Goal: Task Accomplishment & Management: Manage account settings

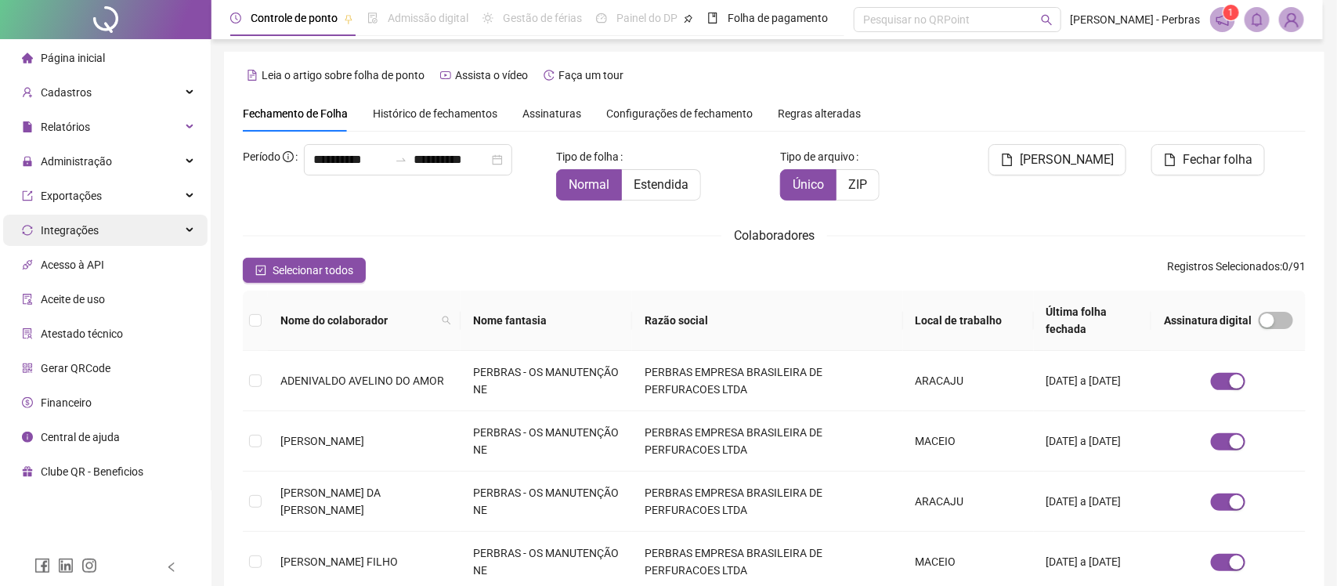
type input "**********"
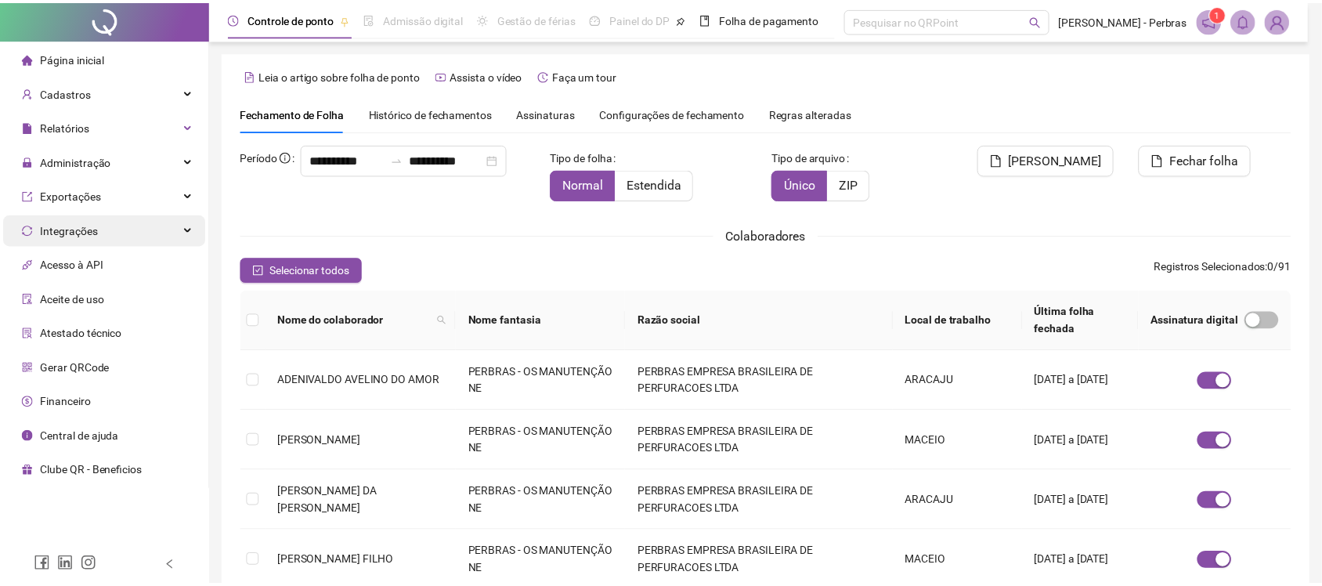
scroll to position [28, 0]
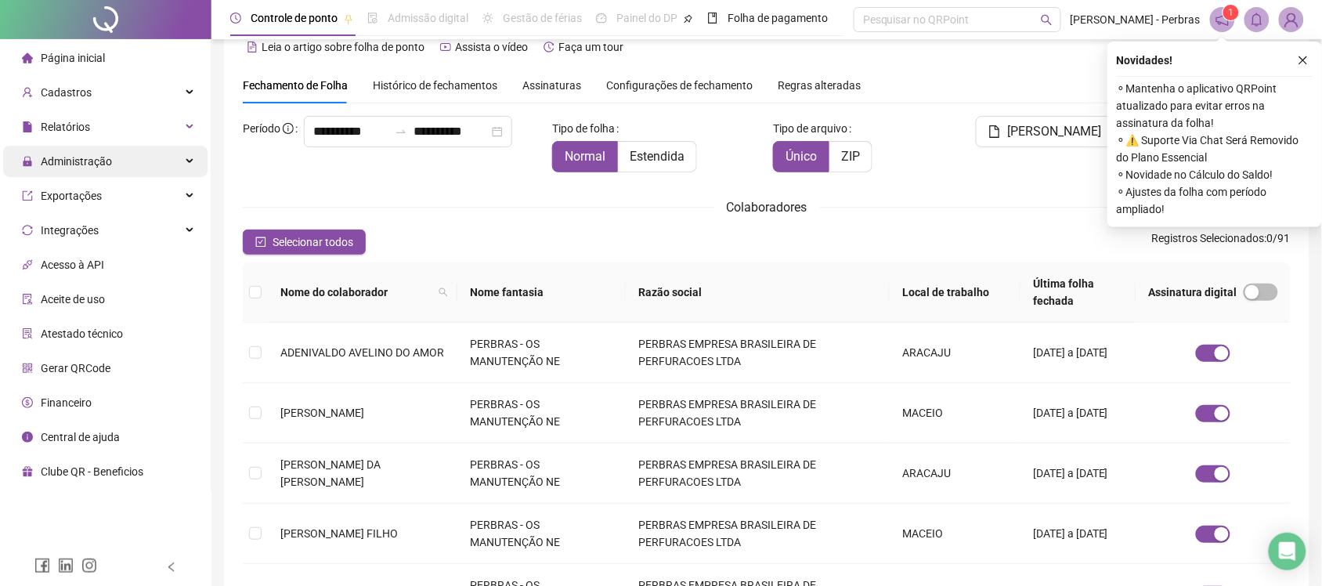
click at [102, 163] on span "Administração" at bounding box center [76, 161] width 71 height 13
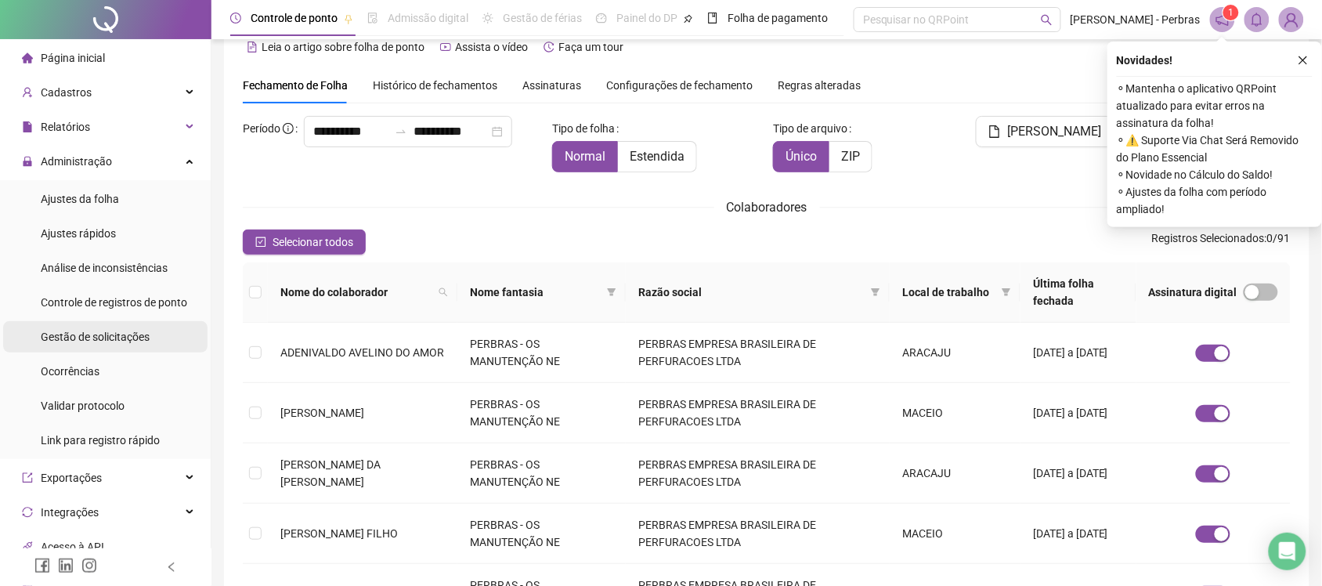
click at [92, 327] on div "Gestão de solicitações" at bounding box center [95, 336] width 109 height 31
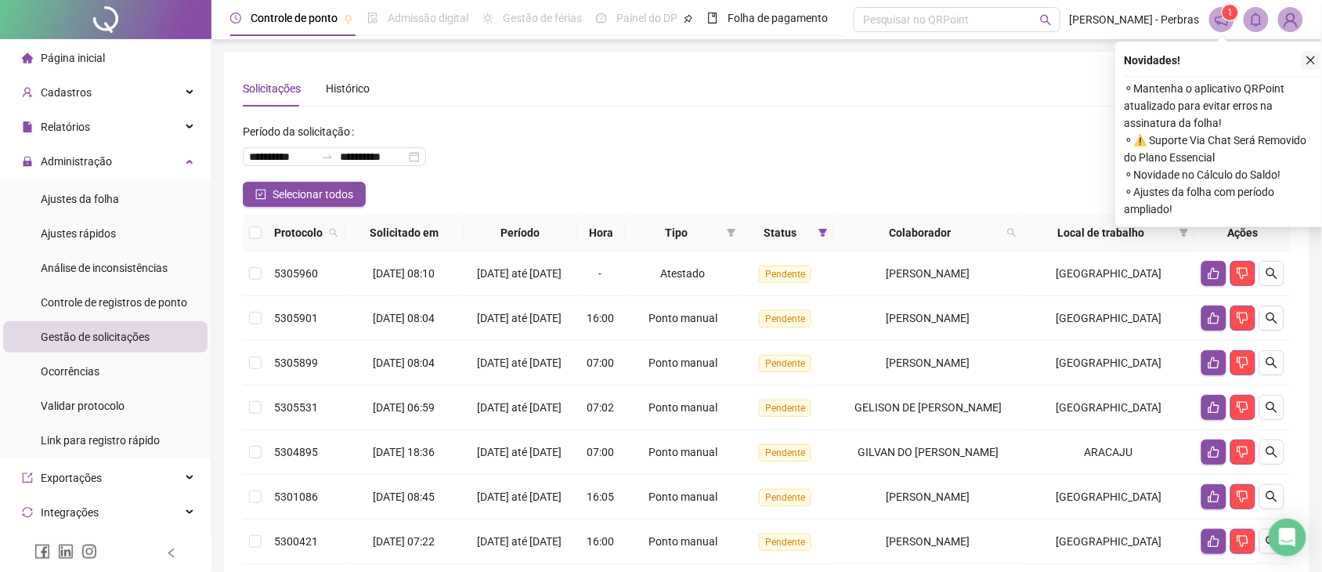
click at [1310, 55] on icon "close" at bounding box center [1311, 60] width 11 height 11
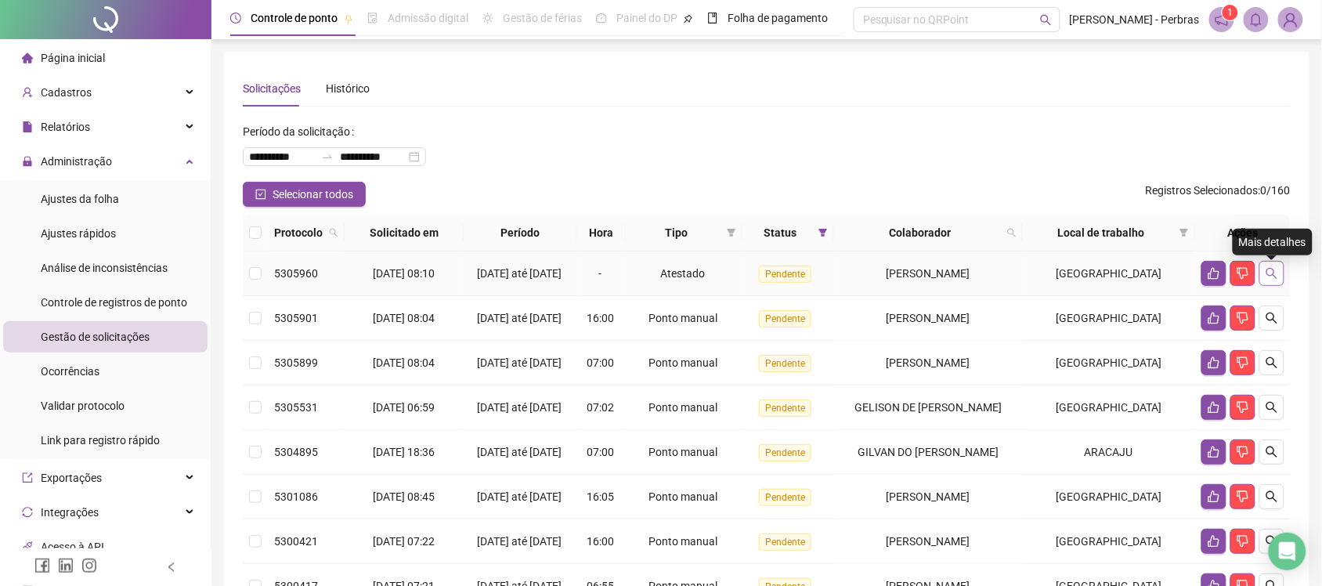
click at [1274, 275] on icon "search" at bounding box center [1271, 273] width 11 height 11
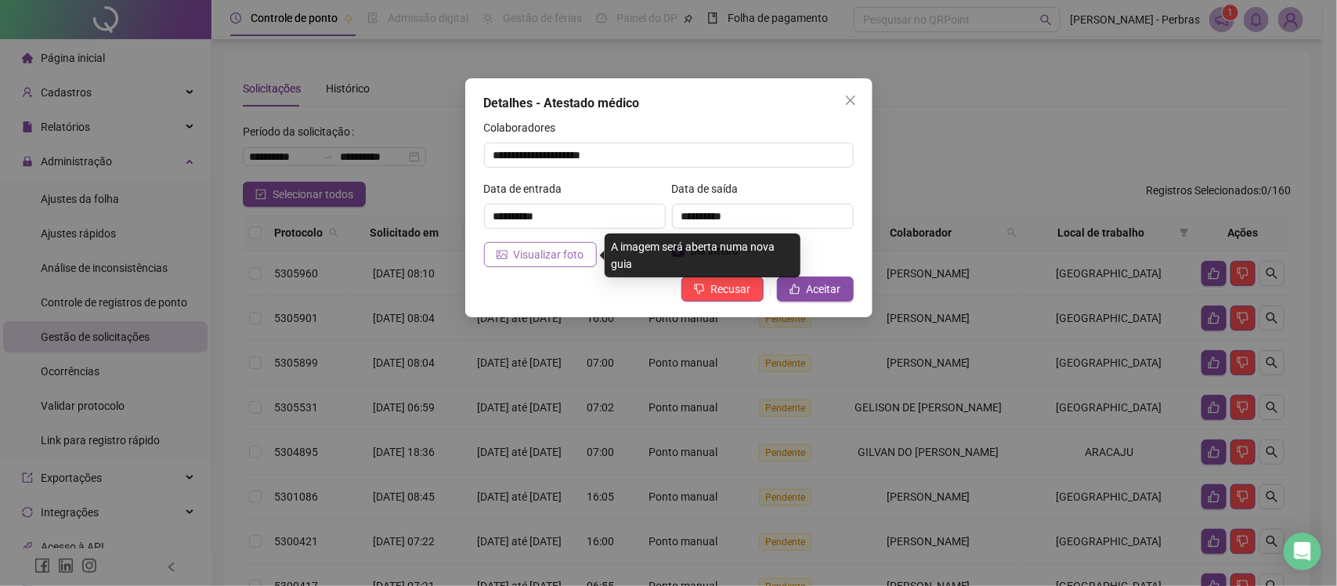
click at [553, 251] on span "Visualizar foto" at bounding box center [549, 254] width 70 height 17
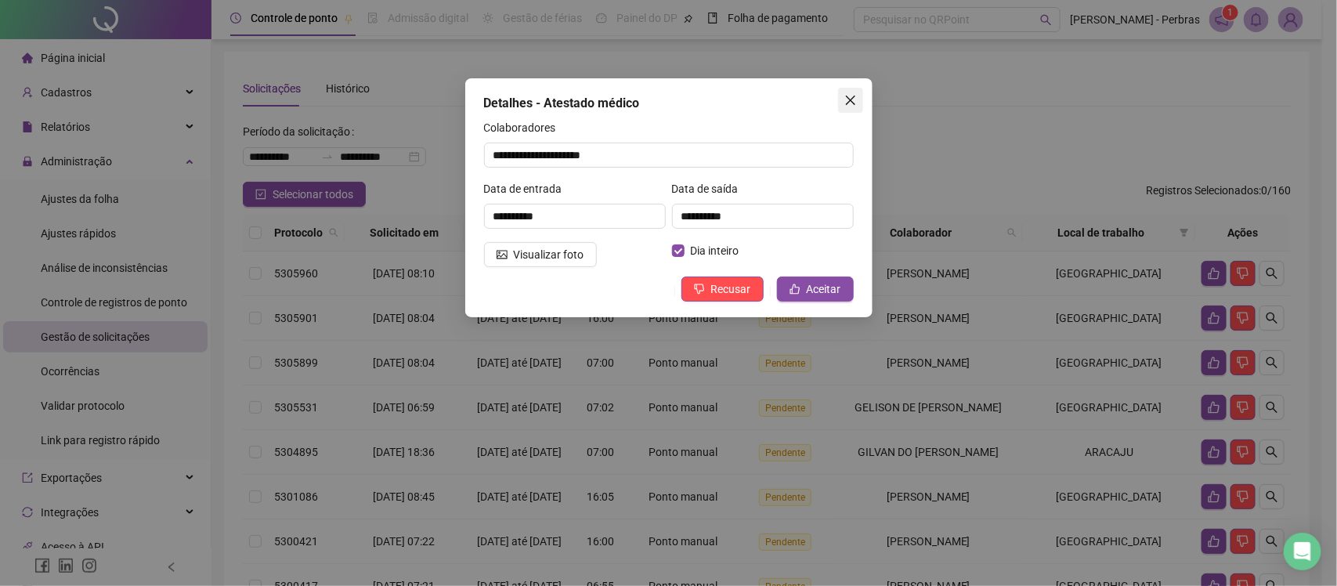
click at [843, 98] on span "Close" at bounding box center [850, 100] width 25 height 13
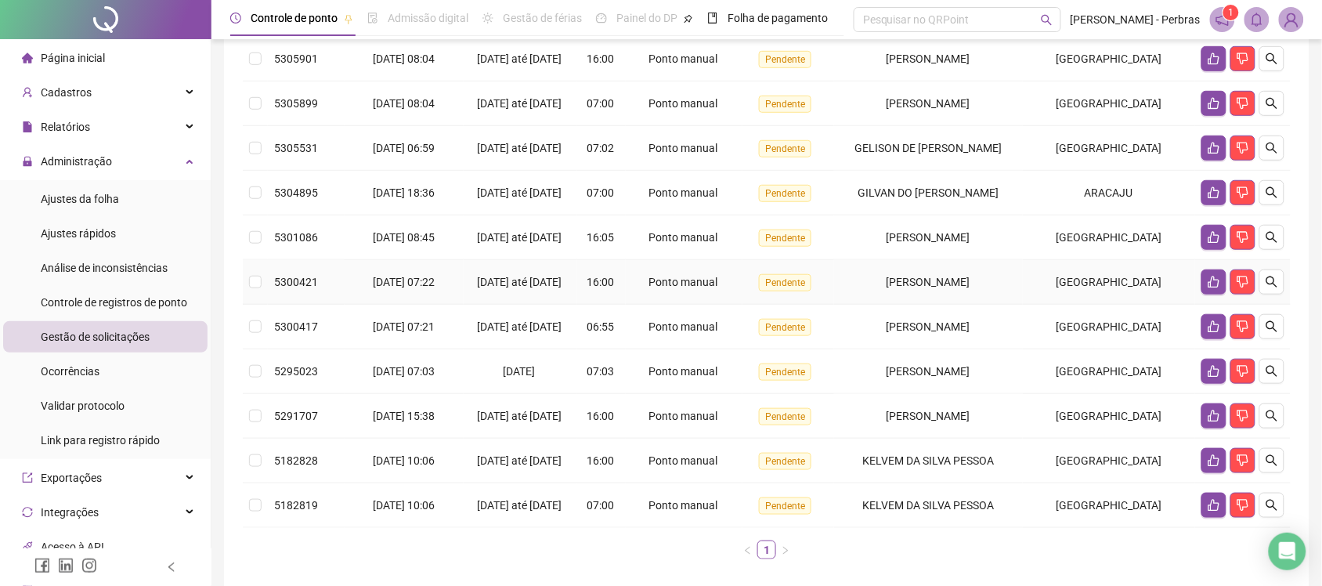
scroll to position [294, 0]
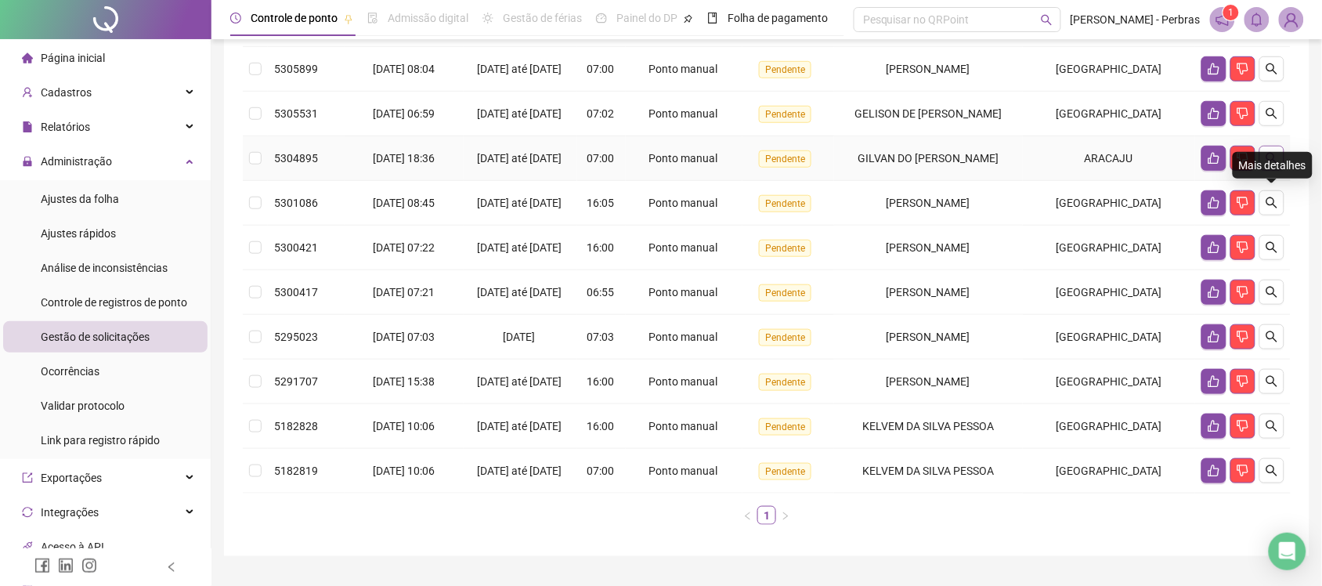
click at [1270, 164] on icon "search" at bounding box center [1272, 158] width 13 height 13
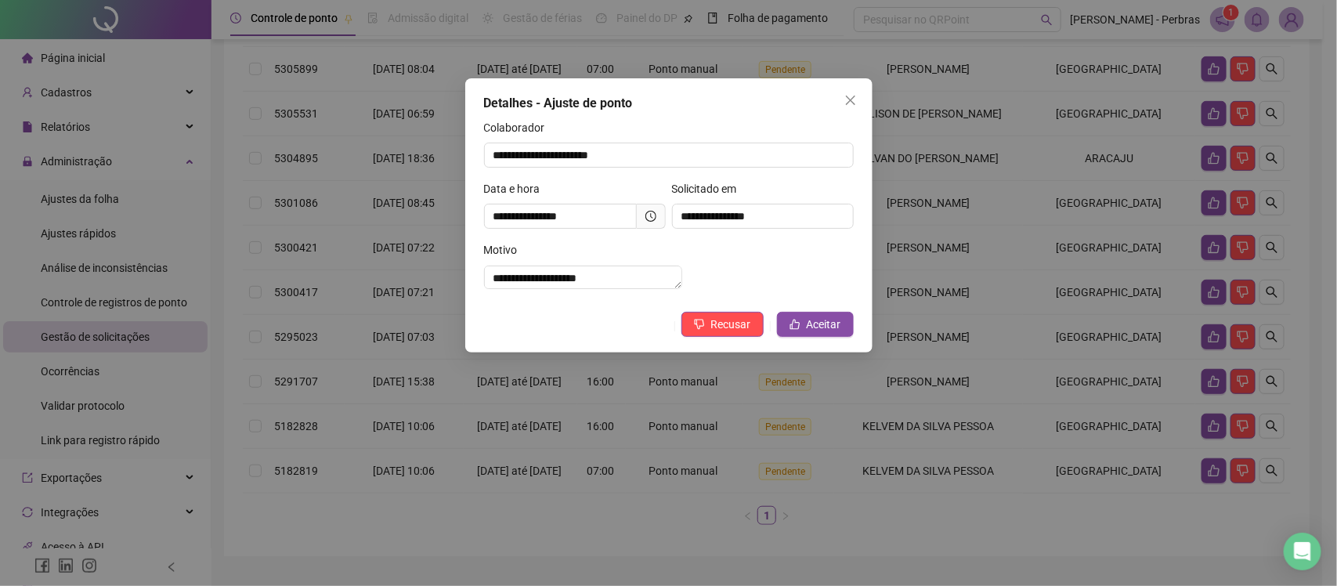
click at [645, 214] on icon "clock-circle" at bounding box center [650, 216] width 11 height 11
click at [811, 333] on span "Aceitar" at bounding box center [824, 324] width 34 height 17
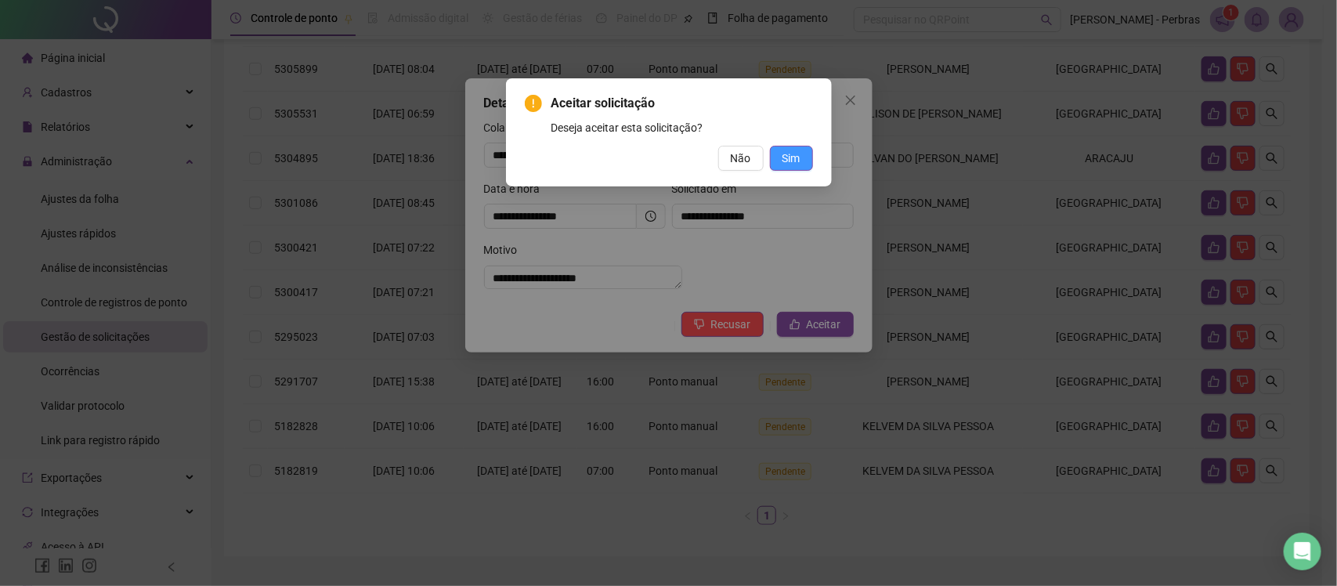
click at [797, 161] on span "Sim" at bounding box center [791, 158] width 18 height 17
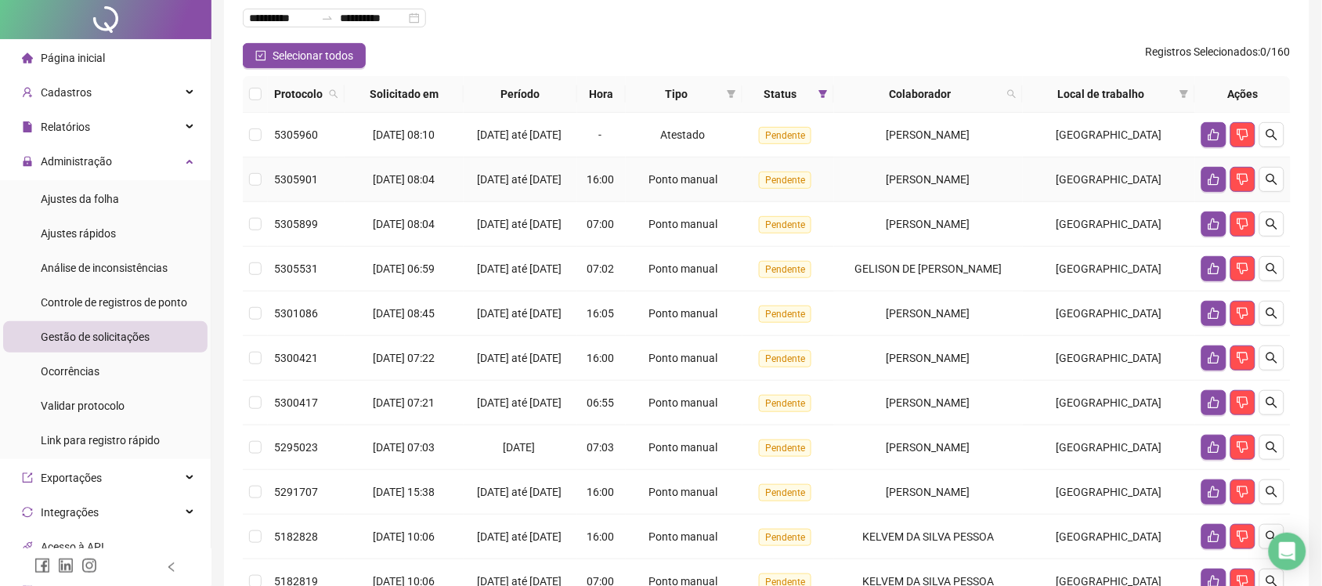
scroll to position [0, 0]
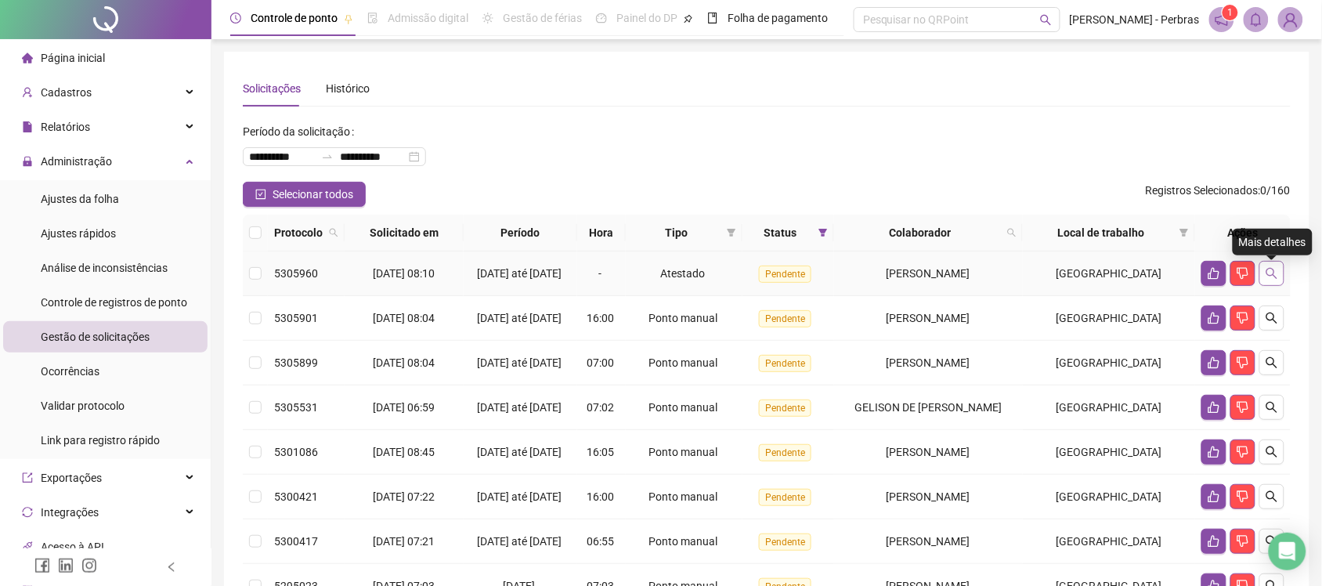
click at [1274, 280] on icon "search" at bounding box center [1272, 273] width 13 height 13
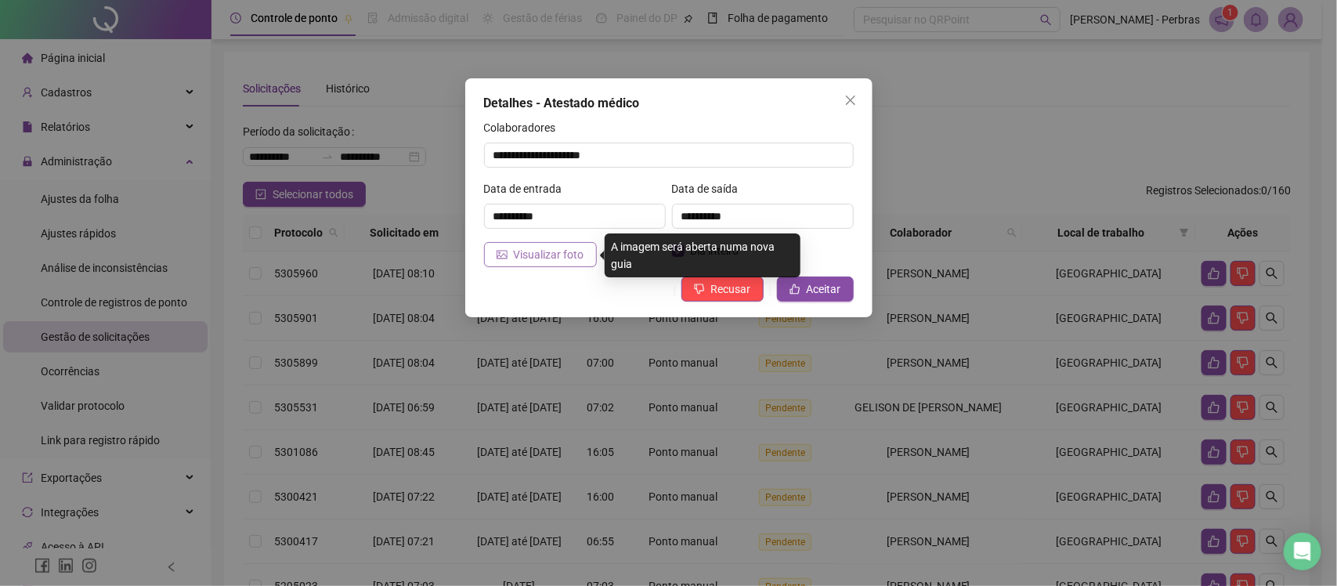
click at [562, 252] on span "Visualizar foto" at bounding box center [549, 254] width 70 height 17
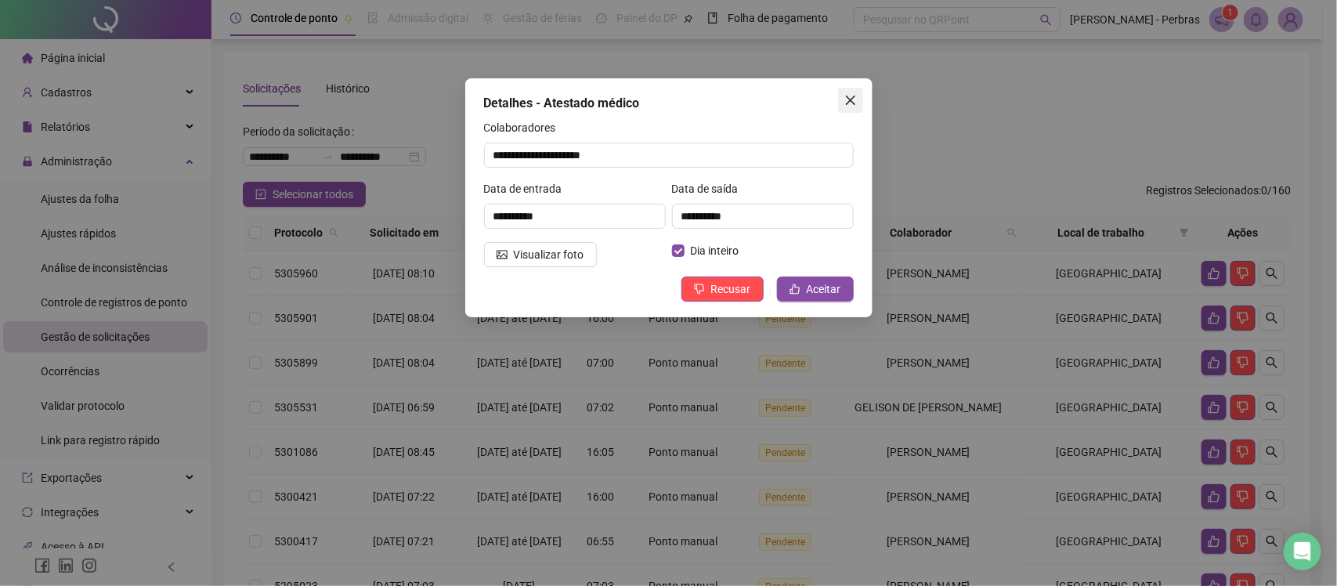
click at [842, 90] on button "Close" at bounding box center [850, 100] width 25 height 25
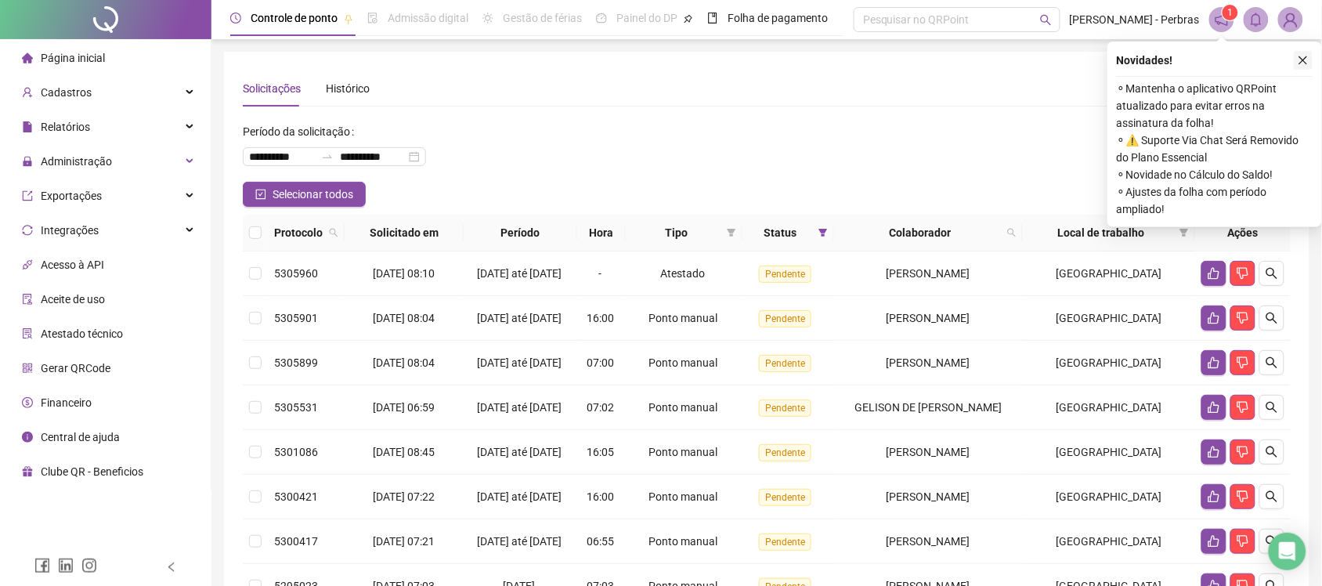
click at [1306, 56] on icon "close" at bounding box center [1303, 60] width 11 height 11
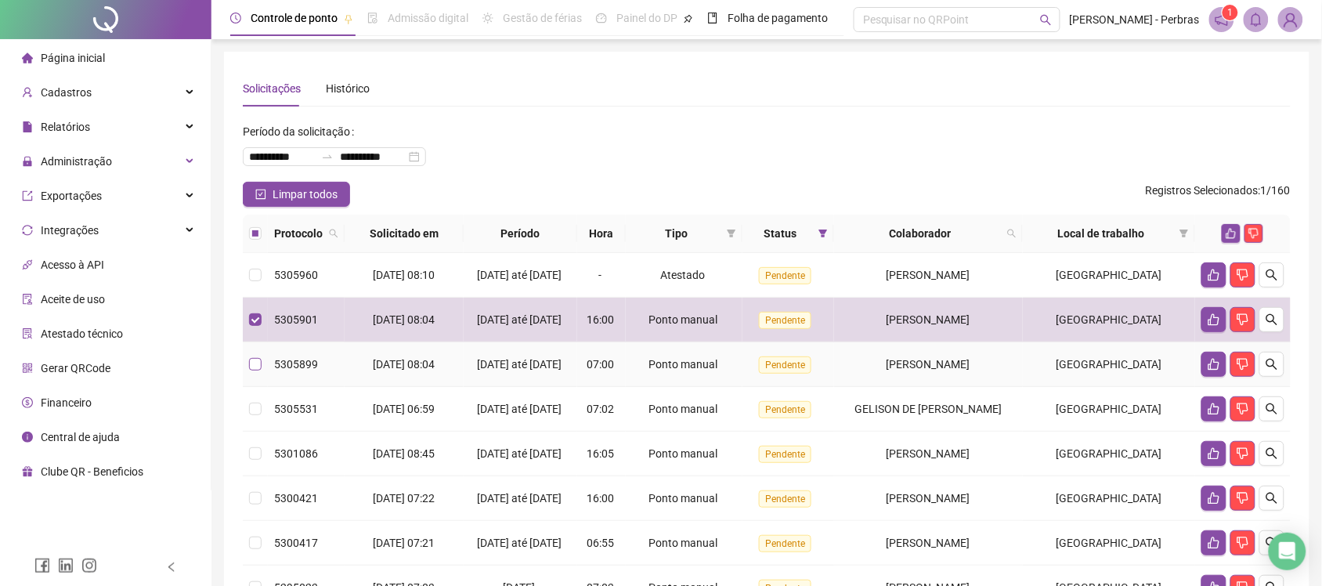
click at [253, 373] on label at bounding box center [255, 364] width 13 height 17
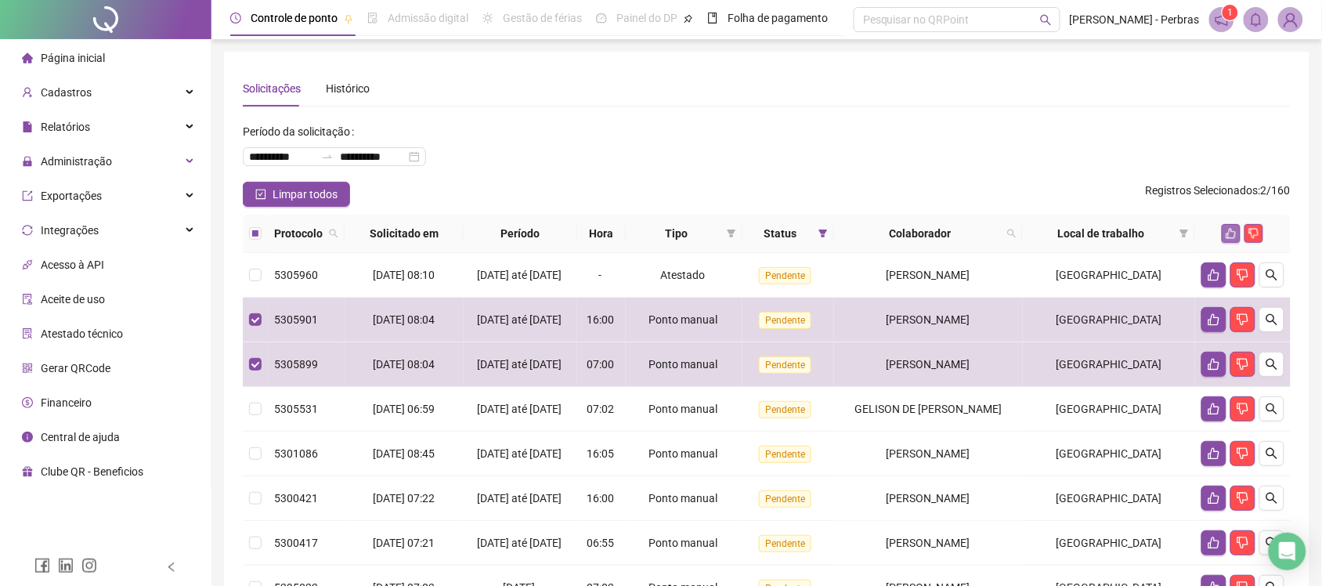
click at [1234, 236] on icon "like" at bounding box center [1231, 233] width 11 height 11
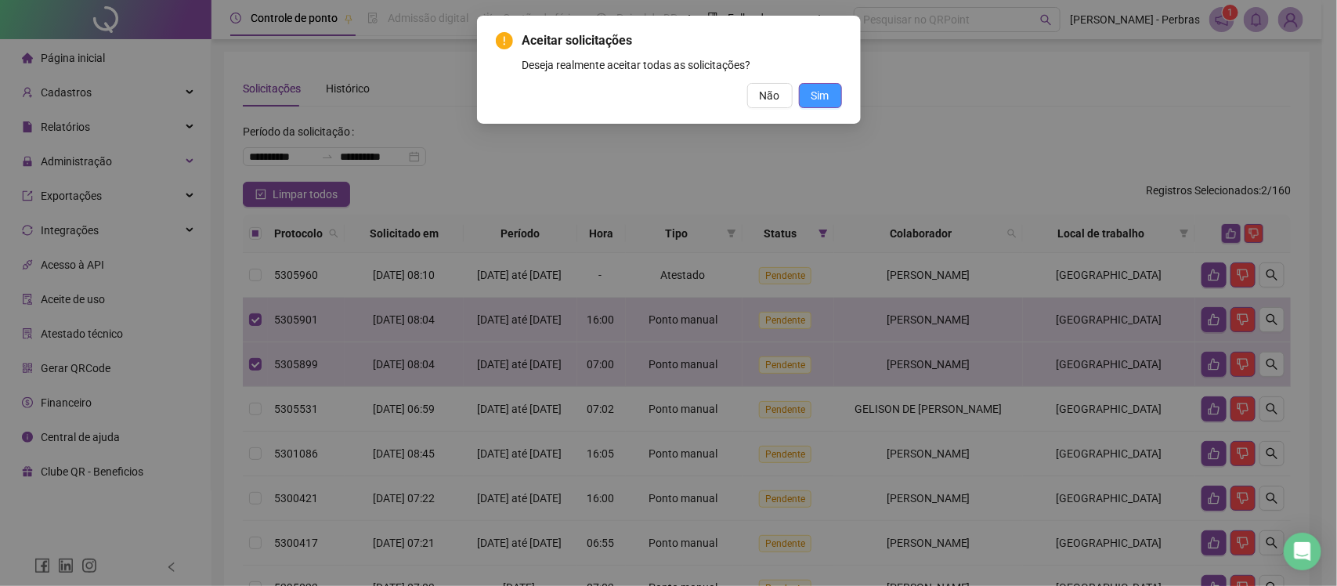
click at [820, 99] on span "Sim" at bounding box center [820, 95] width 18 height 17
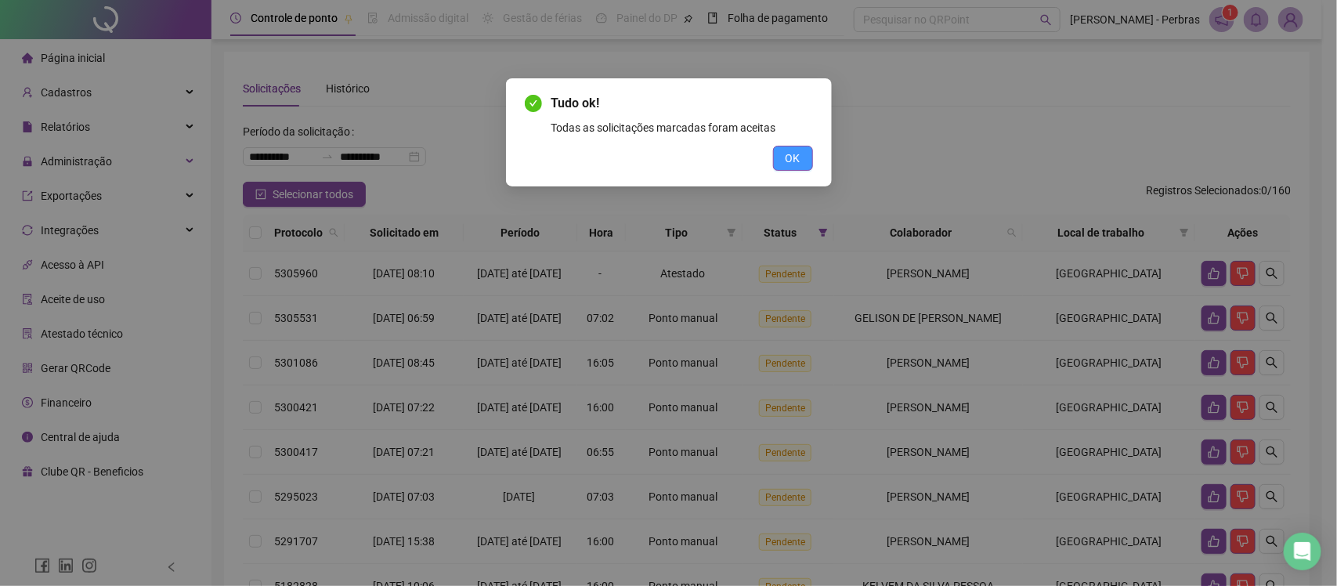
click at [789, 155] on span "OK" at bounding box center [793, 158] width 15 height 17
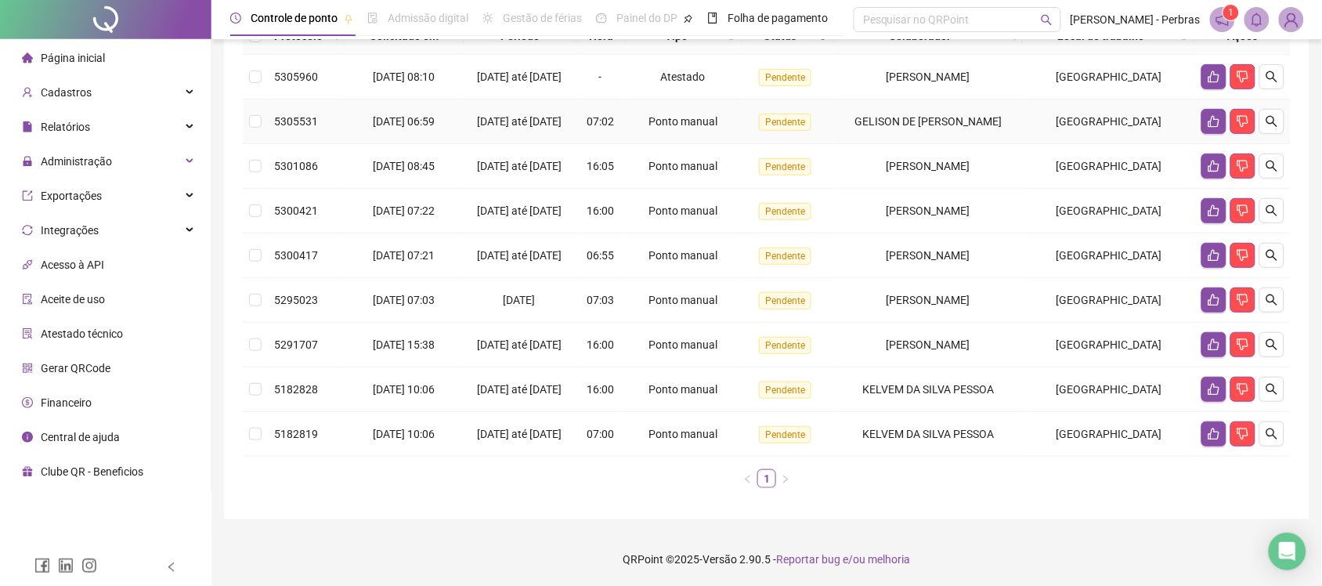
scroll to position [77, 0]
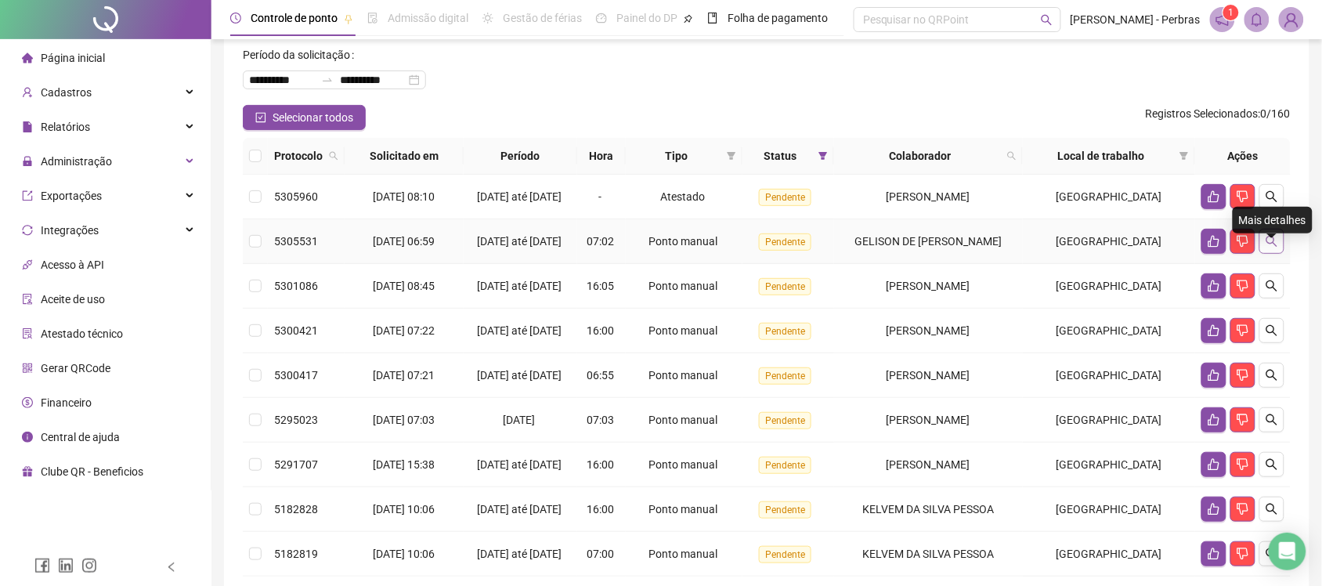
click at [1269, 248] on icon "search" at bounding box center [1272, 241] width 13 height 13
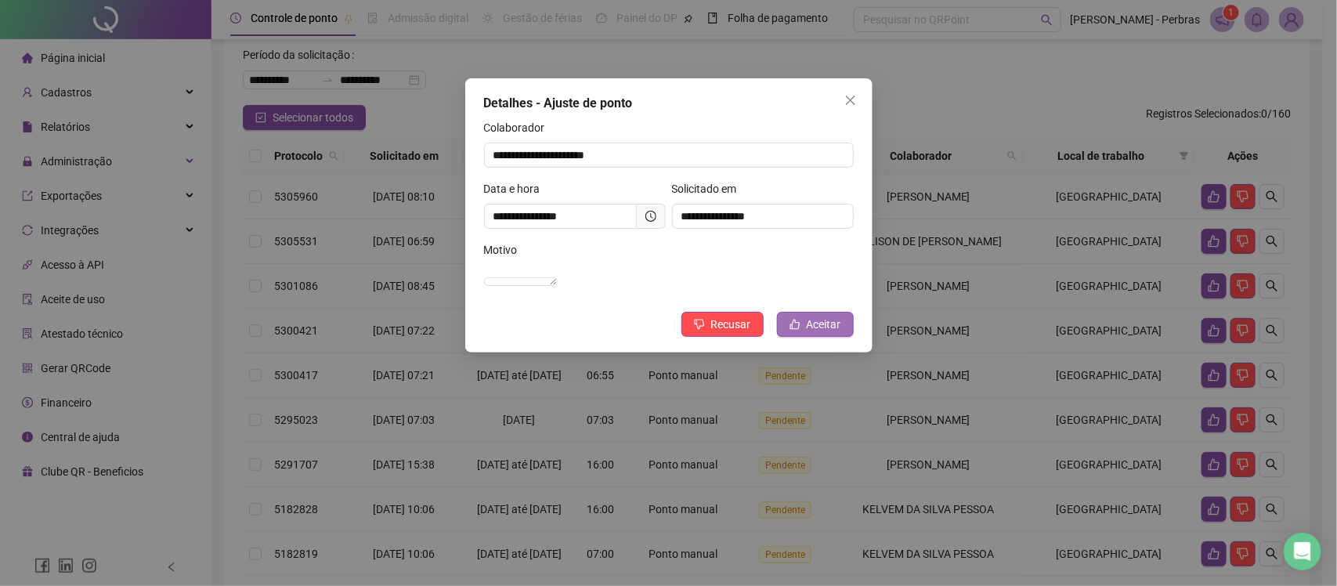
click at [808, 333] on span "Aceitar" at bounding box center [824, 324] width 34 height 17
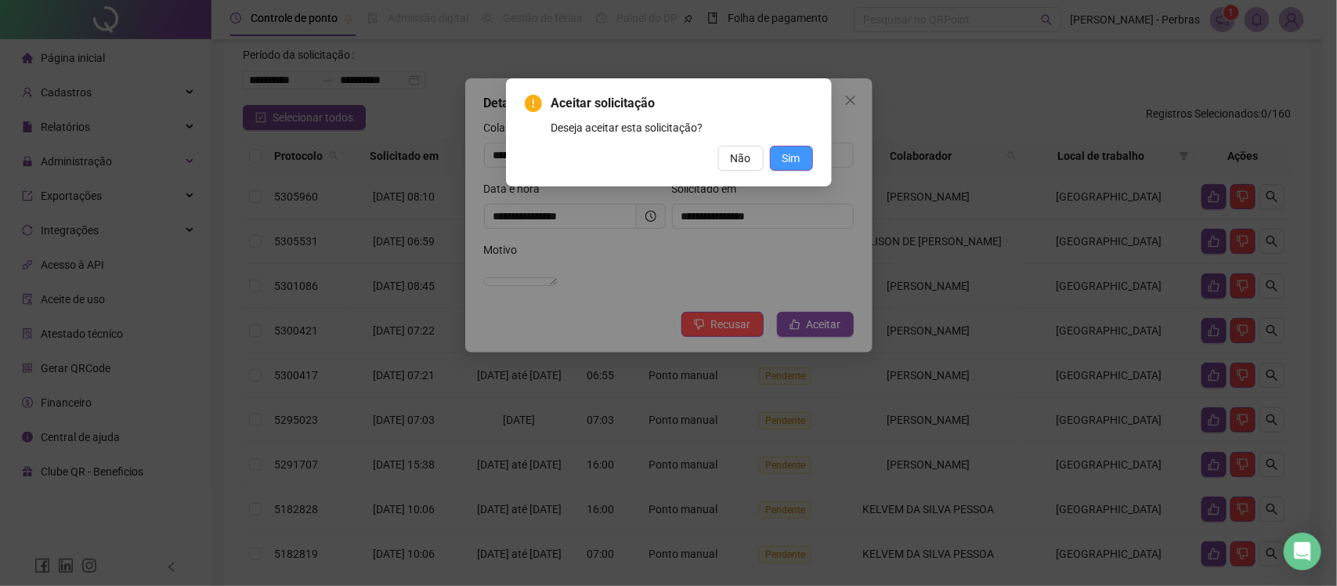
click at [797, 154] on span "Sim" at bounding box center [791, 158] width 18 height 17
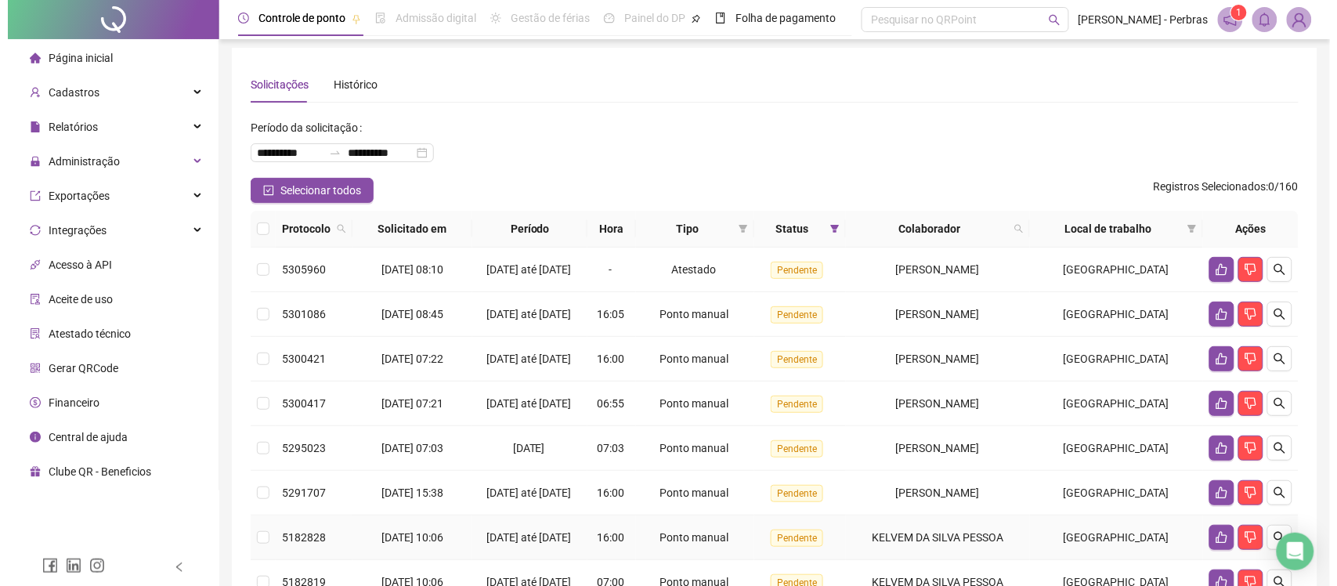
scroll to position [0, 0]
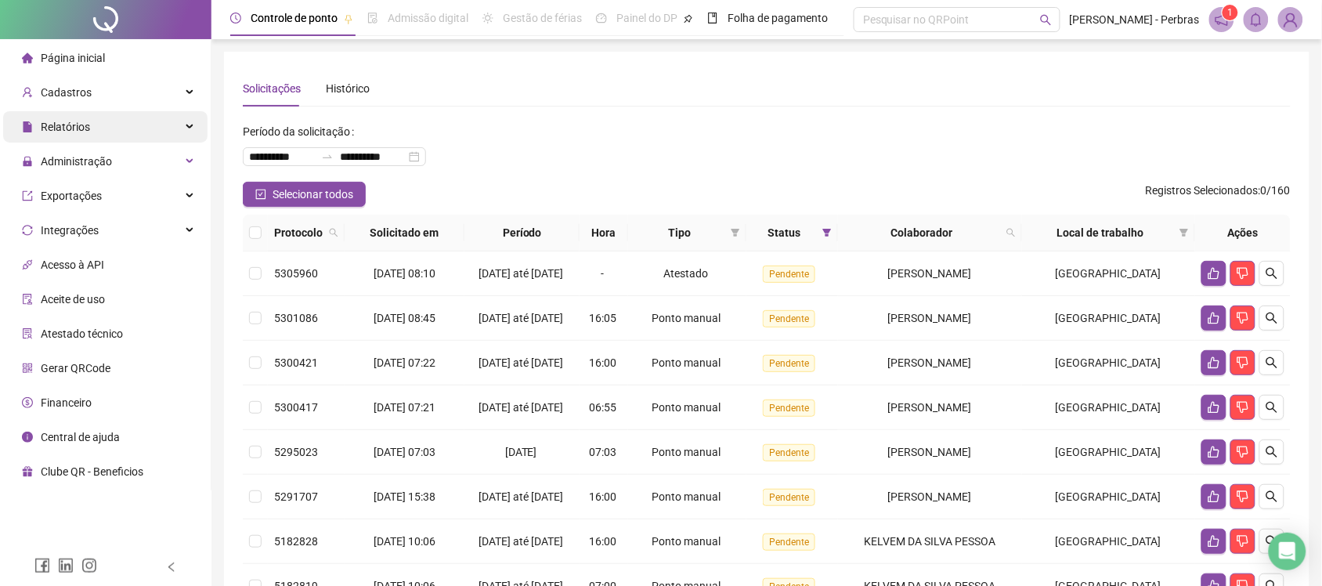
click at [107, 126] on div "Relatórios" at bounding box center [105, 126] width 204 height 31
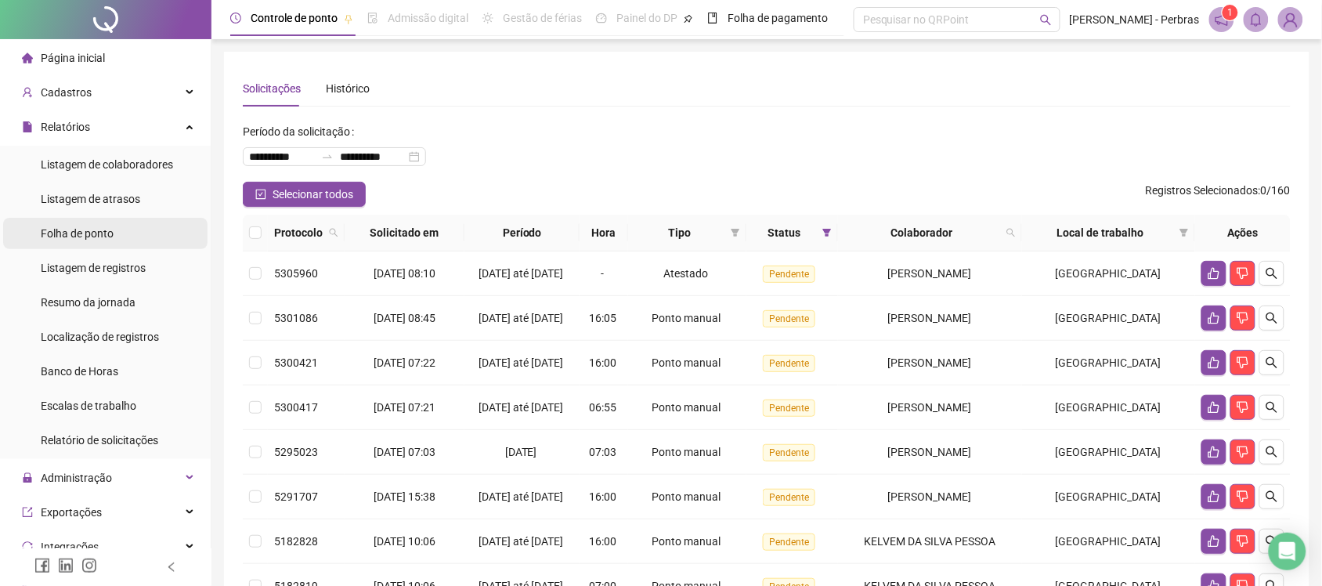
click at [92, 232] on span "Folha de ponto" at bounding box center [77, 233] width 73 height 13
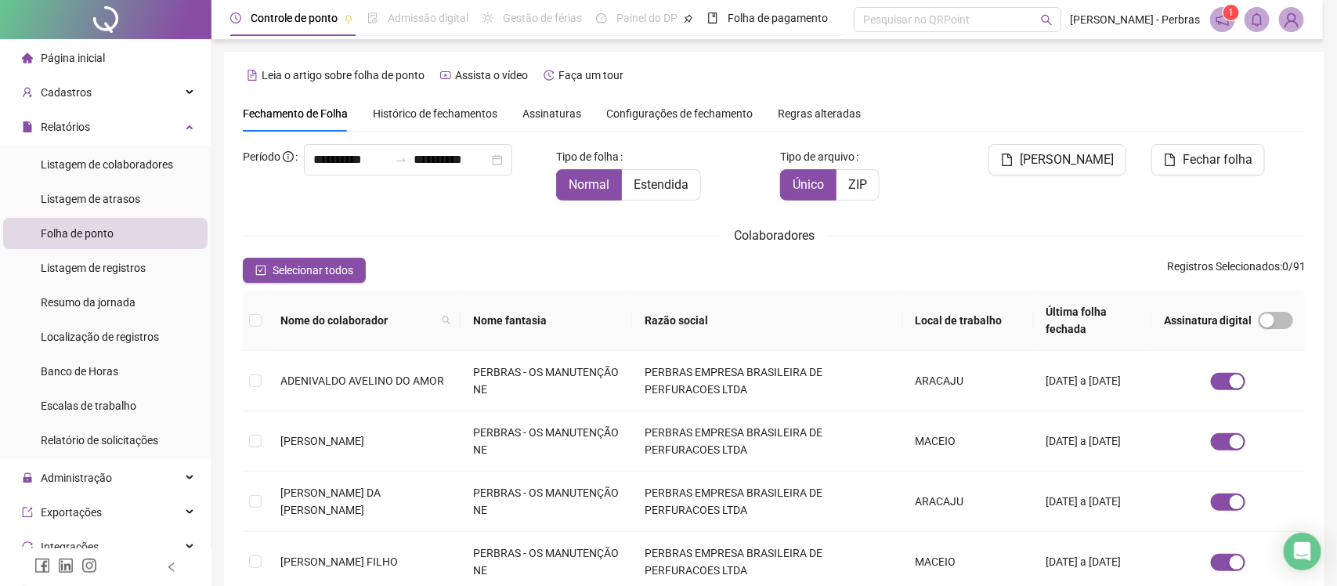
type input "**********"
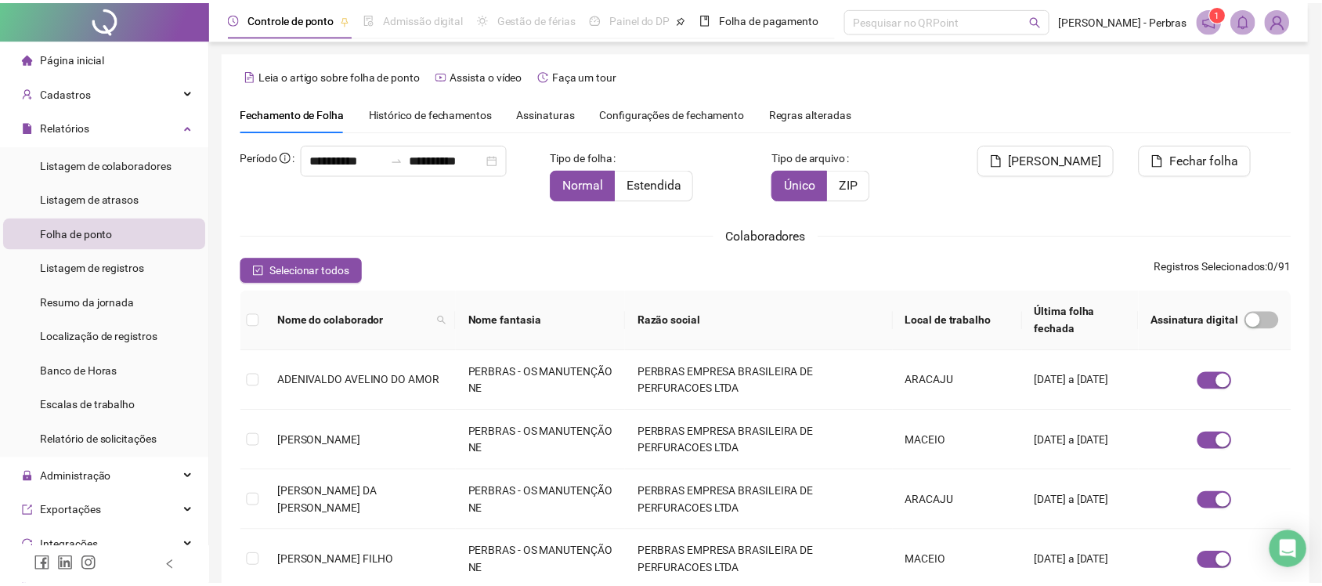
scroll to position [28, 0]
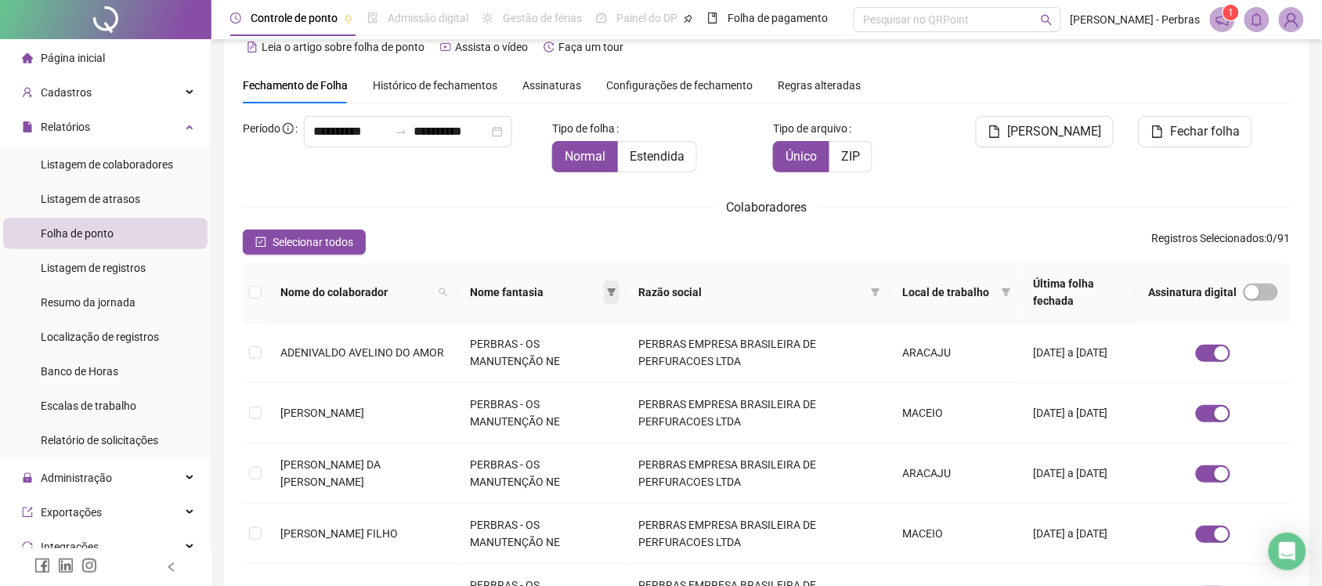
click at [616, 291] on icon "filter" at bounding box center [611, 291] width 9 height 9
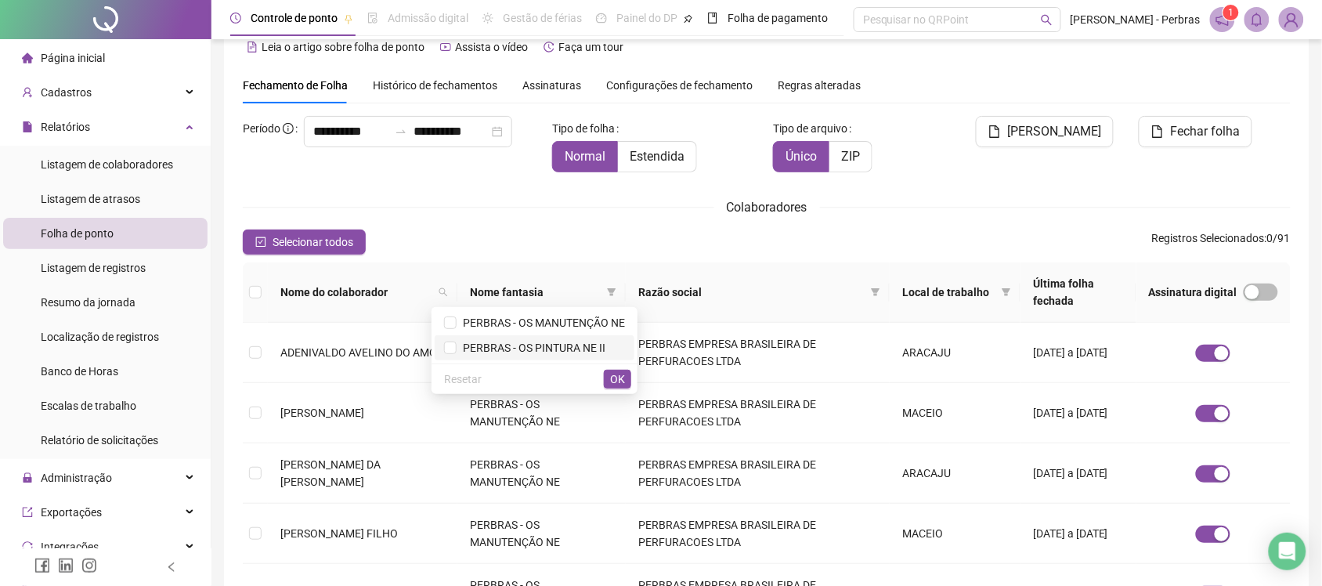
click at [570, 342] on span "PERBRAS - OS PINTURA NE II" at bounding box center [531, 347] width 149 height 13
click at [621, 376] on span "OK" at bounding box center [617, 378] width 15 height 17
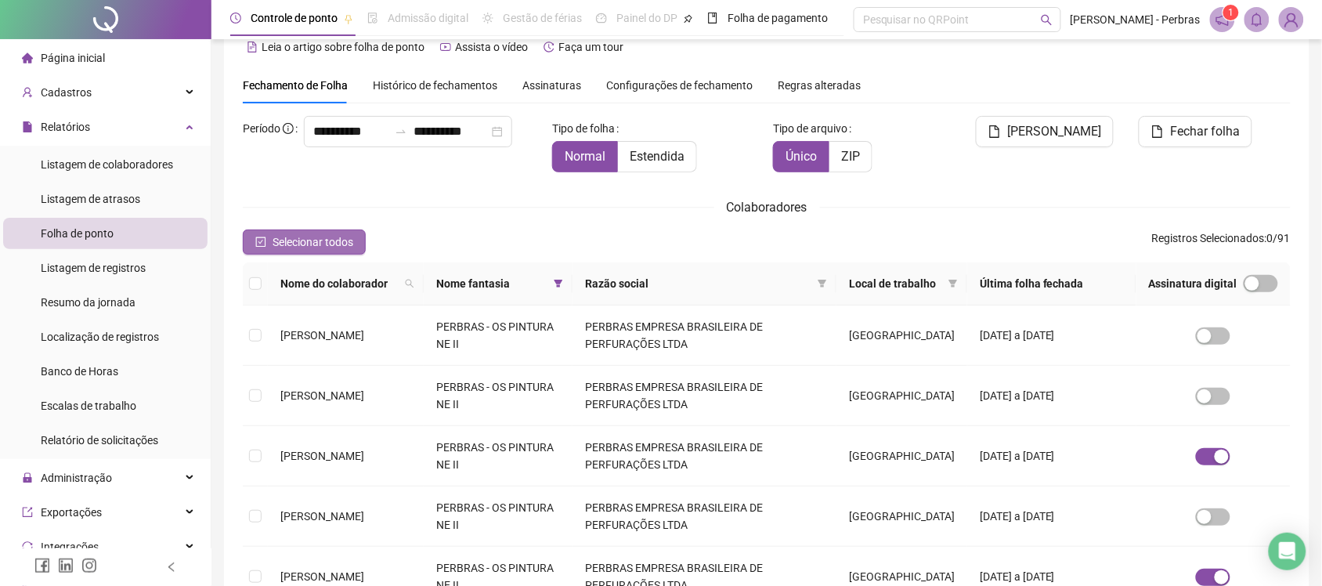
click at [302, 244] on span "Selecionar todos" at bounding box center [313, 241] width 81 height 17
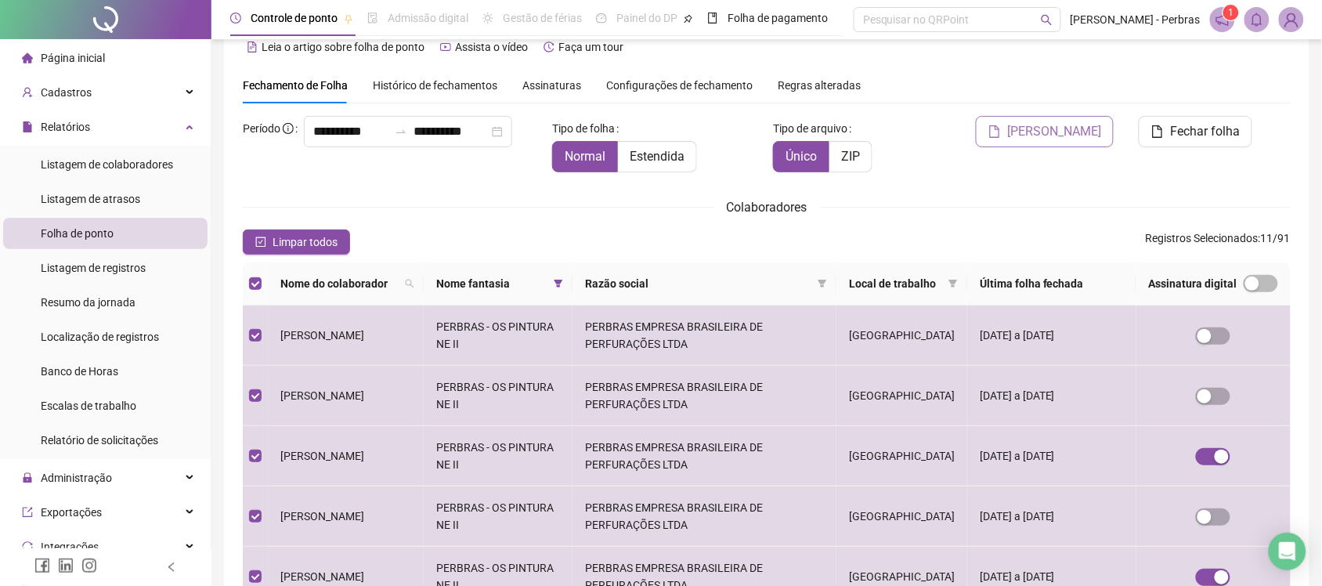
click at [1050, 127] on span "[PERSON_NAME]" at bounding box center [1054, 131] width 94 height 19
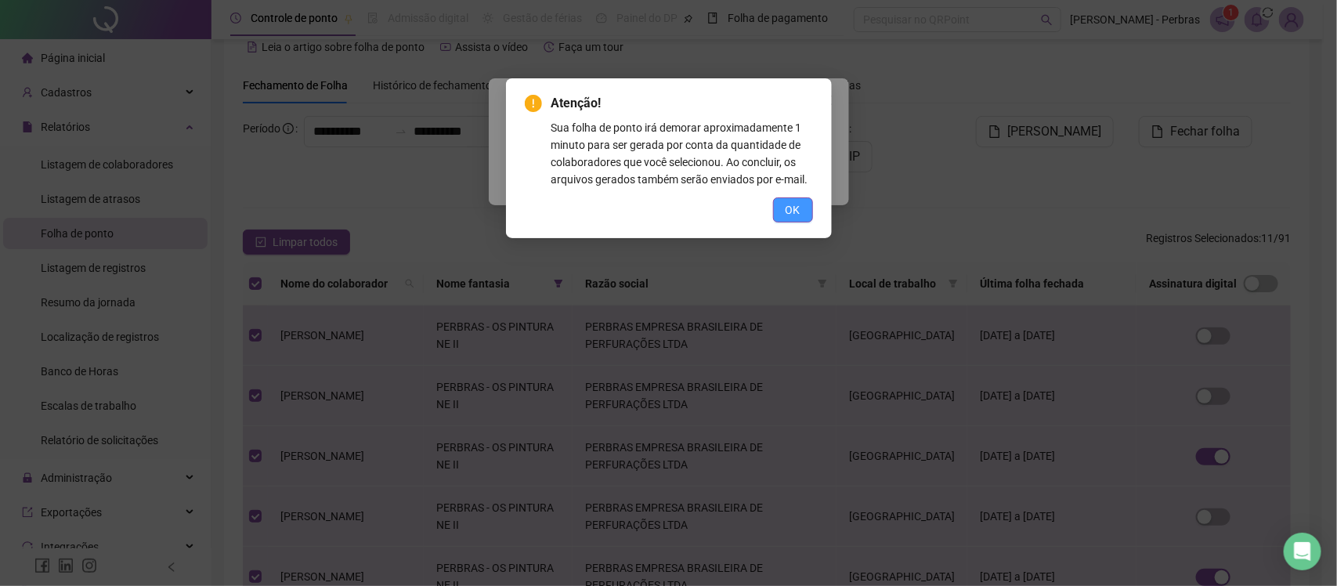
click at [808, 213] on button "OK" at bounding box center [793, 209] width 40 height 25
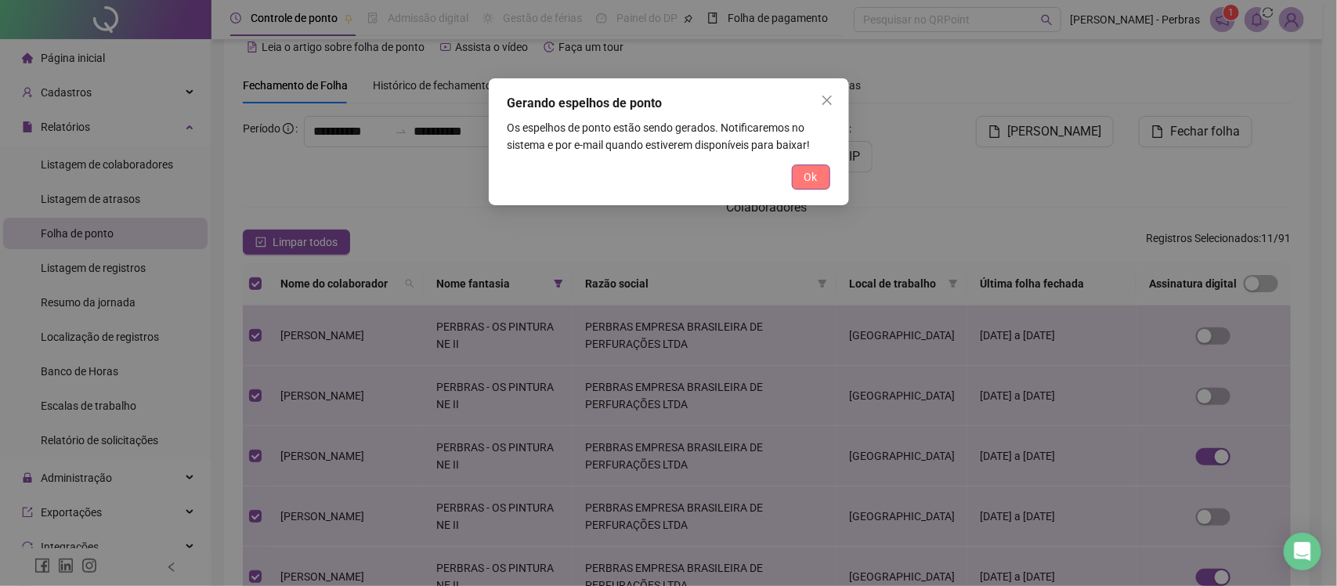
click at [813, 177] on span "Ok" at bounding box center [810, 176] width 13 height 17
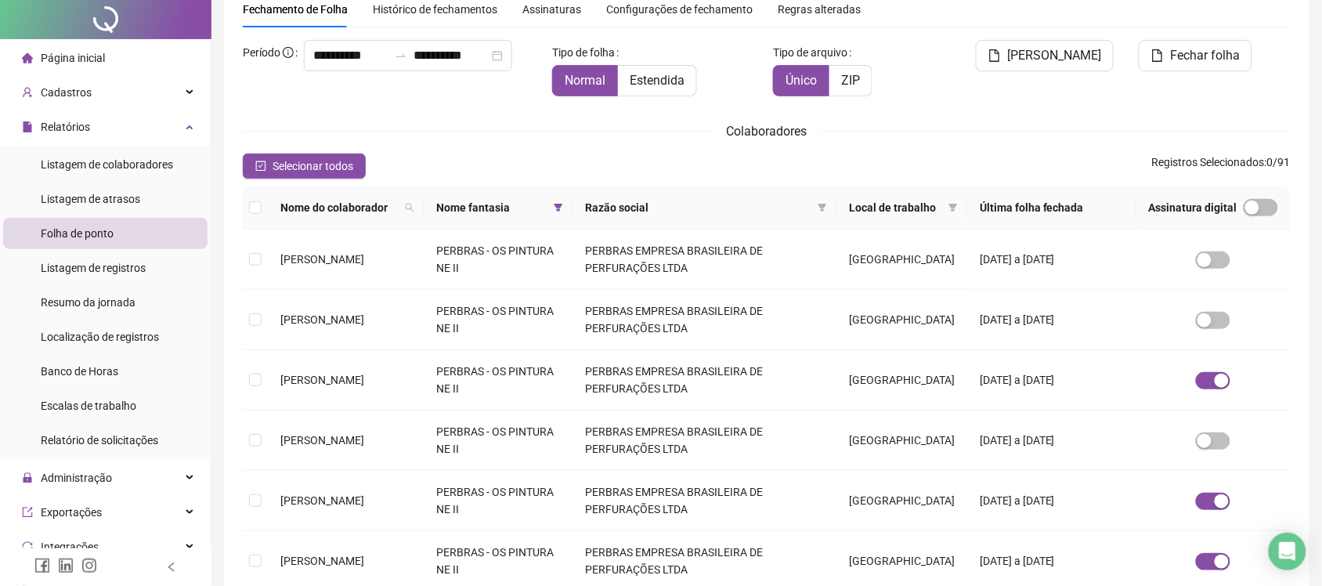
scroll to position [0, 0]
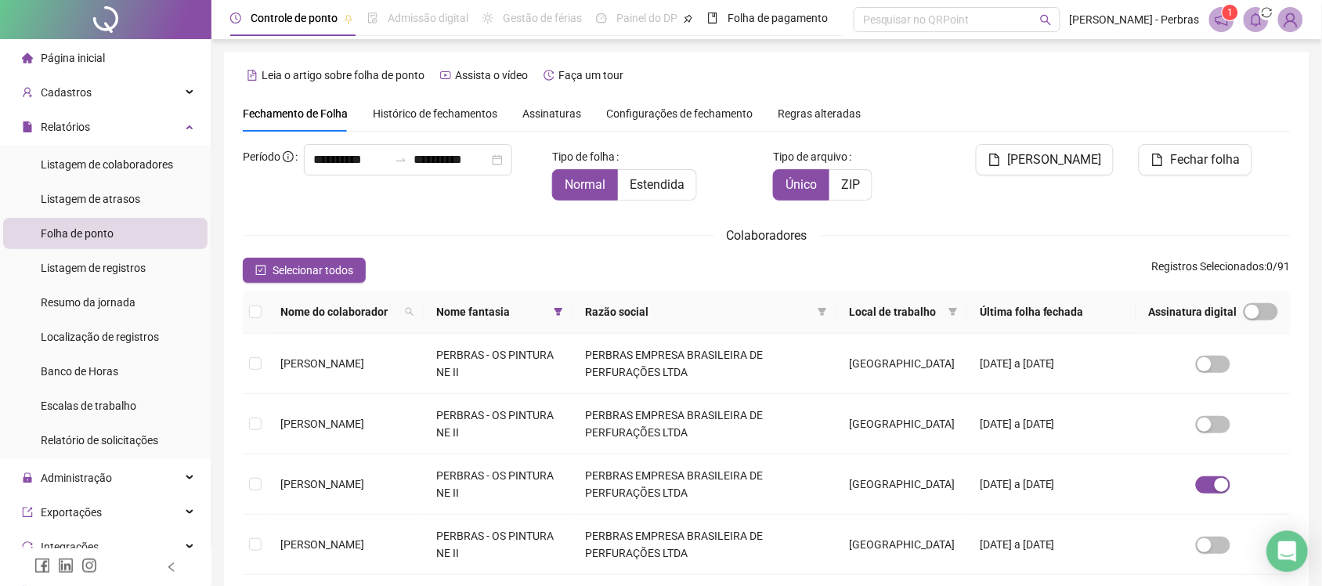
click at [1282, 553] on icon "Open Intercom Messenger" at bounding box center [1287, 551] width 18 height 20
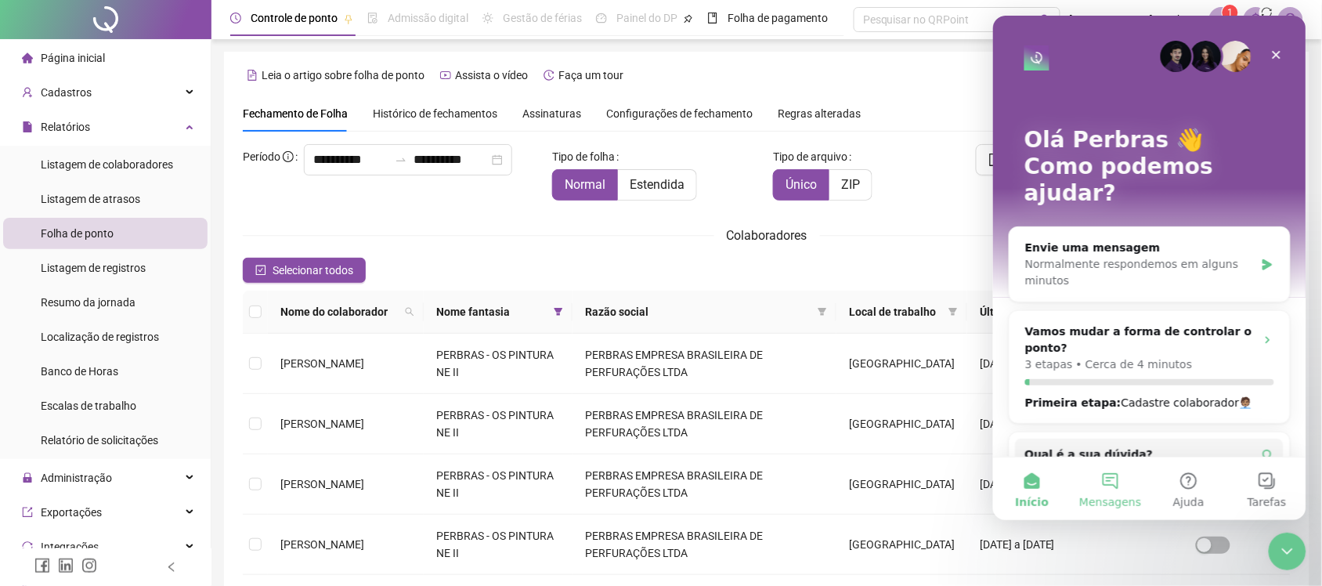
click at [1118, 496] on span "Mensagens" at bounding box center [1110, 501] width 62 height 11
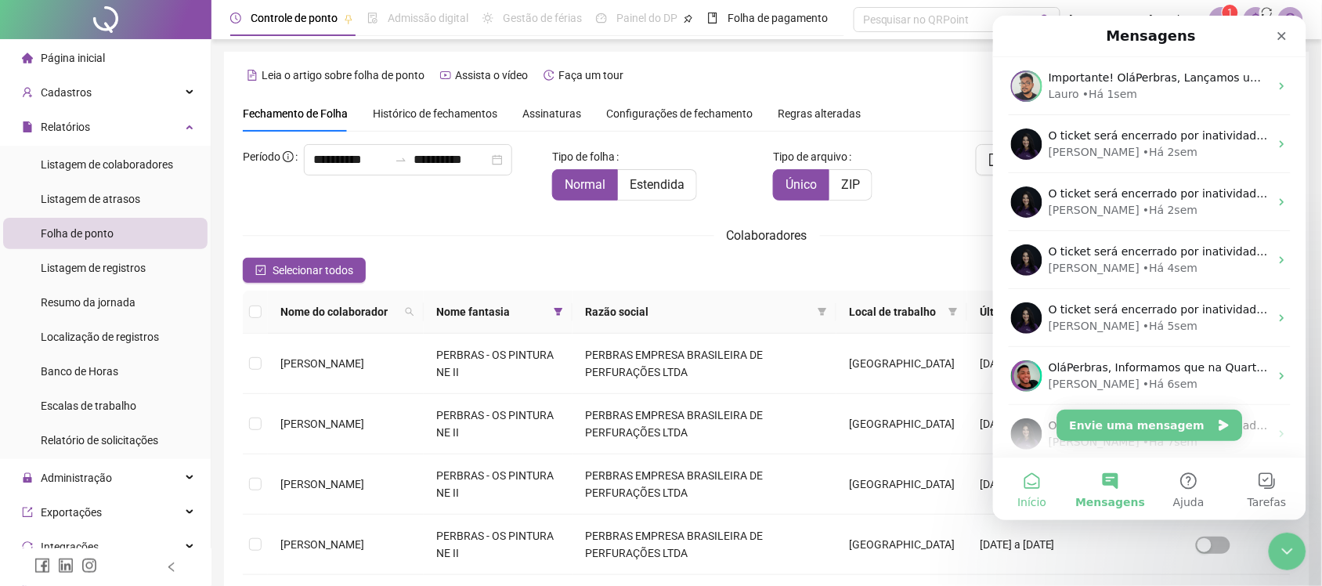
click at [1039, 490] on button "Início" at bounding box center [1031, 488] width 78 height 63
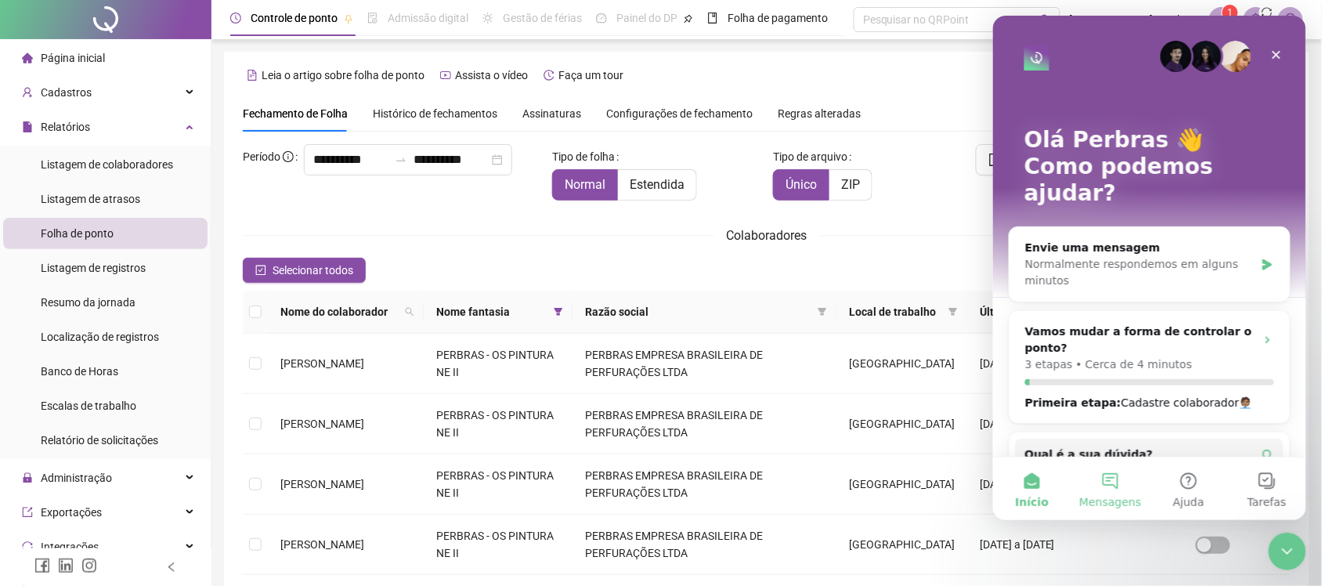
click at [1104, 491] on button "Mensagens" at bounding box center [1110, 488] width 78 height 63
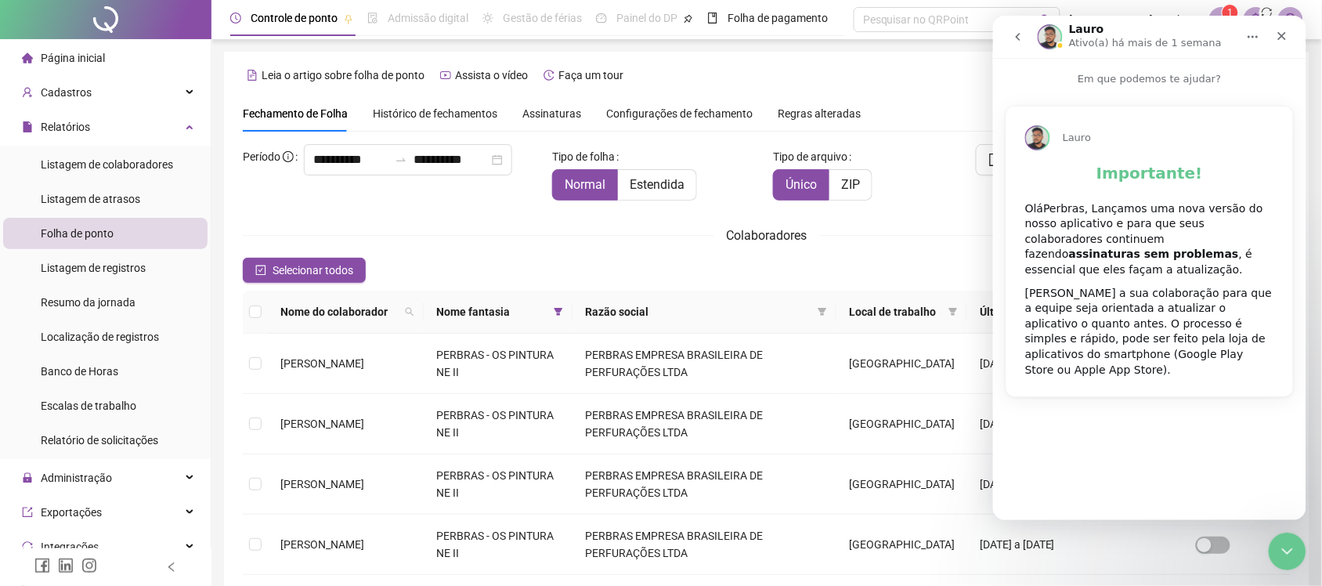
click at [1016, 36] on icon "go back" at bounding box center [1017, 36] width 5 height 8
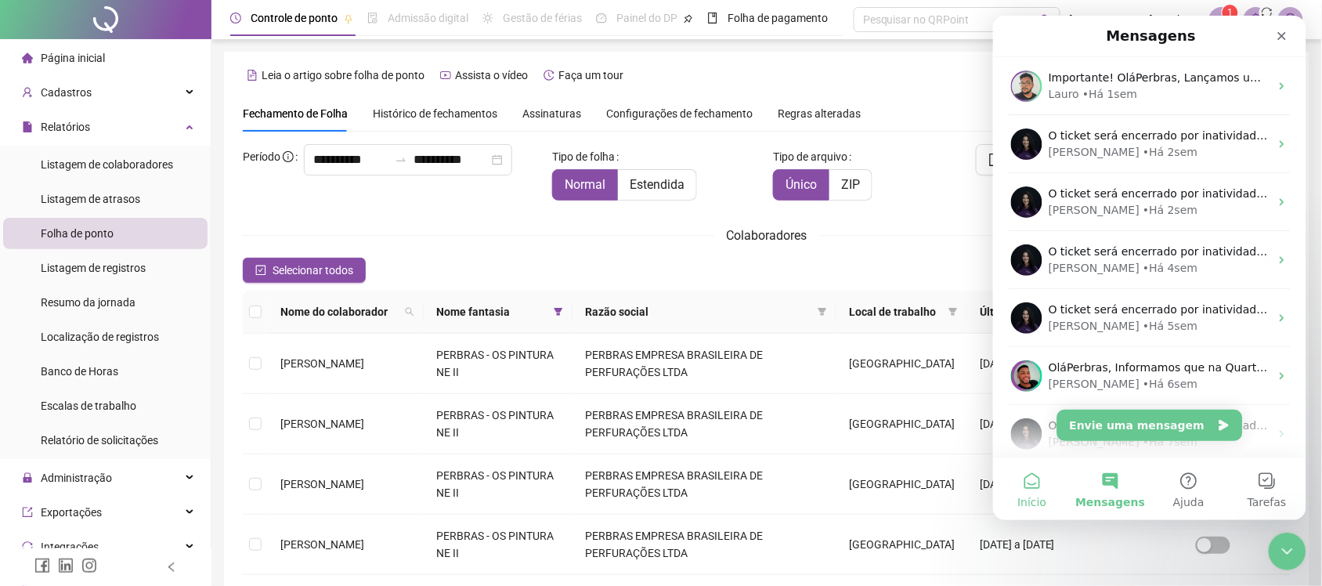
click at [1039, 496] on span "Início" at bounding box center [1031, 501] width 29 height 11
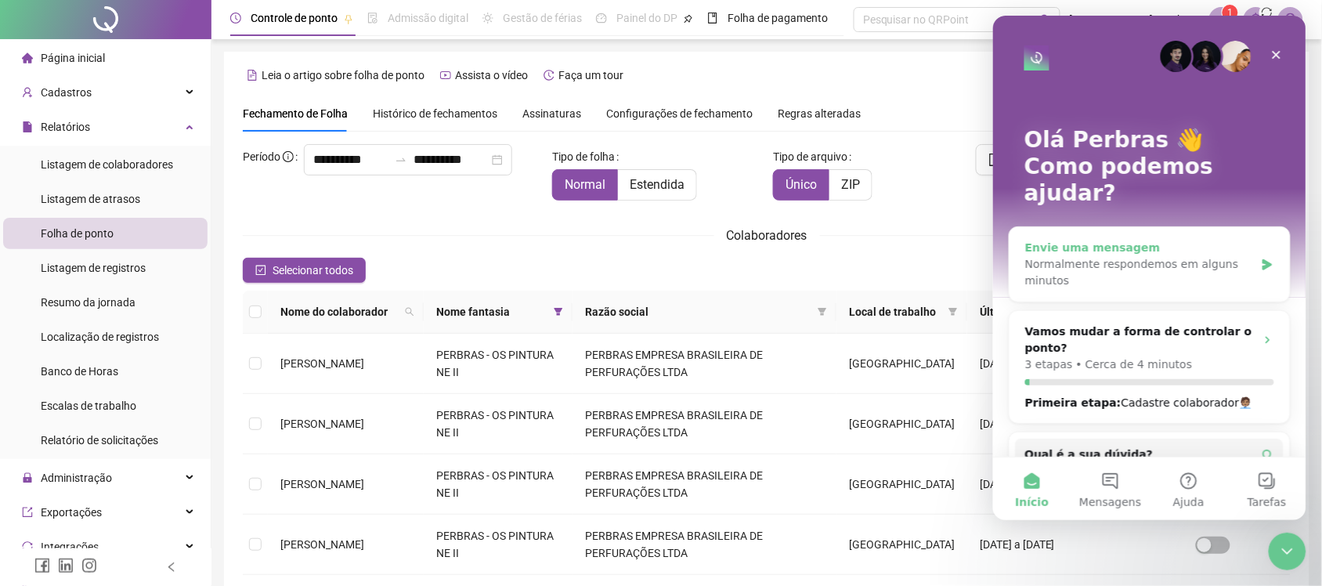
click at [1155, 255] on div "Normalmente respondemos em alguns minutos" at bounding box center [1138, 271] width 229 height 33
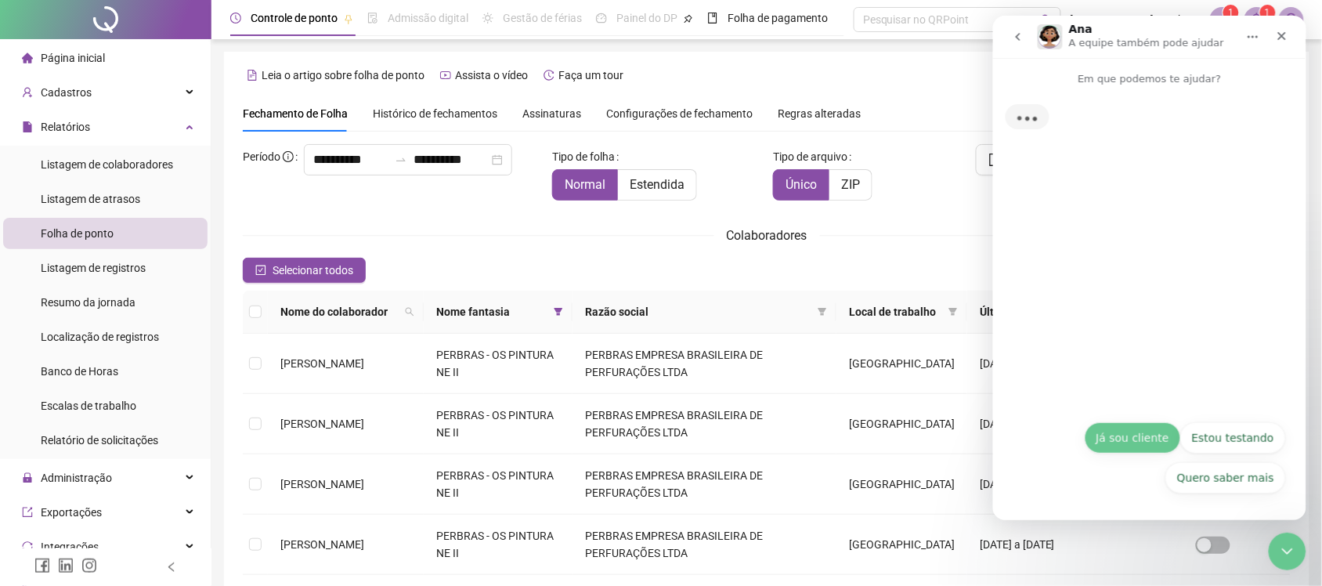
scroll to position [28, 0]
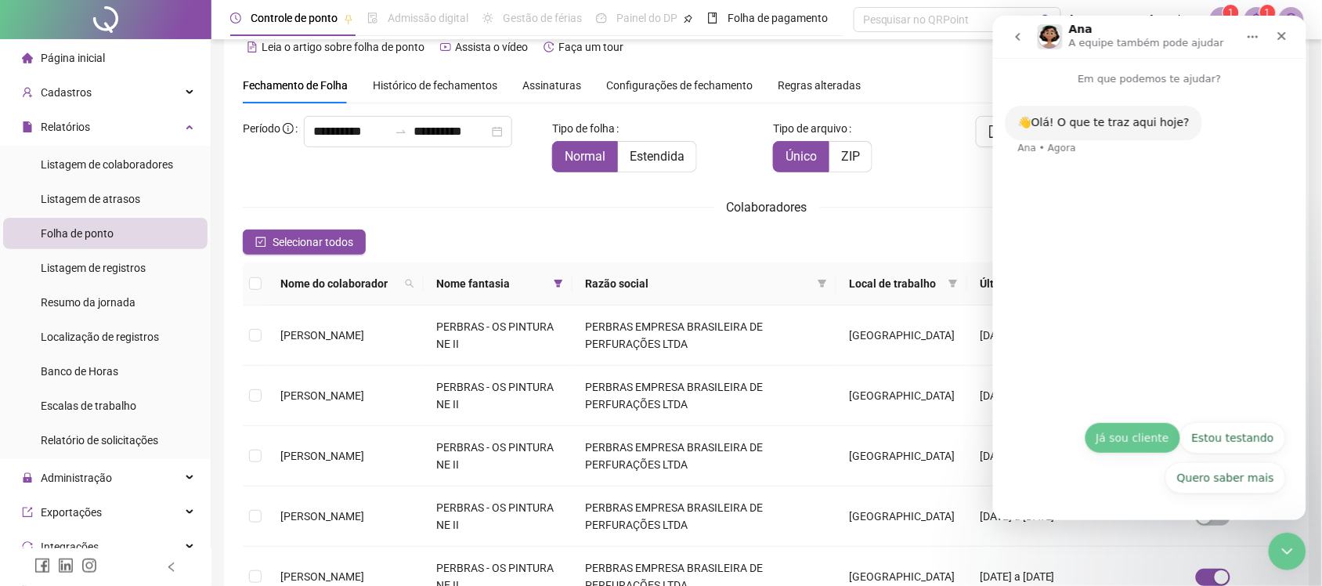
click at [1124, 439] on button "Já sou cliente" at bounding box center [1132, 436] width 96 height 31
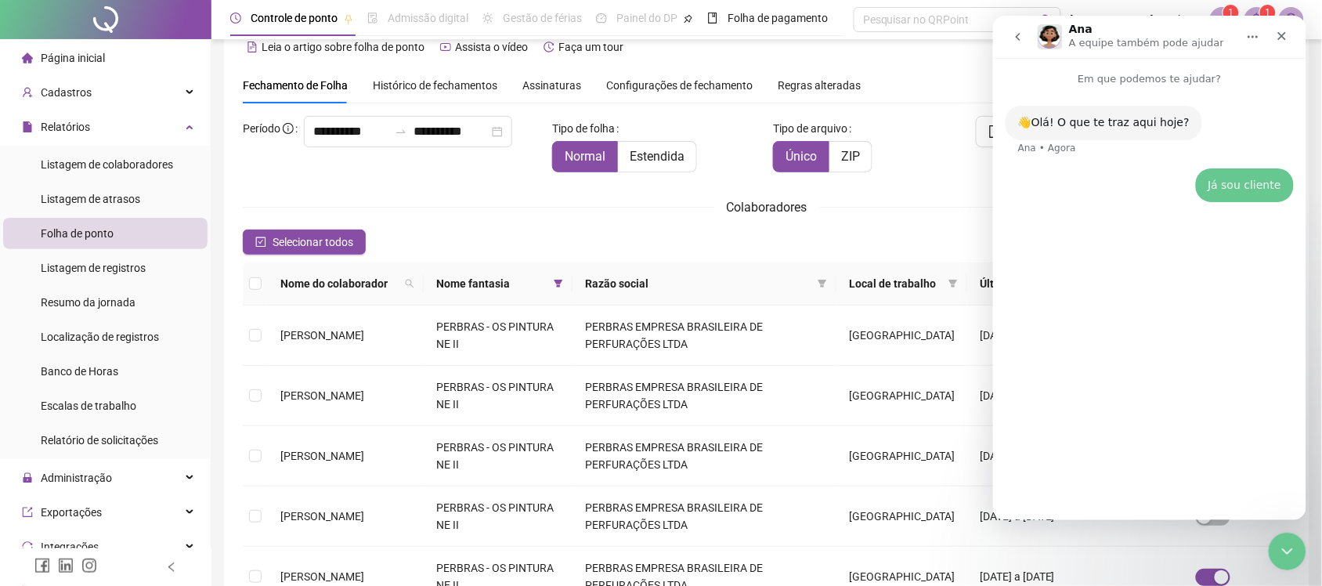
click at [940, 184] on div "Tipo de arquivo Único ZIP" at bounding box center [855, 150] width 177 height 69
click at [1279, 33] on icon "Fechar" at bounding box center [1281, 35] width 9 height 9
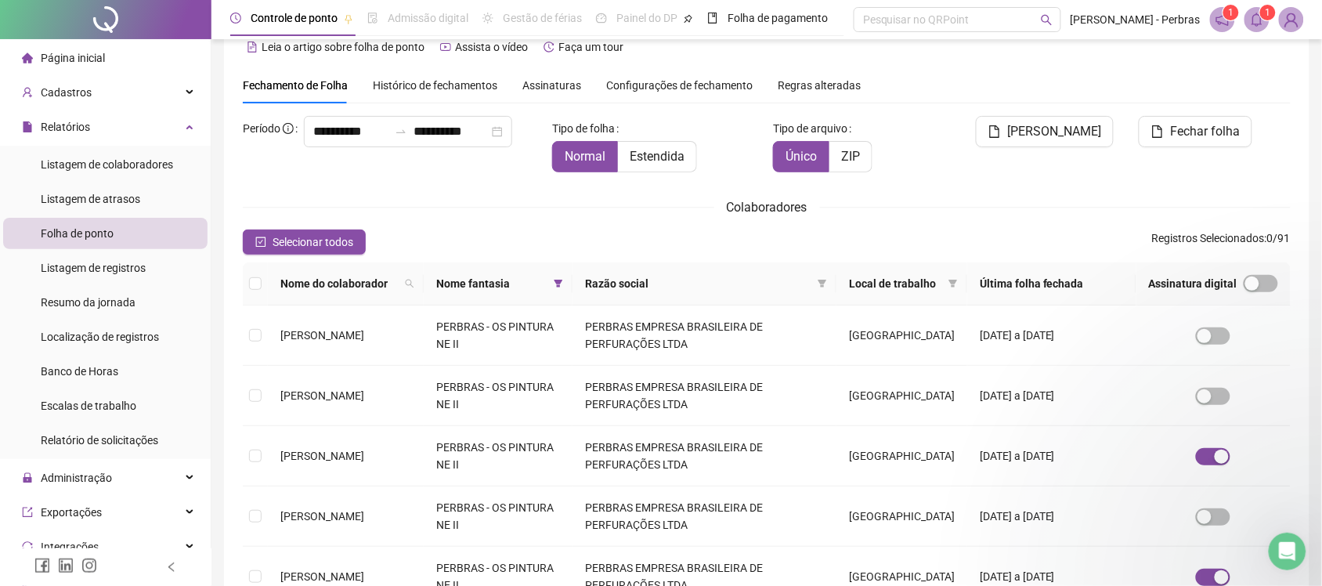
scroll to position [0, 0]
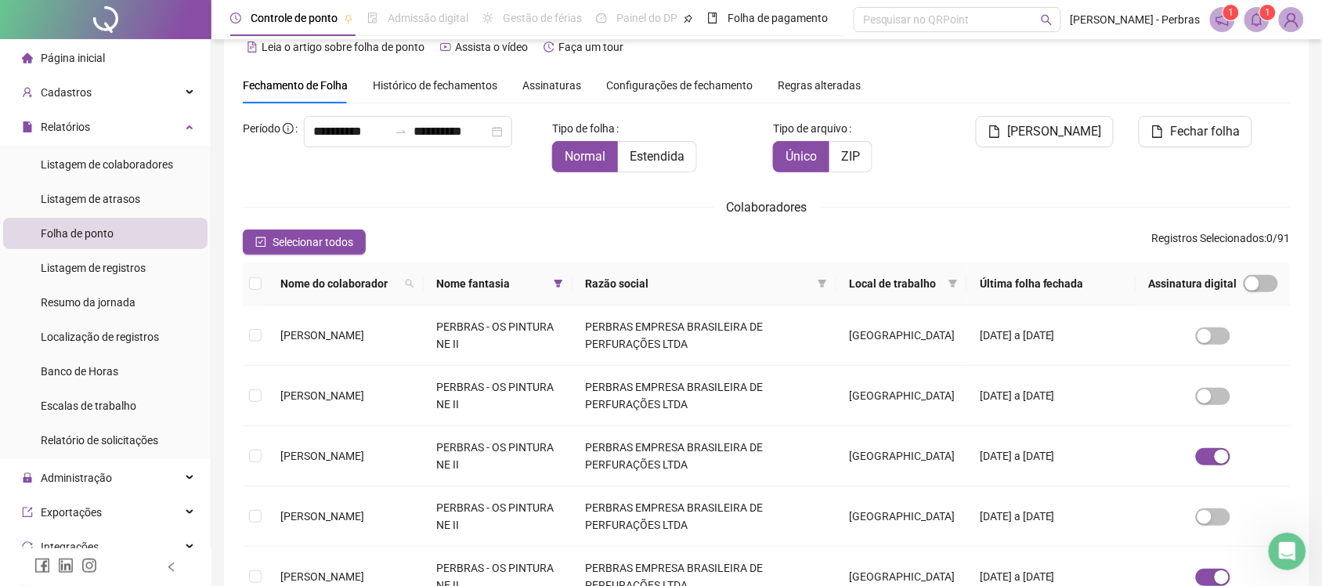
click at [1257, 20] on icon "bell" at bounding box center [1257, 20] width 14 height 14
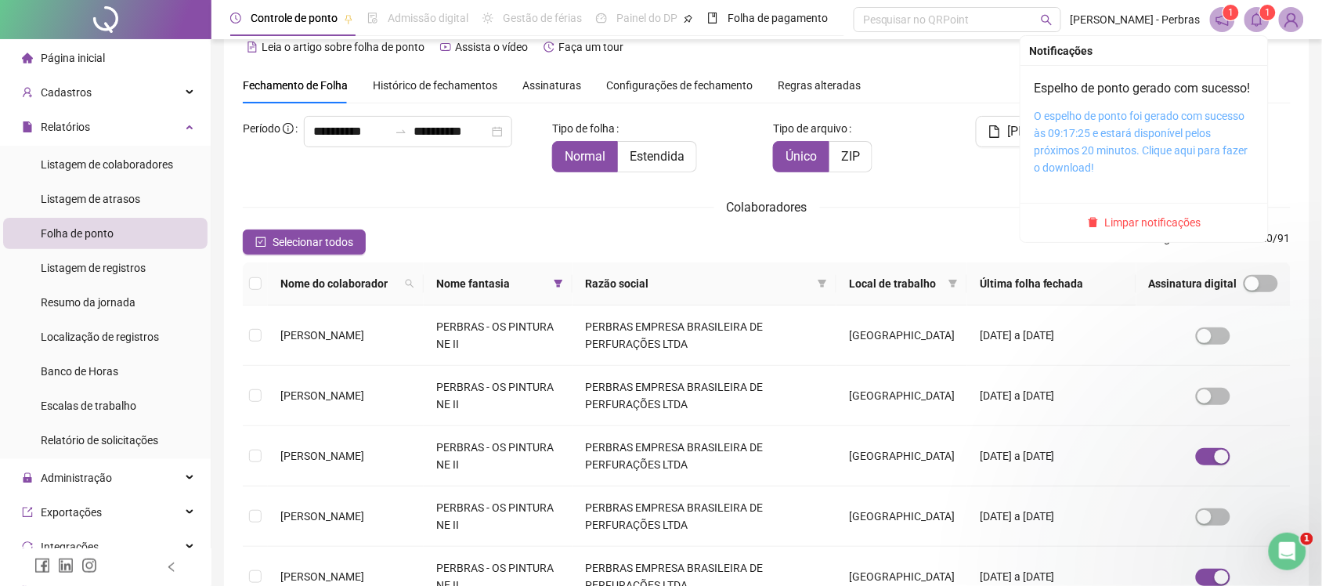
click at [1133, 154] on link "O espelho de ponto foi gerado com sucesso às 09:17:25 e estará disponível pelos…" at bounding box center [1142, 142] width 214 height 64
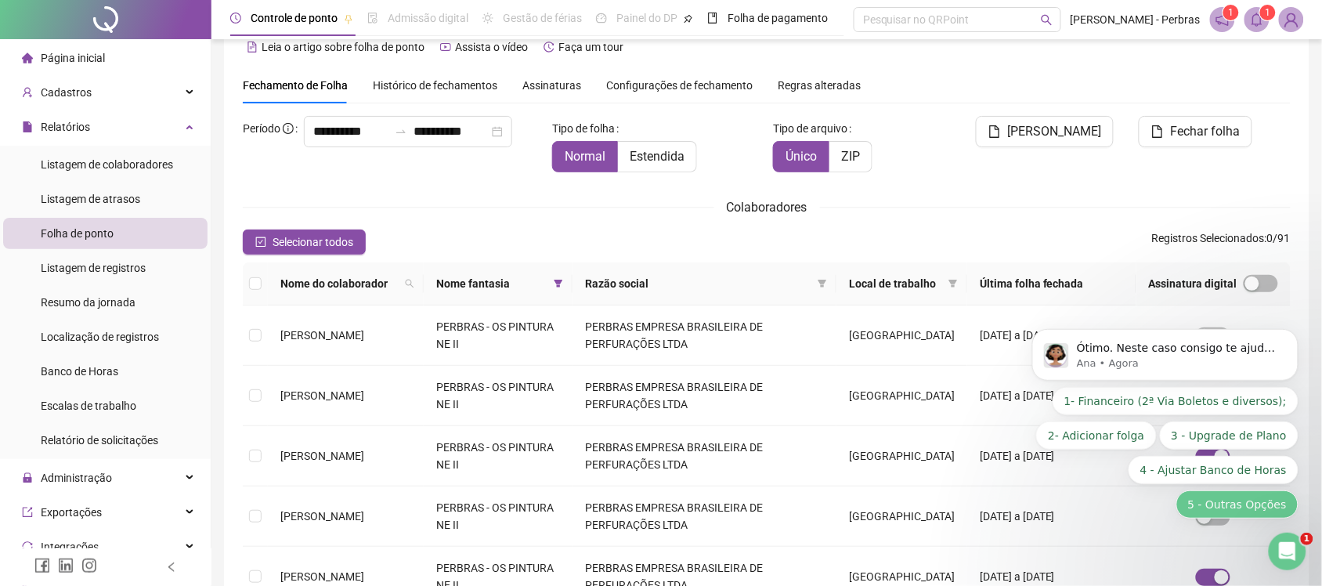
click at [1245, 508] on button "5 - Outras Opções" at bounding box center [1237, 504] width 122 height 28
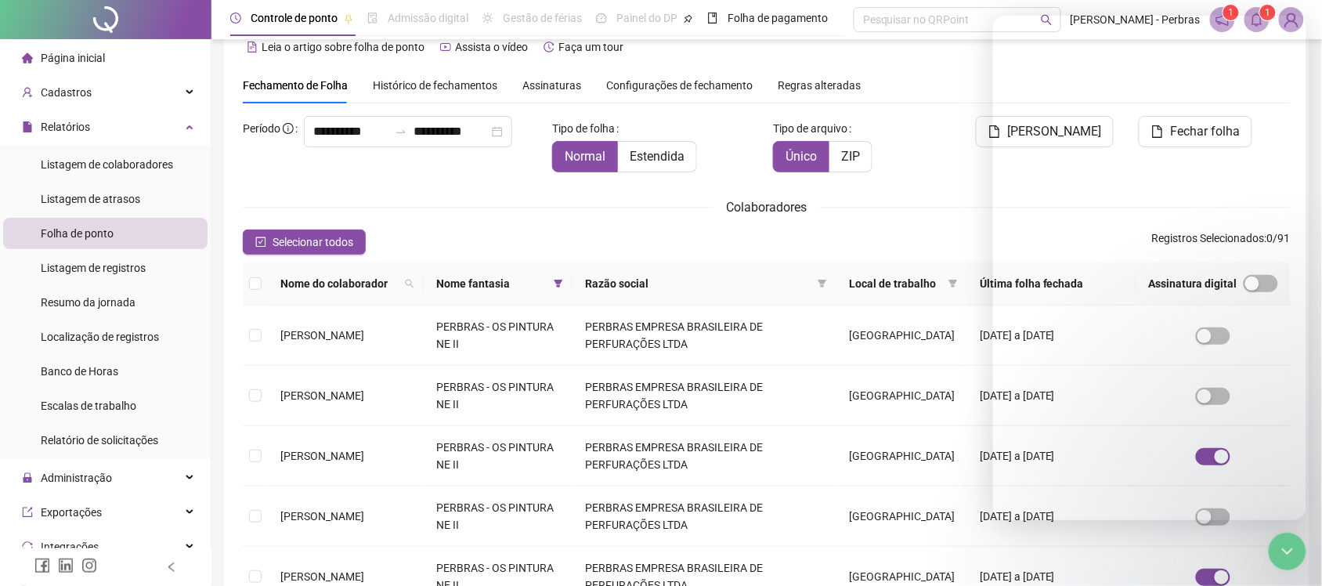
scroll to position [167, 0]
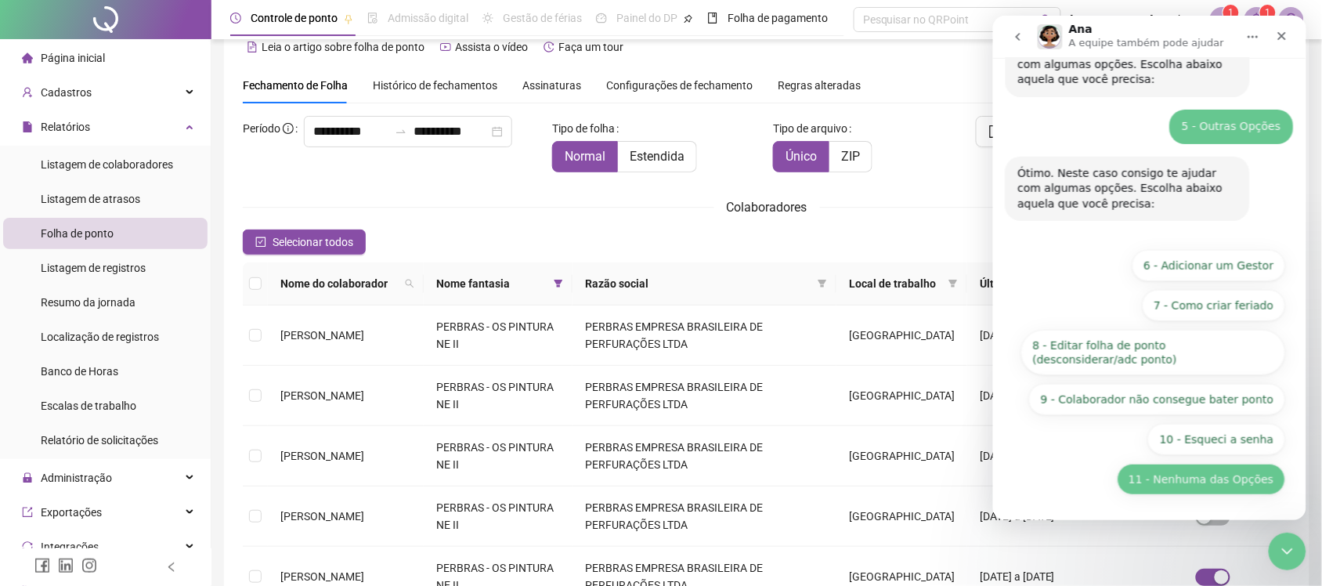
click at [1184, 483] on button "11 - Nenhuma das Opções" at bounding box center [1201, 478] width 168 height 31
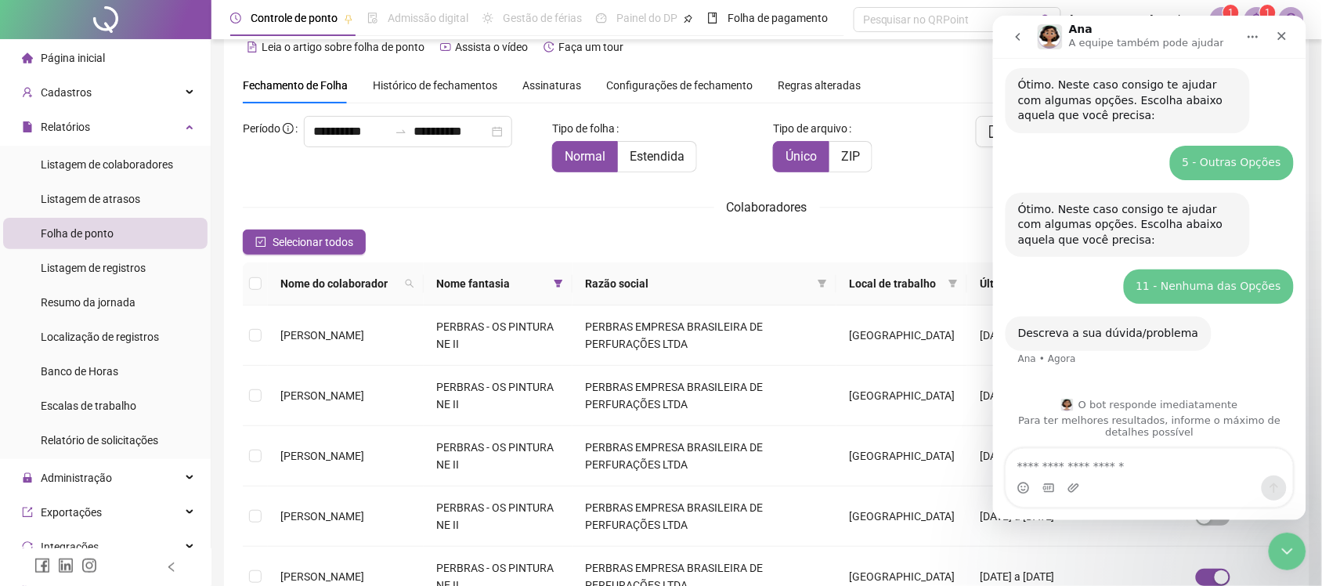
scroll to position [135, 0]
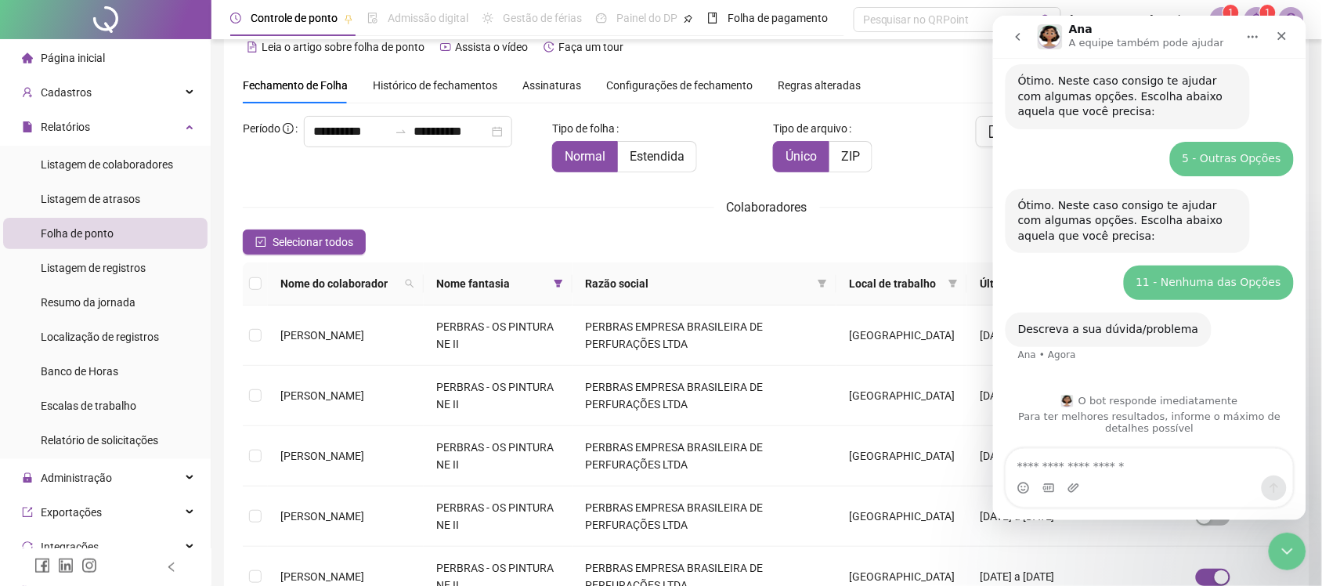
click at [1107, 468] on textarea "Envie uma mensagem..." at bounding box center [1149, 461] width 287 height 27
type textarea "**********"
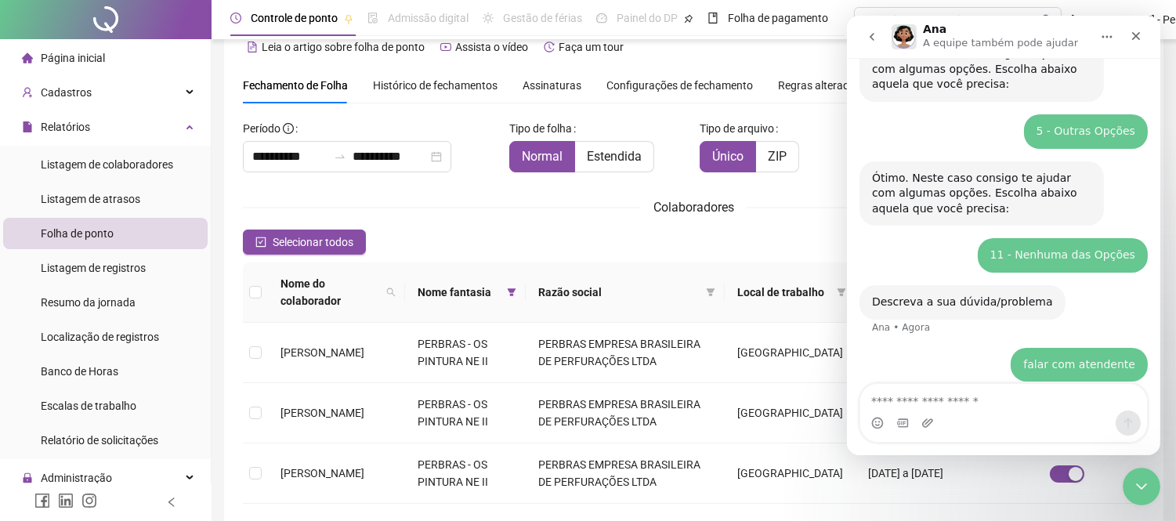
scroll to position [228, 0]
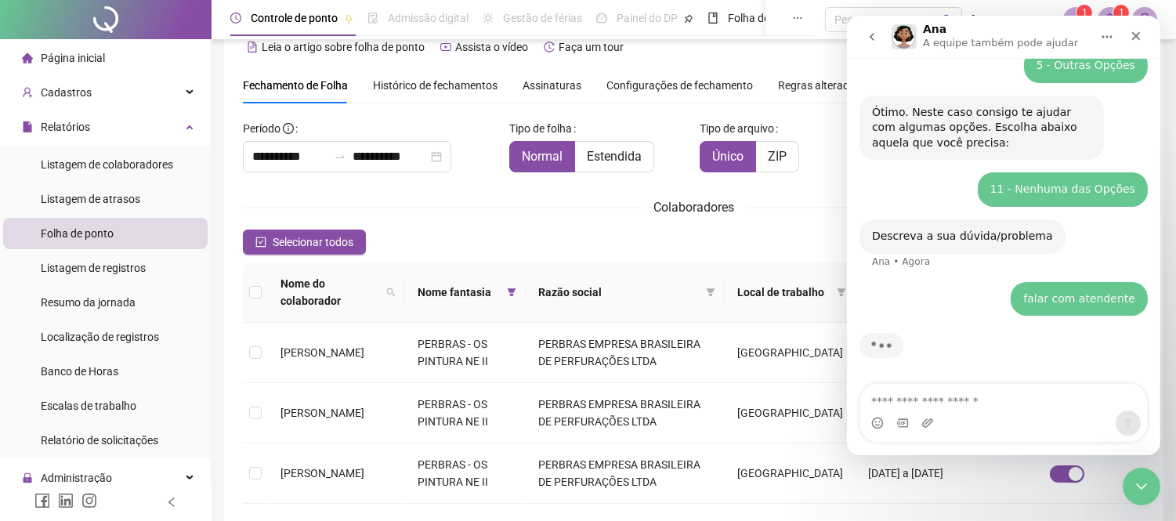
drag, startPoint x: 1202, startPoint y: 0, endPoint x: 780, endPoint y: 236, distance: 483.5
click at [780, 236] on div "Selecionar todos Registros Selecionados : 0 / 91" at bounding box center [693, 241] width 901 height 25
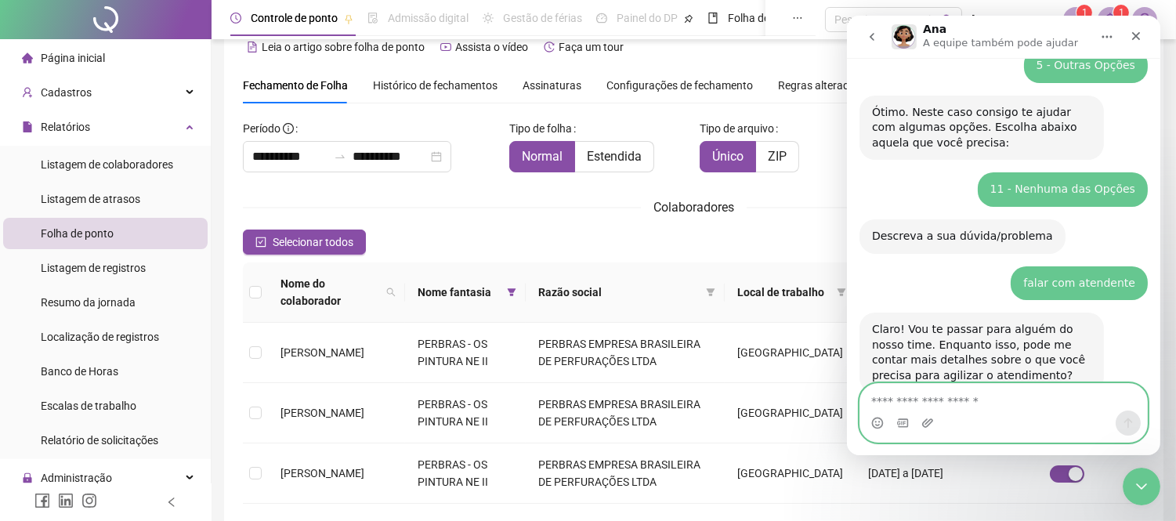
click at [956, 392] on textarea "Envie uma mensagem..." at bounding box center [1002, 397] width 287 height 27
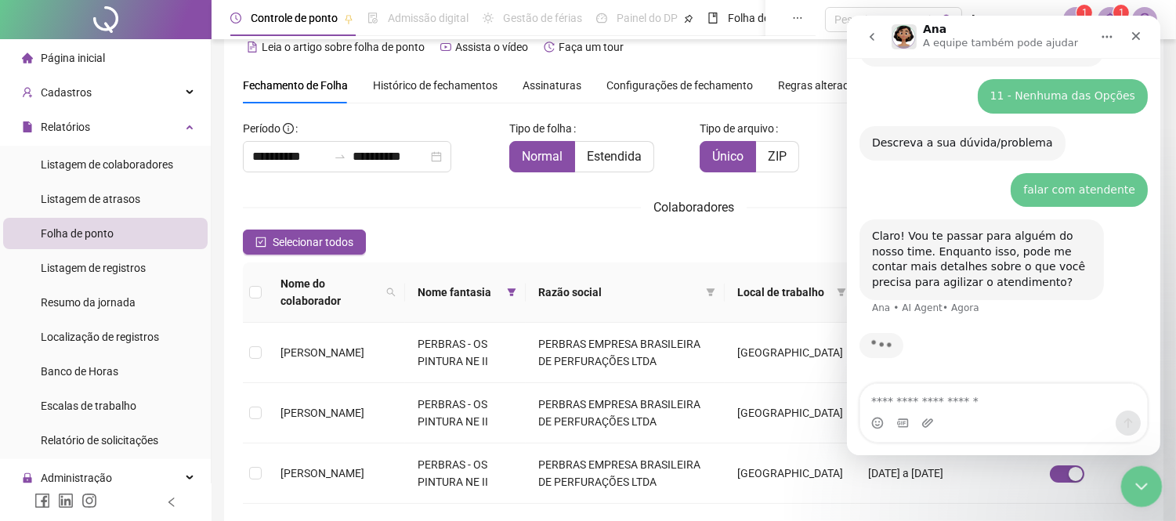
click at [1138, 480] on icon "Encerramento do Messenger da Intercom" at bounding box center [1138, 484] width 19 height 19
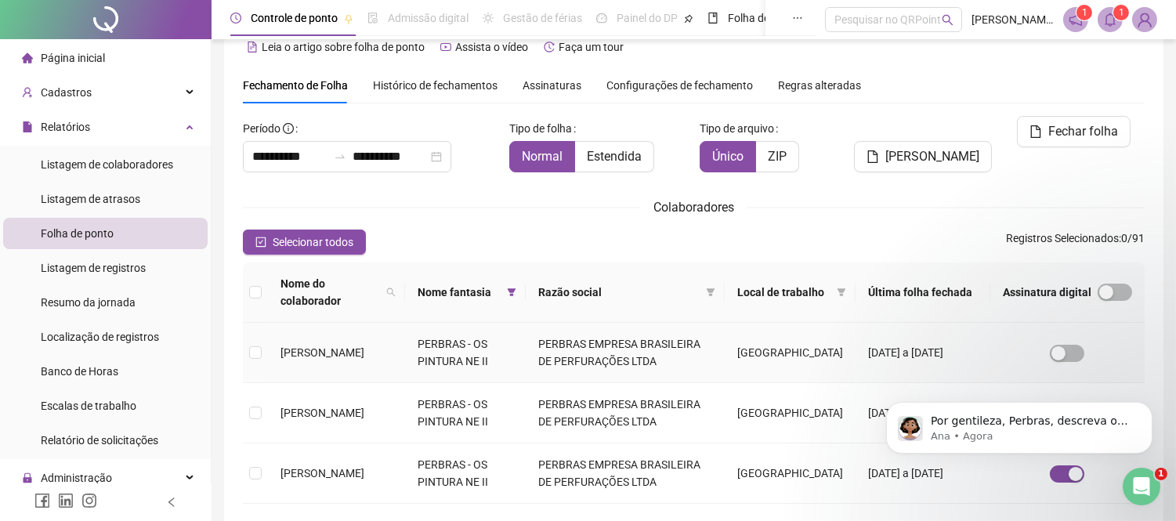
scroll to position [335, 0]
click at [1143, 490] on icon "Abertura do Messenger da Intercom" at bounding box center [1139, 485] width 26 height 26
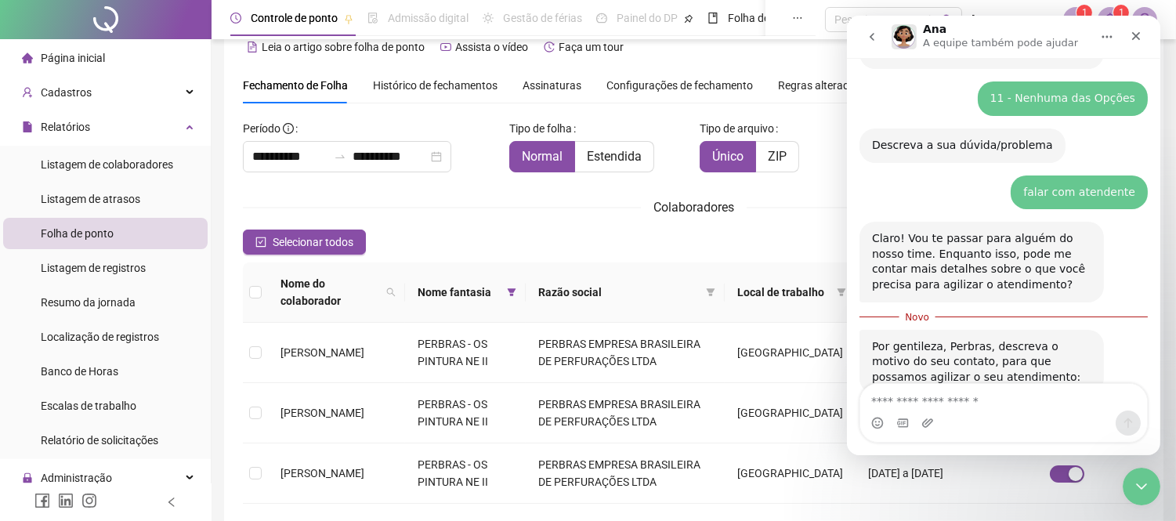
scroll to position [362, 0]
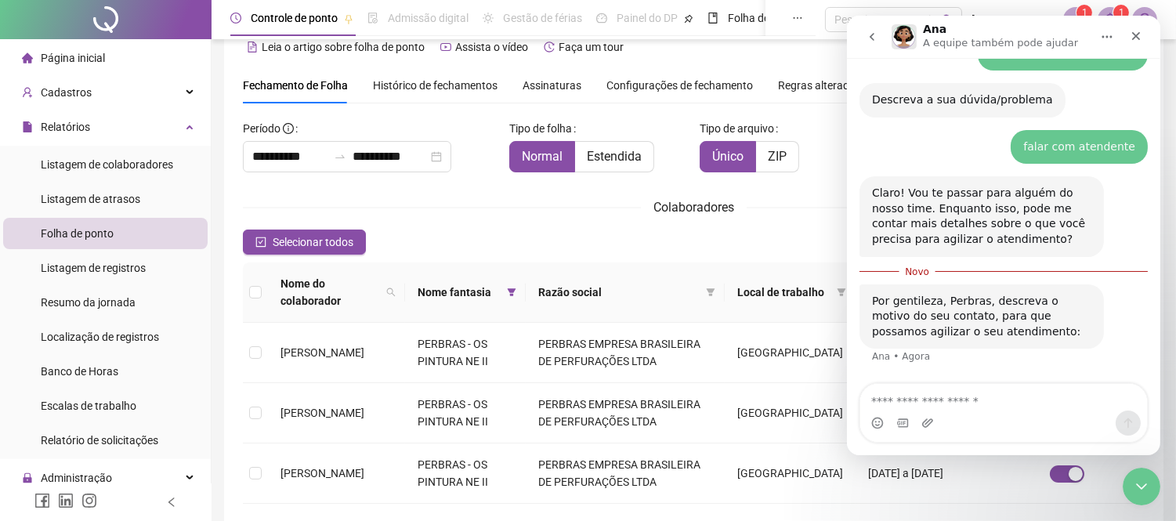
click at [1046, 390] on textarea "Envie uma mensagem..." at bounding box center [1002, 397] width 287 height 27
type textarea "**********"
click at [761, 229] on div "Selecionar todos Registros Selecionados : 0 / 91" at bounding box center [693, 241] width 901 height 25
click at [1139, 479] on icon "Encerramento do Messenger da Intercom" at bounding box center [1138, 484] width 19 height 19
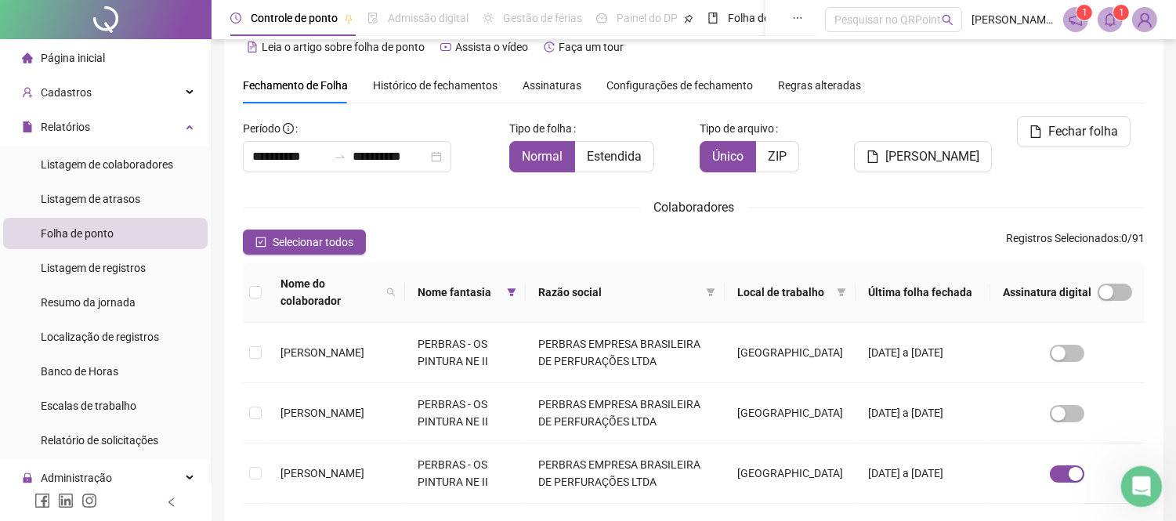
click at [1139, 479] on icon "Abertura do Messenger da Intercom" at bounding box center [1138, 484] width 11 height 13
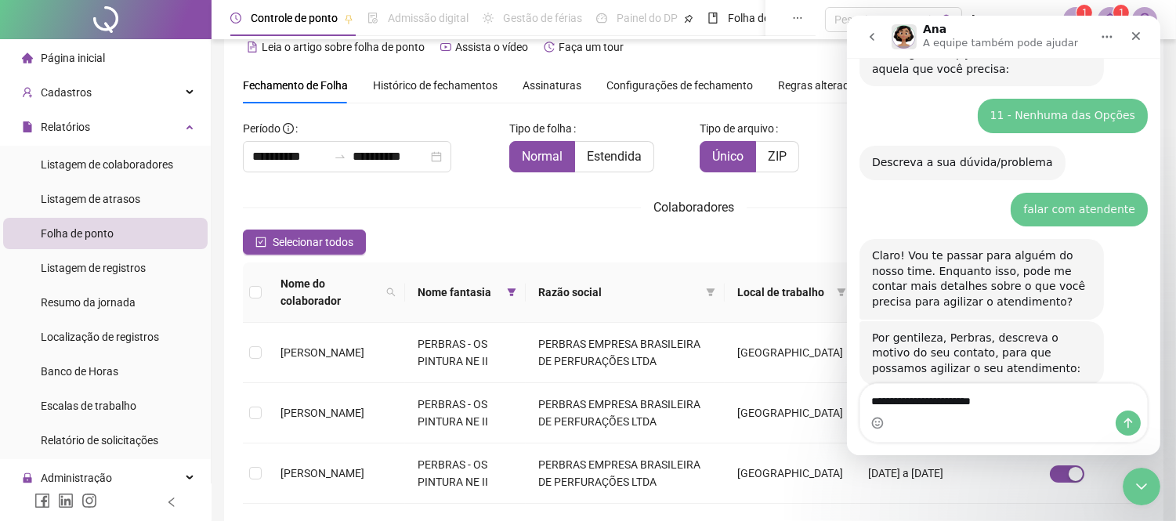
scroll to position [337, 0]
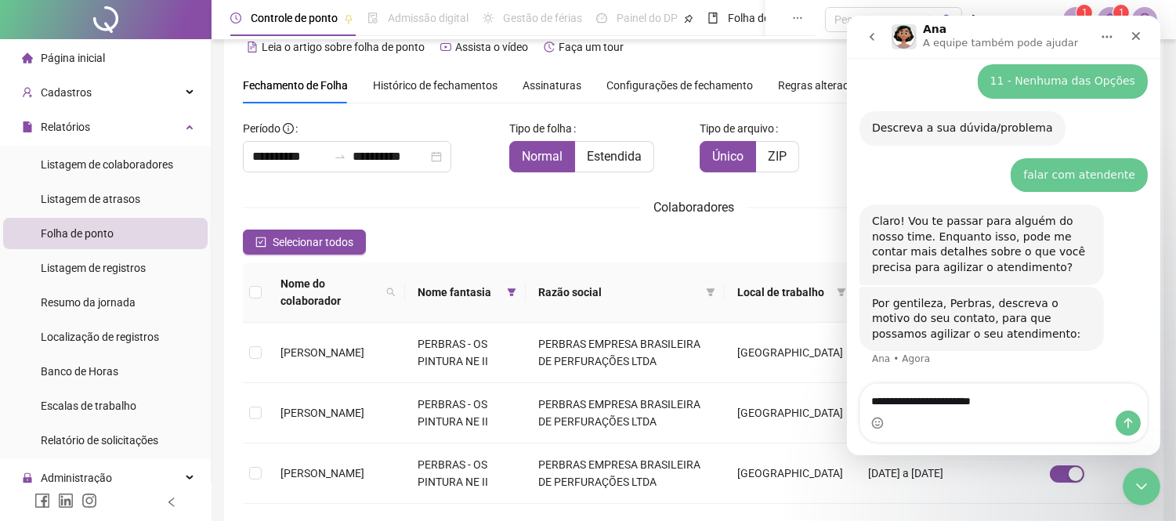
click at [905, 403] on textarea "**********" at bounding box center [1002, 397] width 287 height 27
click at [1042, 396] on textarea "**********" at bounding box center [1002, 397] width 287 height 27
type textarea "**********"
click at [1146, 486] on icon "Encerramento do Messenger da Intercom" at bounding box center [1138, 484] width 19 height 19
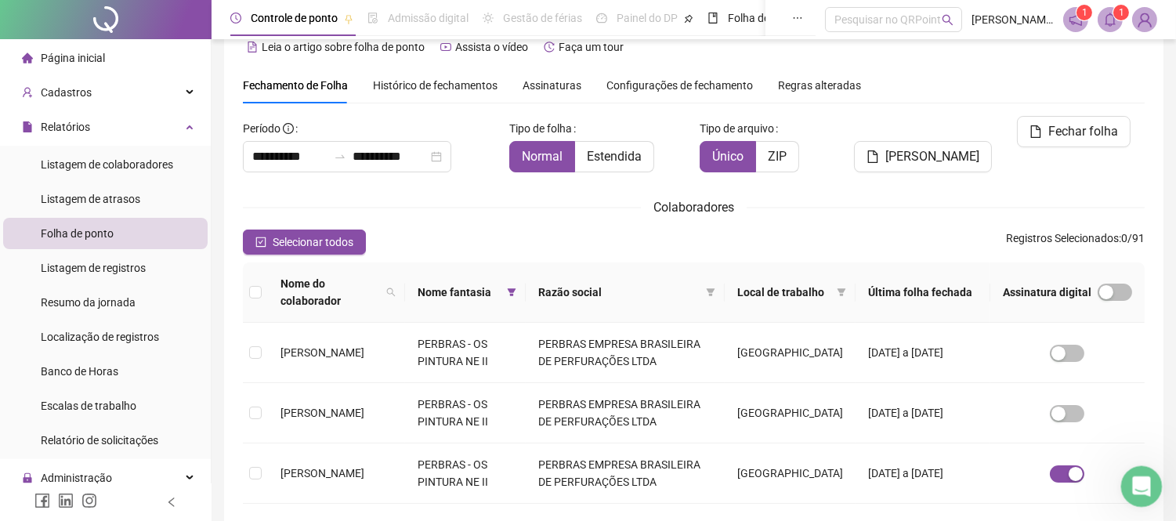
click at [1146, 486] on icon "Abertura do Messenger da Intercom" at bounding box center [1139, 485] width 26 height 26
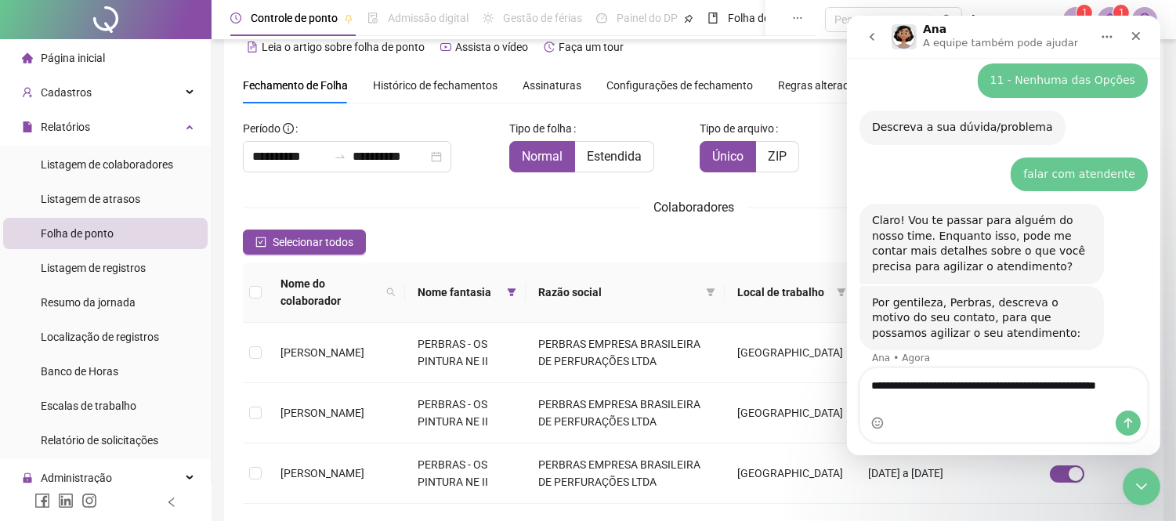
scroll to position [352, 0]
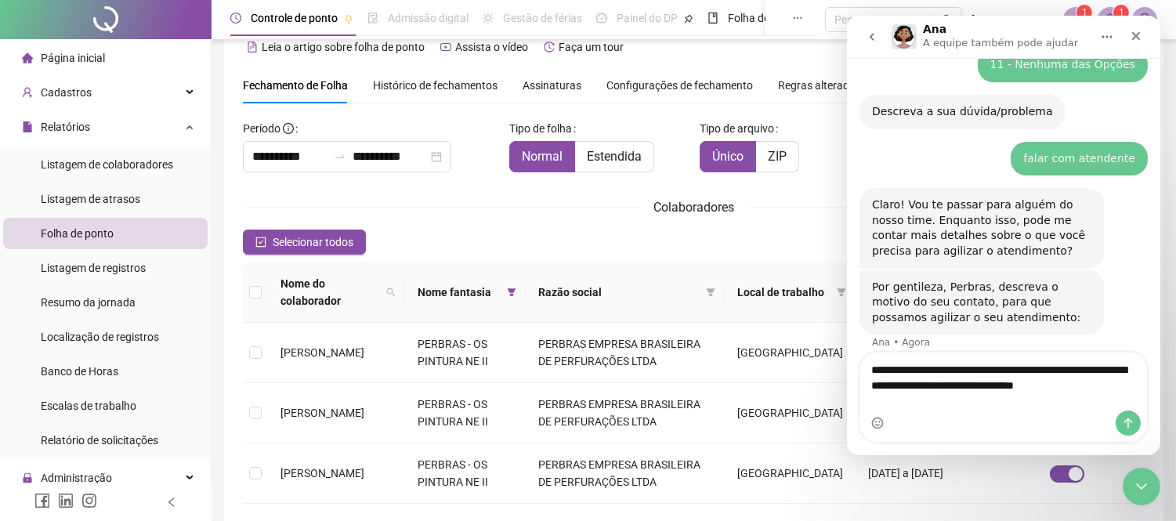
type textarea "**********"
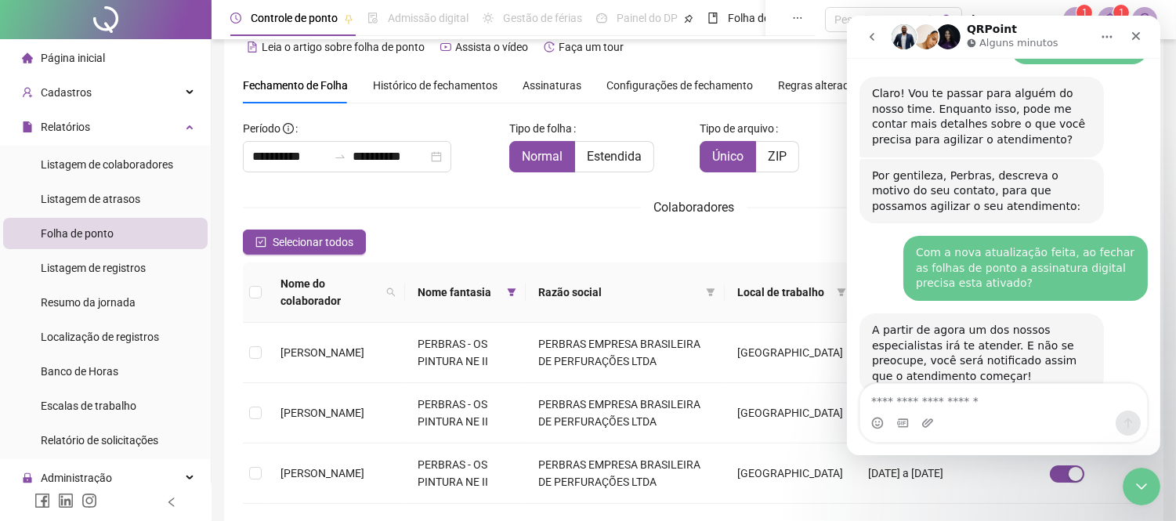
scroll to position [550, 0]
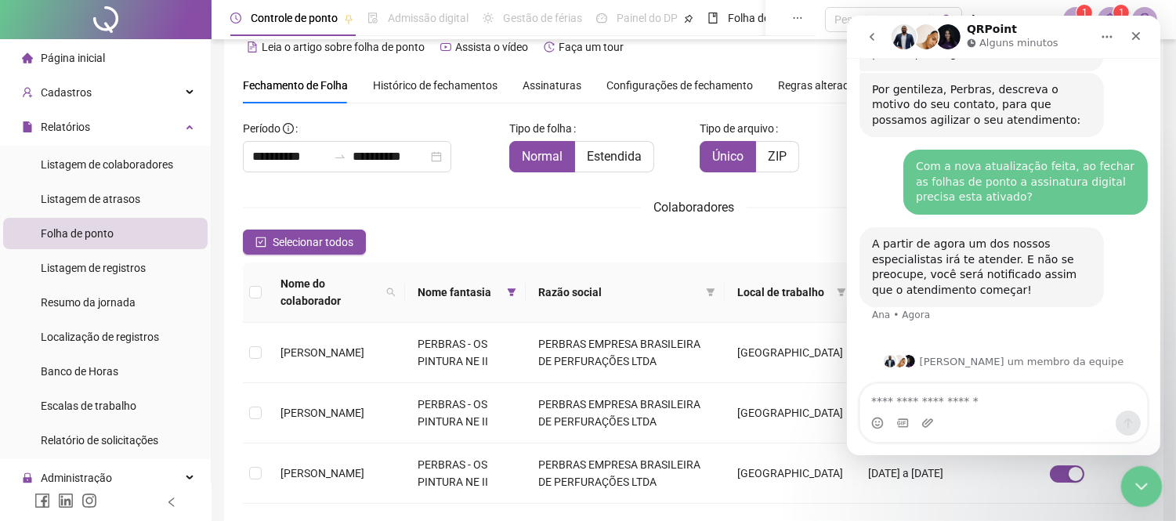
click at [1137, 473] on div "Encerramento do Messenger da Intercom" at bounding box center [1139, 484] width 38 height 38
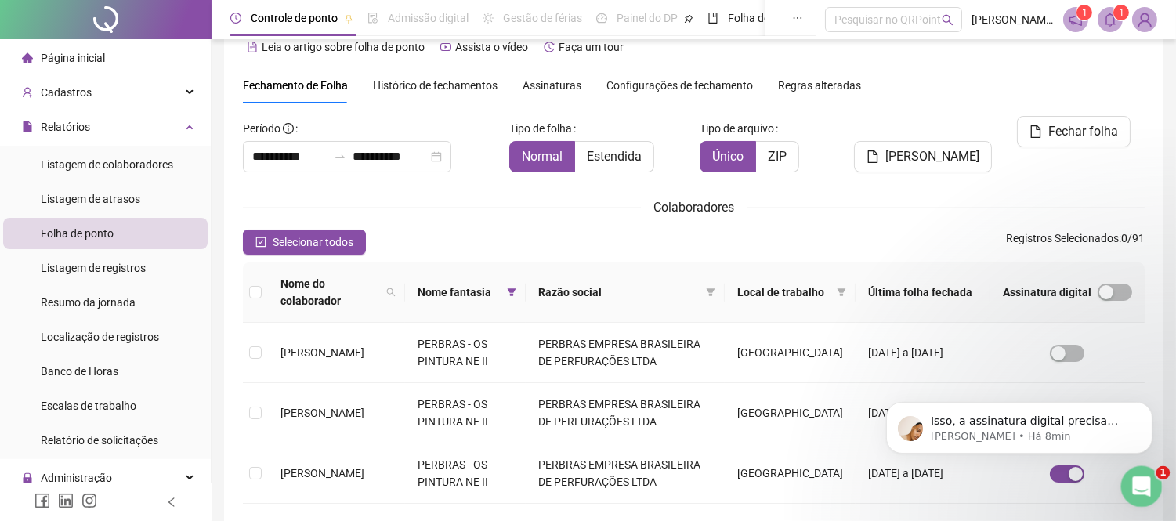
click at [1143, 486] on icon "Abertura do Messenger da Intercom" at bounding box center [1139, 485] width 26 height 26
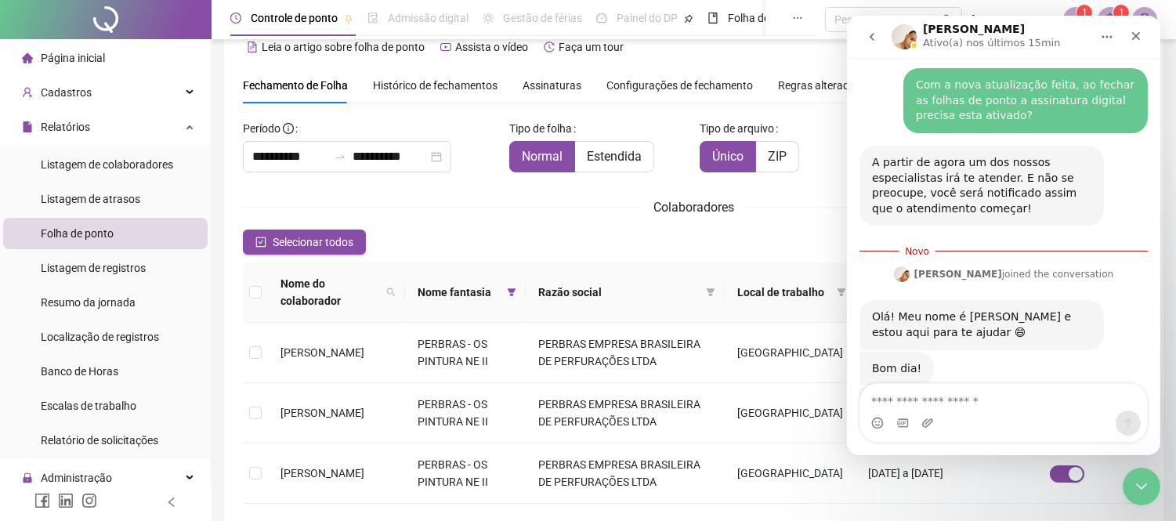
scroll to position [716, 0]
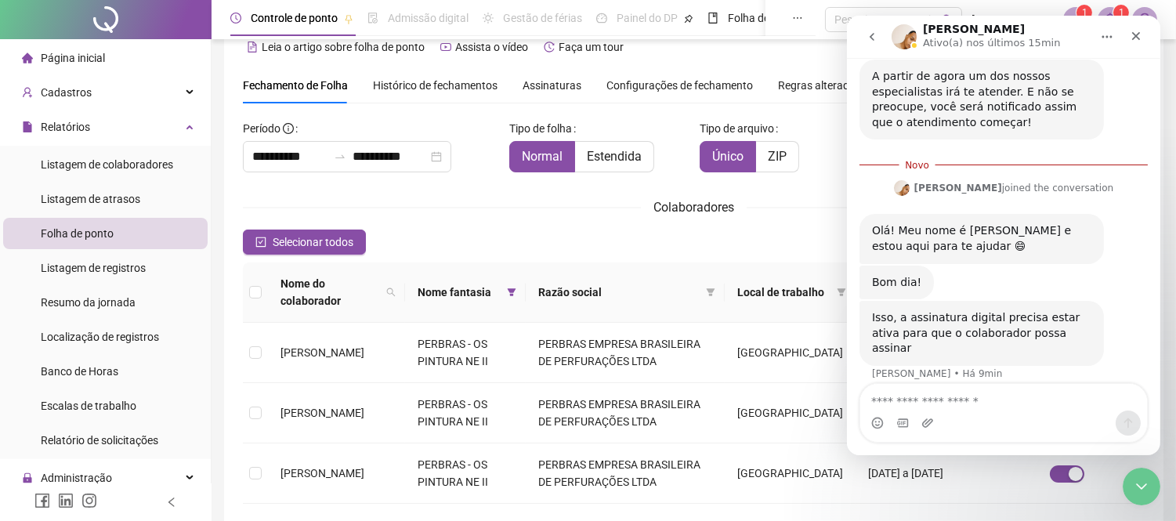
click at [968, 410] on textarea "Envie uma mensagem..." at bounding box center [1002, 397] width 287 height 27
click at [918, 402] on textarea "**********" at bounding box center [1002, 397] width 287 height 27
drag, startPoint x: 1013, startPoint y: 395, endPoint x: 1011, endPoint y: 406, distance: 11.9
click at [1011, 406] on textarea "**********" at bounding box center [1002, 397] width 287 height 27
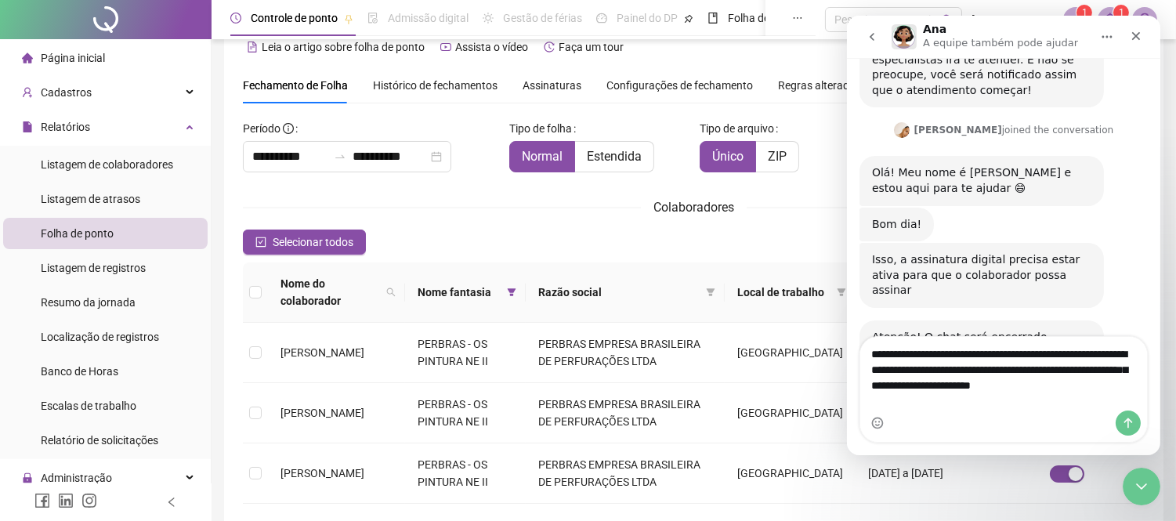
scroll to position [800, 0]
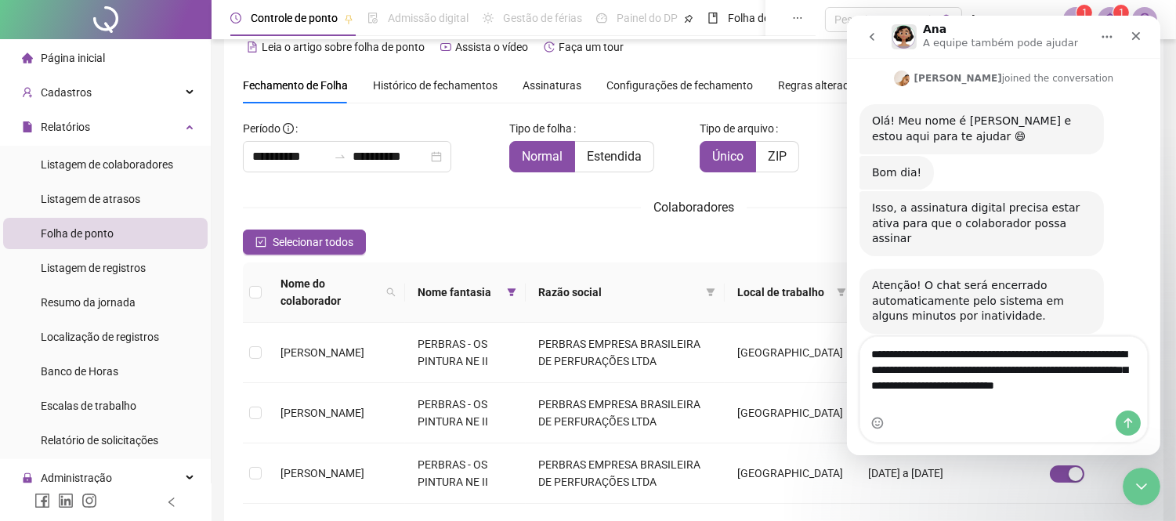
type textarea "**********"
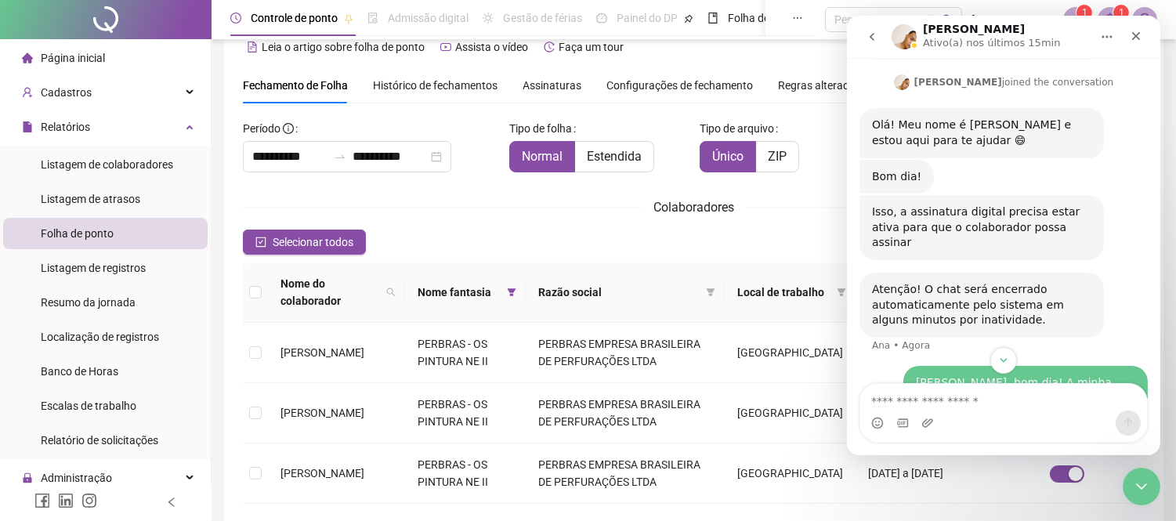
scroll to position [860, 0]
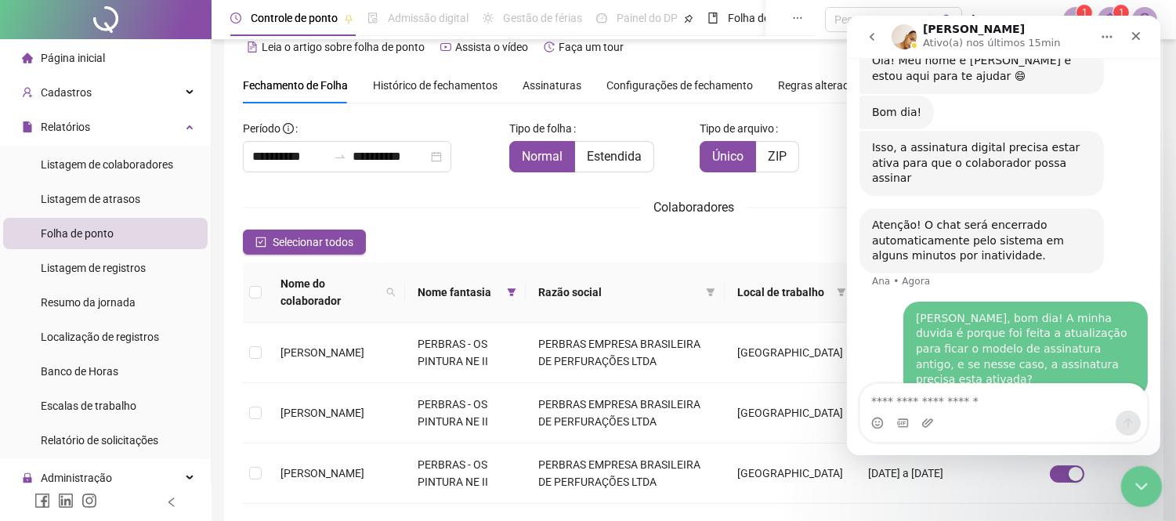
click at [1145, 483] on icon "Encerramento do Messenger da Intercom" at bounding box center [1138, 484] width 19 height 19
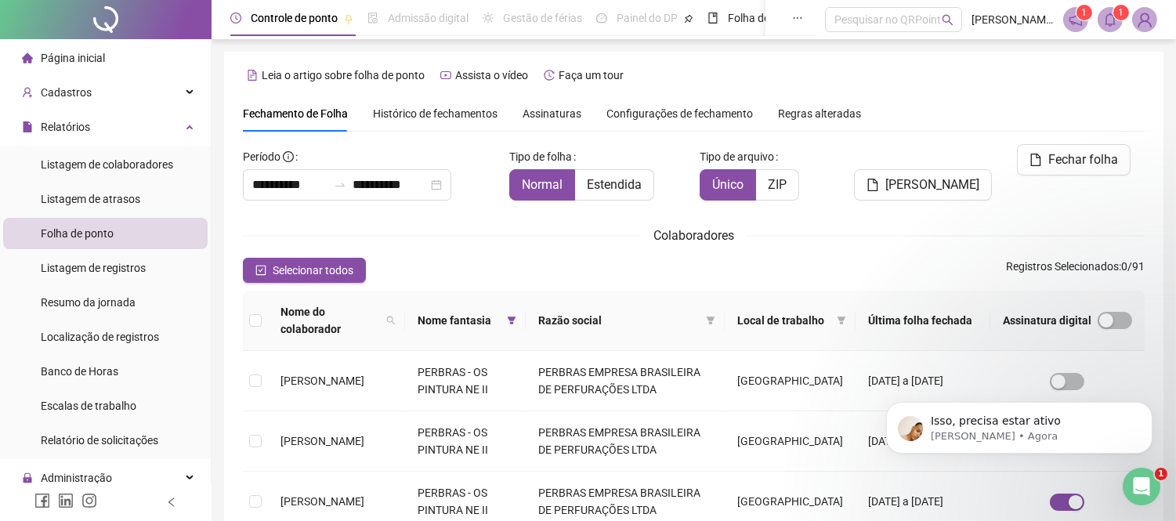
scroll to position [60, 0]
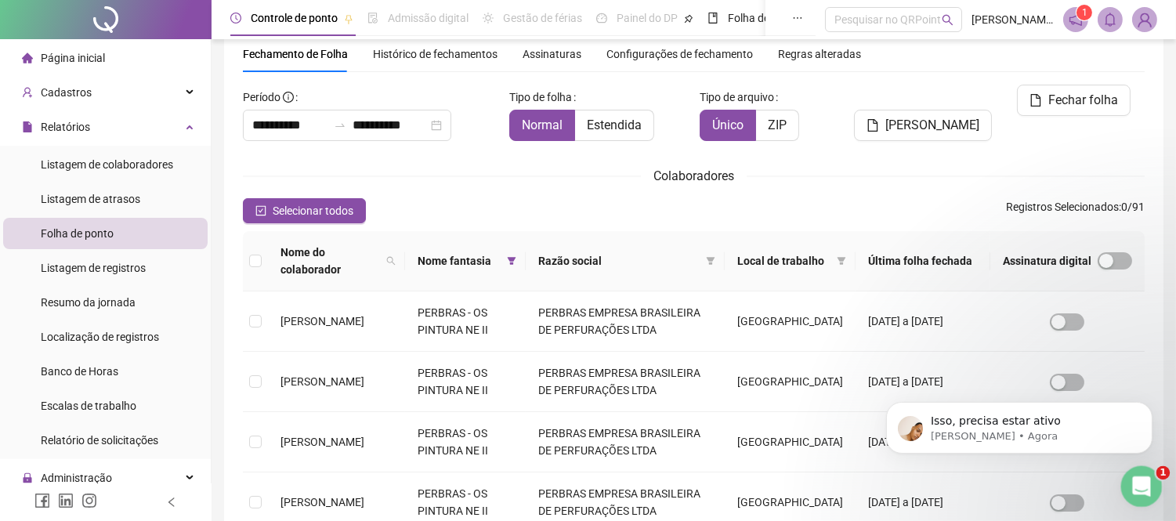
click at [1140, 485] on icon "Abertura do Messenger da Intercom" at bounding box center [1138, 484] width 11 height 13
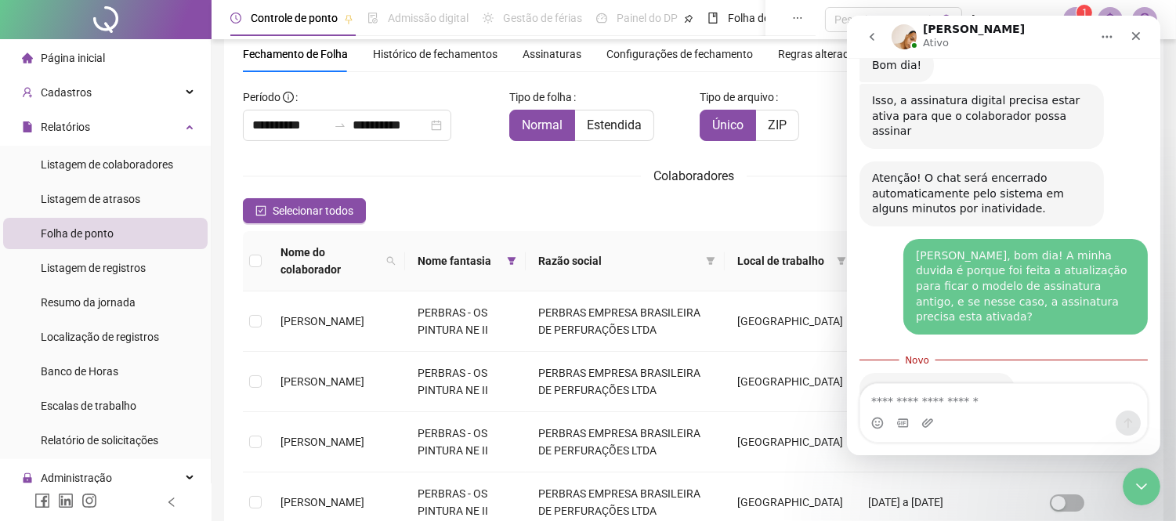
scroll to position [934, 0]
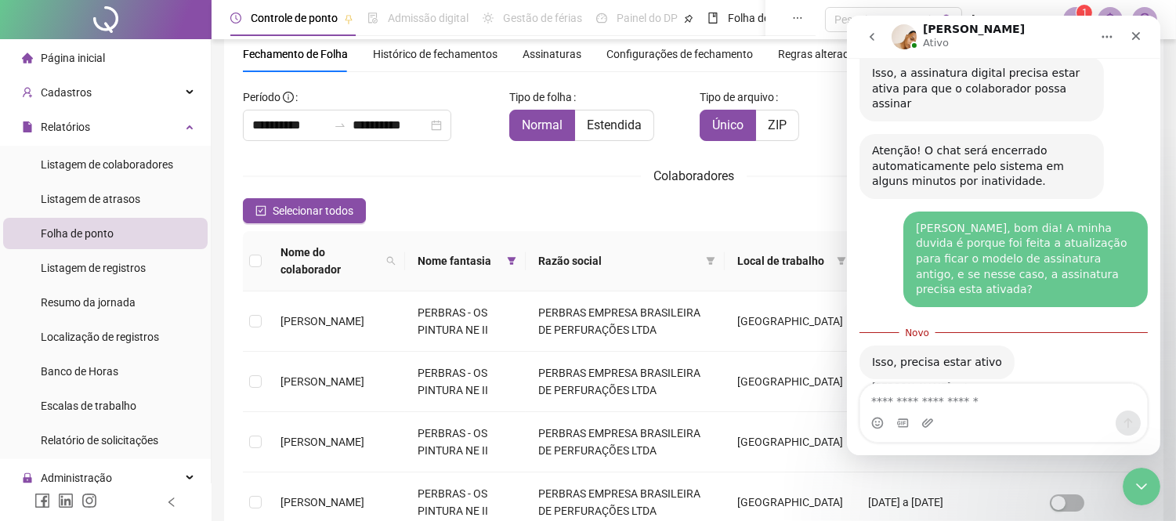
click at [969, 399] on textarea "Envie uma mensagem..." at bounding box center [1002, 397] width 287 height 27
click at [922, 394] on textarea "Envie uma mensagem..." at bounding box center [1002, 397] width 287 height 27
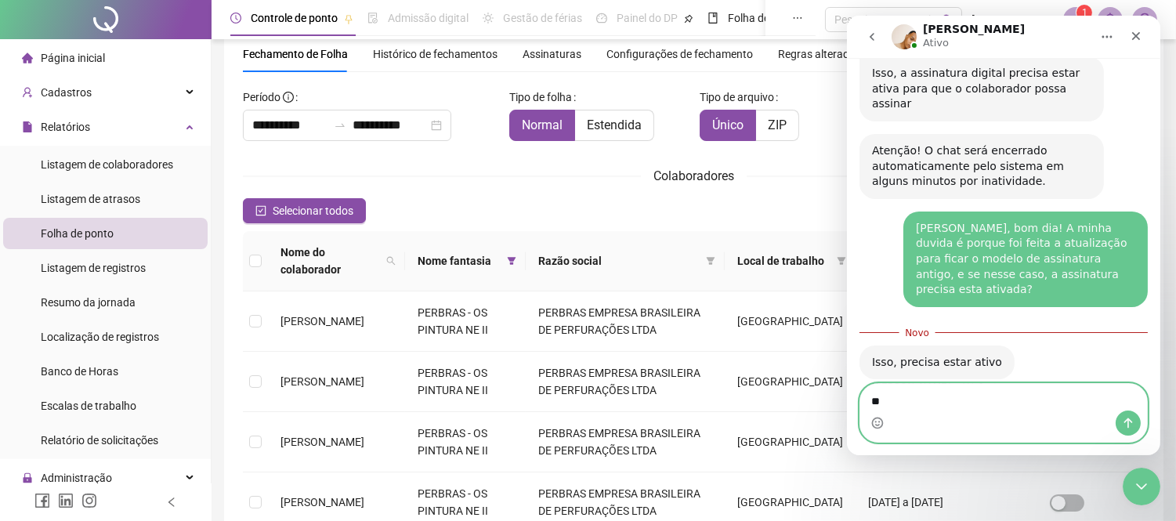
type textarea "*"
type textarea "*****"
click at [909, 37] on img "Messenger da Intercom" at bounding box center [903, 36] width 25 height 25
click at [935, 409] on textarea "*****" at bounding box center [1002, 397] width 287 height 27
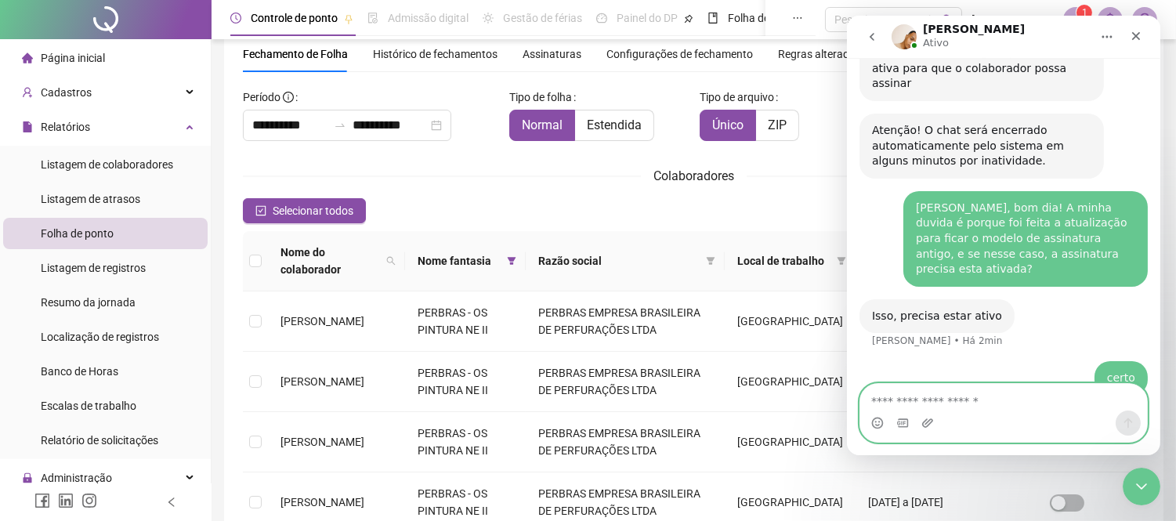
scroll to position [953, 0]
click at [956, 390] on textarea "Envie uma mensagem..." at bounding box center [1002, 397] width 287 height 27
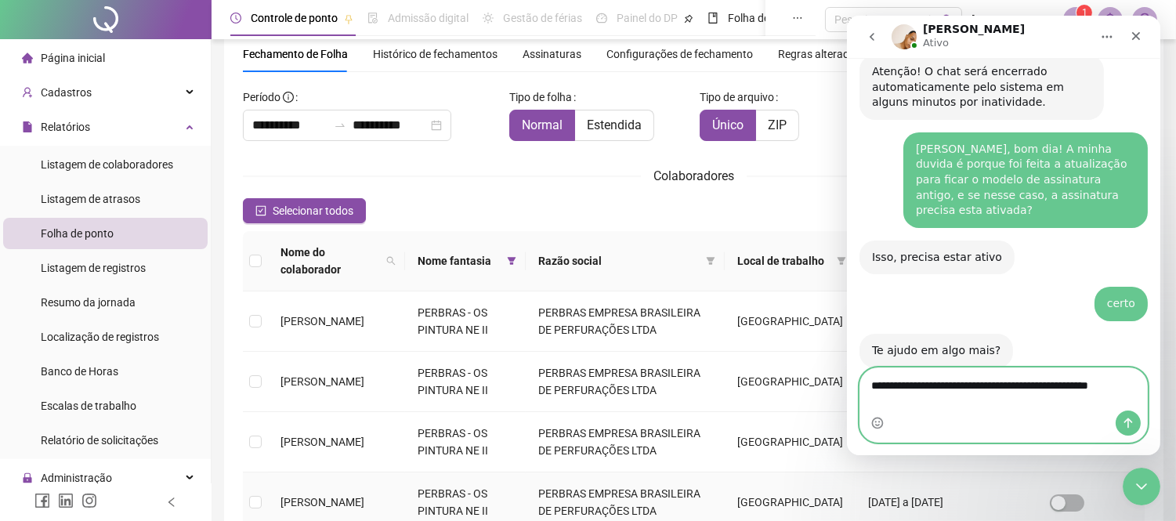
scroll to position [1016, 0]
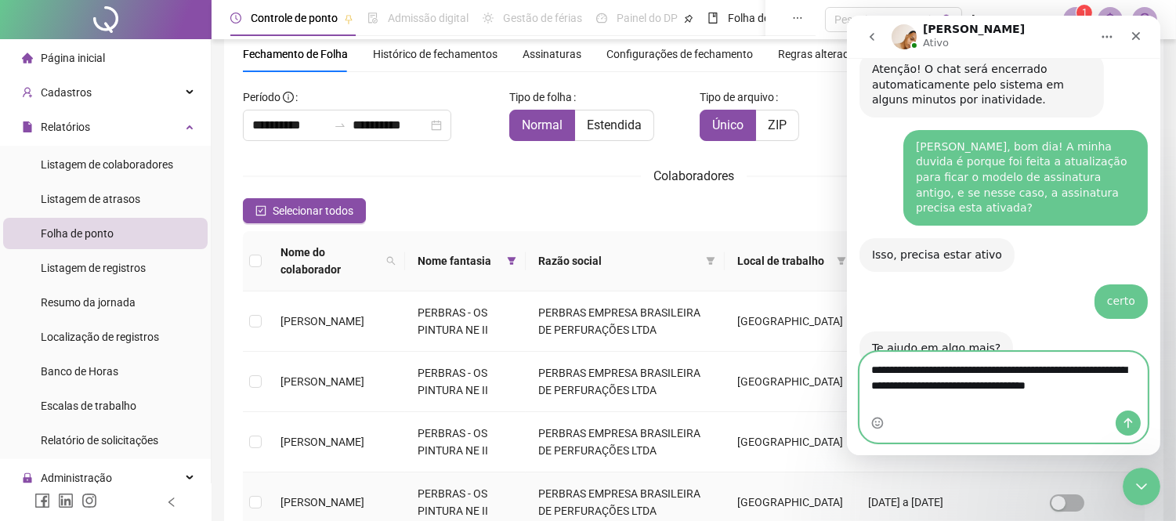
type textarea "**********"
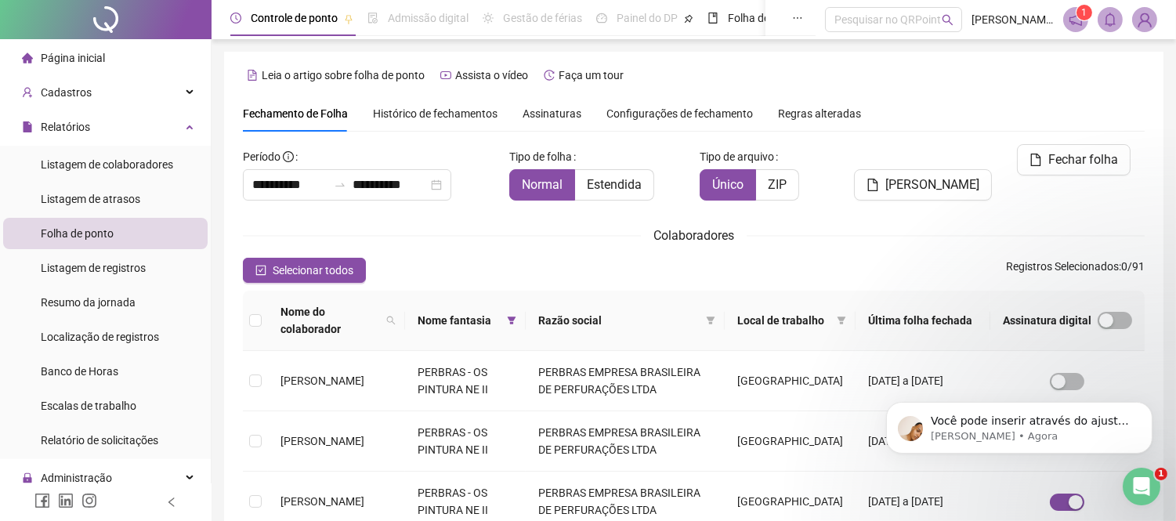
scroll to position [1170, 0]
click at [1151, 488] on div "Abertura do Messenger da Intercom" at bounding box center [1139, 484] width 52 height 52
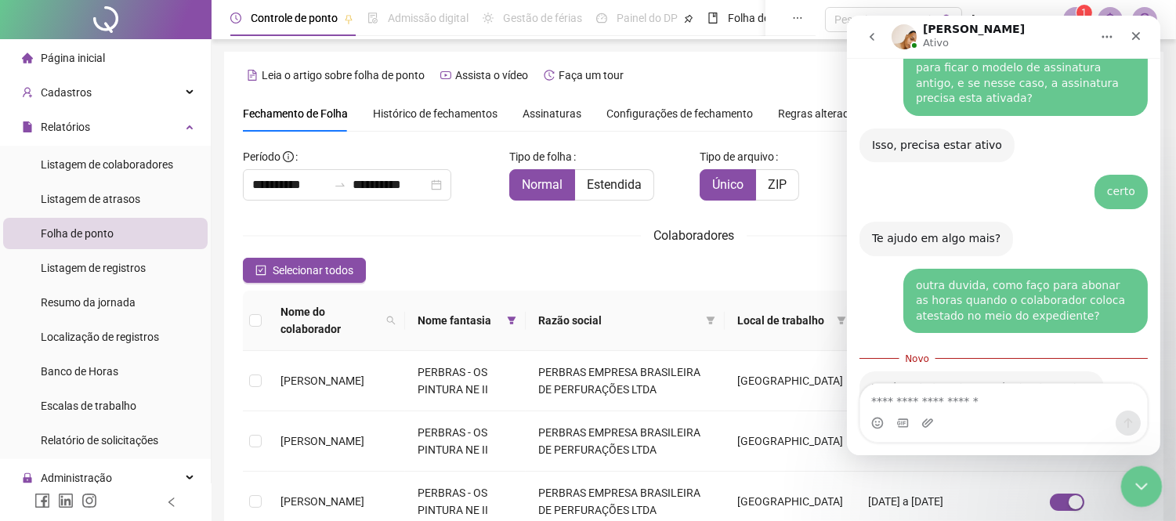
scroll to position [1196, 0]
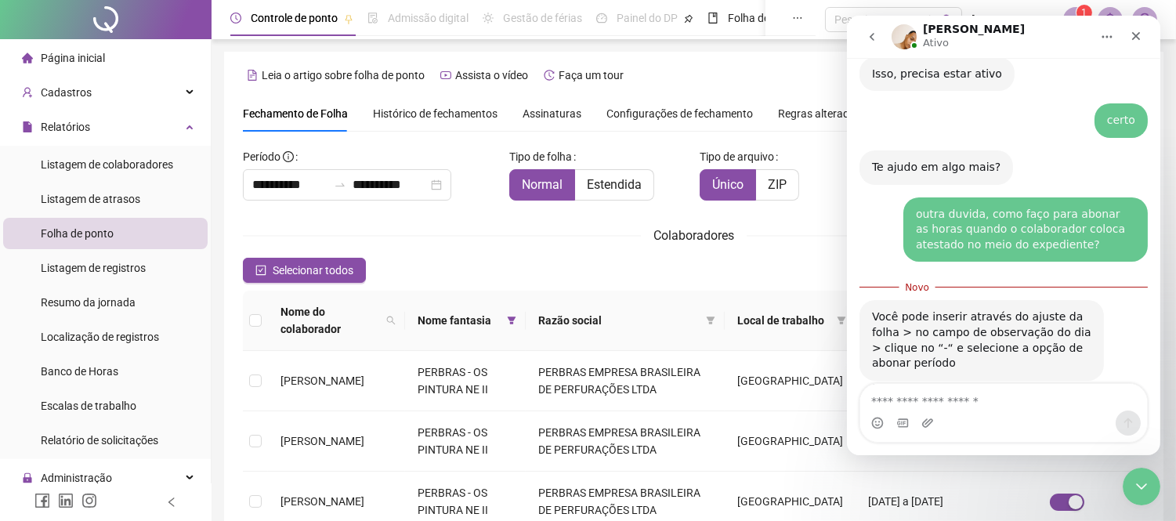
click at [924, 400] on textarea "Envie uma mensagem..." at bounding box center [1002, 397] width 287 height 27
type textarea "**********"
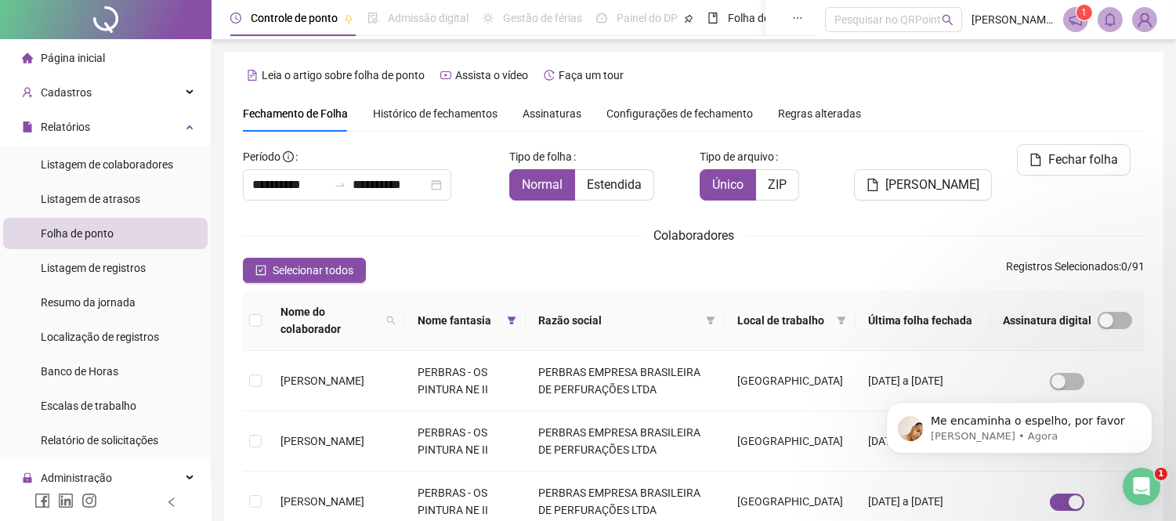
scroll to position [0, 0]
click at [519, 317] on span at bounding box center [512, 320] width 16 height 23
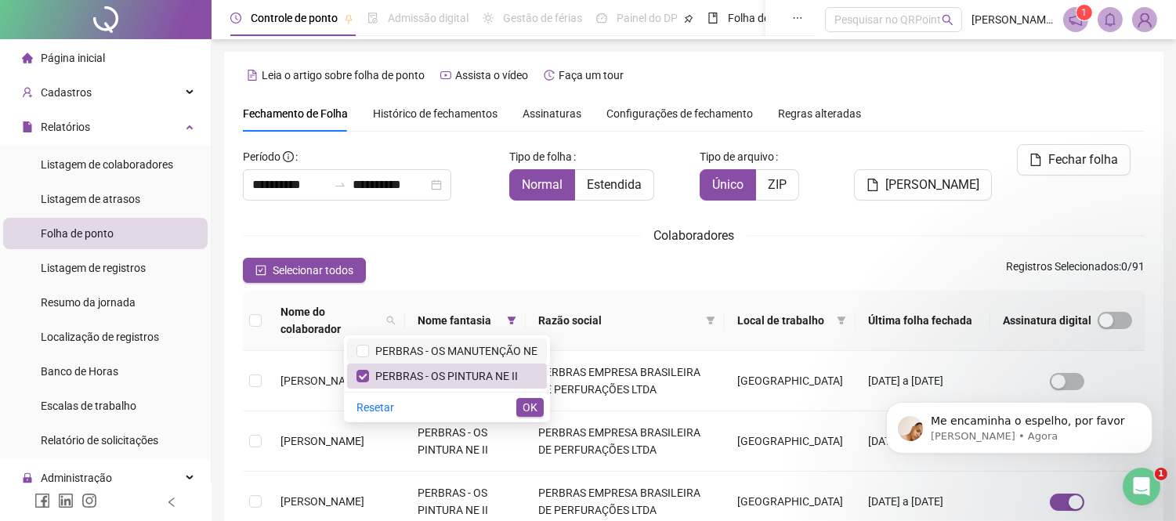
click at [484, 352] on span "PERBRAS - OS MANUTENÇÃO NE" at bounding box center [453, 351] width 168 height 13
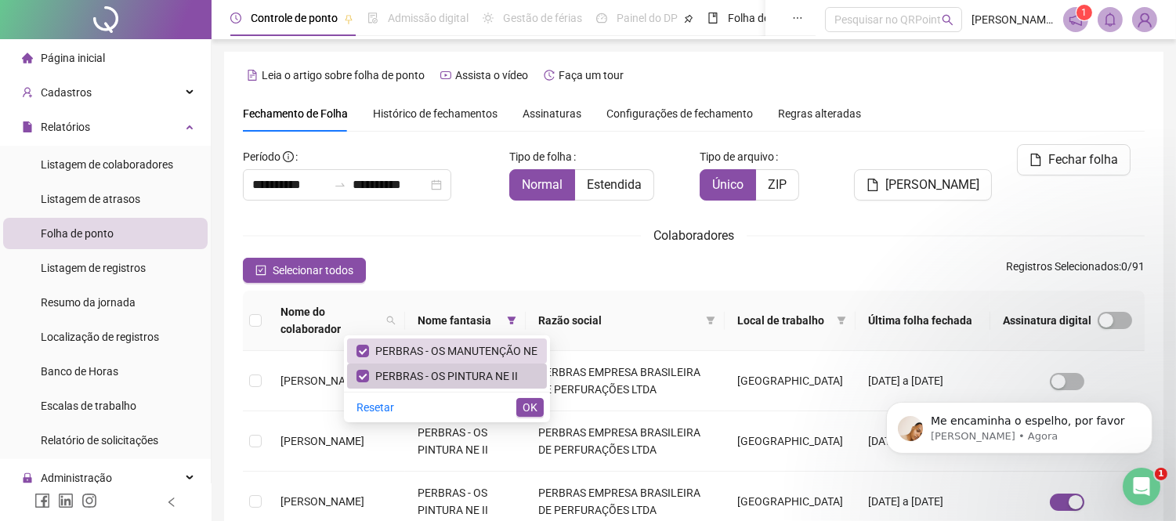
click at [475, 370] on span "PERBRAS - OS PINTURA NE II" at bounding box center [443, 376] width 149 height 13
click at [539, 406] on button "OK" at bounding box center [529, 407] width 27 height 19
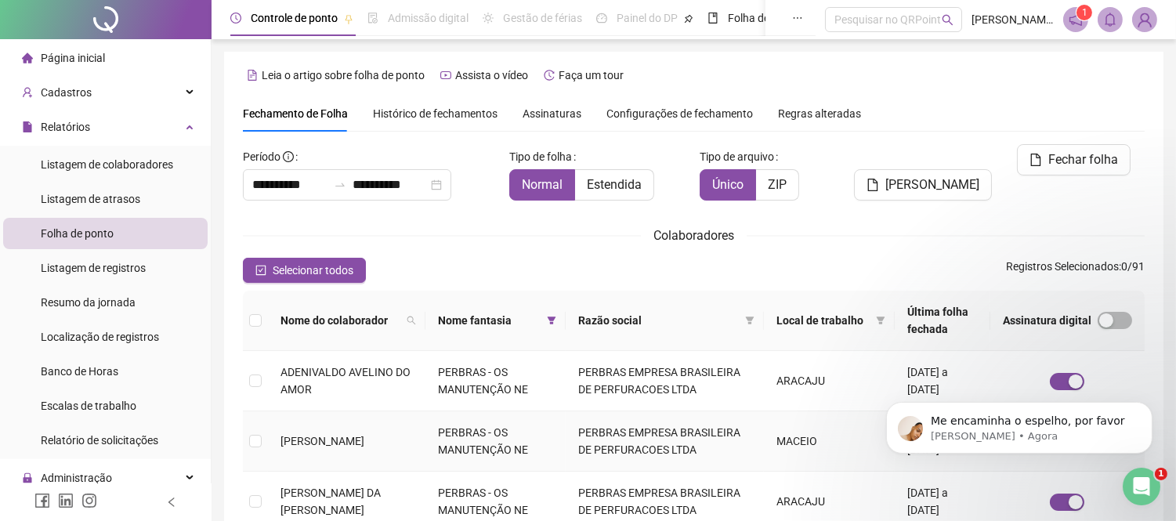
scroll to position [60, 0]
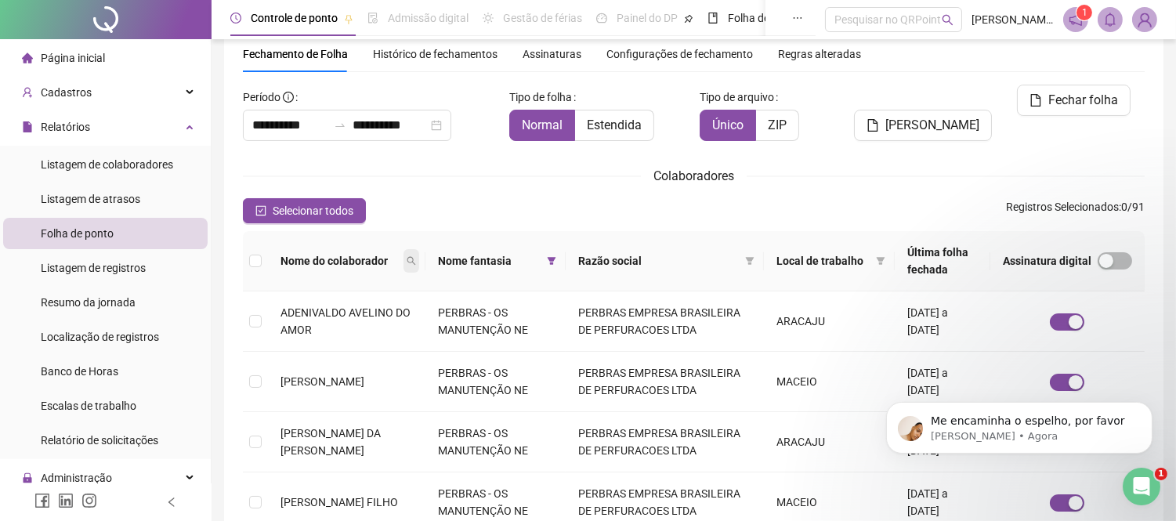
click at [416, 258] on icon "search" at bounding box center [410, 260] width 9 height 9
click at [315, 310] on span "Buscar" at bounding box center [329, 316] width 34 height 17
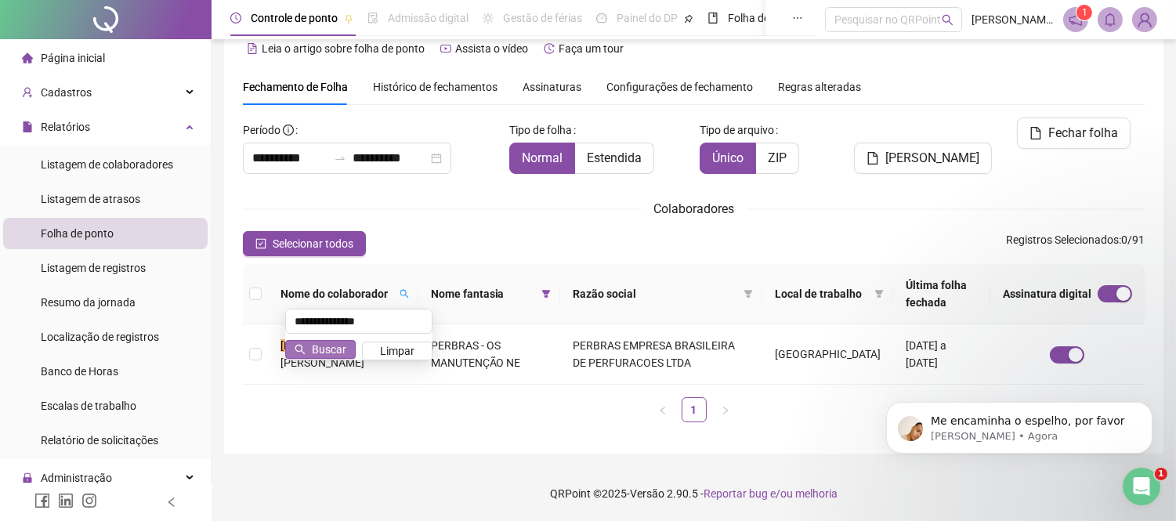
scroll to position [26, 0]
click at [262, 357] on td at bounding box center [255, 355] width 25 height 60
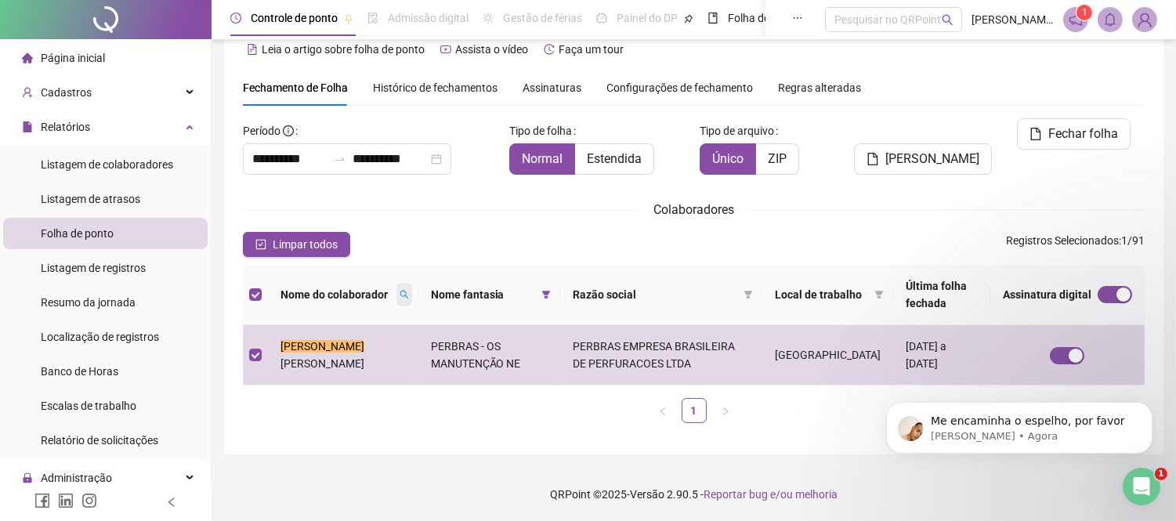
click at [399, 292] on icon "search" at bounding box center [403, 294] width 9 height 9
type input "**********"
click at [285, 358] on span "Buscar" at bounding box center [293, 358] width 34 height 17
click at [912, 150] on span "[PERSON_NAME]" at bounding box center [932, 159] width 94 height 19
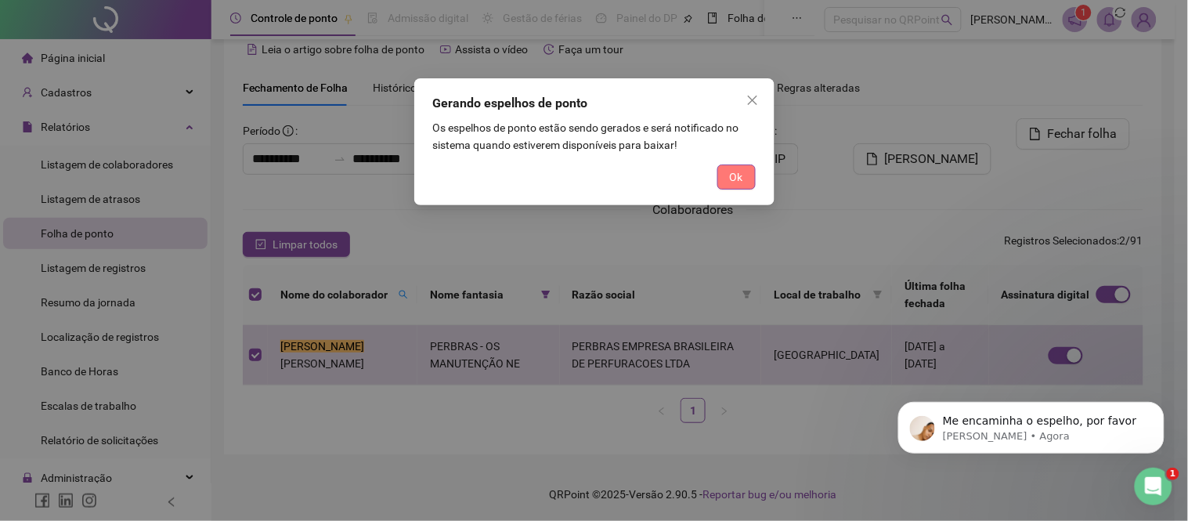
click at [742, 174] on span "Ok" at bounding box center [736, 176] width 13 height 17
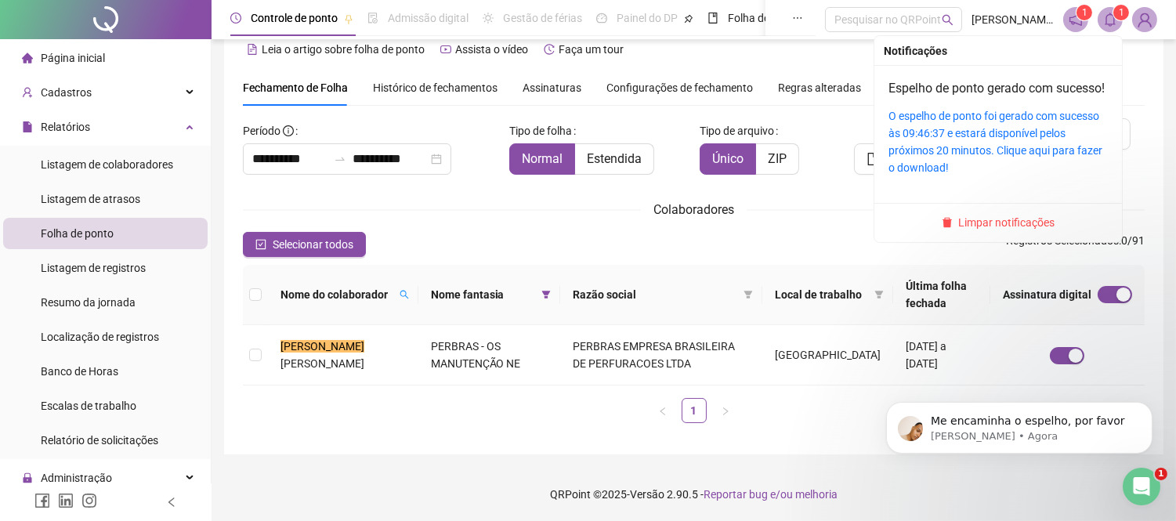
click at [1112, 20] on icon "bell" at bounding box center [1110, 20] width 14 height 14
click at [995, 135] on link "O espelho de ponto foi gerado com sucesso às 09:46:37 e estará disponível pelos…" at bounding box center [995, 142] width 214 height 64
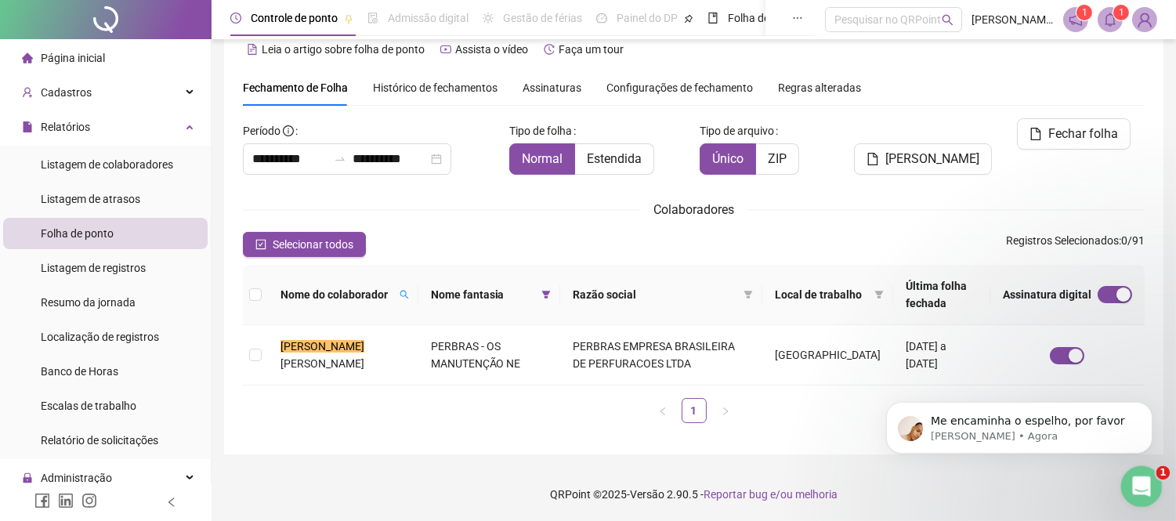
drag, startPoint x: 2248, startPoint y: 977, endPoint x: 1147, endPoint y: 488, distance: 1204.1
click at [1148, 488] on div "Abertura do Messenger da Intercom" at bounding box center [1139, 484] width 52 height 52
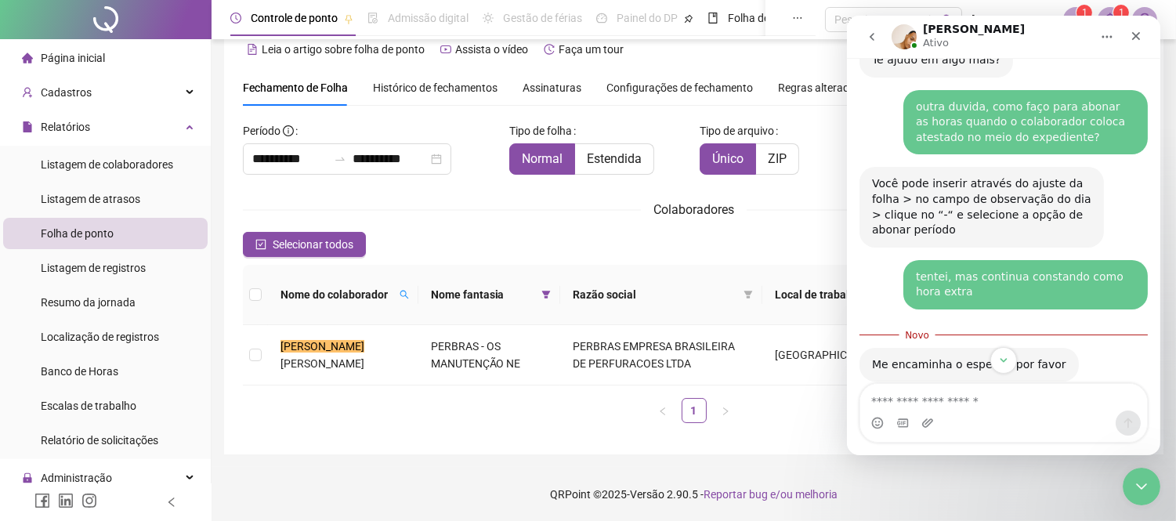
scroll to position [1305, 0]
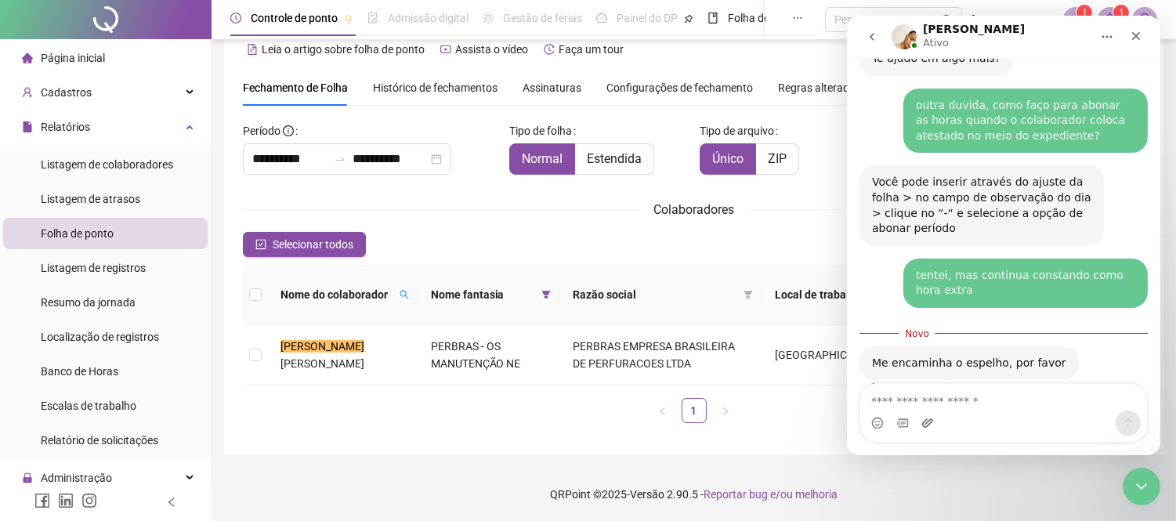
click at [926, 420] on icon "Upload do anexo" at bounding box center [926, 423] width 13 height 13
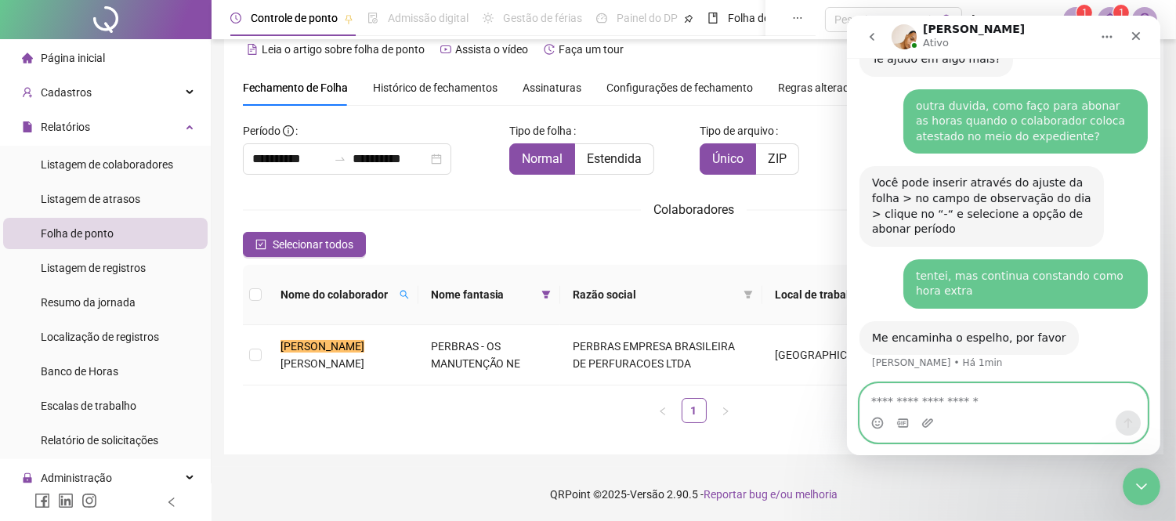
scroll to position [1328, 0]
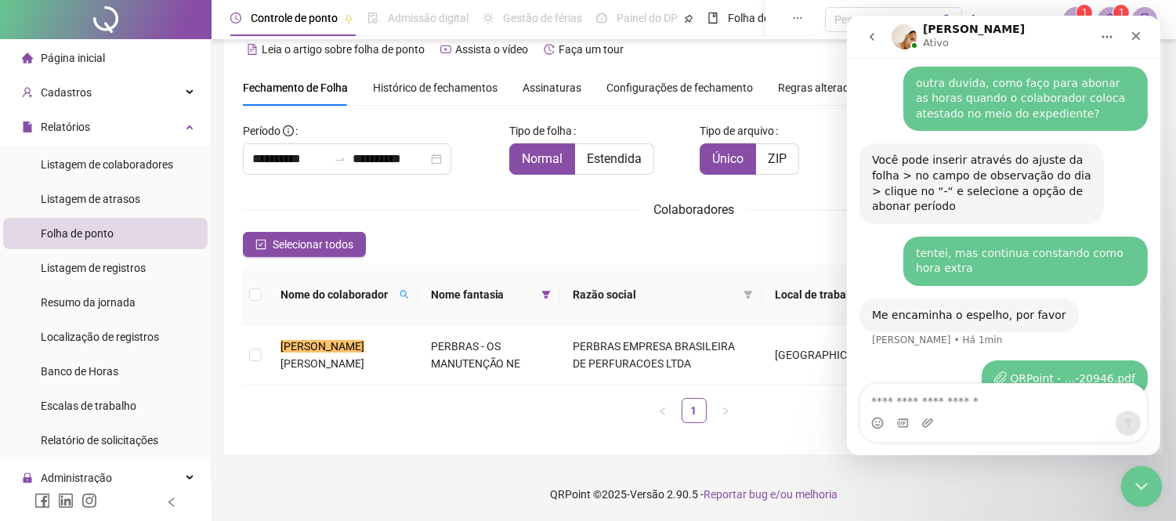
click at [1143, 484] on icon "Encerramento do Messenger da Intercom" at bounding box center [1138, 484] width 19 height 19
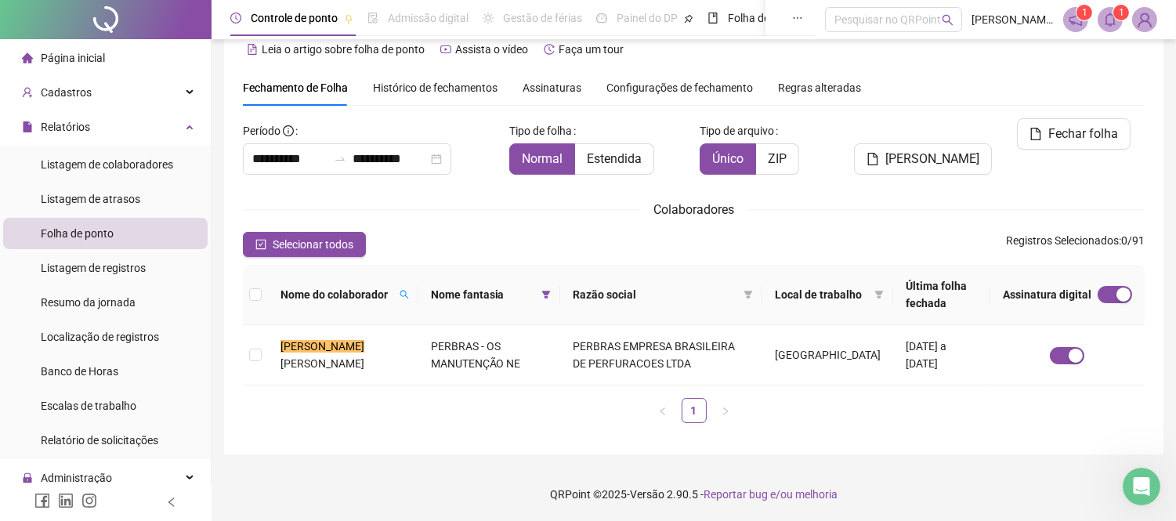
click at [1115, 23] on icon "bell" at bounding box center [1110, 20] width 14 height 14
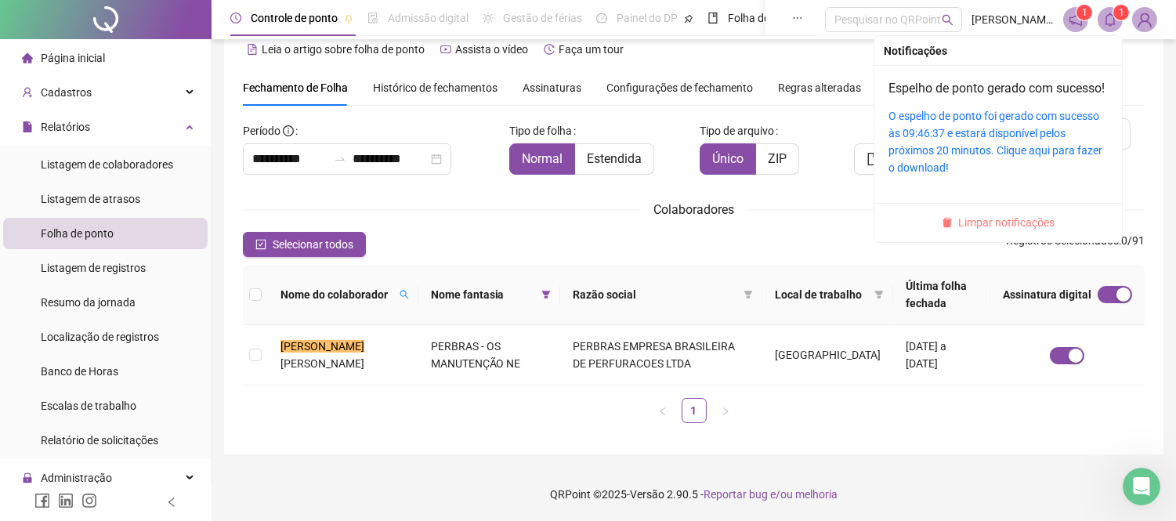
click at [1007, 231] on span "Limpar notificações" at bounding box center [1007, 222] width 96 height 17
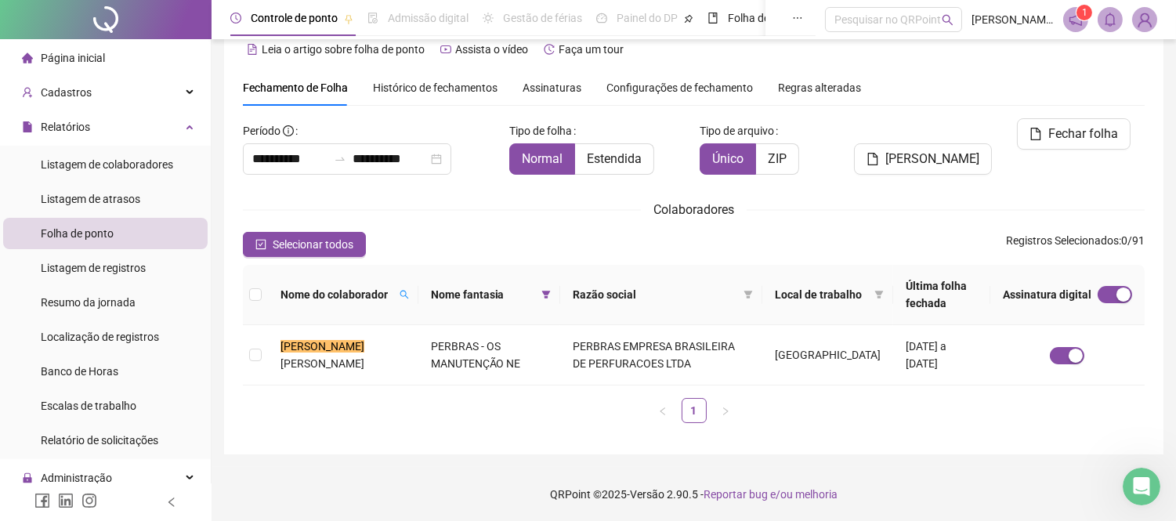
click at [1074, 24] on icon "notification" at bounding box center [1075, 19] width 13 height 13
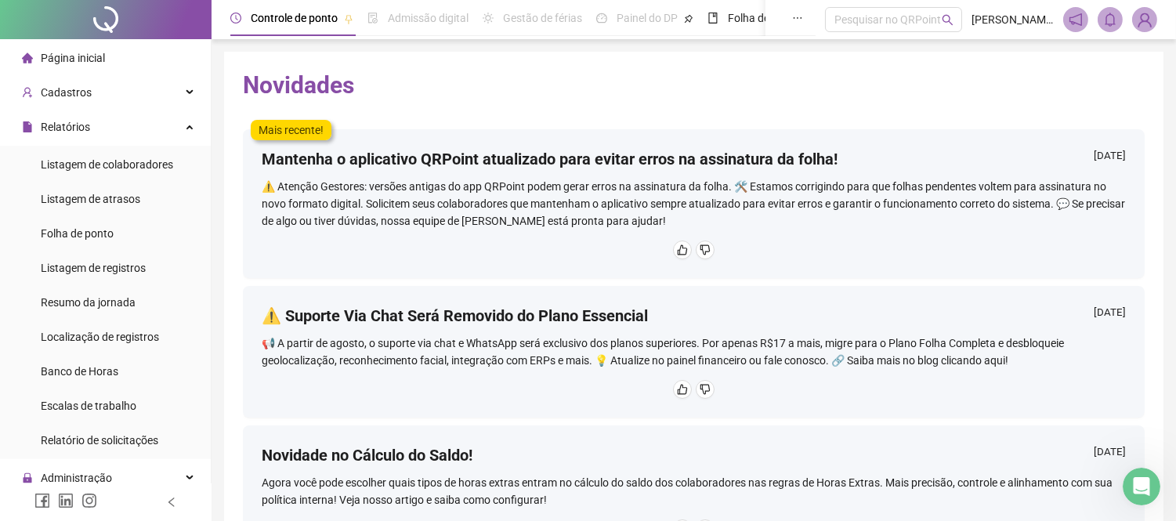
click at [92, 60] on span "Página inicial" at bounding box center [73, 58] width 64 height 13
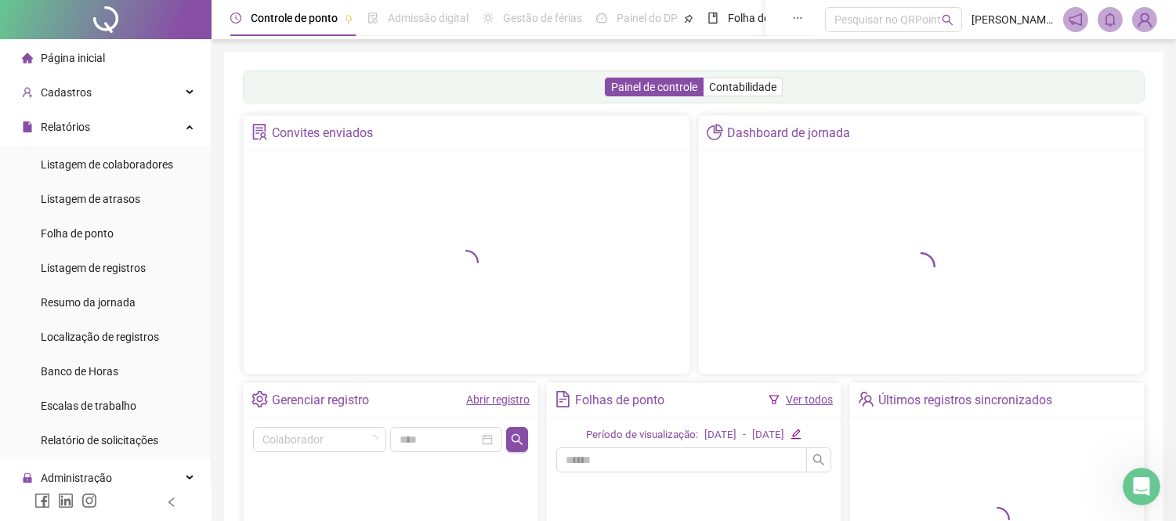
scroll to position [1388, 0]
click at [1144, 483] on icon "Abertura do Messenger da Intercom" at bounding box center [1139, 485] width 26 height 26
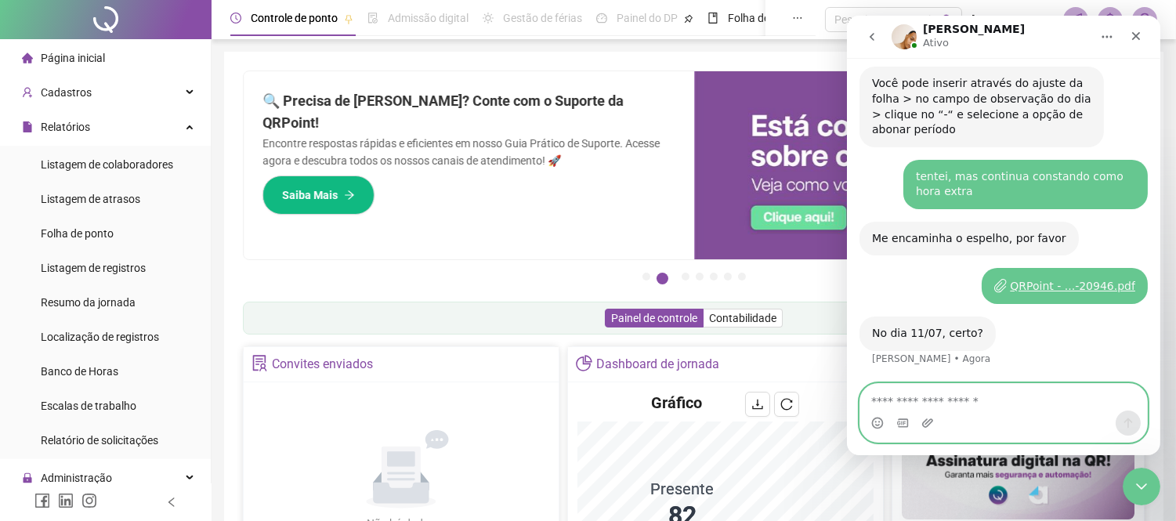
scroll to position [1375, 0]
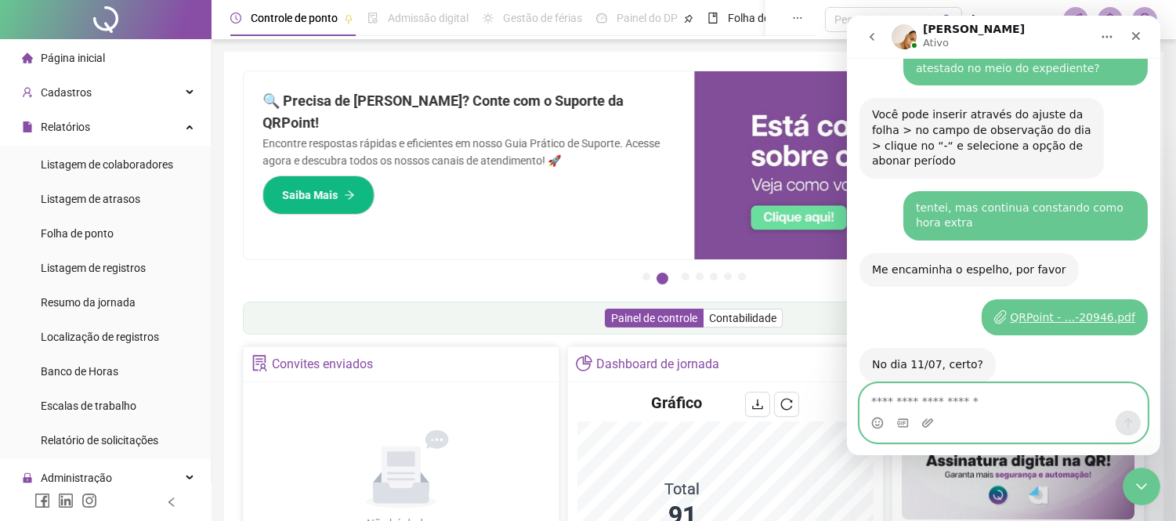
click at [967, 395] on textarea "Envie uma mensagem..." at bounding box center [1002, 397] width 287 height 27
click at [957, 356] on div "No dia 11/07, certo? [PERSON_NAME]" at bounding box center [1002, 382] width 288 height 69
click at [934, 388] on textarea "Envie uma mensagem..." at bounding box center [1002, 397] width 287 height 27
type textarea "***"
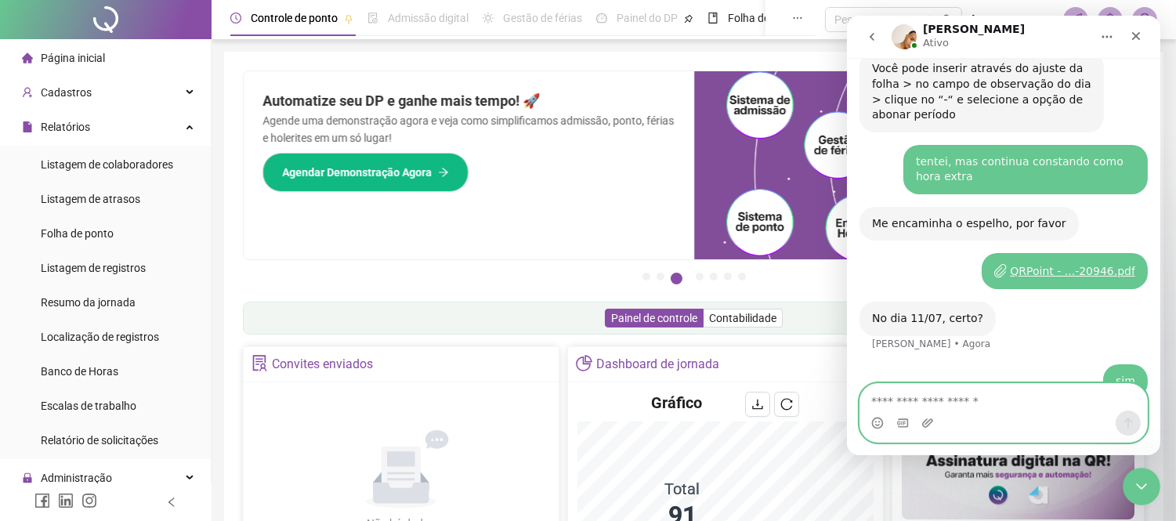
click at [920, 399] on textarea "Envie uma mensagem..." at bounding box center [1002, 397] width 287 height 27
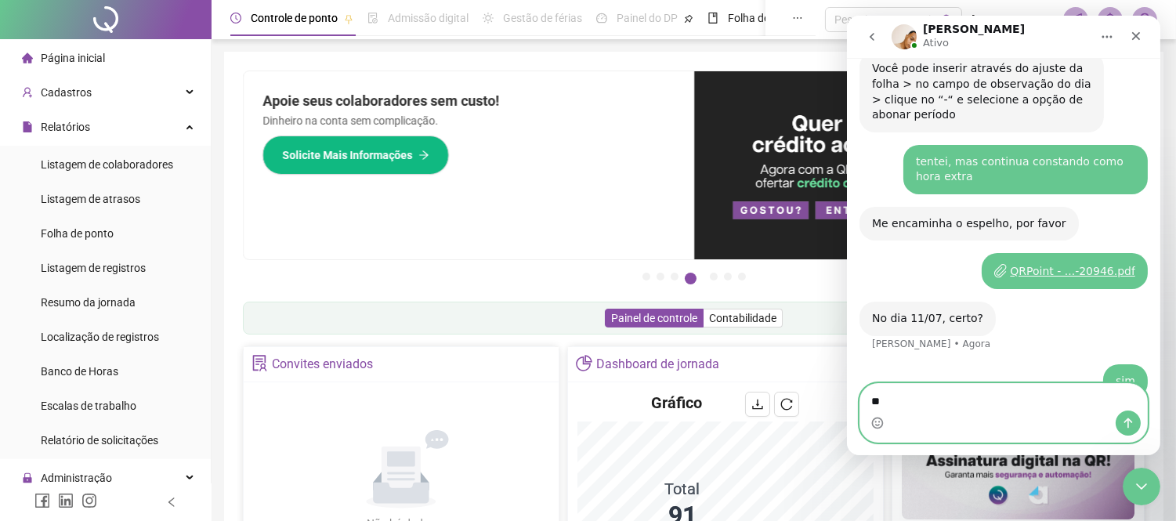
type textarea "*"
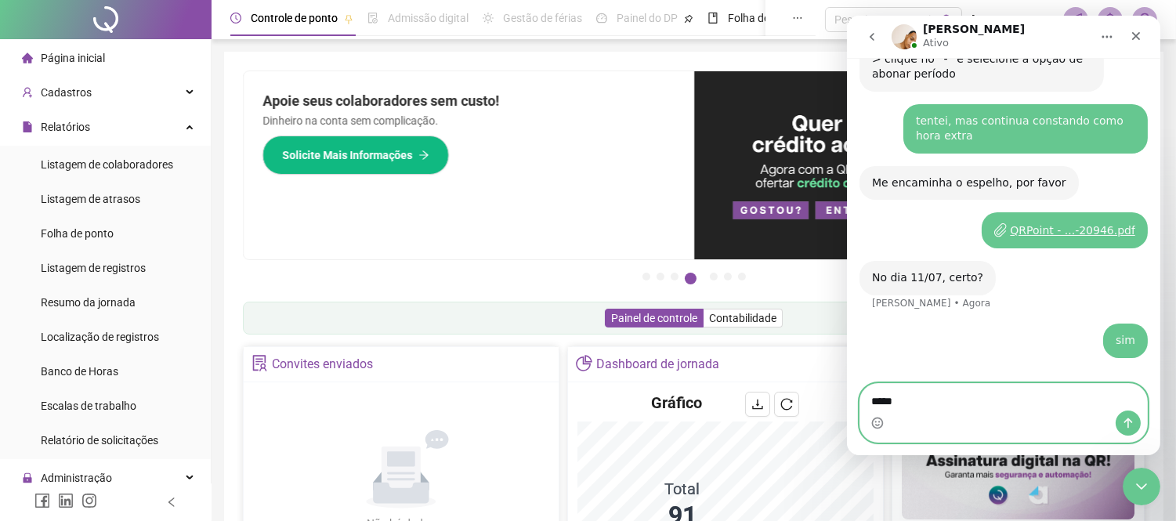
scroll to position [1481, 0]
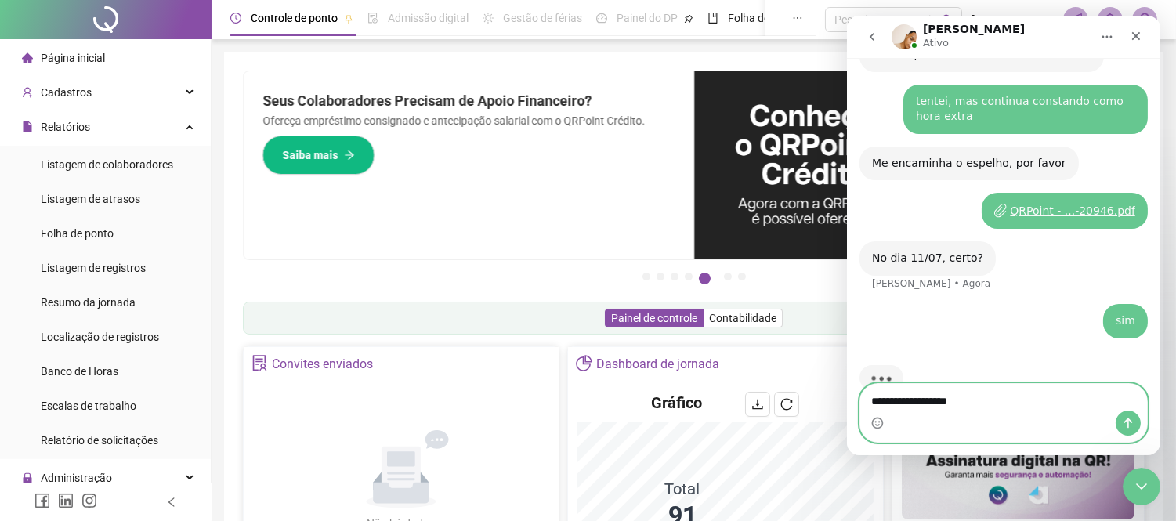
click at [981, 402] on textarea "**********" at bounding box center [1002, 397] width 287 height 27
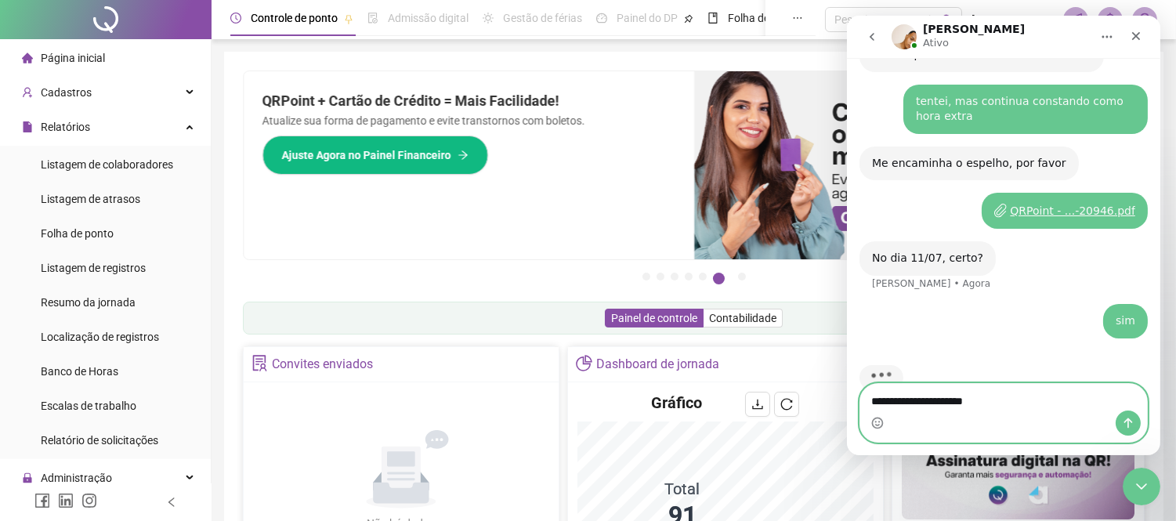
type textarea "**********"
type textarea "*"
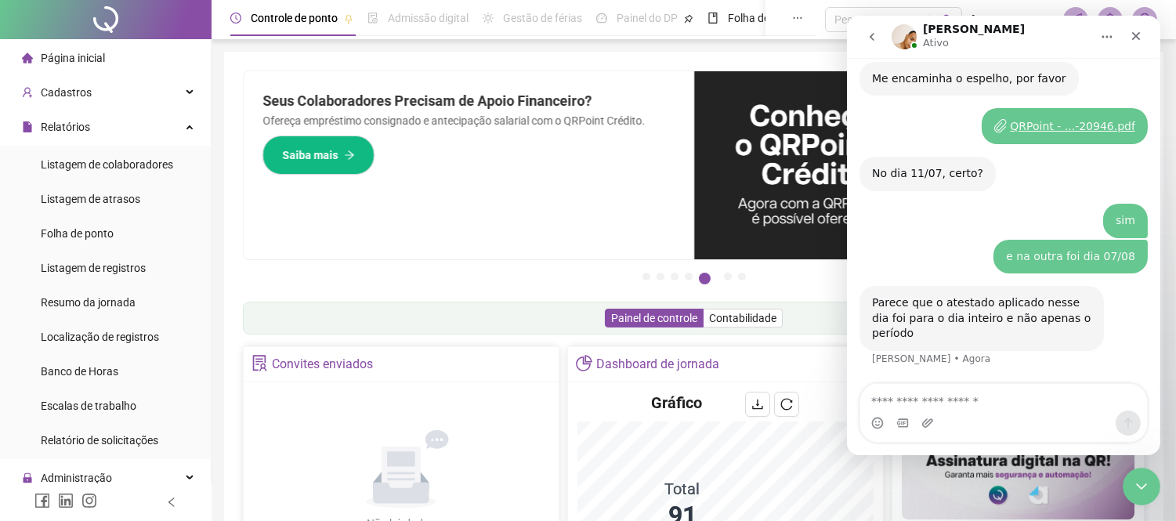
scroll to position [1519, 0]
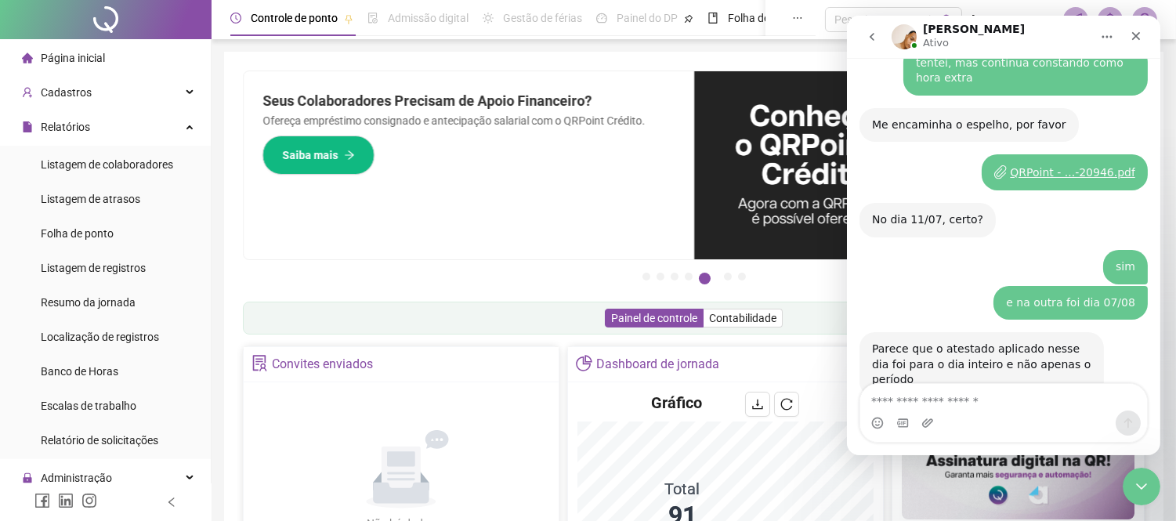
click at [1032, 341] on div "Parece que o atestado aplicado nesse dia foi para o dia inteiro e não apenas o …" at bounding box center [980, 364] width 219 height 46
click at [1024, 396] on textarea "Envie uma mensagem..." at bounding box center [1002, 397] width 287 height 27
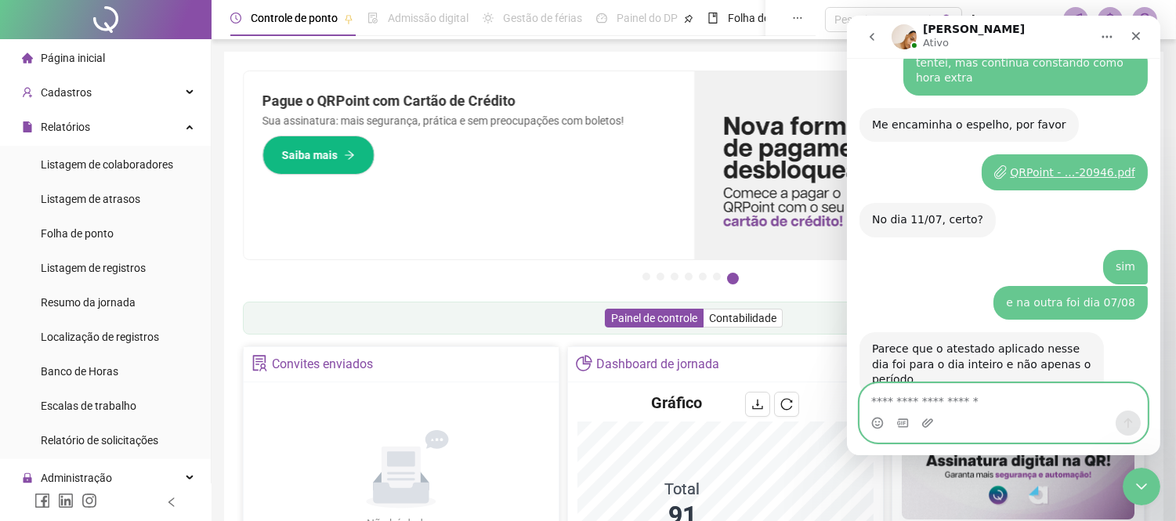
click at [963, 403] on textarea "Envie uma mensagem..." at bounding box center [1002, 397] width 287 height 27
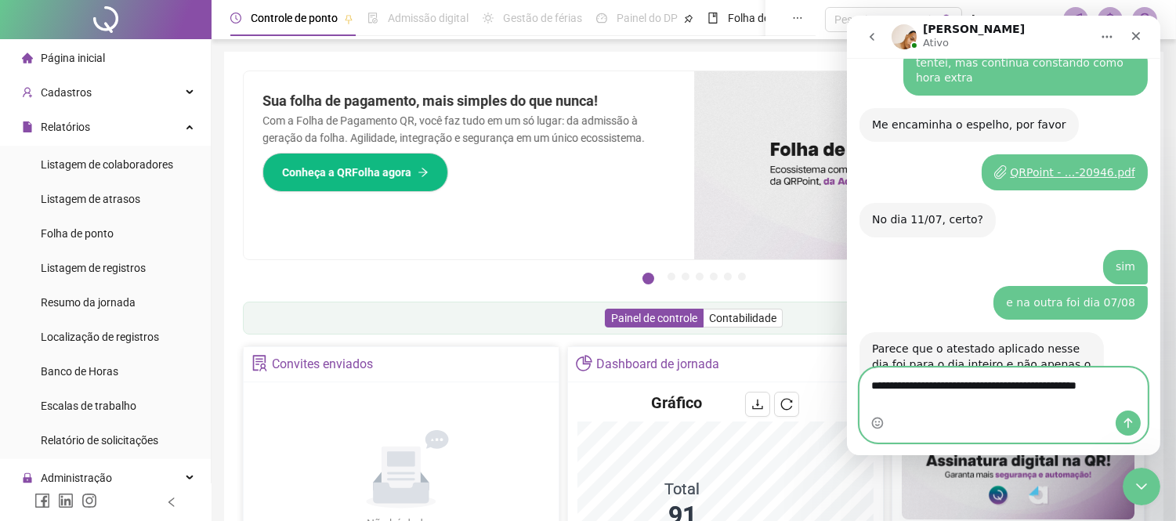
type textarea "**********"
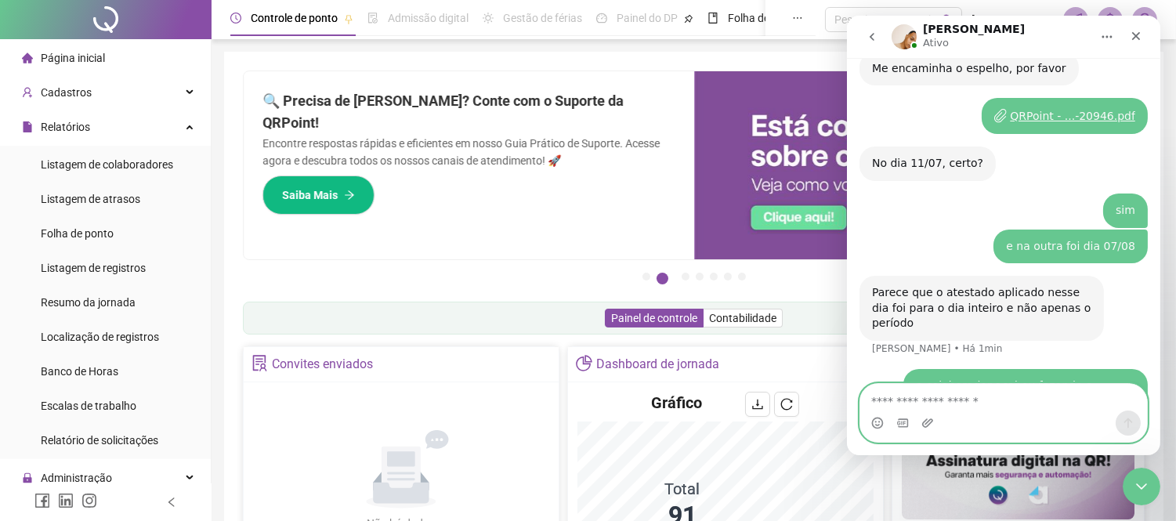
scroll to position [1581, 0]
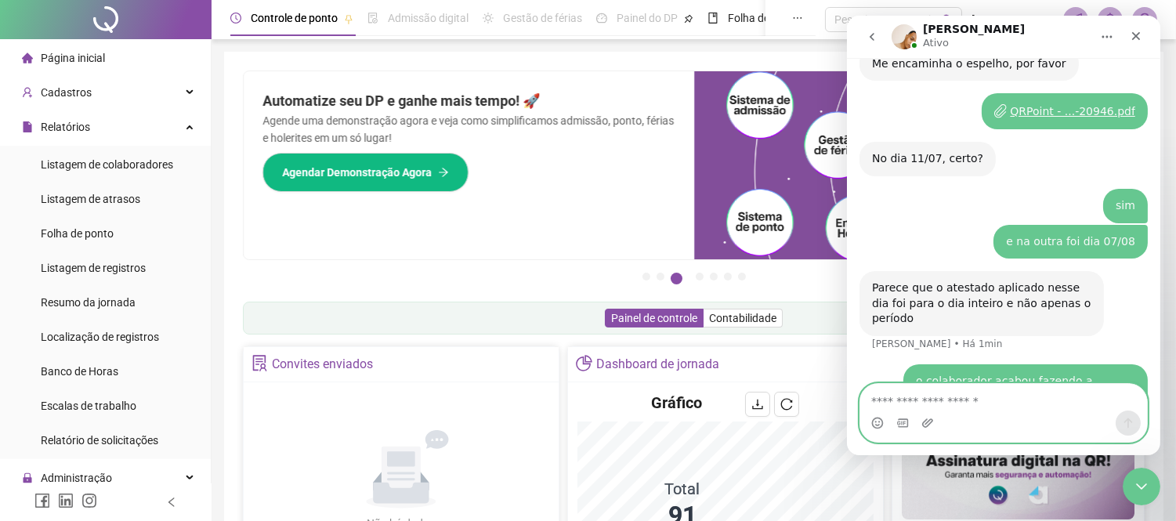
click at [950, 403] on textarea "Envie uma mensagem..." at bounding box center [1002, 397] width 287 height 27
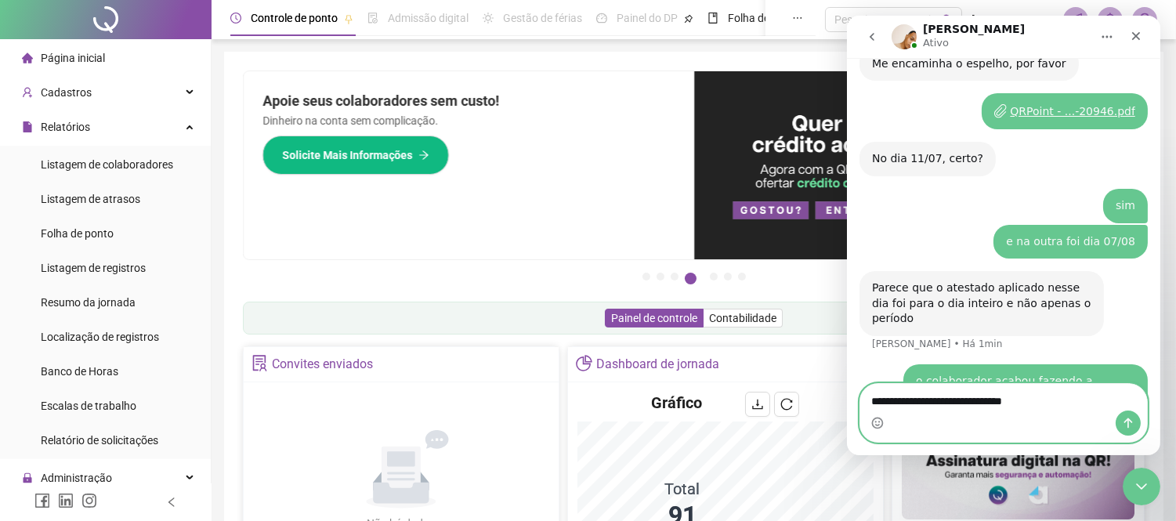
type textarea "**********"
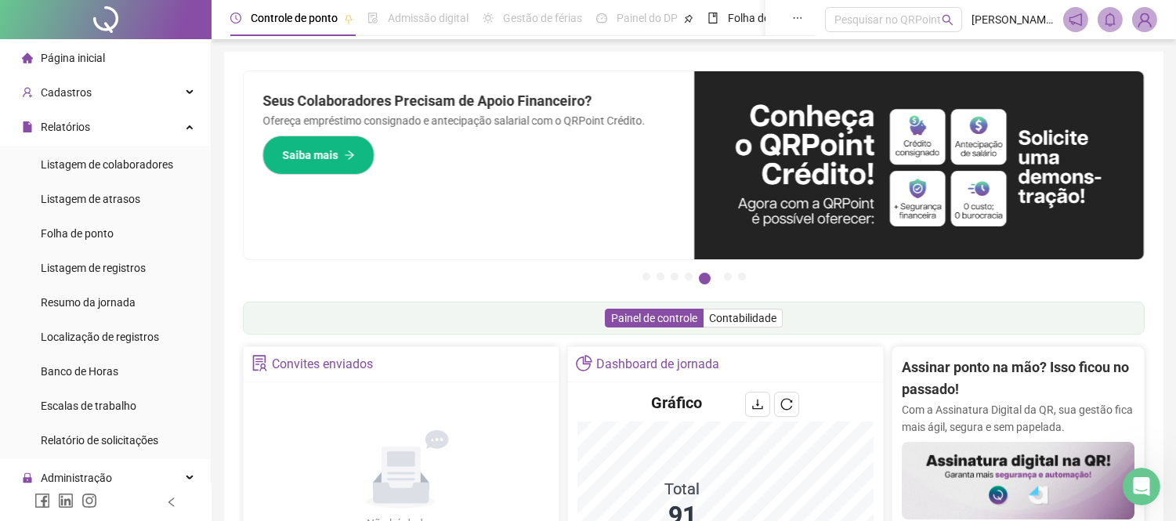
scroll to position [1617, 0]
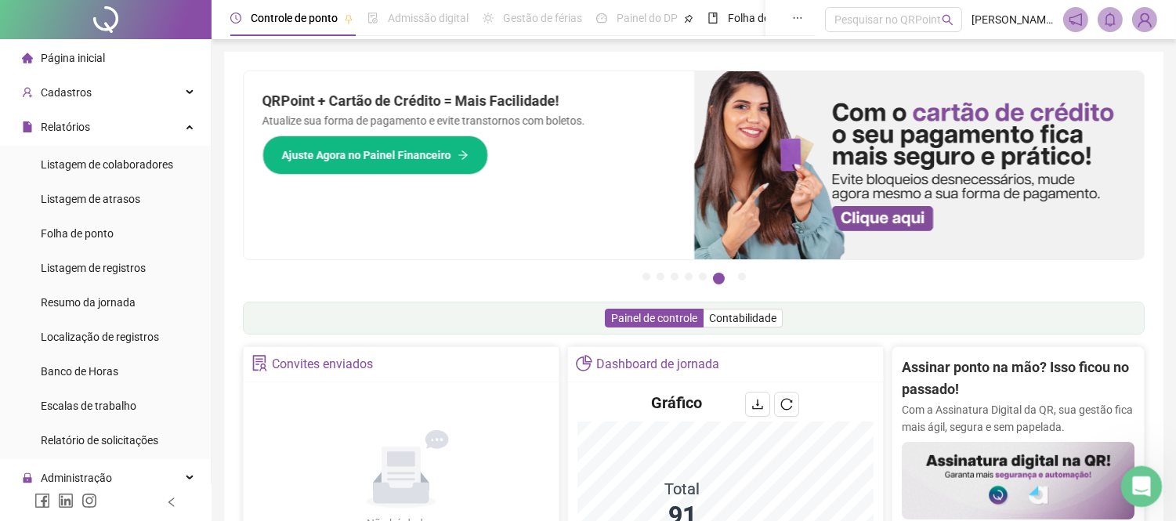
click at [1136, 482] on icon "Abertura do Messenger da Intercom" at bounding box center [1139, 485] width 26 height 26
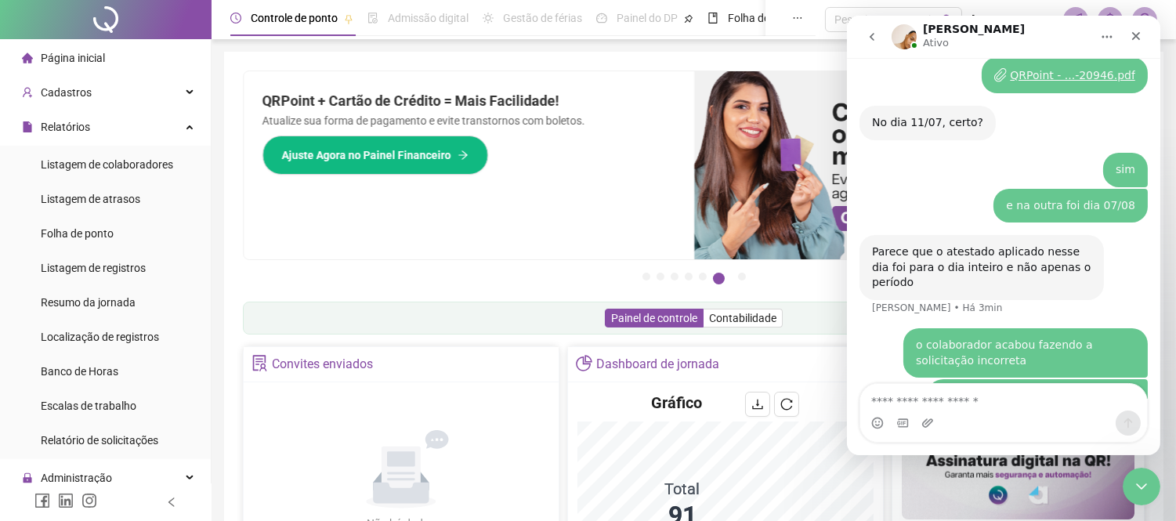
click at [483, 323] on div "Painel de controle Contabilidade" at bounding box center [693, 318] width 901 height 33
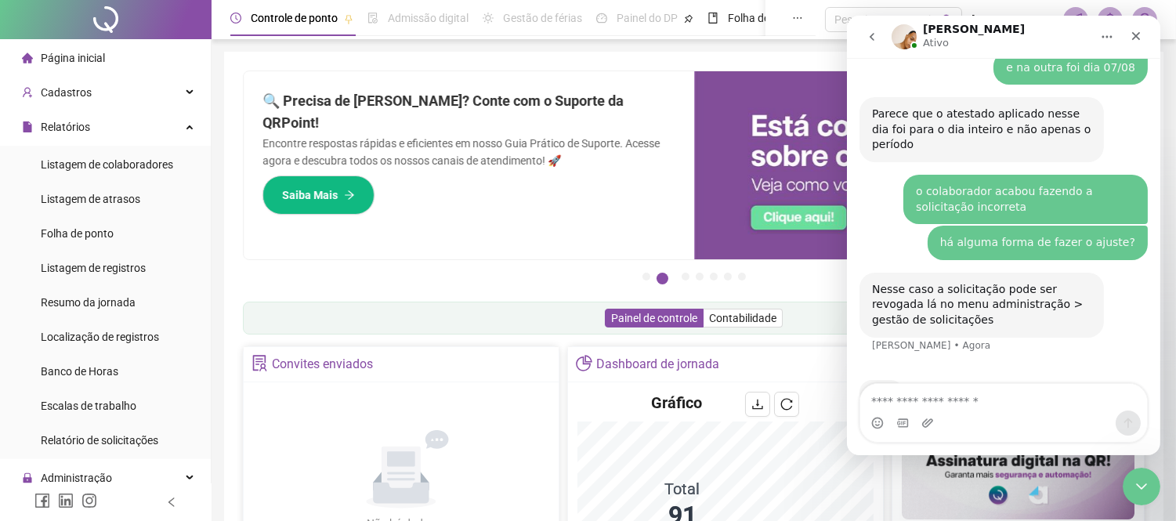
scroll to position [1694, 0]
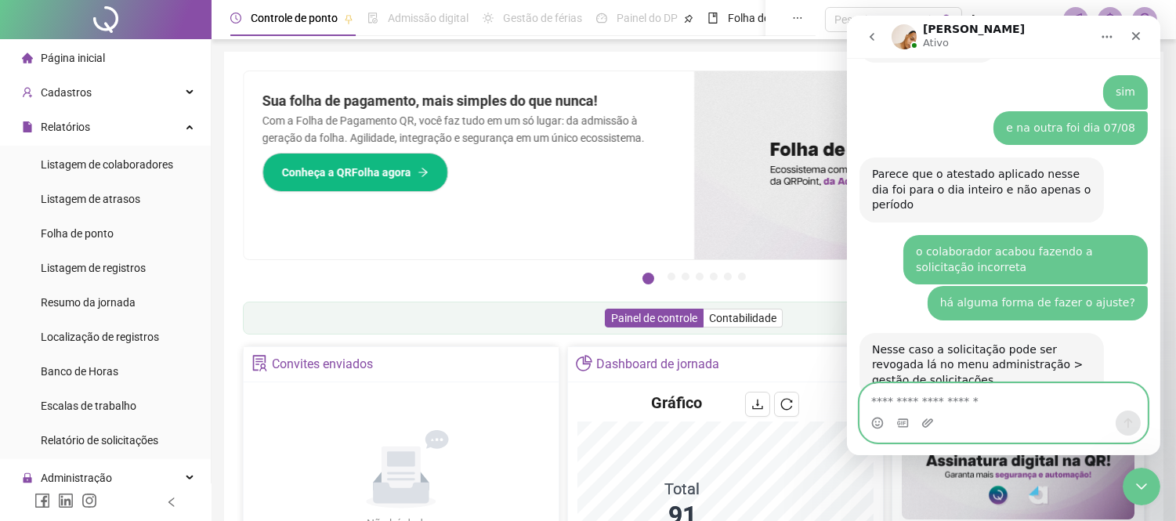
click at [990, 389] on textarea "Envie uma mensagem..." at bounding box center [1002, 397] width 287 height 27
type textarea "********"
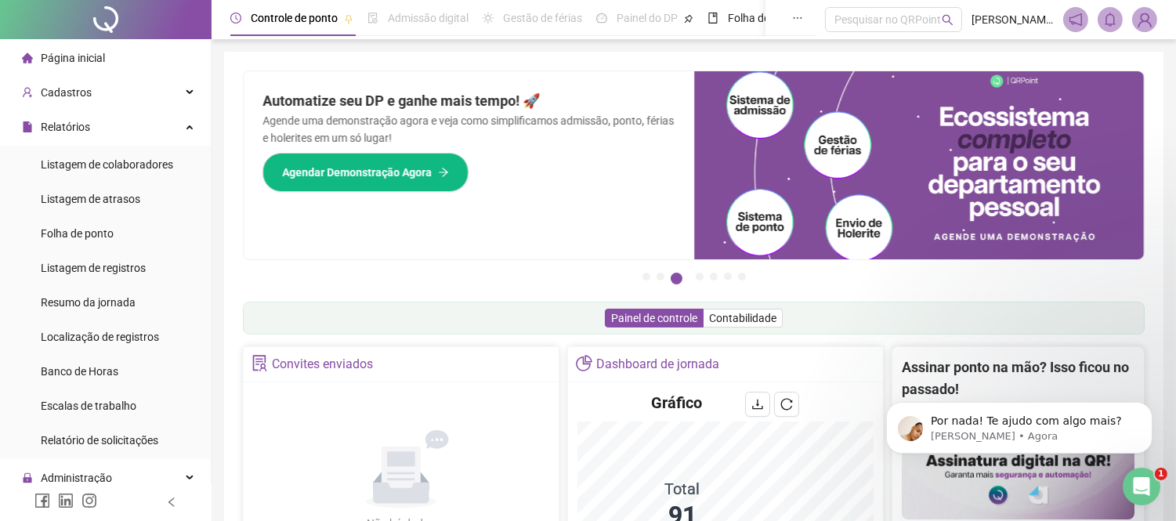
scroll to position [1787, 0]
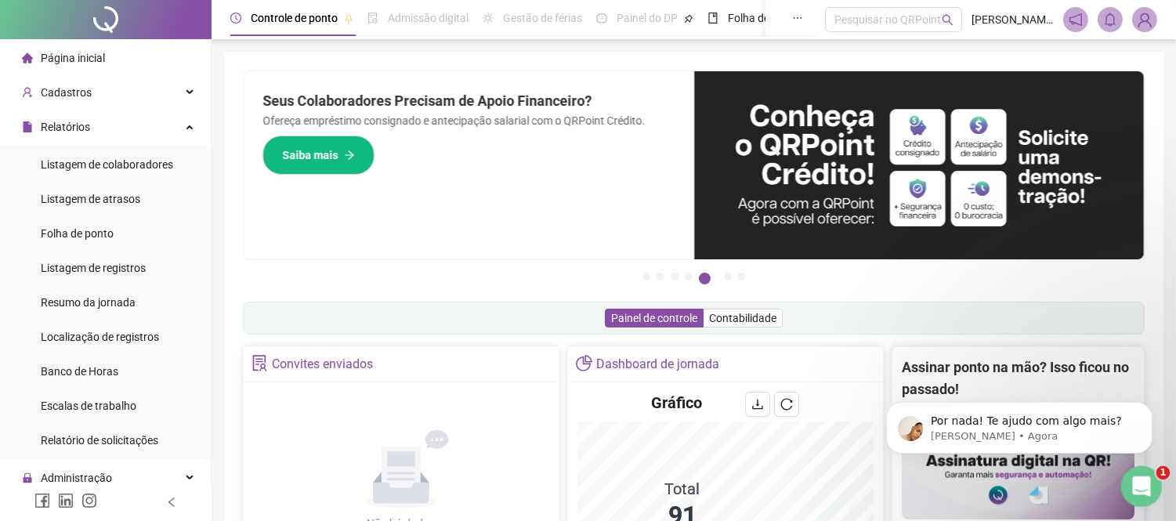
click at [1125, 474] on div "Abertura do Messenger da Intercom" at bounding box center [1139, 484] width 52 height 52
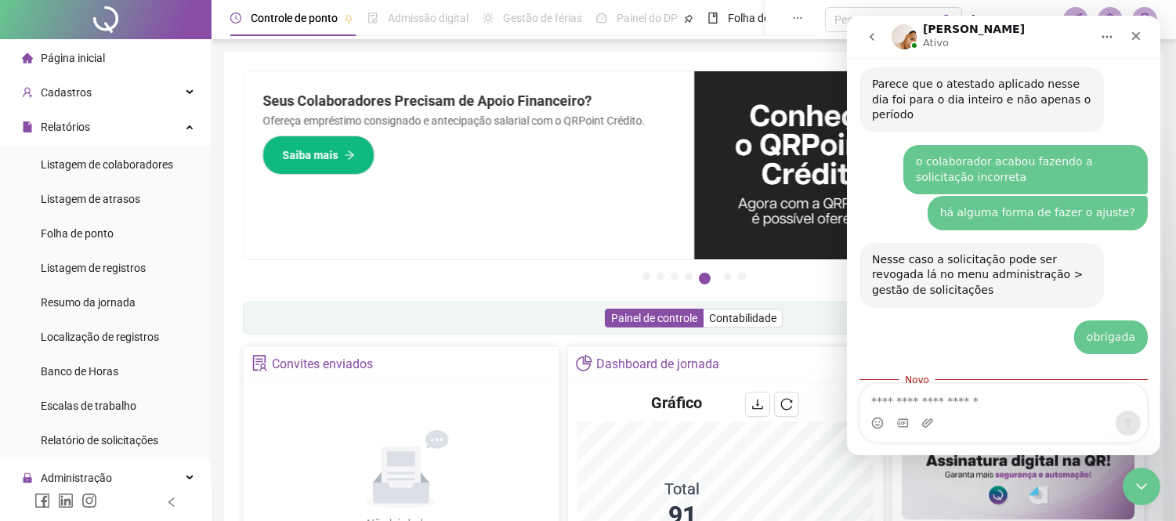
scroll to position [1813, 0]
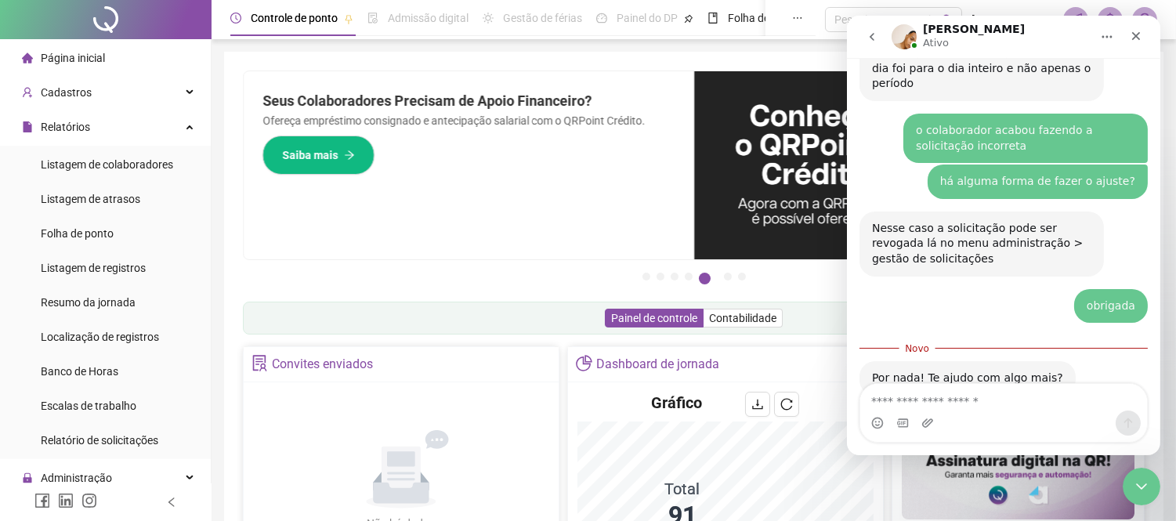
click at [1016, 394] on textarea "Envie uma mensagem..." at bounding box center [1002, 397] width 287 height 27
type textarea "********"
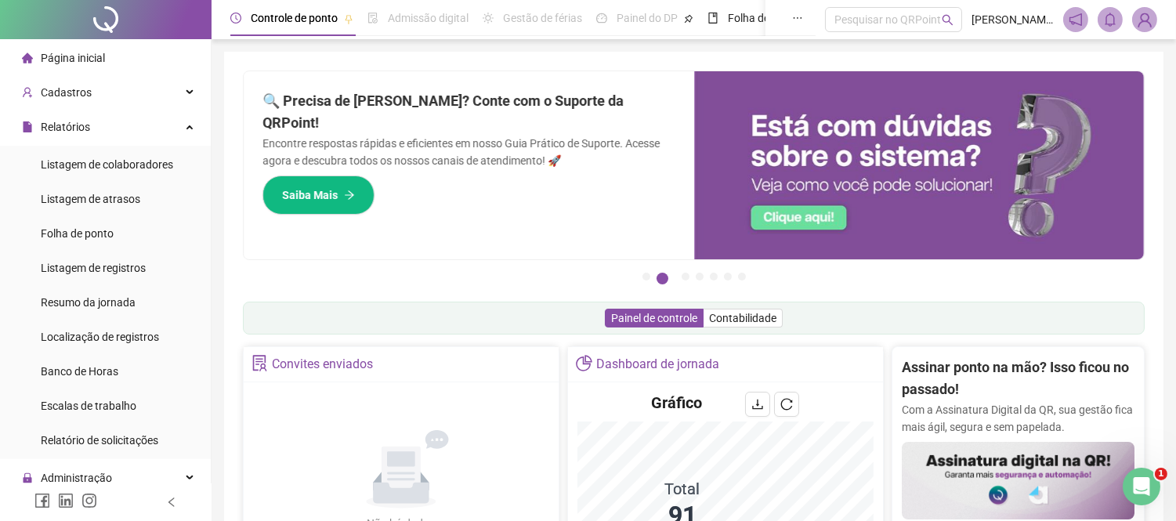
scroll to position [2011, 0]
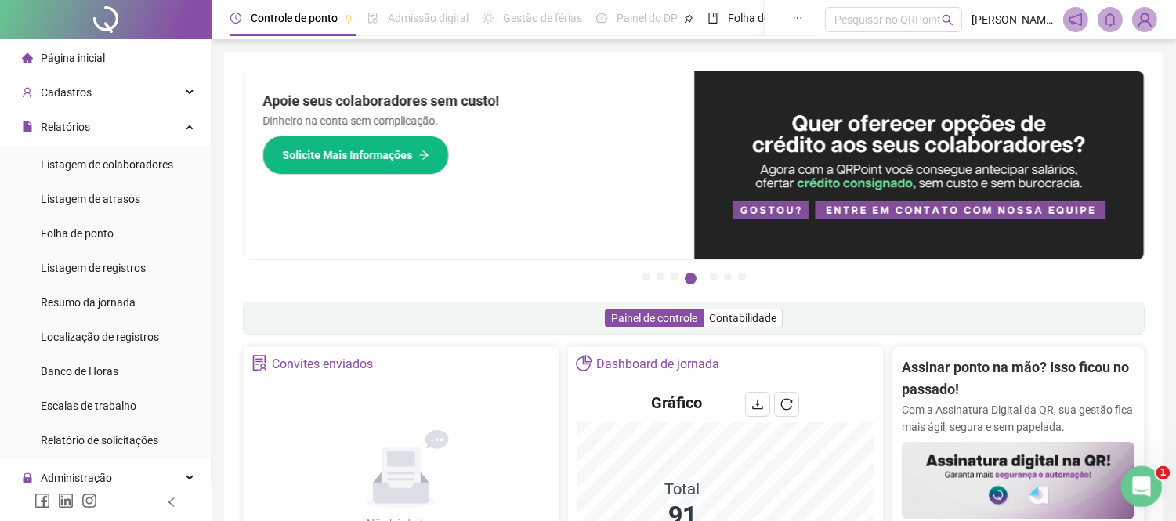
click at [1126, 472] on div "Abertura do Messenger da Intercom" at bounding box center [1139, 484] width 52 height 52
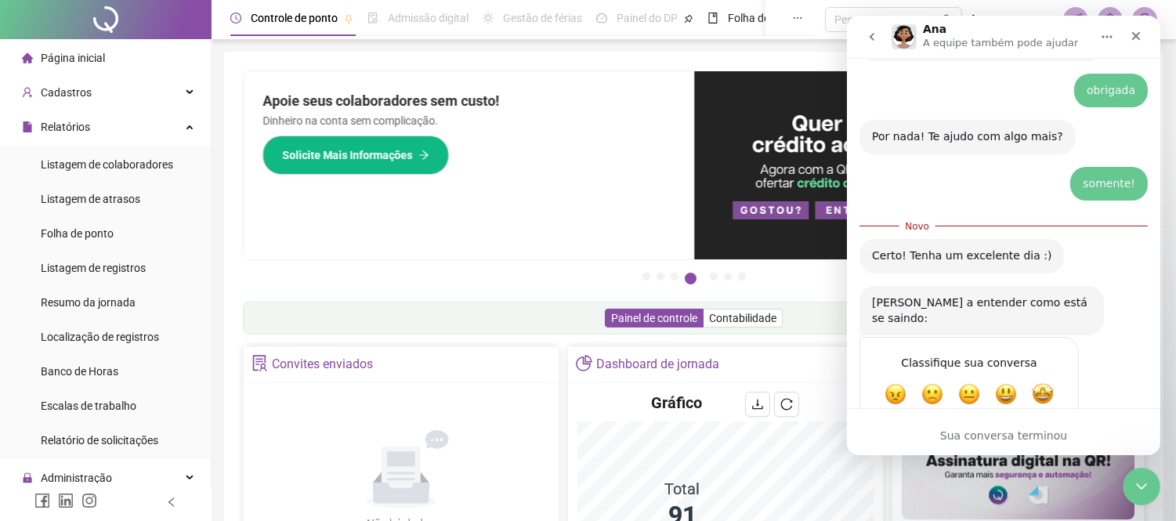
scroll to position [2037, 0]
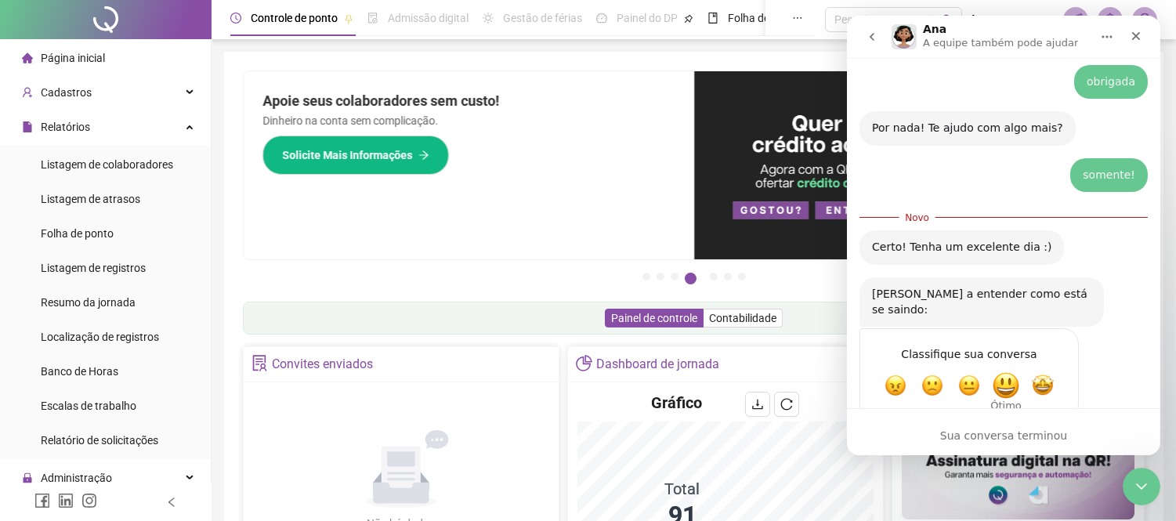
click at [1006, 371] on span "Ótimo" at bounding box center [1005, 385] width 28 height 28
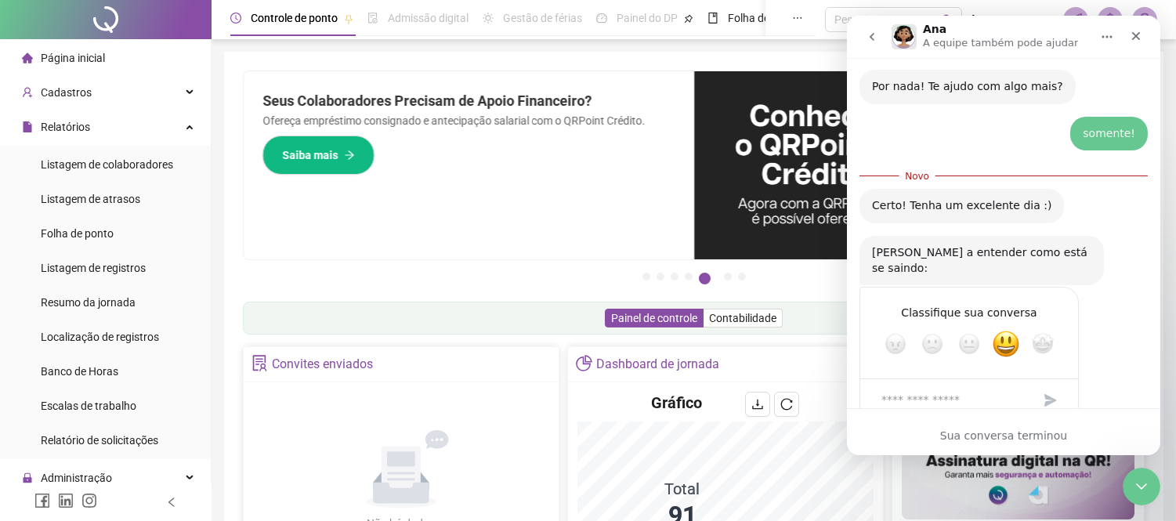
click at [1082, 341] on div "Classifique sua conversa Horrível Ruim Ok Ótimo Incrível" at bounding box center [1002, 364] width 288 height 154
click at [1100, 338] on div "Classifique sua conversa Horrível Ruim Ok Ótimo Incrível" at bounding box center [1002, 364] width 288 height 154
click at [1136, 34] on icon "Fechar" at bounding box center [1135, 36] width 13 height 13
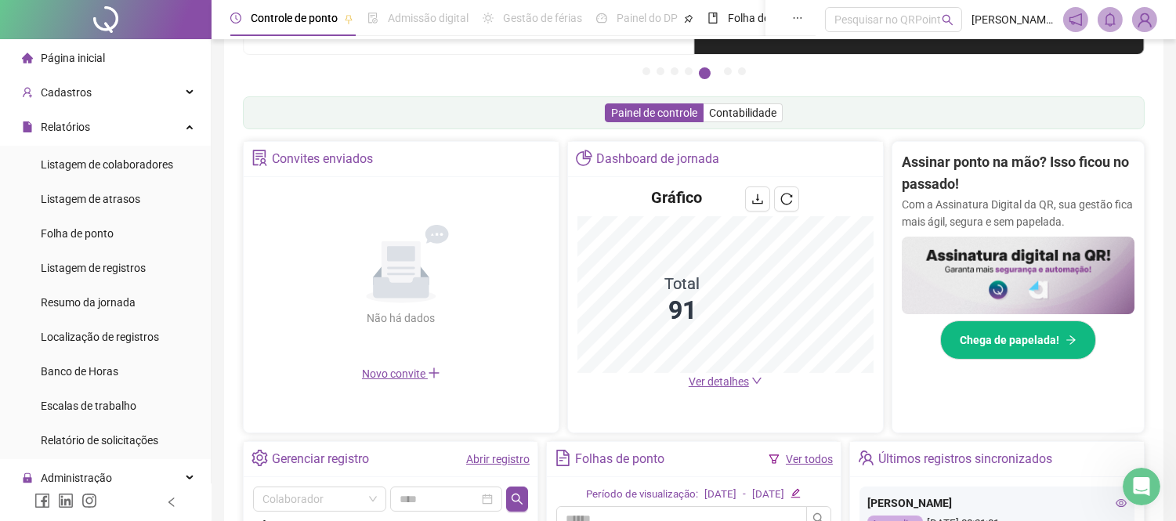
scroll to position [261, 0]
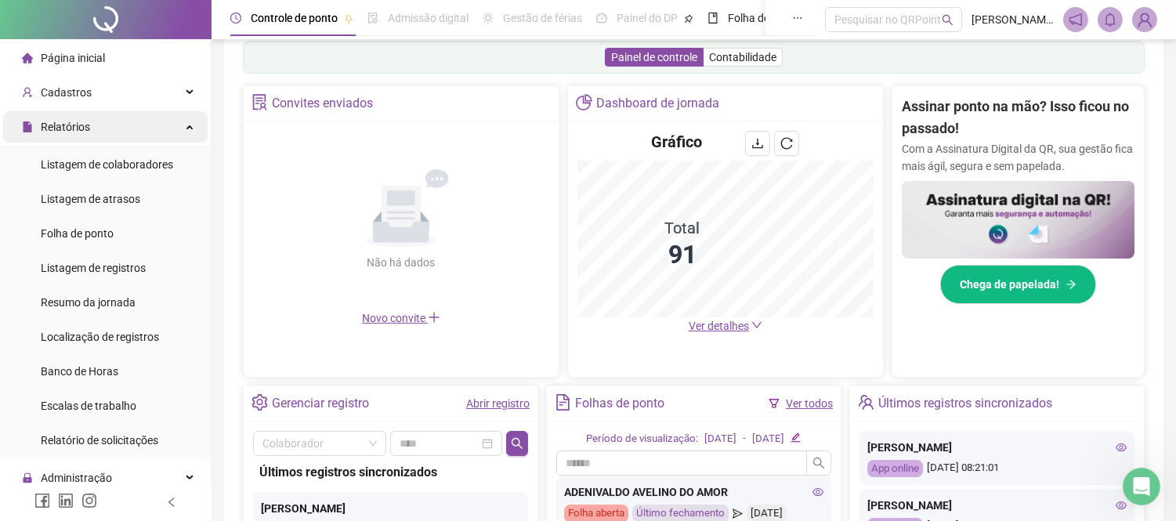
click at [152, 135] on div "Relatórios" at bounding box center [105, 126] width 204 height 31
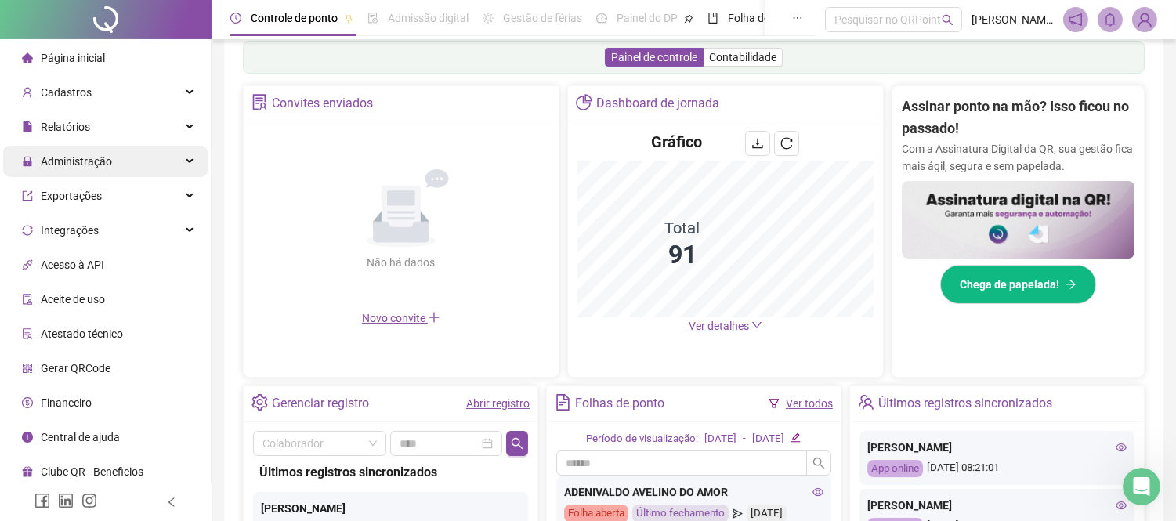
click at [155, 155] on div "Administração" at bounding box center [105, 161] width 204 height 31
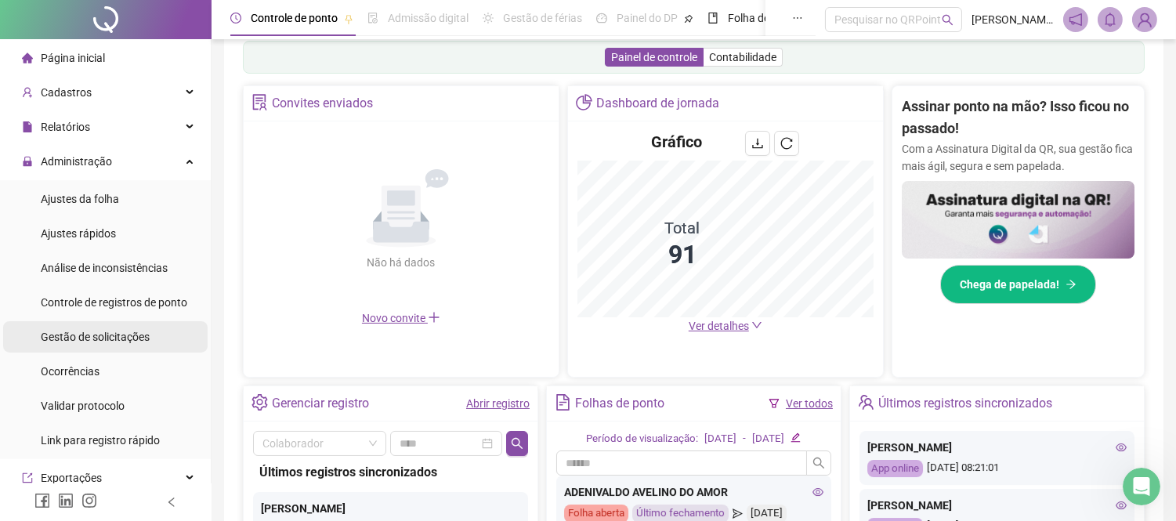
click at [100, 338] on span "Gestão de solicitações" at bounding box center [95, 337] width 109 height 13
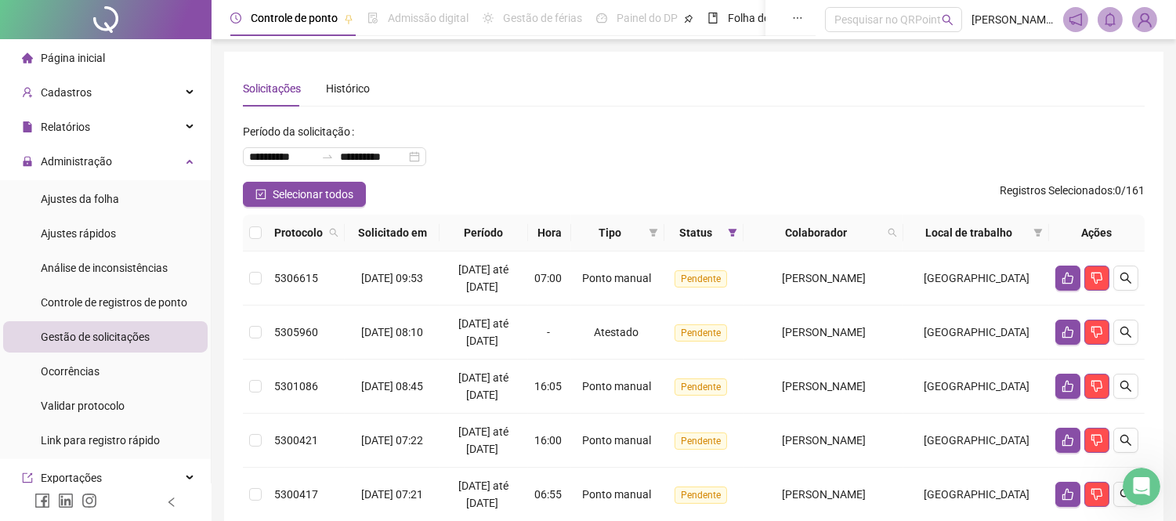
click at [547, 113] on div "**********" at bounding box center [693, 421] width 901 height 702
click at [686, 114] on div "**********" at bounding box center [693, 421] width 901 height 702
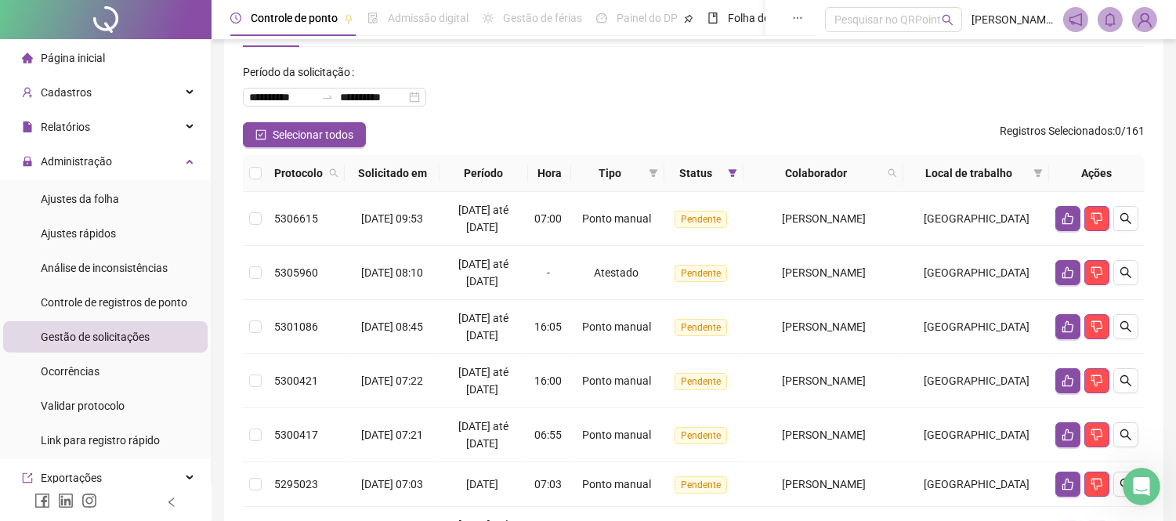
scroll to position [87, 0]
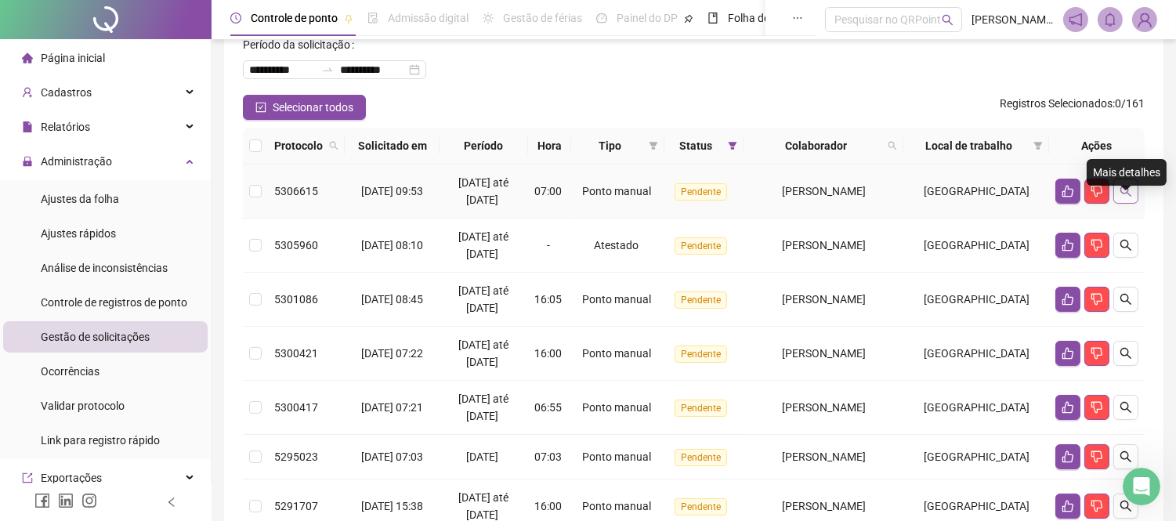
click at [1125, 197] on icon "search" at bounding box center [1125, 191] width 13 height 13
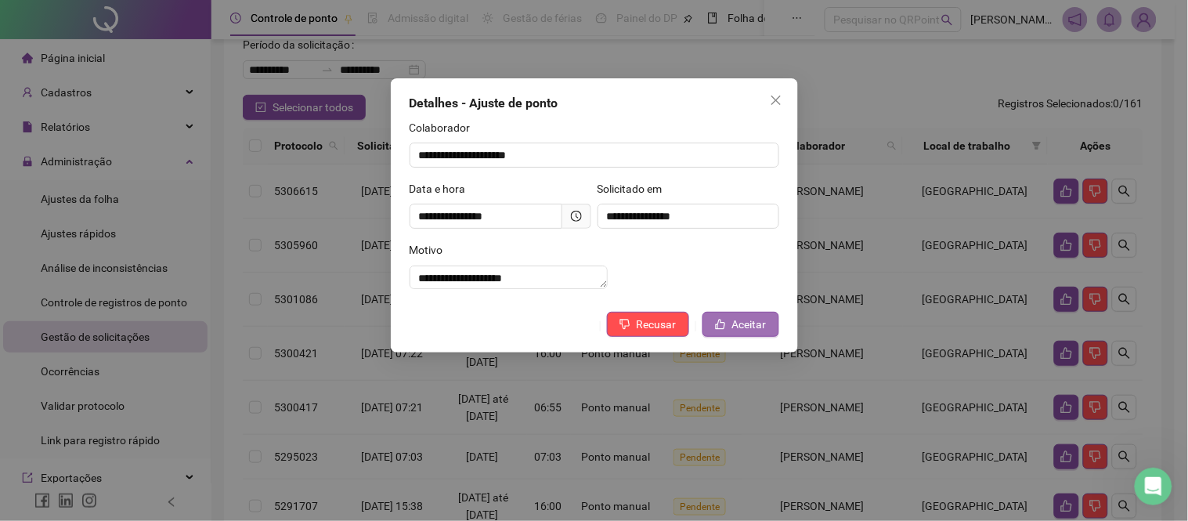
click at [750, 333] on span "Aceitar" at bounding box center [749, 324] width 34 height 17
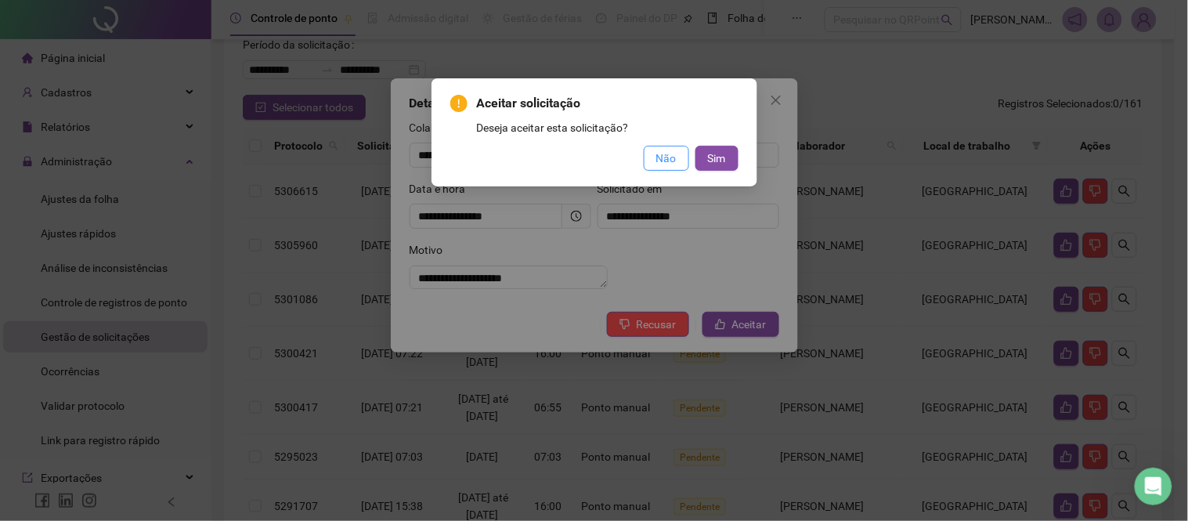
click at [659, 157] on span "Não" at bounding box center [666, 158] width 20 height 17
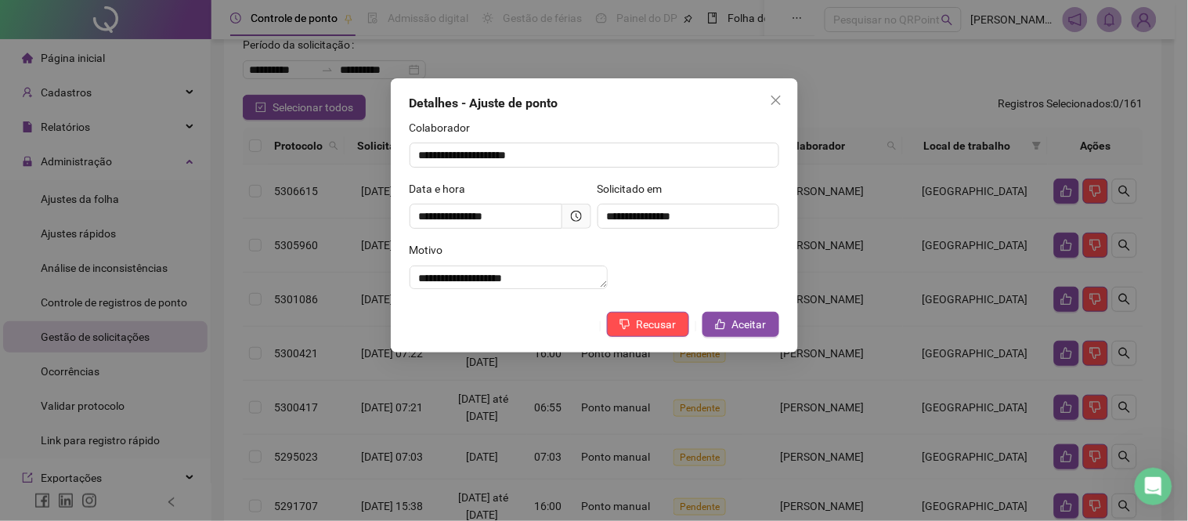
click at [577, 214] on icon "clock-circle" at bounding box center [576, 216] width 11 height 11
click at [757, 333] on span "Aceitar" at bounding box center [749, 324] width 34 height 17
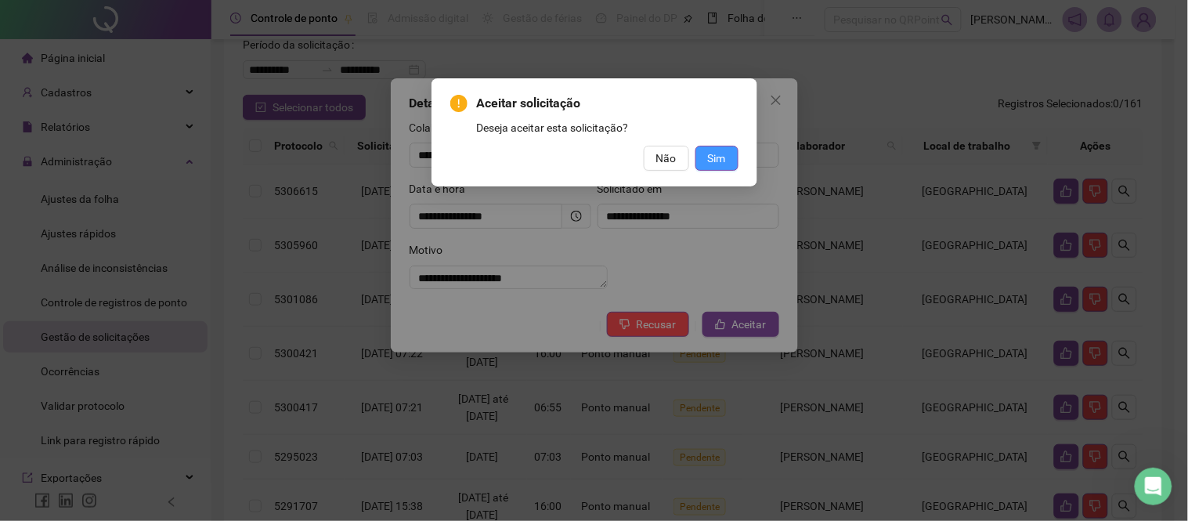
click at [716, 158] on span "Sim" at bounding box center [717, 158] width 18 height 17
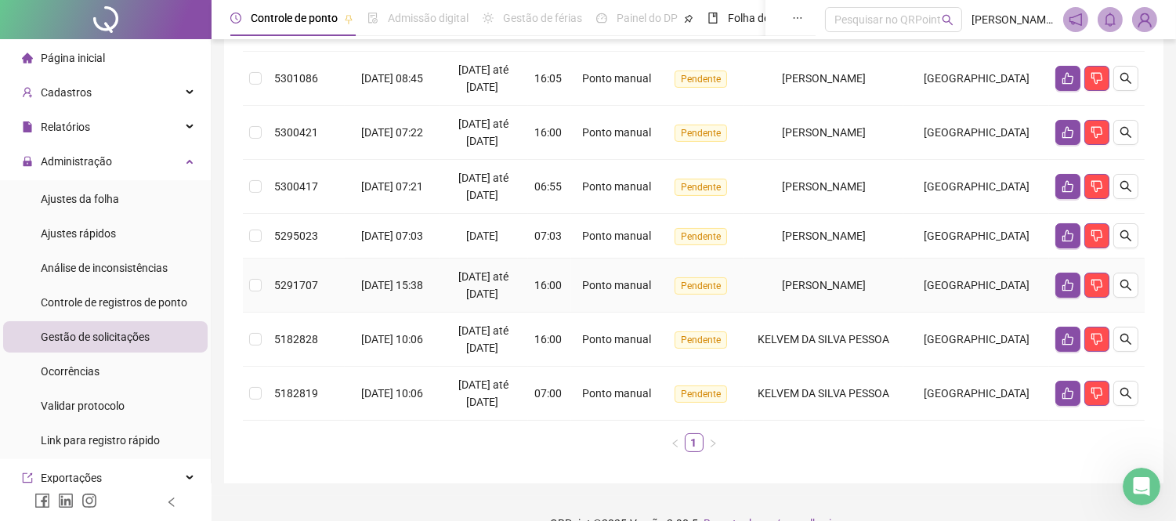
scroll to position [222, 0]
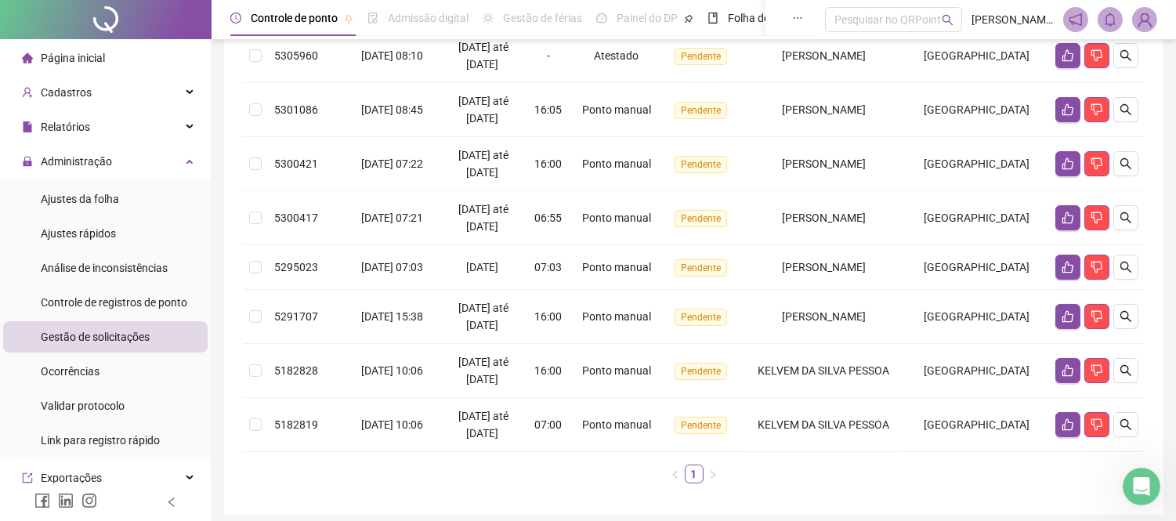
click at [240, 478] on div "**********" at bounding box center [693, 171] width 939 height 685
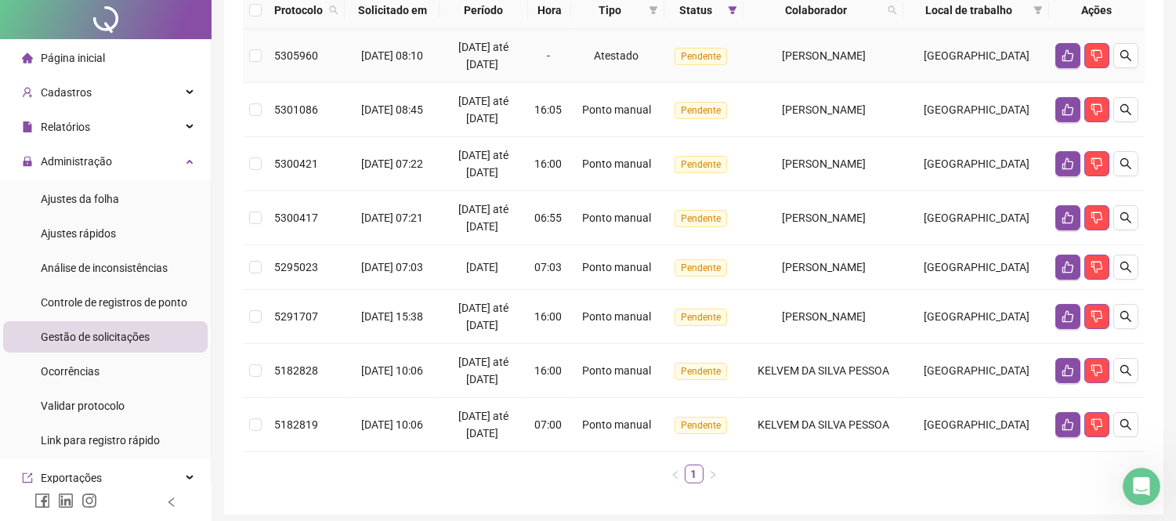
scroll to position [0, 0]
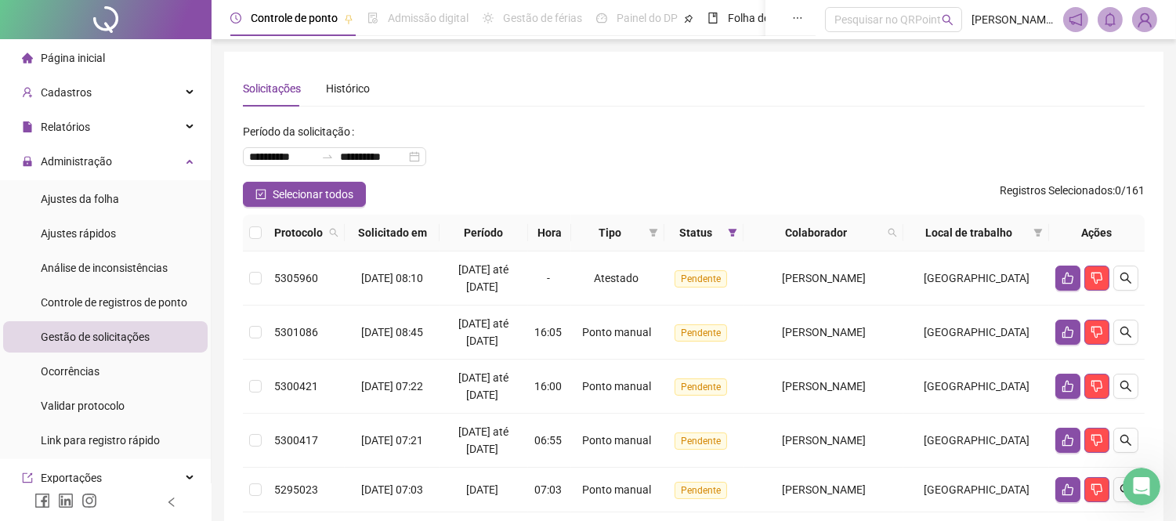
click at [555, 121] on div "**********" at bounding box center [693, 150] width 901 height 63
click at [734, 244] on span at bounding box center [732, 232] width 16 height 23
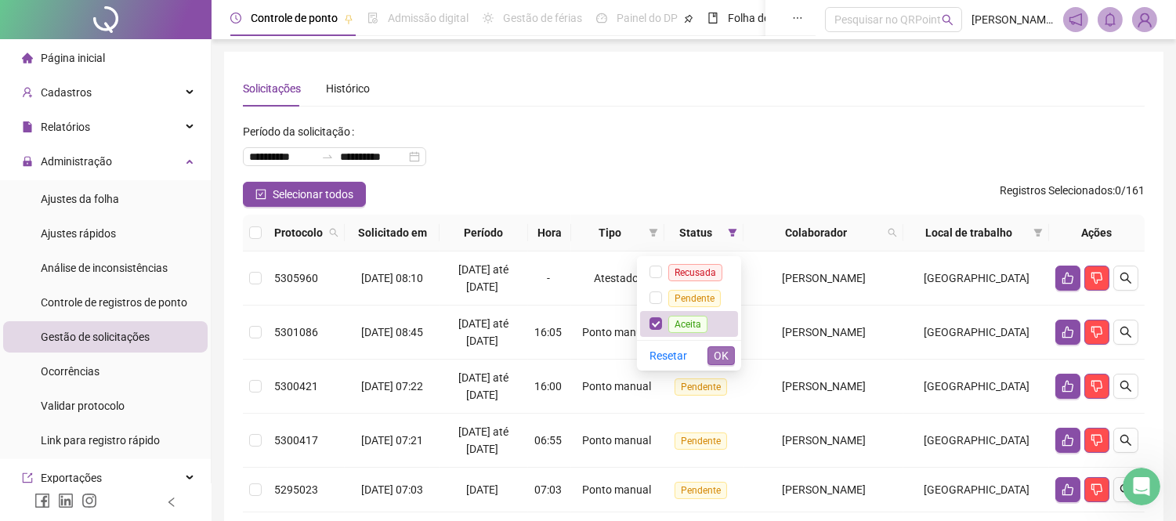
click at [732, 354] on button "OK" at bounding box center [720, 355] width 27 height 19
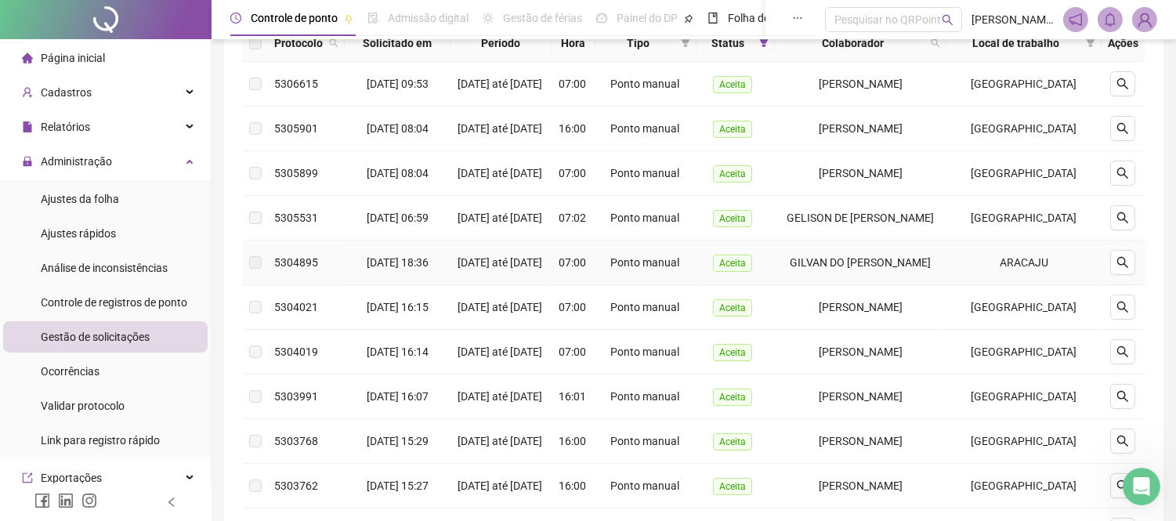
scroll to position [74, 0]
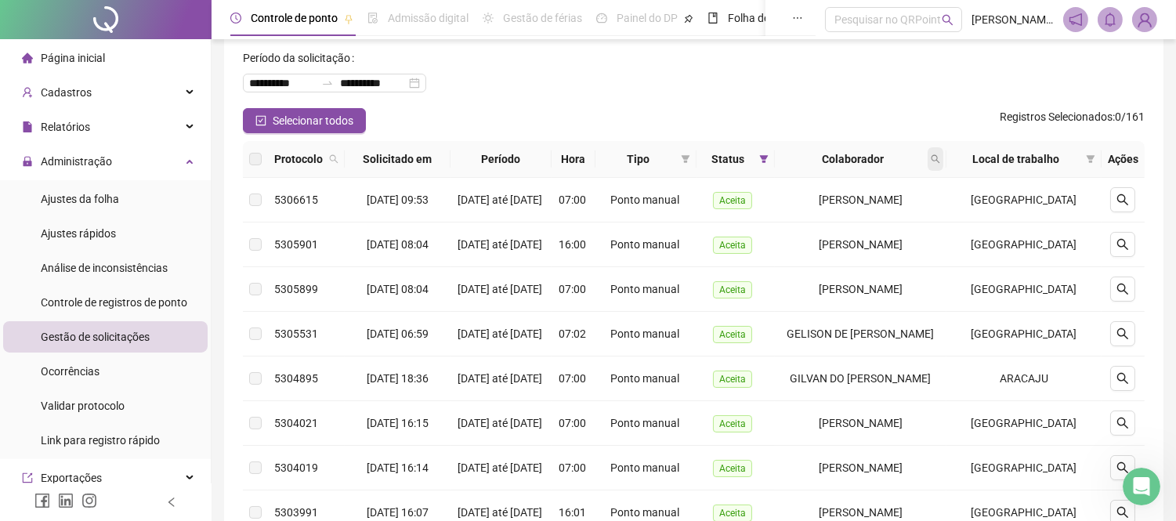
click at [940, 155] on icon "search" at bounding box center [934, 158] width 9 height 9
click at [841, 190] on input "text" at bounding box center [886, 192] width 147 height 25
type input "******"
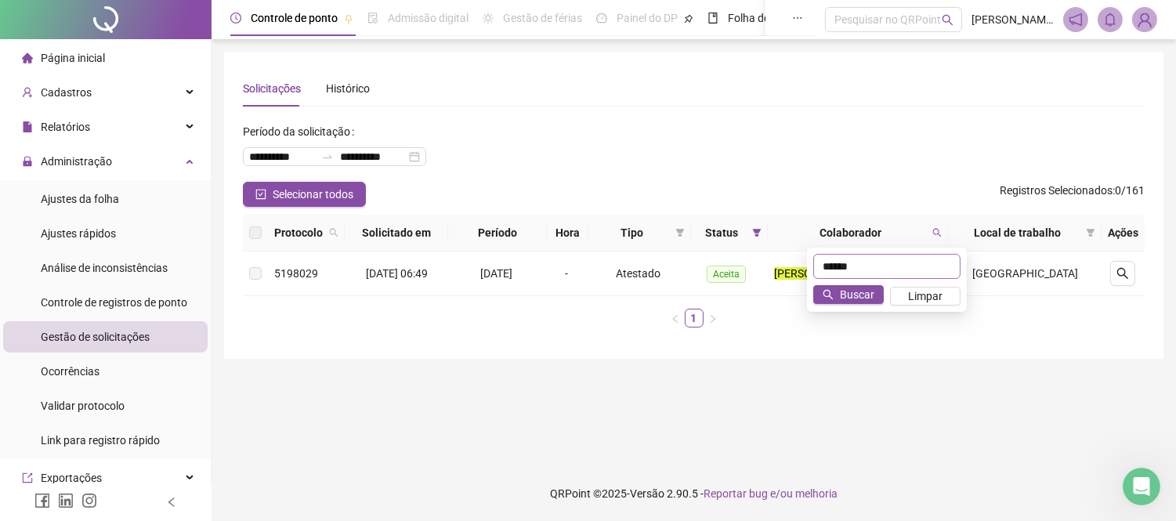
scroll to position [0, 0]
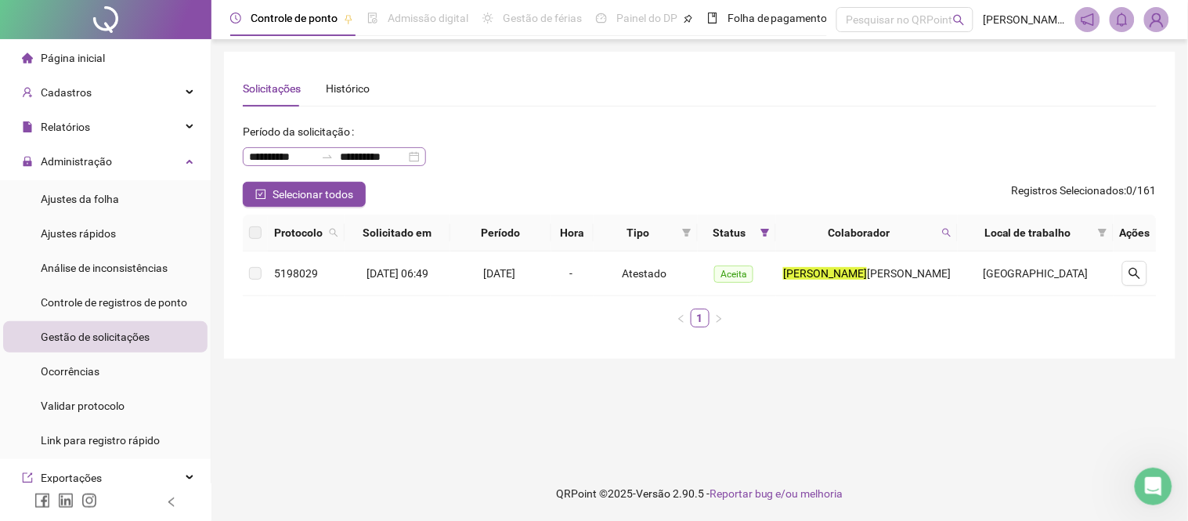
click at [426, 155] on div "**********" at bounding box center [334, 156] width 183 height 19
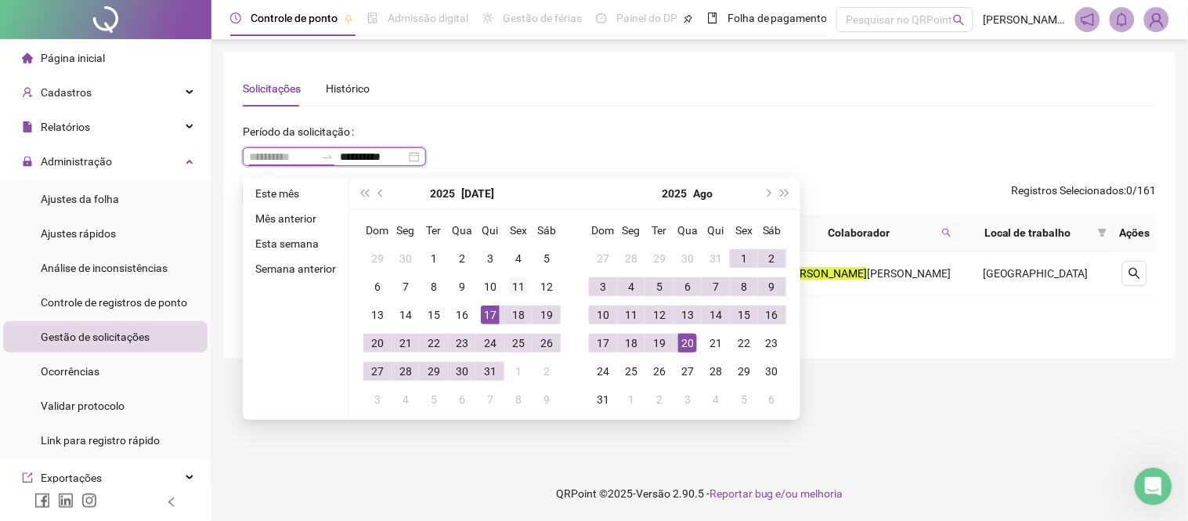
type input "**********"
click at [518, 286] on div "11" at bounding box center [518, 286] width 19 height 19
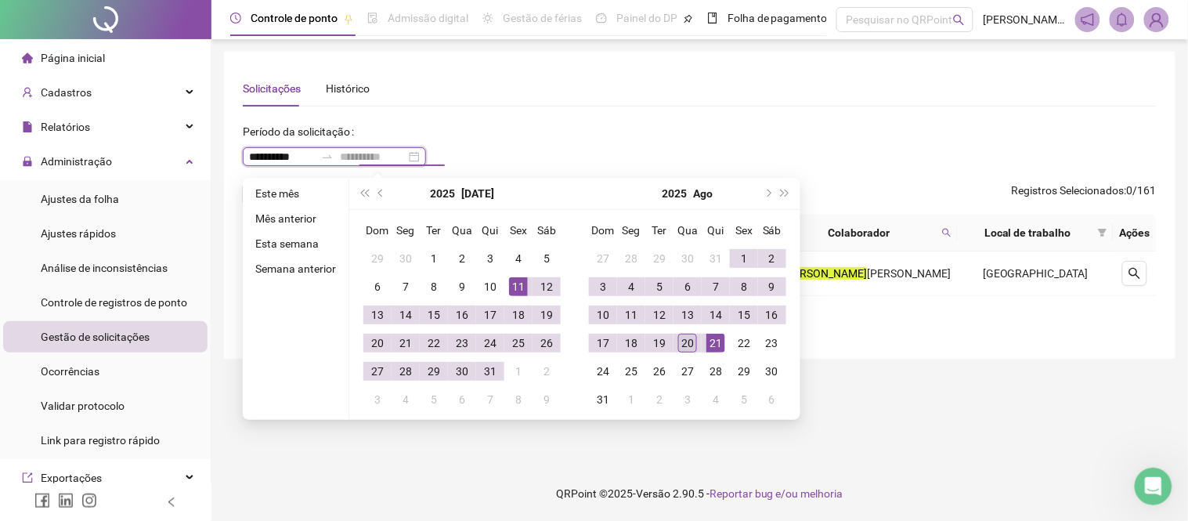
type input "**********"
click at [687, 343] on div "20" at bounding box center [687, 343] width 19 height 19
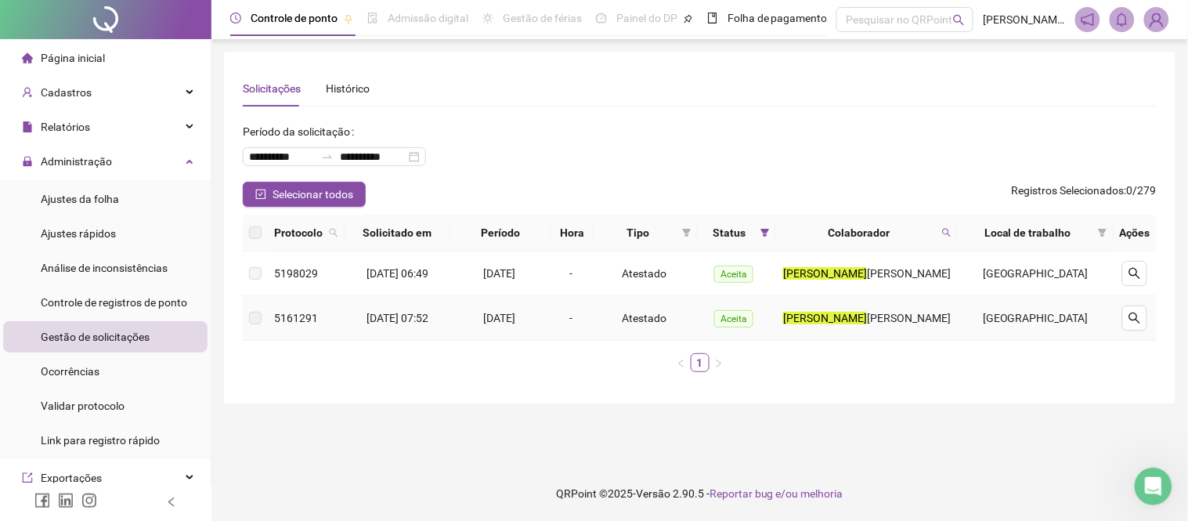
click at [840, 309] on div "[PERSON_NAME]" at bounding box center [866, 317] width 169 height 17
click at [753, 313] on span "Aceita" at bounding box center [733, 318] width 39 height 17
click at [1140, 317] on icon "search" at bounding box center [1135, 318] width 13 height 13
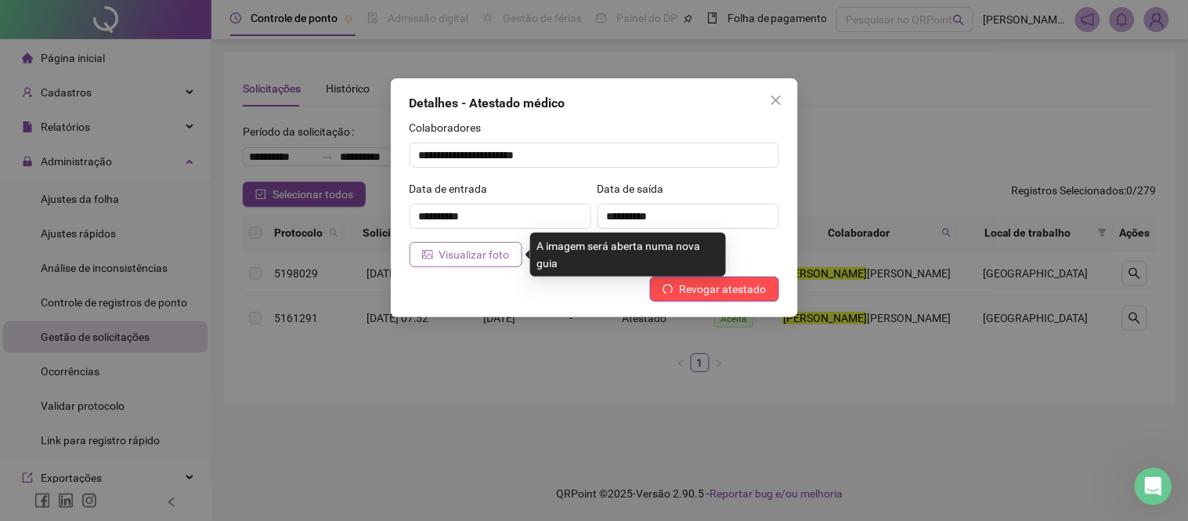
click at [491, 260] on span "Visualizar foto" at bounding box center [474, 254] width 70 height 17
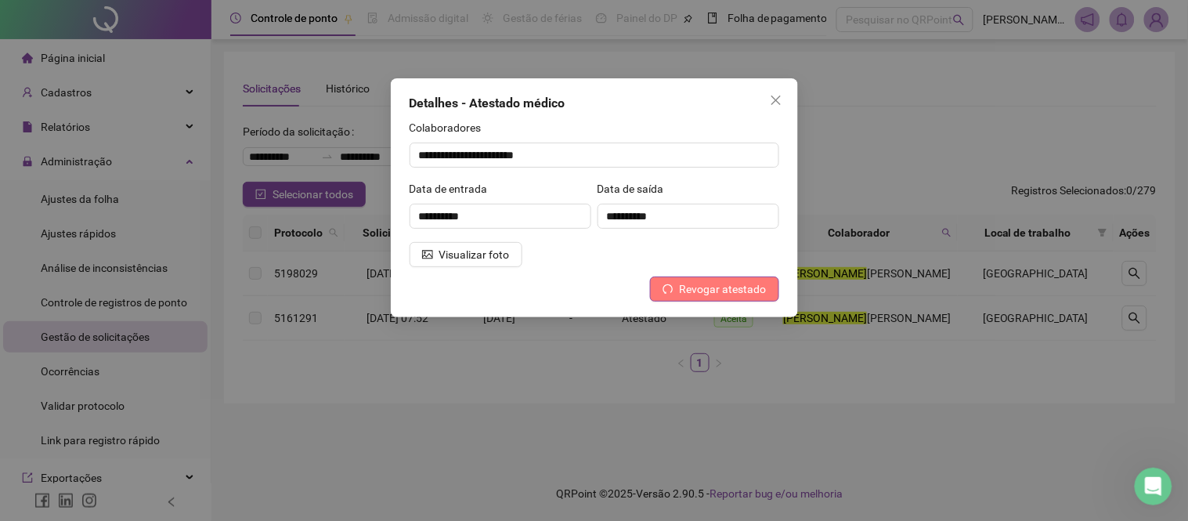
click at [733, 283] on span "Revogar atestado" at bounding box center [723, 288] width 87 height 17
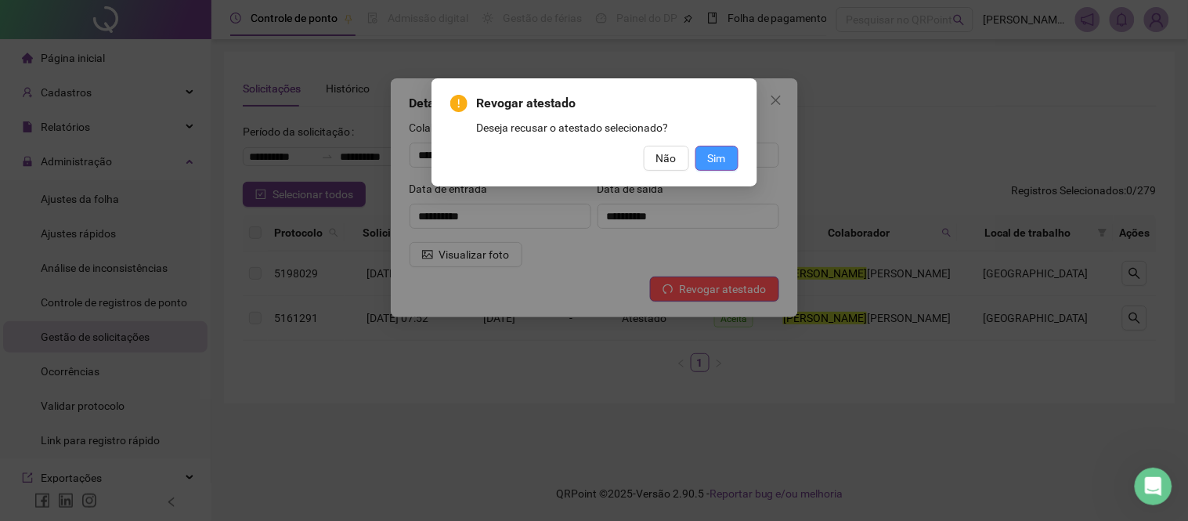
click at [714, 154] on span "Sim" at bounding box center [717, 158] width 18 height 17
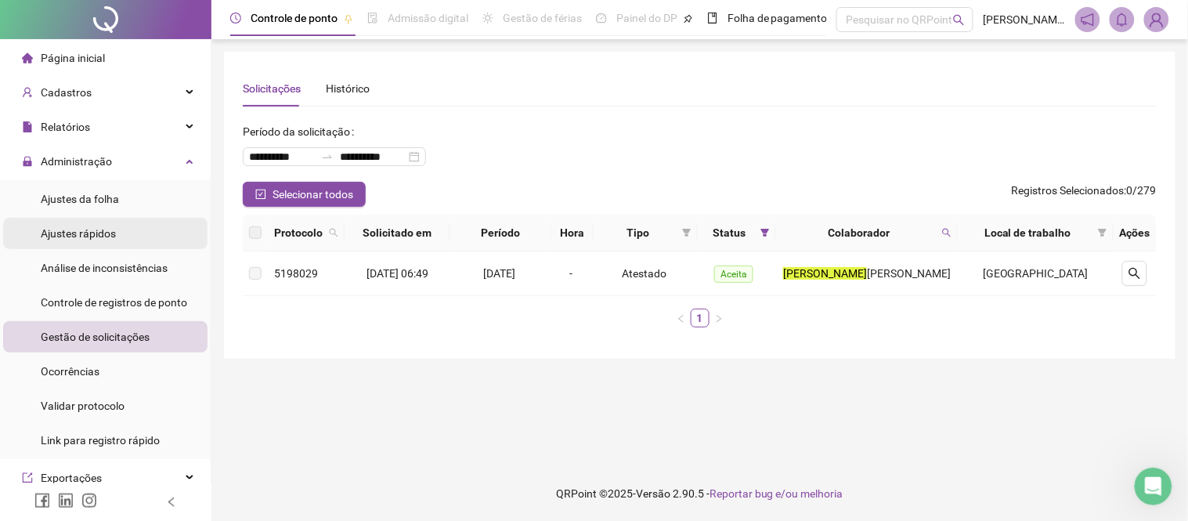
click at [92, 222] on div "Ajustes rápidos" at bounding box center [78, 233] width 75 height 31
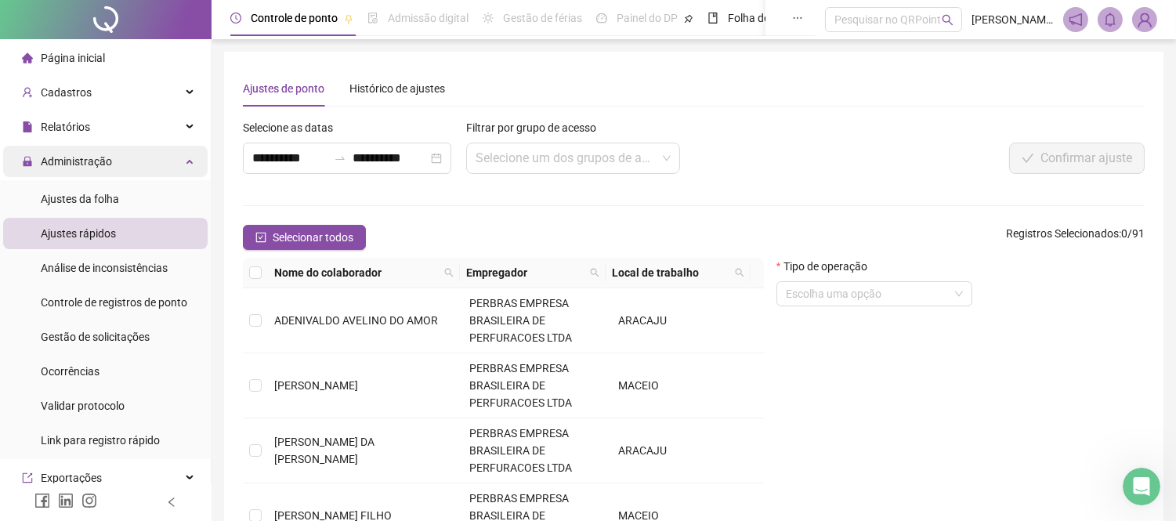
click at [114, 154] on div "Administração" at bounding box center [105, 161] width 204 height 31
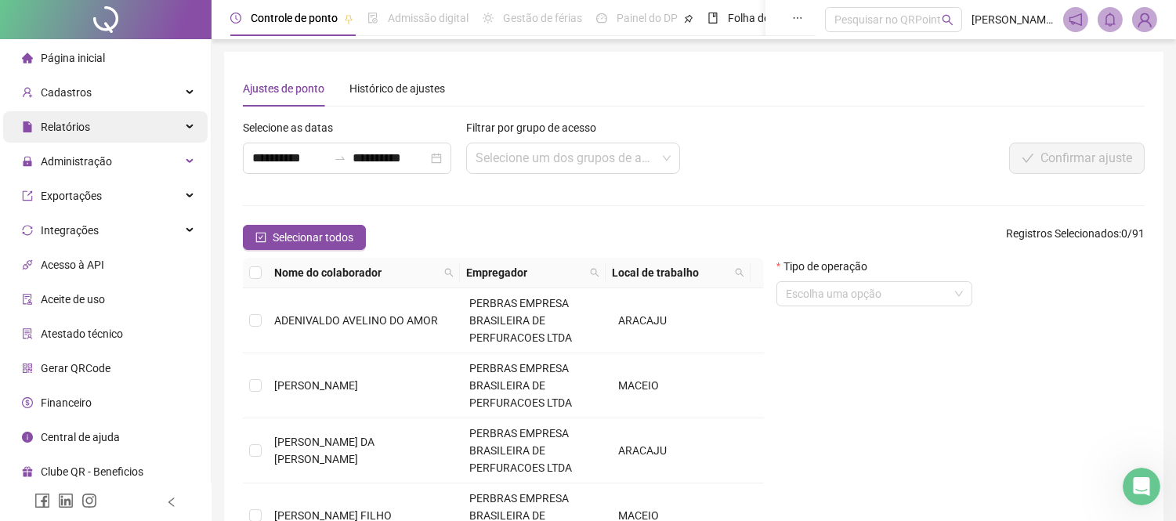
click at [157, 129] on div "Relatórios" at bounding box center [105, 126] width 204 height 31
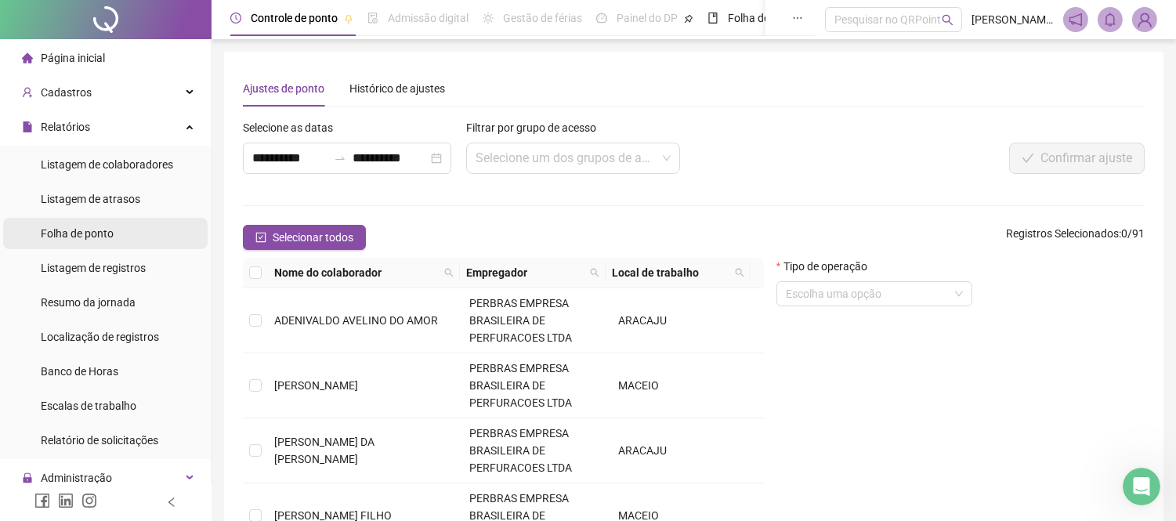
click at [89, 236] on span "Folha de ponto" at bounding box center [77, 233] width 73 height 13
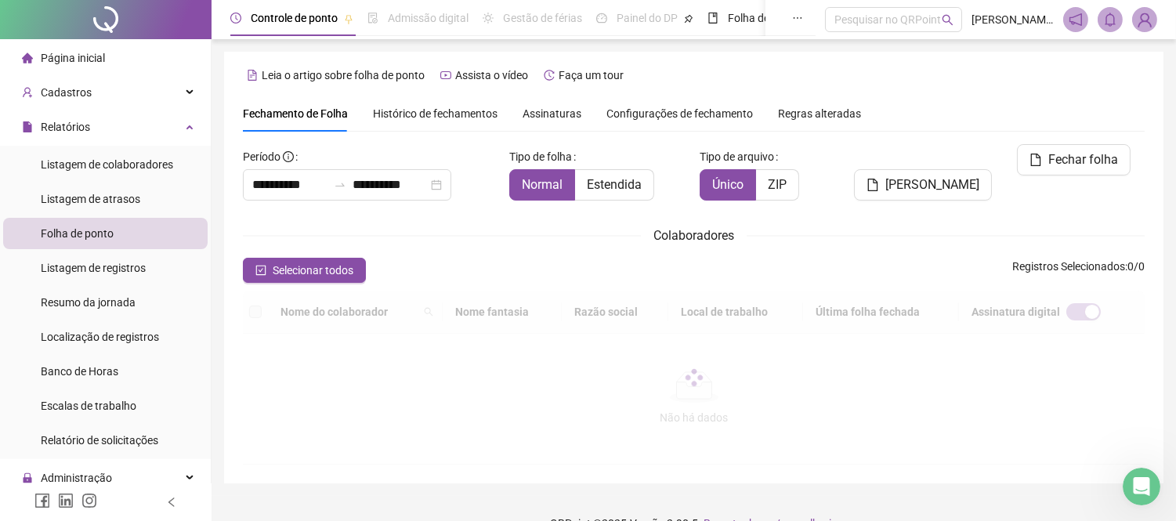
type input "**********"
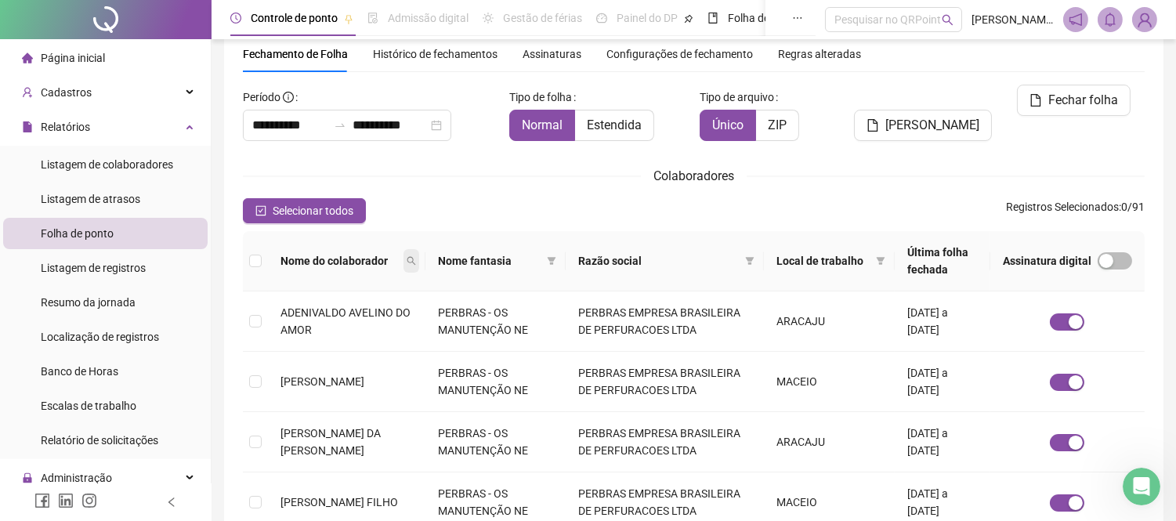
click at [416, 260] on icon "search" at bounding box center [410, 260] width 9 height 9
type input "**********"
click at [323, 321] on span "Buscar" at bounding box center [329, 316] width 34 height 17
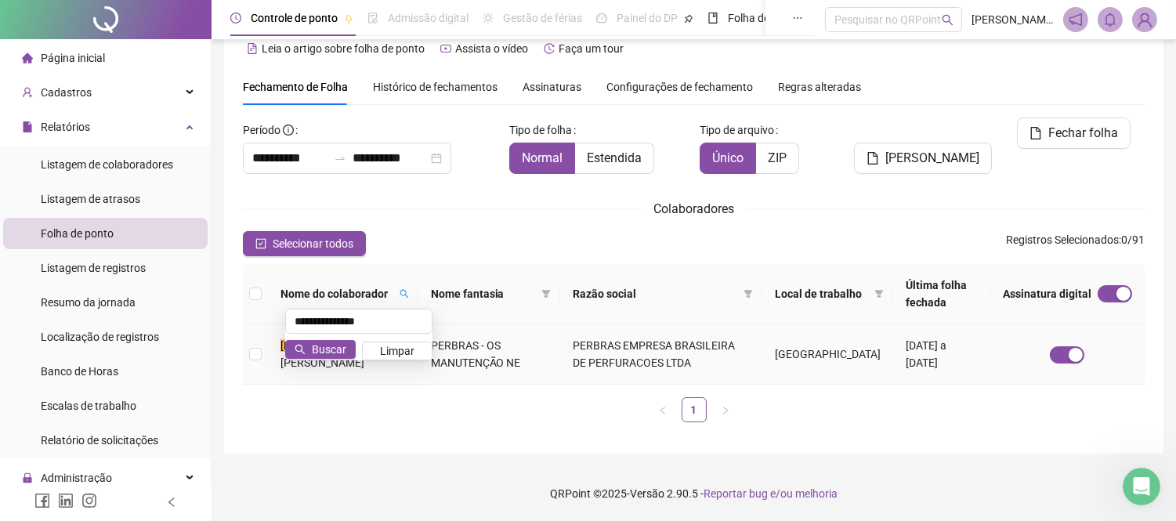
scroll to position [26, 0]
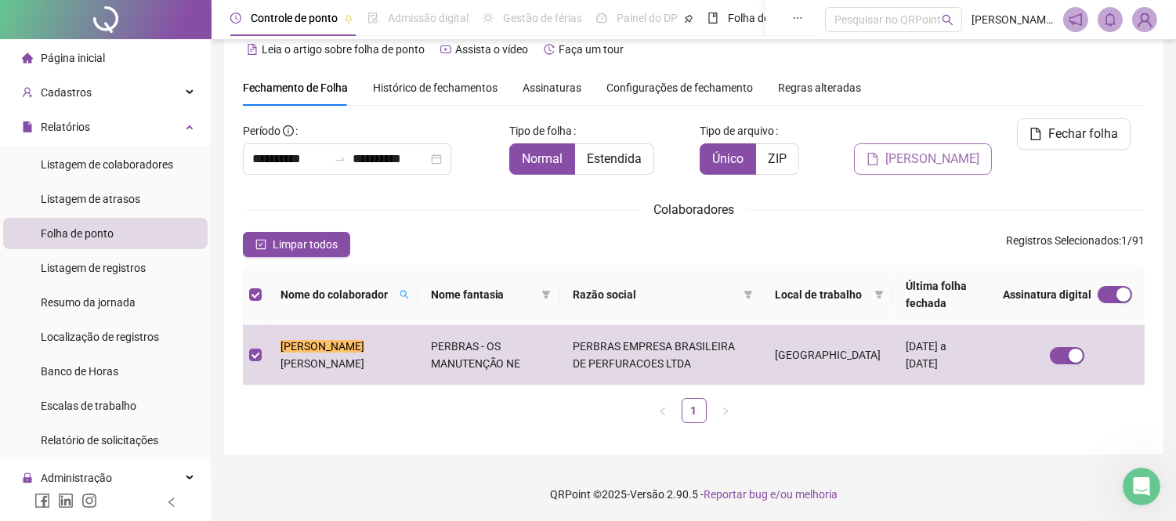
click at [925, 150] on span "[PERSON_NAME]" at bounding box center [932, 159] width 94 height 19
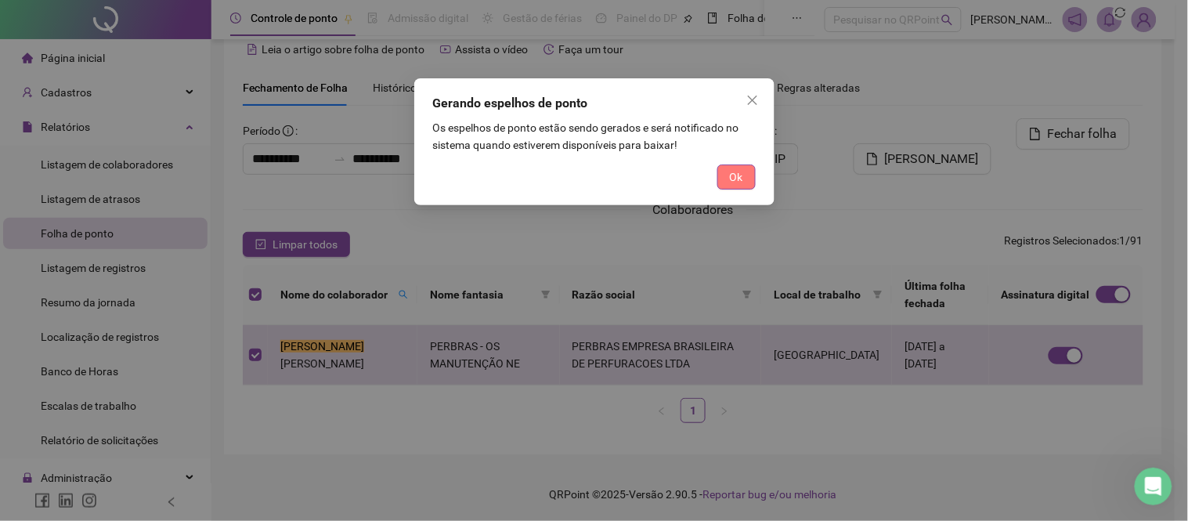
click at [739, 173] on span "Ok" at bounding box center [736, 176] width 13 height 17
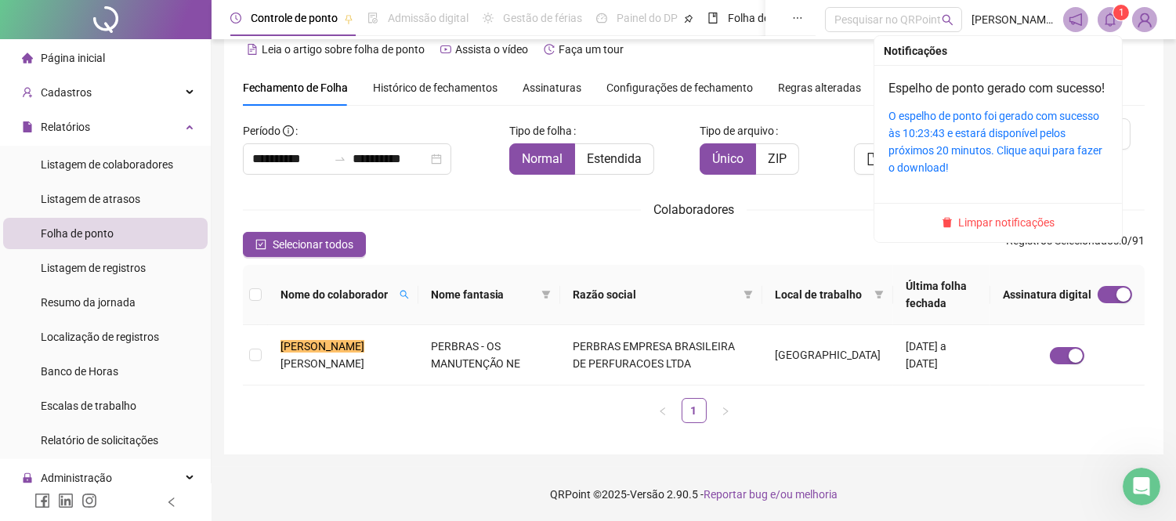
click at [1106, 20] on icon "bell" at bounding box center [1109, 20] width 11 height 14
click at [999, 145] on link "O espelho de ponto foi gerado com sucesso às 10:23:43 e estará disponível pelos…" at bounding box center [995, 142] width 214 height 64
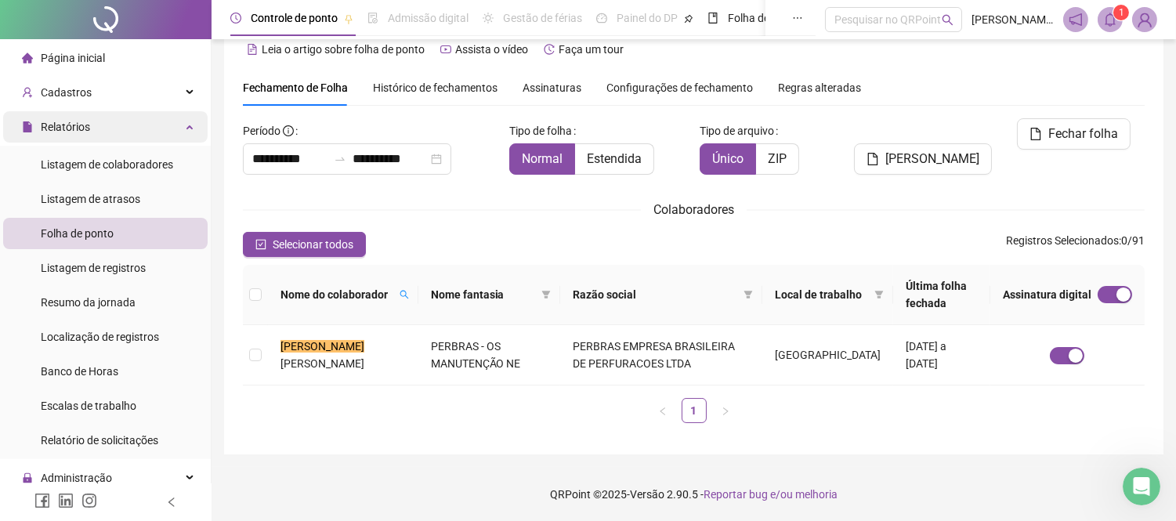
click at [163, 128] on div "Relatórios" at bounding box center [105, 126] width 204 height 31
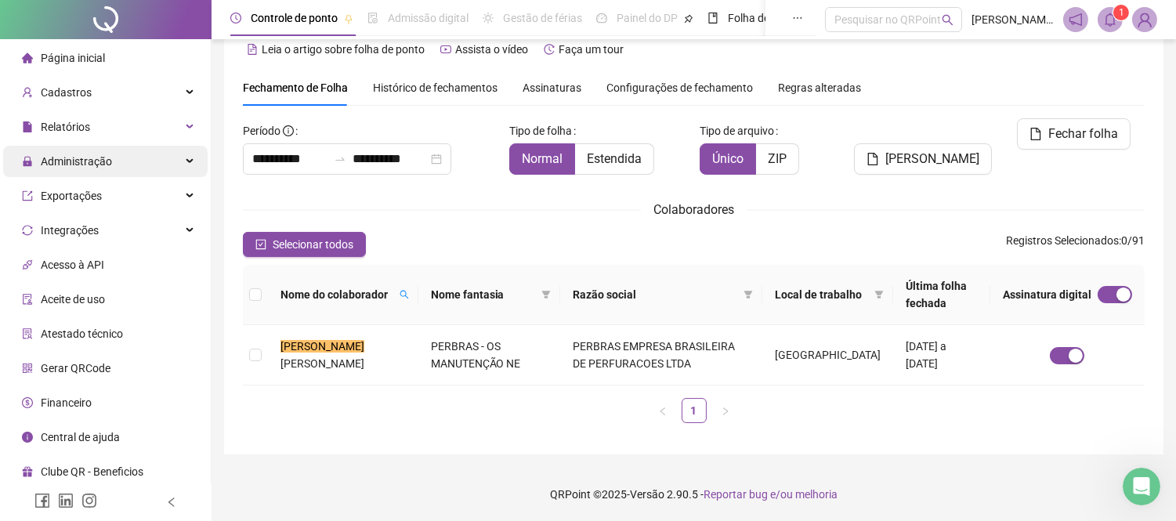
click at [144, 169] on div "Administração" at bounding box center [105, 161] width 204 height 31
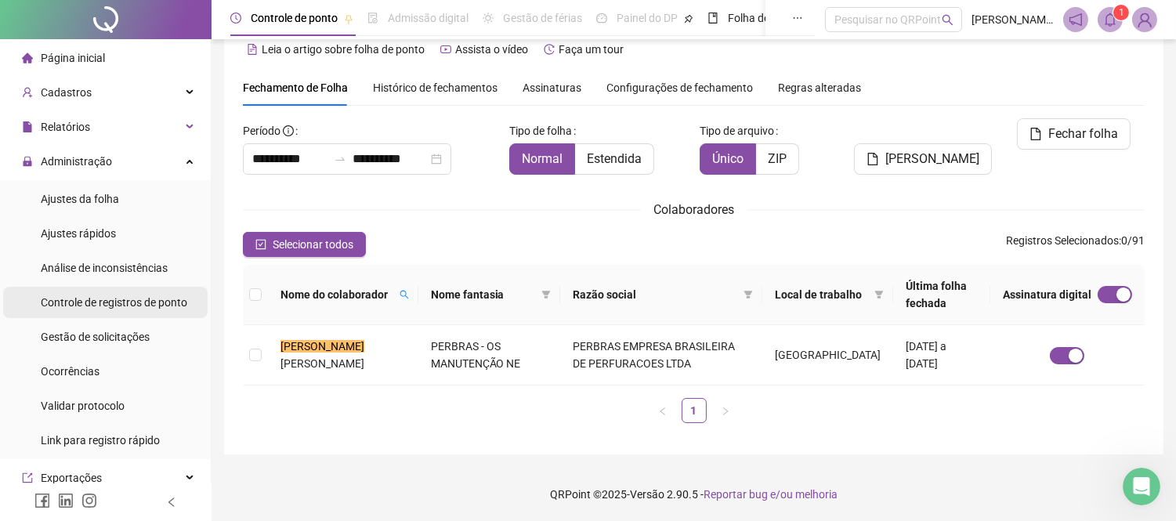
click at [142, 312] on div "Controle de registros de ponto" at bounding box center [114, 302] width 146 height 31
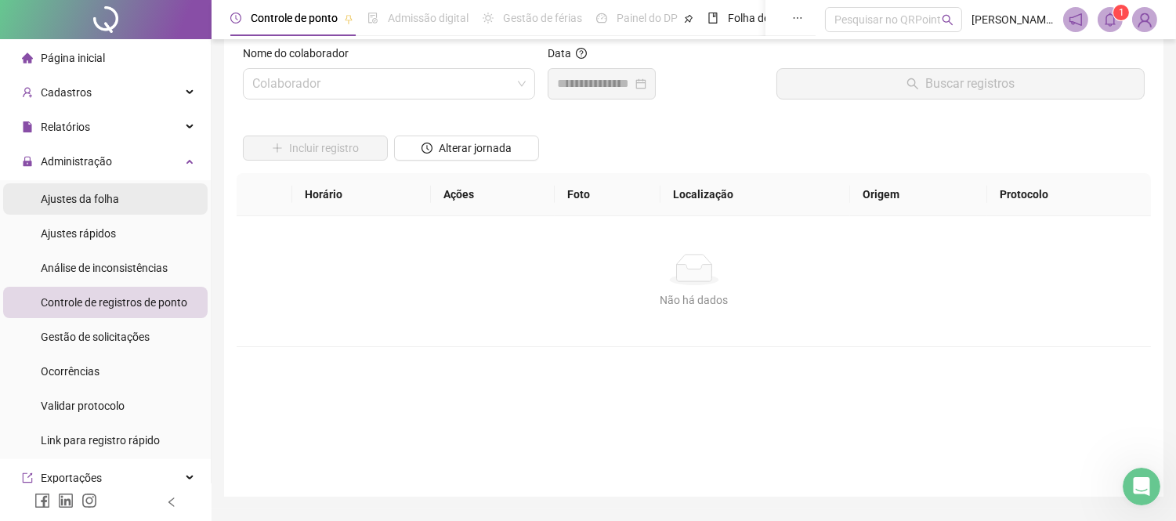
click at [110, 206] on div "Ajustes da folha" at bounding box center [80, 198] width 78 height 31
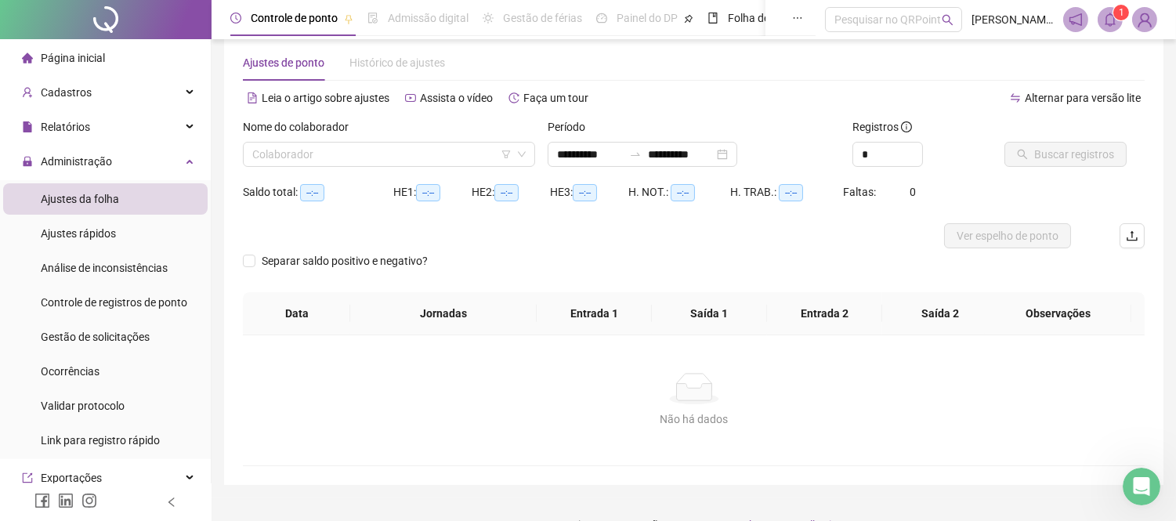
type input "**********"
click at [370, 159] on input "search" at bounding box center [381, 154] width 259 height 23
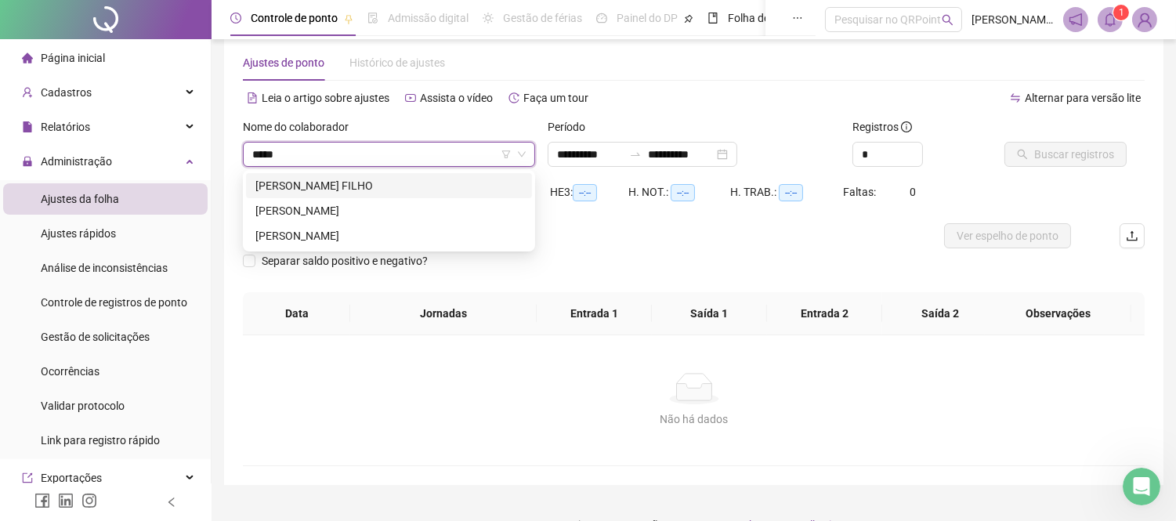
type input "******"
click at [330, 213] on div "[PERSON_NAME]" at bounding box center [388, 210] width 267 height 17
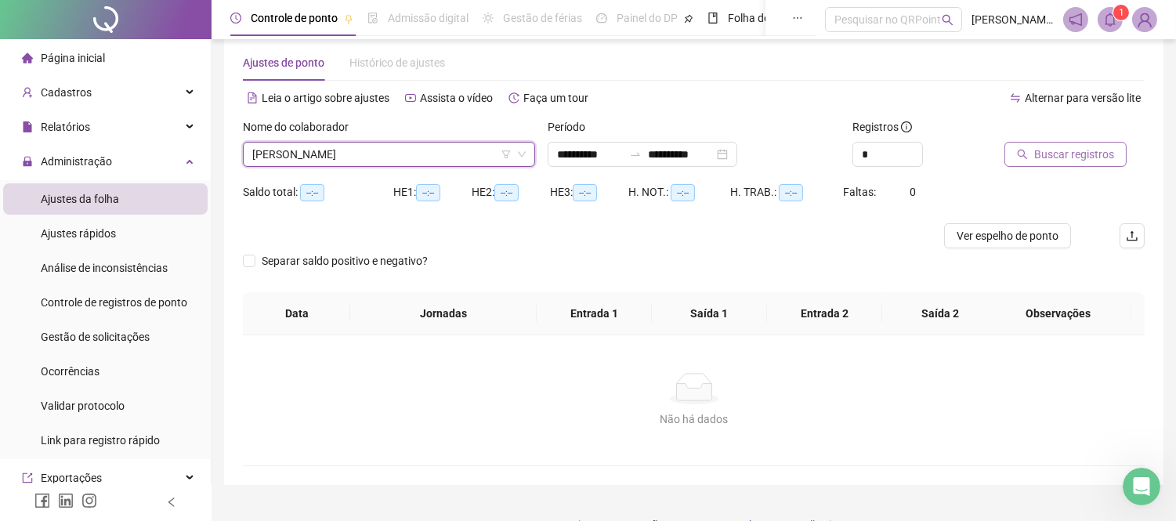
click at [1051, 147] on span "Buscar registros" at bounding box center [1074, 154] width 80 height 17
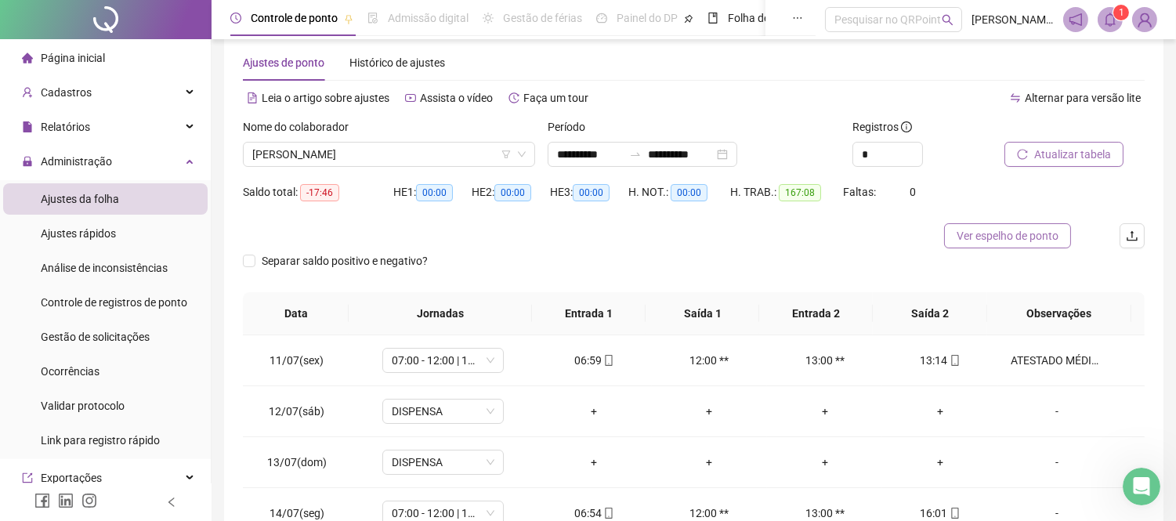
click at [977, 237] on span "Ver espelho de ponto" at bounding box center [1007, 235] width 102 height 17
click at [154, 155] on div "Administração" at bounding box center [105, 161] width 204 height 31
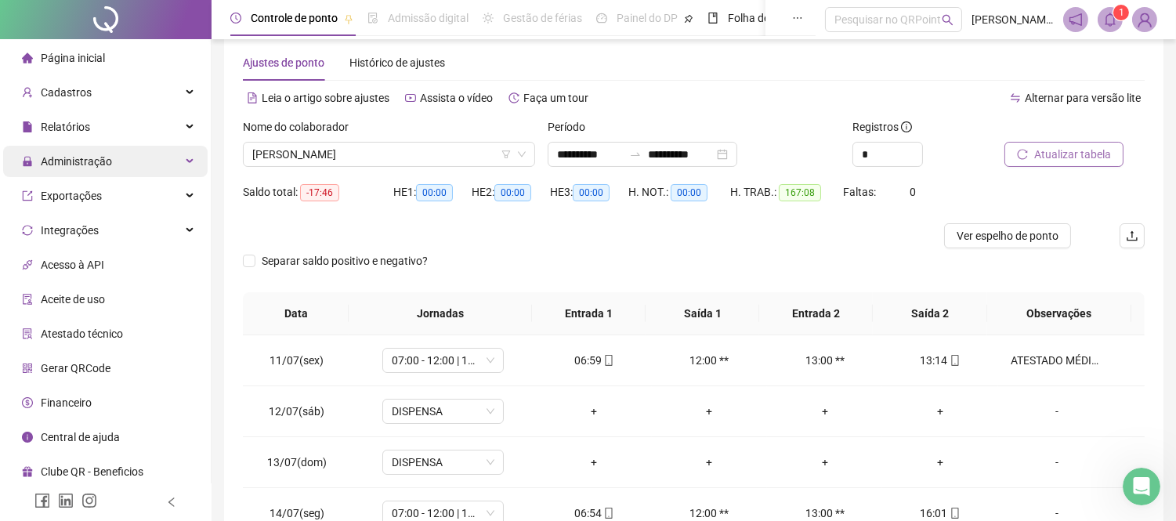
click at [154, 155] on div "Administração" at bounding box center [105, 161] width 204 height 31
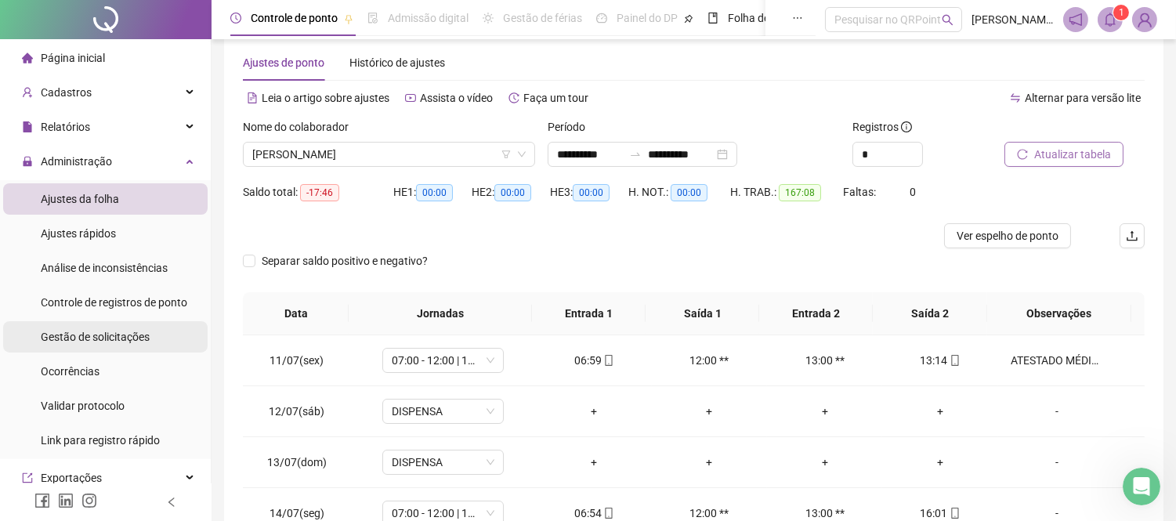
click at [88, 331] on span "Gestão de solicitações" at bounding box center [95, 337] width 109 height 13
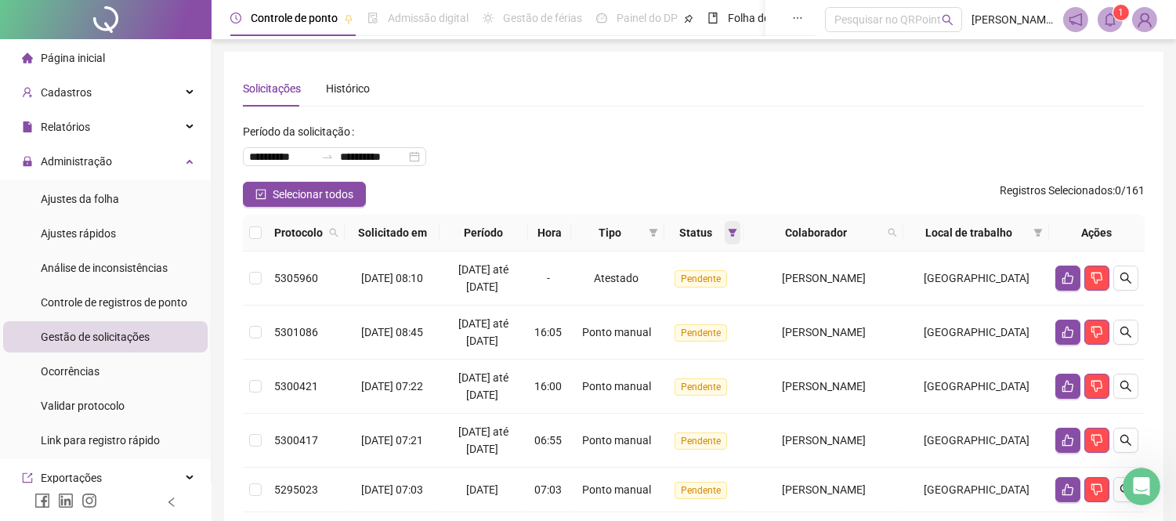
click at [738, 240] on span at bounding box center [732, 232] width 16 height 23
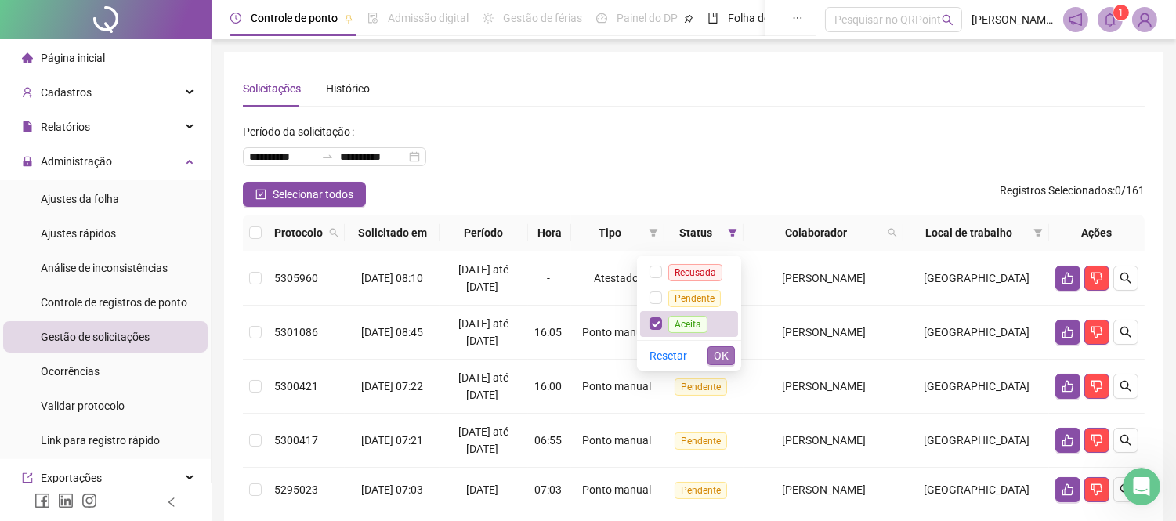
click at [721, 356] on span "OK" at bounding box center [721, 355] width 15 height 17
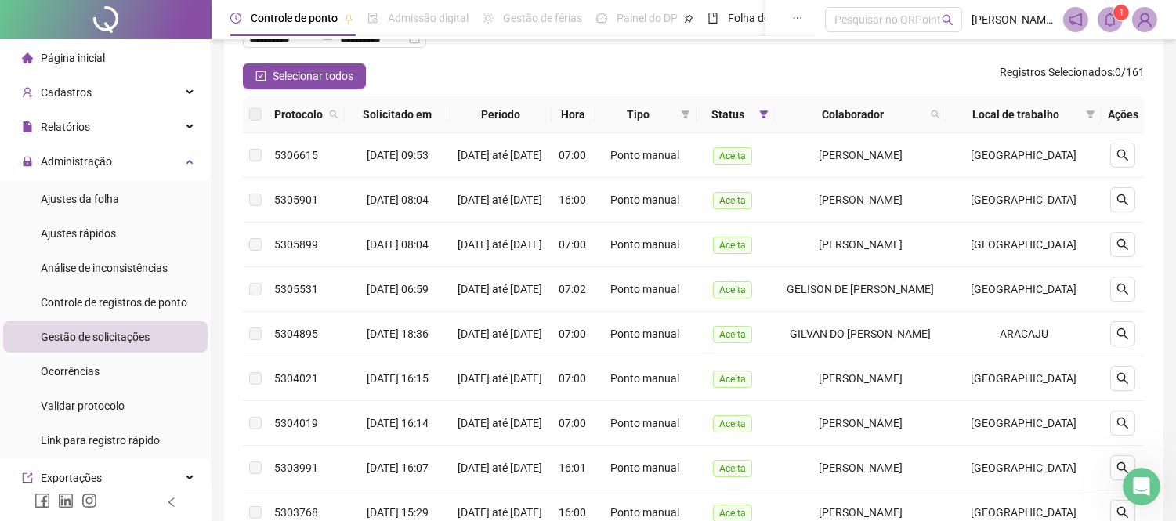
scroll to position [87, 0]
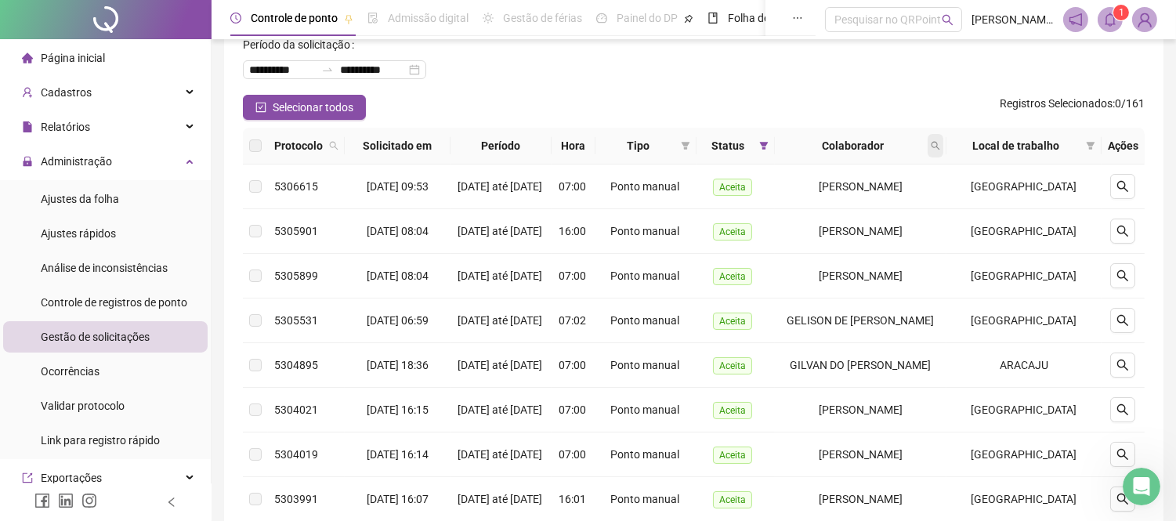
click at [943, 146] on span at bounding box center [935, 145] width 16 height 23
type input "**********"
click at [838, 207] on button "Buscar" at bounding box center [848, 207] width 70 height 19
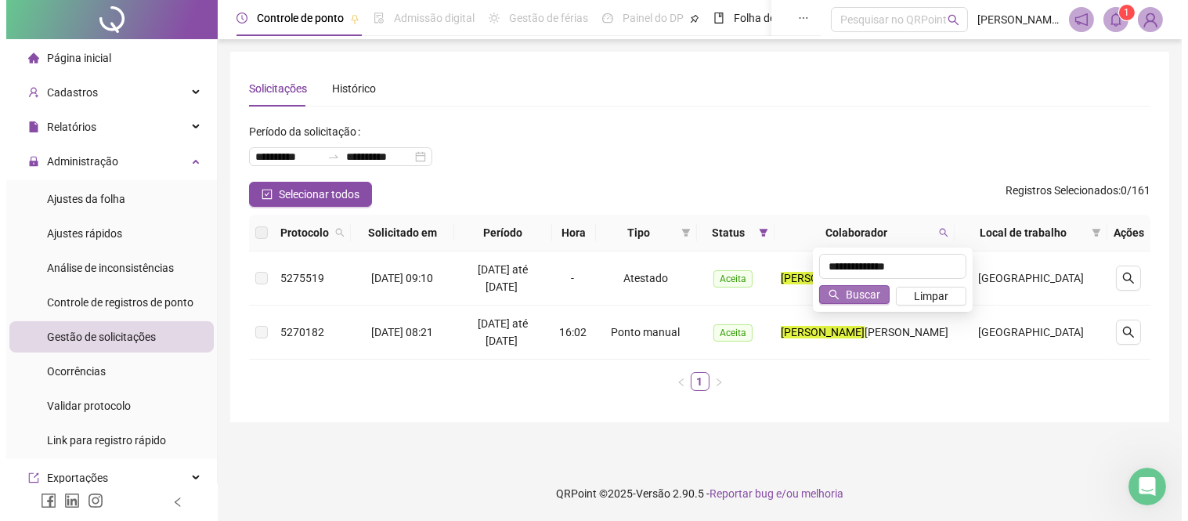
scroll to position [0, 0]
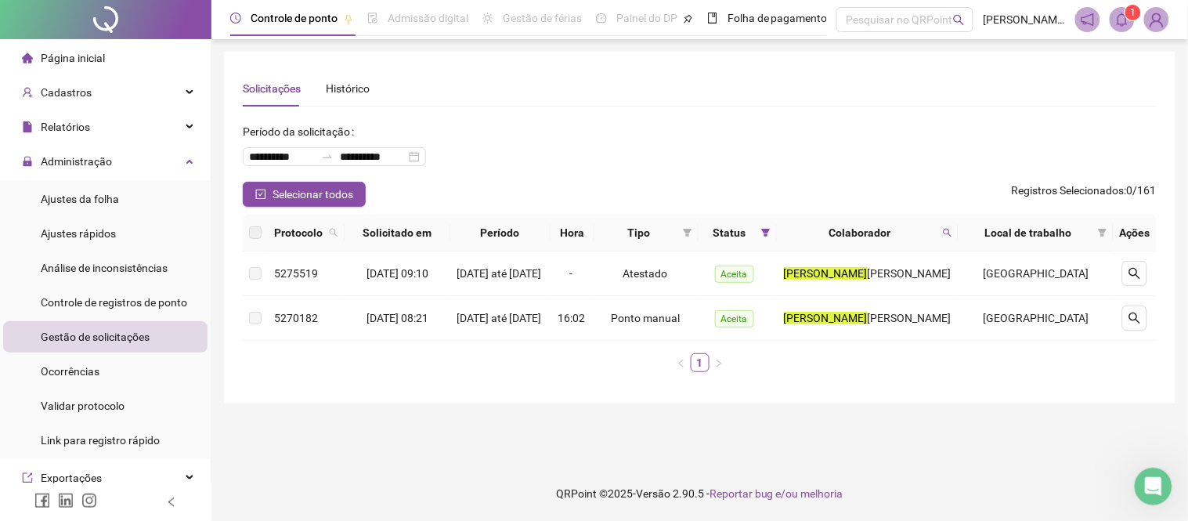
click at [819, 175] on div "**********" at bounding box center [700, 150] width 914 height 63
click at [1142, 269] on button "button" at bounding box center [1134, 273] width 25 height 25
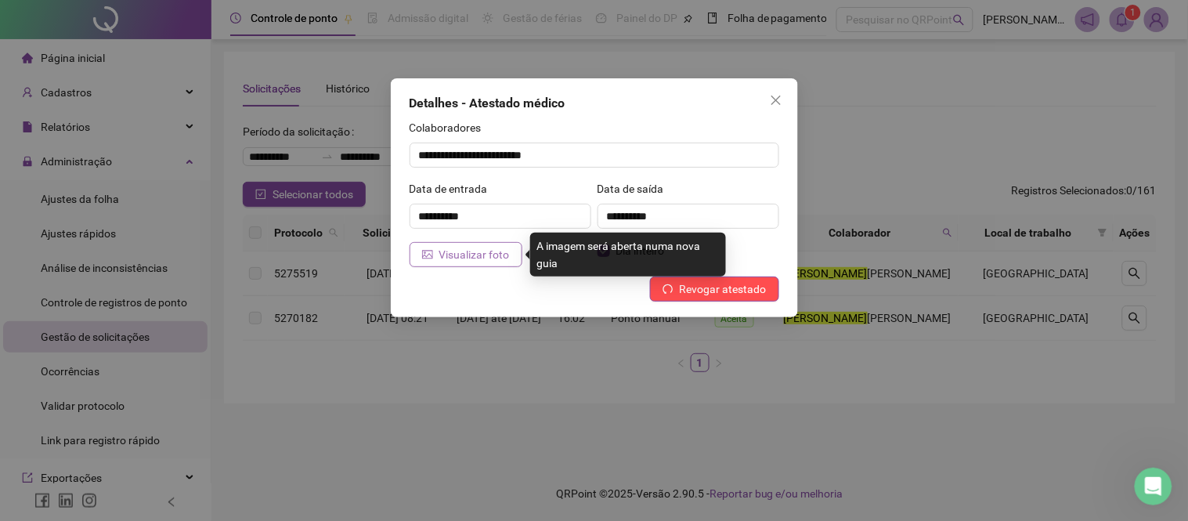
click at [466, 257] on span "Visualizar foto" at bounding box center [474, 254] width 70 height 17
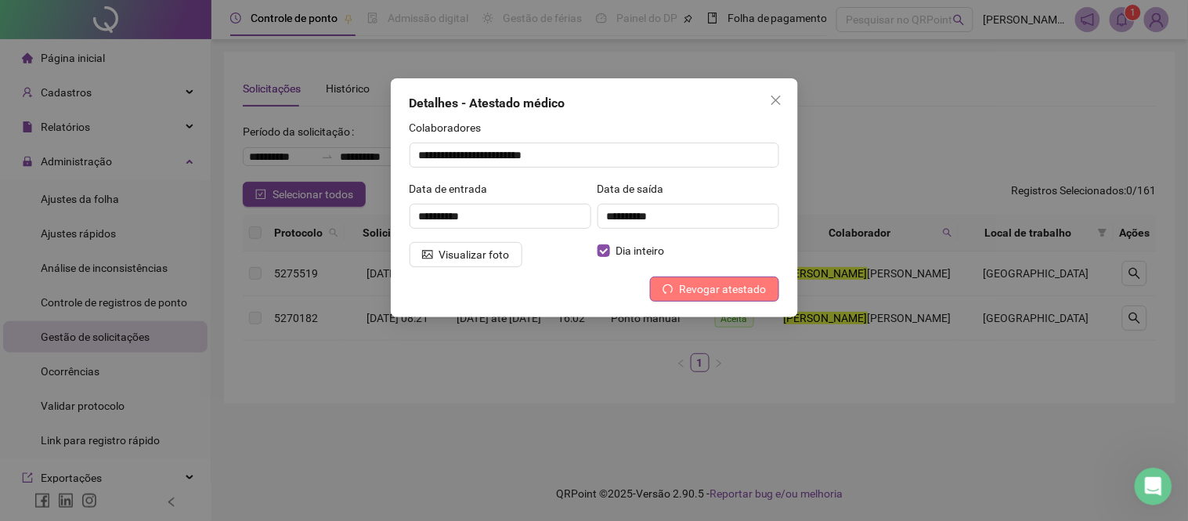
click at [674, 284] on icon "undo" at bounding box center [668, 289] width 11 height 11
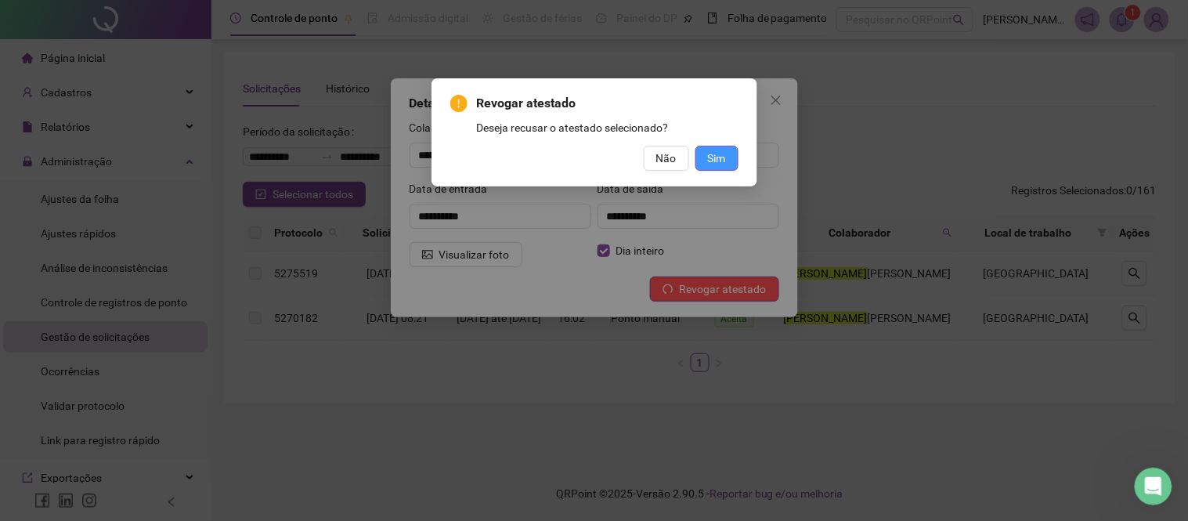
click at [716, 155] on span "Sim" at bounding box center [717, 158] width 18 height 17
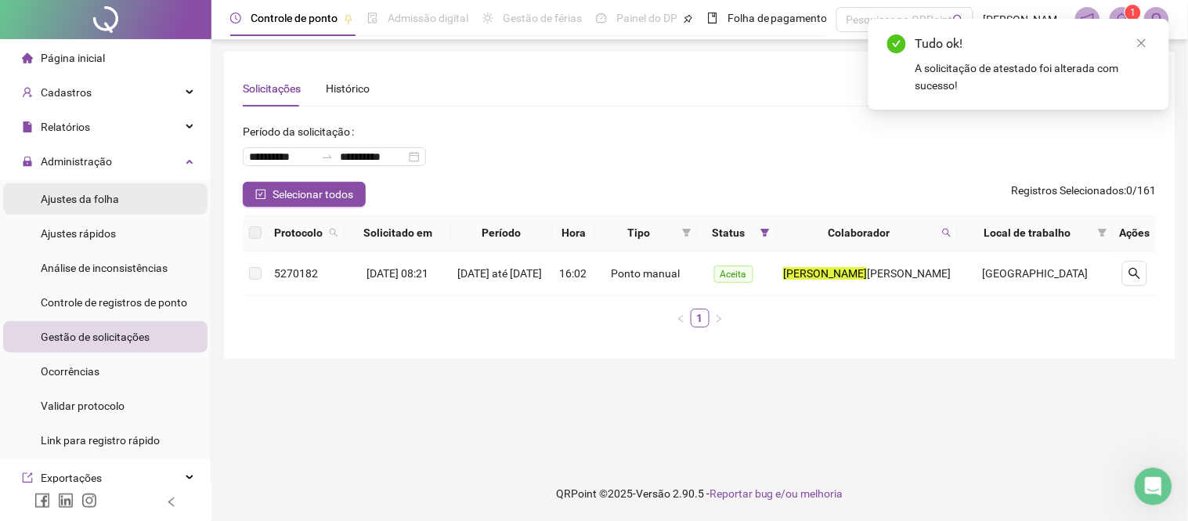
click at [118, 196] on li "Ajustes da folha" at bounding box center [105, 198] width 204 height 31
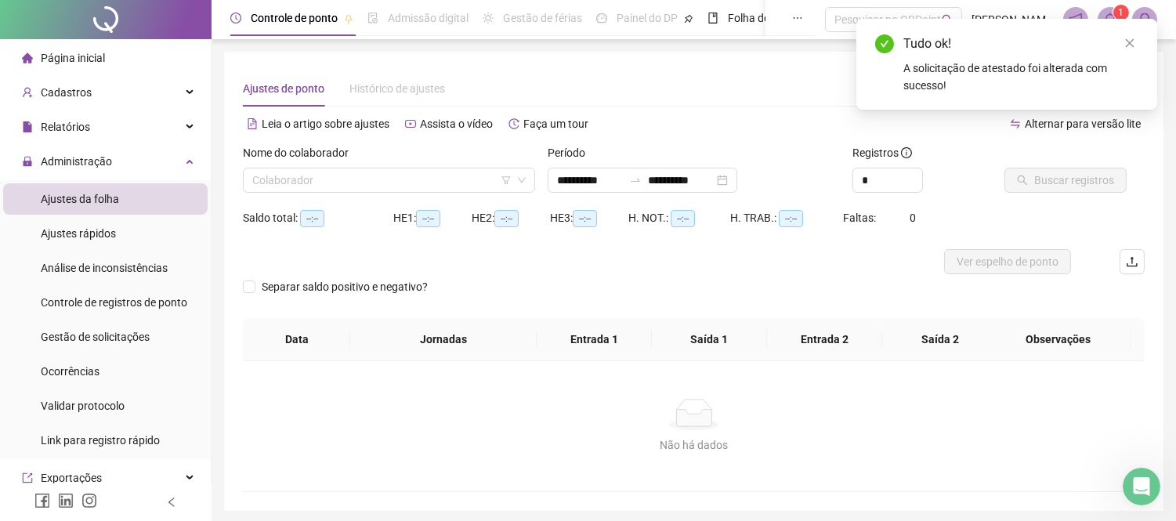
type input "**********"
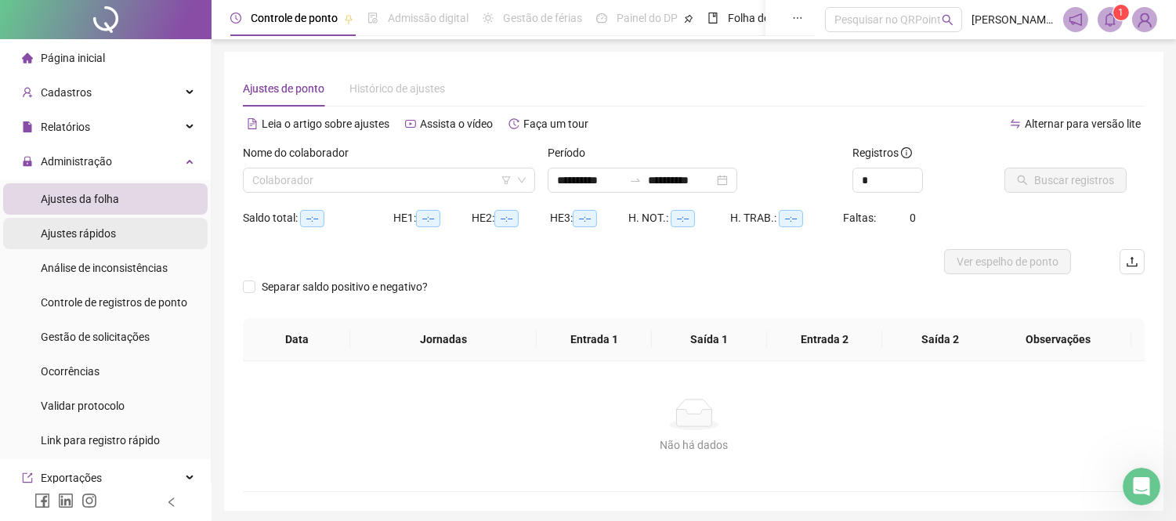
click at [103, 233] on span "Ajustes rápidos" at bounding box center [78, 233] width 75 height 13
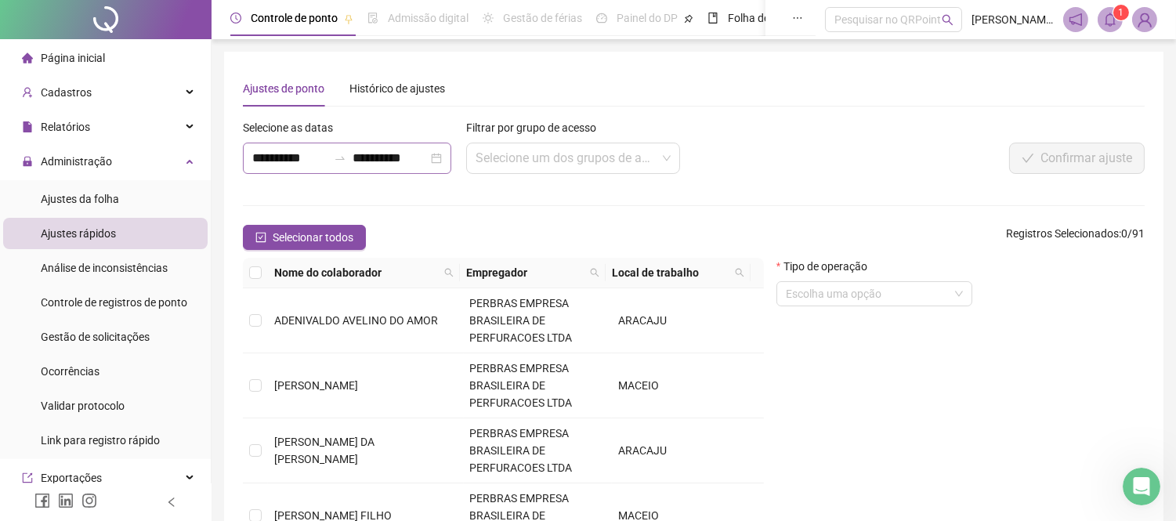
click at [338, 165] on div "**********" at bounding box center [347, 158] width 208 height 31
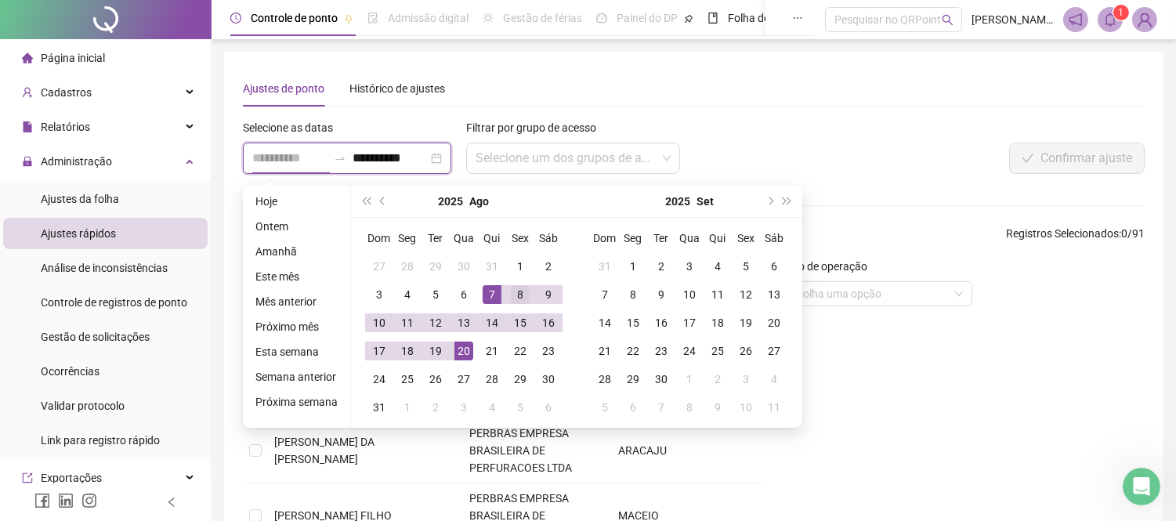
type input "**********"
click at [515, 291] on div "8" at bounding box center [520, 294] width 19 height 19
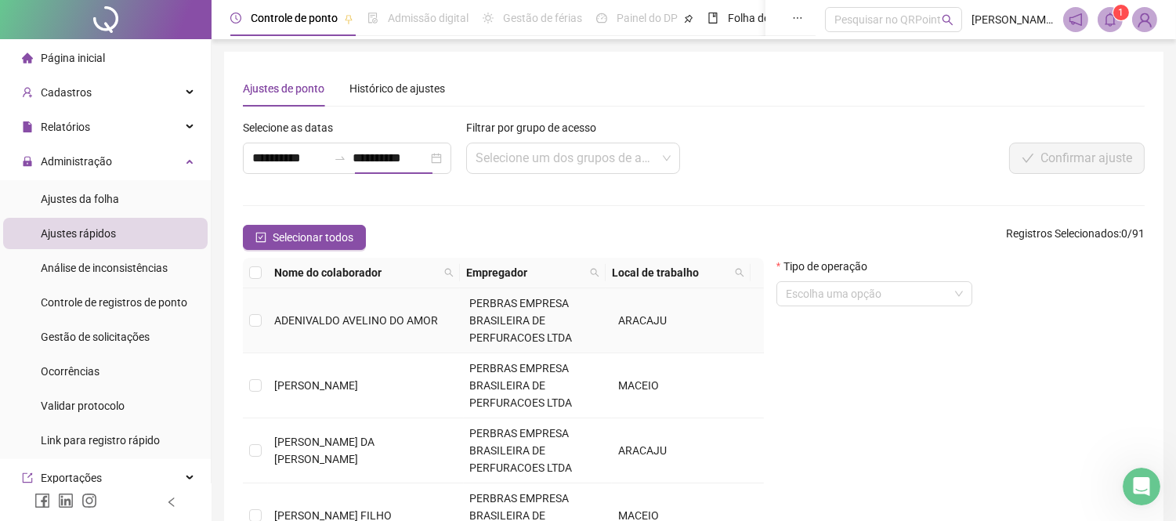
type input "**********"
click at [554, 157] on input "search" at bounding box center [565, 158] width 181 height 30
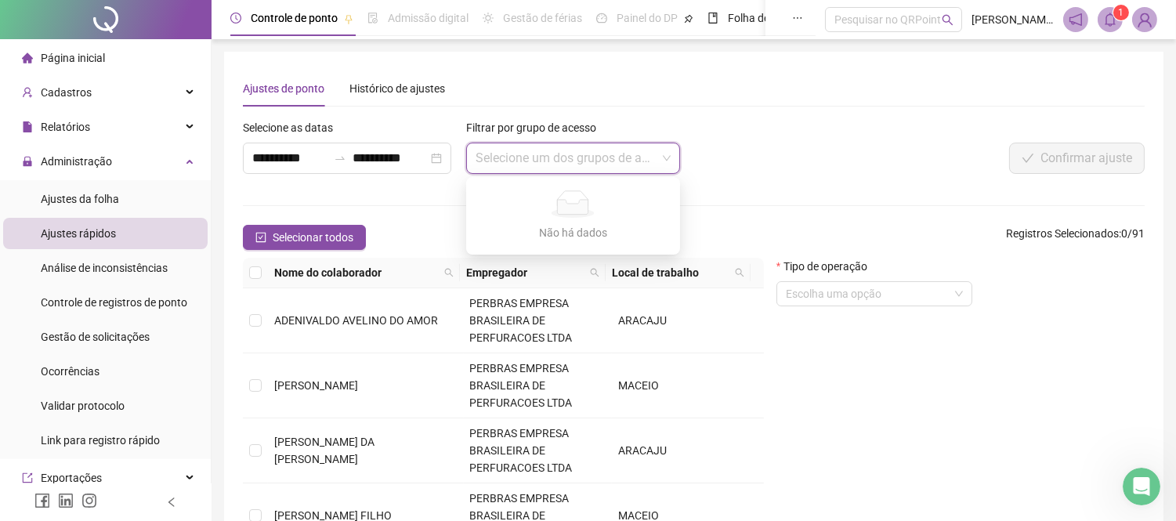
click at [822, 132] on div at bounding box center [956, 130] width 376 height 23
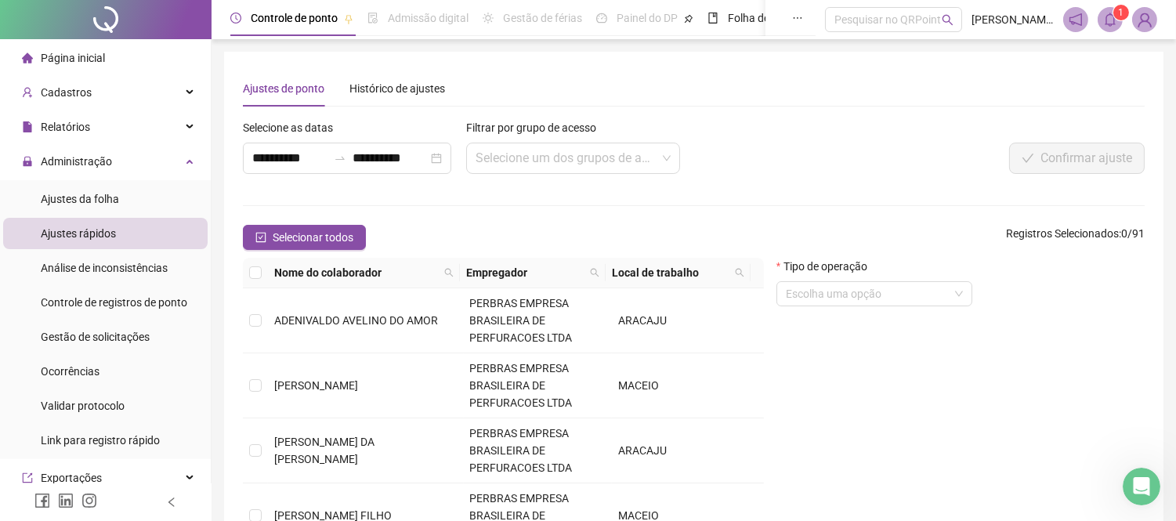
click at [435, 269] on span "Nome do colaborador" at bounding box center [356, 272] width 164 height 17
click at [447, 269] on icon "search" at bounding box center [449, 273] width 9 height 9
type input "**********"
click at [359, 325] on span "Buscar" at bounding box center [353, 328] width 34 height 17
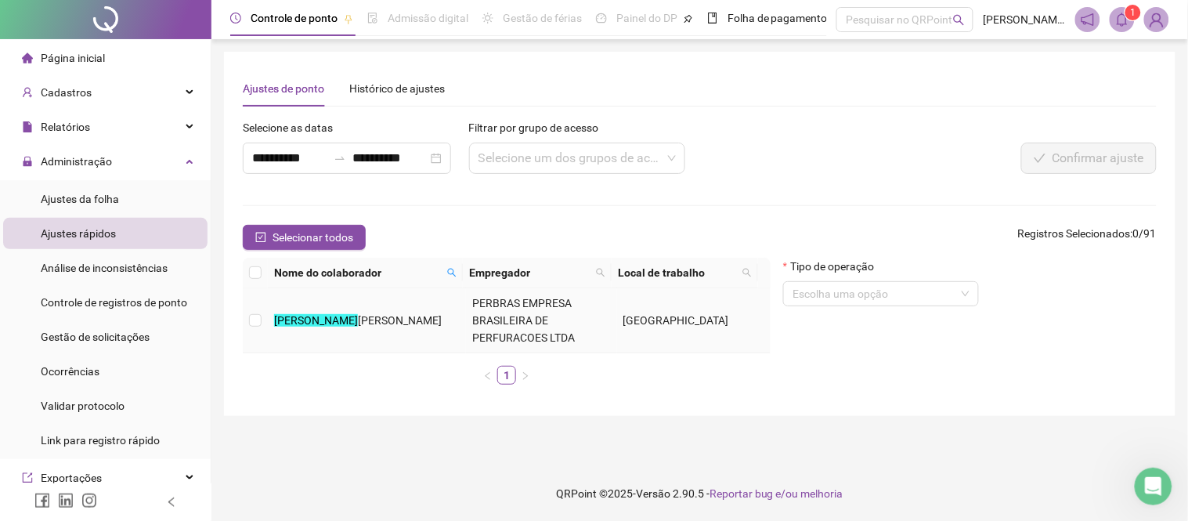
click at [269, 321] on td "[PERSON_NAME]" at bounding box center [367, 320] width 198 height 65
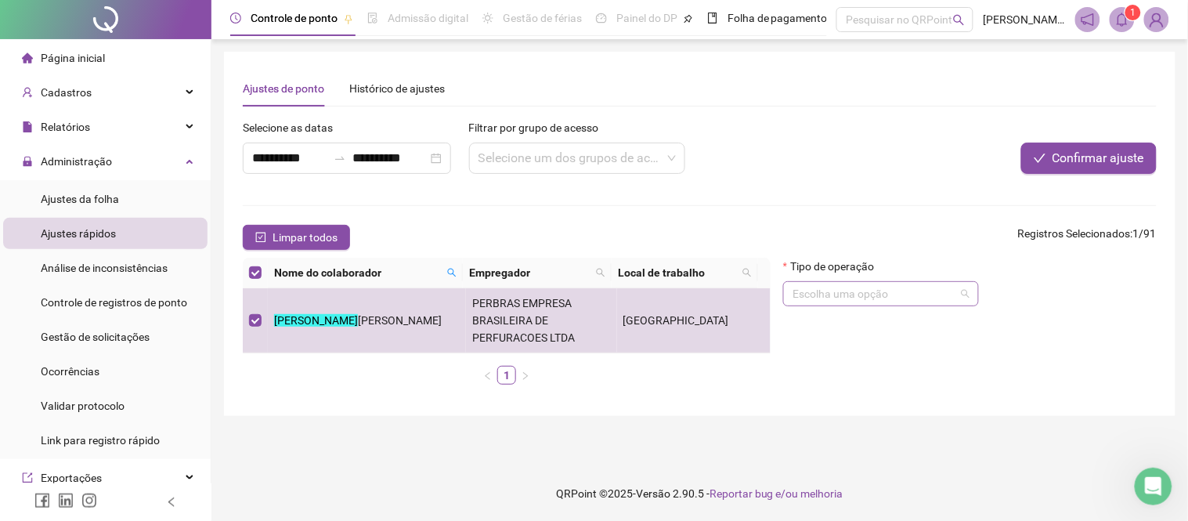
click at [847, 286] on input "search" at bounding box center [874, 293] width 163 height 23
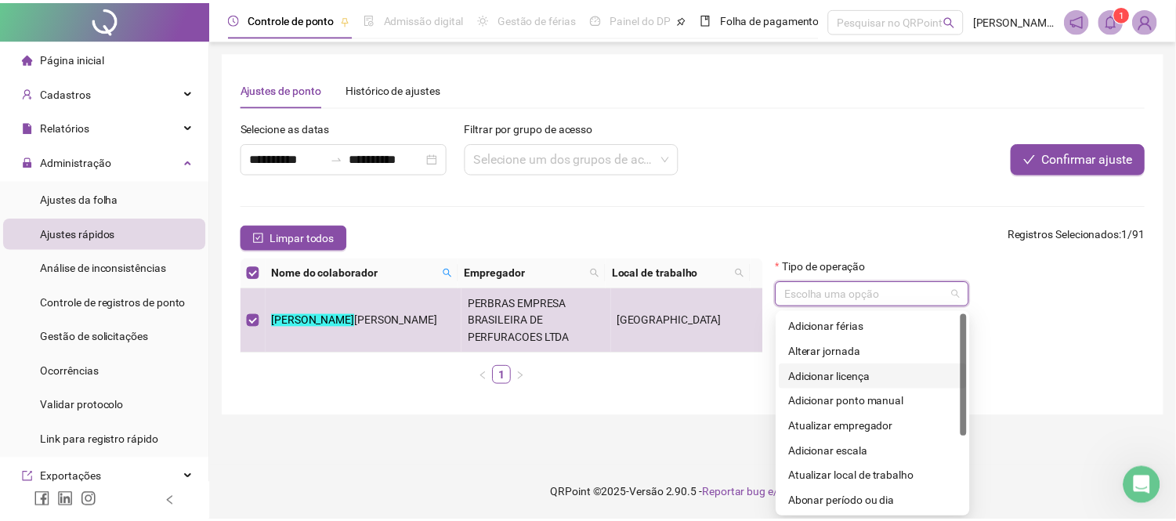
scroll to position [87, 0]
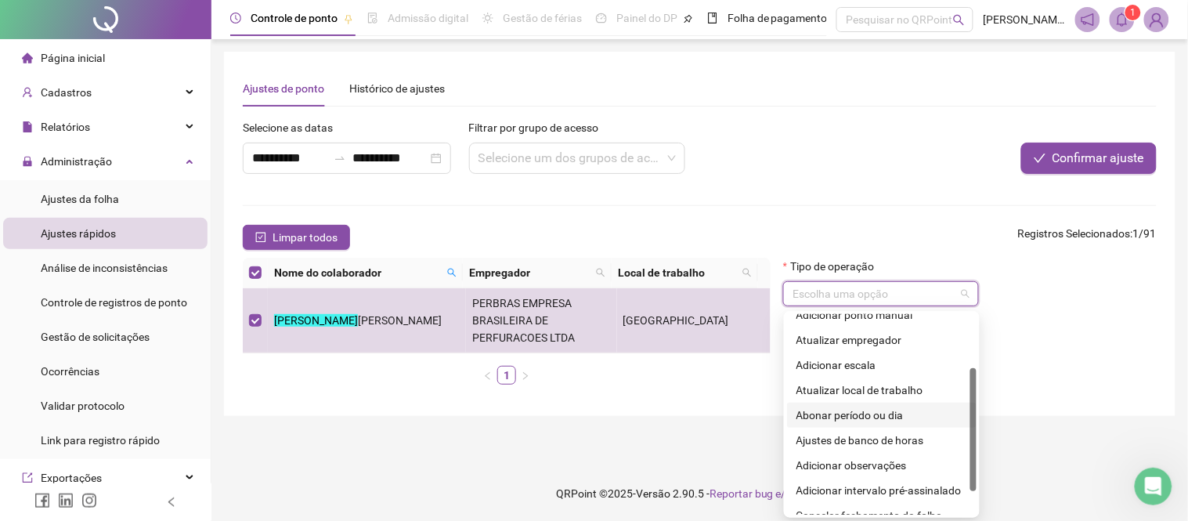
click at [848, 414] on div "Abonar período ou dia" at bounding box center [882, 414] width 171 height 17
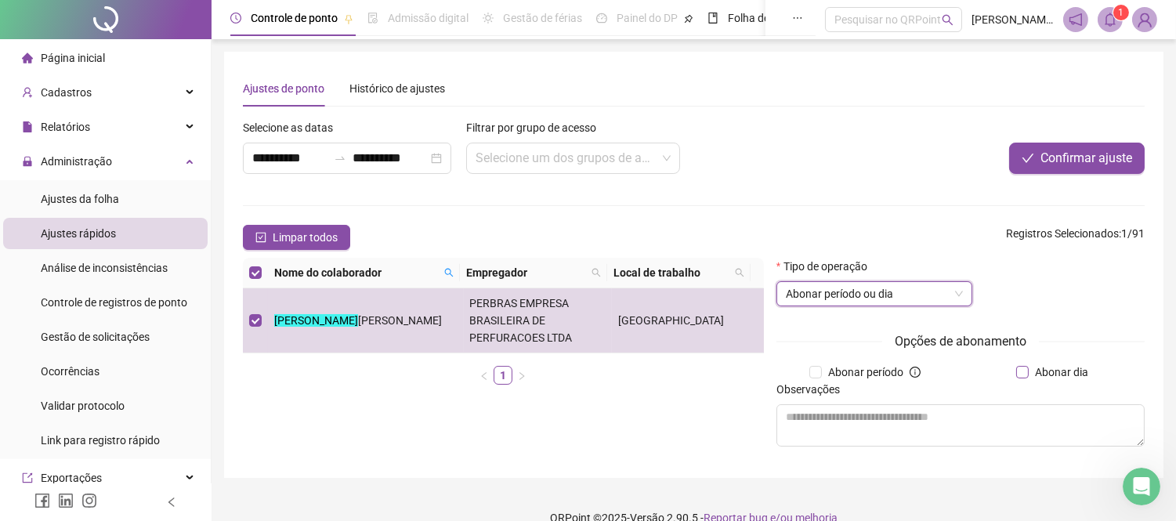
click at [1078, 374] on span "Abonar dia" at bounding box center [1061, 371] width 66 height 17
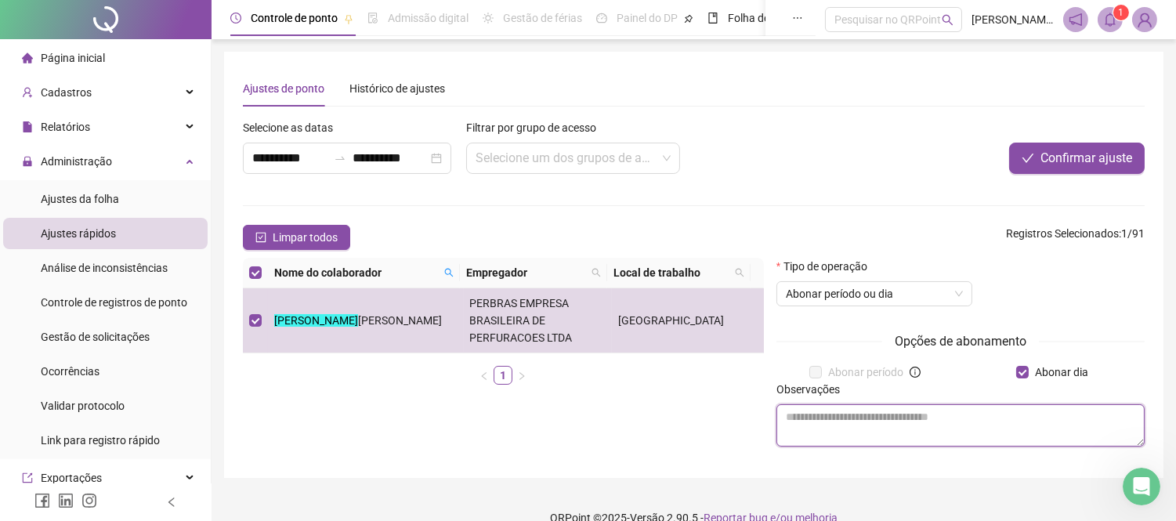
click at [870, 429] on textarea at bounding box center [960, 425] width 368 height 42
type textarea "**********"
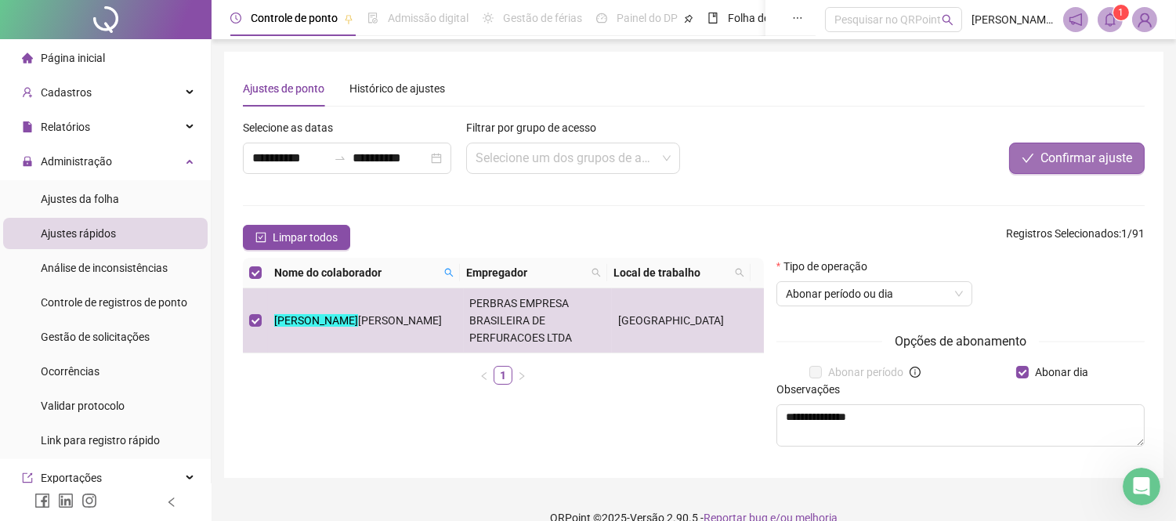
click at [1065, 153] on span "Confirmar ajuste" at bounding box center [1086, 158] width 92 height 19
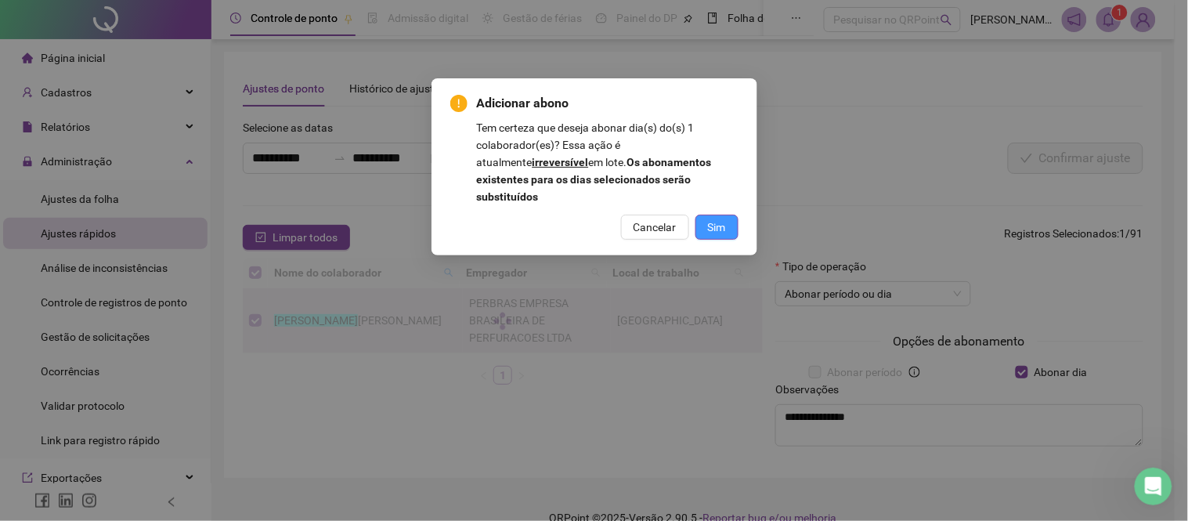
click at [724, 219] on span "Sim" at bounding box center [717, 227] width 18 height 17
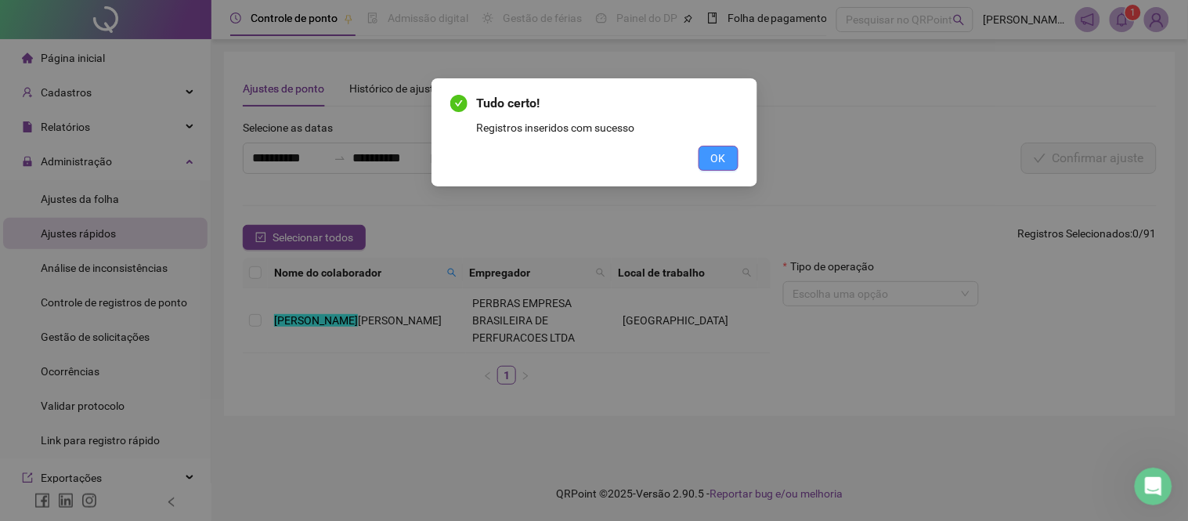
click at [714, 164] on span "OK" at bounding box center [718, 158] width 15 height 17
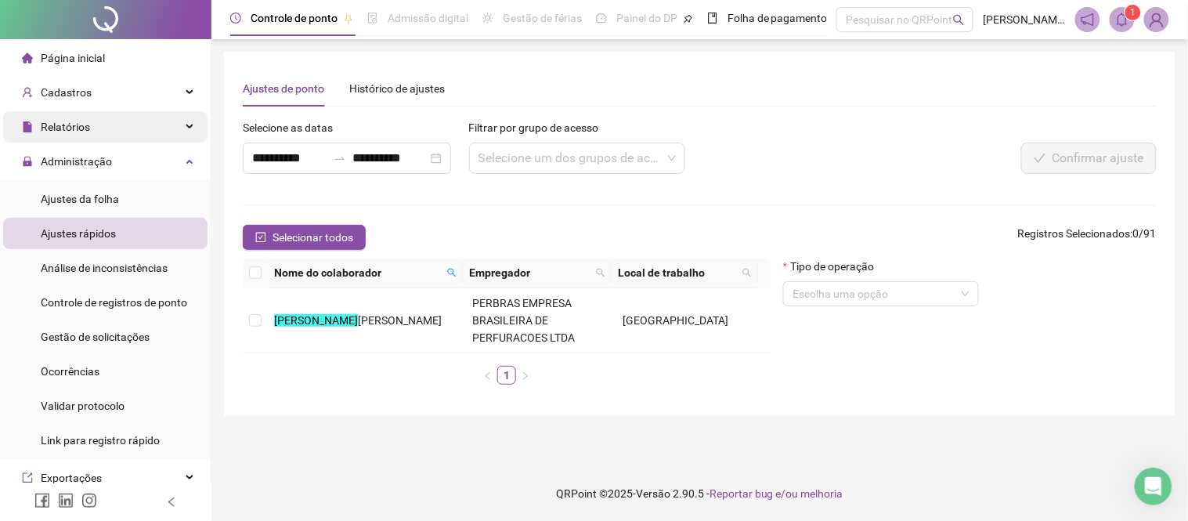
click at [137, 125] on div "Relatórios" at bounding box center [105, 126] width 204 height 31
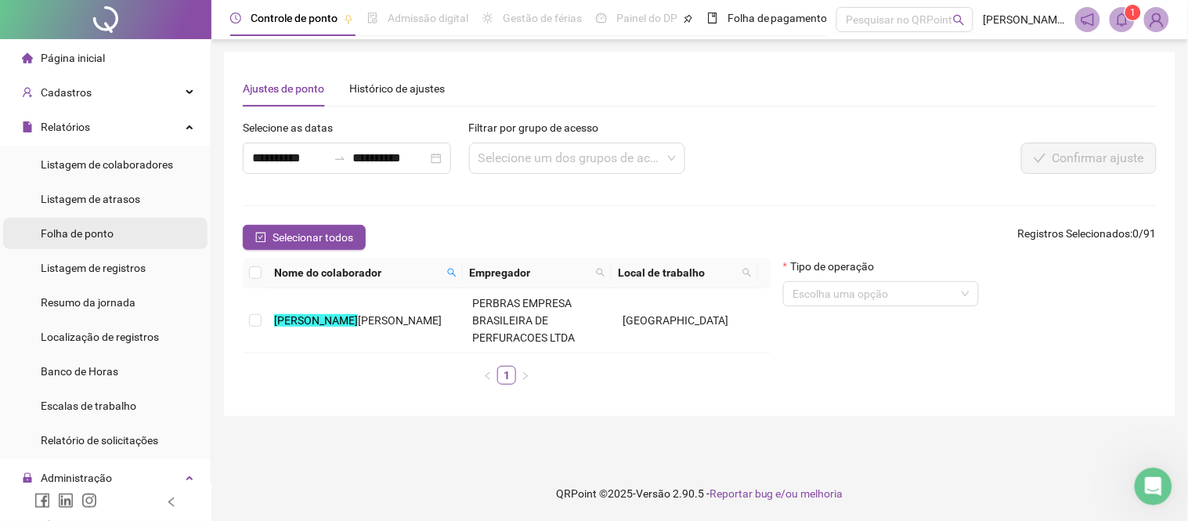
click at [75, 224] on div "Folha de ponto" at bounding box center [77, 233] width 73 height 31
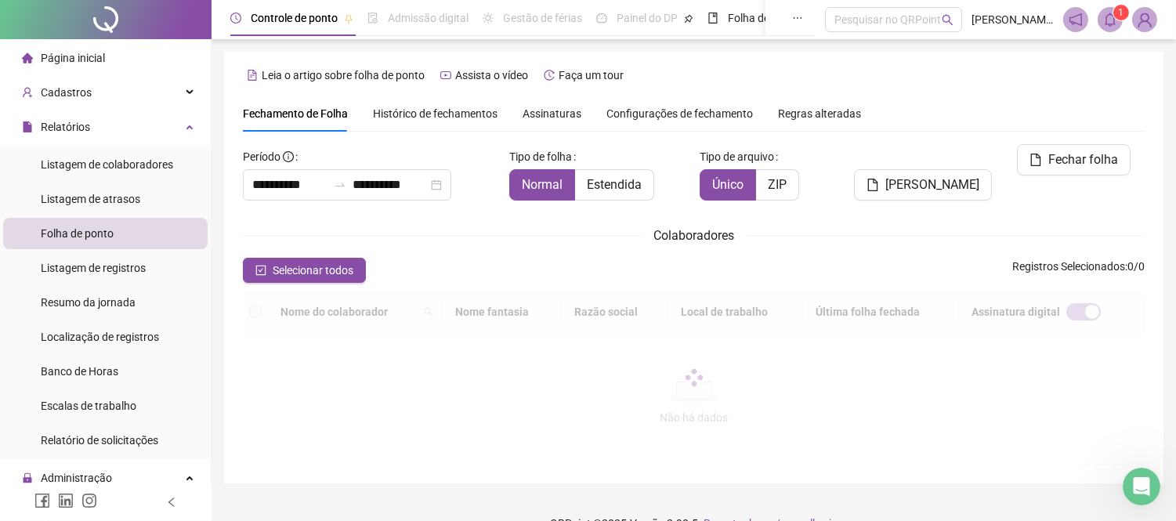
type input "**********"
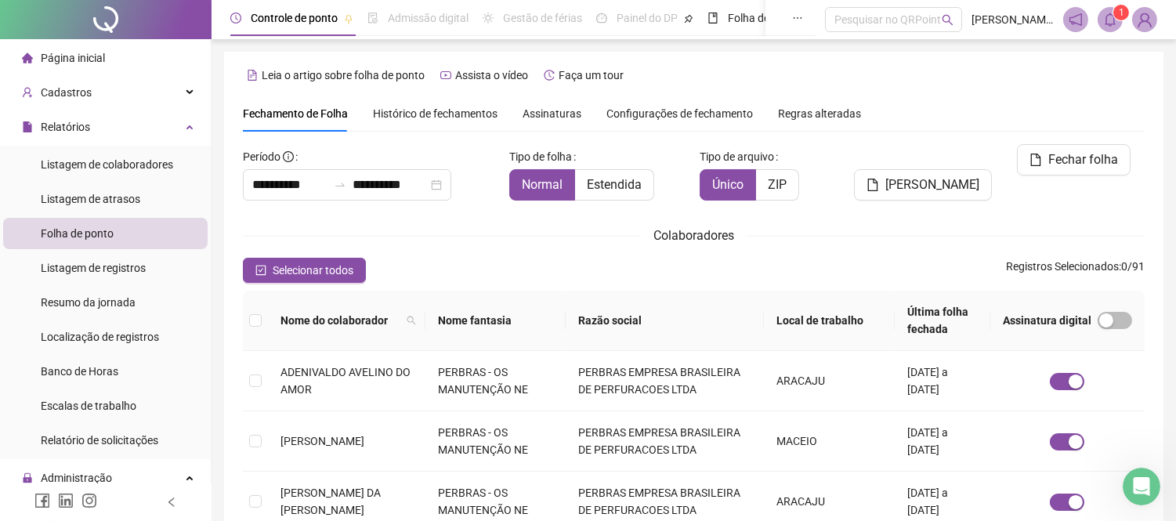
scroll to position [60, 0]
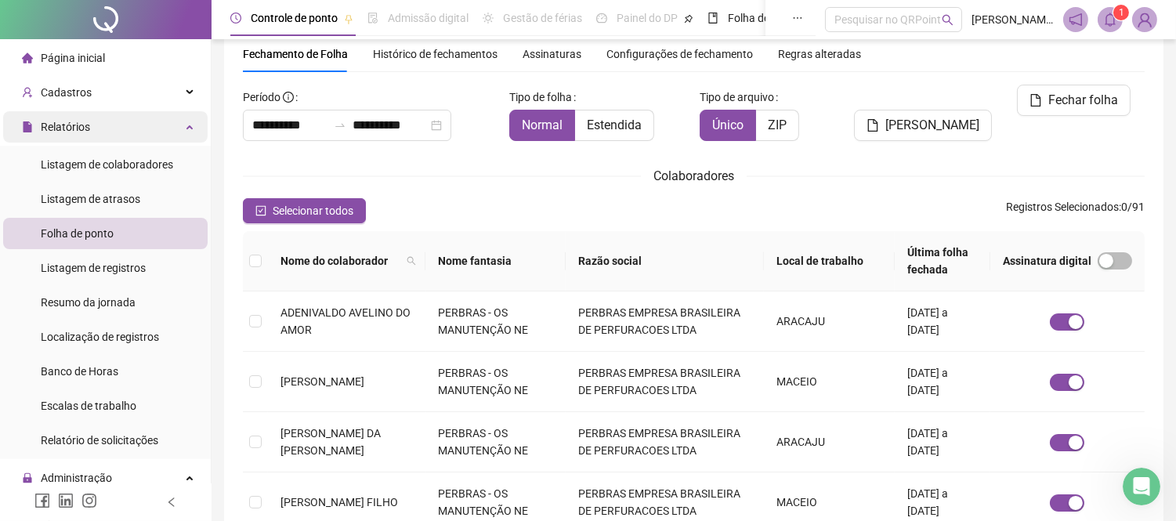
click at [176, 115] on div "Relatórios" at bounding box center [105, 126] width 204 height 31
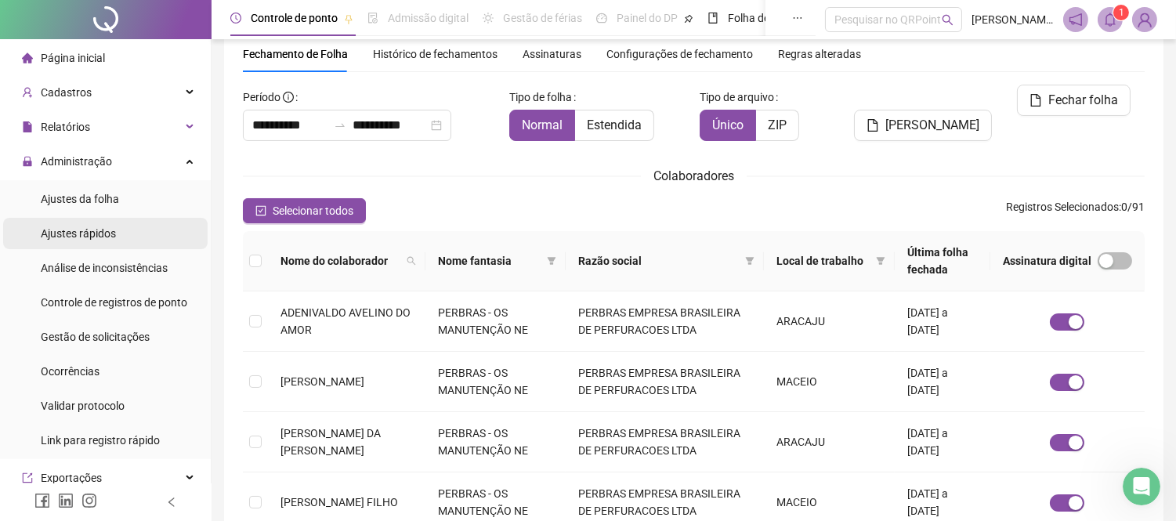
click at [88, 233] on span "Ajustes rápidos" at bounding box center [78, 233] width 75 height 13
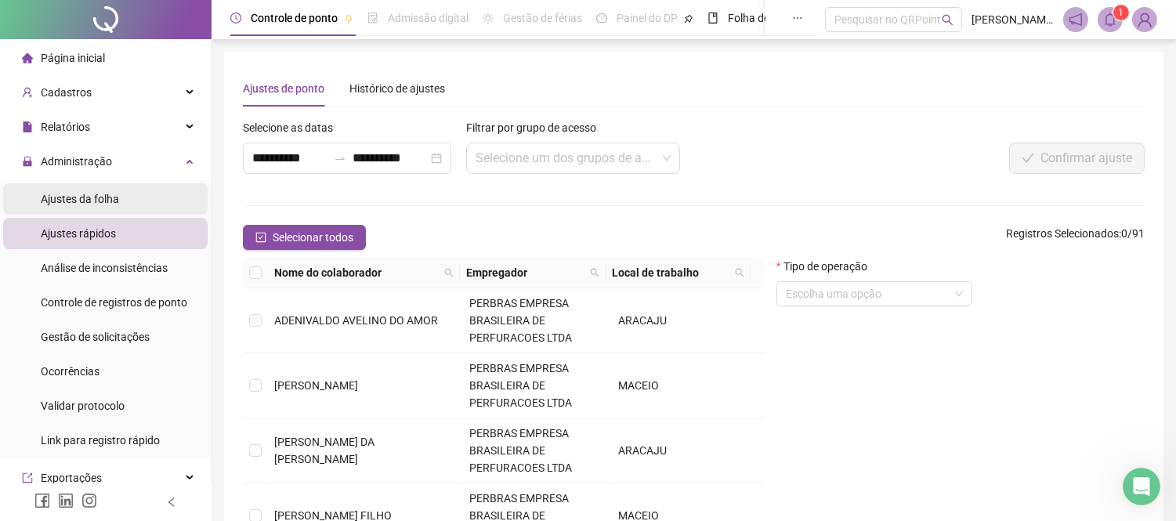
click at [110, 200] on span "Ajustes da folha" at bounding box center [80, 199] width 78 height 13
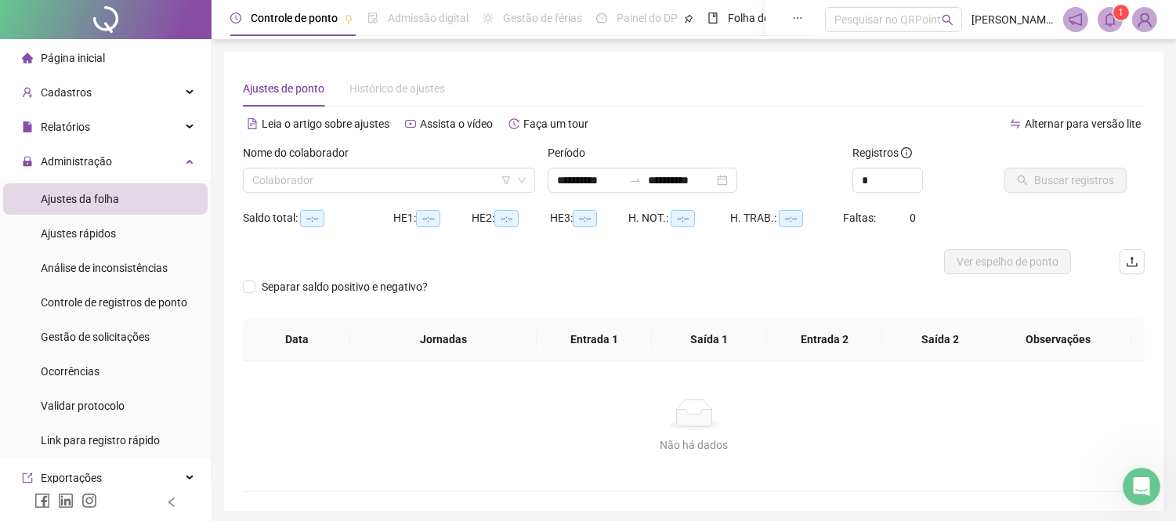
type input "**********"
click at [448, 190] on input "search" at bounding box center [381, 179] width 259 height 23
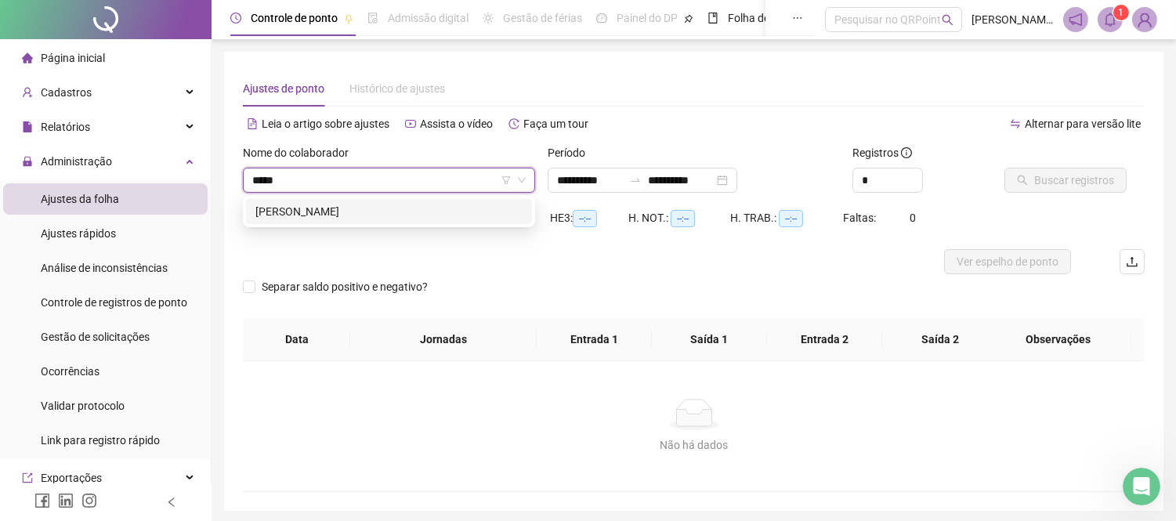
type input "******"
click at [410, 208] on div "[PERSON_NAME]" at bounding box center [388, 211] width 267 height 17
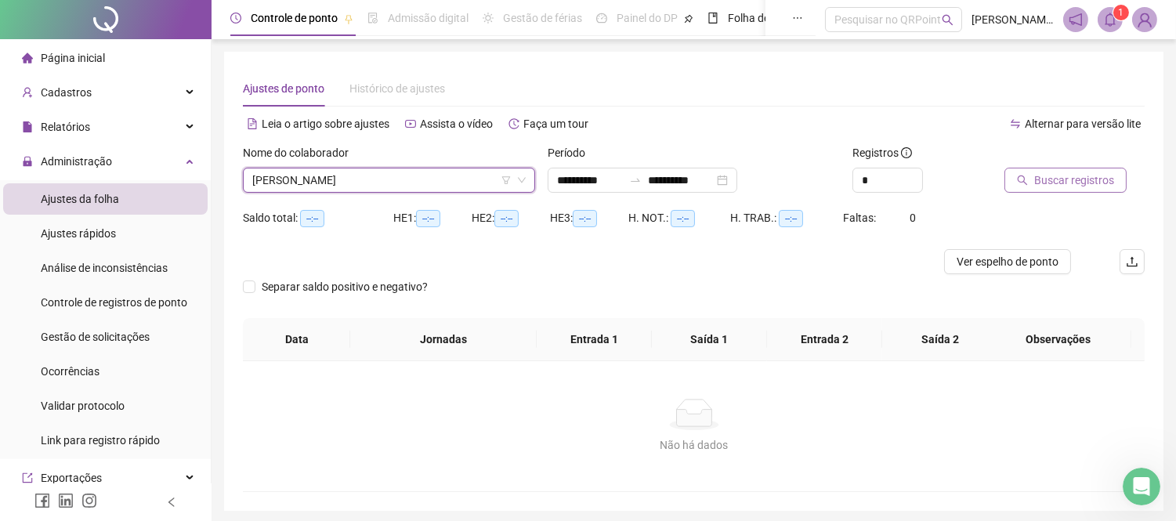
click at [1062, 185] on span "Buscar registros" at bounding box center [1074, 180] width 80 height 17
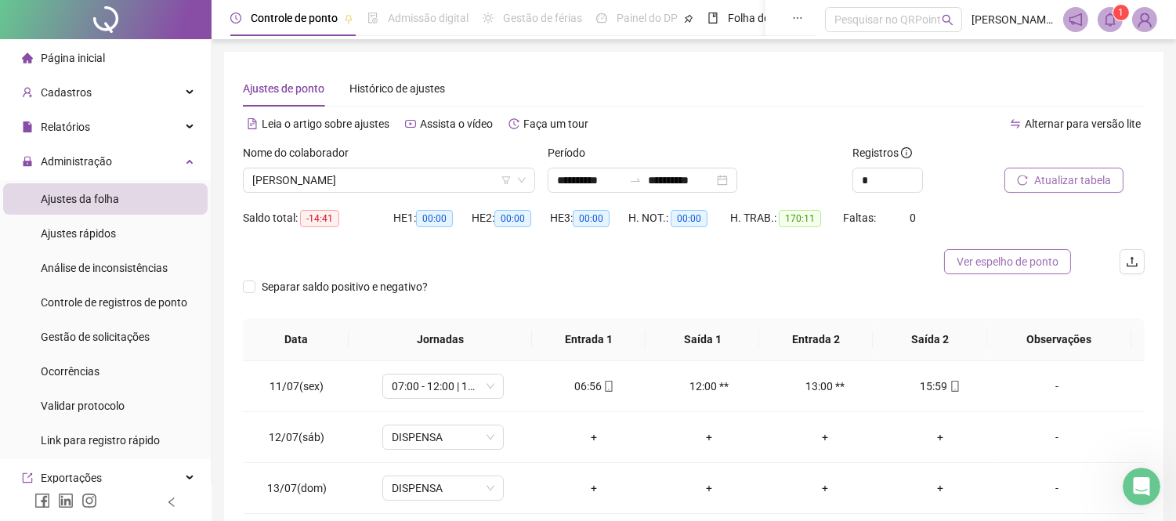
click at [996, 263] on span "Ver espelho de ponto" at bounding box center [1007, 261] width 102 height 17
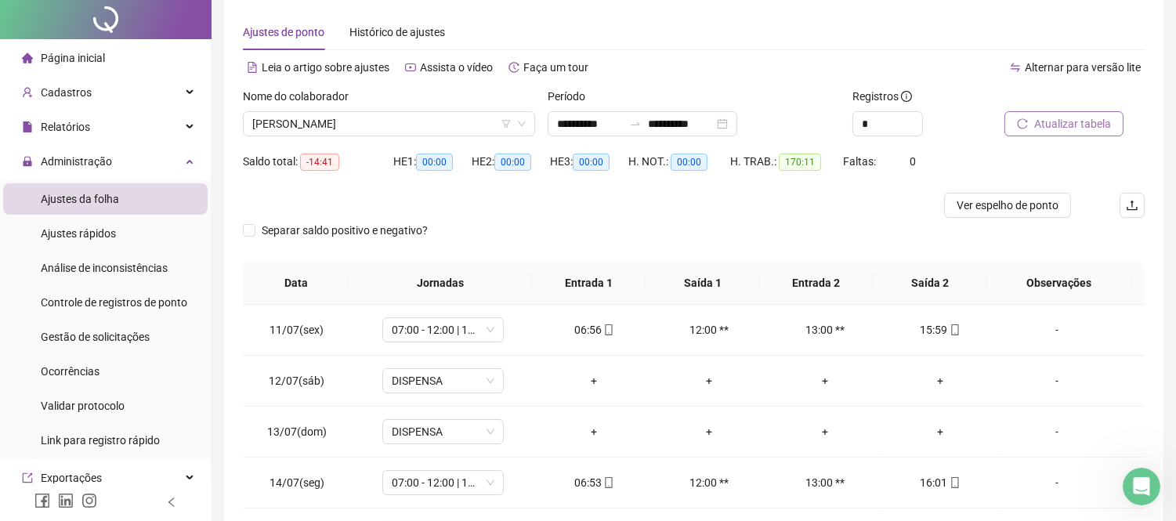
scroll to position [87, 0]
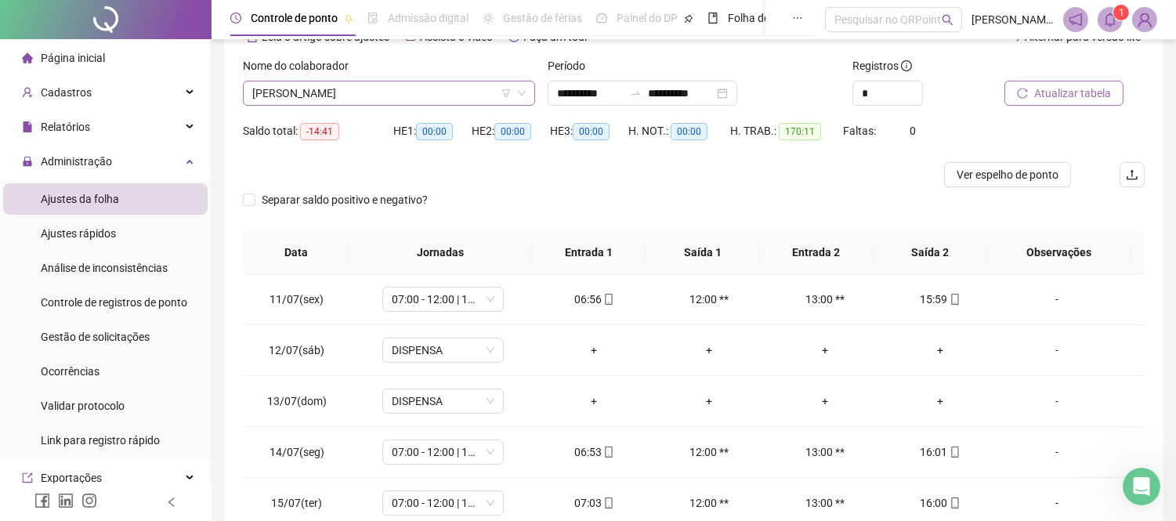
click at [388, 94] on span "[PERSON_NAME]" at bounding box center [388, 92] width 273 height 23
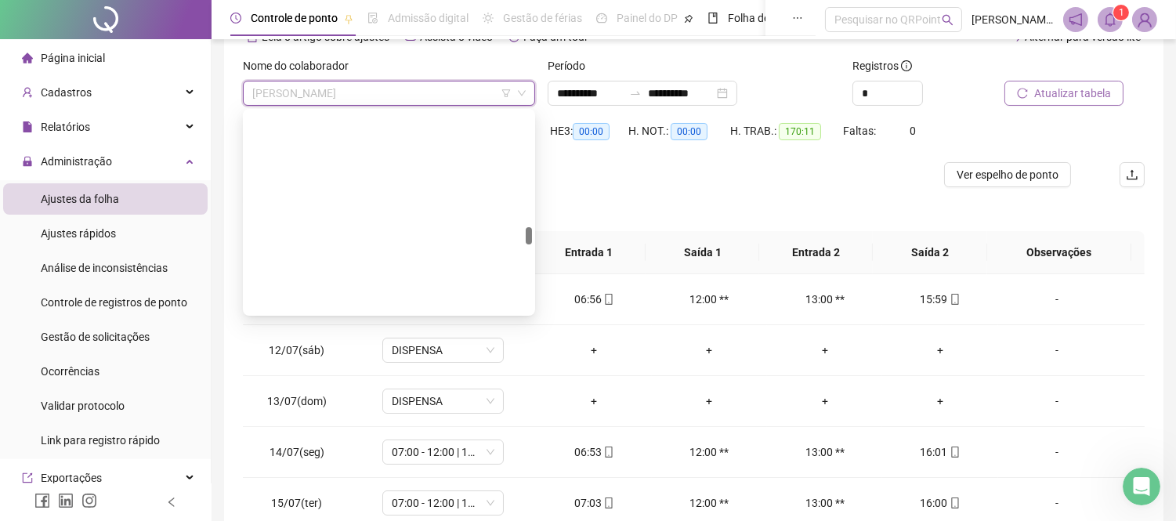
scroll to position [1303, 0]
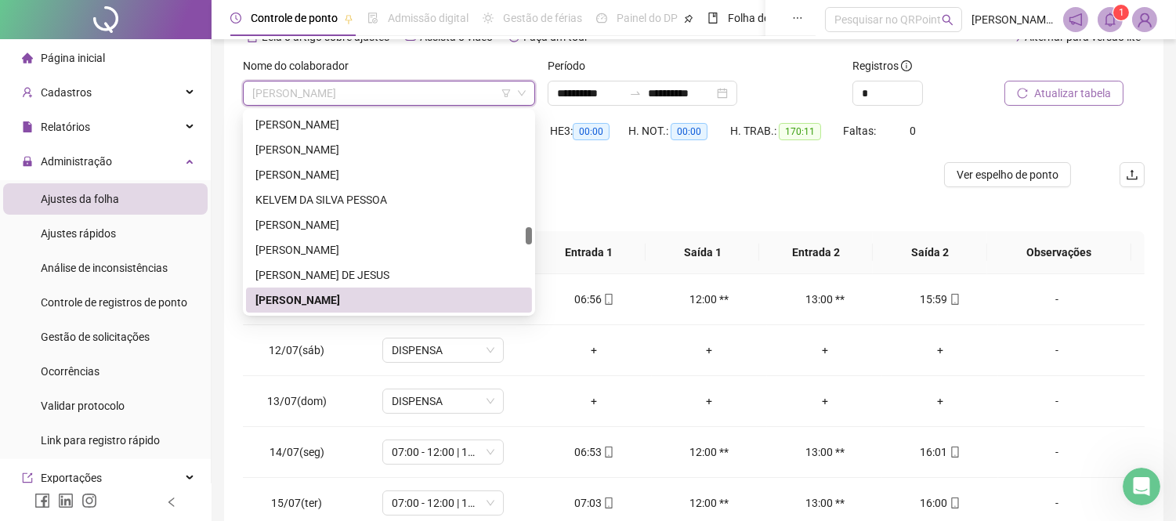
type input "*"
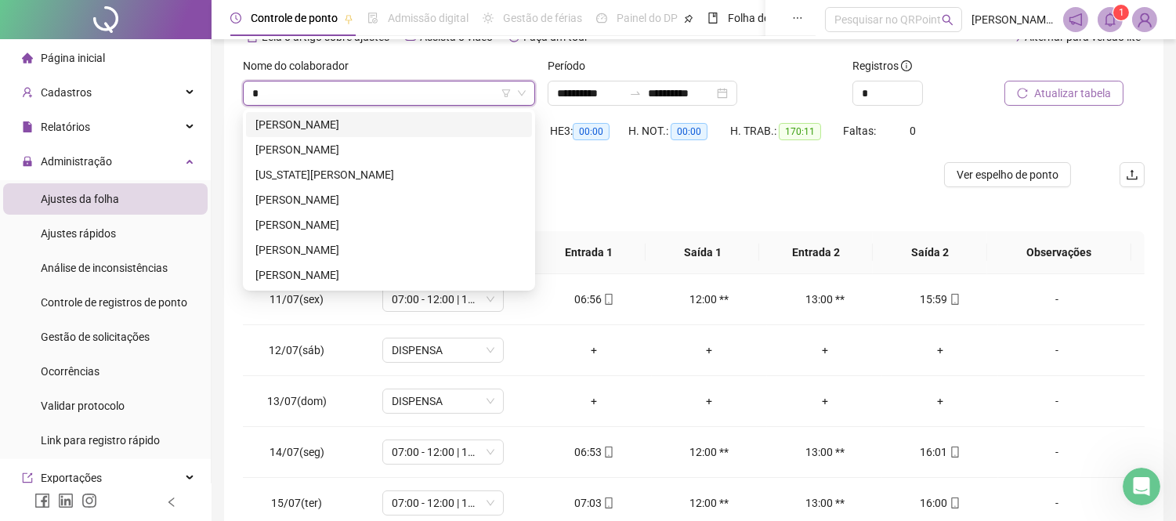
scroll to position [0, 0]
click at [319, 147] on div "[PERSON_NAME]" at bounding box center [388, 149] width 267 height 17
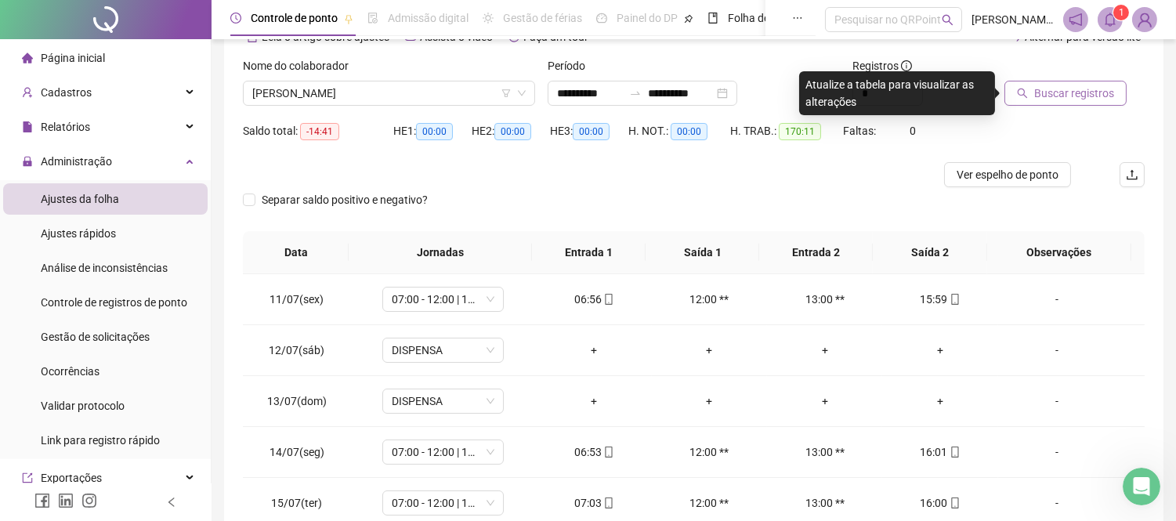
click at [1082, 81] on button "Buscar registros" at bounding box center [1065, 93] width 122 height 25
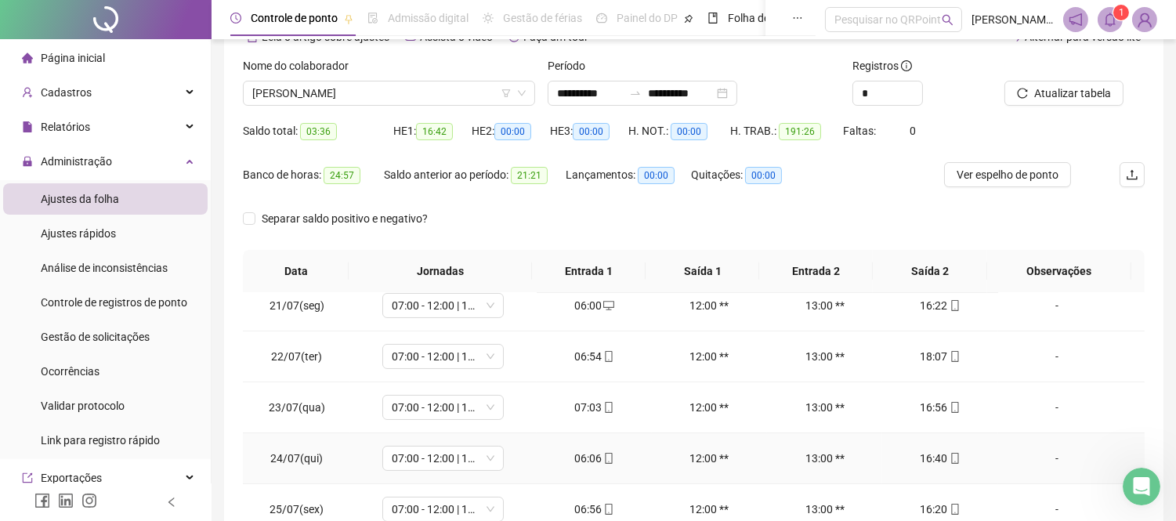
scroll to position [609, 0]
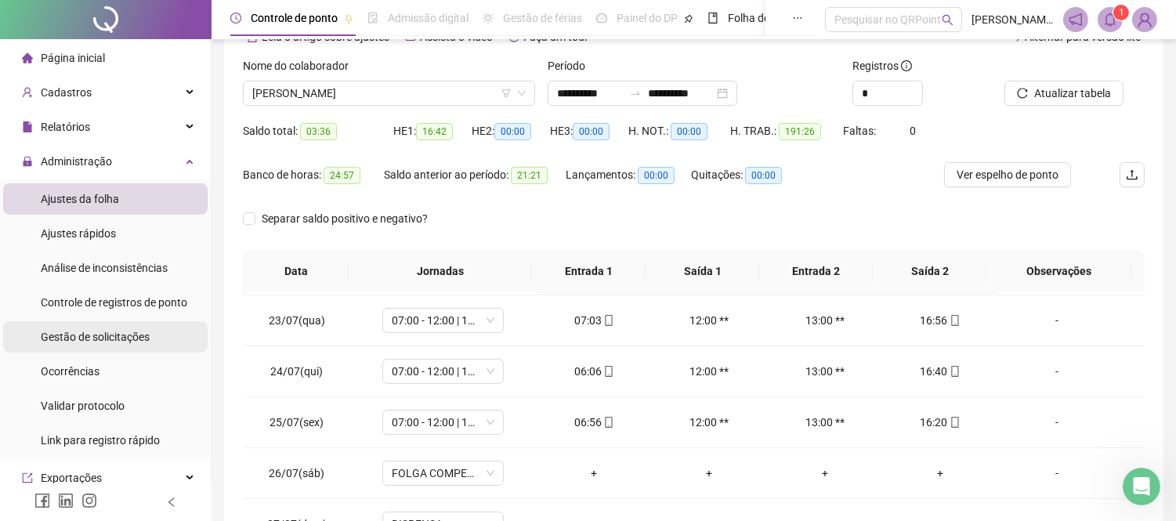
click at [92, 331] on span "Gestão de solicitações" at bounding box center [95, 337] width 109 height 13
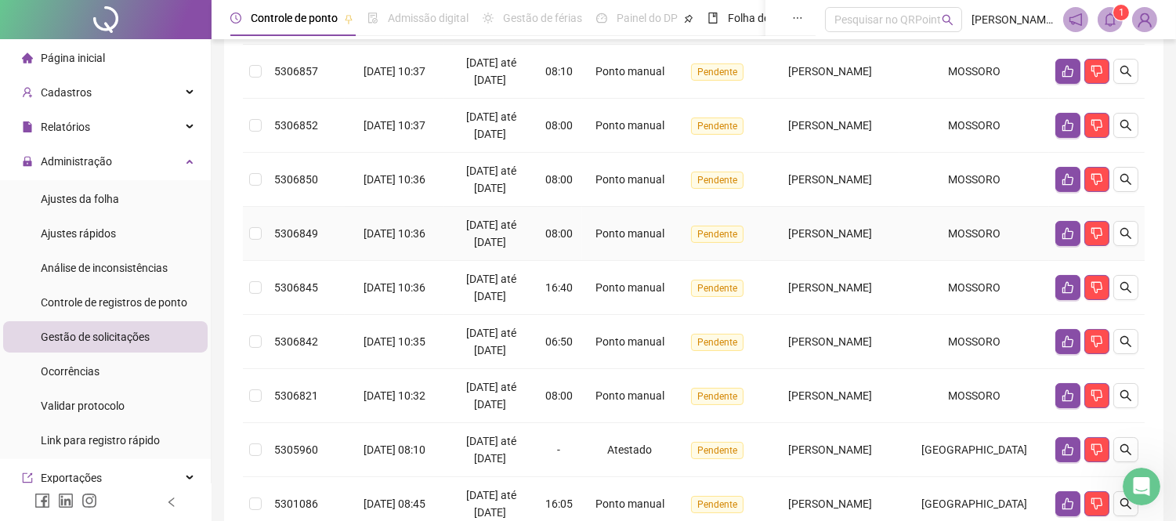
scroll to position [348, 0]
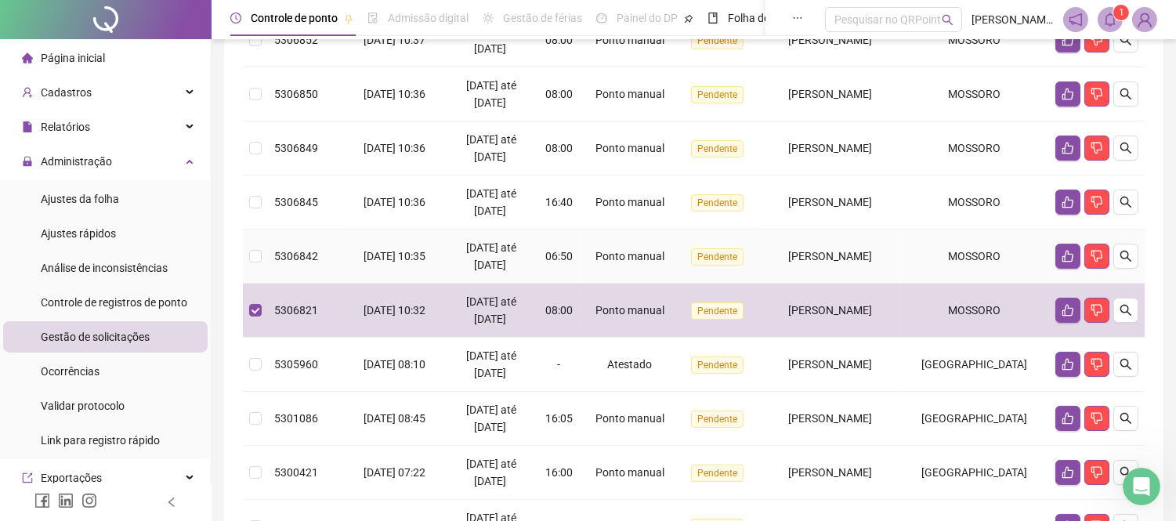
click at [246, 270] on td at bounding box center [255, 256] width 25 height 54
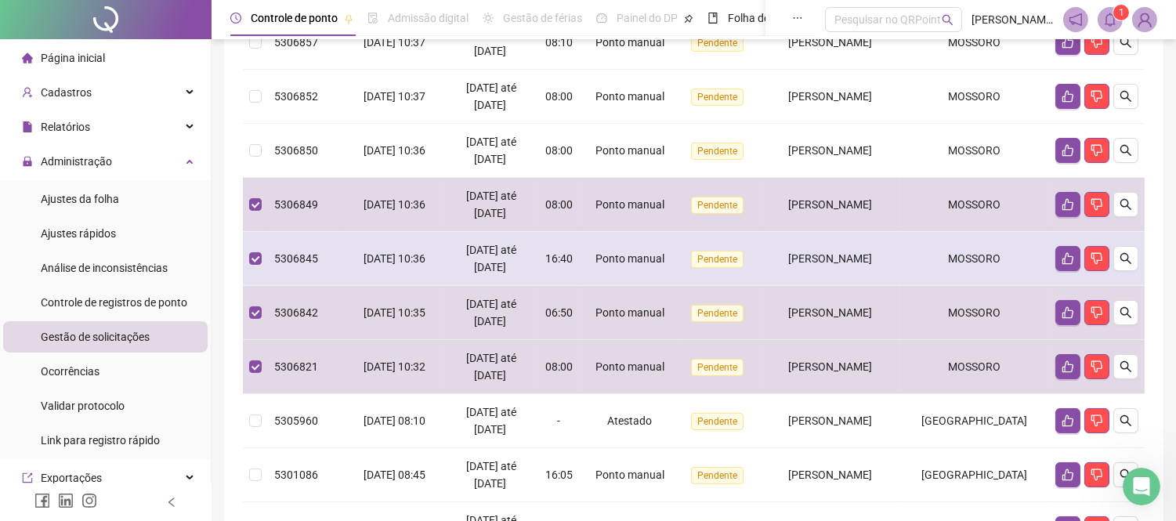
scroll to position [261, 0]
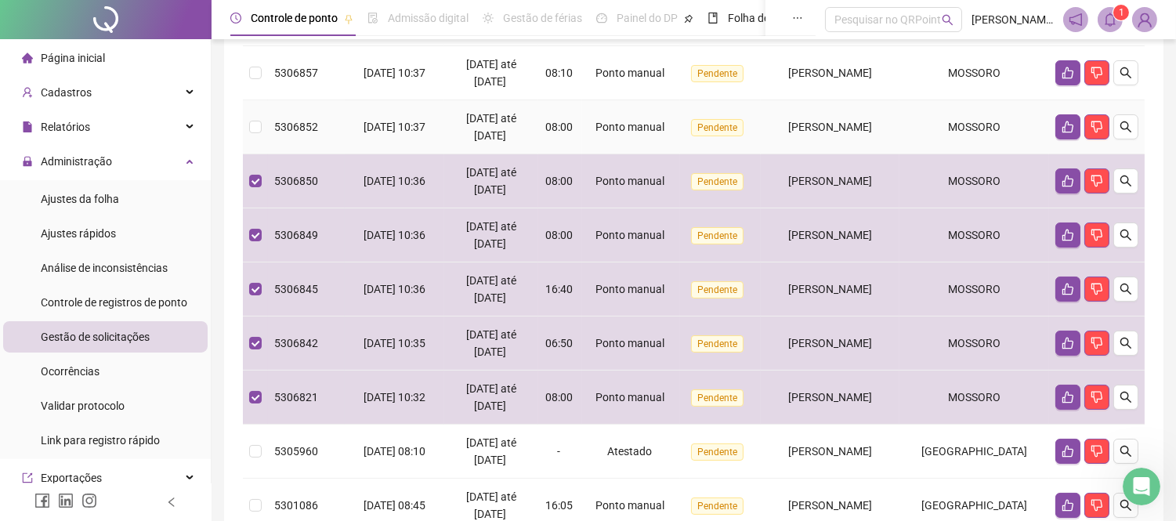
click at [265, 142] on td at bounding box center [255, 127] width 25 height 54
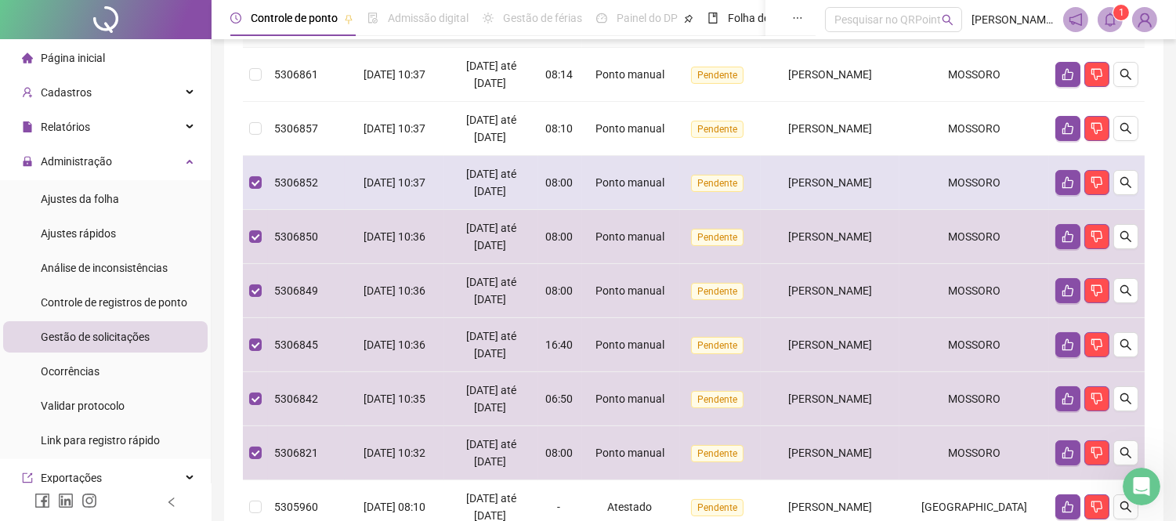
scroll to position [174, 0]
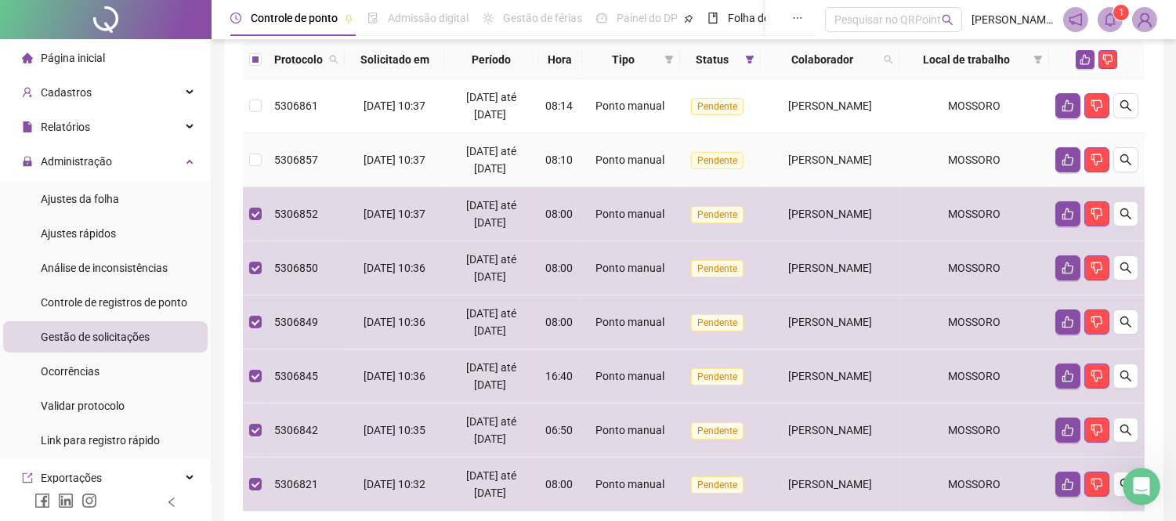
click at [268, 174] on td "5306857" at bounding box center [306, 160] width 77 height 54
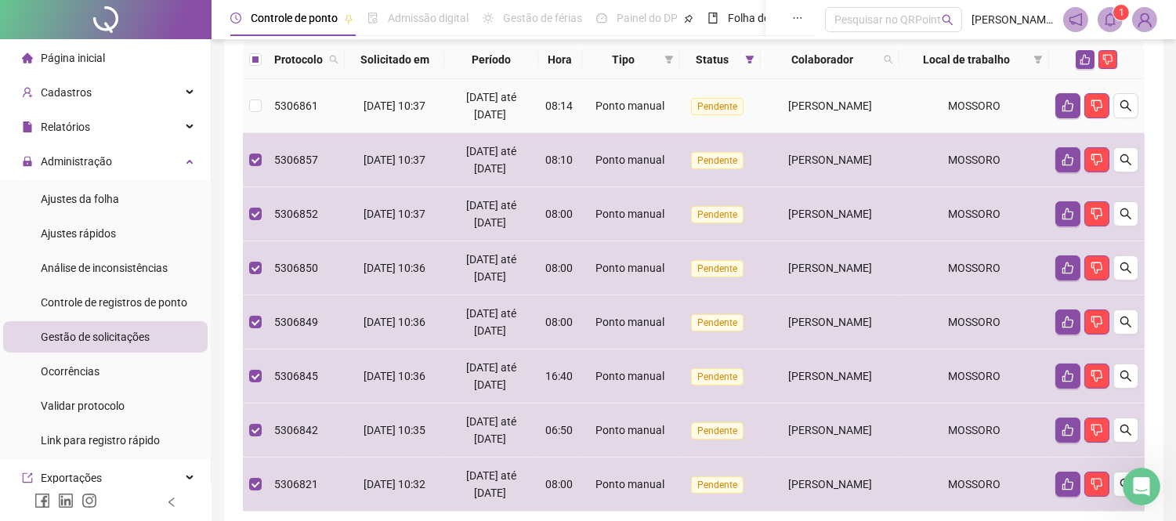
click at [262, 121] on td at bounding box center [255, 106] width 25 height 54
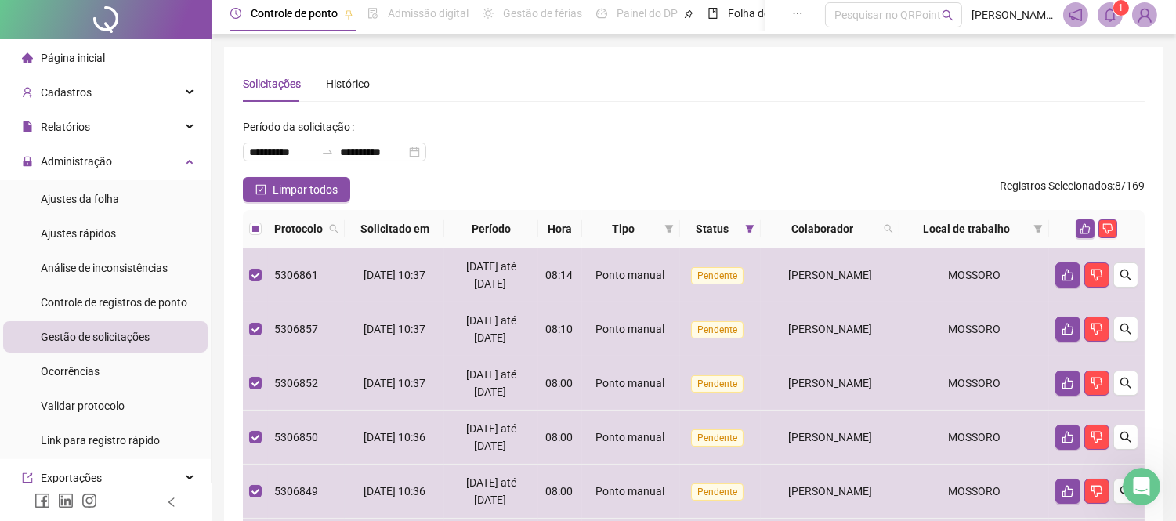
scroll to position [0, 0]
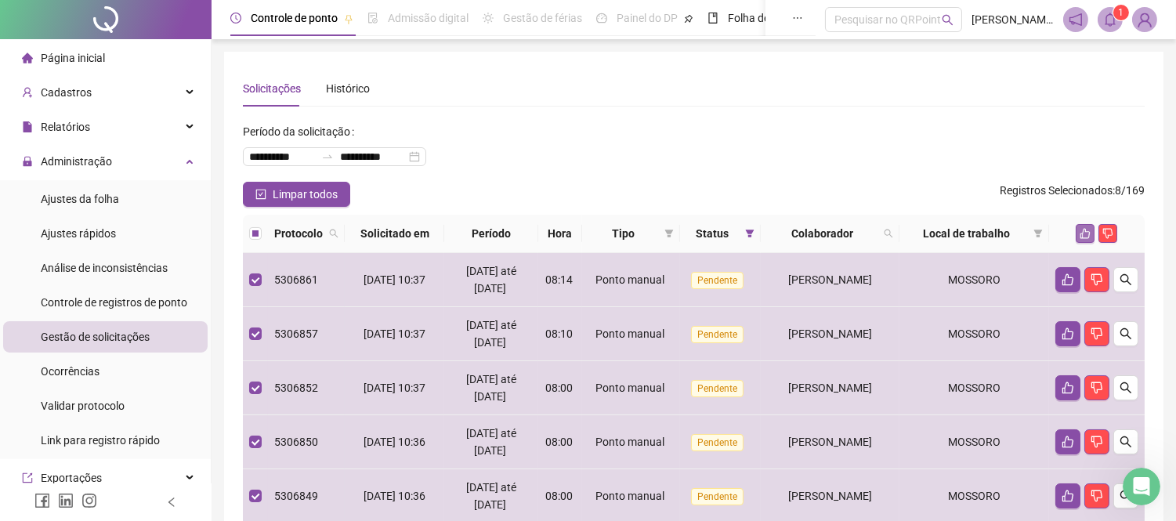
click at [1082, 239] on icon "like" at bounding box center [1085, 234] width 10 height 10
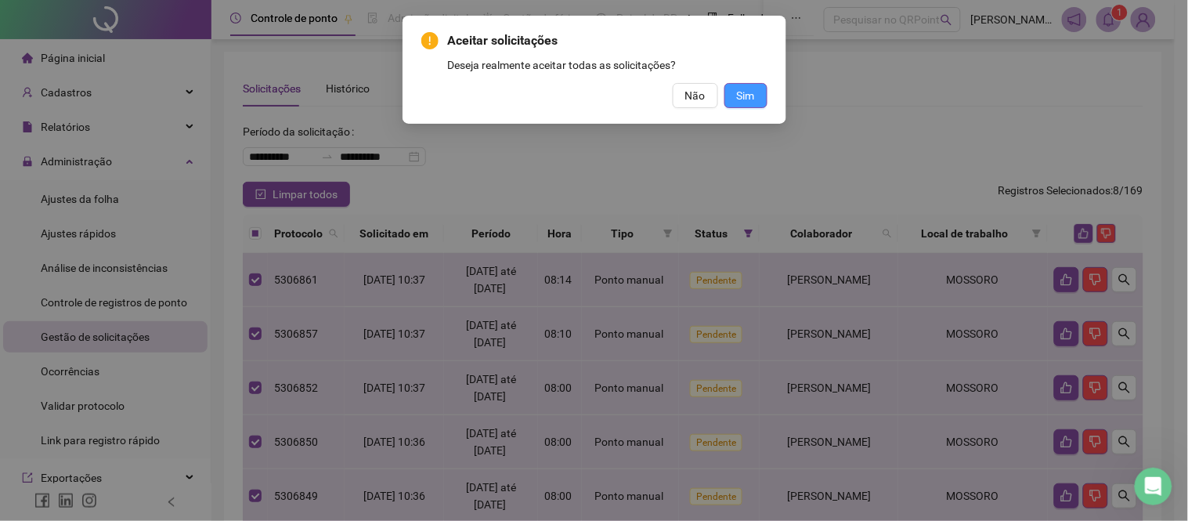
click at [753, 94] on span "Sim" at bounding box center [746, 95] width 18 height 17
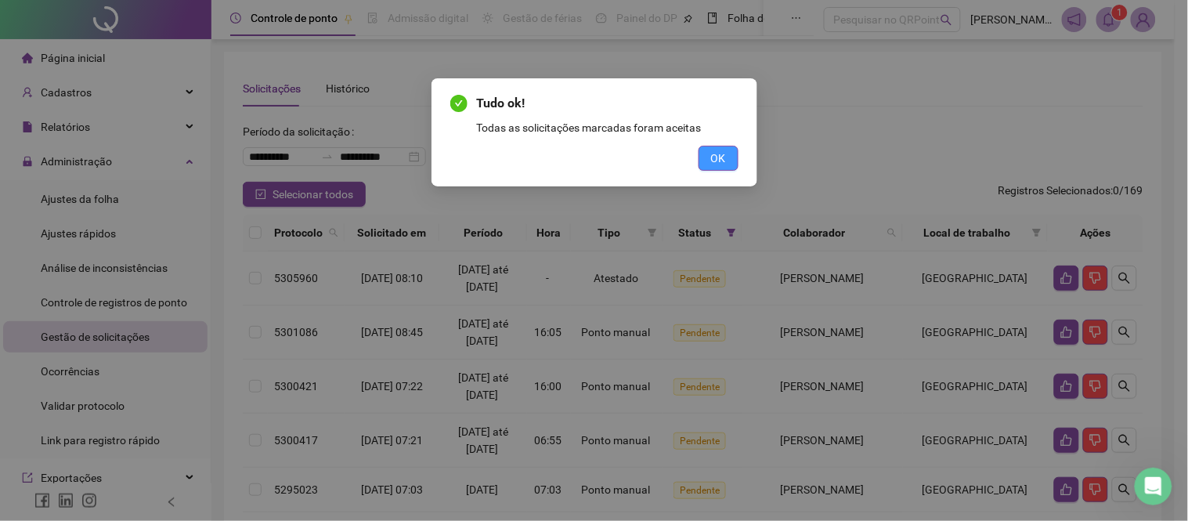
click at [722, 155] on span "OK" at bounding box center [718, 158] width 15 height 17
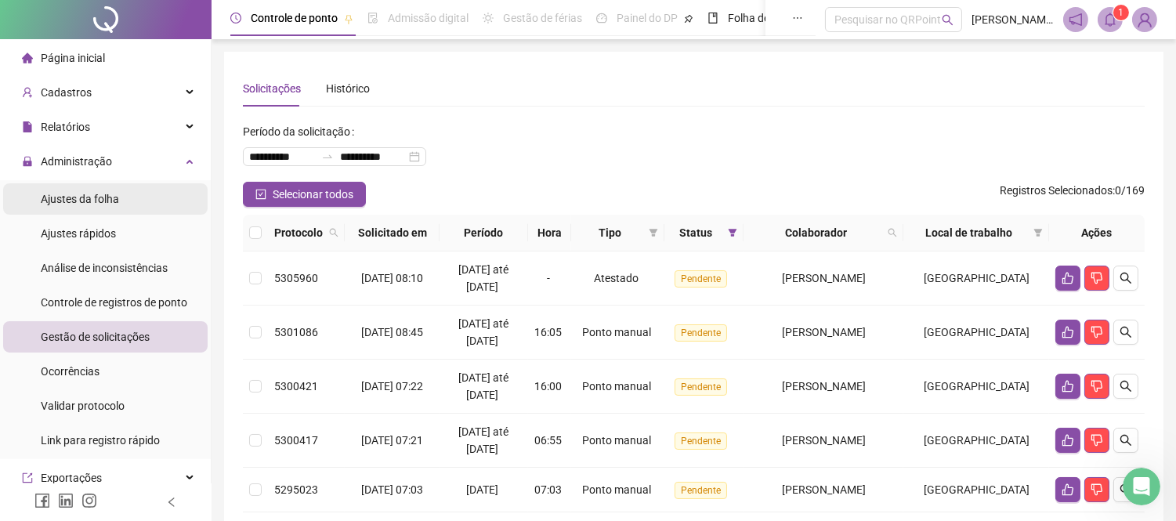
click at [121, 204] on li "Ajustes da folha" at bounding box center [105, 198] width 204 height 31
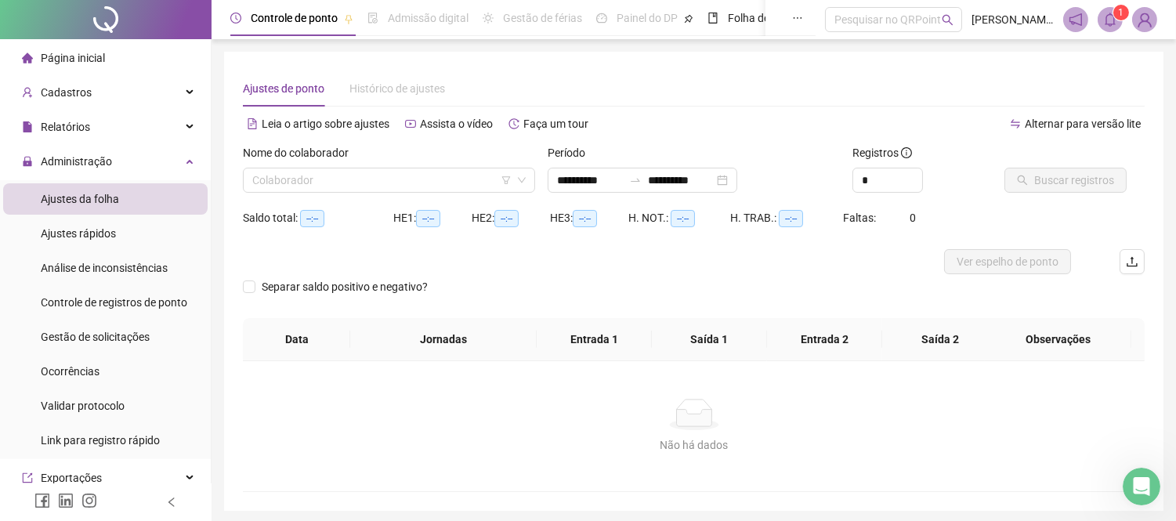
type input "**********"
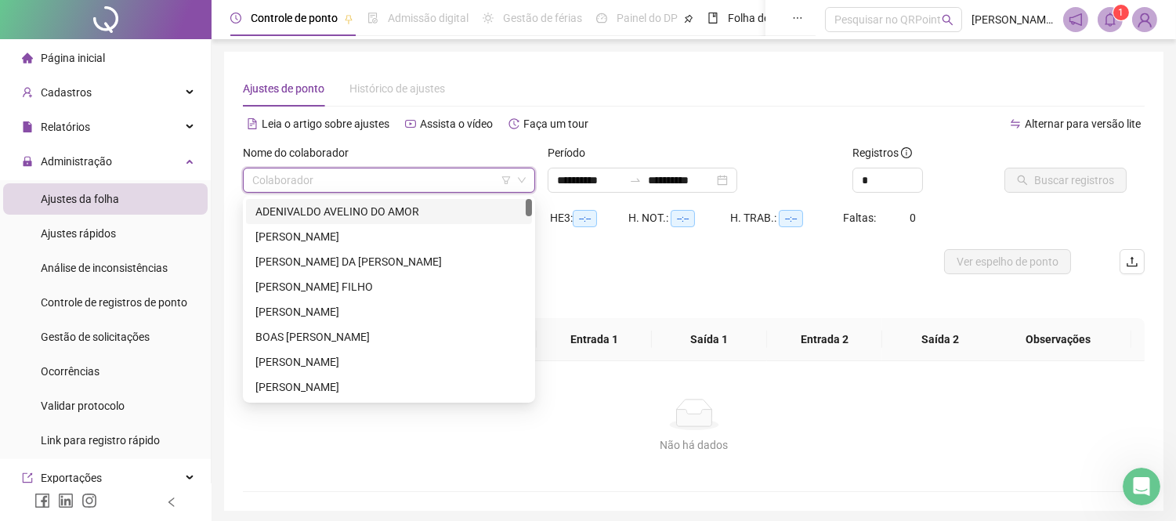
click at [339, 177] on input "search" at bounding box center [381, 179] width 259 height 23
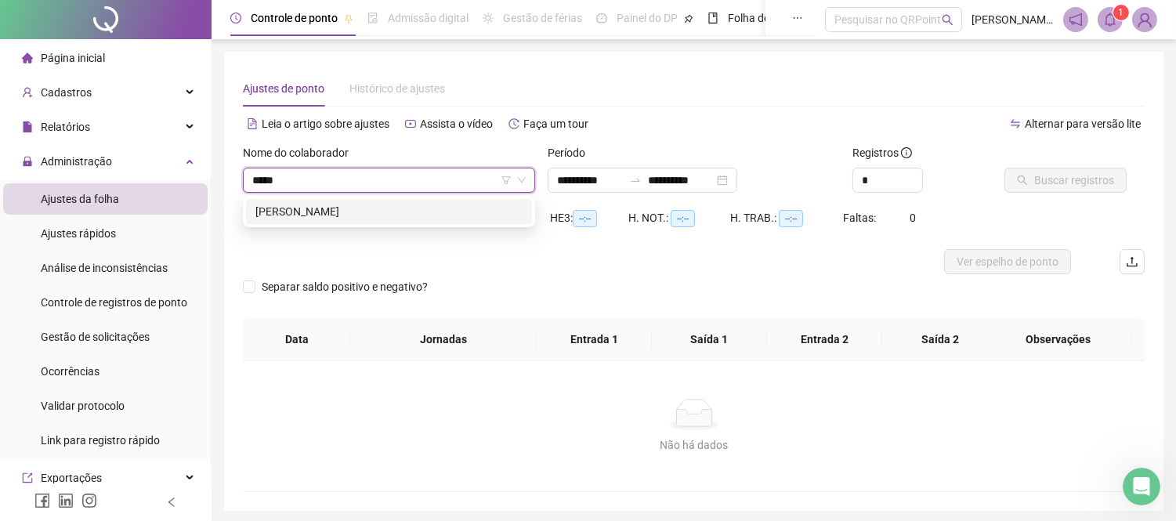
type input "******"
click at [327, 209] on div "[PERSON_NAME]" at bounding box center [388, 211] width 267 height 17
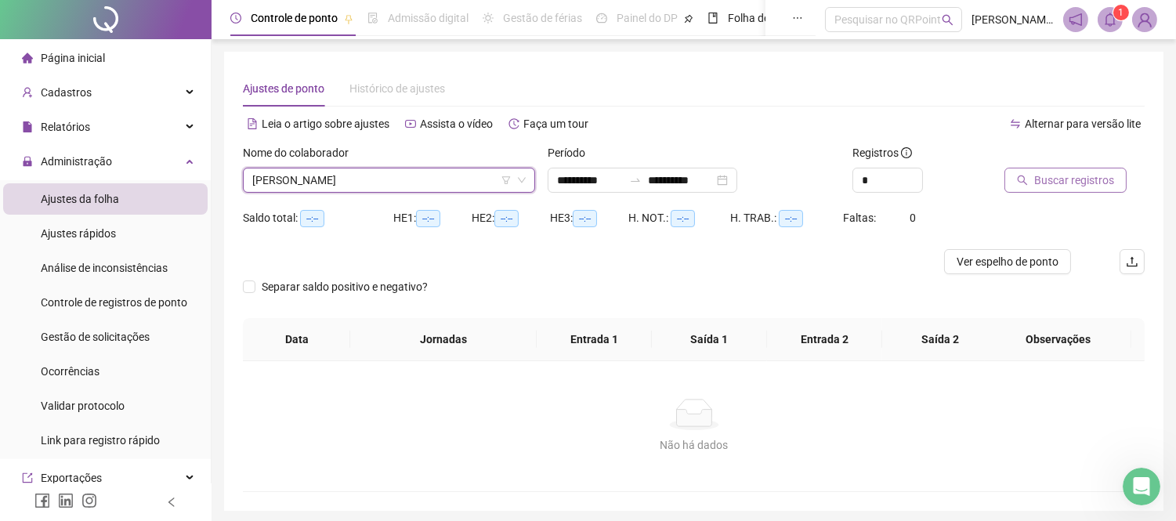
click at [1052, 181] on span "Buscar registros" at bounding box center [1074, 180] width 80 height 17
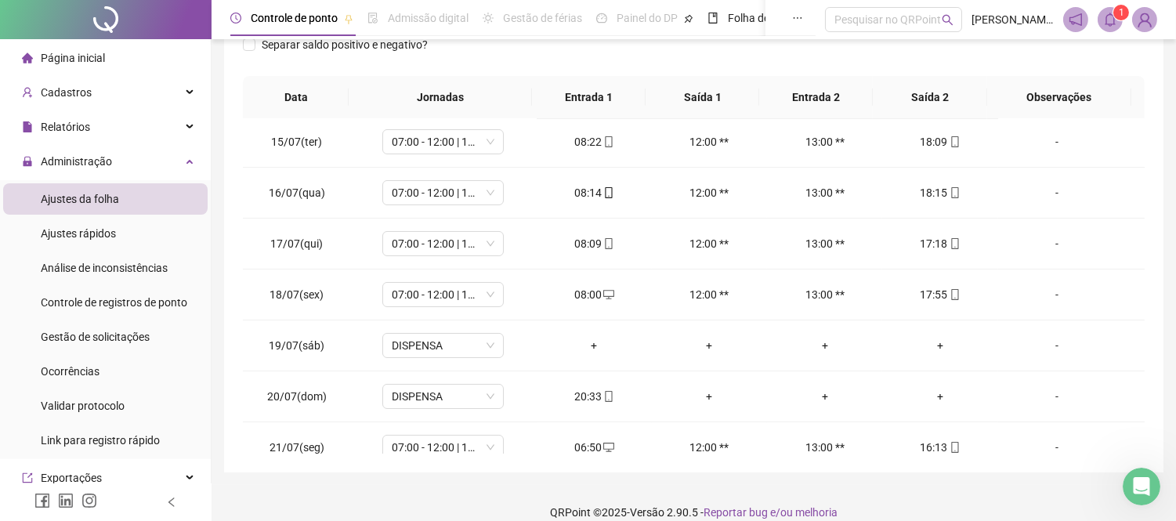
scroll to position [261, 0]
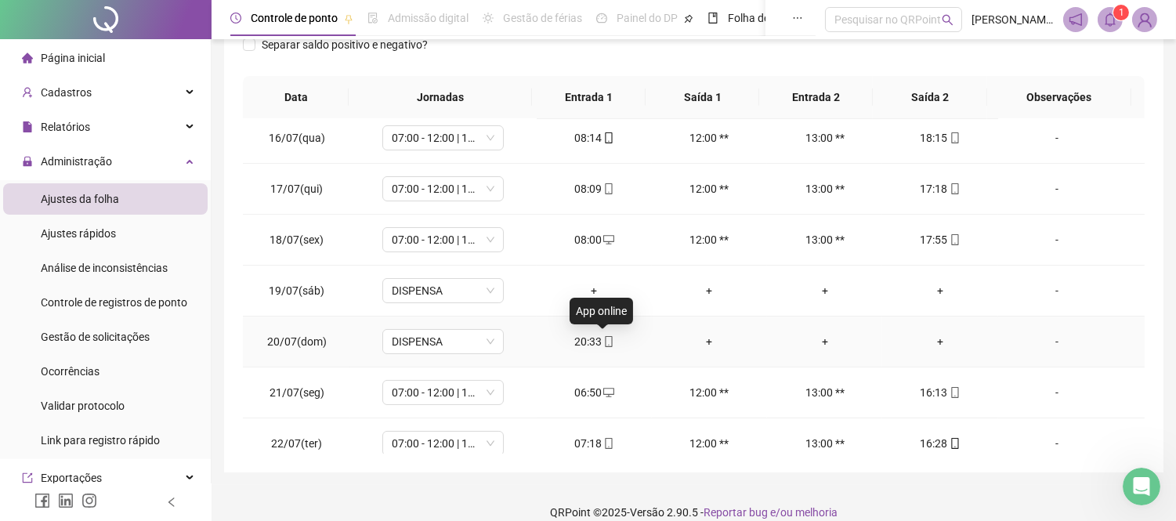
click at [603, 341] on icon "mobile" at bounding box center [608, 341] width 11 height 11
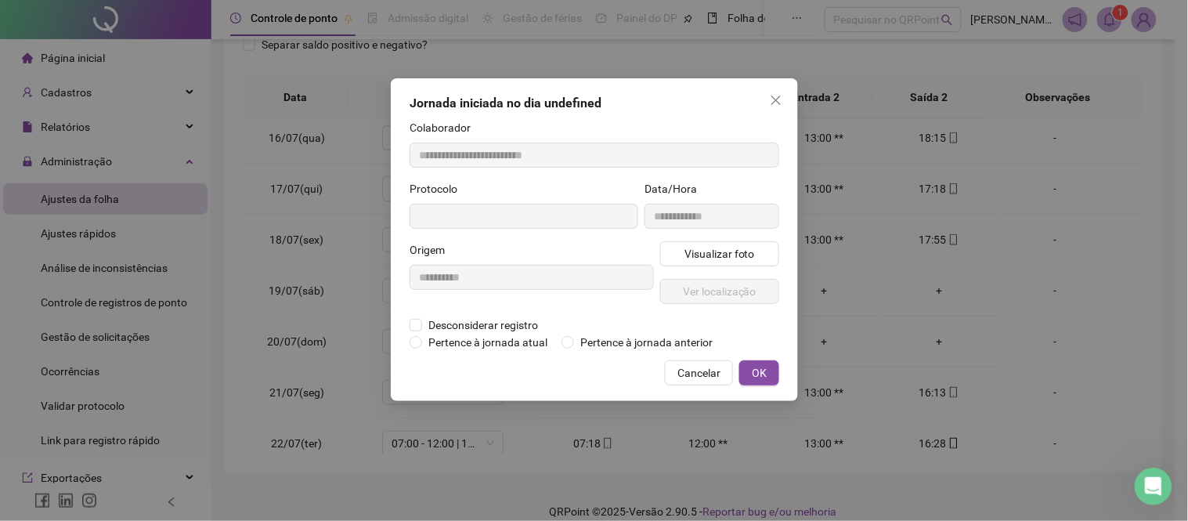
type input "**********"
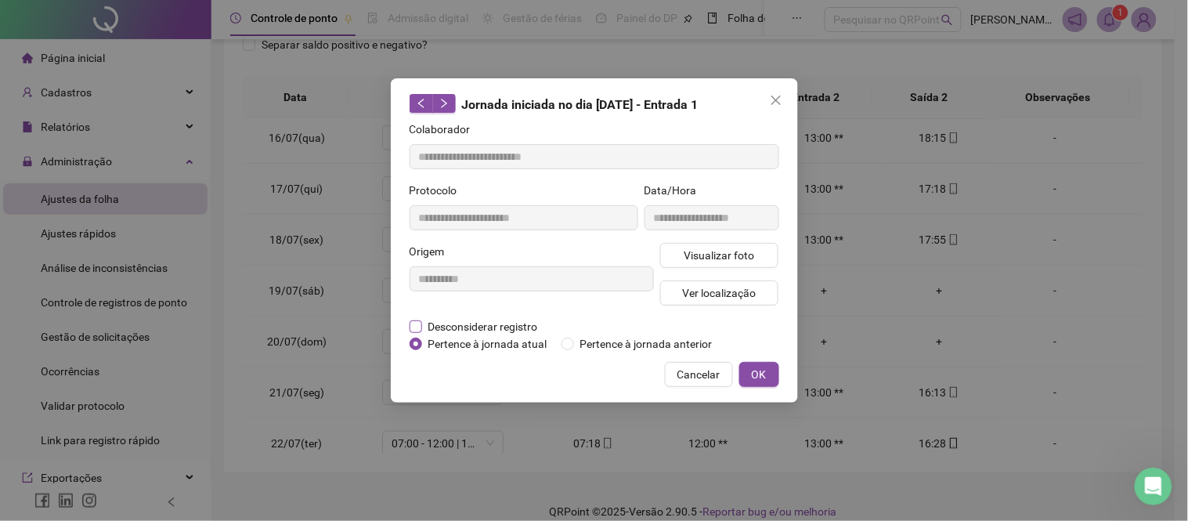
click at [497, 327] on span "Desconsiderar registro" at bounding box center [483, 326] width 122 height 17
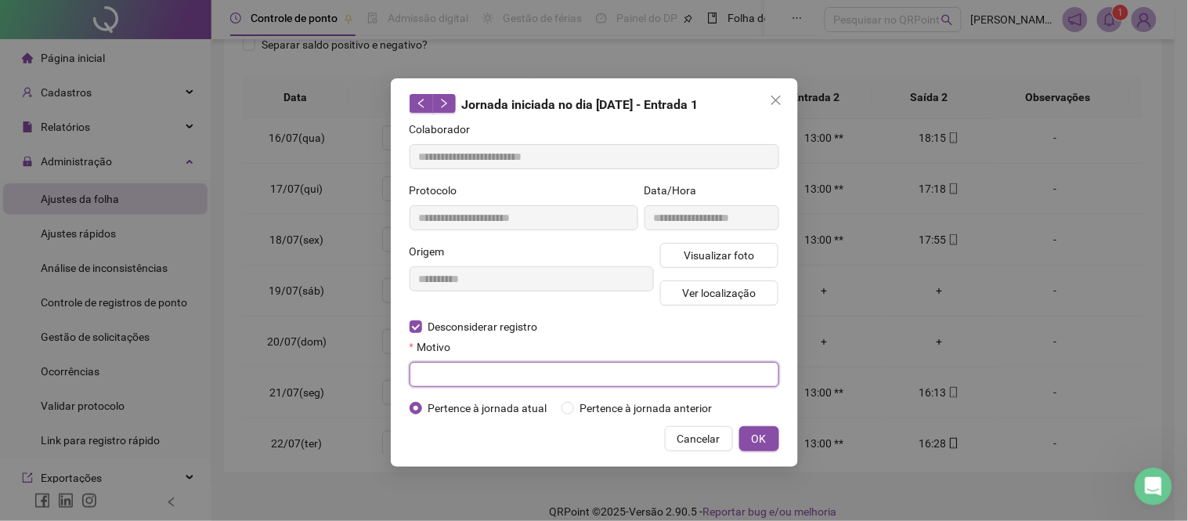
click at [458, 381] on input "text" at bounding box center [595, 374] width 370 height 25
type input "**********"
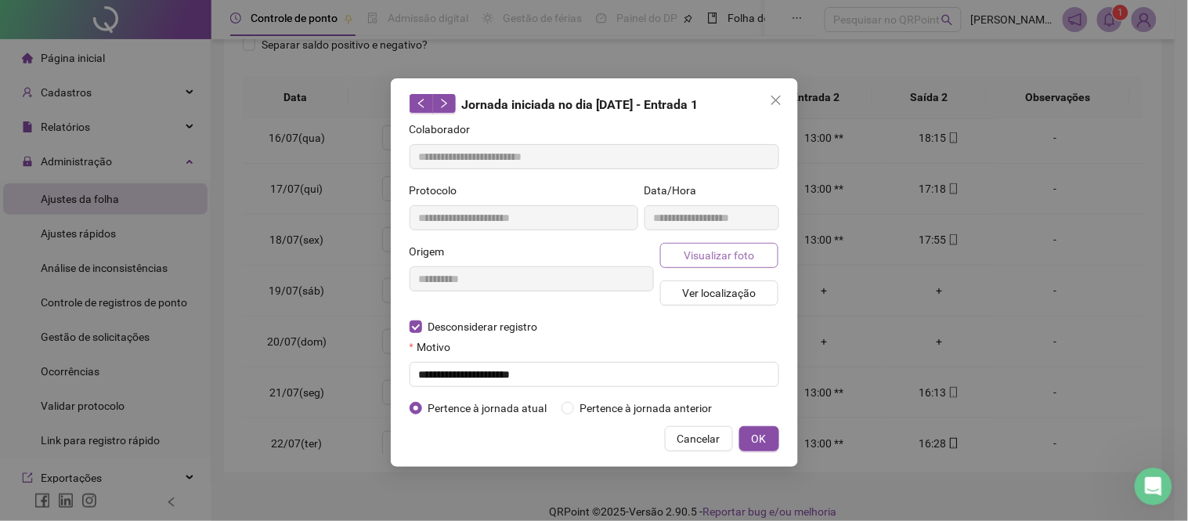
click at [746, 252] on span "Visualizar foto" at bounding box center [719, 255] width 70 height 17
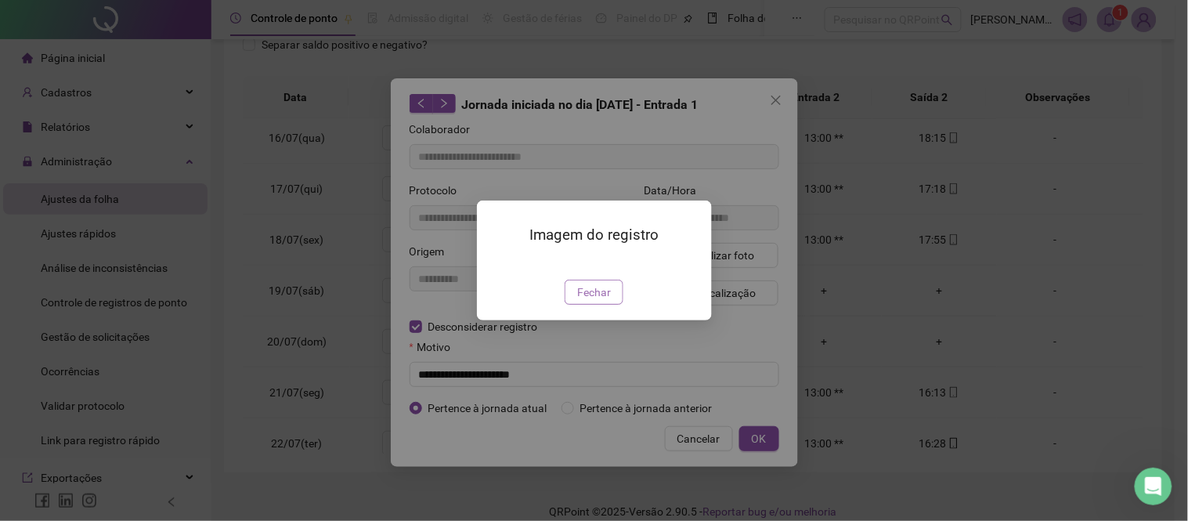
click at [583, 285] on div "Imagem do registro Fechar" at bounding box center [594, 261] width 235 height 120
click at [597, 301] on span "Fechar" at bounding box center [594, 292] width 34 height 17
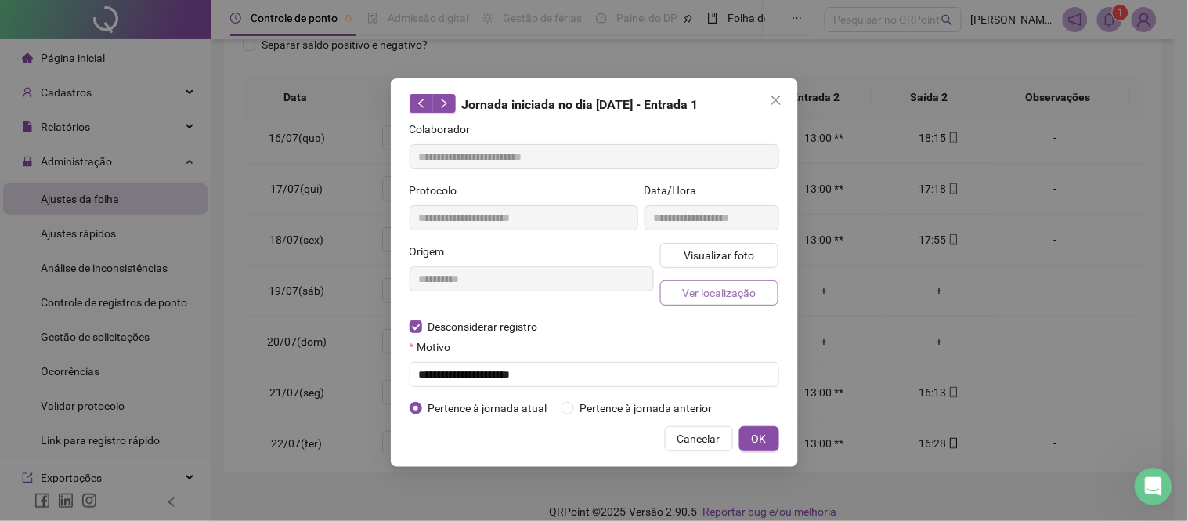
click at [709, 292] on span "Ver localização" at bounding box center [719, 292] width 74 height 17
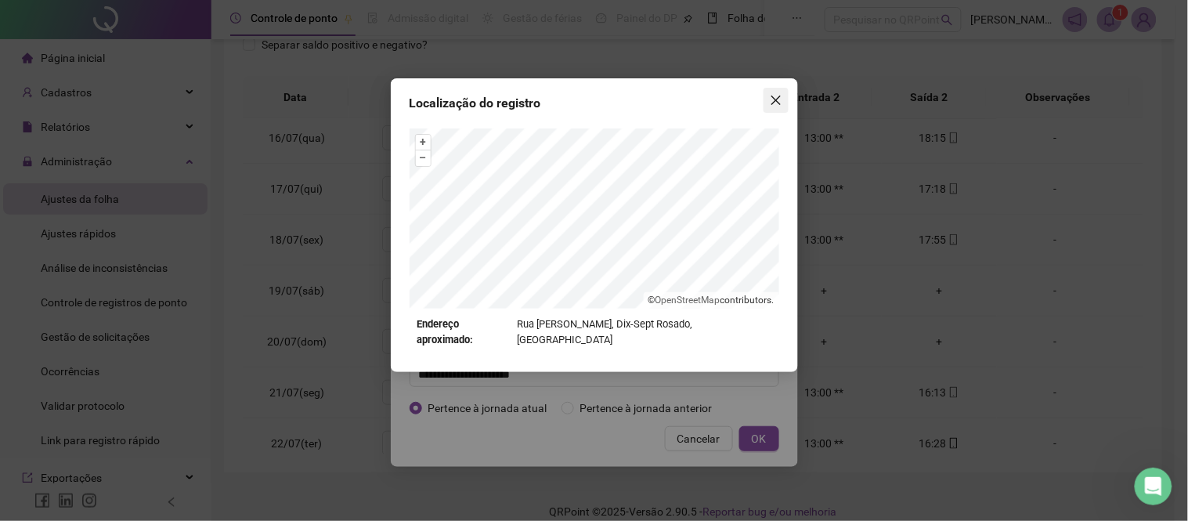
click at [772, 99] on icon "close" at bounding box center [776, 100] width 13 height 13
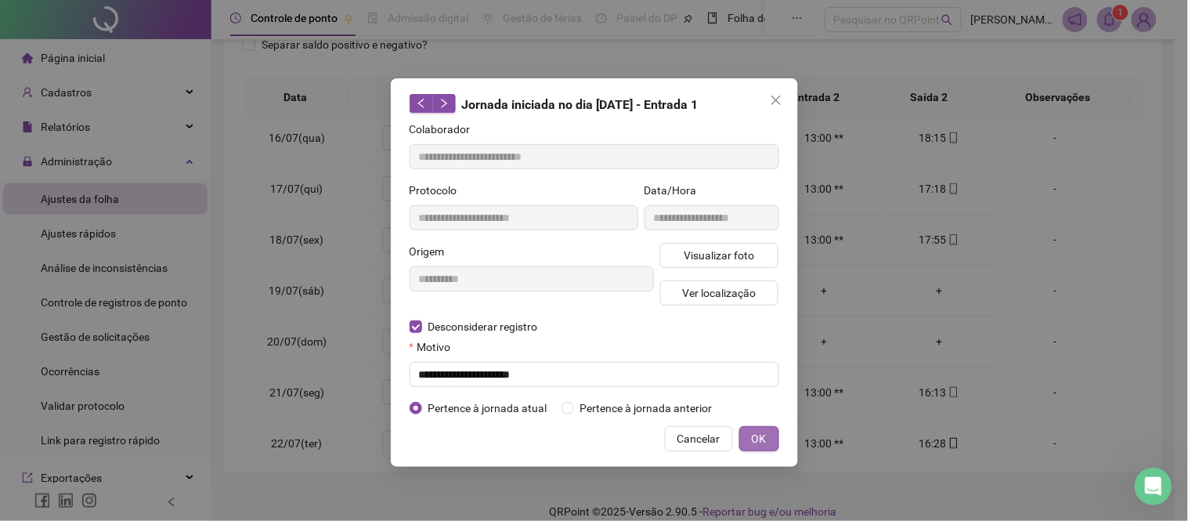
click at [763, 435] on span "OK" at bounding box center [759, 438] width 15 height 17
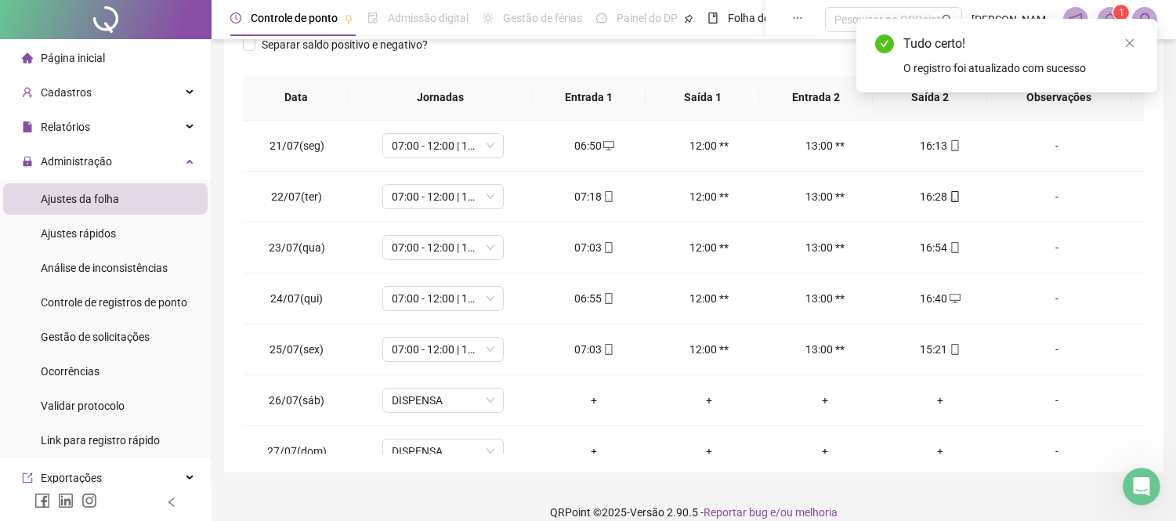
scroll to position [522, 0]
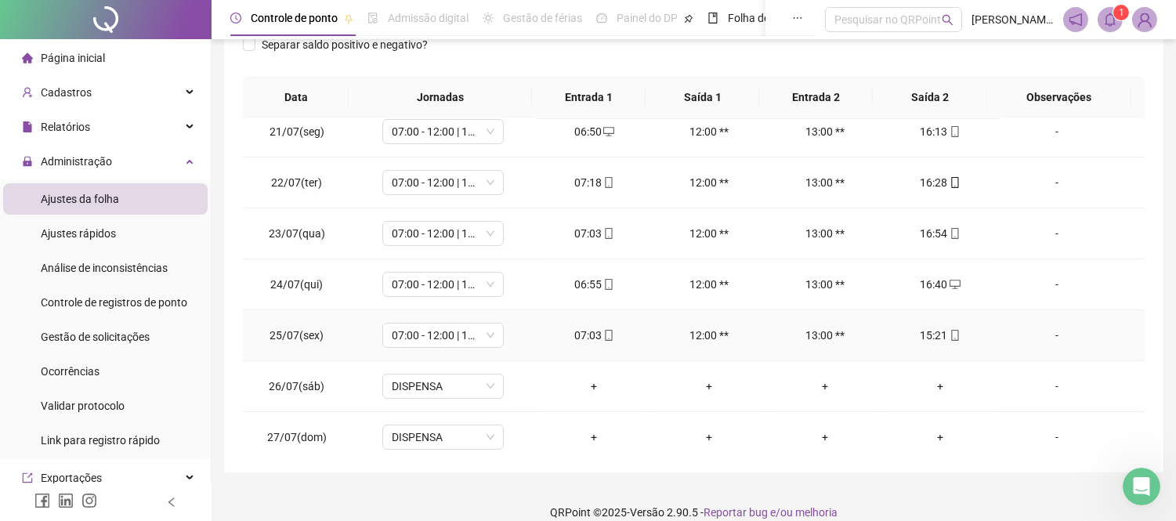
click at [930, 338] on div "15:21" at bounding box center [939, 335] width 90 height 17
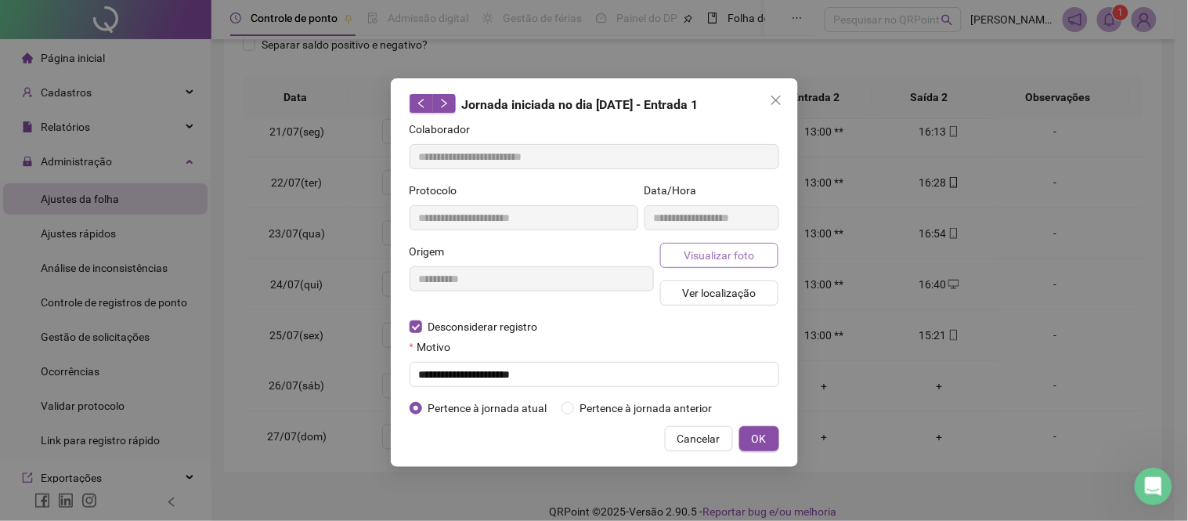
type input "**********"
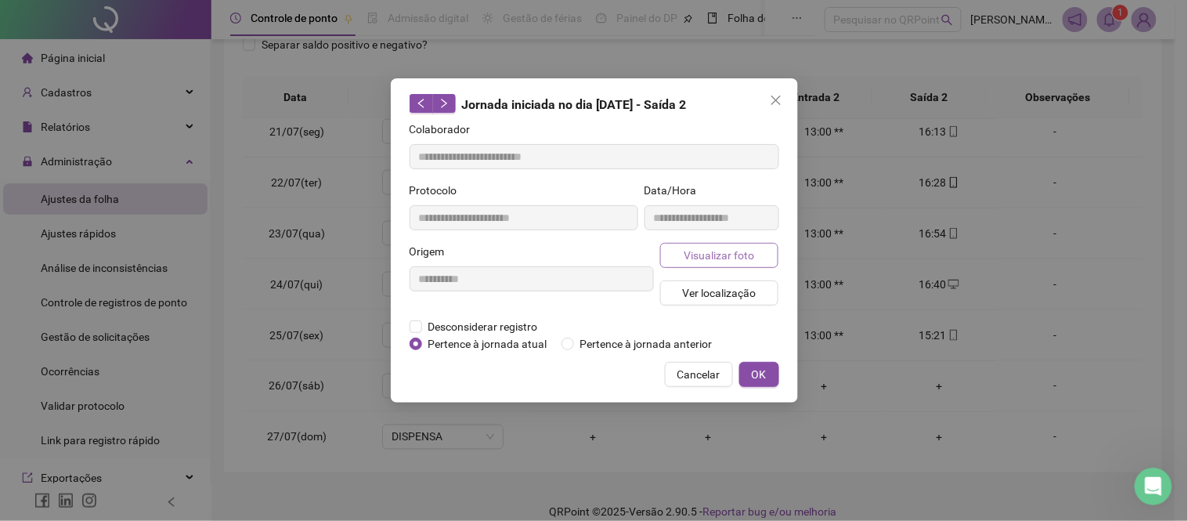
click at [721, 249] on span "Visualizar foto" at bounding box center [719, 255] width 70 height 17
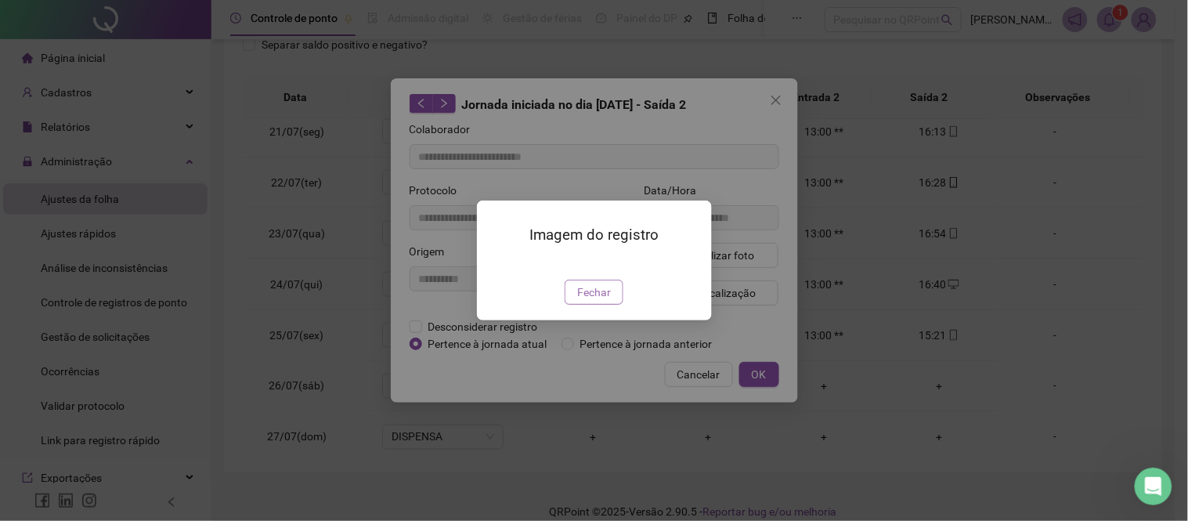
click at [597, 301] on span "Fechar" at bounding box center [594, 292] width 34 height 17
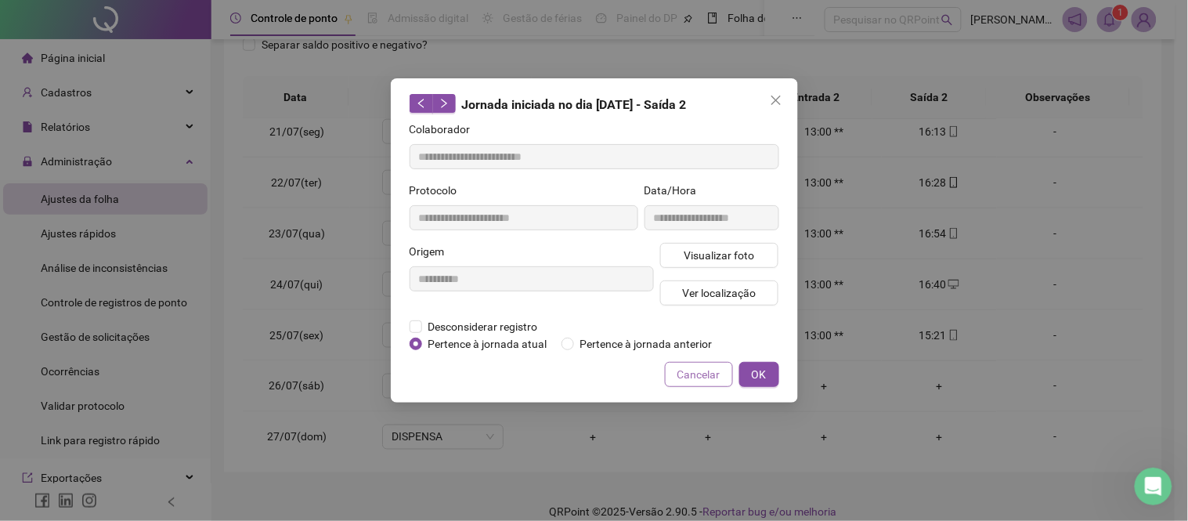
click at [687, 377] on span "Cancelar" at bounding box center [698, 374] width 43 height 17
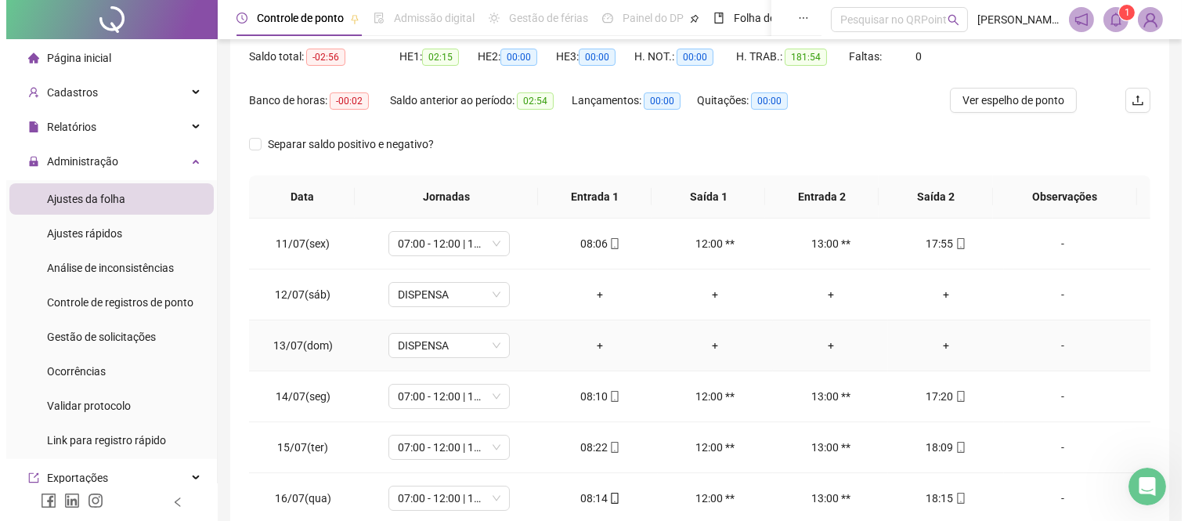
scroll to position [0, 0]
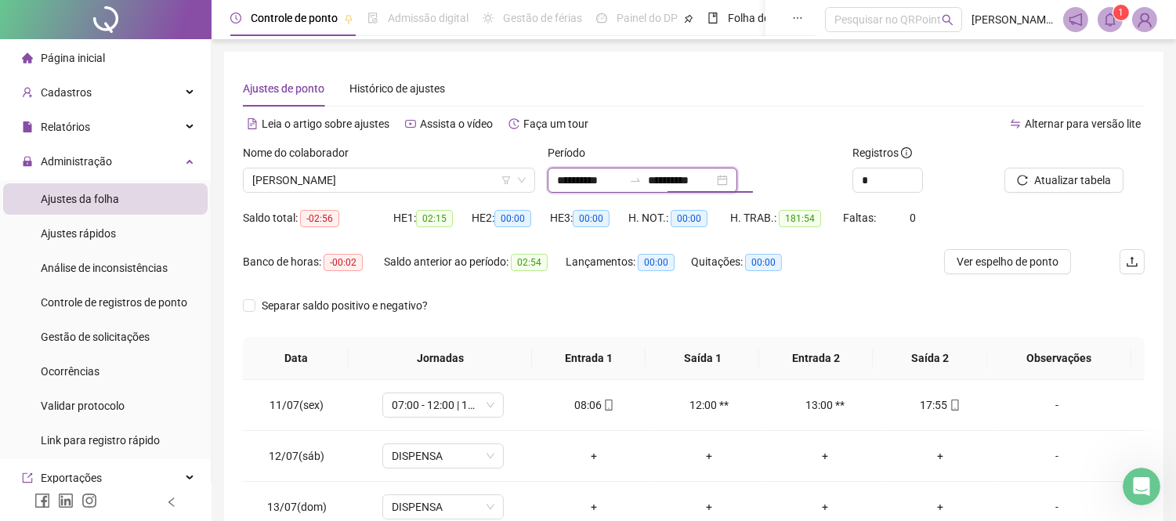
click at [714, 181] on input "**********" at bounding box center [681, 180] width 66 height 17
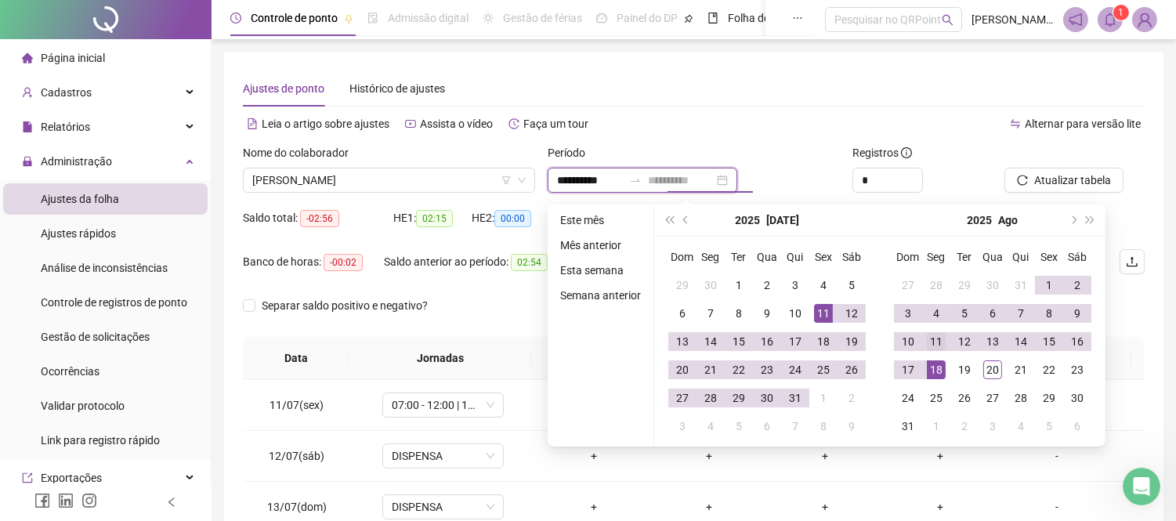
type input "**********"
click at [934, 338] on div "11" at bounding box center [936, 341] width 19 height 19
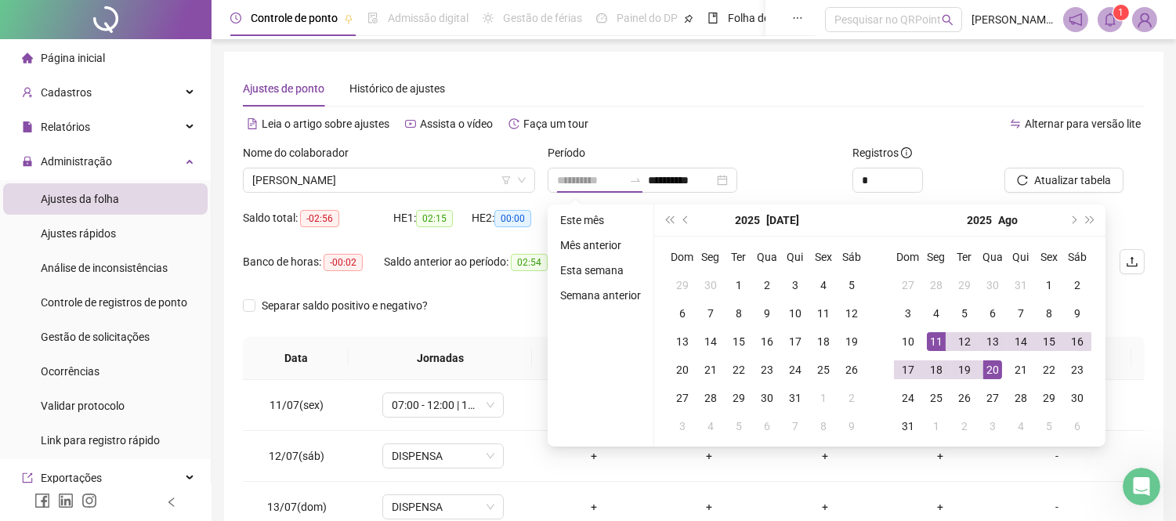
click at [998, 366] on div "20" at bounding box center [992, 369] width 19 height 19
type input "**********"
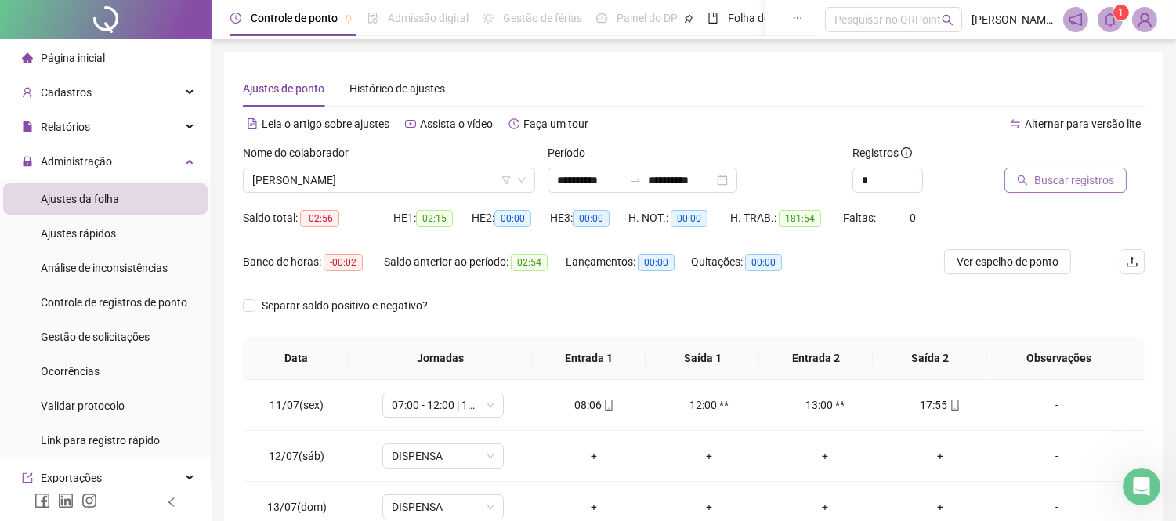
click at [1057, 174] on span "Buscar registros" at bounding box center [1074, 180] width 80 height 17
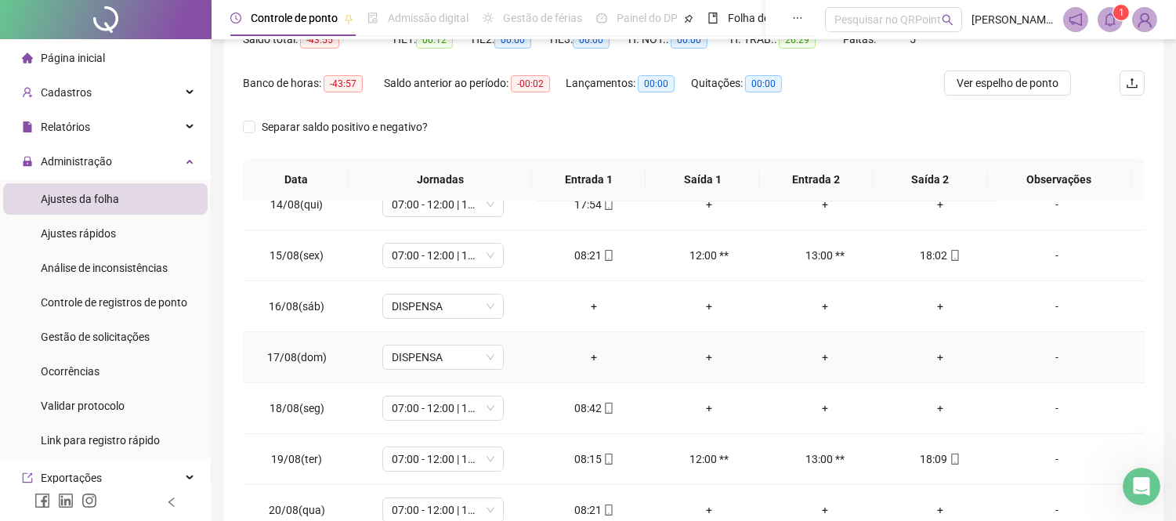
scroll to position [261, 0]
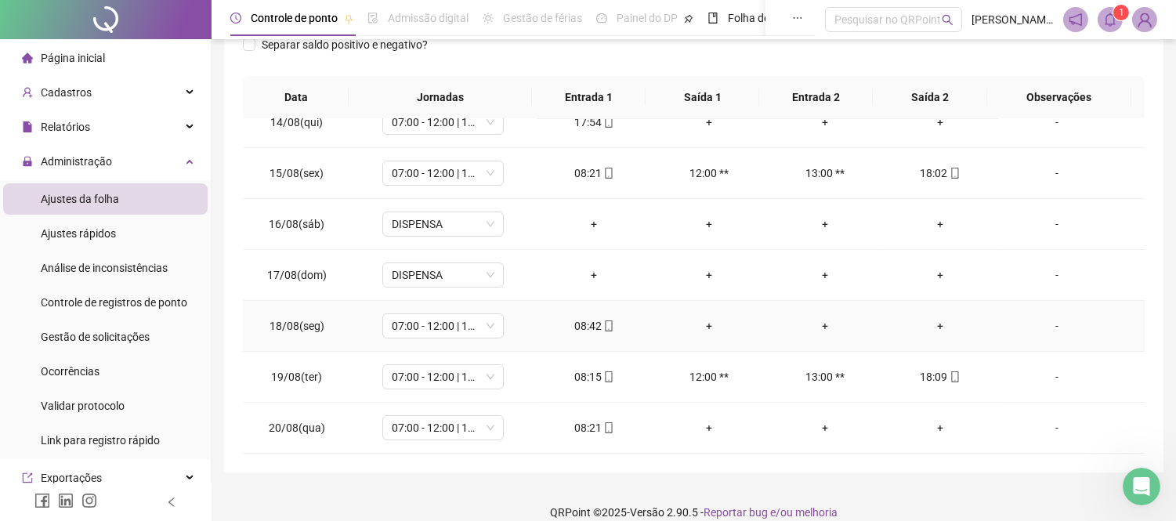
click at [935, 326] on div "+" at bounding box center [939, 325] width 90 height 17
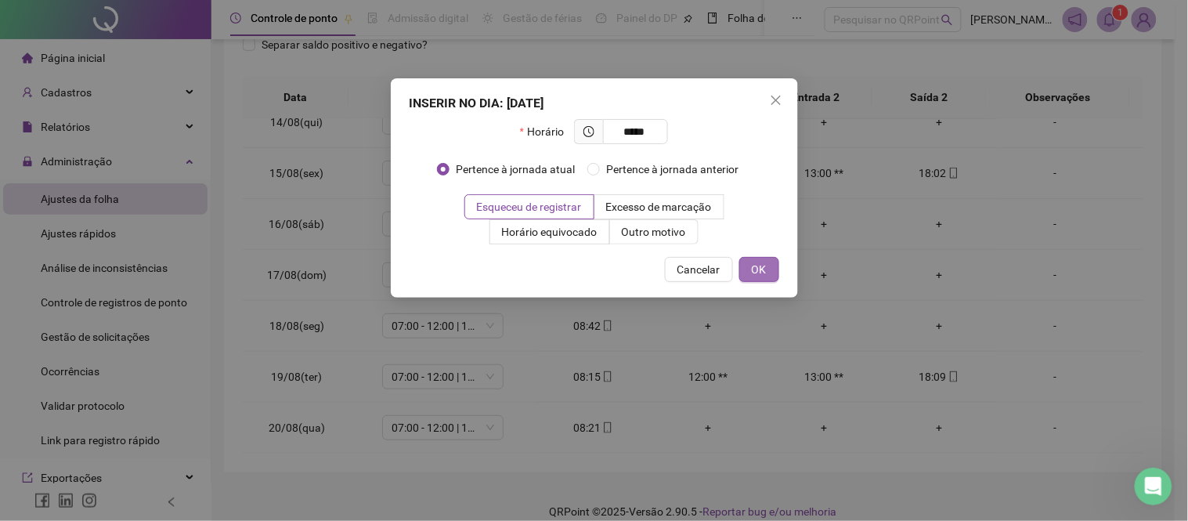
type input "*****"
click at [762, 274] on span "OK" at bounding box center [759, 269] width 15 height 17
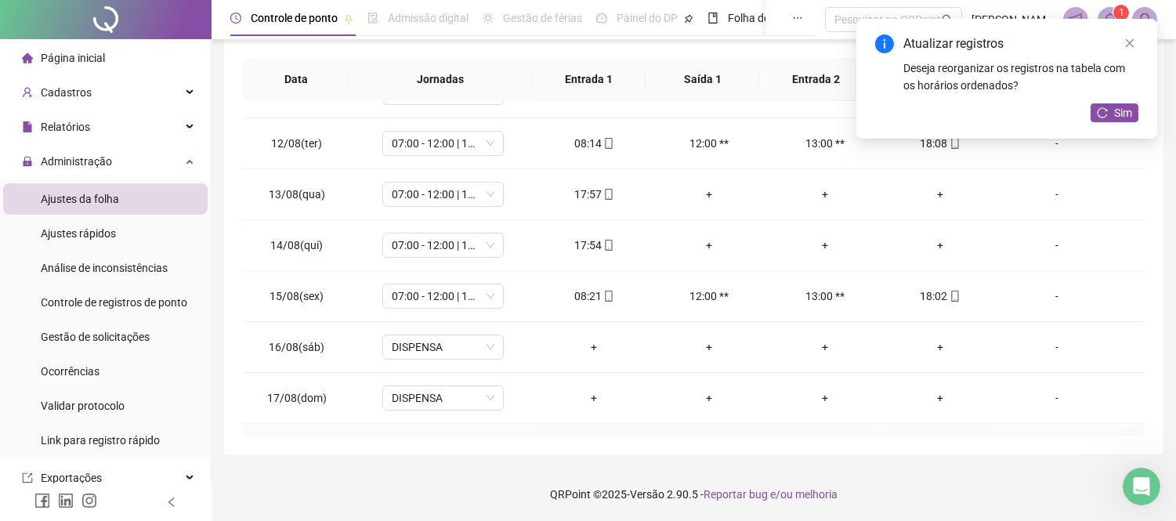
scroll to position [1, 0]
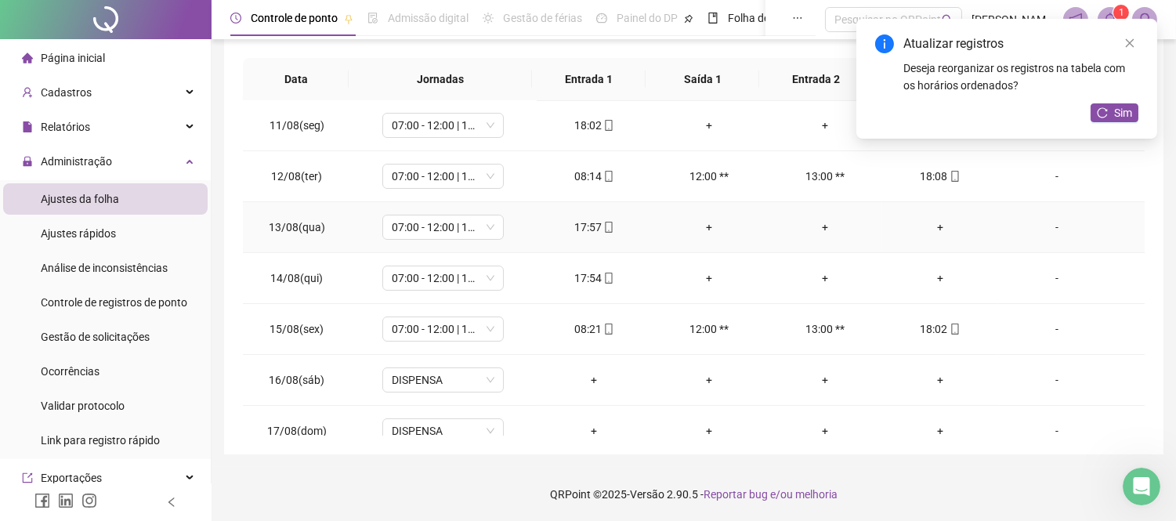
click at [933, 224] on div "+" at bounding box center [939, 227] width 90 height 17
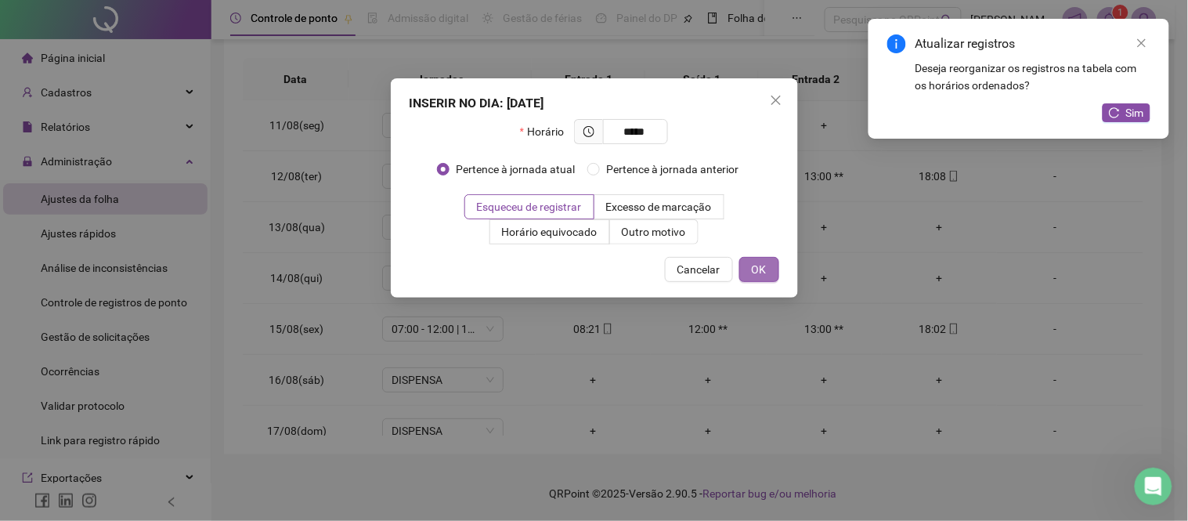
type input "*****"
click at [768, 269] on button "OK" at bounding box center [759, 269] width 40 height 25
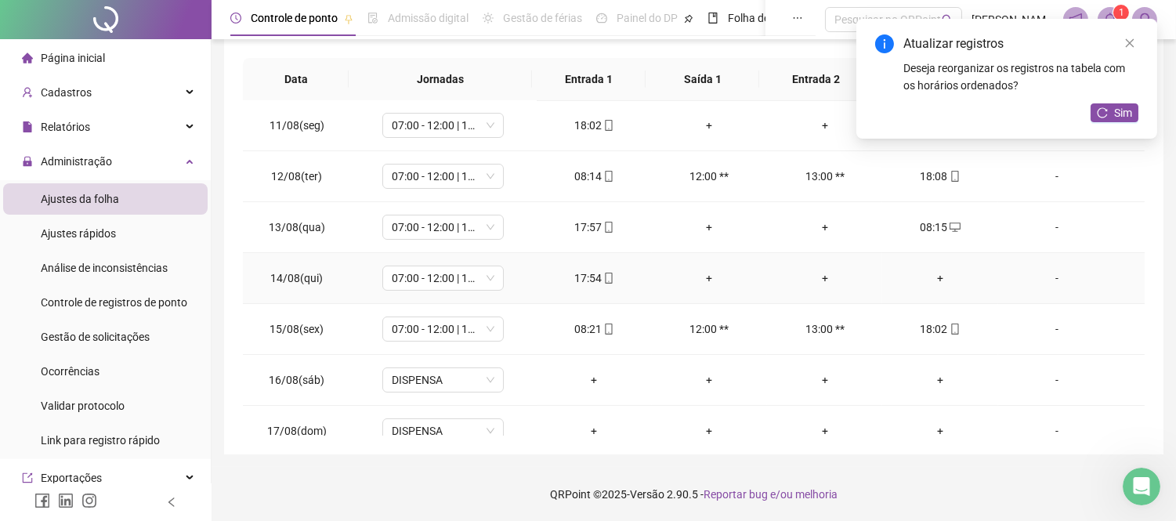
click at [925, 277] on div "+" at bounding box center [939, 277] width 90 height 17
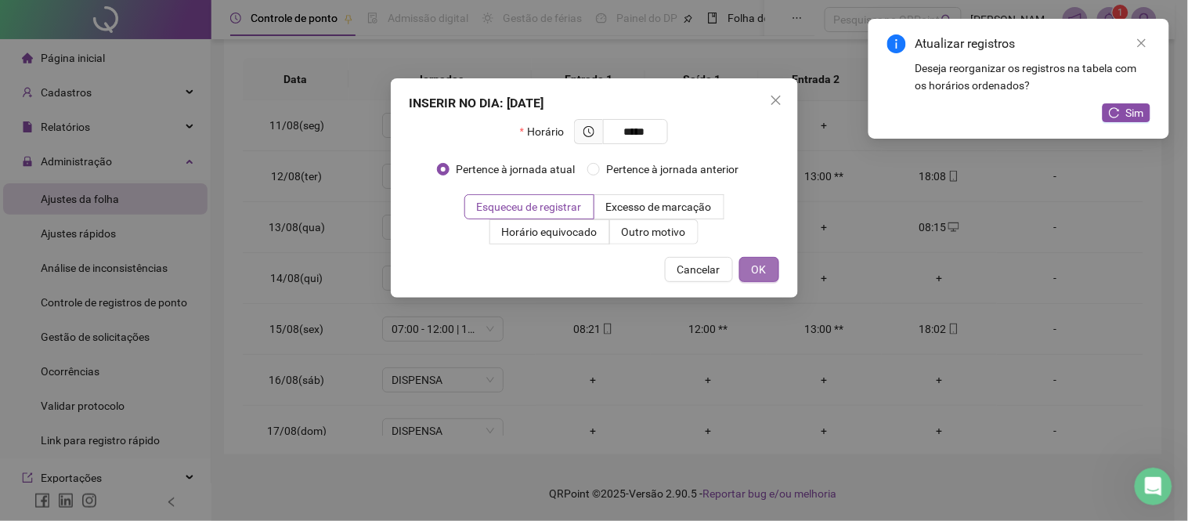
type input "*****"
click at [765, 269] on span "OK" at bounding box center [759, 269] width 15 height 17
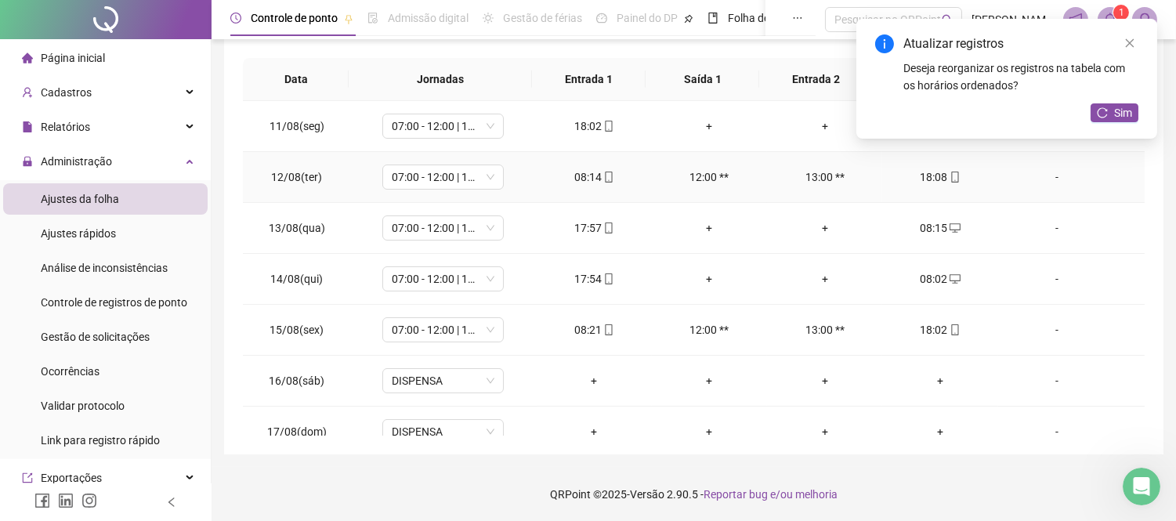
scroll to position [192, 0]
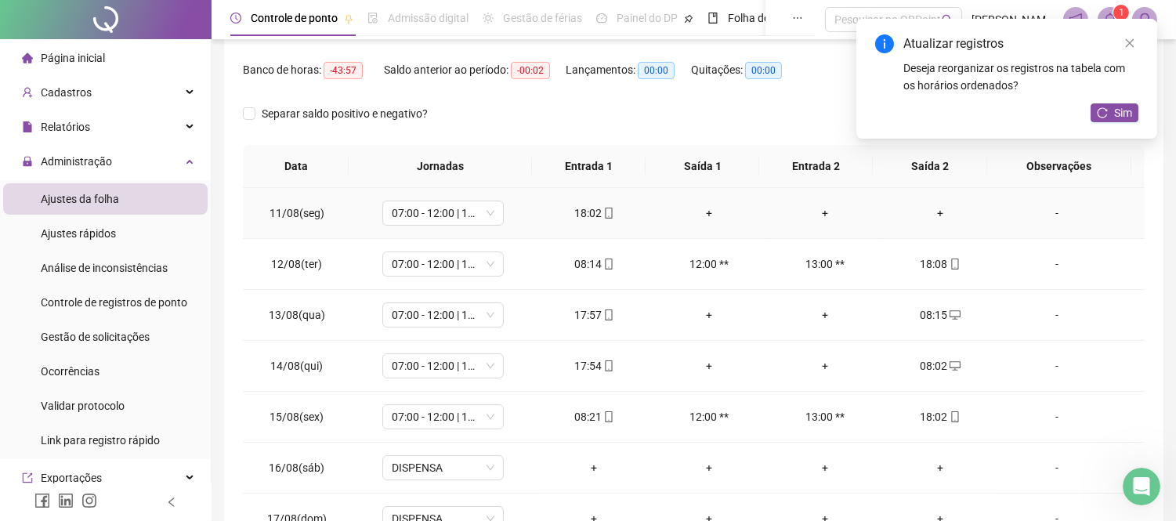
click at [930, 210] on div "+" at bounding box center [939, 212] width 90 height 17
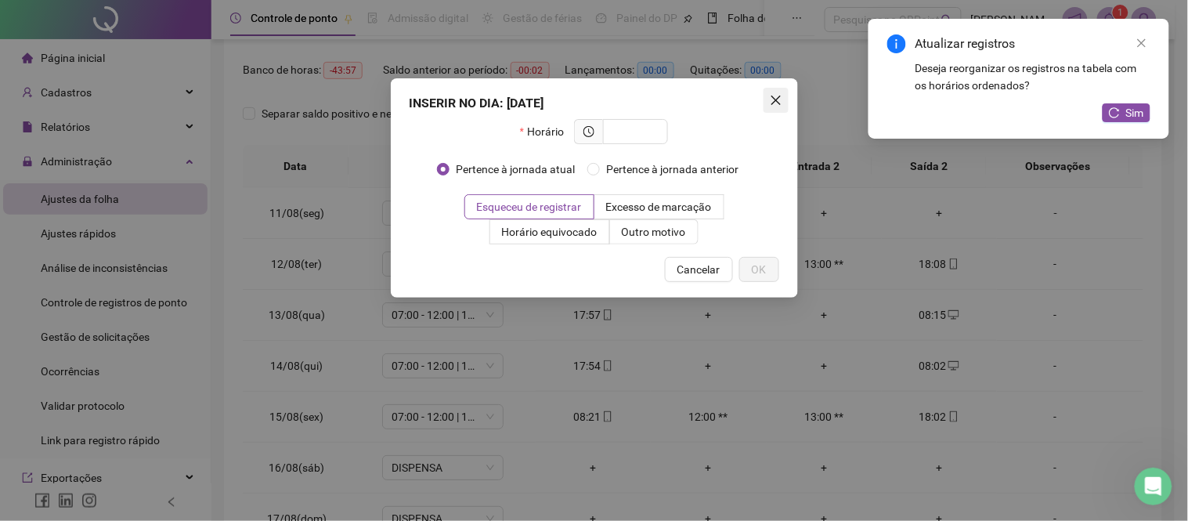
click at [772, 96] on icon "close" at bounding box center [776, 100] width 13 height 13
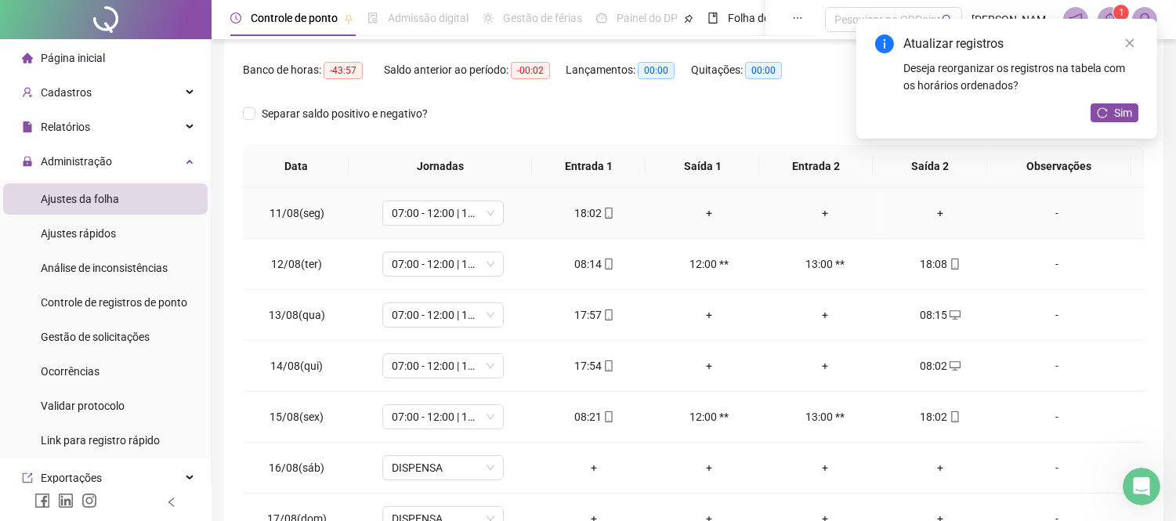
click at [933, 214] on div "+" at bounding box center [939, 212] width 90 height 17
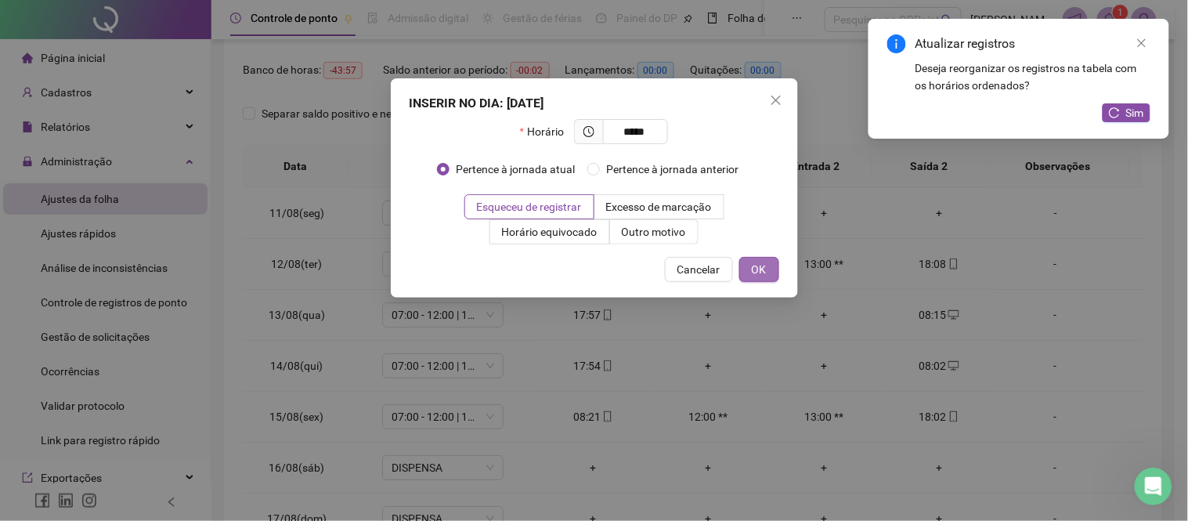
type input "*****"
click at [758, 270] on span "OK" at bounding box center [759, 269] width 15 height 17
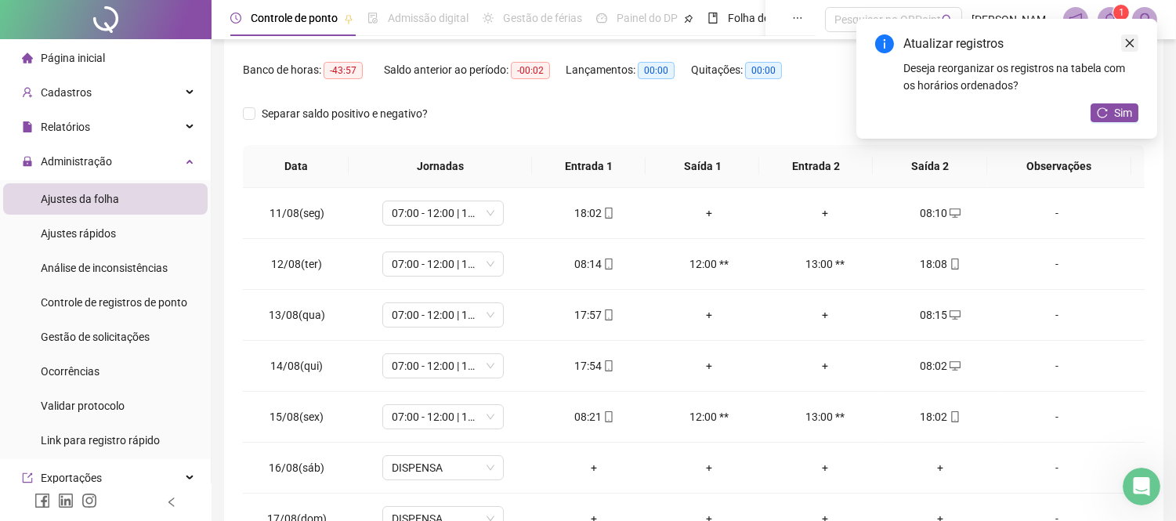
click at [1131, 38] on icon "close" at bounding box center [1129, 43] width 11 height 11
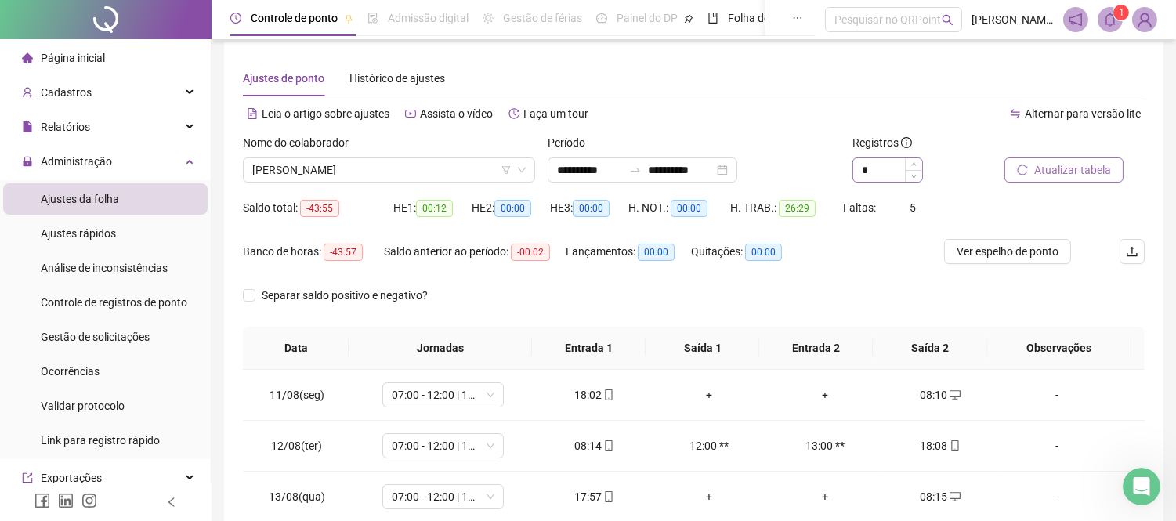
scroll to position [0, 0]
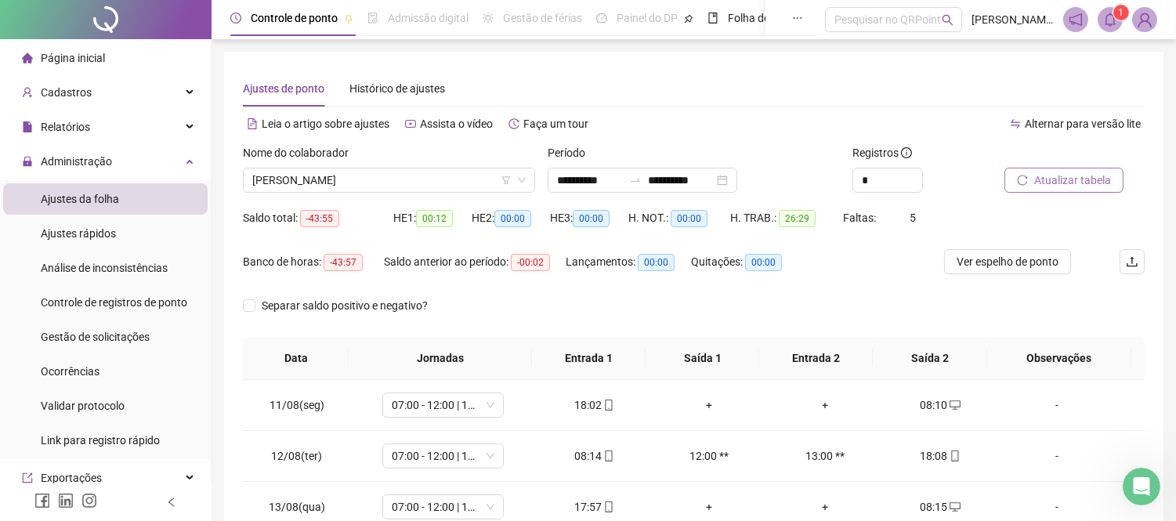
click at [1042, 178] on span "Atualizar tabela" at bounding box center [1072, 180] width 77 height 17
click at [713, 177] on input "**********" at bounding box center [681, 180] width 66 height 17
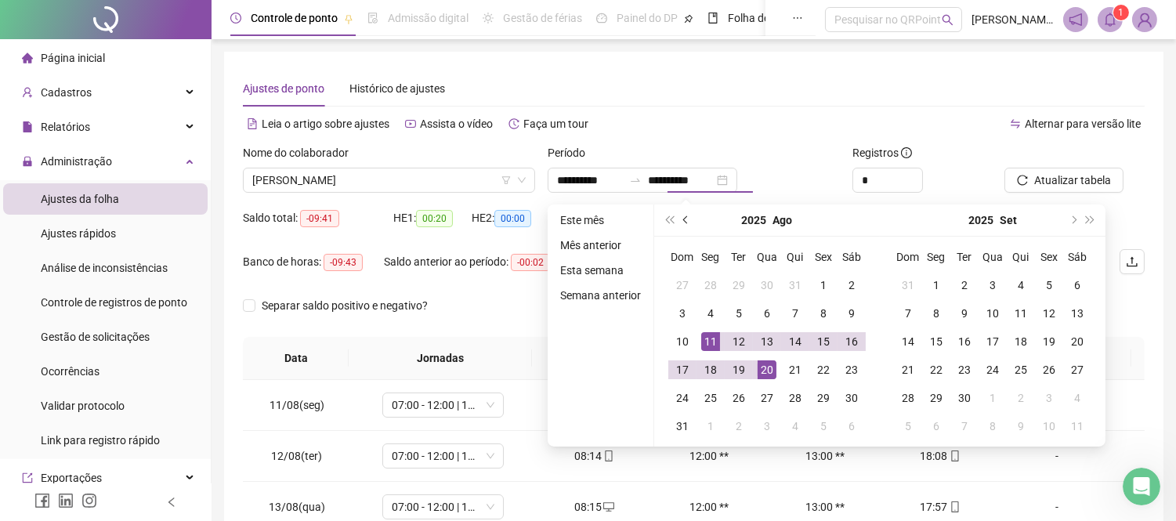
click at [689, 215] on button "prev-year" at bounding box center [685, 219] width 17 height 31
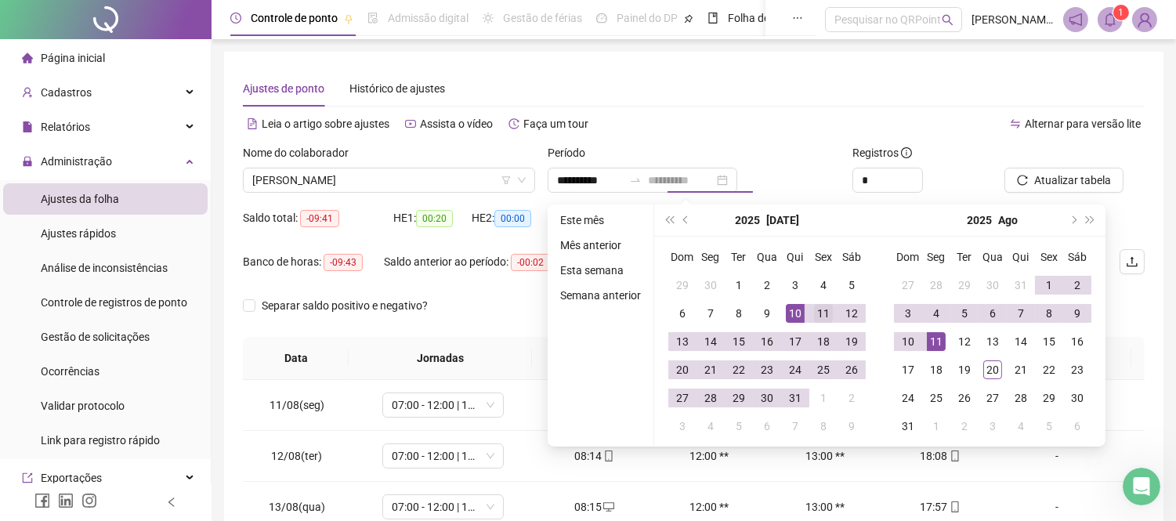
type input "**********"
click at [817, 308] on div "11" at bounding box center [823, 313] width 19 height 19
click at [904, 338] on div "10" at bounding box center [907, 341] width 19 height 19
type input "**********"
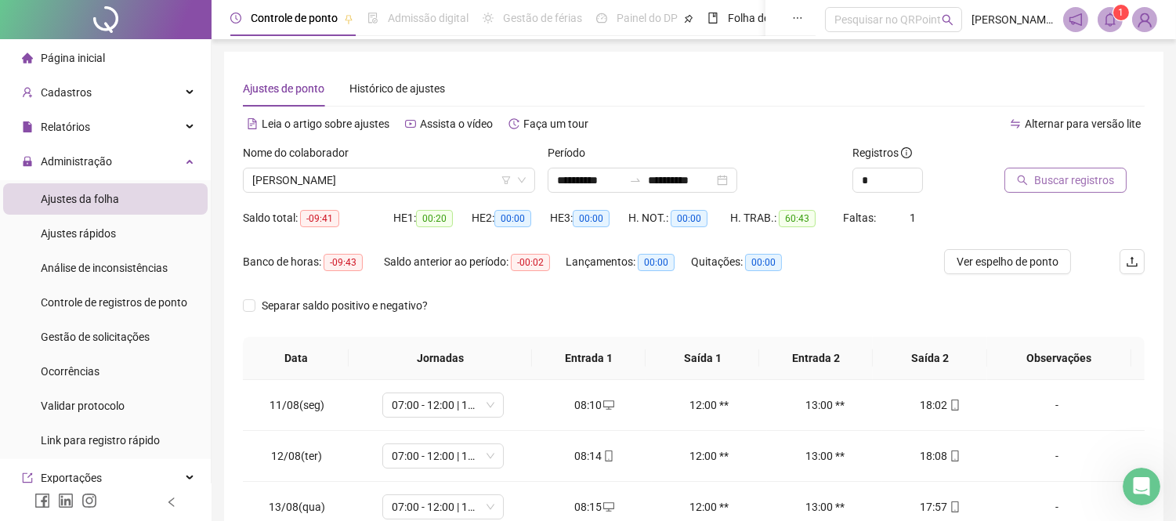
click at [1058, 172] on span "Buscar registros" at bounding box center [1074, 180] width 80 height 17
click at [985, 265] on span "Ver espelho de ponto" at bounding box center [1007, 261] width 102 height 17
click at [755, 258] on span "00:00" at bounding box center [763, 262] width 37 height 17
click at [724, 261] on div "Quitações: 00:00" at bounding box center [747, 262] width 113 height 18
click at [685, 261] on div "Lançamentos: 00:00" at bounding box center [627, 262] width 125 height 18
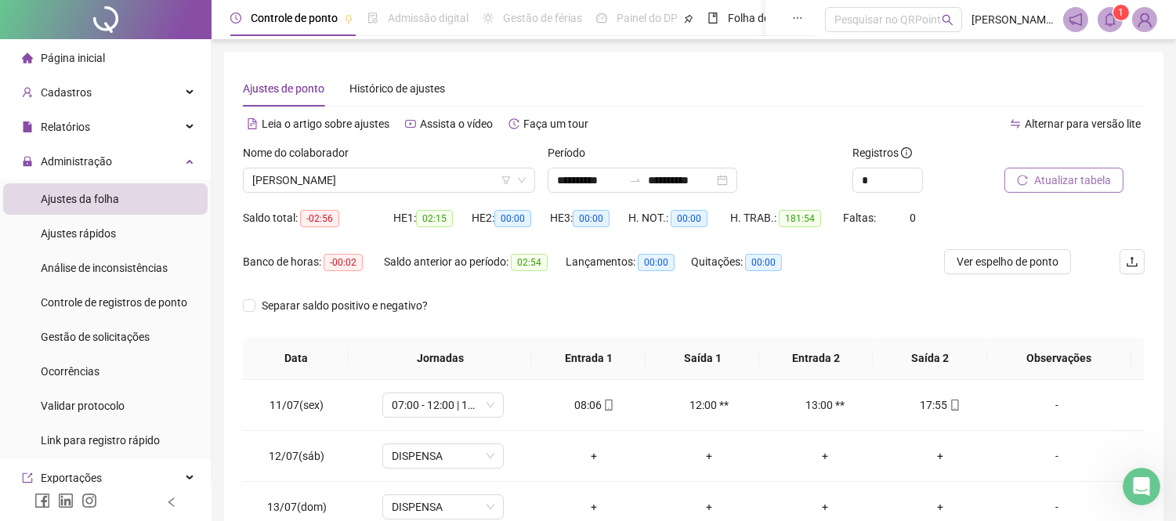
click at [711, 262] on div "Quitações: 00:00" at bounding box center [747, 262] width 113 height 18
click at [314, 216] on span "-02:56" at bounding box center [319, 218] width 39 height 17
click at [278, 263] on div "Banco de horas: -00:02" at bounding box center [313, 262] width 141 height 18
click at [287, 210] on div "Saldo total: -02:56" at bounding box center [318, 218] width 150 height 18
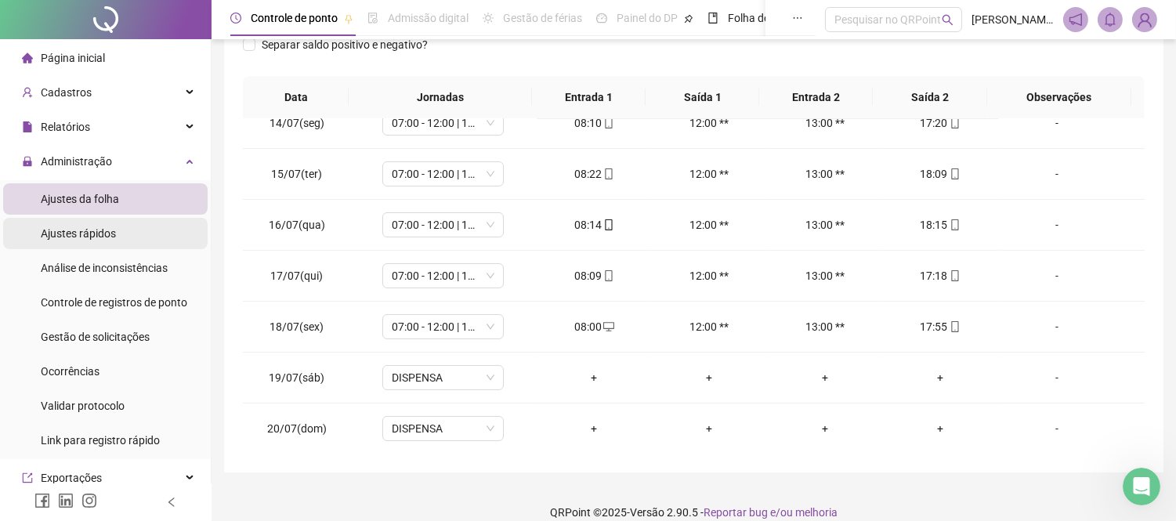
click at [99, 233] on span "Ajustes rápidos" at bounding box center [78, 233] width 75 height 13
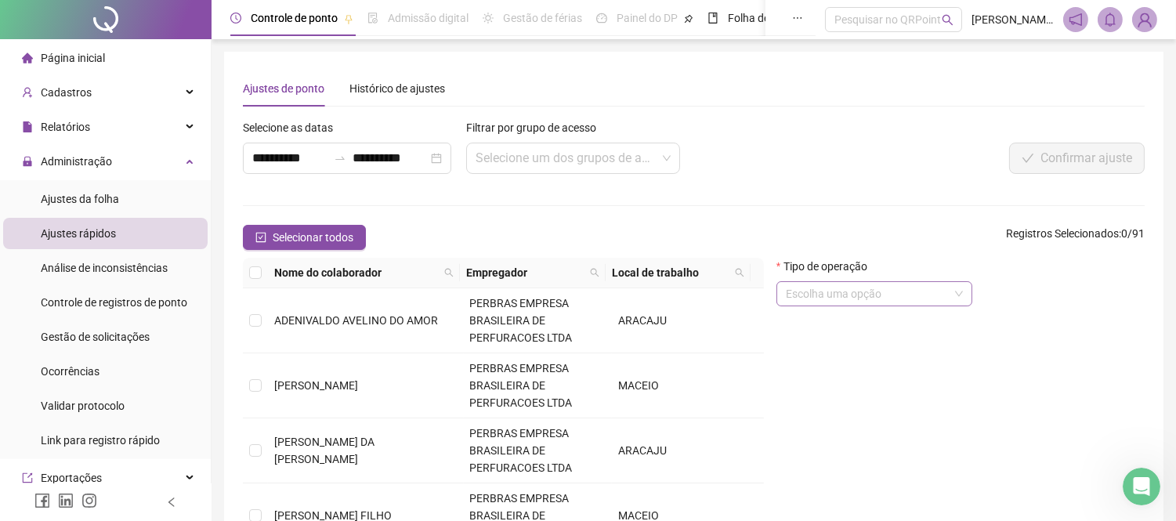
click at [820, 292] on input "search" at bounding box center [867, 293] width 163 height 23
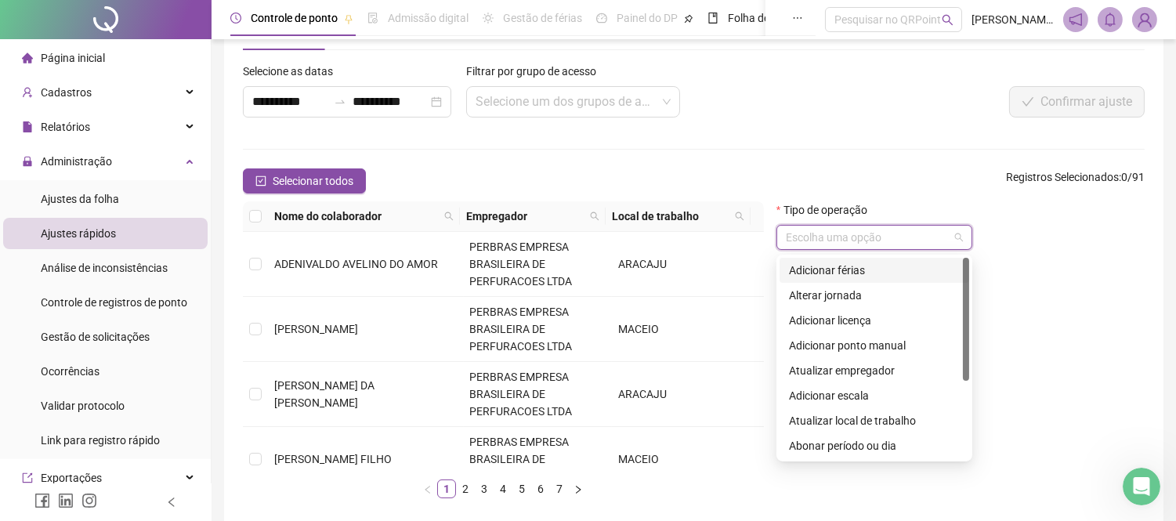
scroll to position [87, 0]
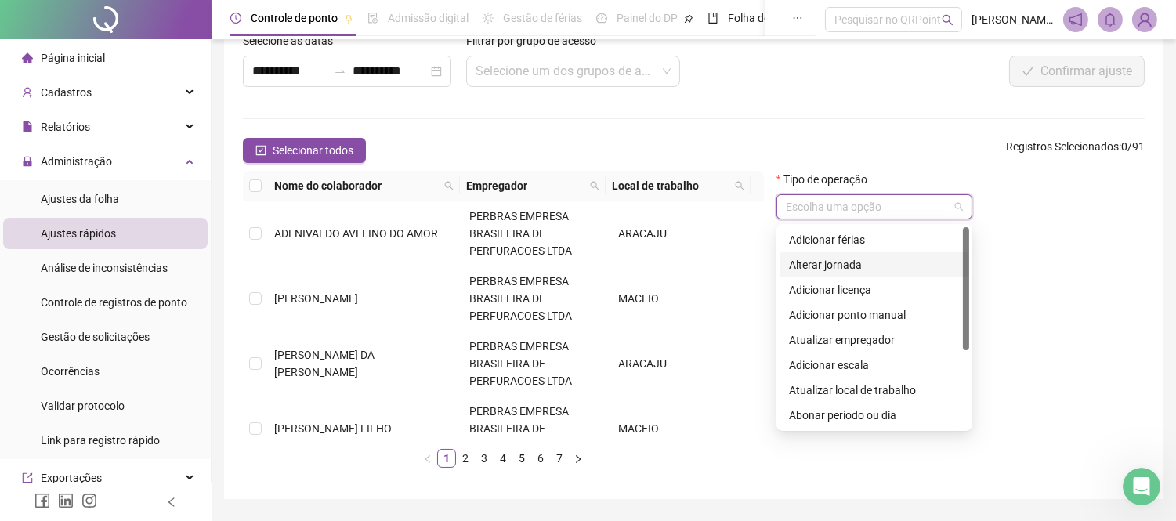
click at [812, 263] on div "Alterar jornada" at bounding box center [874, 264] width 171 height 17
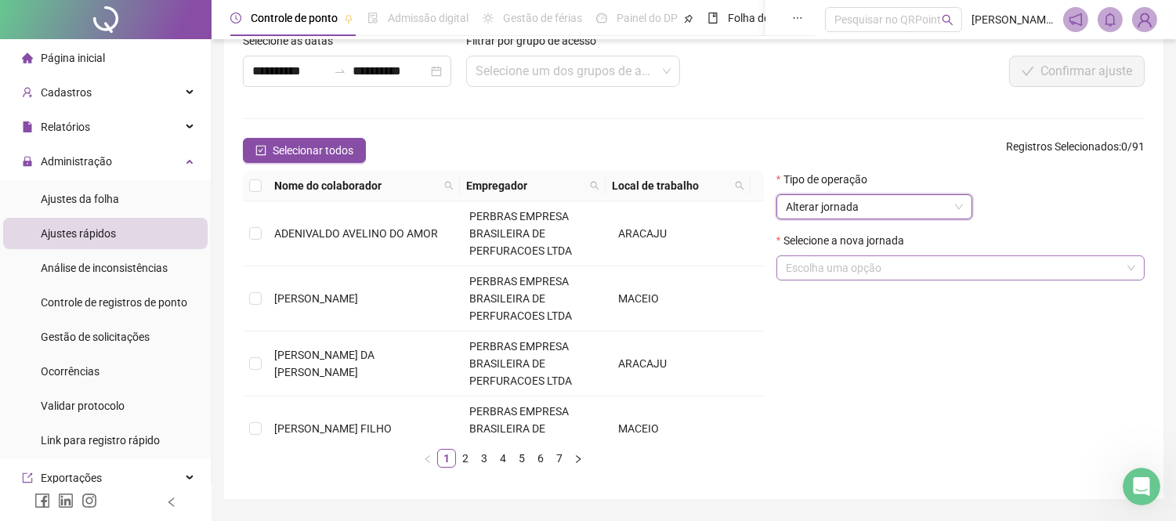
click at [818, 274] on input "search" at bounding box center [953, 267] width 335 height 23
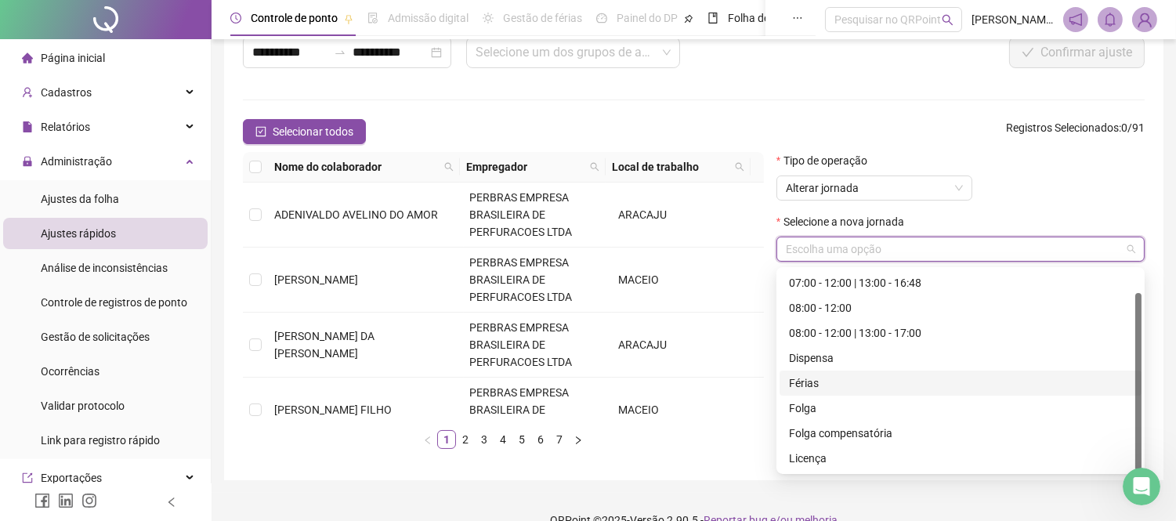
scroll to position [132, 0]
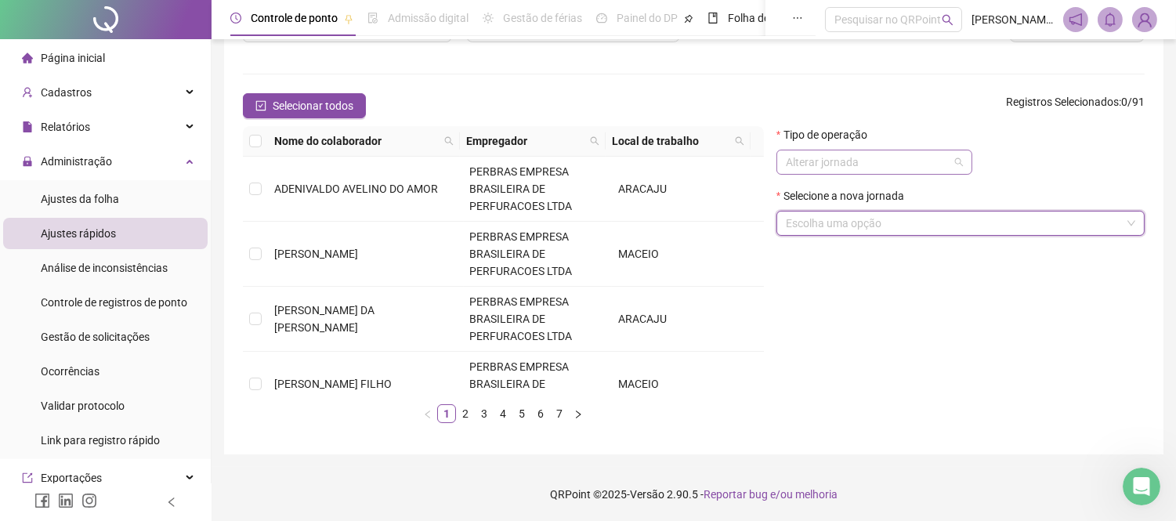
click at [869, 161] on span "Alterar jornada" at bounding box center [874, 161] width 177 height 23
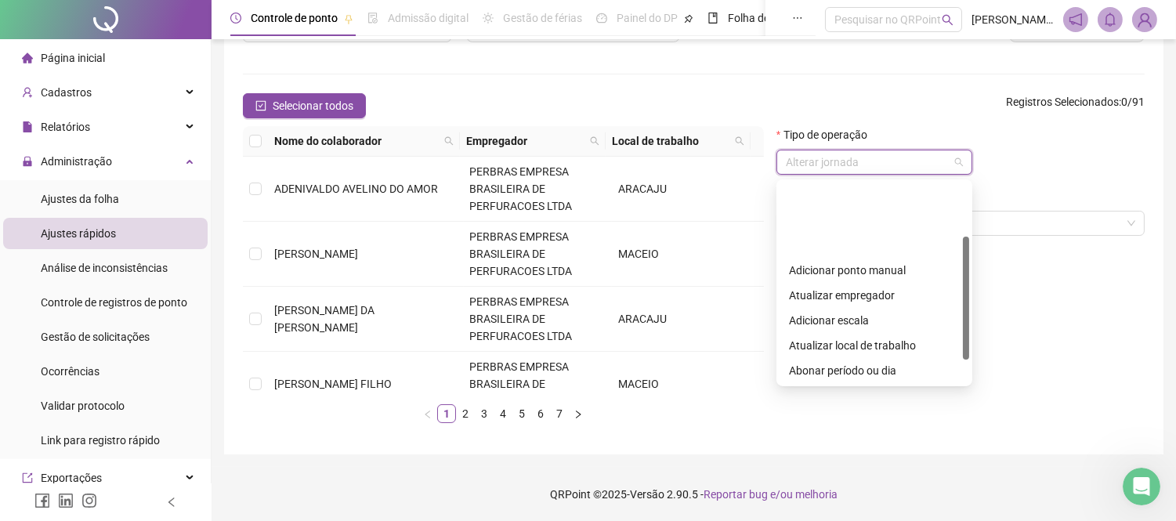
scroll to position [87, 0]
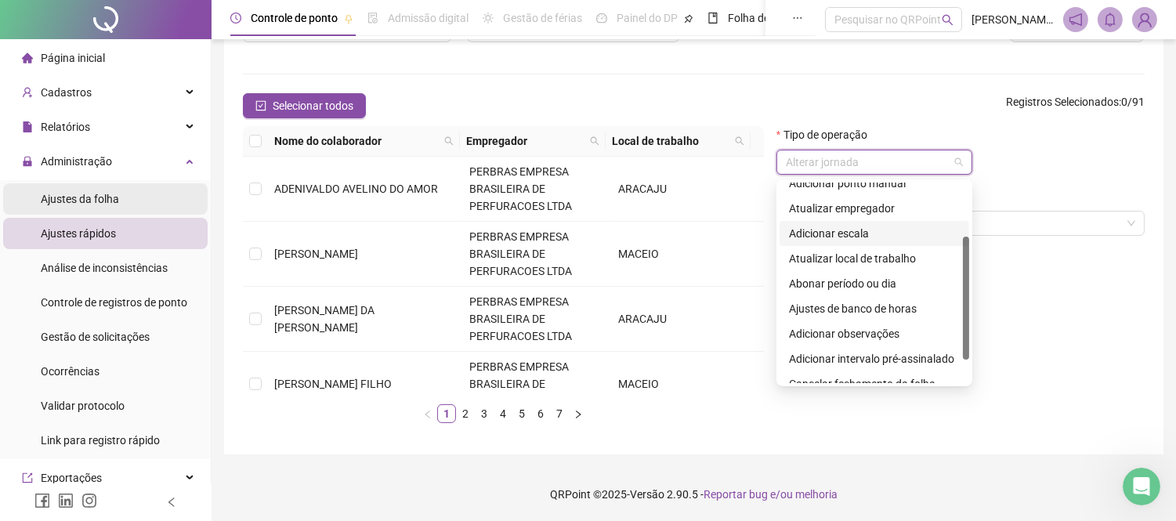
click at [112, 193] on span "Ajustes da folha" at bounding box center [80, 199] width 78 height 13
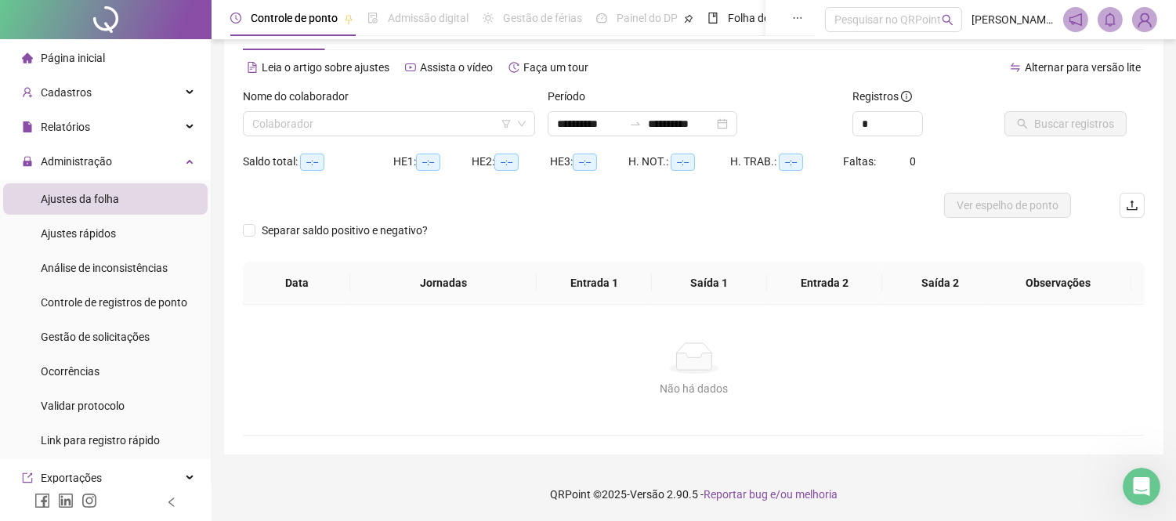
type input "**********"
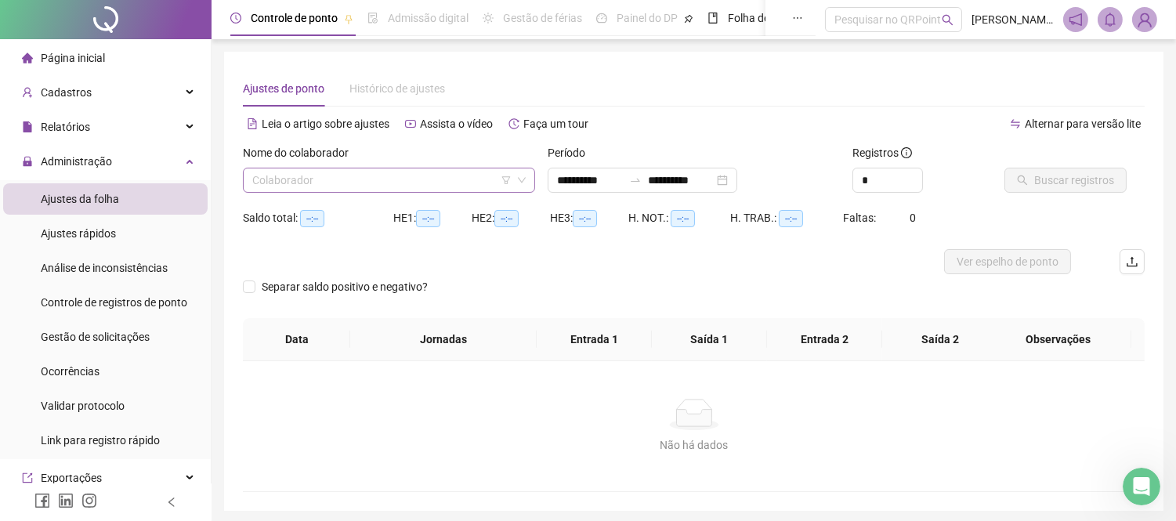
click at [425, 183] on input "search" at bounding box center [381, 179] width 259 height 23
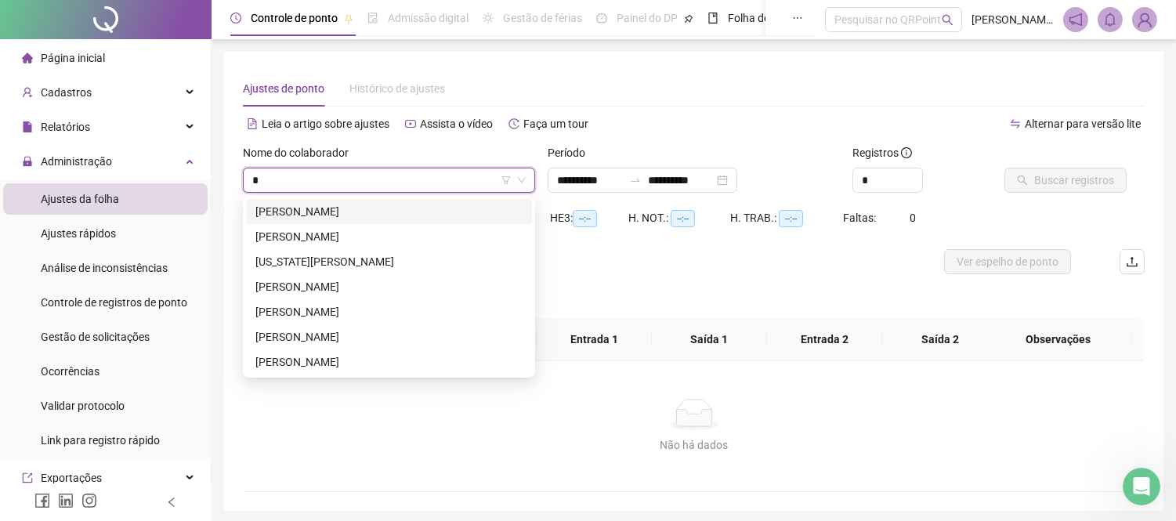
type input "**"
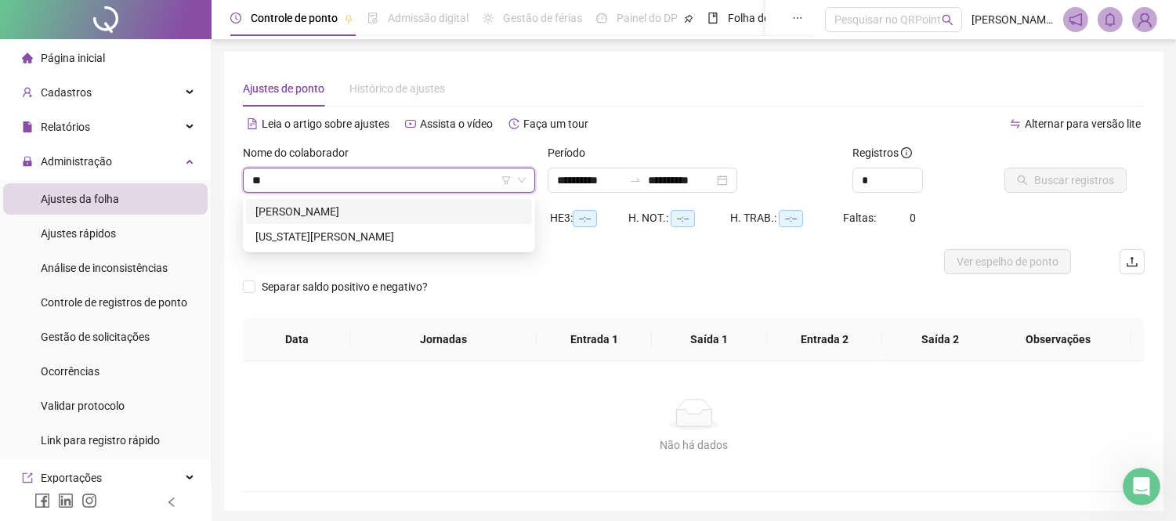
click at [314, 210] on div "[PERSON_NAME]" at bounding box center [388, 211] width 267 height 17
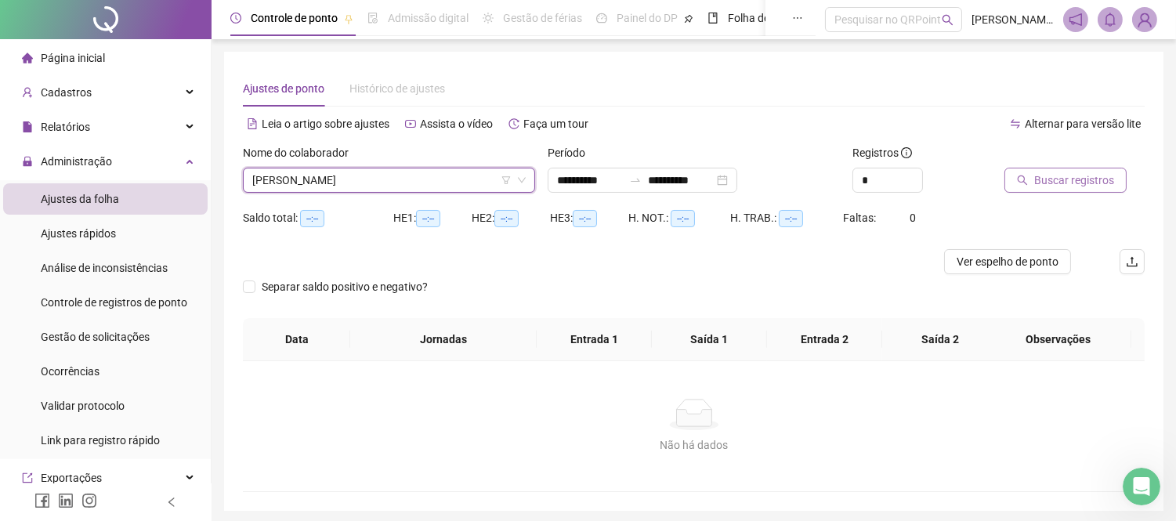
click at [1053, 180] on span "Buscar registros" at bounding box center [1074, 180] width 80 height 17
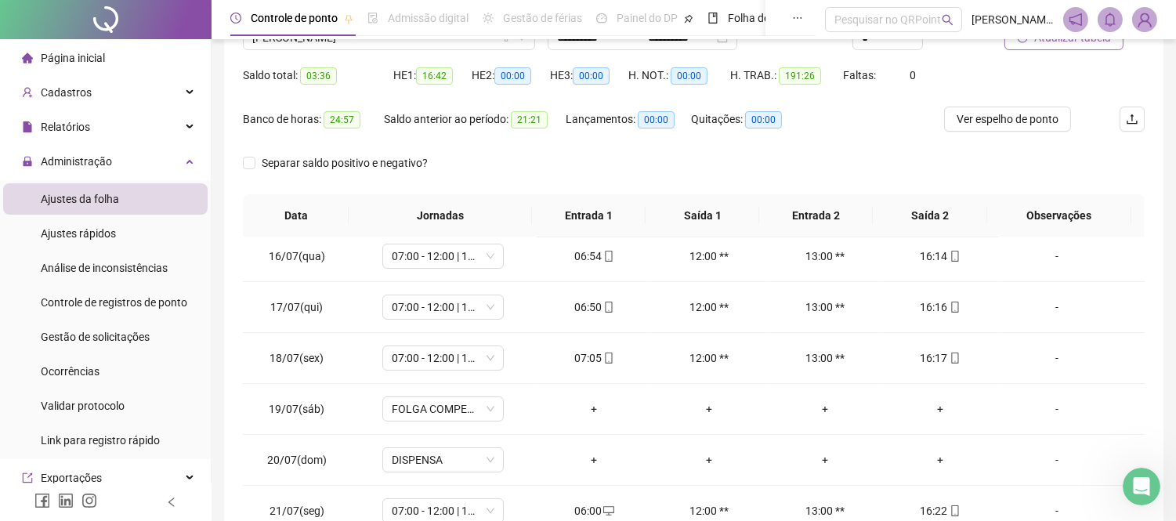
scroll to position [174, 0]
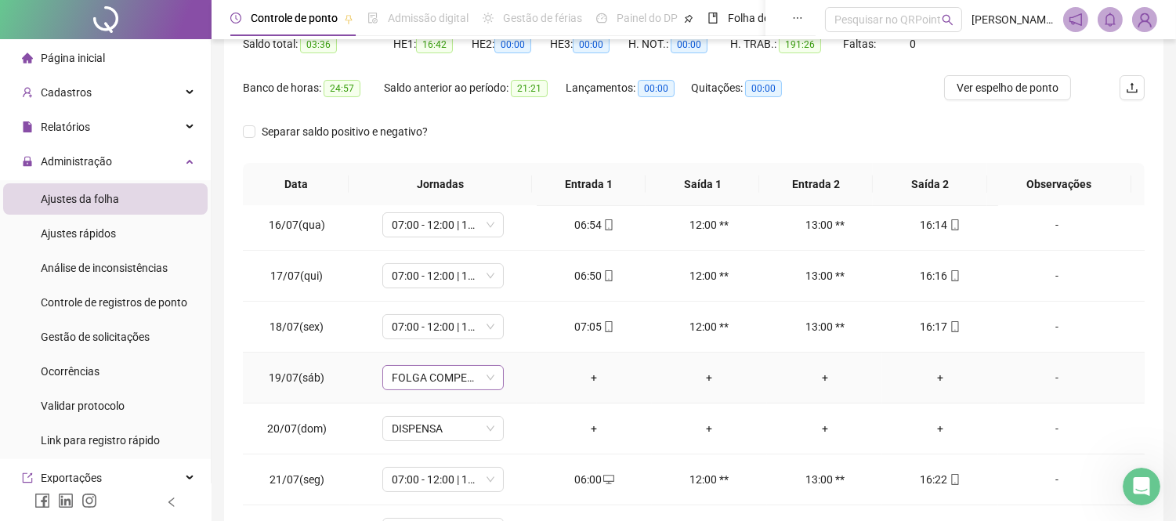
click at [474, 376] on span "FOLGA COMPENSATÓRIA" at bounding box center [443, 377] width 103 height 23
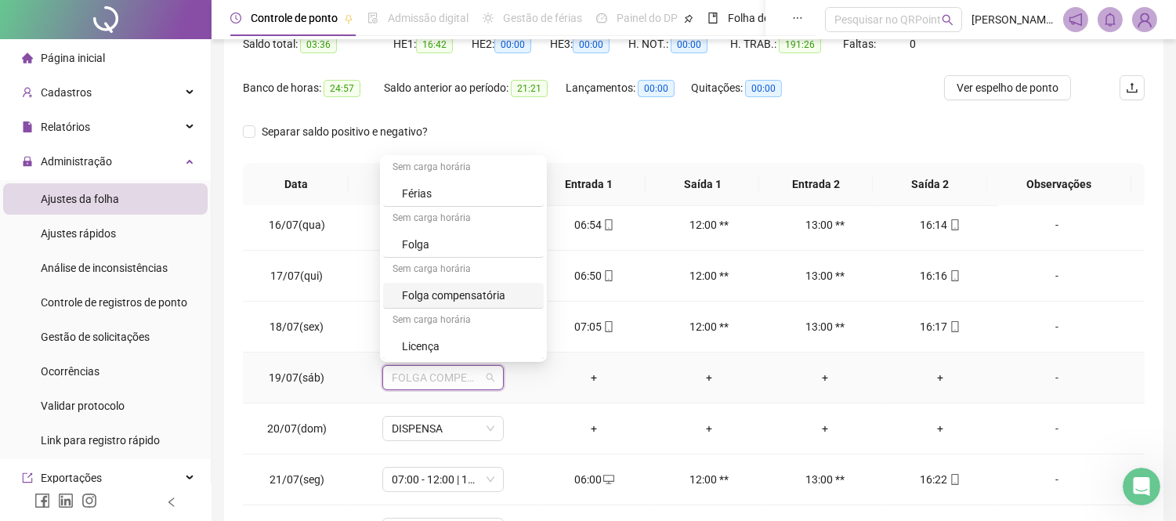
click at [439, 263] on div "Sem carga horária" at bounding box center [463, 270] width 161 height 25
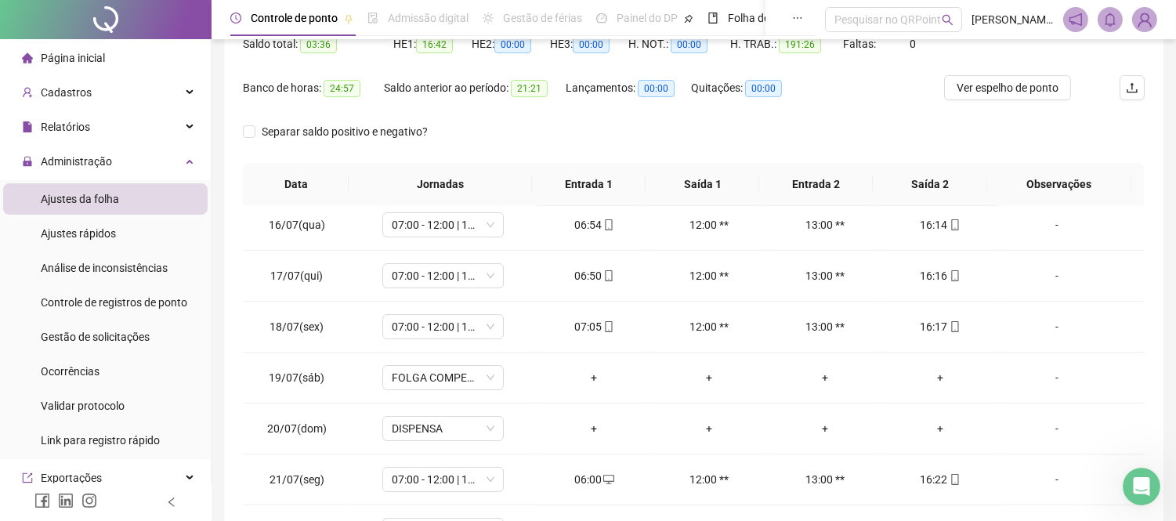
click at [237, 343] on div "**********" at bounding box center [693, 218] width 939 height 681
click at [1134, 484] on icon "Abertura do Messenger da Intercom" at bounding box center [1139, 485] width 26 height 26
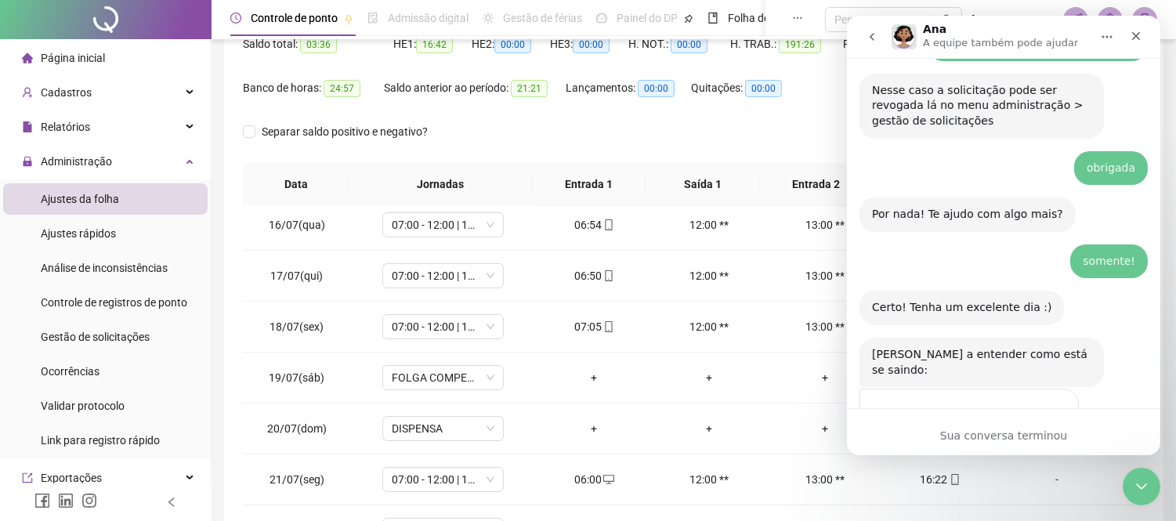
scroll to position [2054, 0]
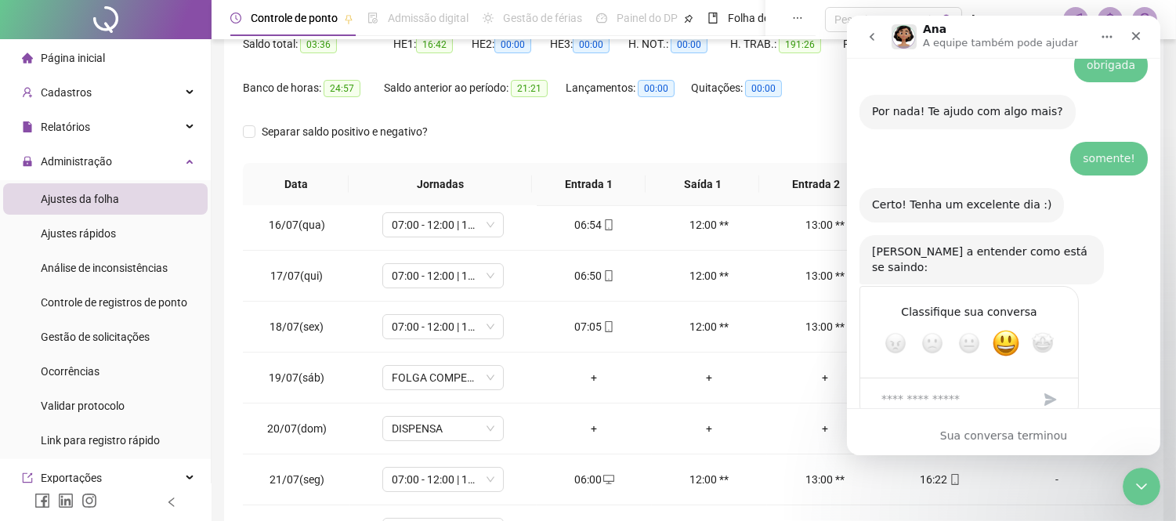
click at [874, 42] on icon "go back" at bounding box center [871, 37] width 13 height 13
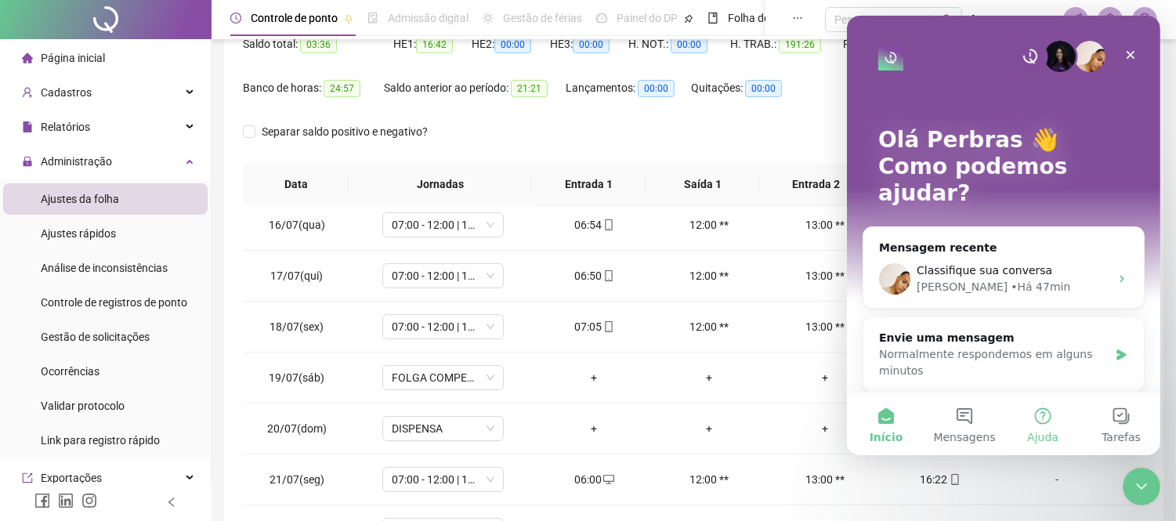
click at [1046, 420] on button "Ajuda" at bounding box center [1042, 423] width 78 height 63
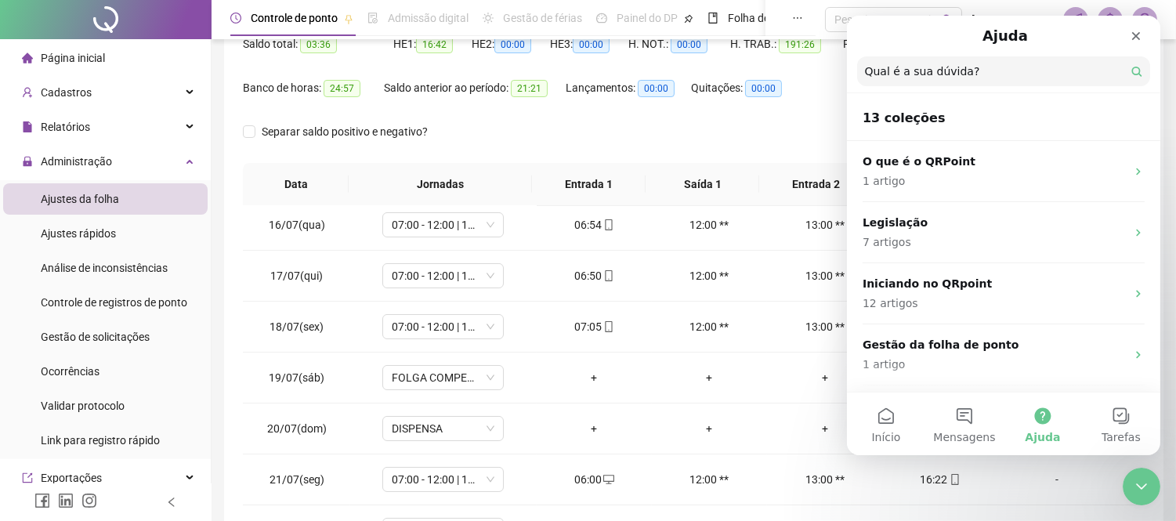
click at [980, 65] on input "Qual é a sua dúvida?" at bounding box center [1002, 71] width 293 height 30
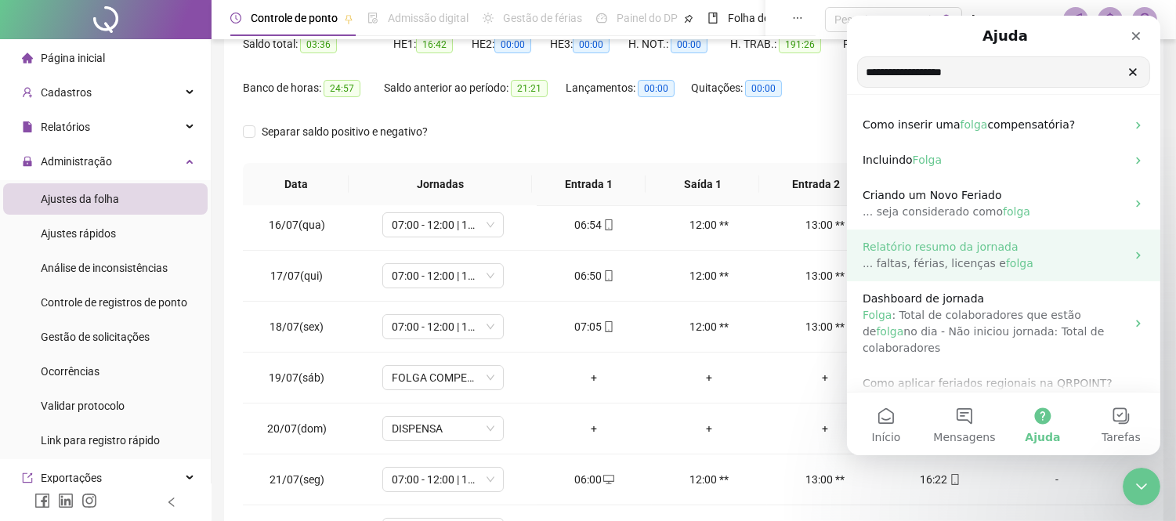
type input "**********"
click at [973, 251] on span "Relatório resumo da jornada" at bounding box center [940, 246] width 156 height 13
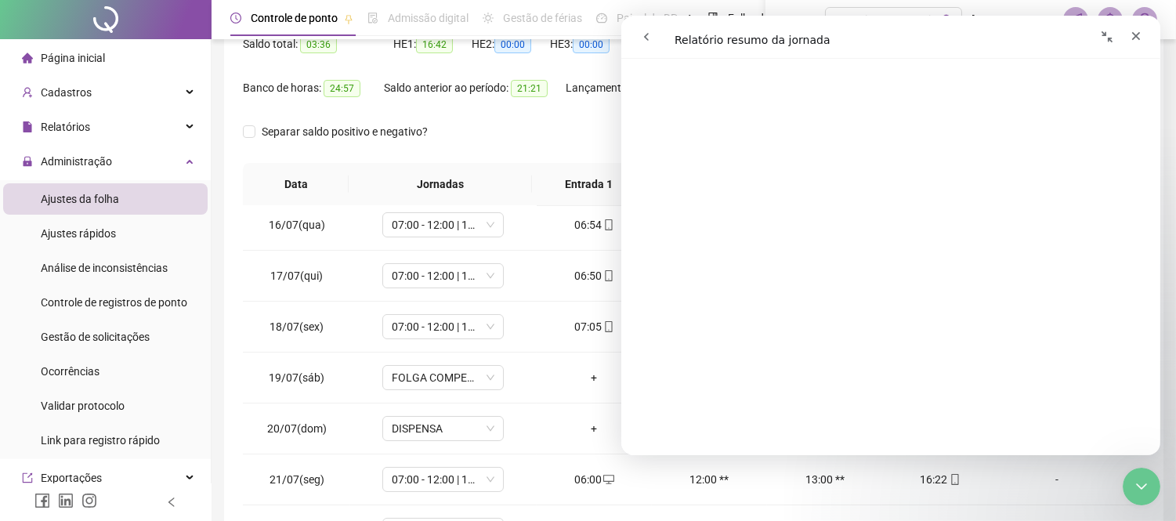
scroll to position [2697, 0]
click at [643, 34] on icon "go back" at bounding box center [645, 37] width 13 height 13
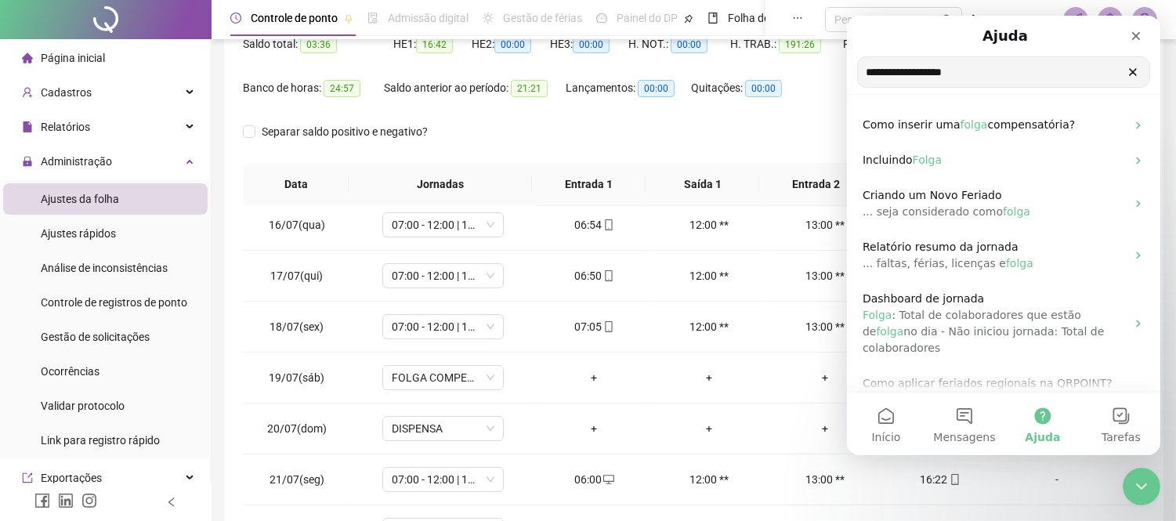
click at [1010, 67] on input "**********" at bounding box center [1002, 72] width 291 height 30
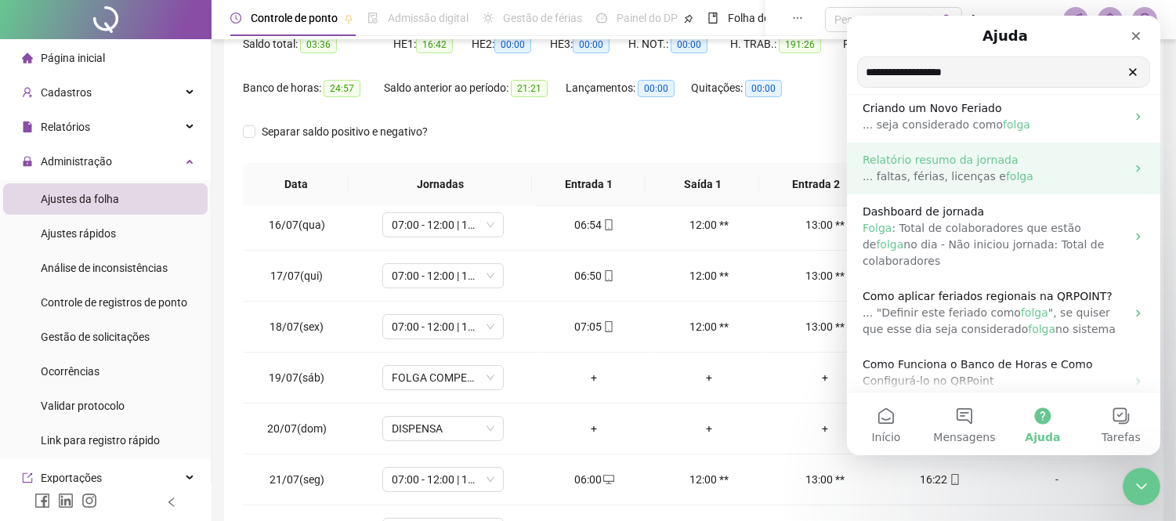
scroll to position [174, 0]
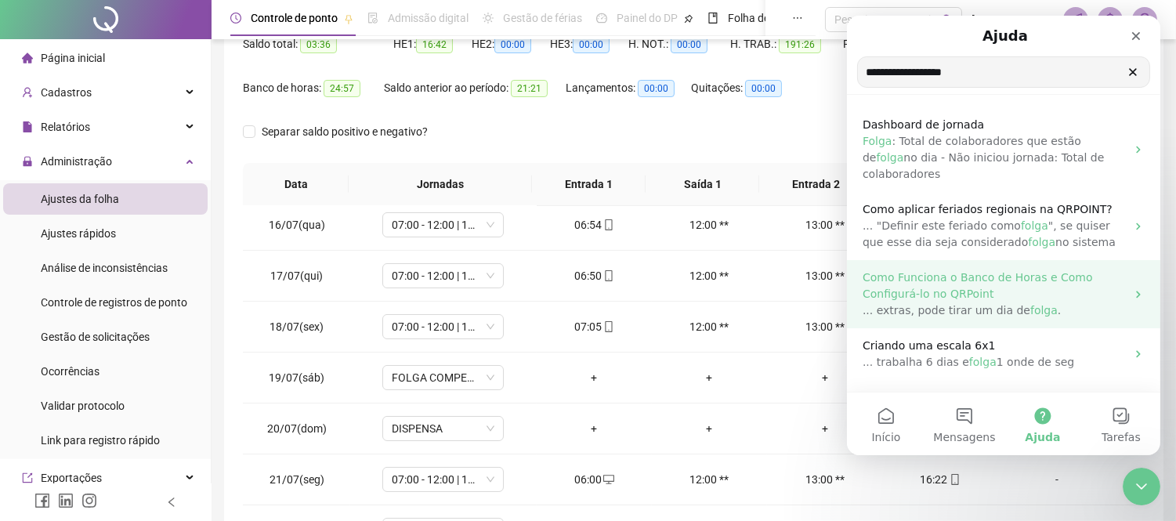
click at [1021, 270] on p "Como Funciona o Banco de Horas e Como Configurá-lo no QRPoint" at bounding box center [993, 285] width 263 height 33
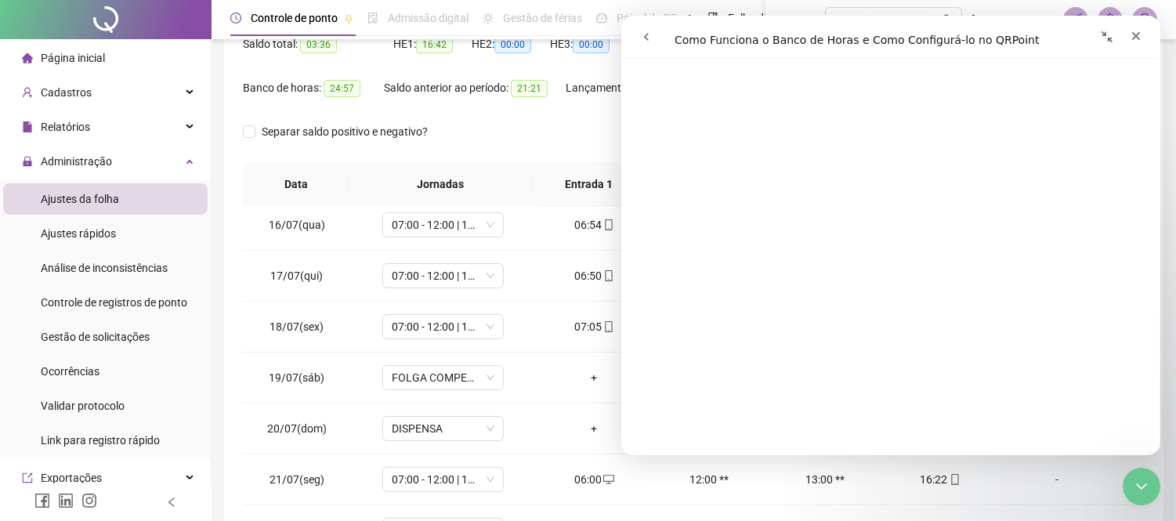
scroll to position [1131, 0]
click at [103, 88] on div "Cadastros" at bounding box center [105, 92] width 204 height 31
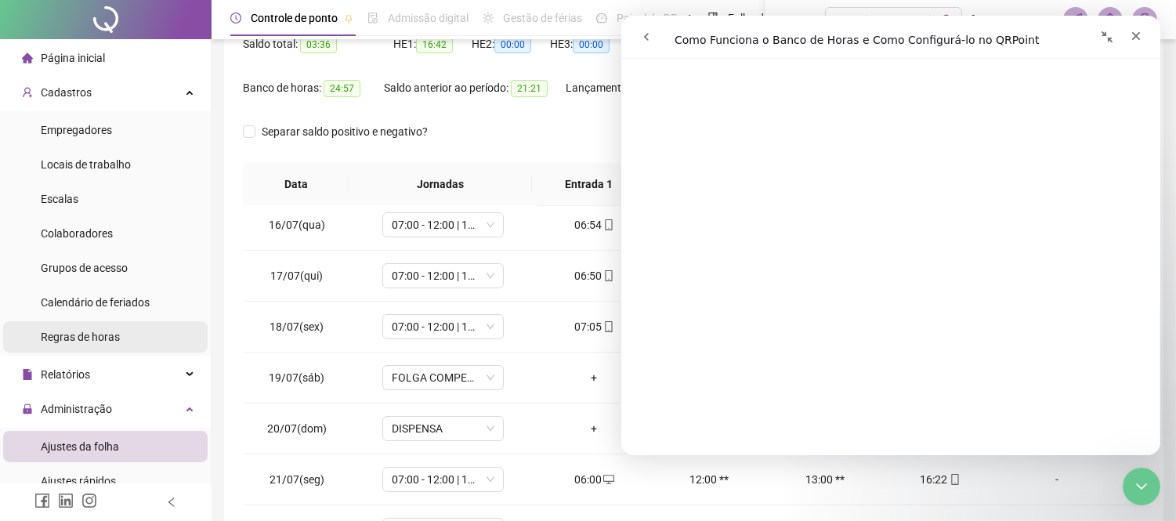
click at [73, 331] on span "Regras de horas" at bounding box center [80, 337] width 79 height 13
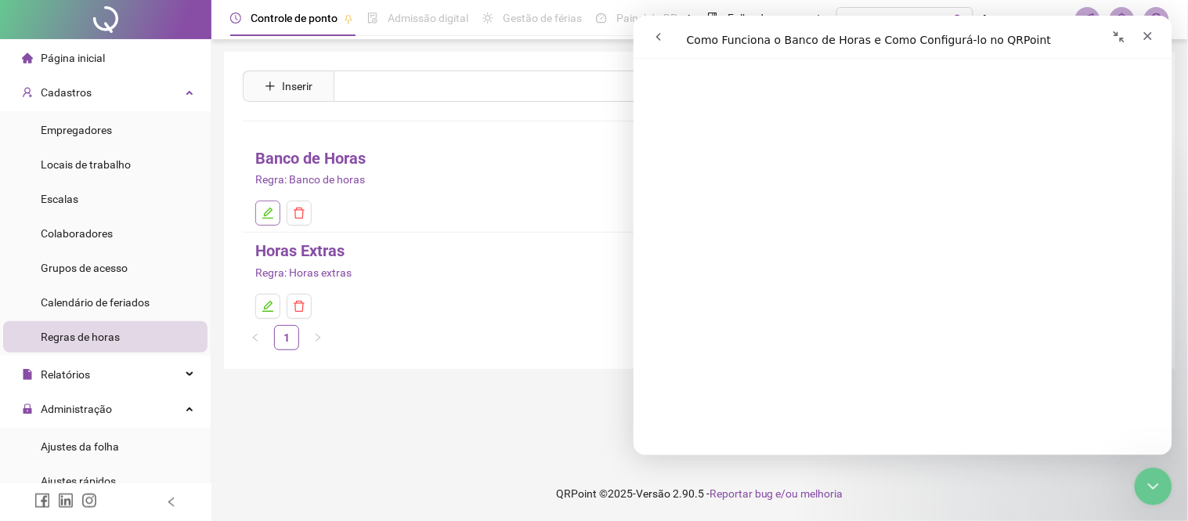
click at [262, 219] on icon "edit" at bounding box center [268, 213] width 13 height 13
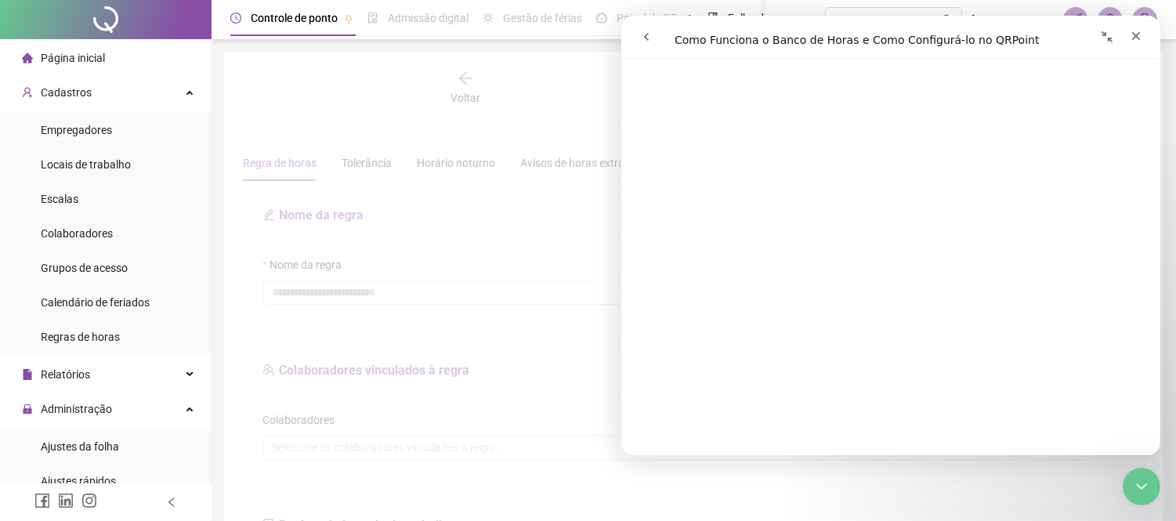
type input "**********"
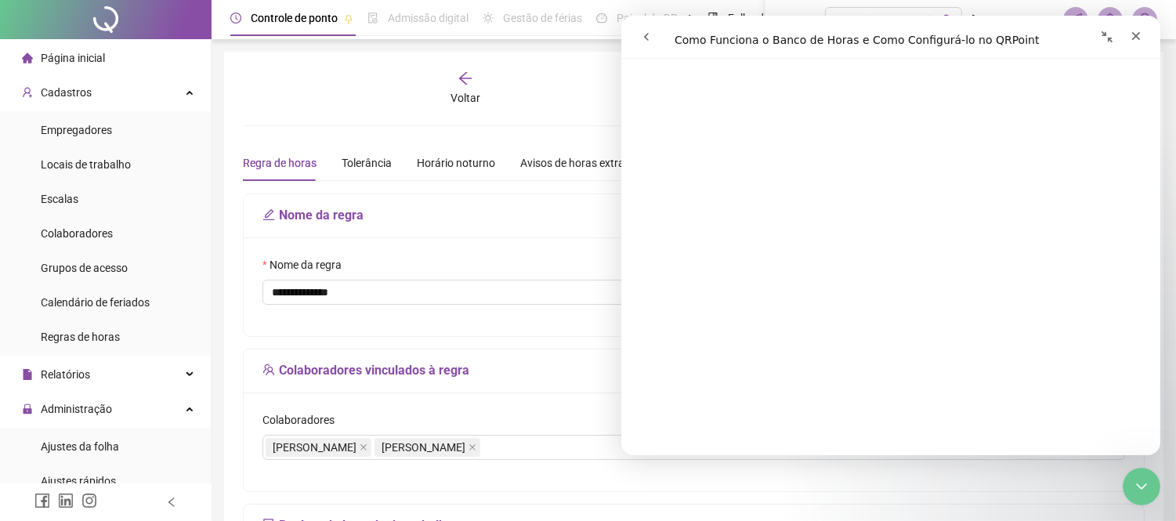
scroll to position [1218, 0]
click at [339, 103] on div "Voltar Salvar" at bounding box center [694, 88] width 914 height 36
click at [1136, 486] on icon "Encerramento do Messenger da Intercom" at bounding box center [1138, 484] width 19 height 19
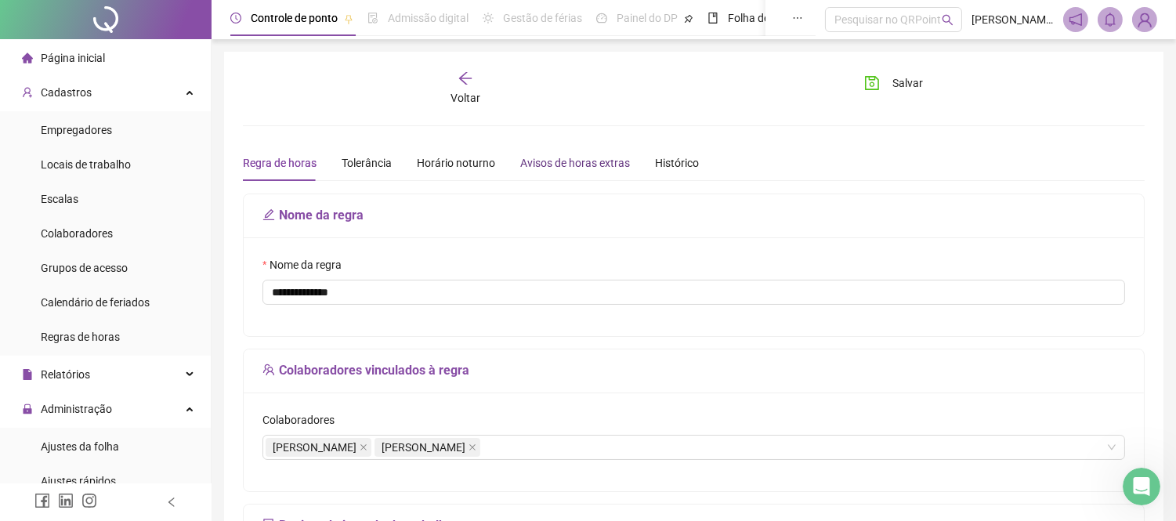
click at [565, 154] on div "Avisos de horas extras" at bounding box center [575, 162] width 110 height 17
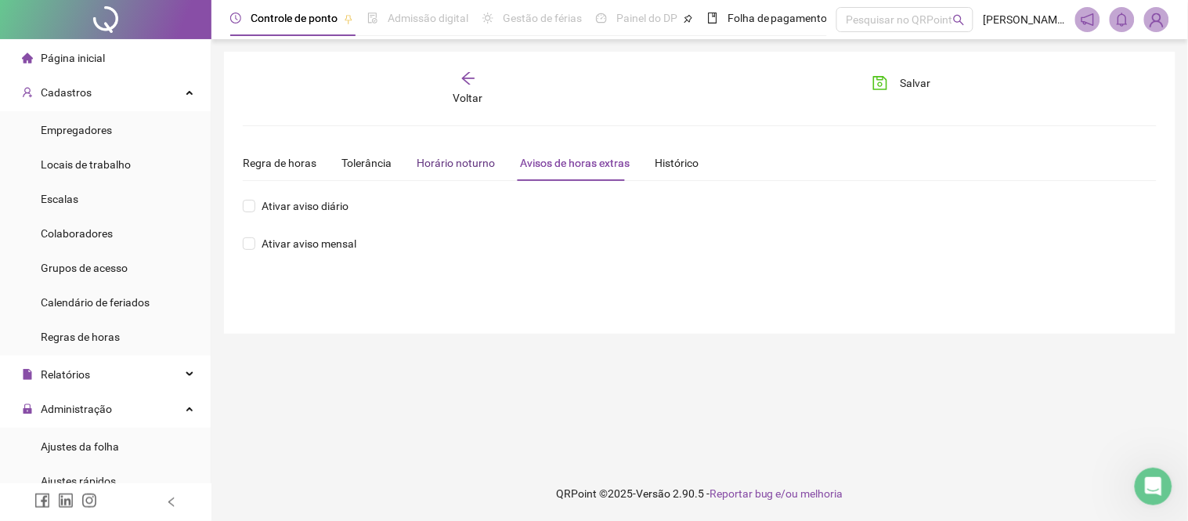
click at [475, 160] on div "Horário noturno" at bounding box center [456, 162] width 78 height 17
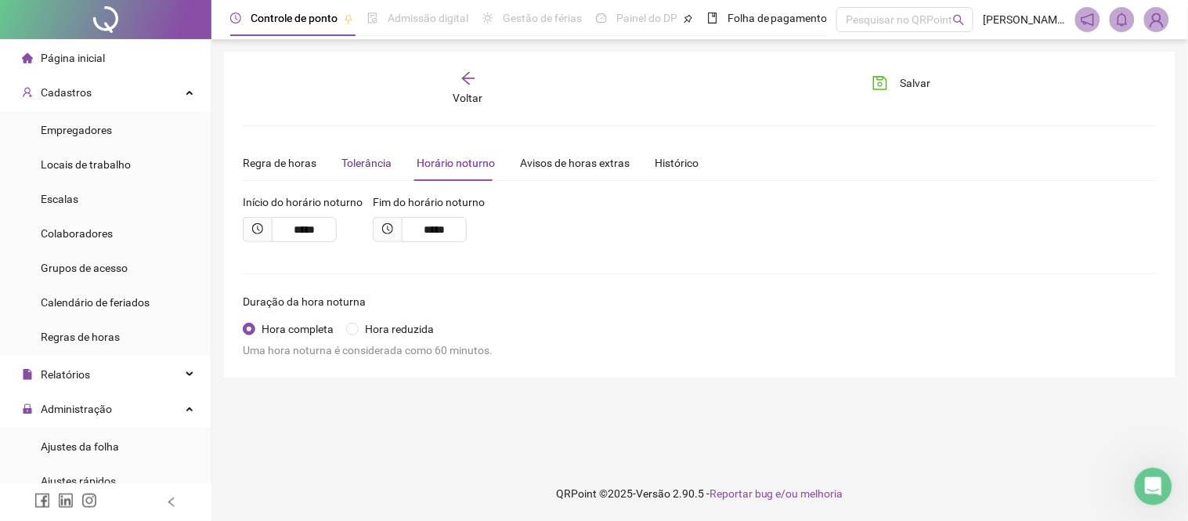
click at [368, 159] on div "Tolerância" at bounding box center [366, 162] width 50 height 17
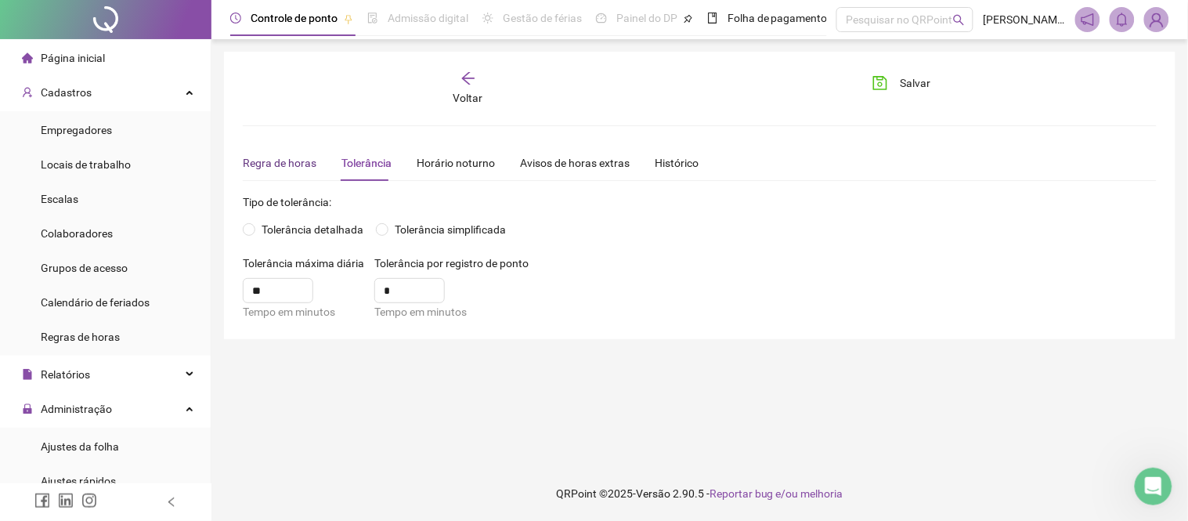
click at [278, 157] on div "Regra de horas" at bounding box center [280, 162] width 74 height 17
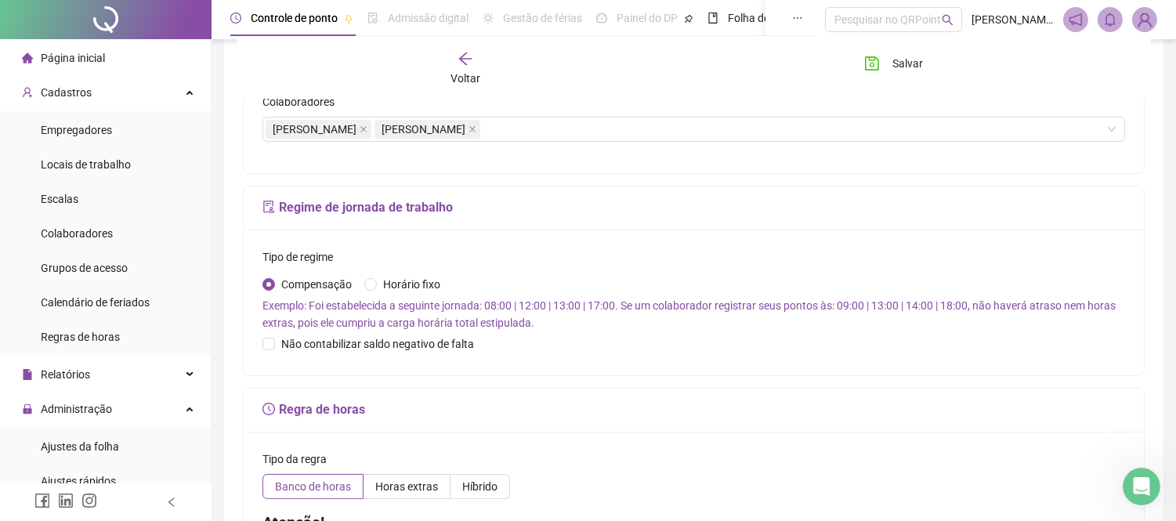
scroll to position [348, 0]
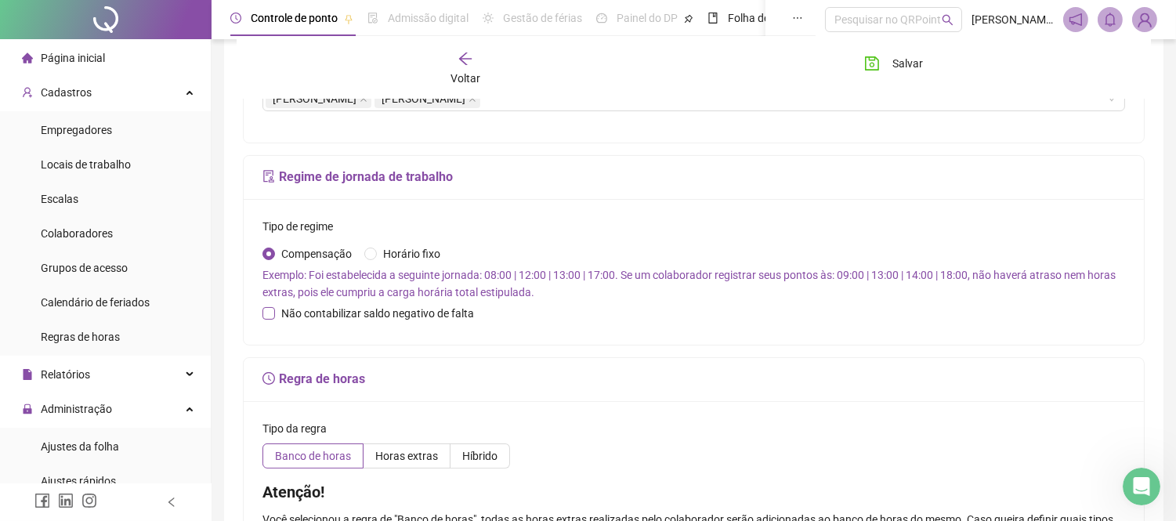
click at [420, 322] on span "Não contabilizar saldo negativo de falta" at bounding box center [377, 313] width 205 height 17
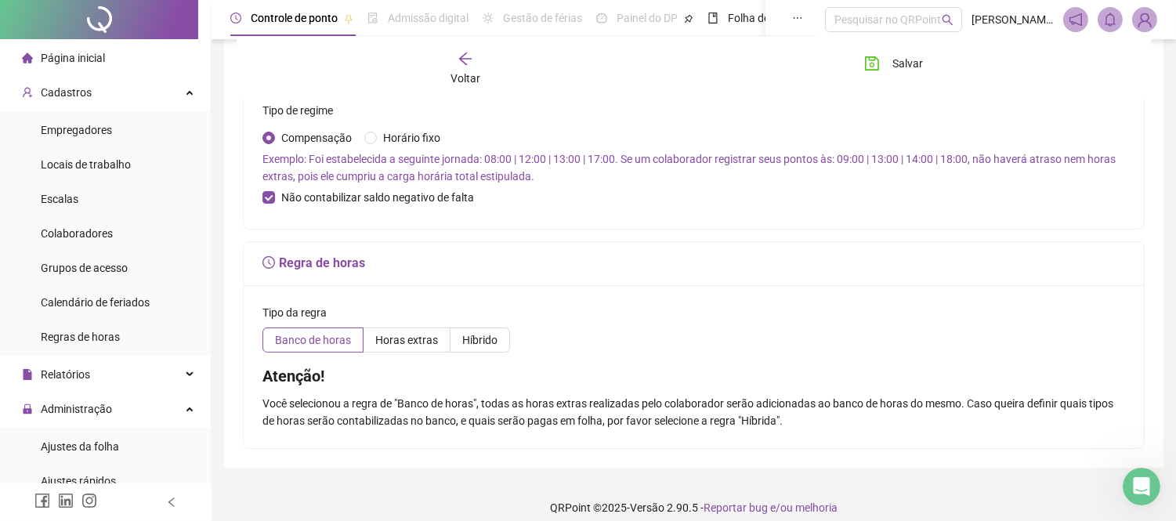
scroll to position [479, 0]
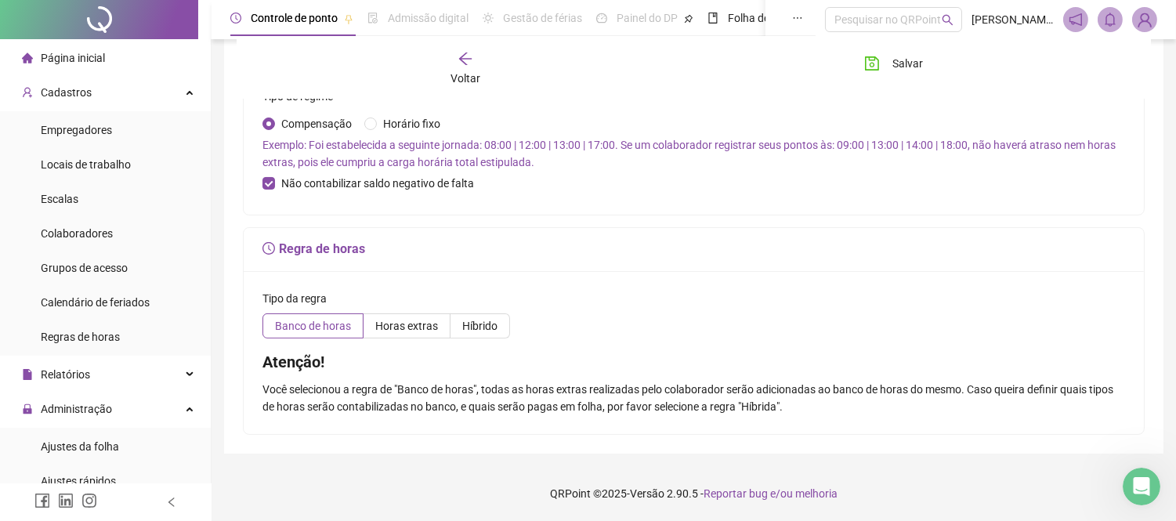
click at [1118, 483] on footer "QRPoint © 2025 - Versão 2.90.5 - Reportar bug e/ou melhoria" at bounding box center [693, 493] width 964 height 55
click at [1130, 480] on icon "Abertura do Messenger da Intercom" at bounding box center [1139, 485] width 26 height 26
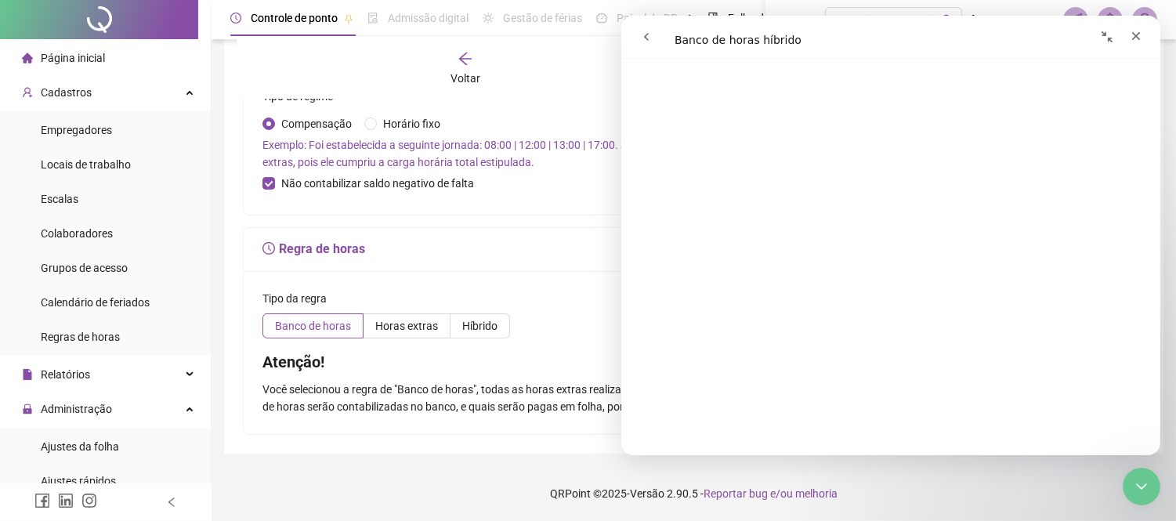
scroll to position [173, 0]
click at [643, 40] on icon "go back" at bounding box center [645, 37] width 13 height 13
click at [637, 35] on button "go back" at bounding box center [645, 37] width 30 height 30
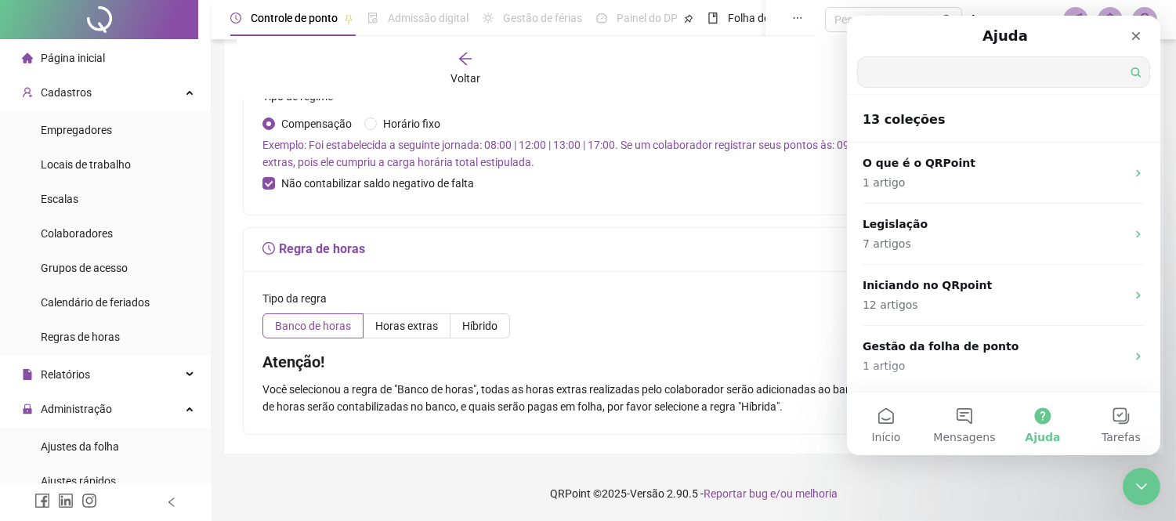
click at [999, 76] on input "Qual é a sua dúvida?" at bounding box center [1002, 72] width 291 height 30
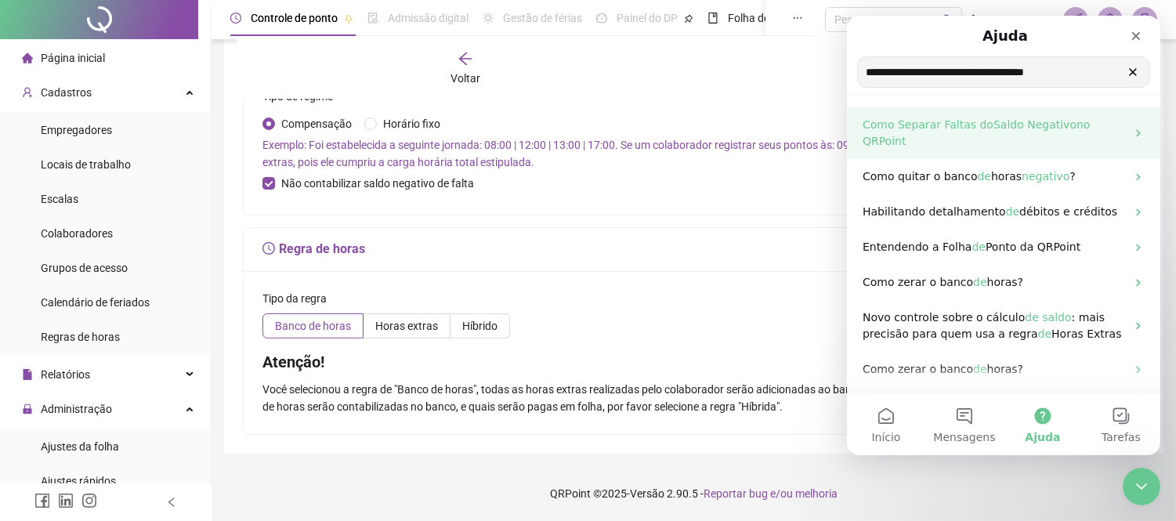
type input "**********"
click at [941, 127] on span "Como Separar Faltas do" at bounding box center [927, 124] width 131 height 13
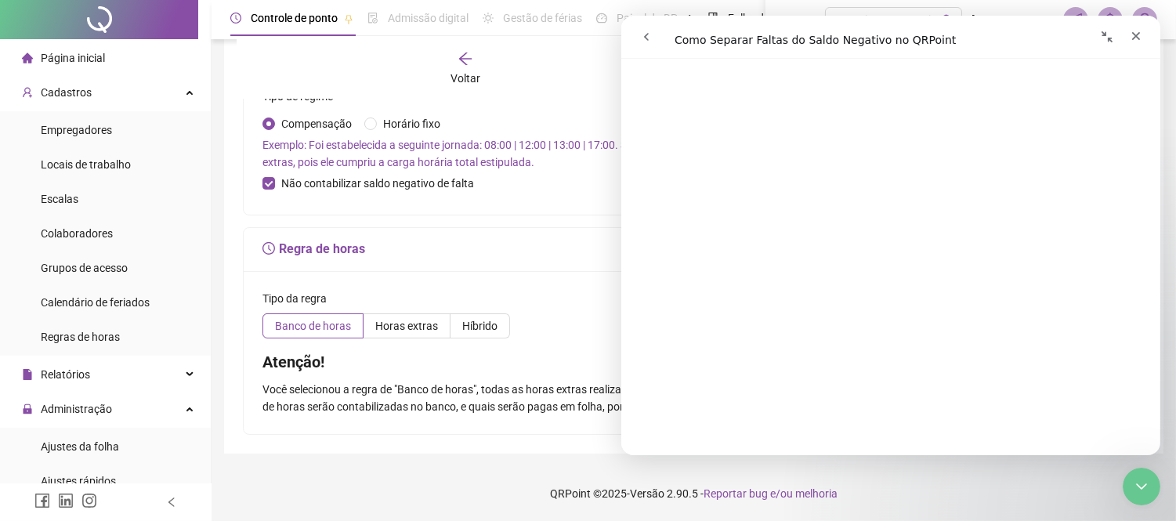
scroll to position [957, 0]
click at [538, 221] on form "**********" at bounding box center [693, 75] width 901 height 720
click at [1141, 493] on div "Encerramento do Messenger da Intercom" at bounding box center [1139, 484] width 38 height 38
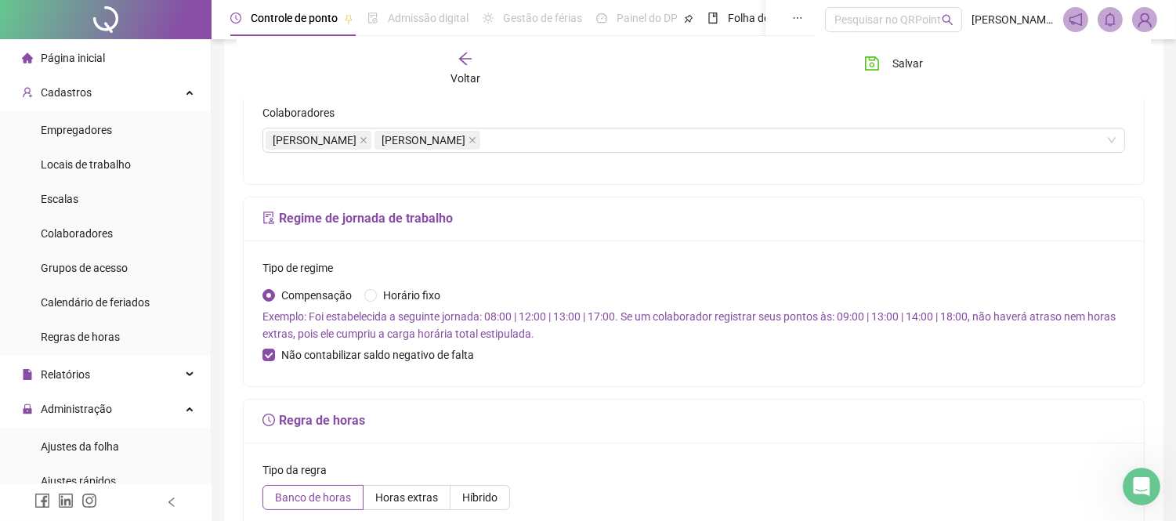
scroll to position [305, 0]
click at [887, 74] on button "Salvar" at bounding box center [893, 63] width 82 height 25
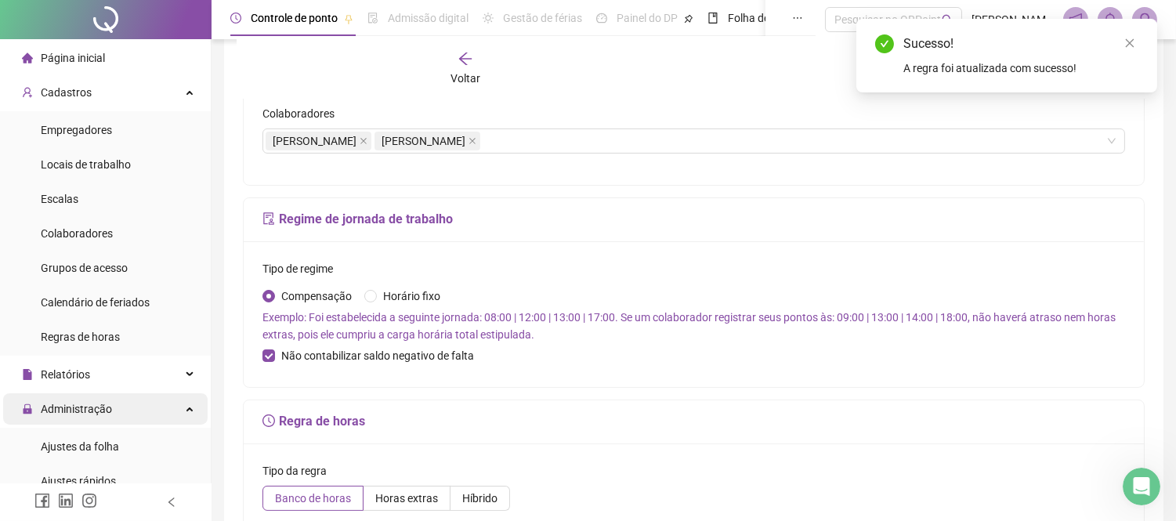
scroll to position [87, 0]
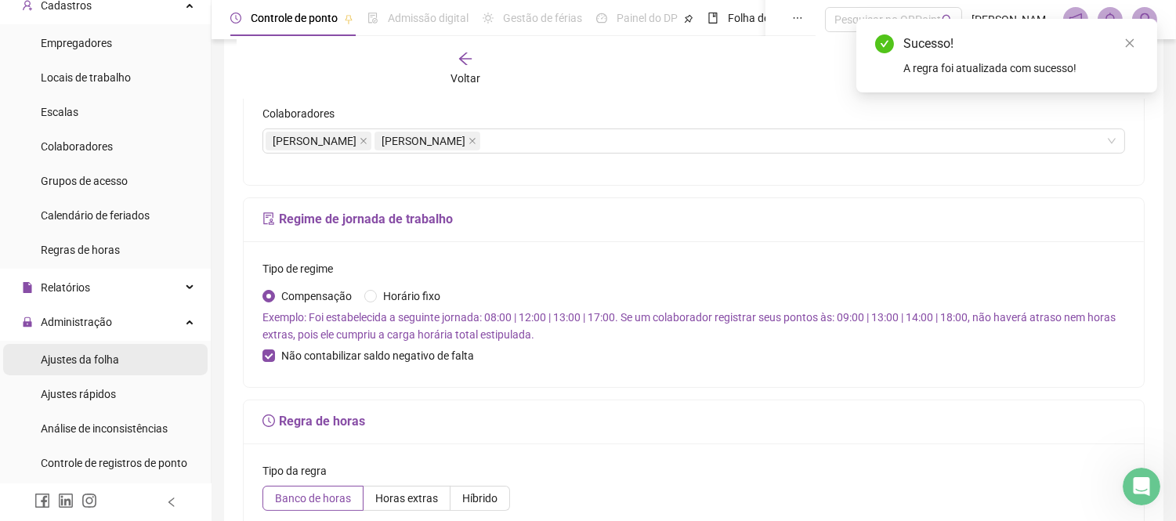
click at [111, 354] on span "Ajustes da folha" at bounding box center [80, 359] width 78 height 13
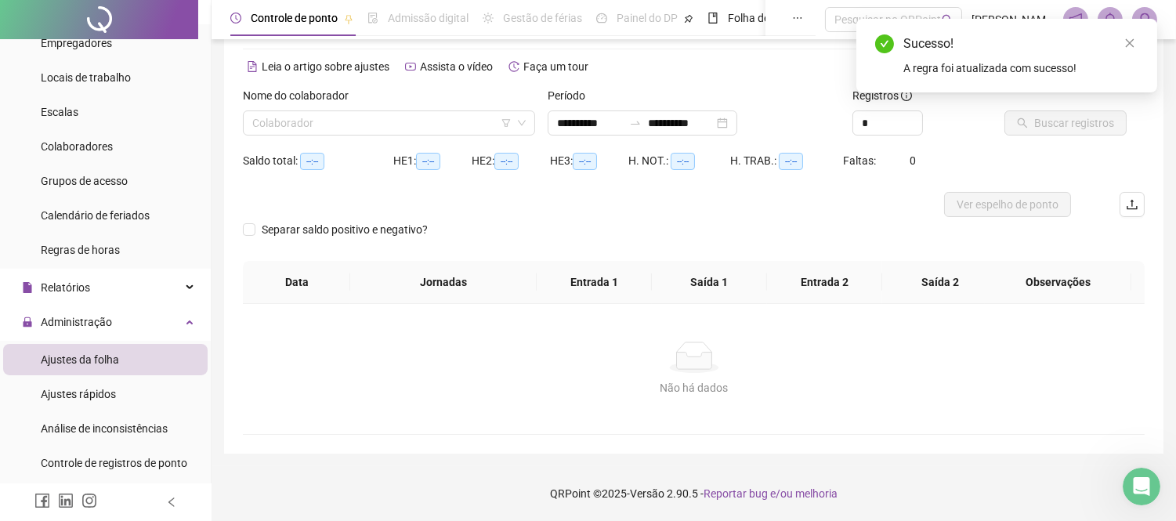
scroll to position [56, 0]
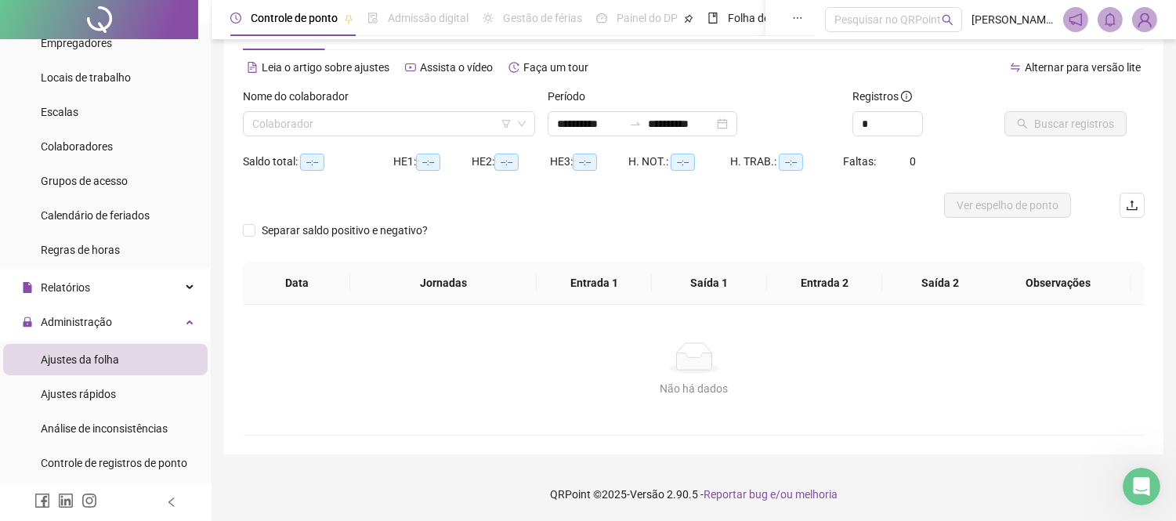
type input "**********"
click at [468, 120] on input "search" at bounding box center [381, 123] width 259 height 23
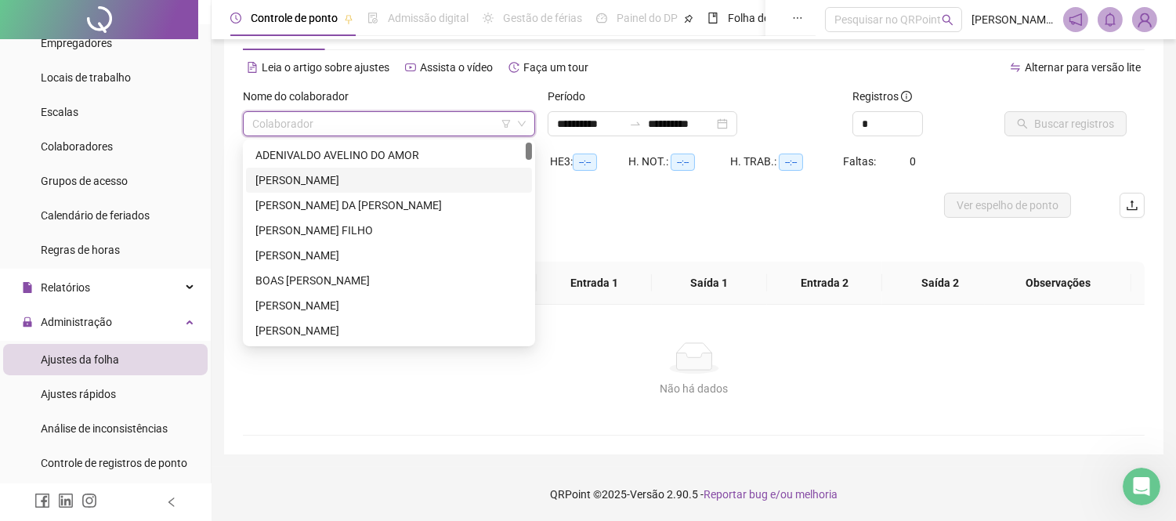
type input "*"
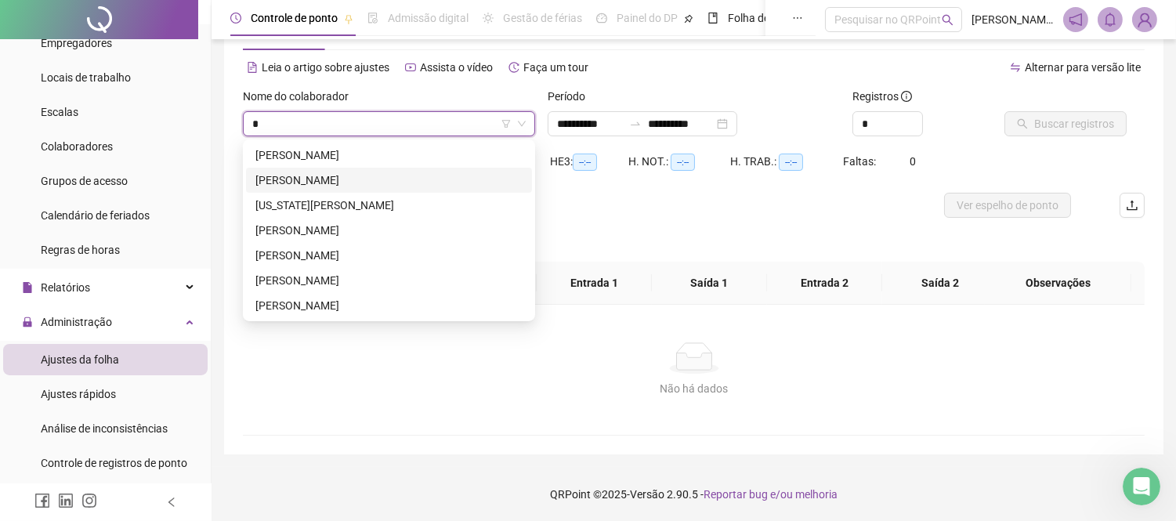
click at [303, 182] on div "[PERSON_NAME]" at bounding box center [388, 180] width 267 height 17
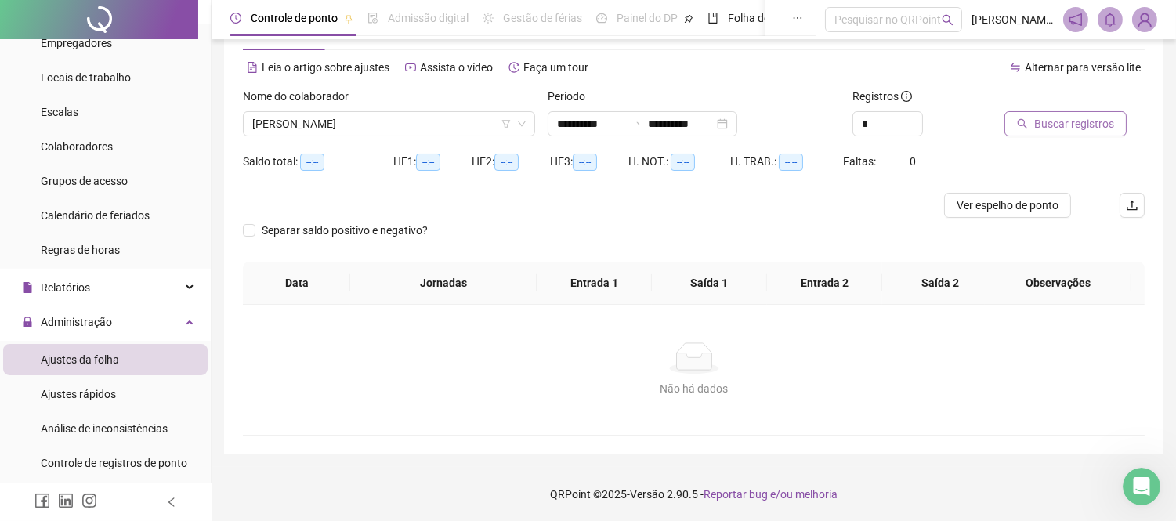
click at [1079, 129] on span "Buscar registros" at bounding box center [1074, 123] width 80 height 17
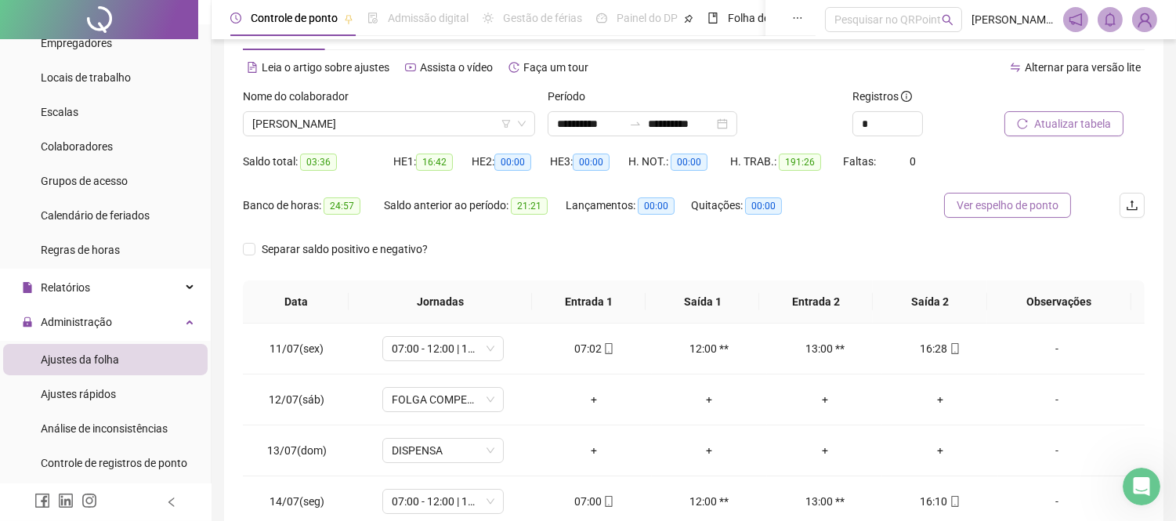
click at [968, 207] on span "Ver espelho de ponto" at bounding box center [1007, 205] width 102 height 17
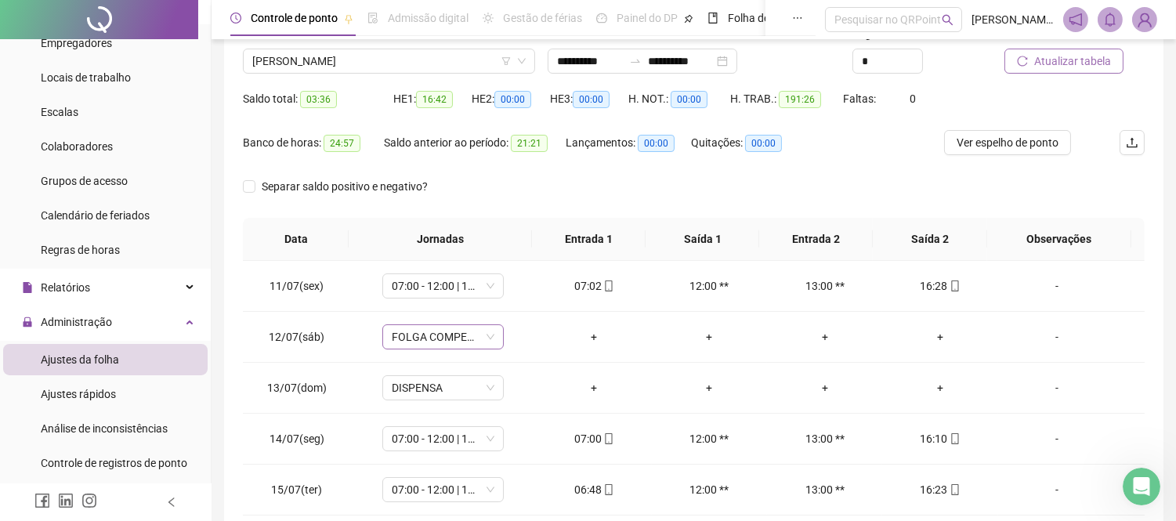
scroll to position [143, 0]
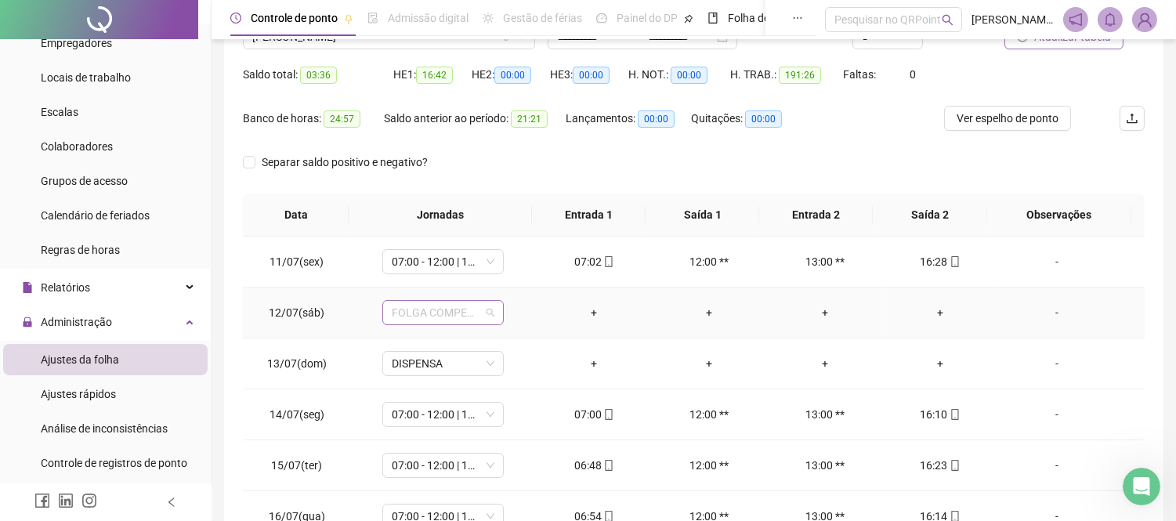
click at [459, 312] on span "FOLGA COMPENSATÓRIA" at bounding box center [443, 312] width 103 height 23
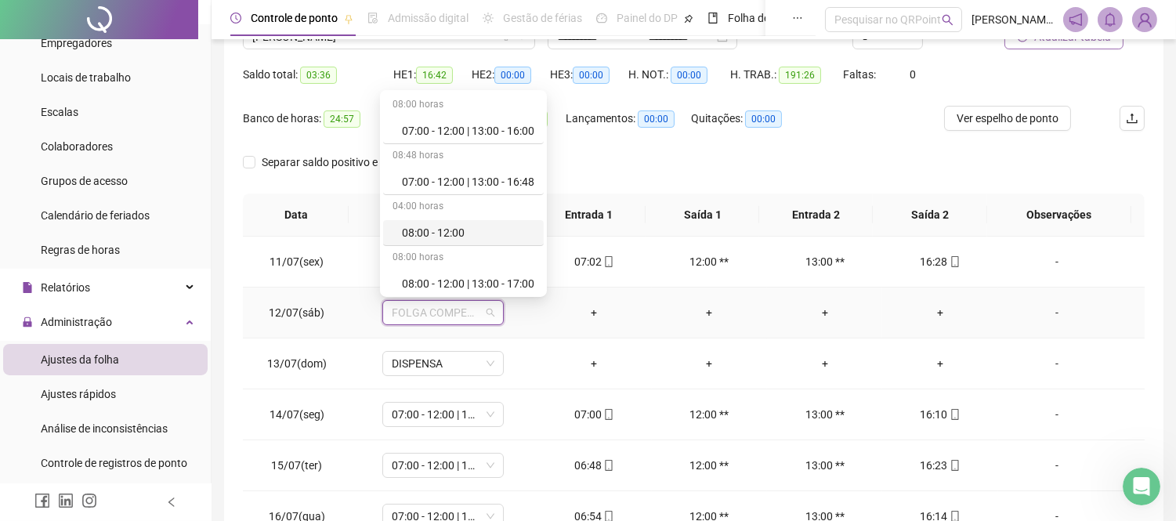
click at [458, 230] on div "08:00 - 12:00" at bounding box center [468, 232] width 132 height 17
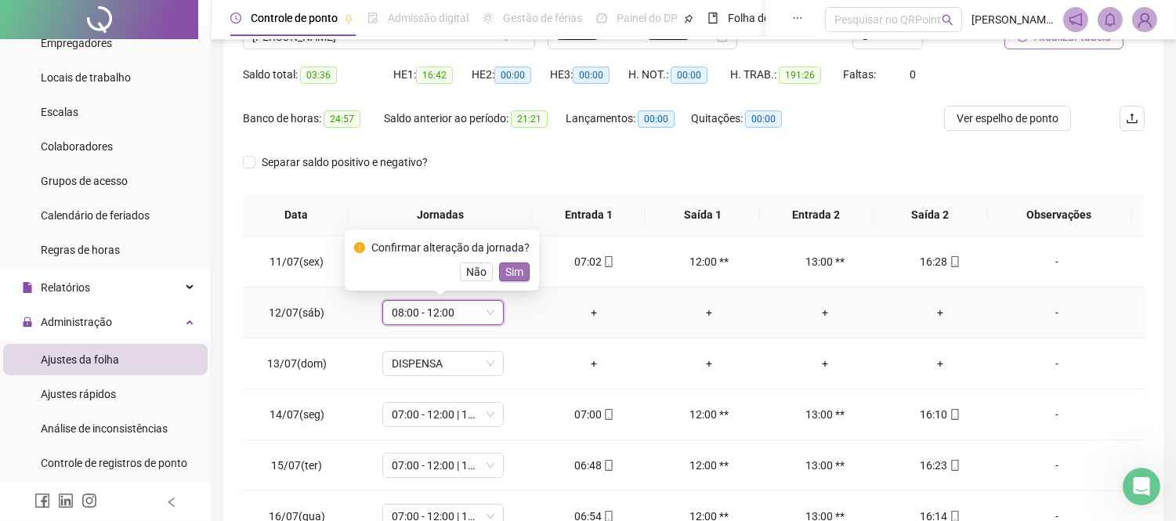
click at [507, 270] on span "Sim" at bounding box center [514, 271] width 18 height 17
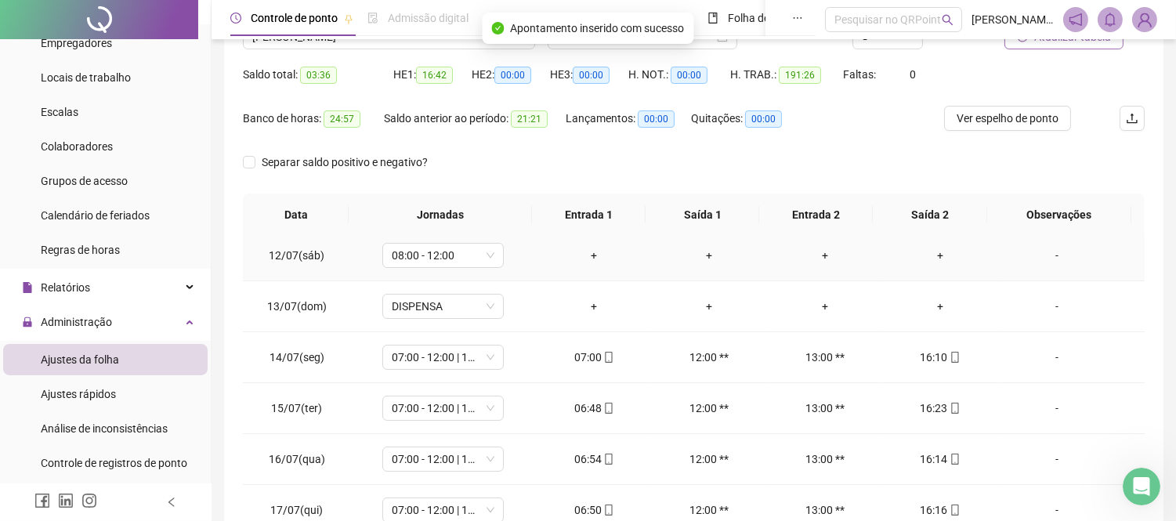
scroll to position [87, 0]
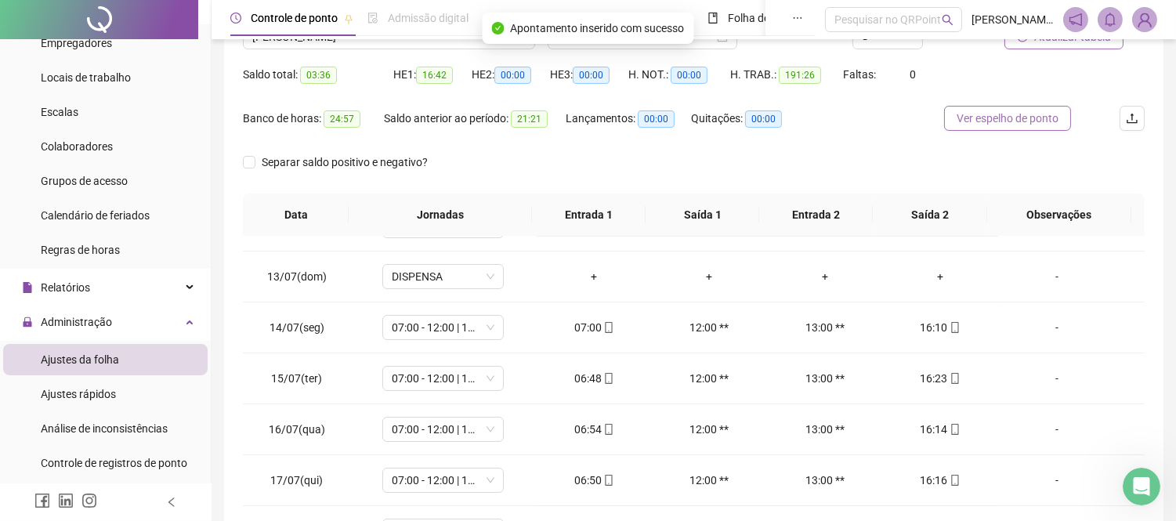
click at [1001, 122] on span "Ver espelho de ponto" at bounding box center [1007, 118] width 102 height 17
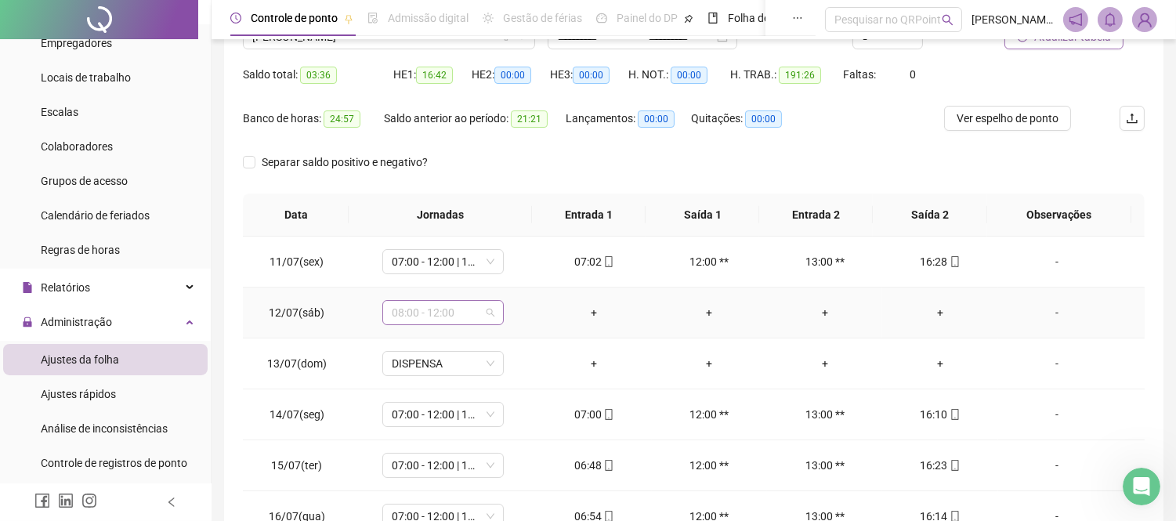
click at [464, 309] on span "08:00 - 12:00" at bounding box center [443, 312] width 103 height 23
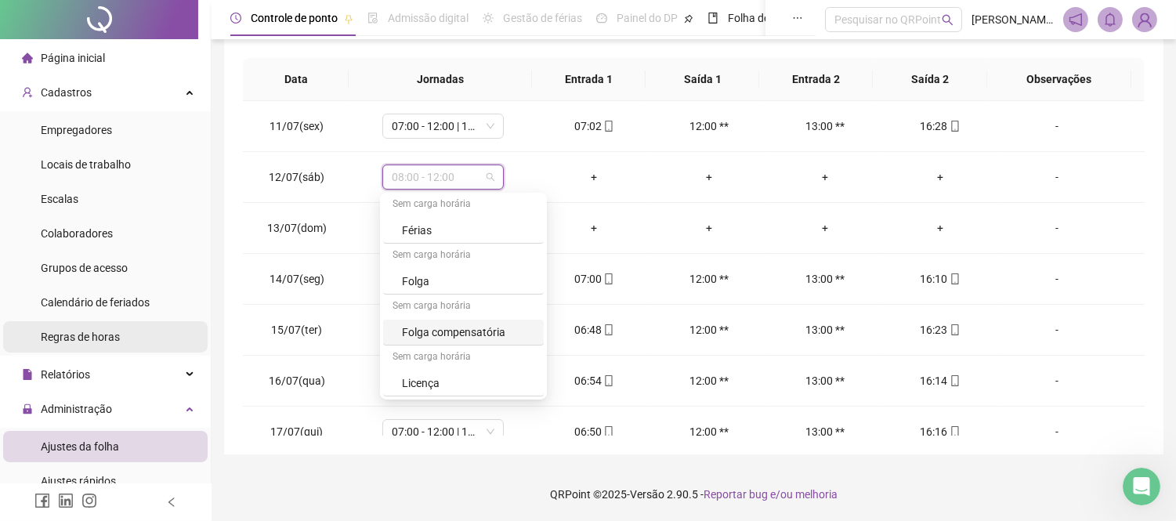
click at [75, 342] on span "Regras de horas" at bounding box center [80, 337] width 79 height 13
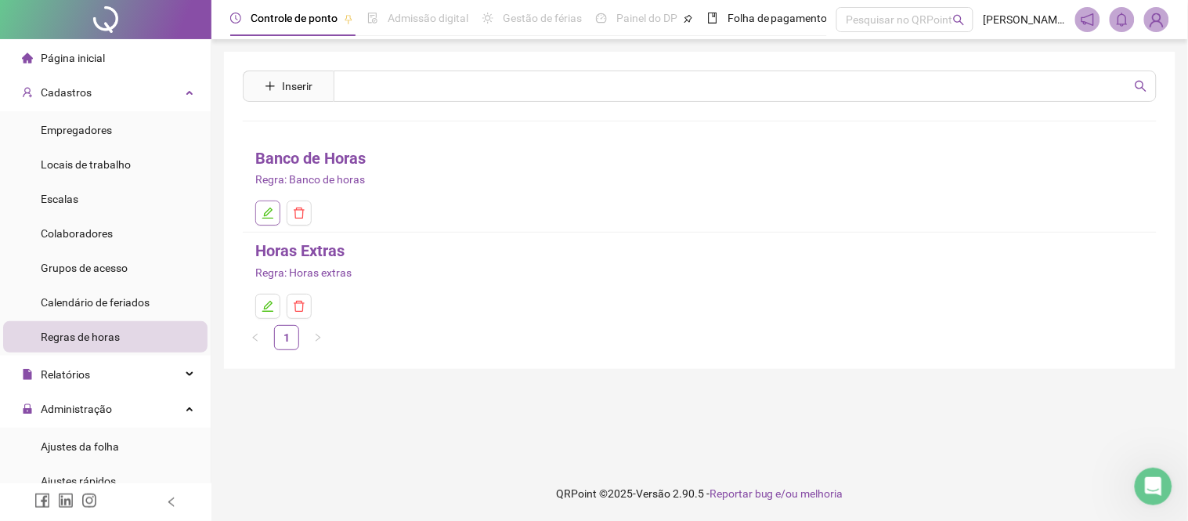
click at [270, 218] on icon "edit" at bounding box center [267, 213] width 11 height 11
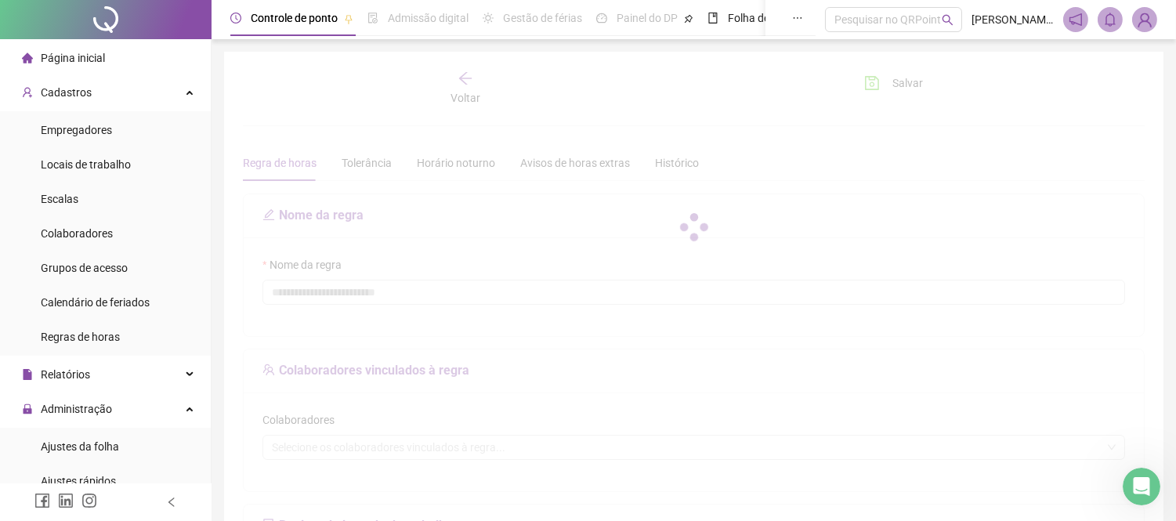
type input "**********"
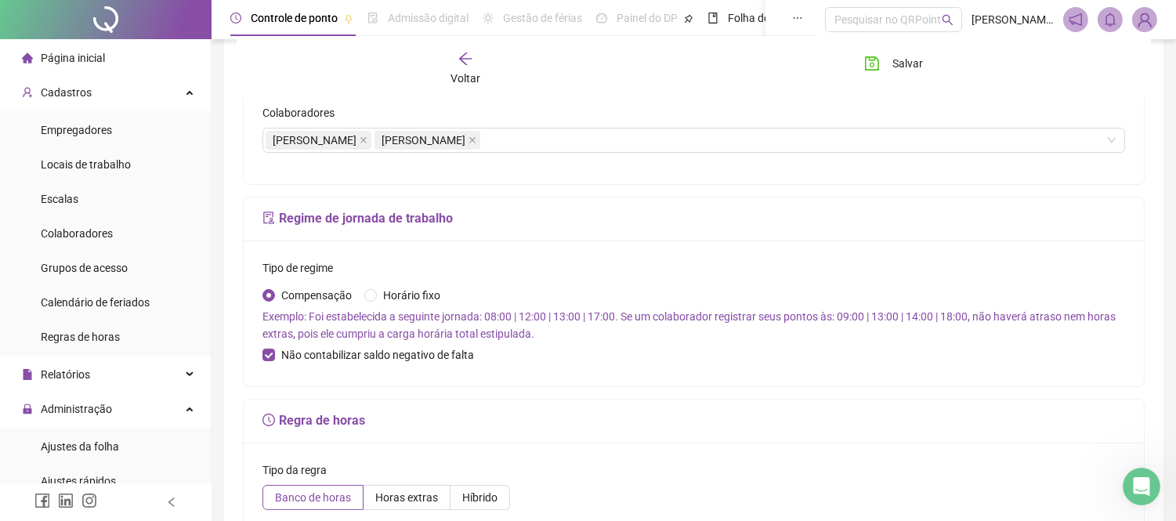
scroll to position [348, 0]
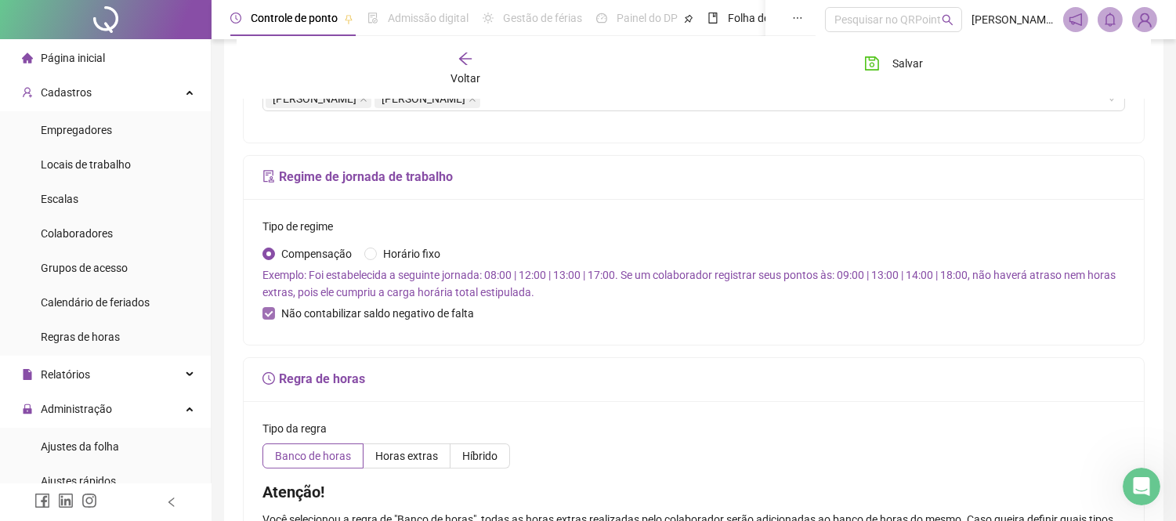
click at [271, 319] on span at bounding box center [268, 313] width 13 height 13
click at [883, 57] on button "Salvar" at bounding box center [893, 63] width 82 height 25
click at [76, 451] on span "Ajustes da folha" at bounding box center [80, 446] width 78 height 13
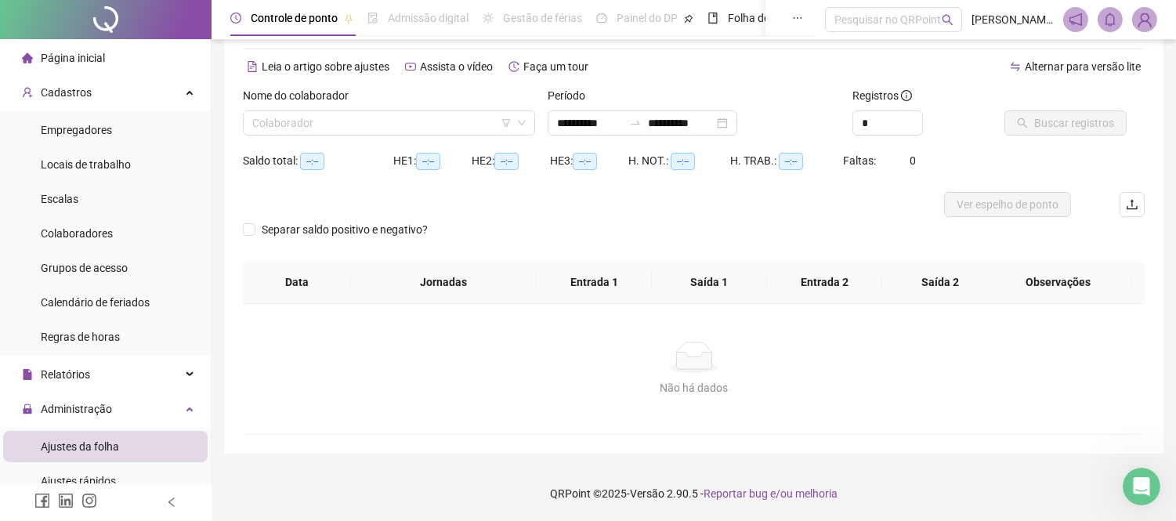
scroll to position [56, 0]
type input "**********"
click at [453, 125] on input "search" at bounding box center [381, 123] width 259 height 23
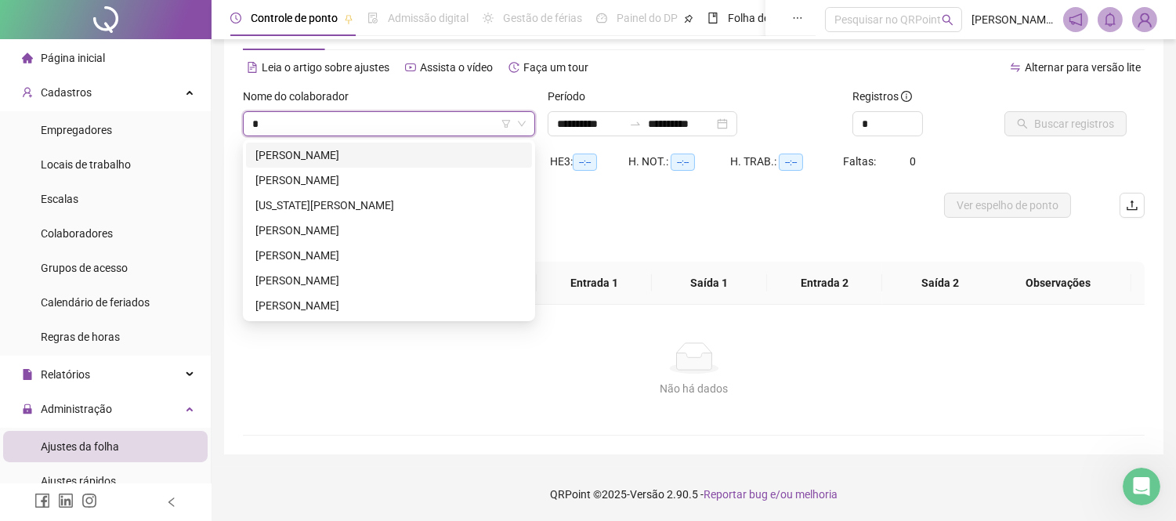
type input "**"
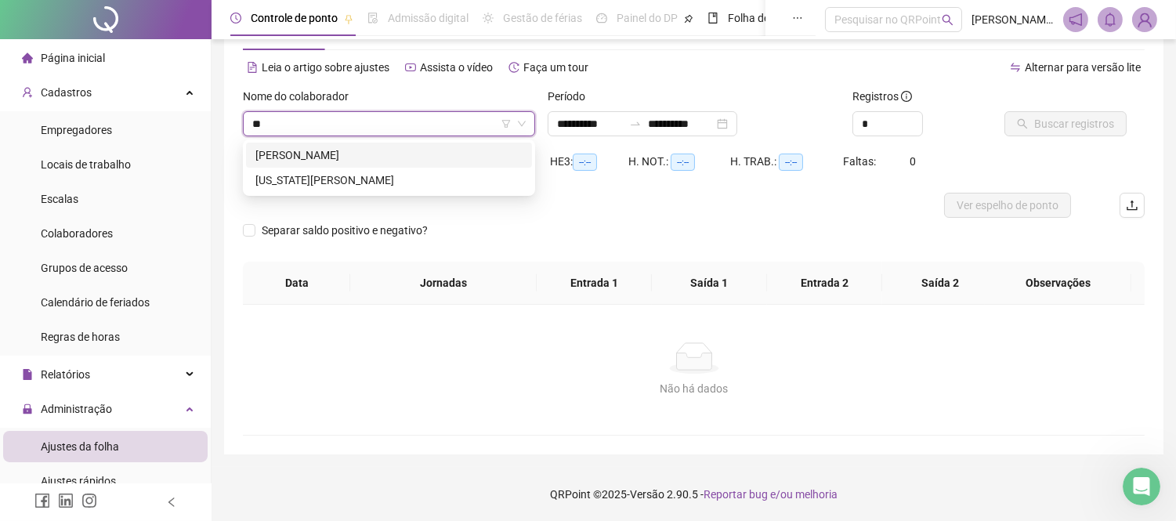
click at [370, 150] on div "[PERSON_NAME]" at bounding box center [388, 154] width 267 height 17
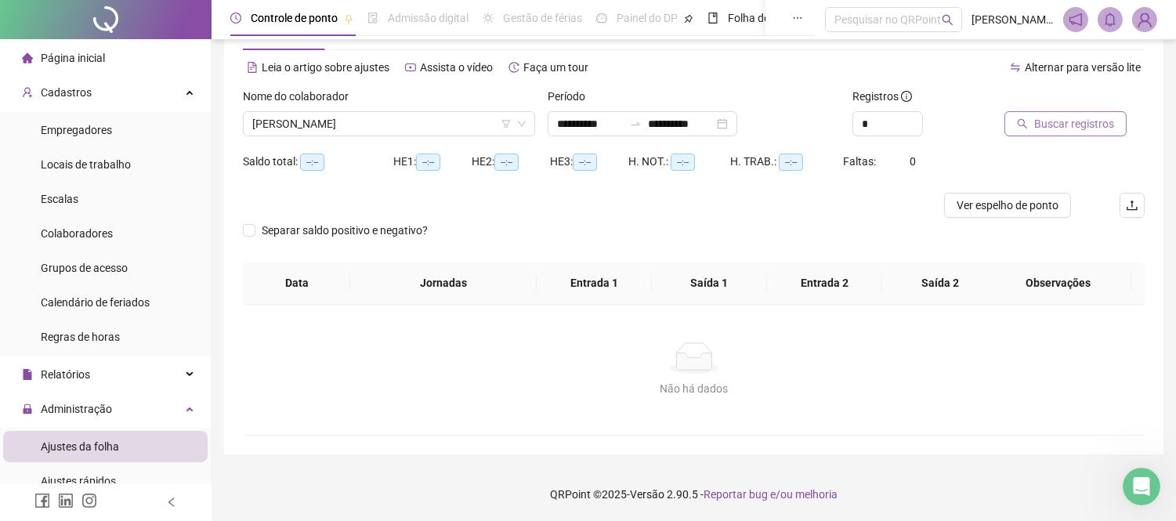
click at [1052, 123] on span "Buscar registros" at bounding box center [1074, 123] width 80 height 17
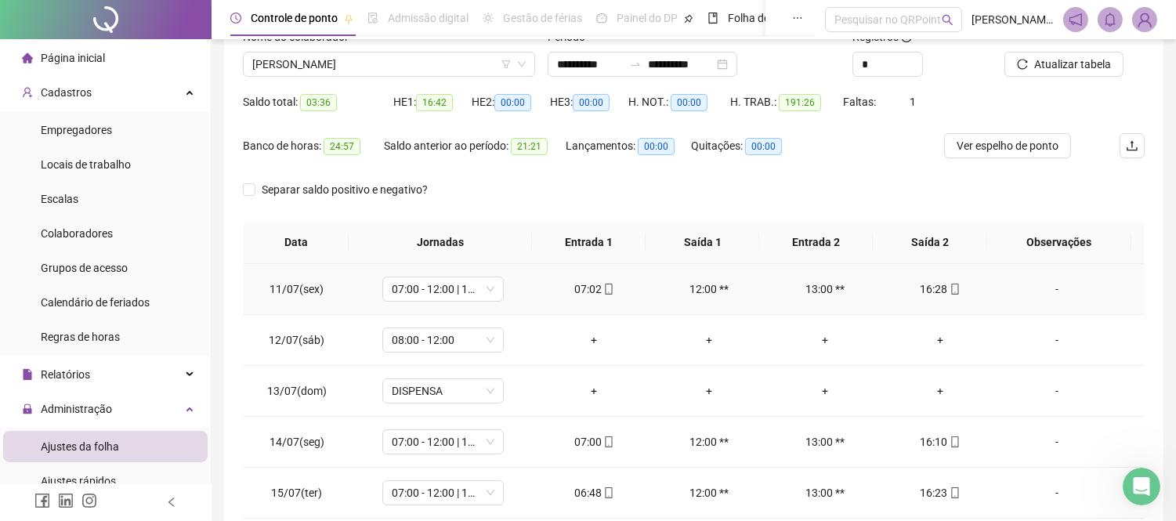
scroll to position [105, 0]
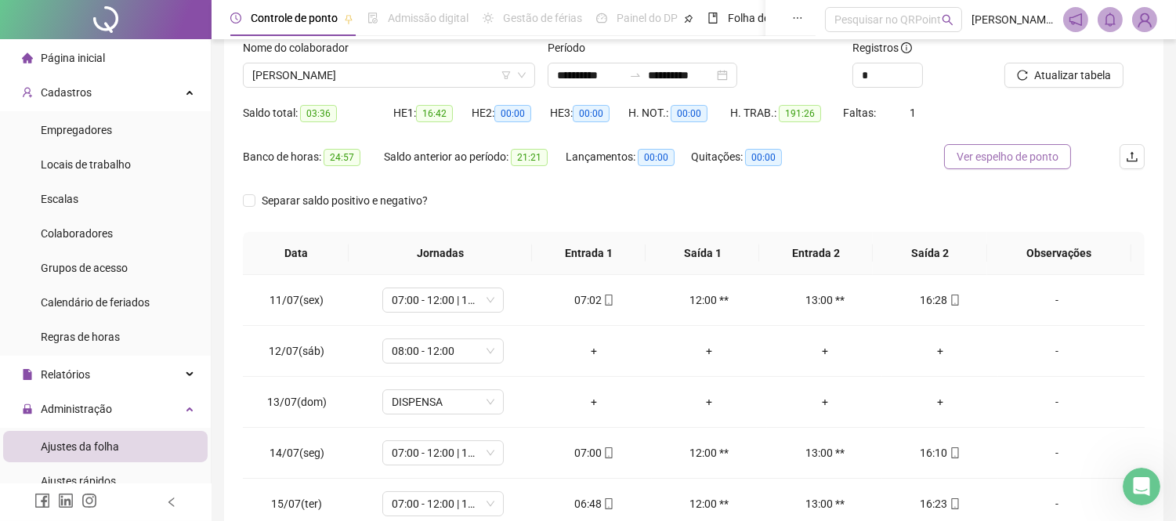
click at [990, 163] on span "Ver espelho de ponto" at bounding box center [1007, 156] width 102 height 17
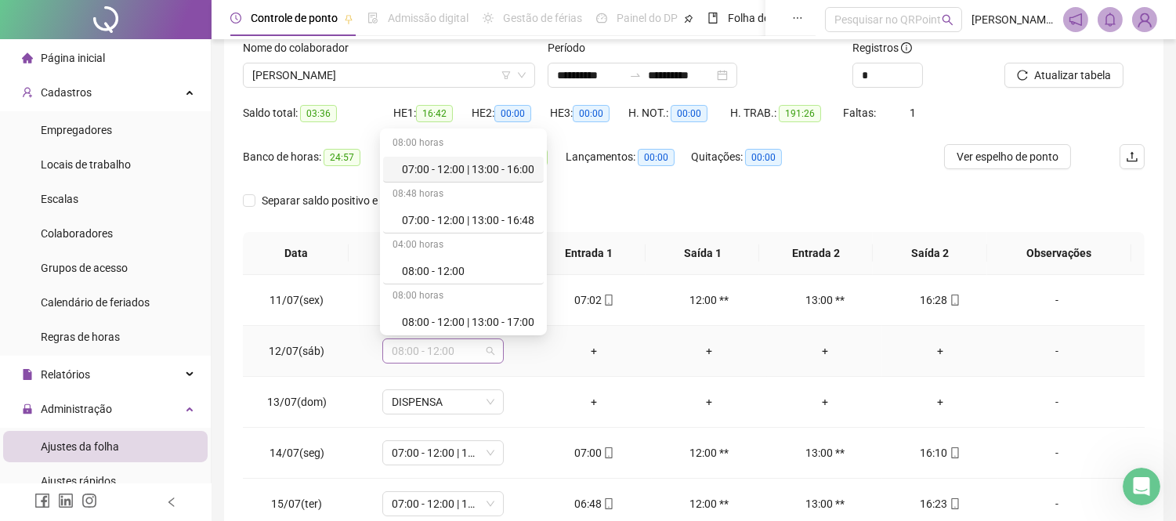
click at [457, 350] on span "08:00 - 12:00" at bounding box center [443, 350] width 103 height 23
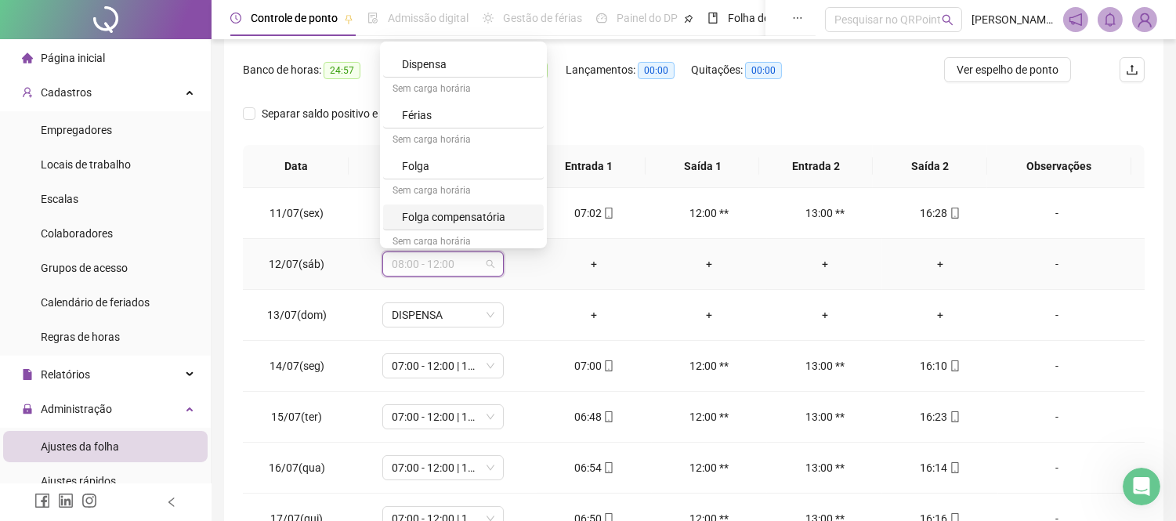
scroll to position [258, 0]
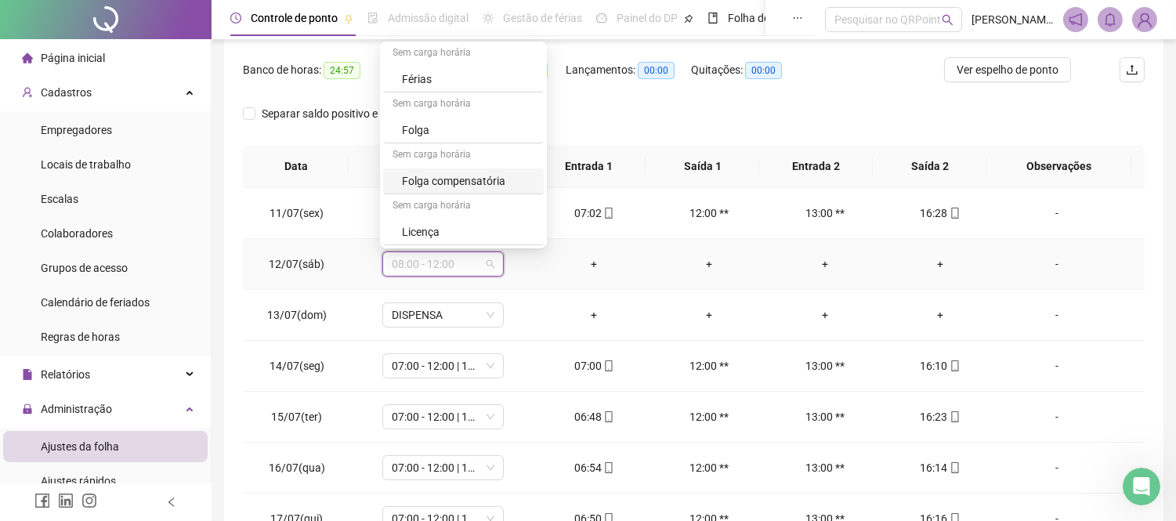
click at [474, 181] on div "Folga compensatória" at bounding box center [468, 180] width 132 height 17
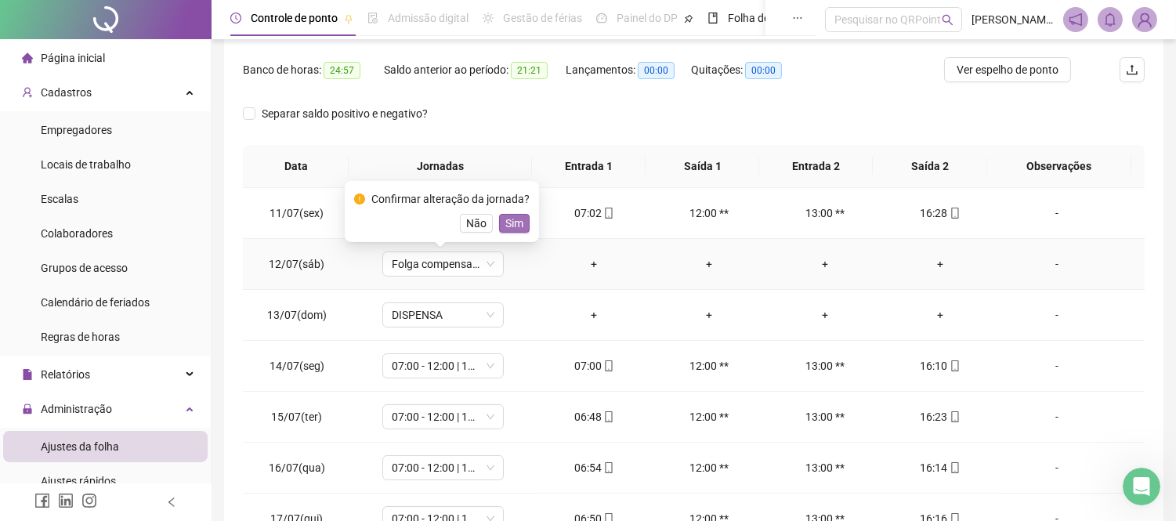
click at [511, 220] on span "Sim" at bounding box center [514, 223] width 18 height 17
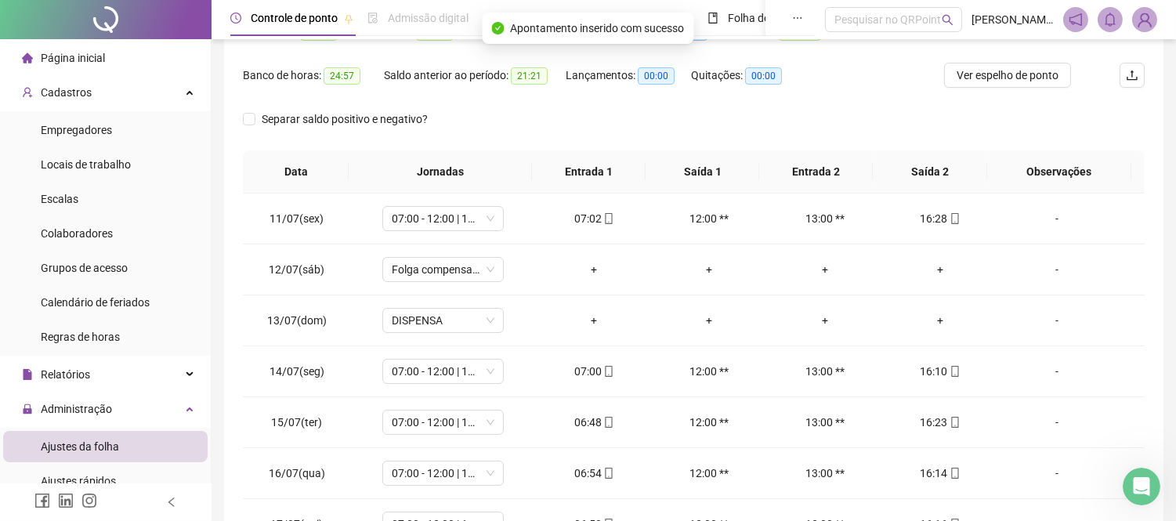
scroll to position [105, 0]
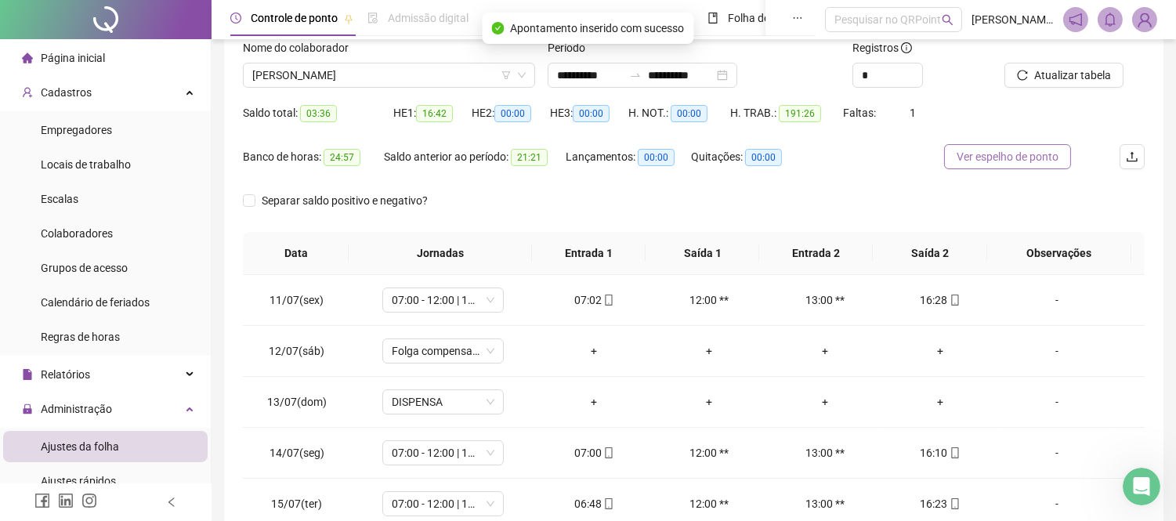
click at [1010, 157] on span "Ver espelho de ponto" at bounding box center [1007, 156] width 102 height 17
click at [1142, 484] on icon "Abertura do Messenger da Intercom" at bounding box center [1139, 485] width 26 height 26
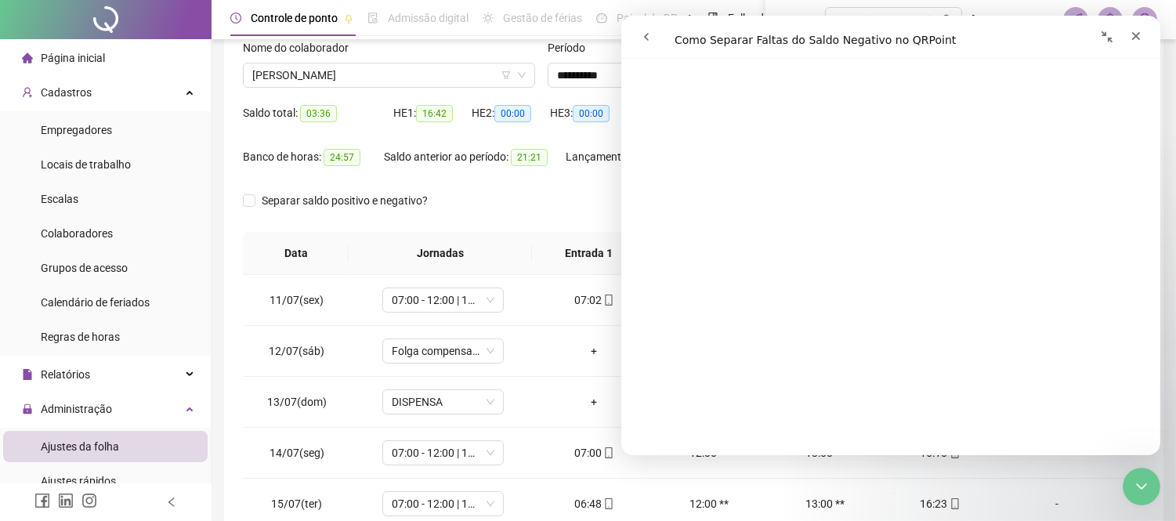
click at [640, 31] on icon "go back" at bounding box center [645, 37] width 13 height 13
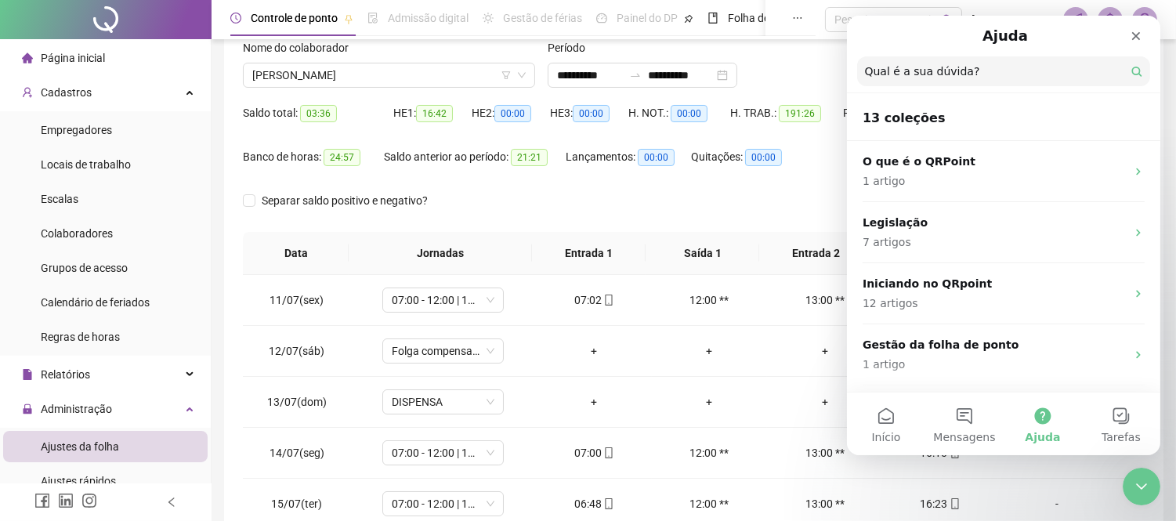
click at [938, 77] on input "Qual é a sua dúvida?" at bounding box center [1002, 71] width 293 height 30
type input "**********"
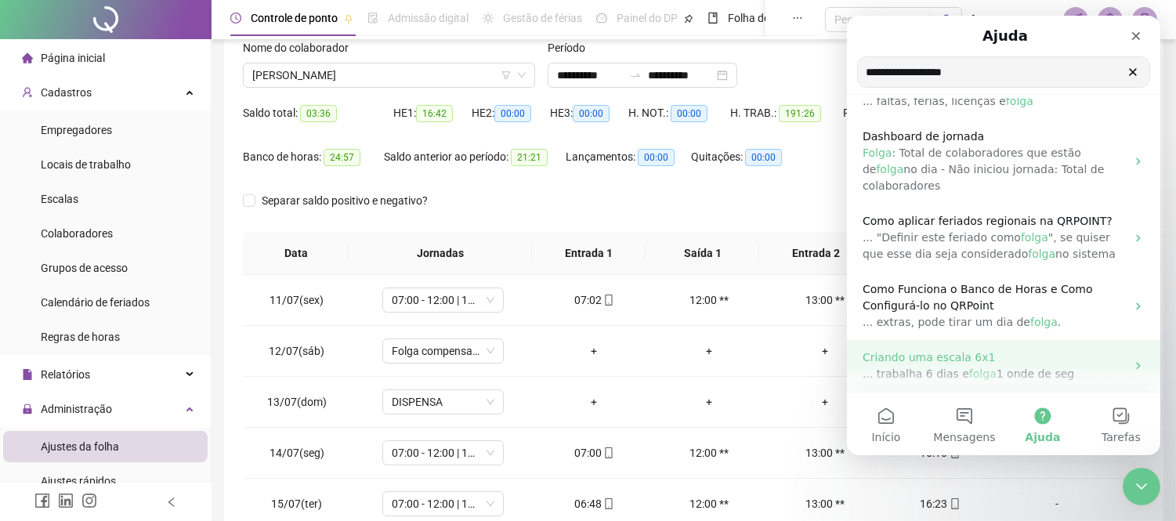
scroll to position [0, 0]
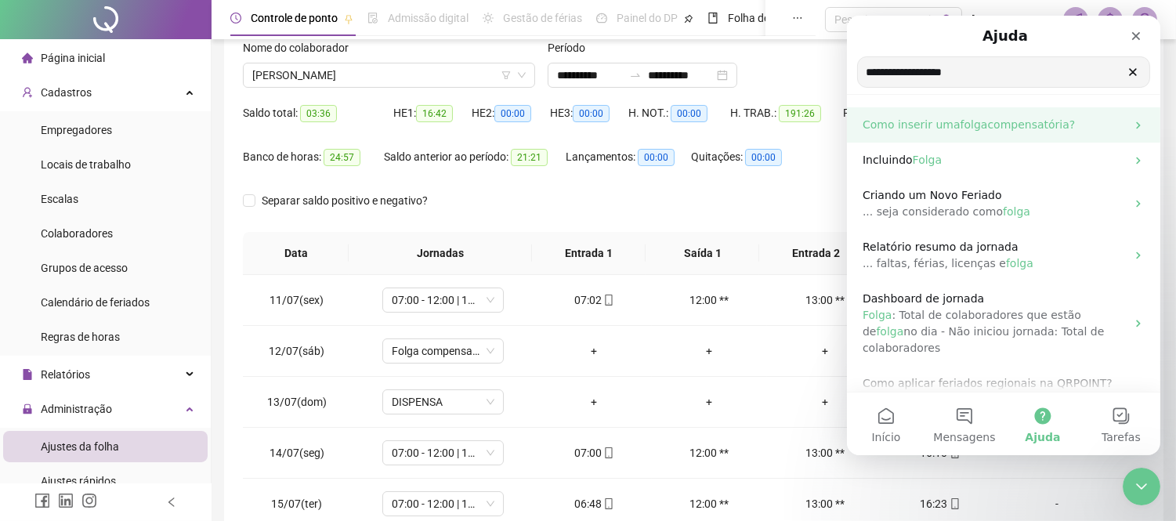
click at [1013, 127] on span "compensatória?" at bounding box center [1030, 124] width 88 height 13
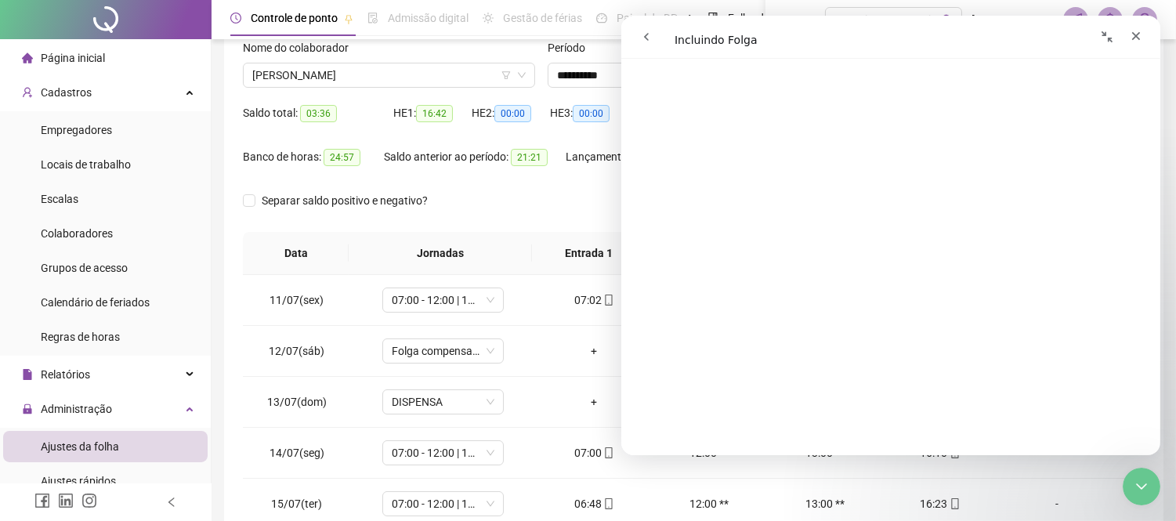
scroll to position [1303, 0]
click at [1140, 32] on icon "Fechar" at bounding box center [1135, 36] width 13 height 13
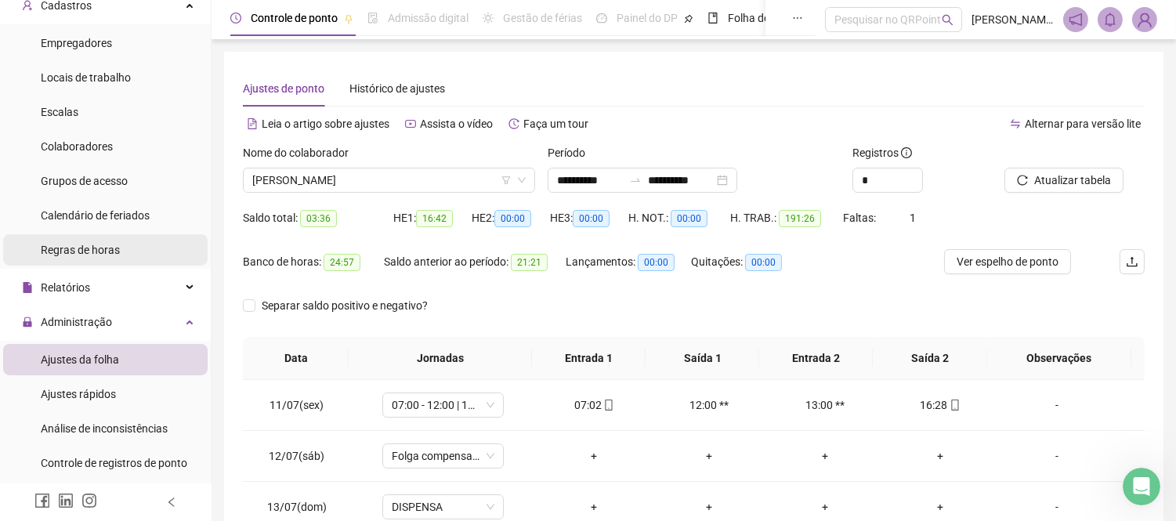
scroll to position [0, 0]
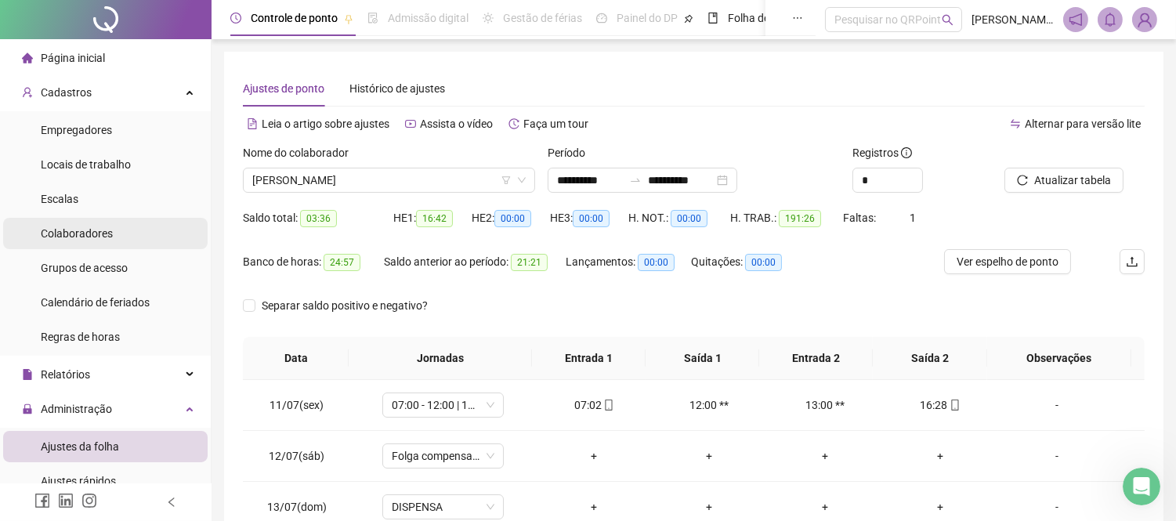
click at [120, 225] on li "Colaboradores" at bounding box center [105, 233] width 204 height 31
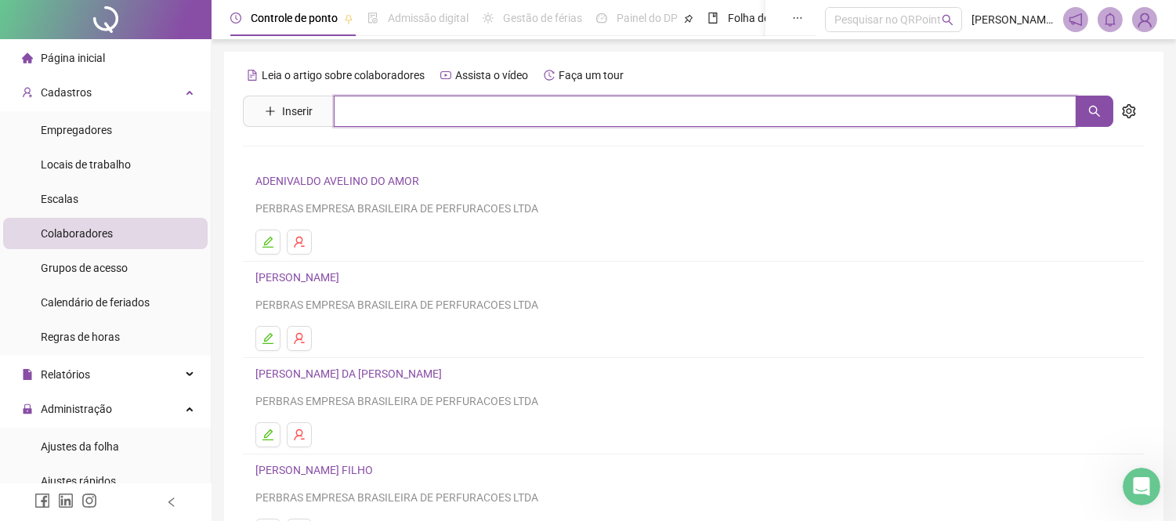
click at [425, 119] on input "text" at bounding box center [705, 111] width 743 height 31
type input "******"
click at [403, 113] on input "******" at bounding box center [705, 111] width 743 height 31
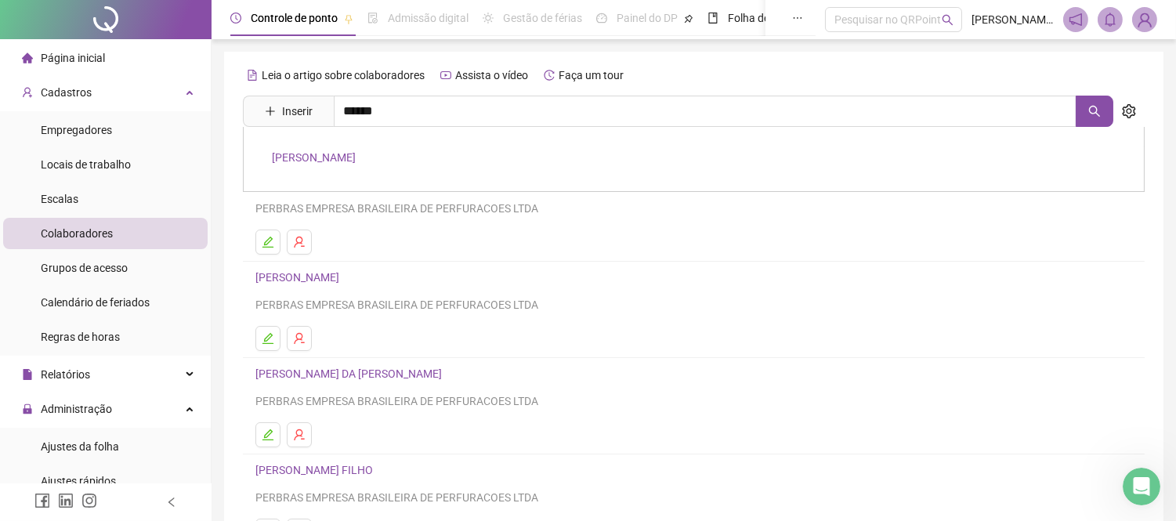
click at [351, 154] on link "[PERSON_NAME]" at bounding box center [314, 157] width 84 height 13
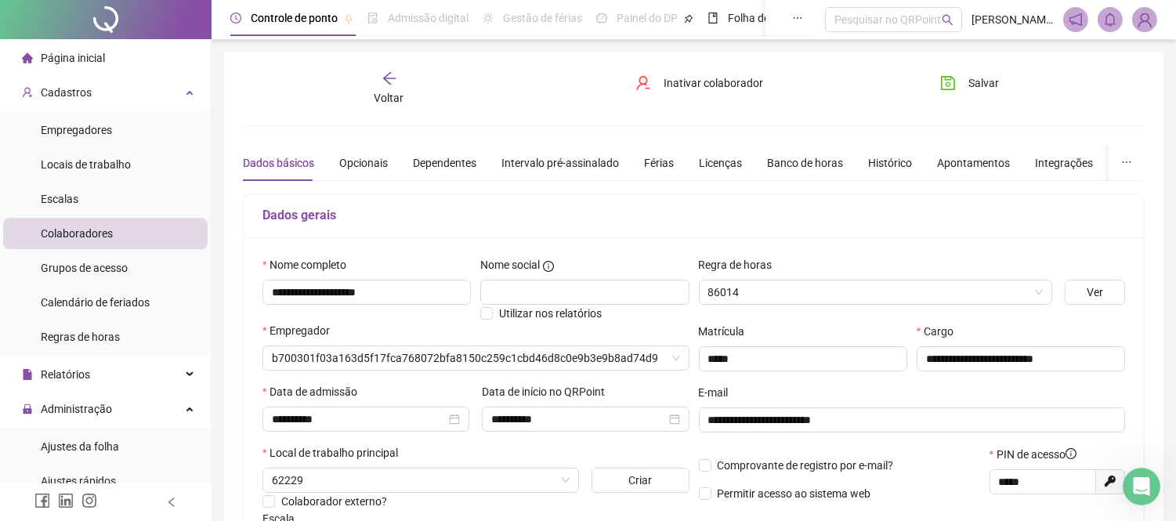
type input "**********"
click at [815, 154] on div "Banco de horas" at bounding box center [805, 162] width 76 height 17
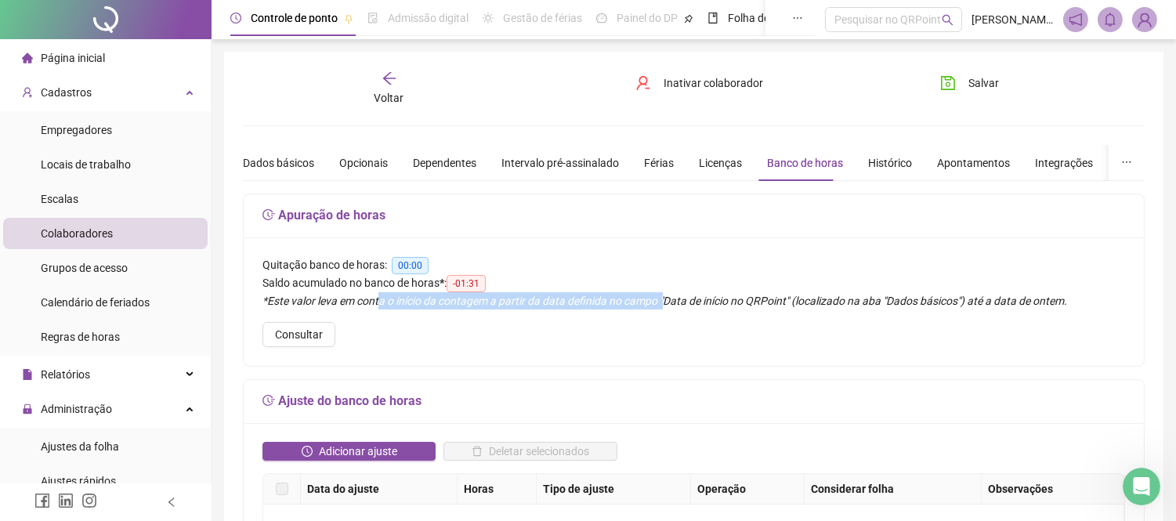
drag, startPoint x: 379, startPoint y: 302, endPoint x: 660, endPoint y: 309, distance: 281.3
click at [660, 309] on div "*Este valor leva em conta o início da contagem a partir da data definida no cam…" at bounding box center [693, 300] width 862 height 17
click at [303, 264] on span "Quitação banco de horas:" at bounding box center [324, 264] width 125 height 13
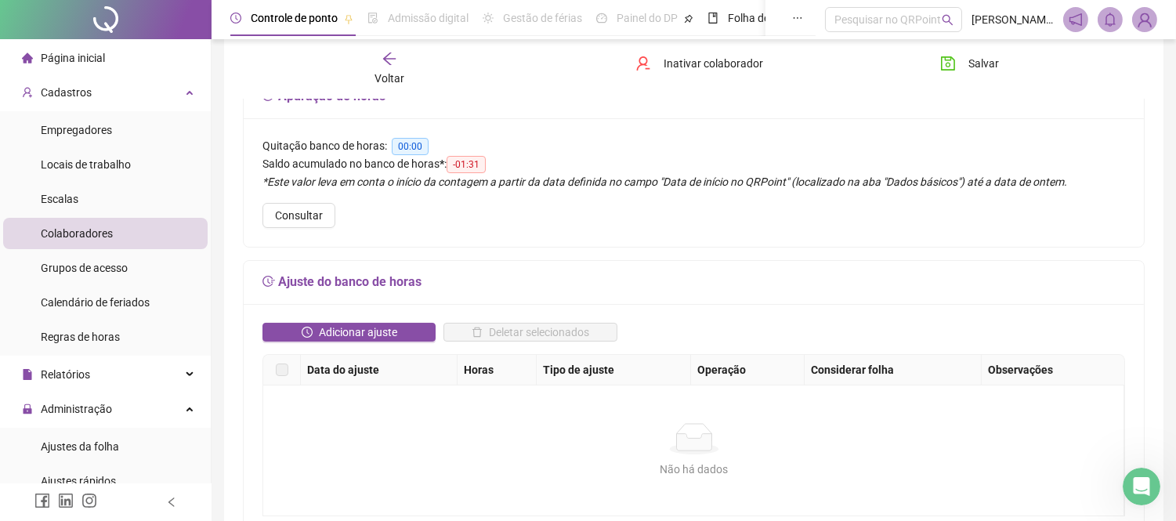
scroll to position [87, 0]
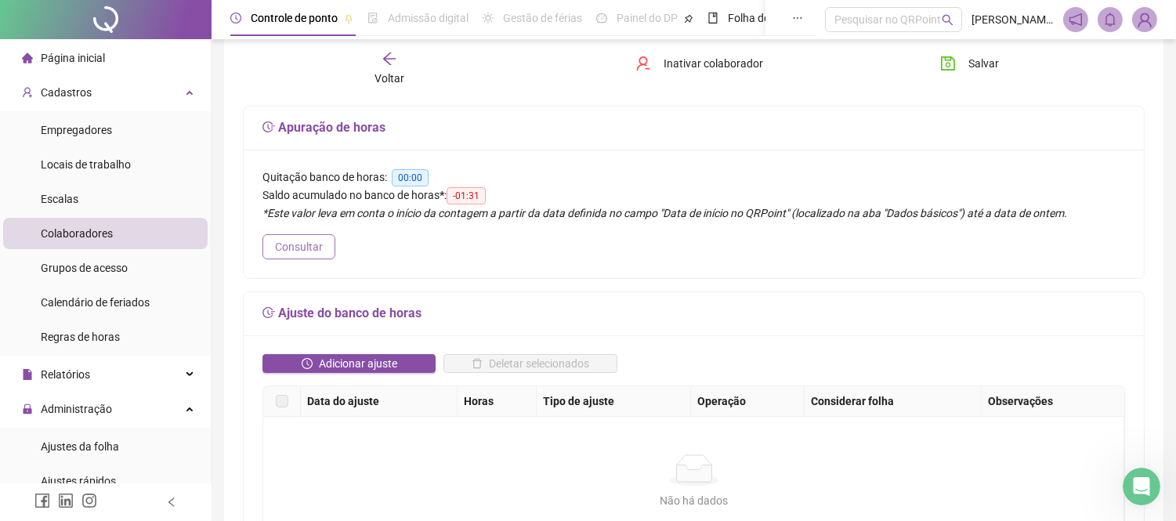
click at [316, 241] on span "Consultar" at bounding box center [299, 246] width 48 height 17
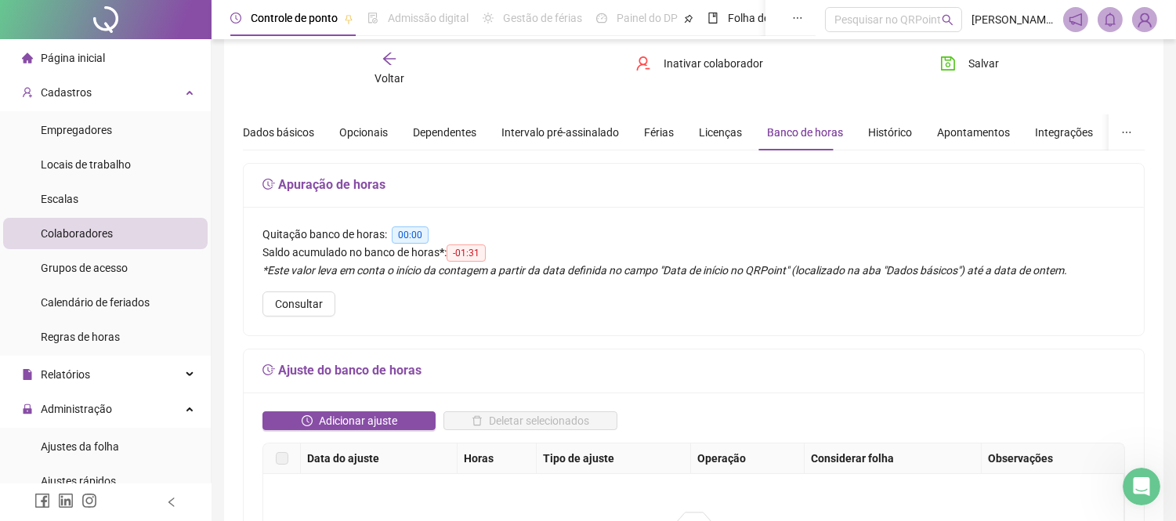
scroll to position [0, 0]
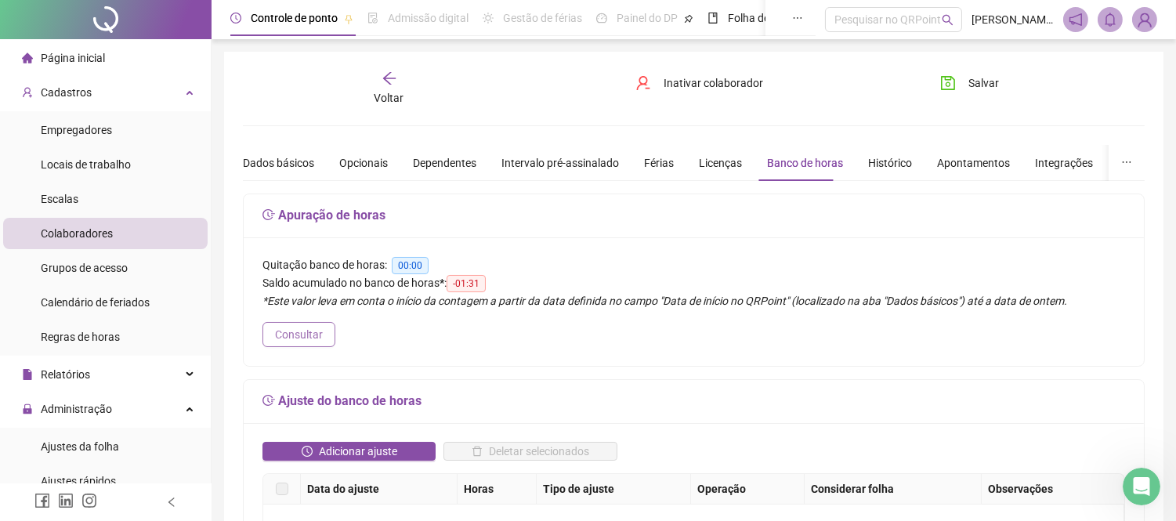
click at [290, 339] on span "Consultar" at bounding box center [299, 334] width 48 height 17
click at [399, 88] on div "Voltar" at bounding box center [389, 88] width 140 height 36
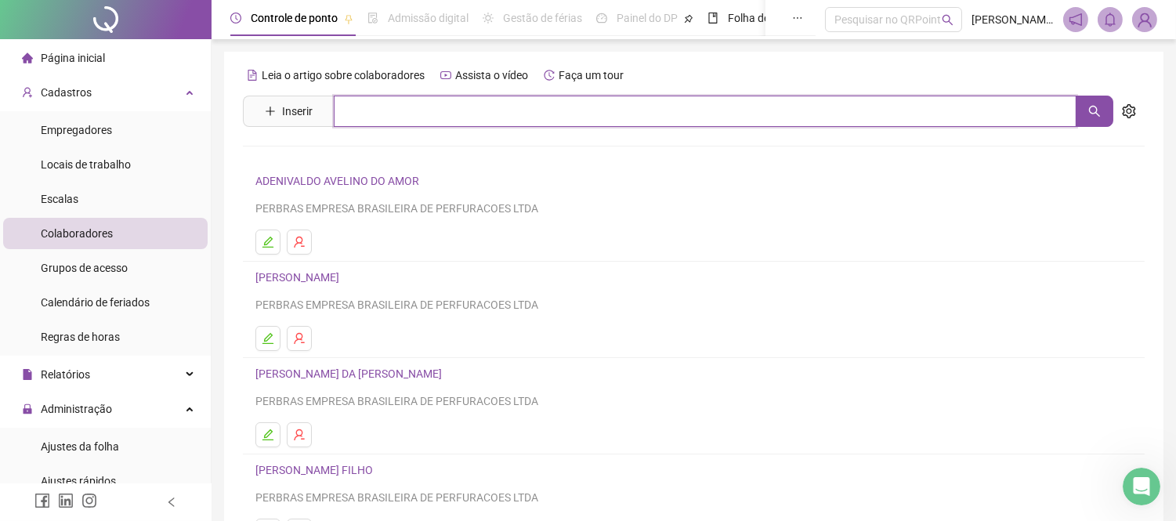
click at [384, 116] on input "text" at bounding box center [705, 111] width 743 height 31
type input "******"
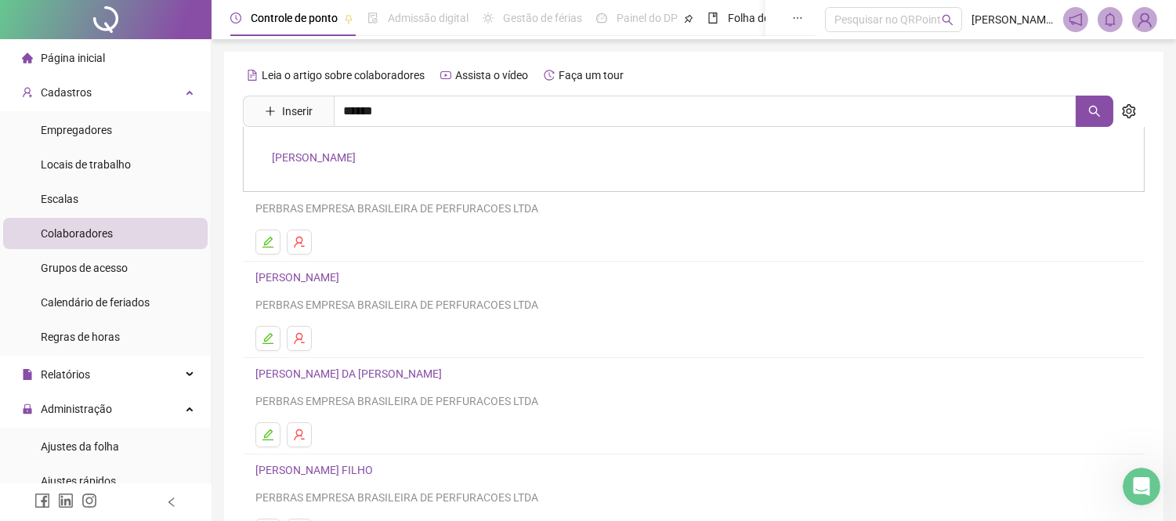
click at [350, 154] on link "[PERSON_NAME]" at bounding box center [314, 157] width 84 height 13
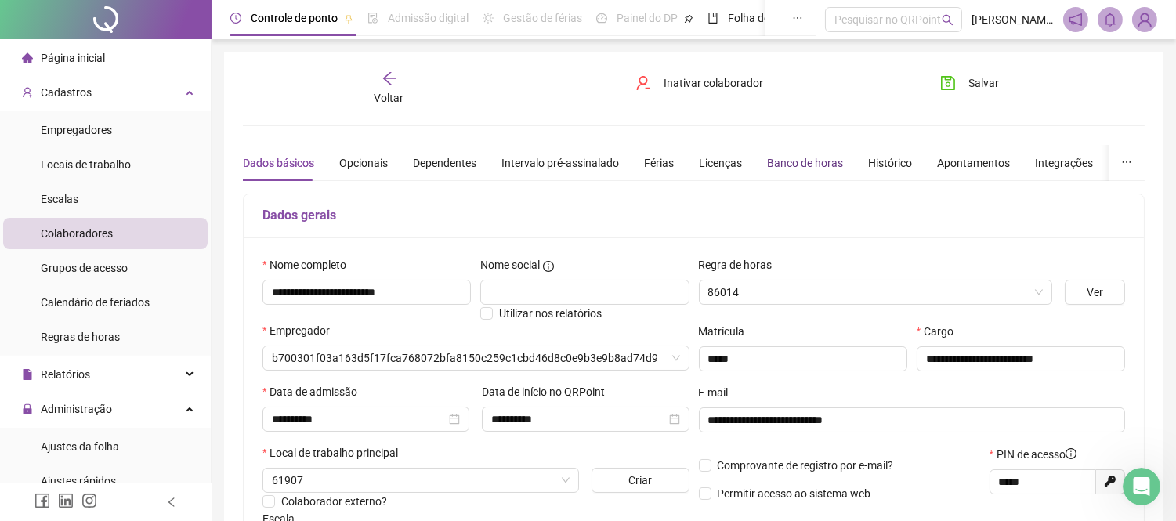
click at [782, 157] on div "Banco de horas" at bounding box center [805, 162] width 76 height 17
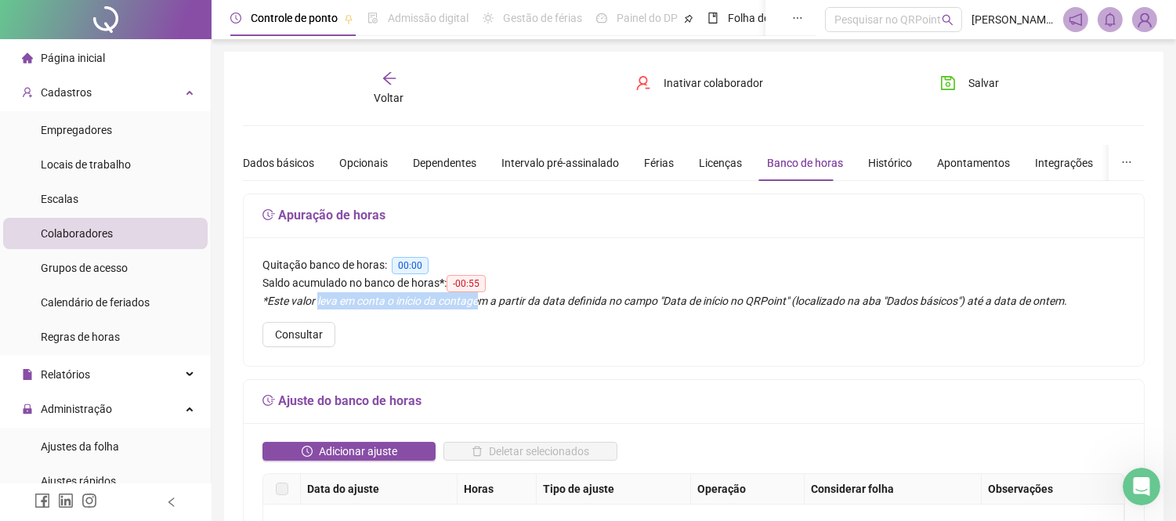
drag, startPoint x: 319, startPoint y: 302, endPoint x: 472, endPoint y: 303, distance: 153.5
click at [472, 303] on em "*Este valor leva em conta o início da contagem a partir da data definida no cam…" at bounding box center [664, 300] width 804 height 13
click at [403, 72] on div "Voltar" at bounding box center [389, 88] width 140 height 36
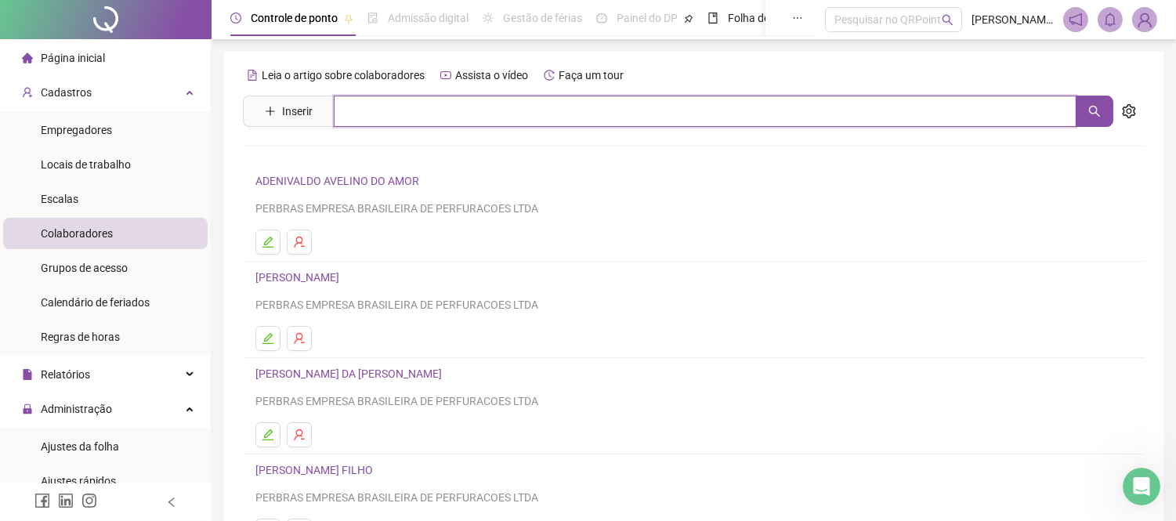
click at [374, 122] on input "text" at bounding box center [705, 111] width 743 height 31
type input "******"
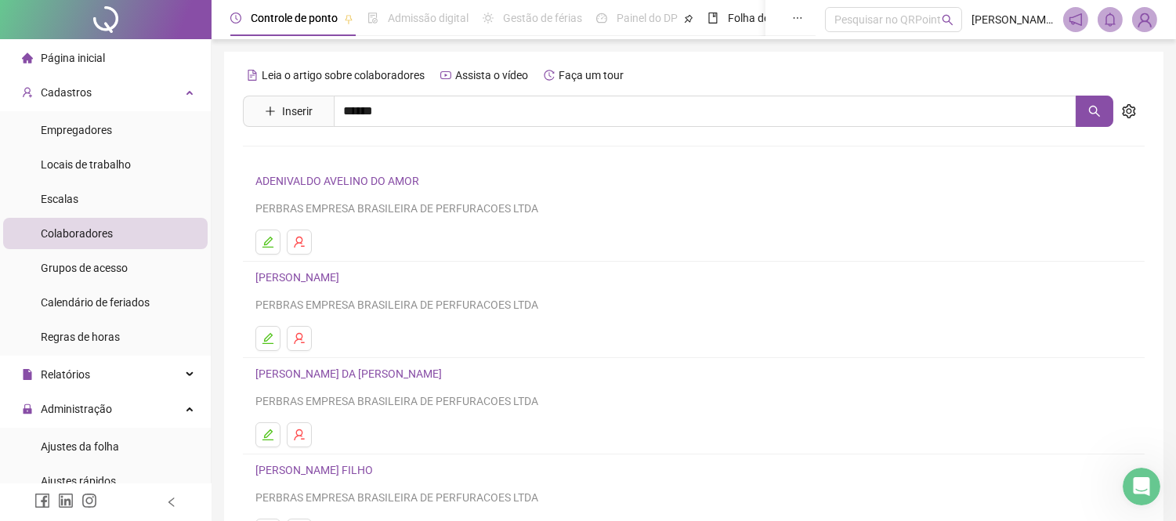
click at [356, 161] on link "[PERSON_NAME]" at bounding box center [314, 157] width 84 height 13
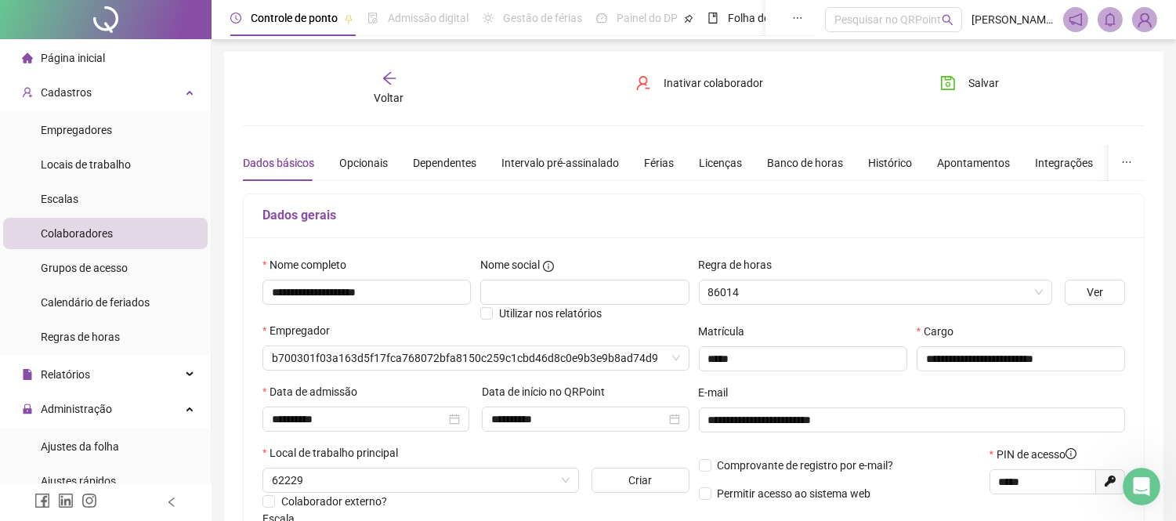
type input "**********"
click at [807, 161] on div "Banco de horas" at bounding box center [805, 162] width 76 height 17
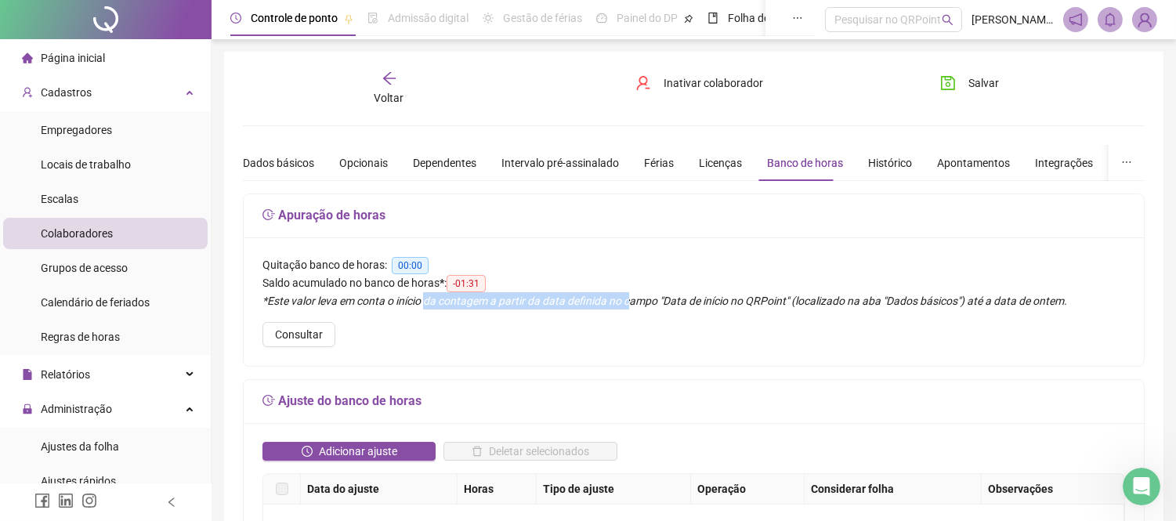
drag, startPoint x: 421, startPoint y: 303, endPoint x: 627, endPoint y: 302, distance: 206.0
click at [627, 302] on em "*Este valor leva em conta o início da contagem a partir da data definida no cam…" at bounding box center [664, 300] width 804 height 13
click at [701, 295] on em "*Este valor leva em conta o início da contagem a partir da data definida no cam…" at bounding box center [664, 300] width 804 height 13
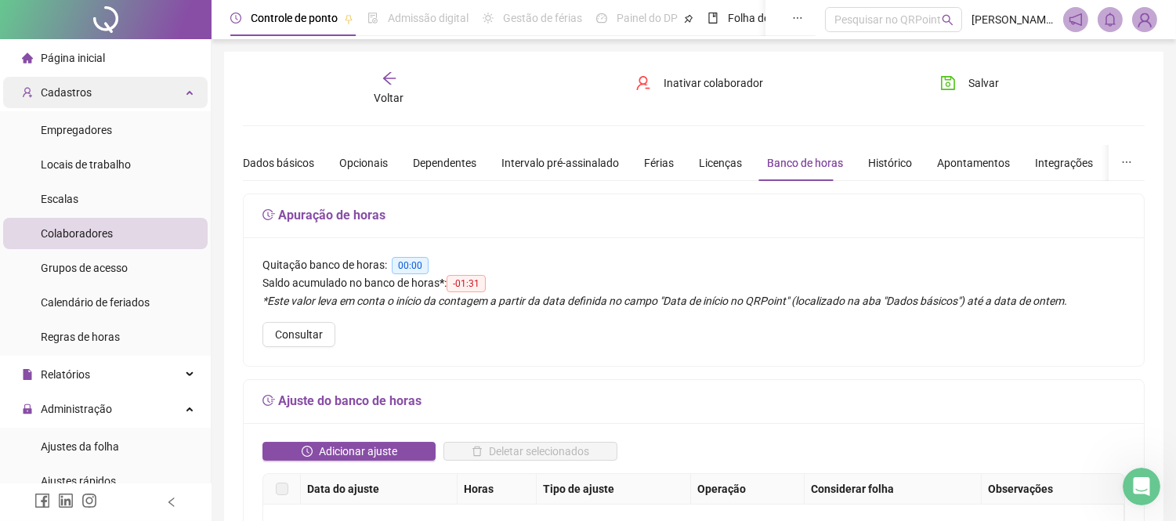
click at [157, 96] on div "Cadastros" at bounding box center [105, 92] width 204 height 31
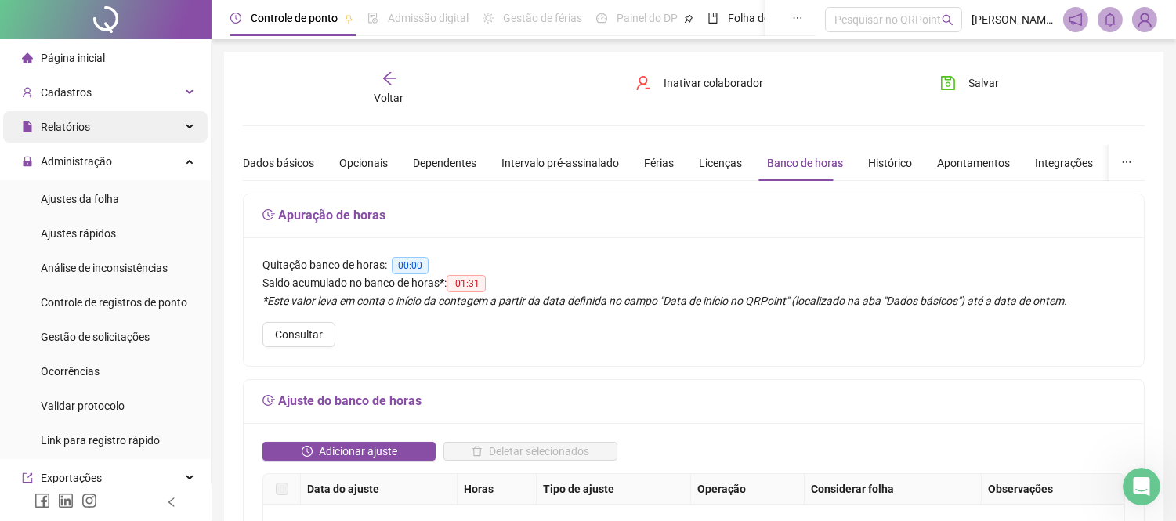
click at [139, 119] on div "Relatórios" at bounding box center [105, 126] width 204 height 31
click at [143, 114] on div "Relatórios" at bounding box center [105, 126] width 204 height 31
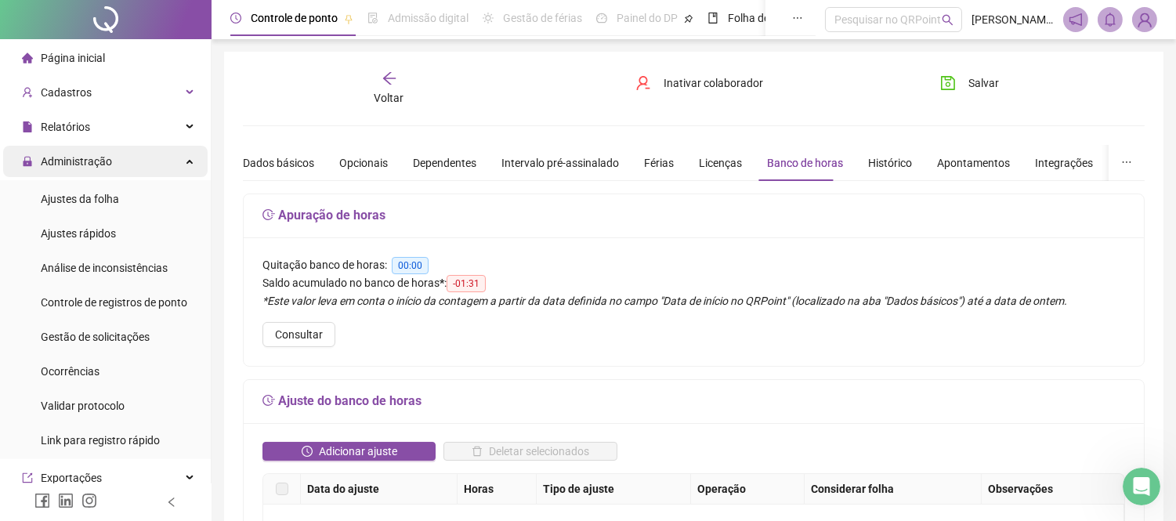
click at [133, 162] on div "Administração" at bounding box center [105, 161] width 204 height 31
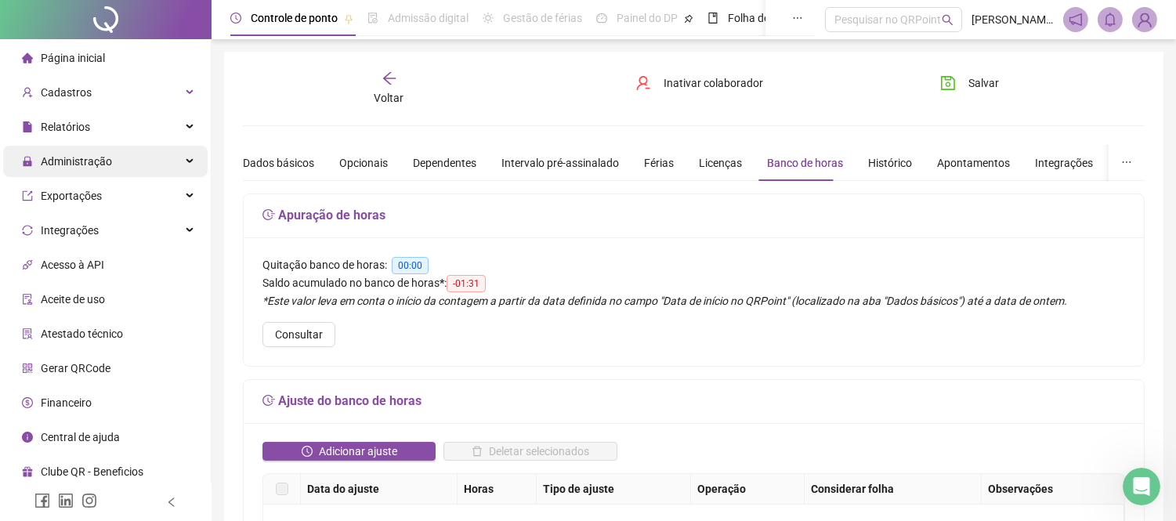
click at [130, 160] on div "Administração" at bounding box center [105, 161] width 204 height 31
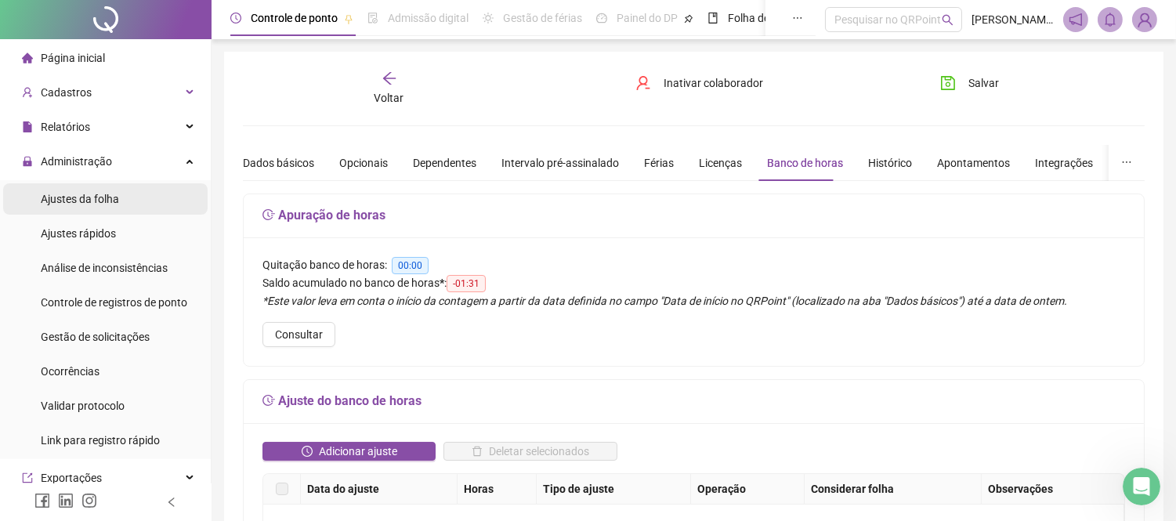
click at [114, 194] on span "Ajustes da folha" at bounding box center [80, 199] width 78 height 13
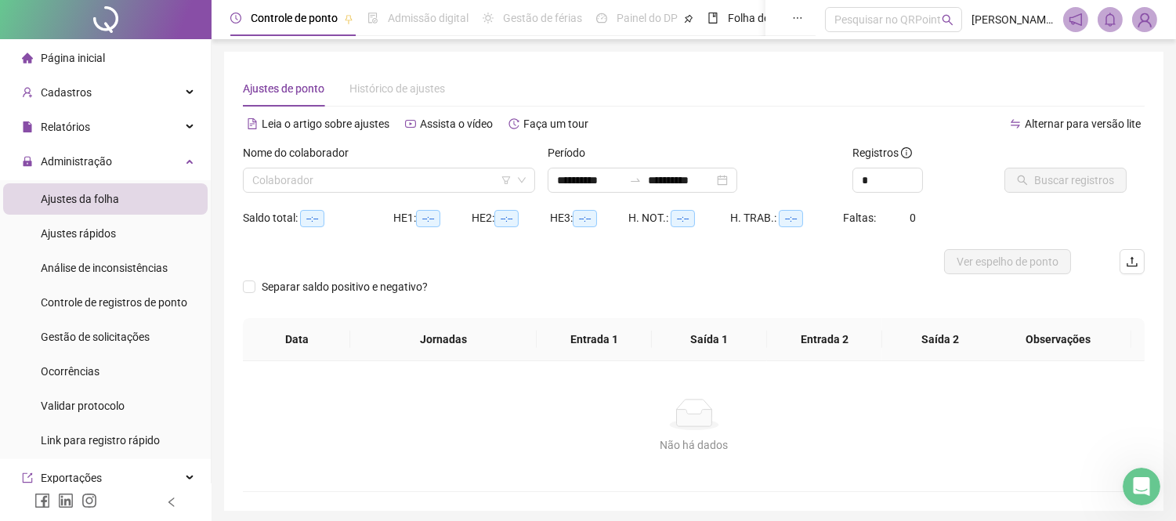
type input "**********"
click at [113, 229] on span "Ajustes rápidos" at bounding box center [78, 233] width 75 height 13
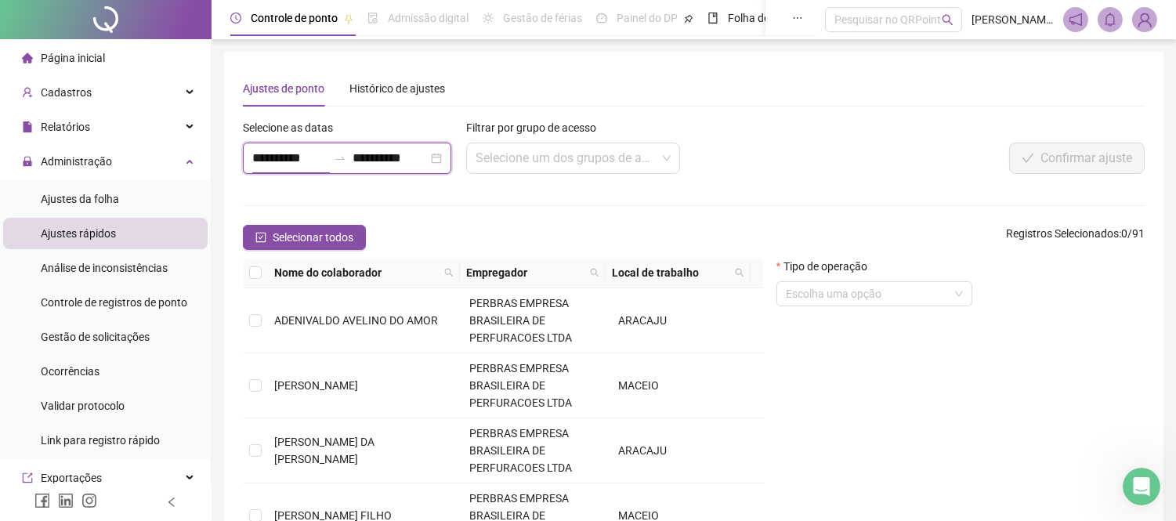
click at [325, 160] on input "**********" at bounding box center [289, 158] width 75 height 19
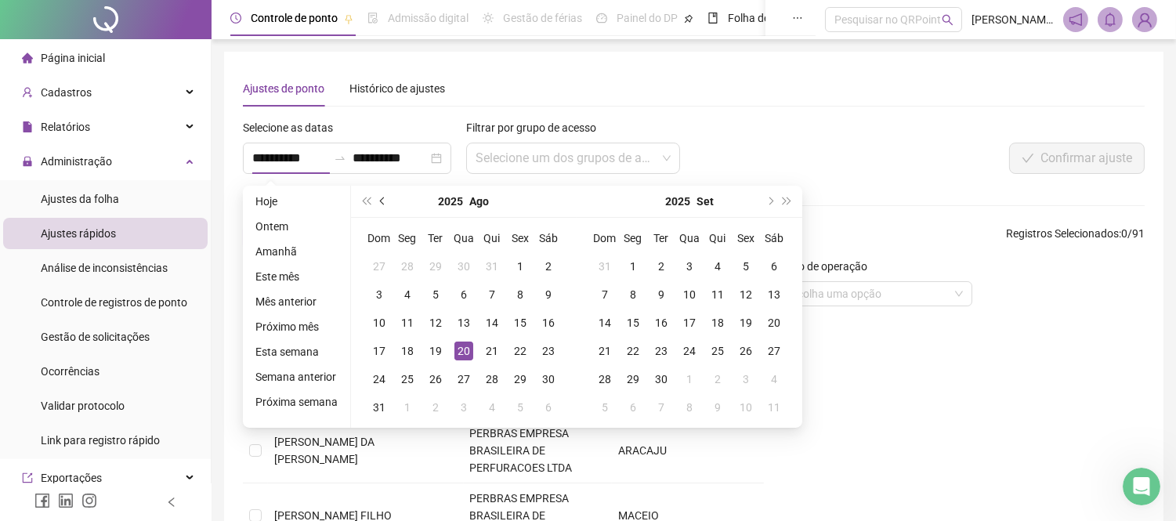
click at [381, 197] on button "prev-year" at bounding box center [382, 201] width 17 height 31
type input "**********"
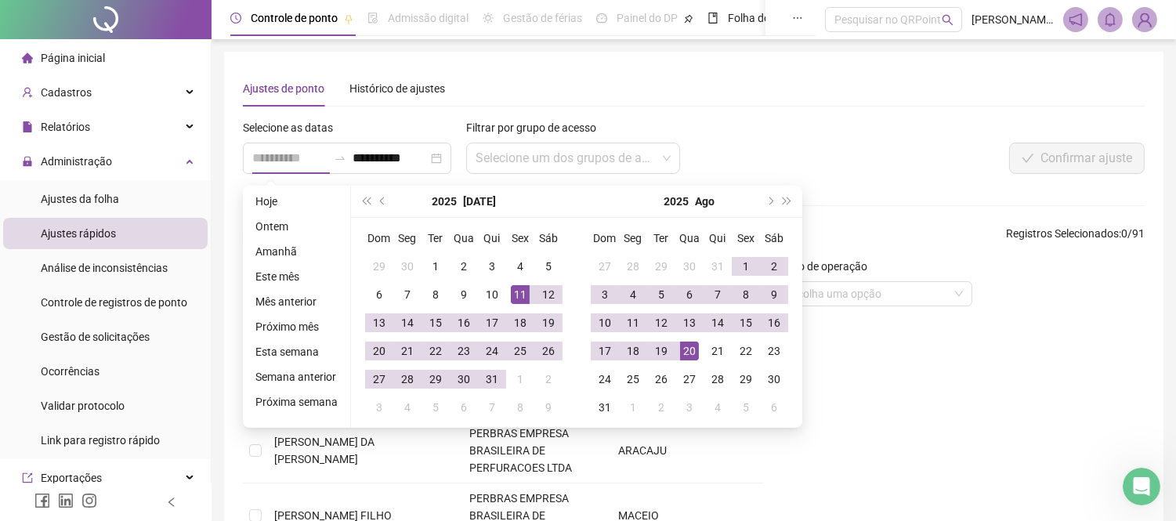
click at [512, 298] on div "11" at bounding box center [520, 294] width 19 height 19
click at [519, 294] on div "11" at bounding box center [520, 294] width 19 height 19
type input "**********"
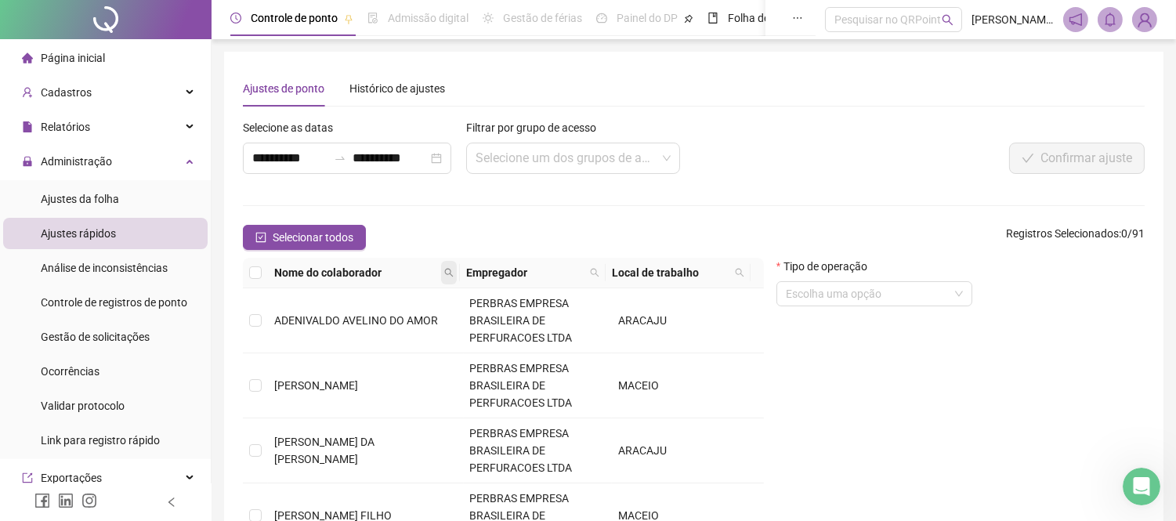
click at [450, 269] on icon "search" at bounding box center [448, 272] width 9 height 9
click at [347, 324] on span "Buscar" at bounding box center [353, 328] width 34 height 17
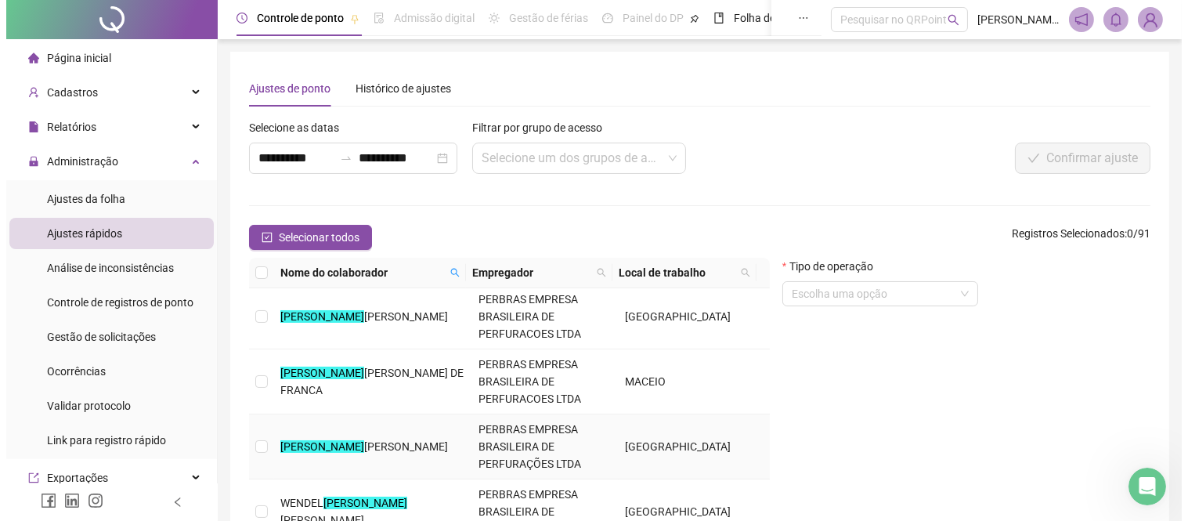
scroll to position [90, 0]
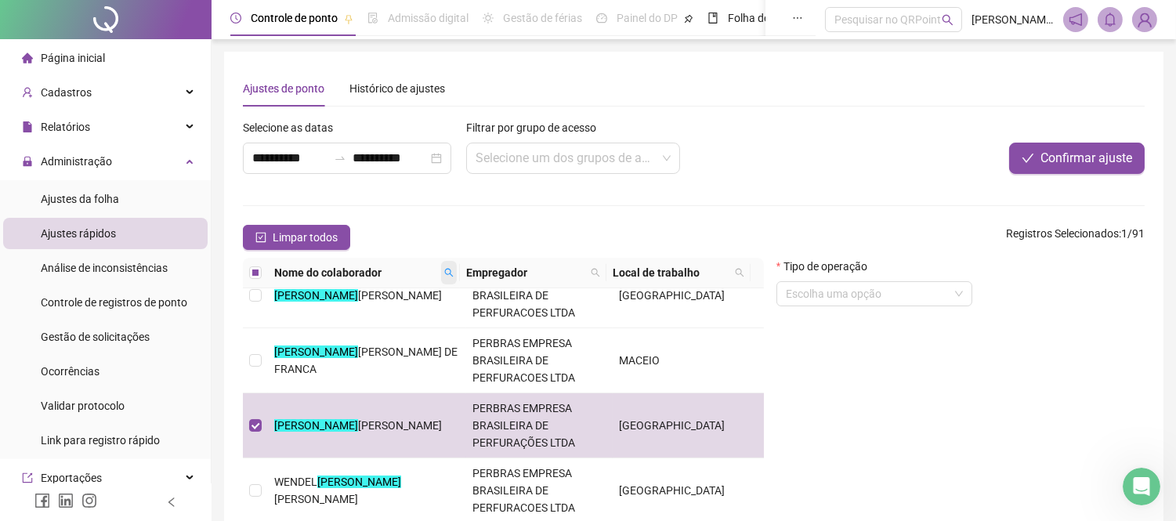
click at [448, 269] on icon "search" at bounding box center [448, 272] width 9 height 9
click at [352, 325] on span "Buscar" at bounding box center [353, 328] width 34 height 17
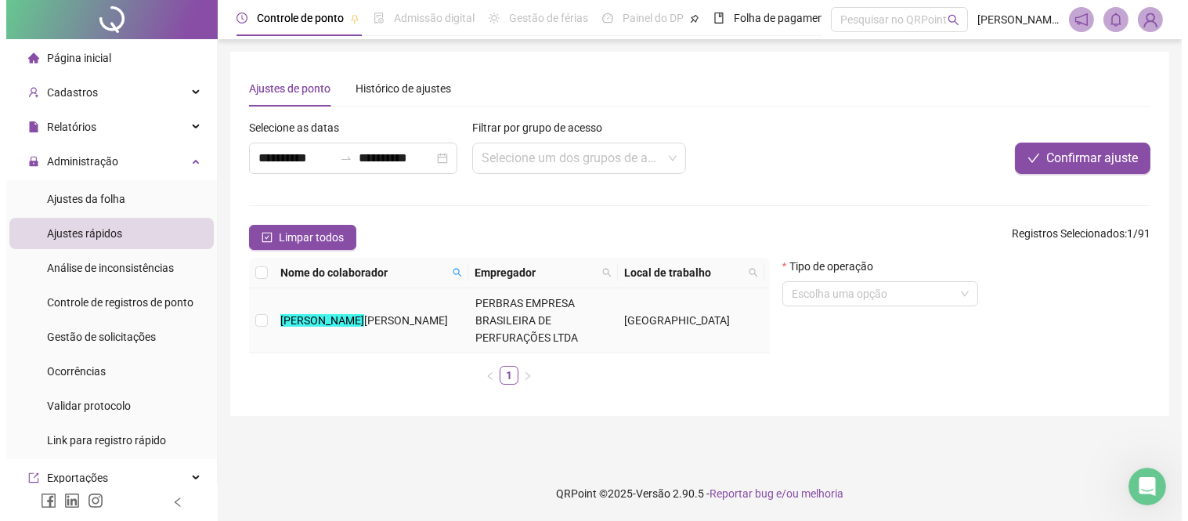
scroll to position [0, 0]
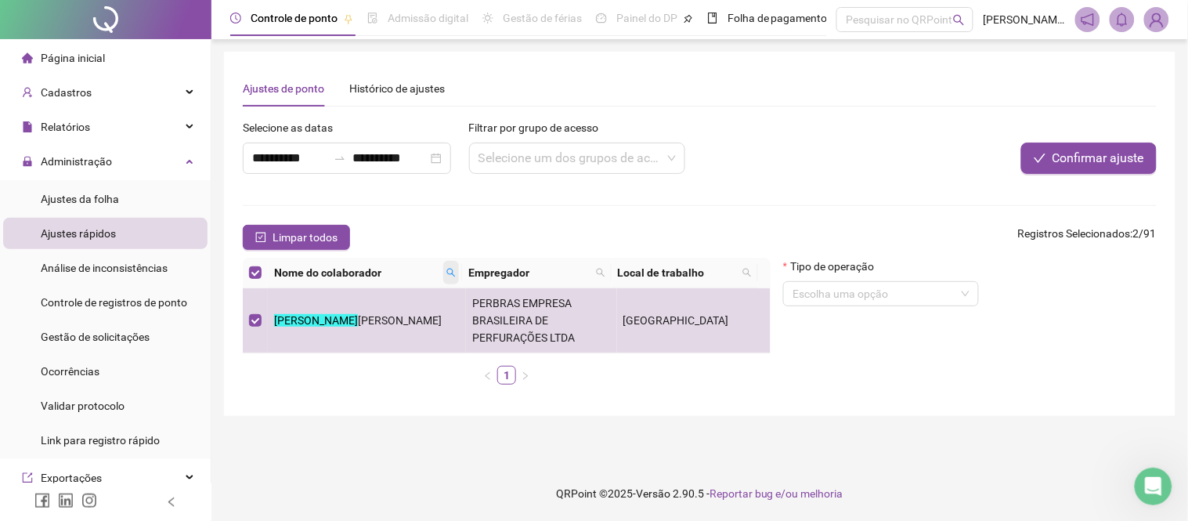
click at [454, 271] on icon "search" at bounding box center [450, 272] width 9 height 9
type input "******"
click at [350, 333] on span "Buscar" at bounding box center [355, 328] width 34 height 17
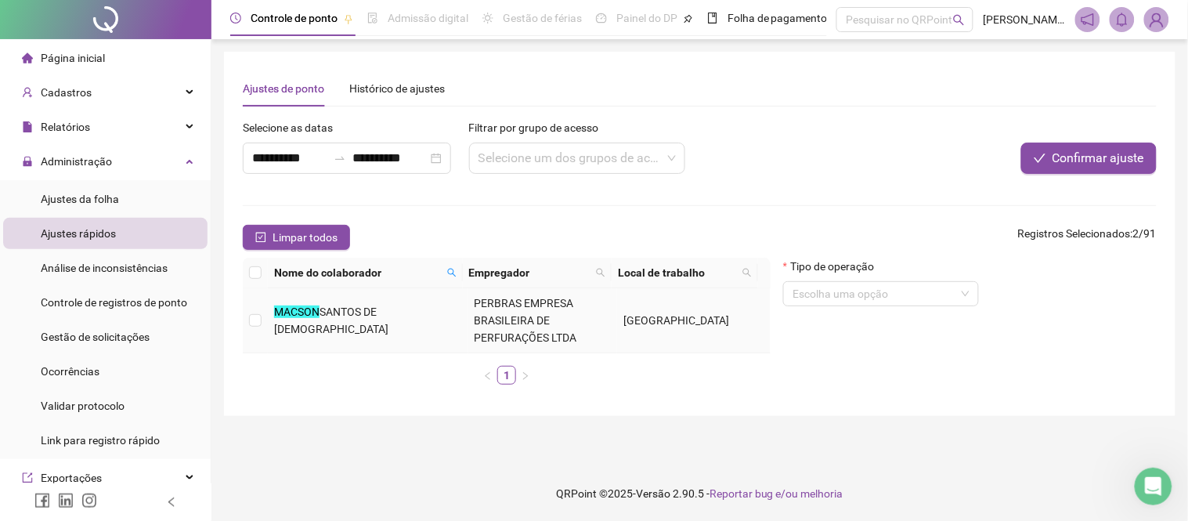
click at [261, 330] on td at bounding box center [255, 320] width 25 height 65
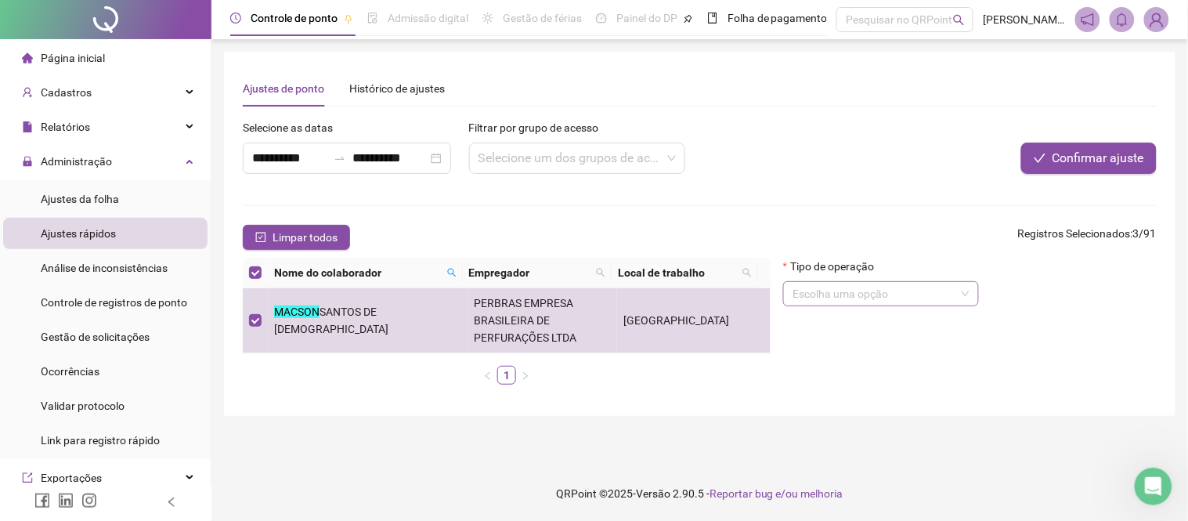
click at [823, 302] on input "search" at bounding box center [874, 293] width 163 height 23
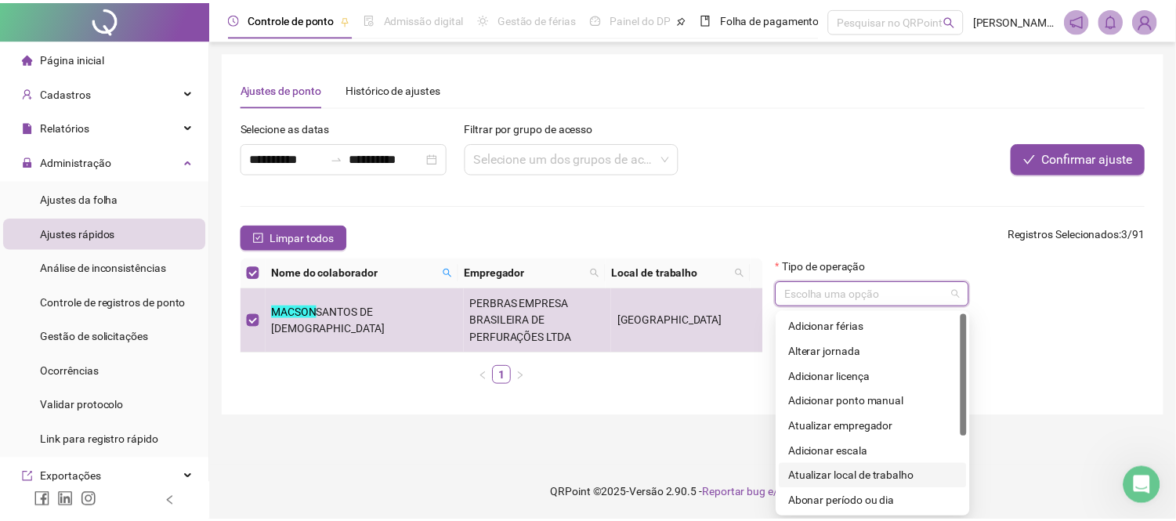
scroll to position [87, 0]
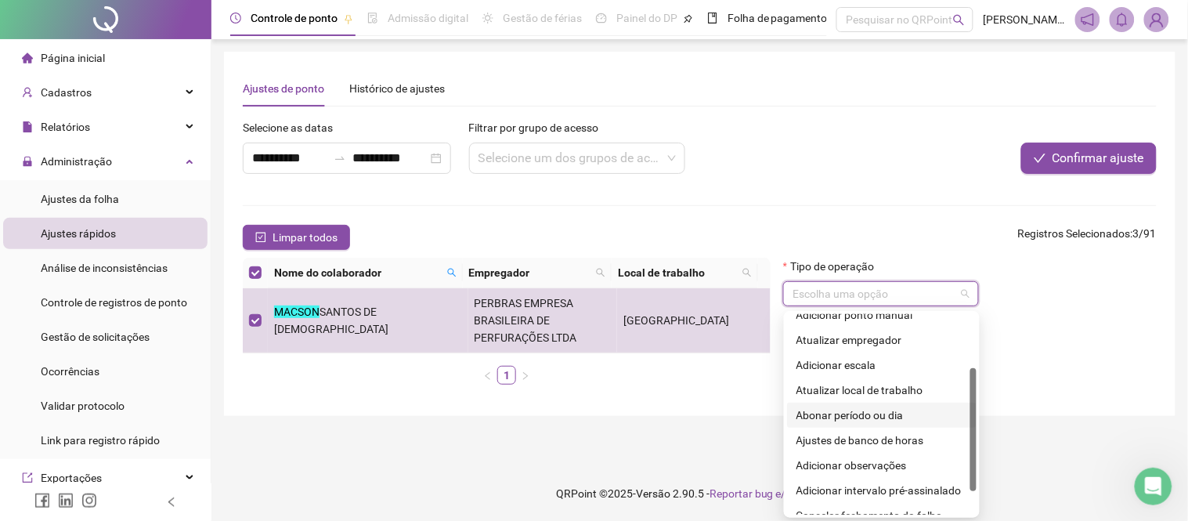
click at [827, 412] on div "Abonar período ou dia" at bounding box center [882, 414] width 171 height 17
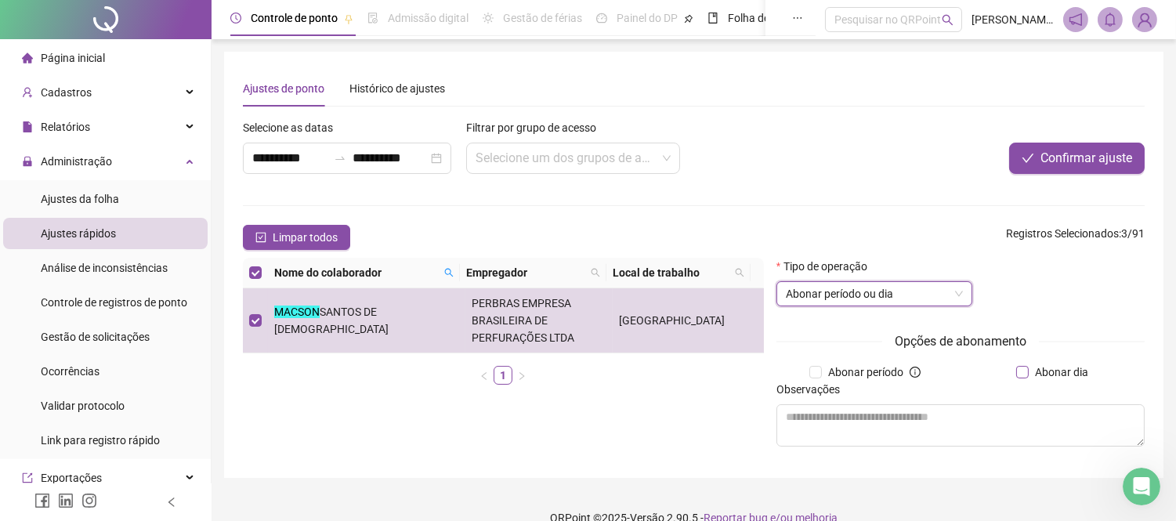
click at [1055, 377] on span "Abonar dia" at bounding box center [1061, 371] width 66 height 17
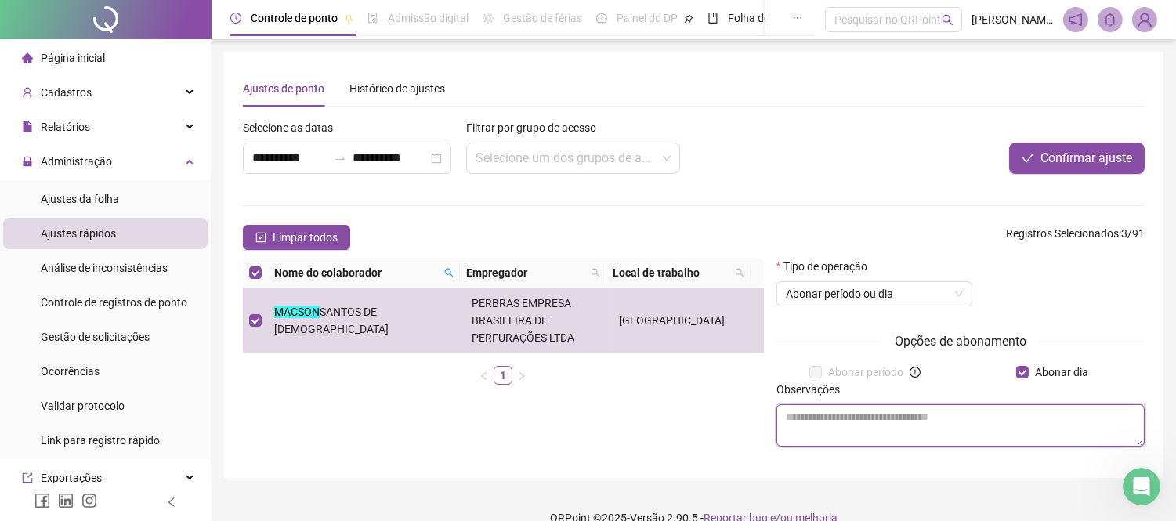
click at [887, 425] on textarea at bounding box center [960, 425] width 368 height 42
type textarea "*"
type textarea "**********"
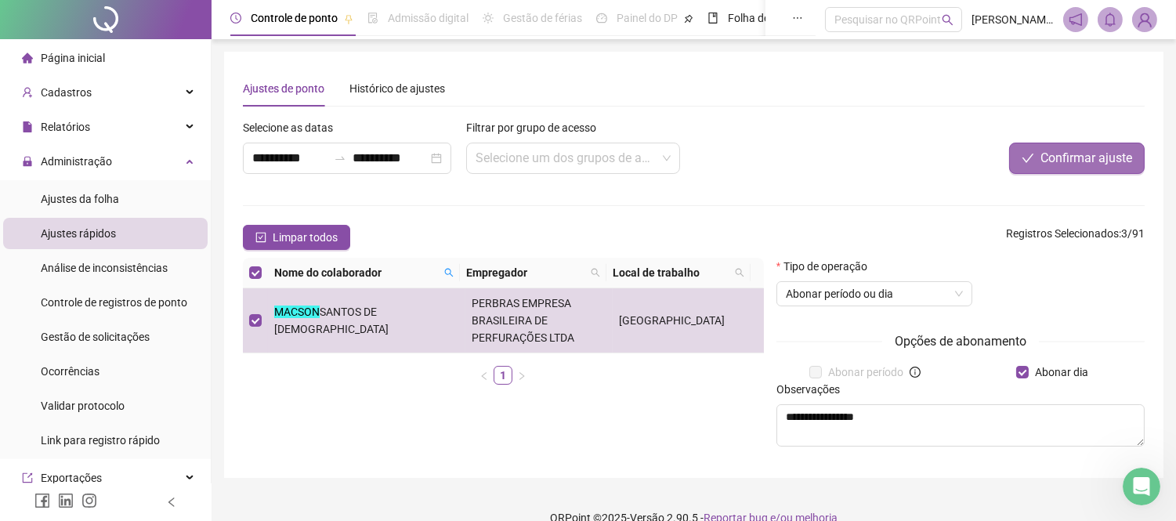
click at [1075, 155] on span "Confirmar ajuste" at bounding box center [1086, 158] width 92 height 19
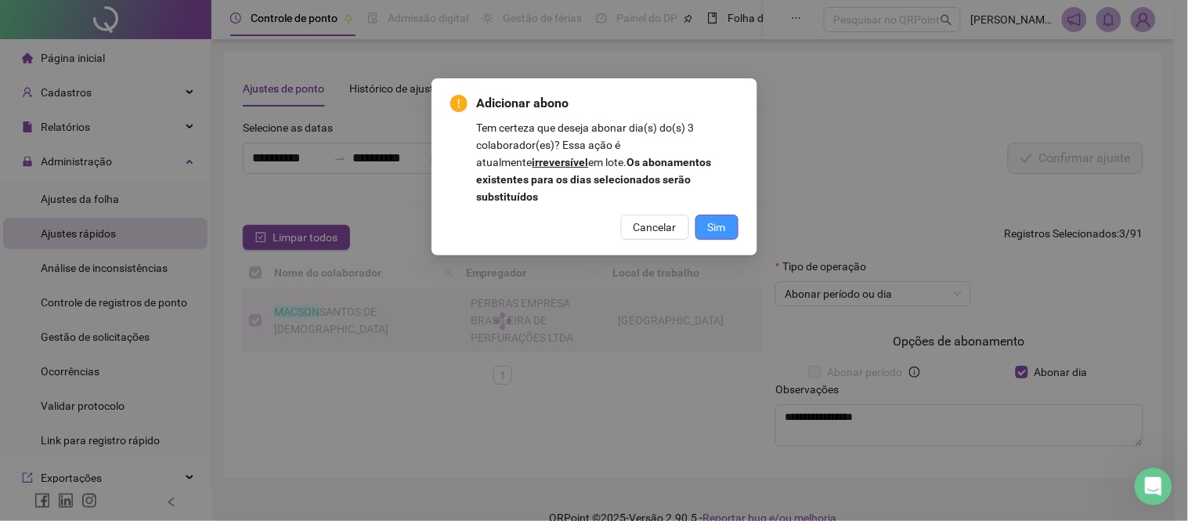
click at [731, 215] on button "Sim" at bounding box center [717, 227] width 43 height 25
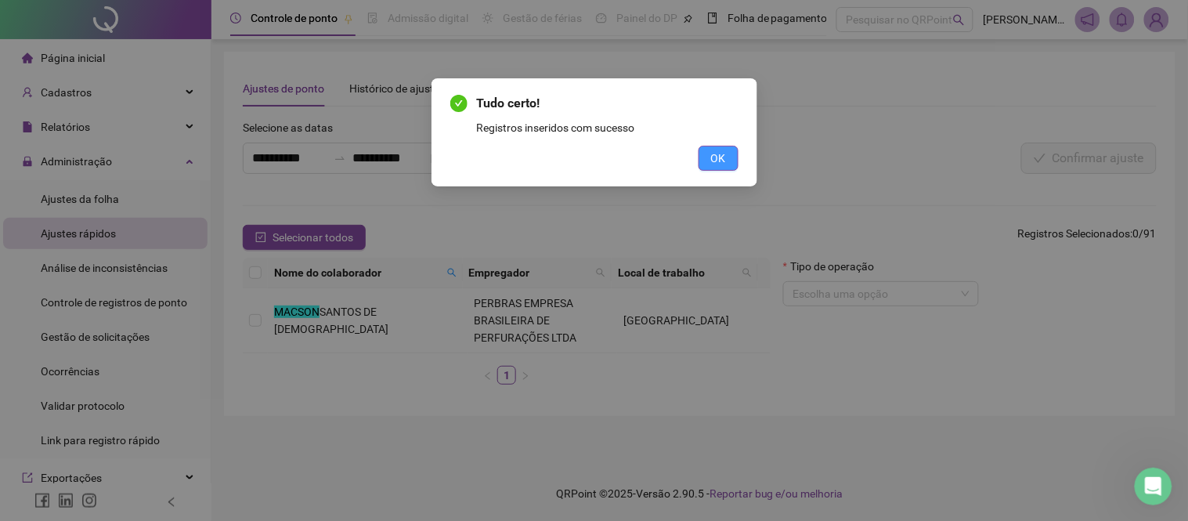
click at [721, 157] on span "OK" at bounding box center [718, 158] width 15 height 17
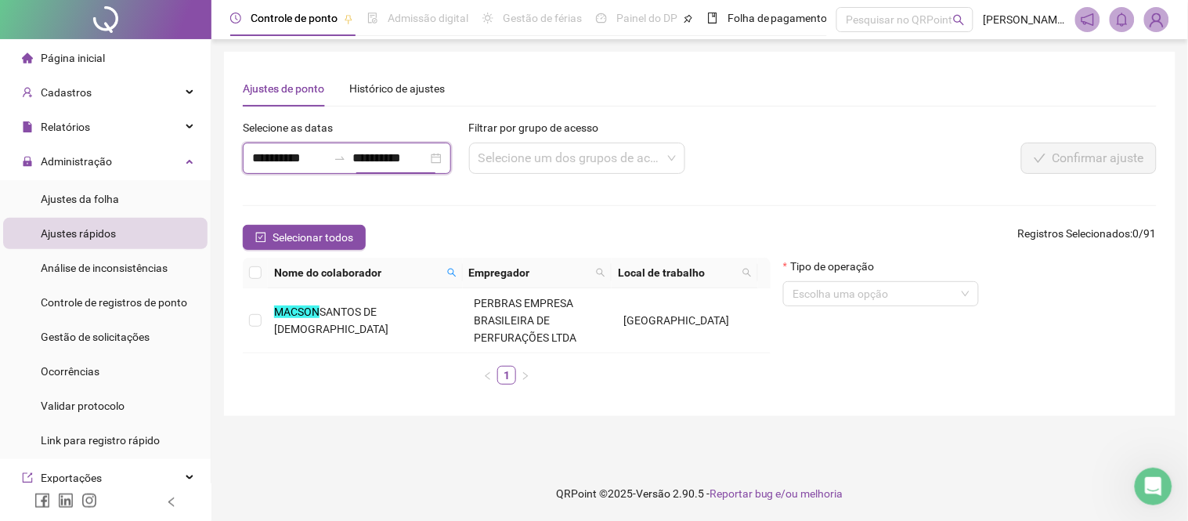
click at [378, 160] on input "**********" at bounding box center [389, 158] width 75 height 19
click at [441, 154] on div "**********" at bounding box center [347, 158] width 208 height 31
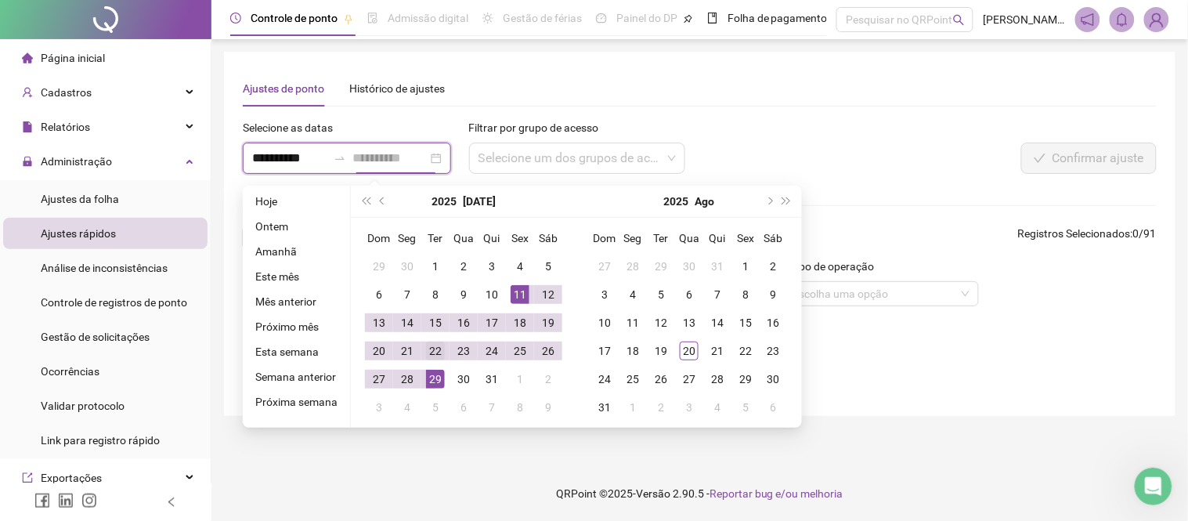
type input "**********"
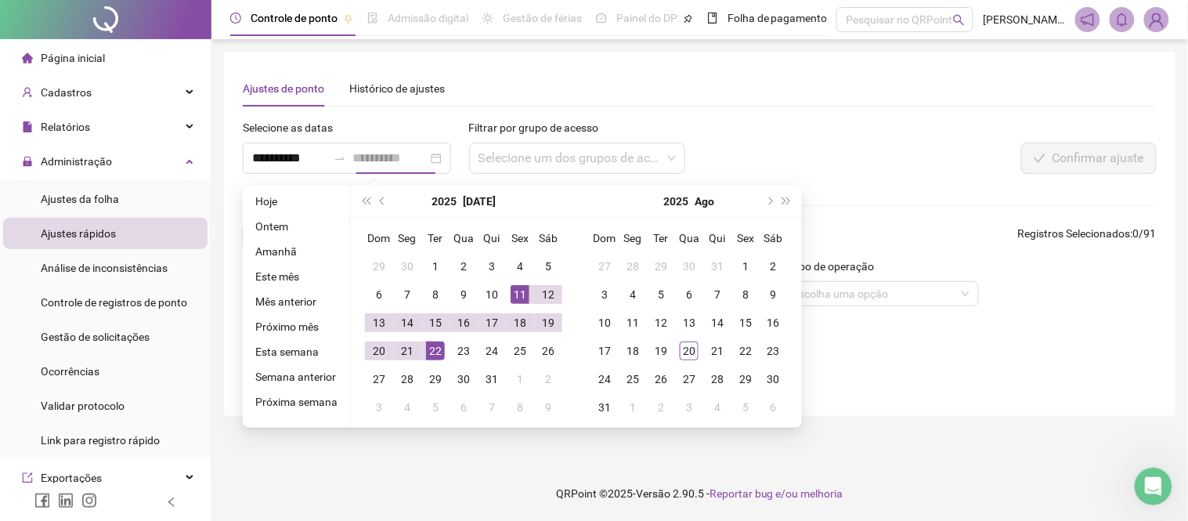
click at [431, 343] on div "22" at bounding box center [435, 350] width 19 height 19
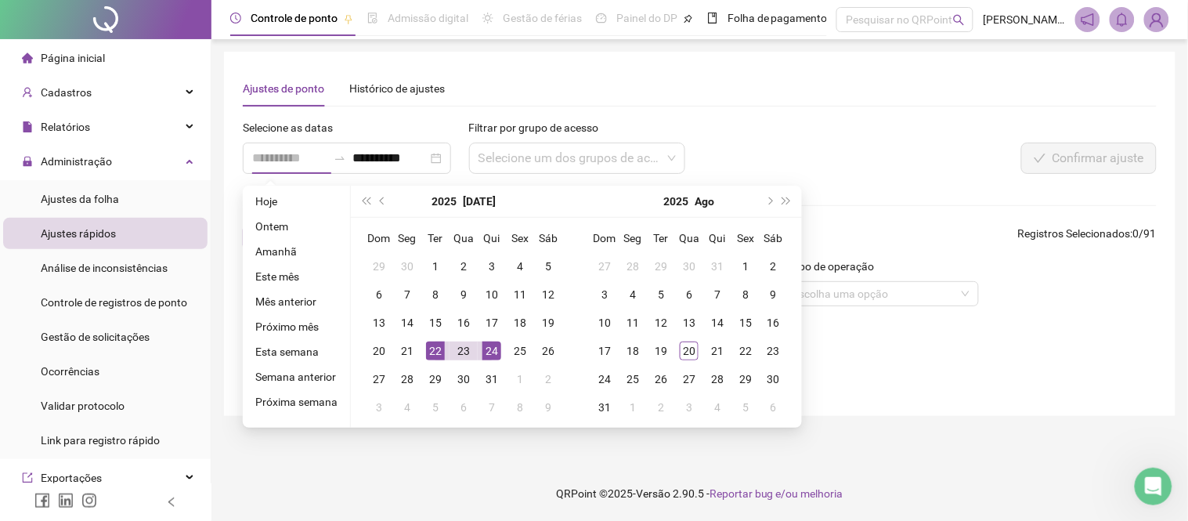
click at [489, 350] on div "24" at bounding box center [491, 350] width 19 height 19
type input "**********"
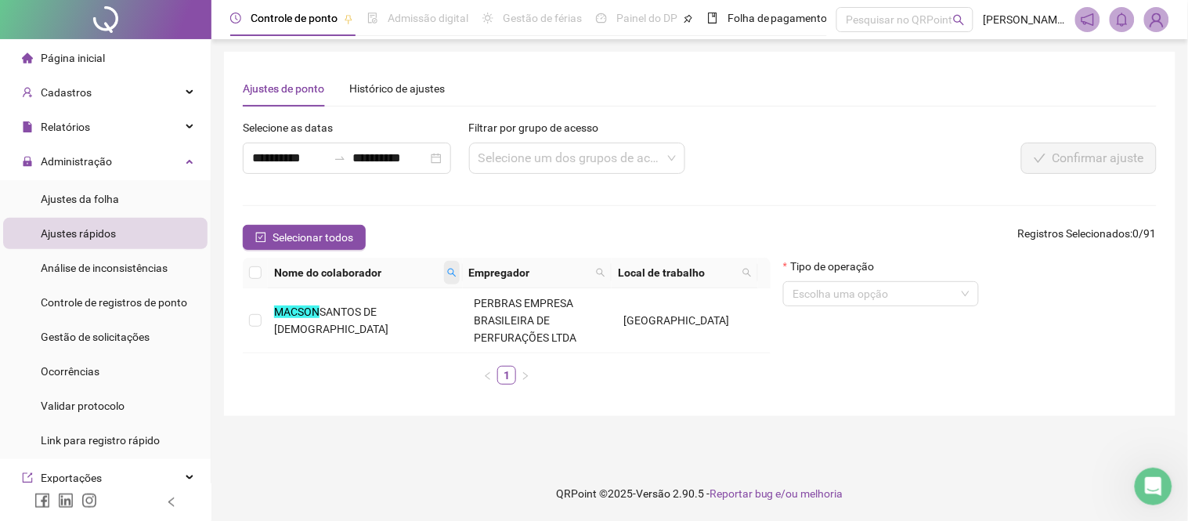
click at [450, 271] on icon "search" at bounding box center [451, 272] width 9 height 9
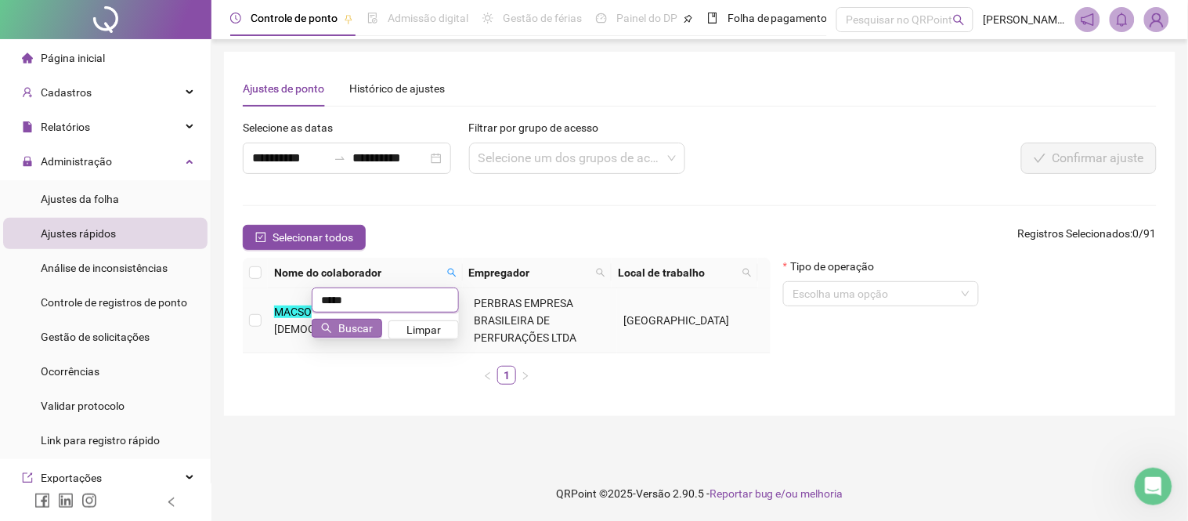
type input "*****"
click at [348, 327] on span "Buscar" at bounding box center [355, 328] width 34 height 17
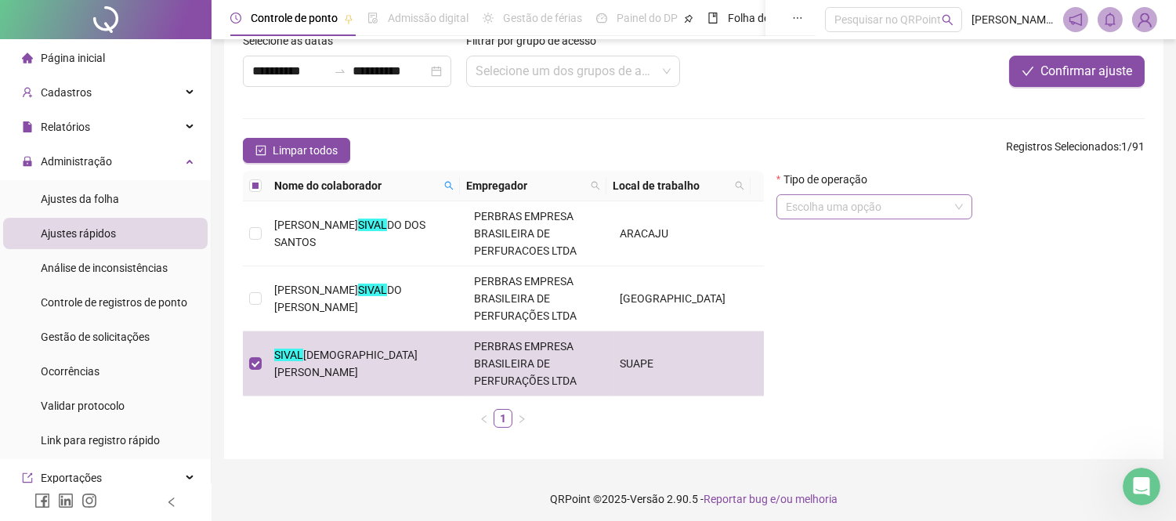
click at [862, 206] on input "search" at bounding box center [867, 206] width 163 height 23
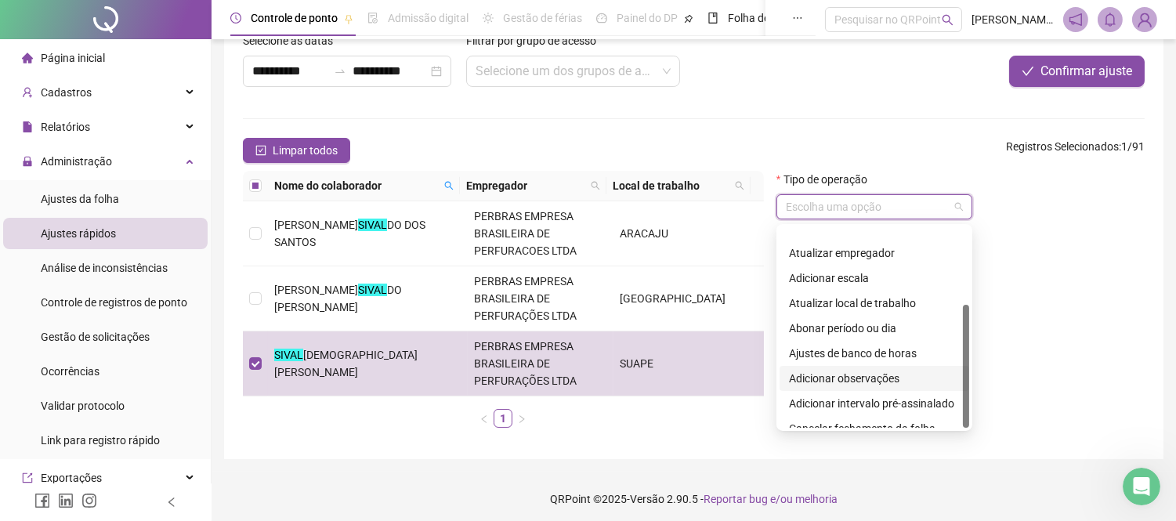
scroll to position [125, 0]
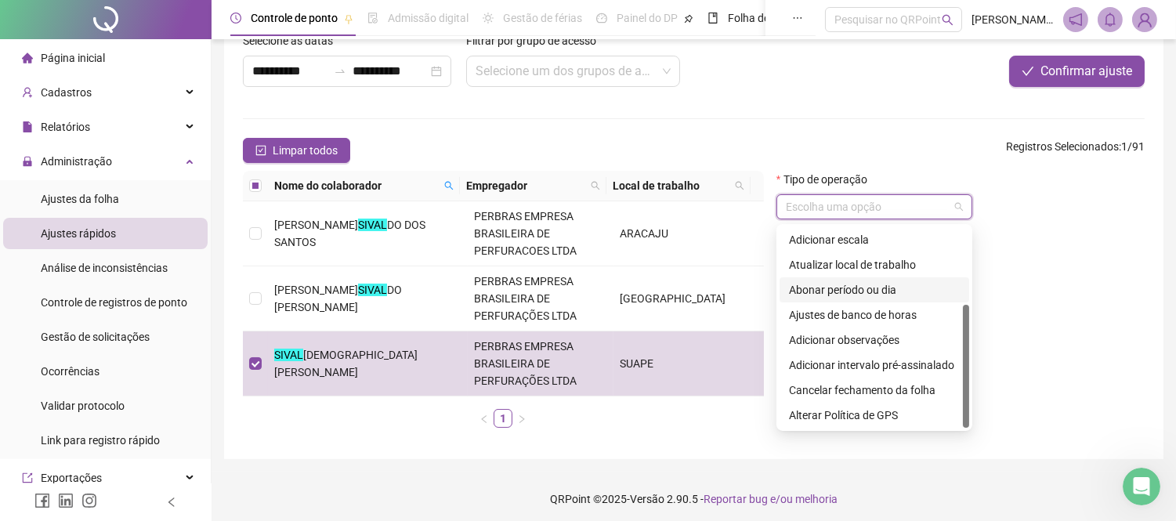
click at [852, 291] on div "Abonar período ou dia" at bounding box center [874, 289] width 171 height 17
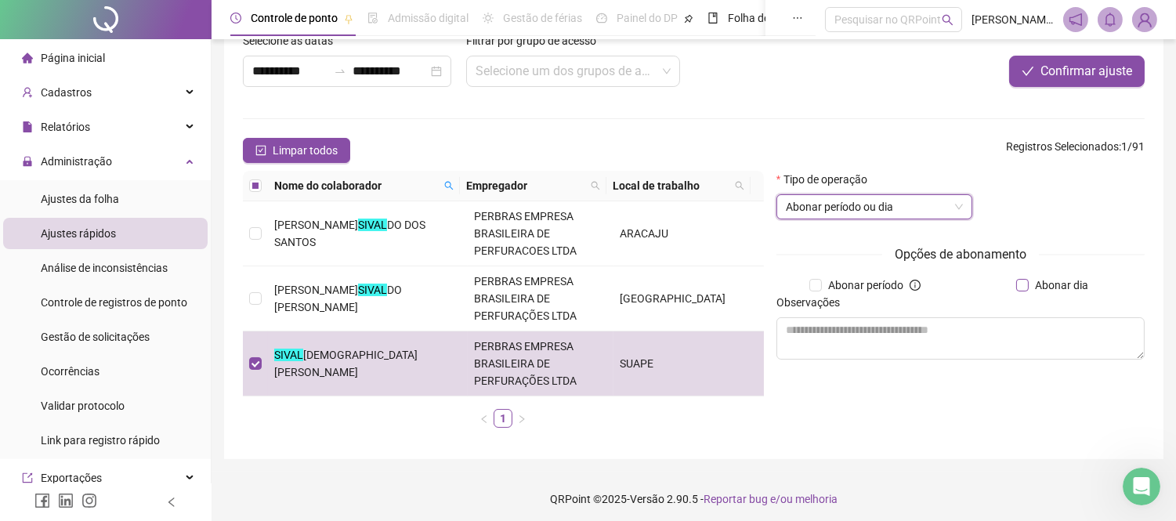
click at [1053, 291] on span "Abonar dia" at bounding box center [1061, 284] width 66 height 17
click at [827, 341] on textarea at bounding box center [960, 338] width 368 height 42
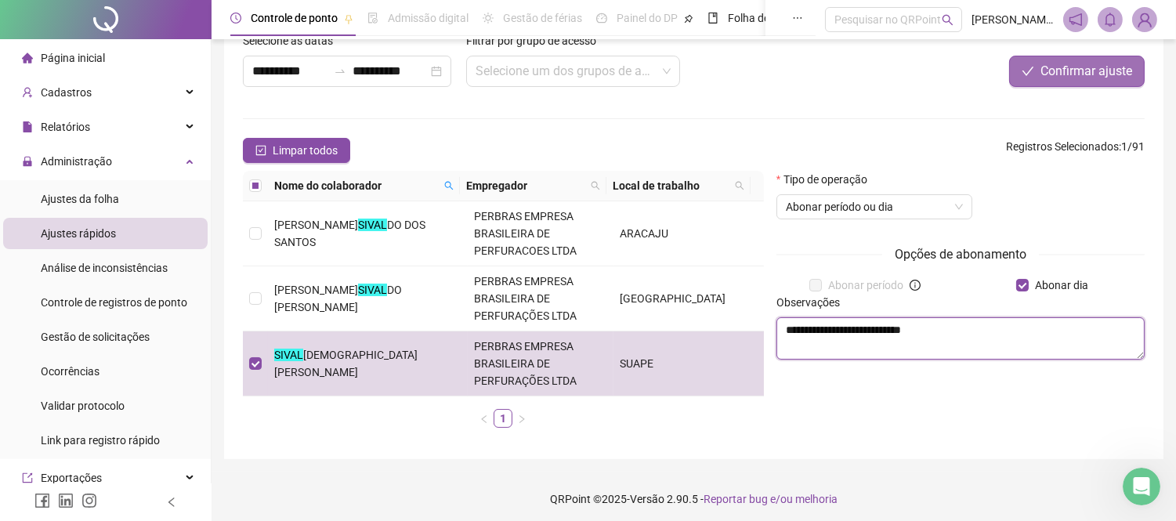
type textarea "**********"
click at [1075, 75] on span "Confirmar ajuste" at bounding box center [1086, 71] width 92 height 19
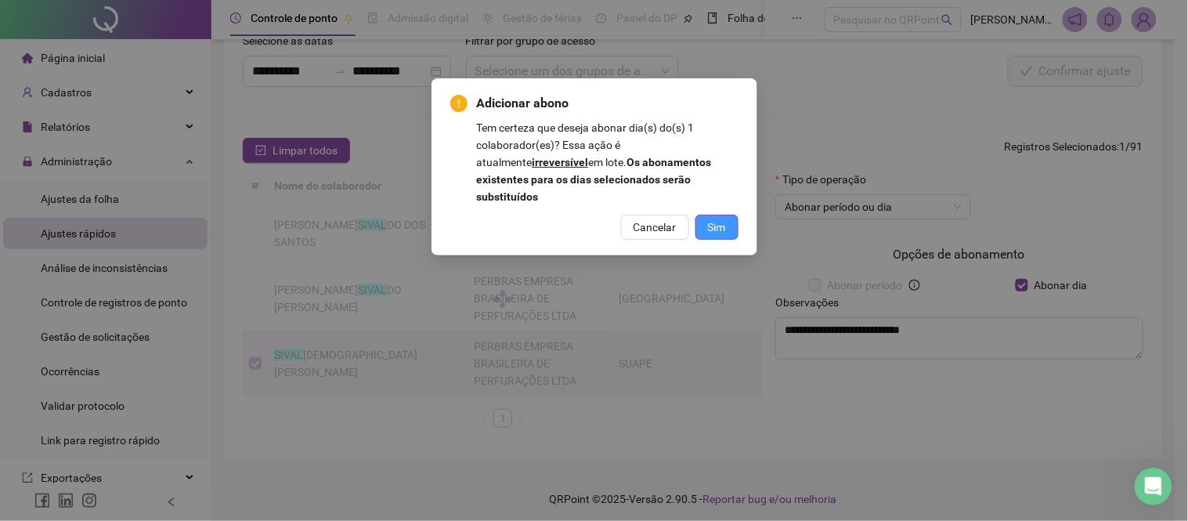
click at [721, 215] on button "Sim" at bounding box center [717, 227] width 43 height 25
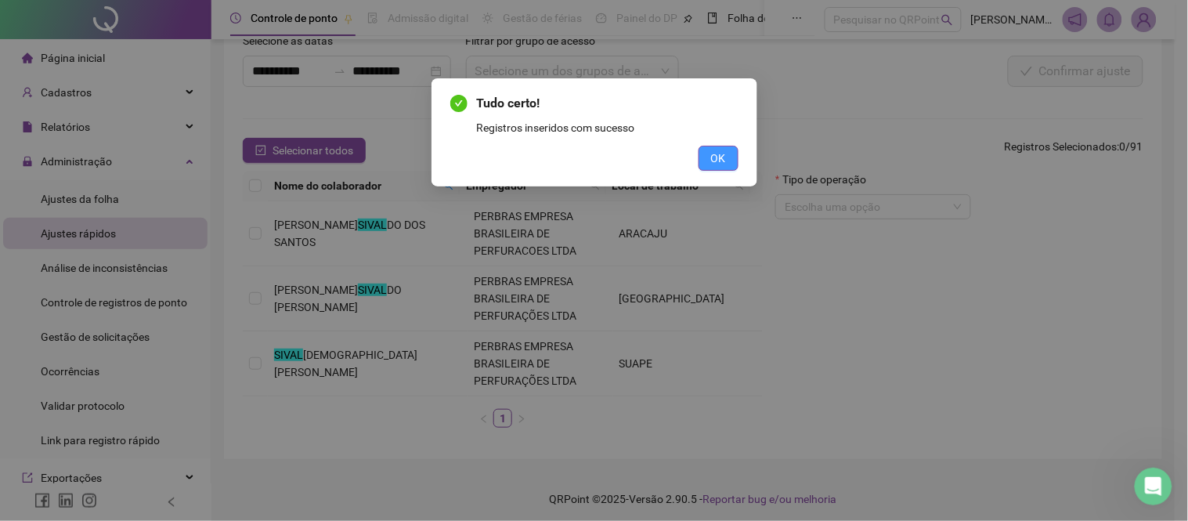
click at [730, 160] on button "OK" at bounding box center [719, 158] width 40 height 25
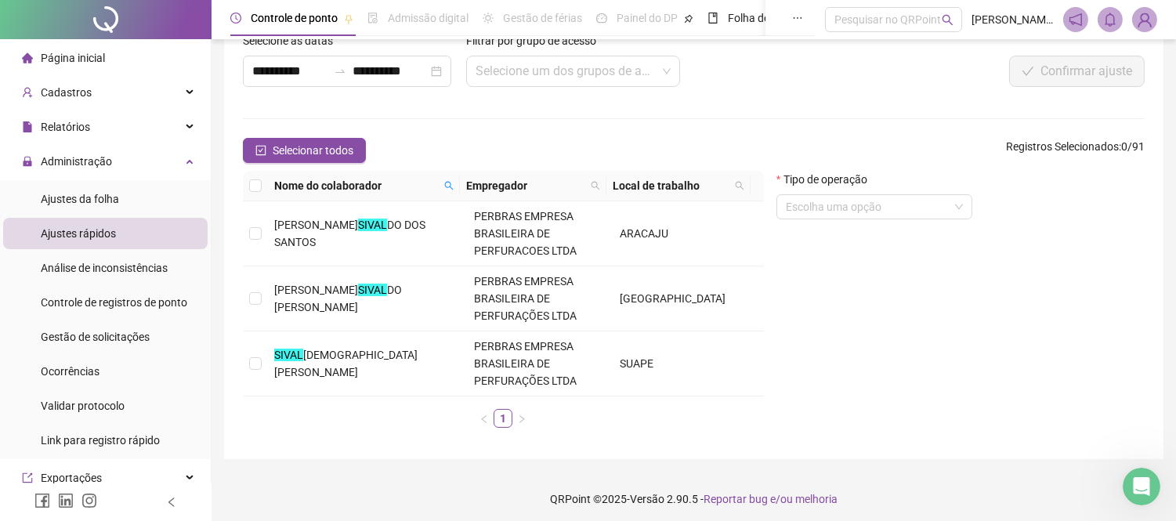
click at [71, 60] on span "Página inicial" at bounding box center [73, 58] width 64 height 13
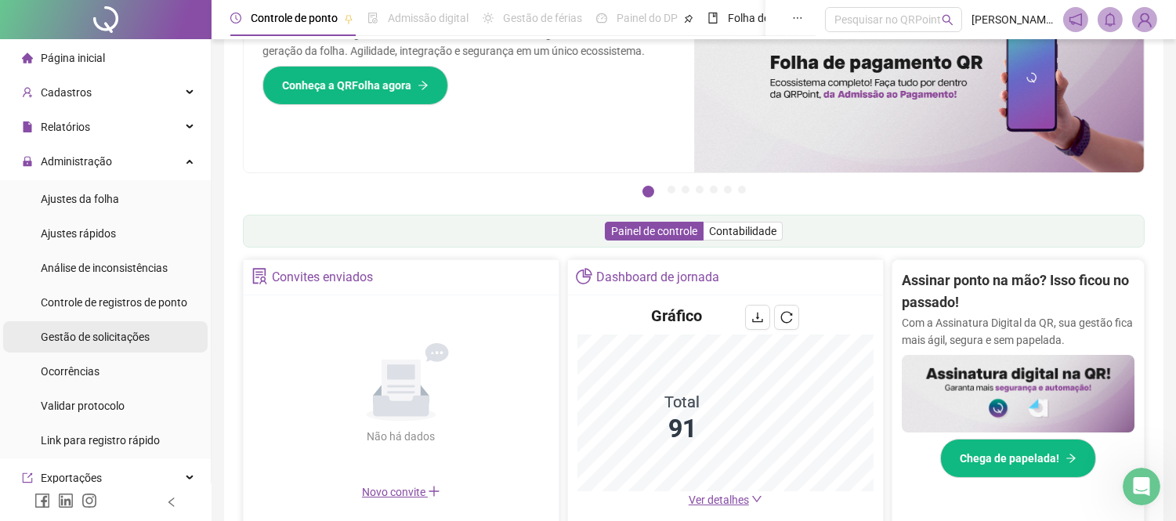
click at [83, 334] on span "Gestão de solicitações" at bounding box center [95, 337] width 109 height 13
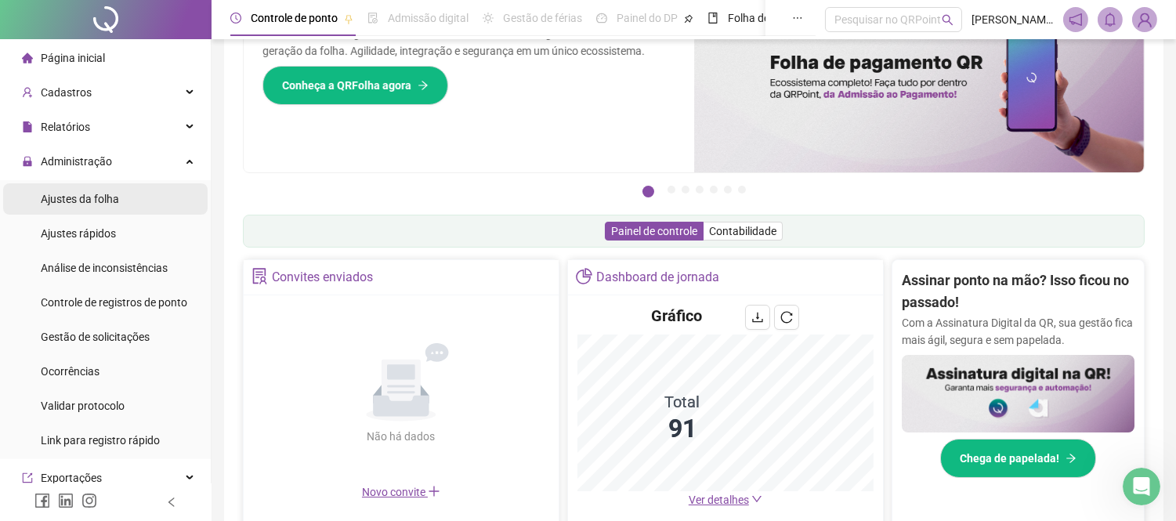
click at [95, 198] on span "Ajustes da folha" at bounding box center [80, 199] width 78 height 13
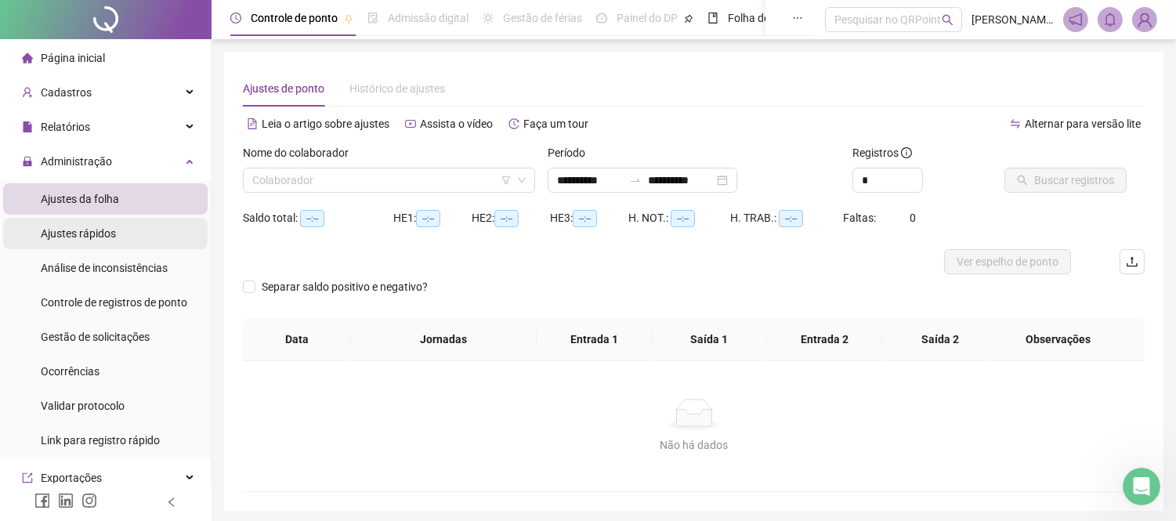
type input "**********"
click at [108, 237] on span "Ajustes rápidos" at bounding box center [78, 233] width 75 height 13
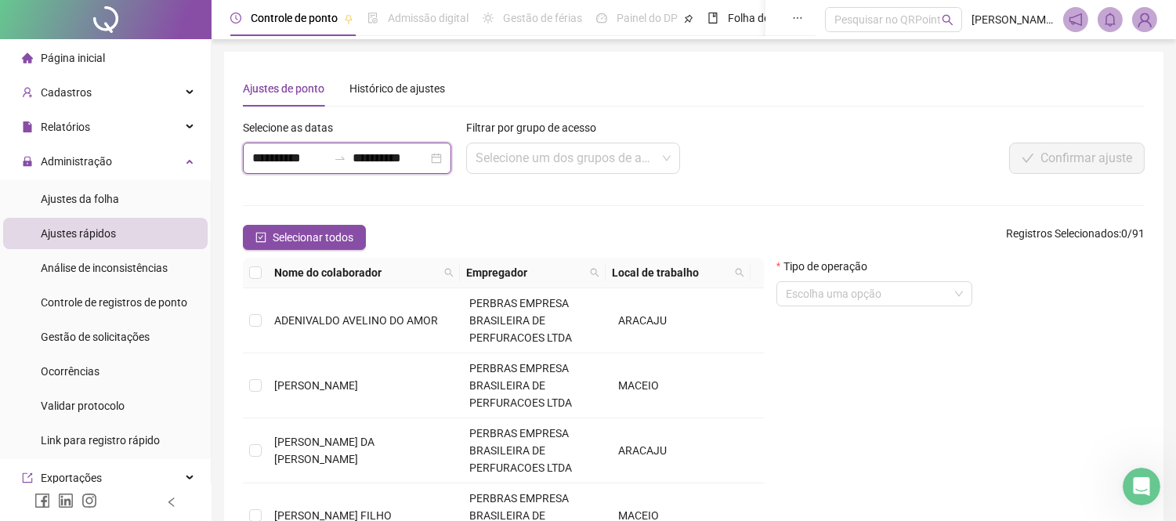
click at [408, 162] on input "**********" at bounding box center [389, 158] width 75 height 19
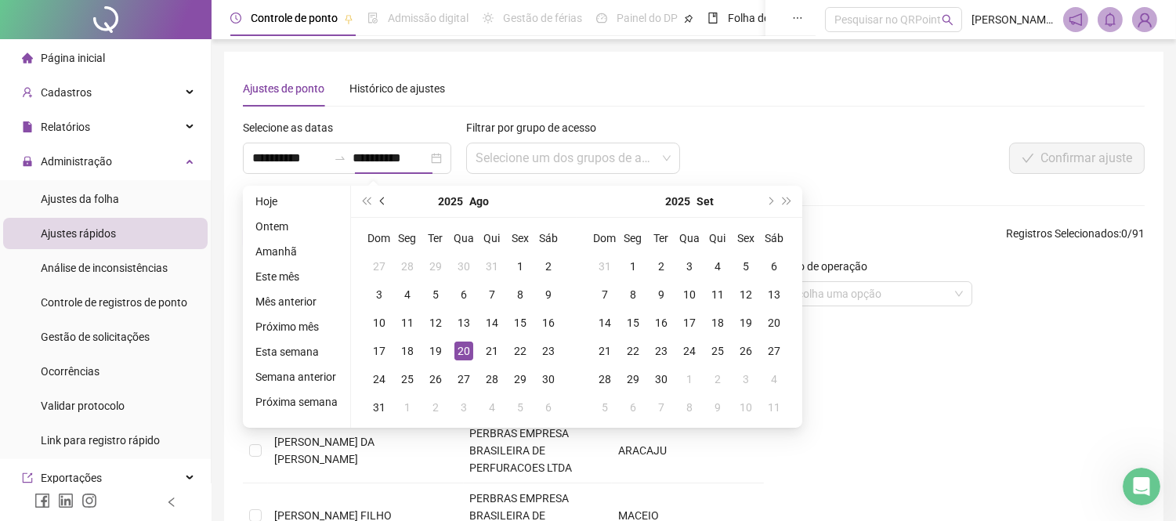
click at [385, 204] on button "prev-year" at bounding box center [382, 201] width 17 height 31
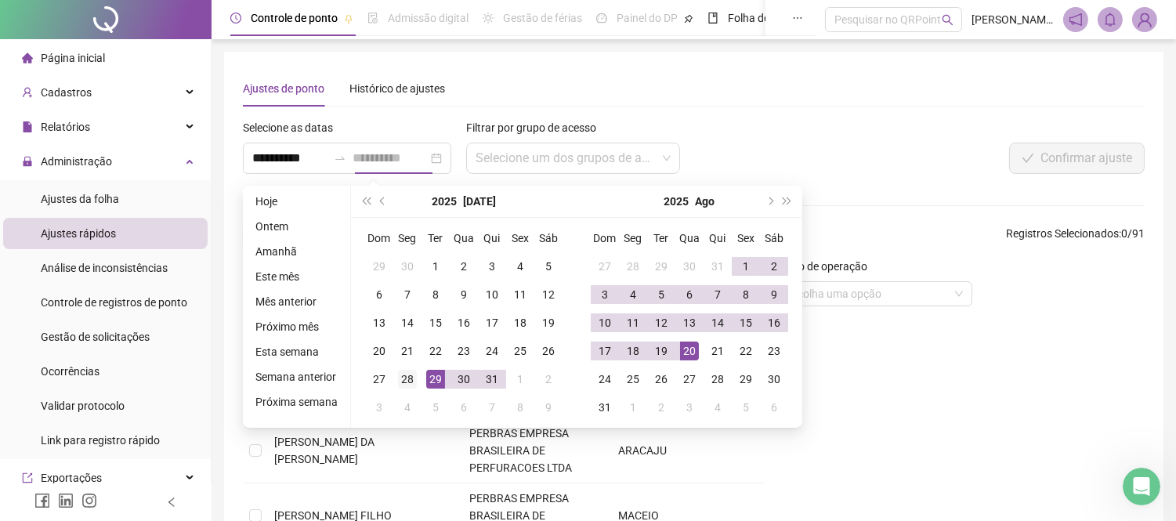
type input "**********"
click at [402, 377] on div "28" at bounding box center [407, 379] width 19 height 19
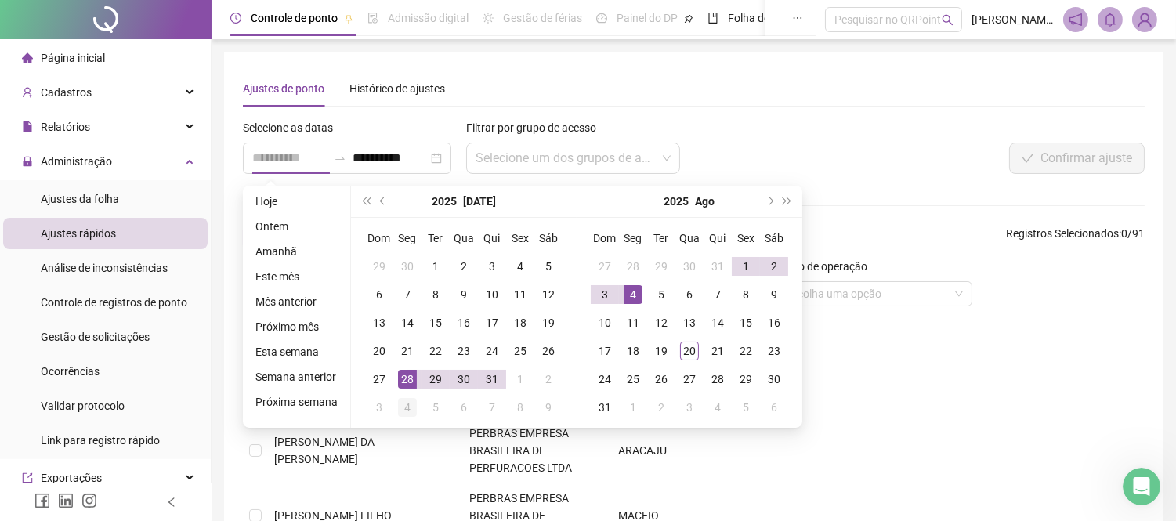
click at [403, 410] on div "4" at bounding box center [407, 407] width 19 height 19
type input "**********"
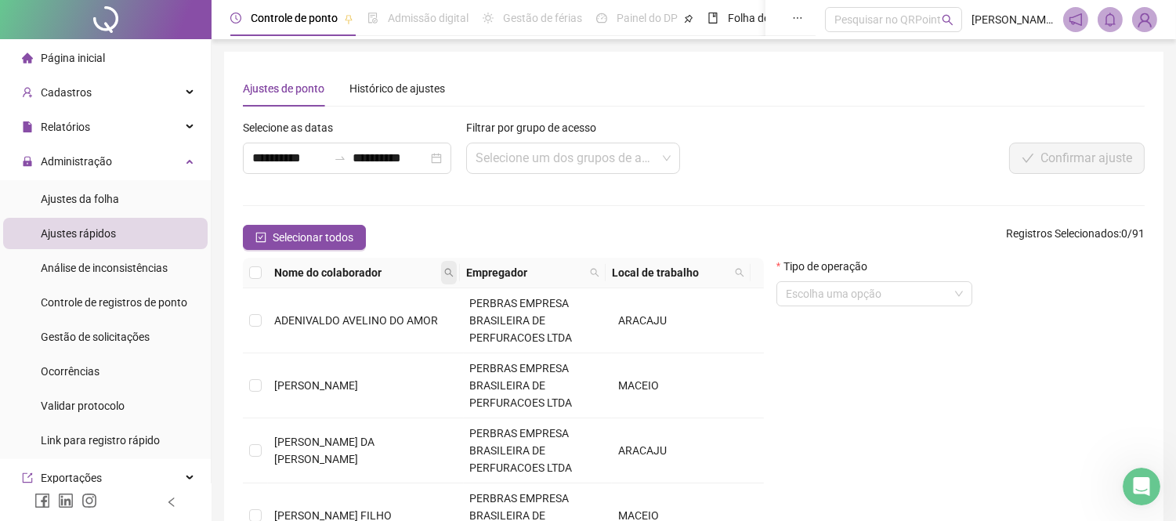
click at [449, 273] on icon "search" at bounding box center [448, 272] width 9 height 9
type input "*******"
click at [340, 329] on span "Buscar" at bounding box center [353, 328] width 34 height 17
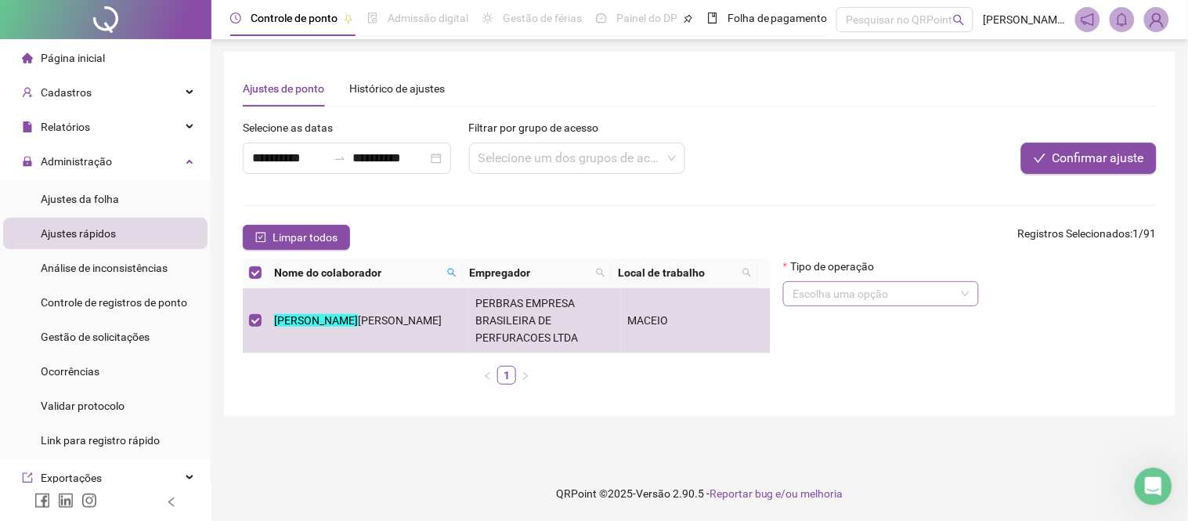
click at [844, 299] on input "search" at bounding box center [874, 293] width 163 height 23
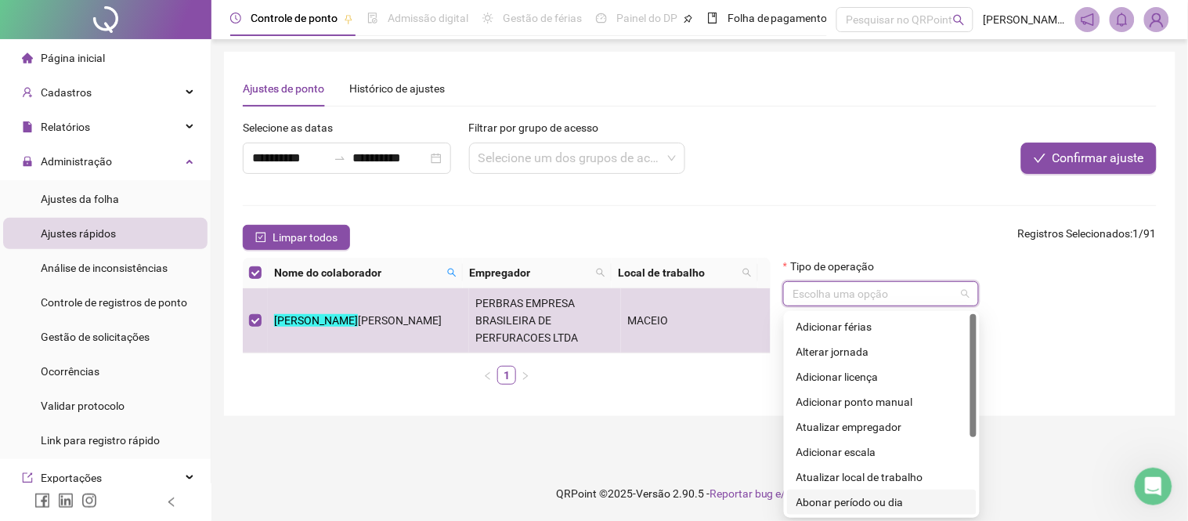
click at [851, 504] on div "Abonar período ou dia" at bounding box center [882, 501] width 171 height 17
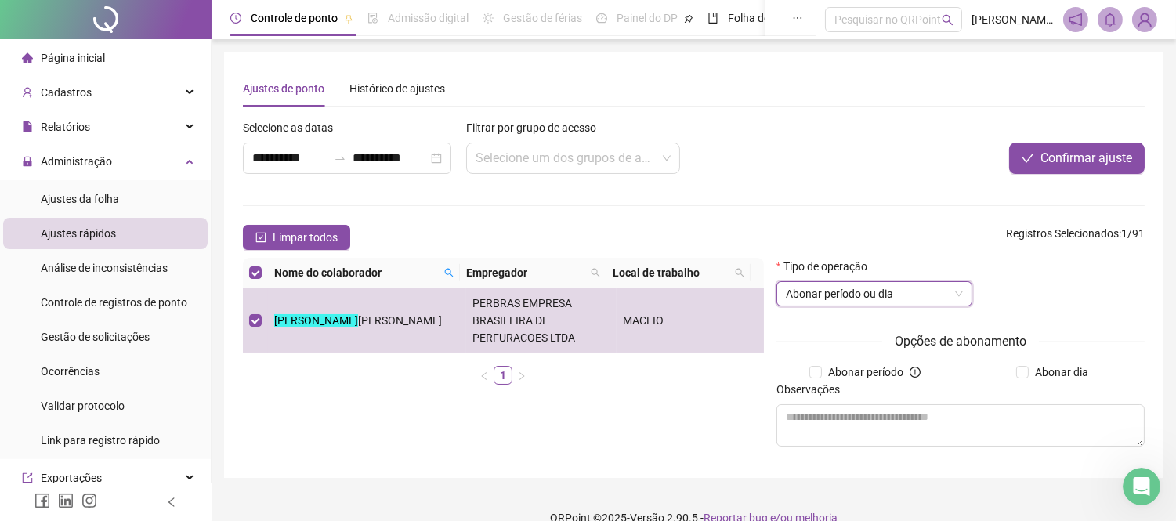
click at [1055, 363] on div "Opções de abonamento Abonar período Abonar dia Observações" at bounding box center [960, 395] width 368 height 128
click at [1045, 378] on span "Abonar dia" at bounding box center [1061, 371] width 66 height 17
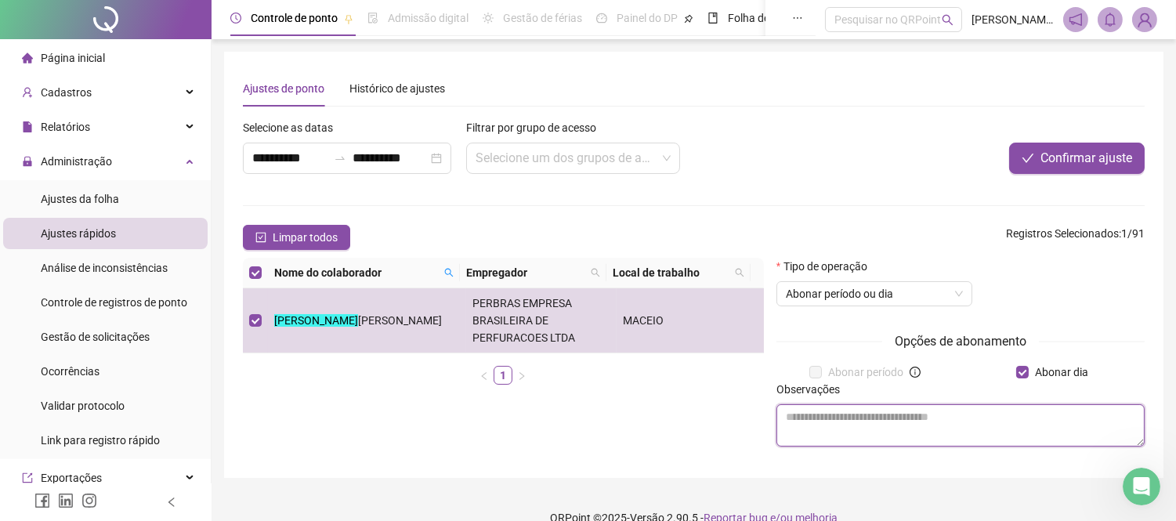
click at [934, 429] on textarea at bounding box center [960, 425] width 368 height 42
click at [828, 421] on textarea at bounding box center [960, 425] width 368 height 42
click at [1075, 421] on textarea "**********" at bounding box center [960, 425] width 368 height 42
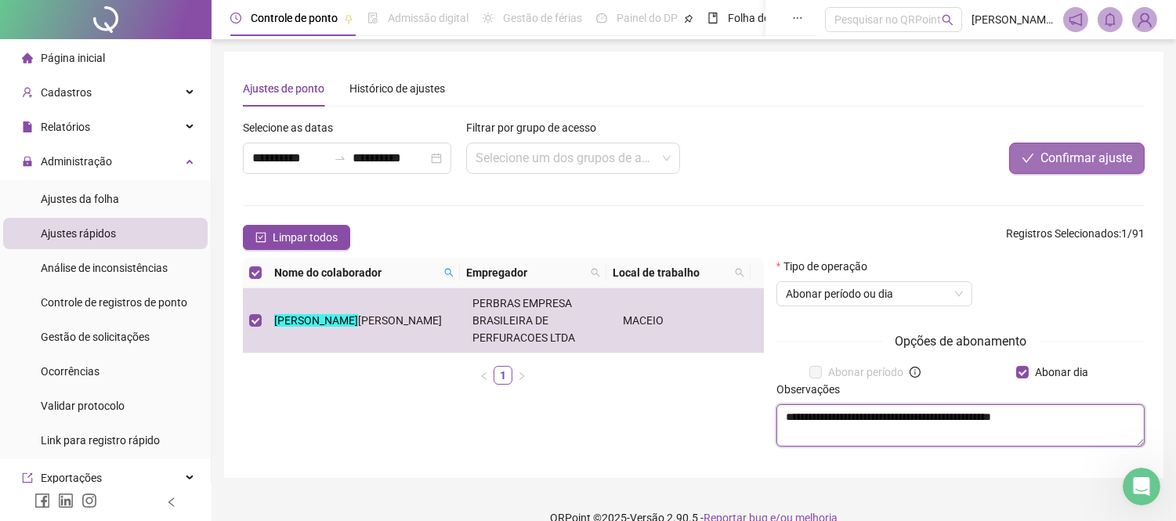
type textarea "**********"
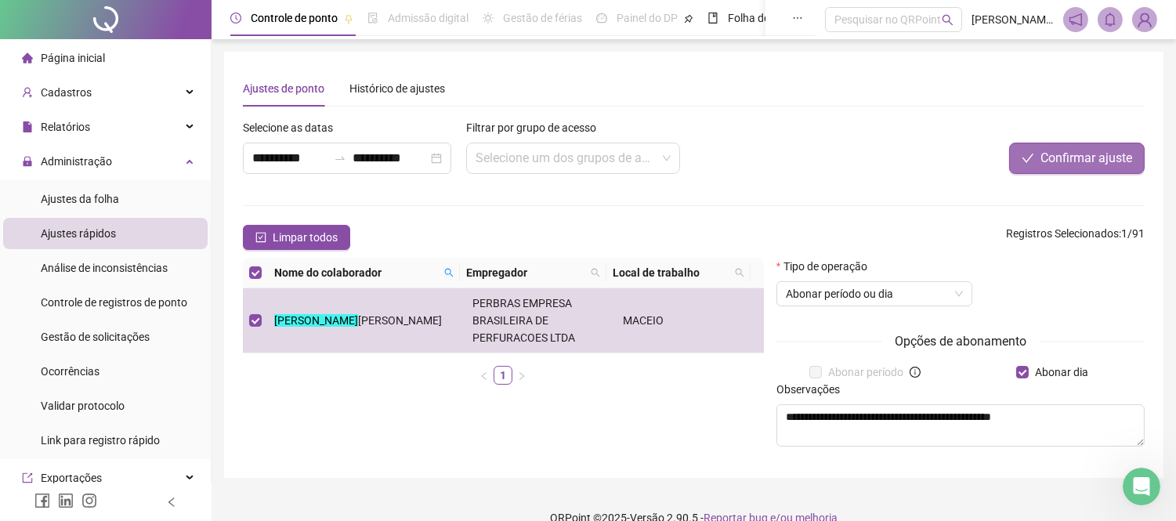
click at [1076, 166] on span "Confirmar ajuste" at bounding box center [1086, 158] width 92 height 19
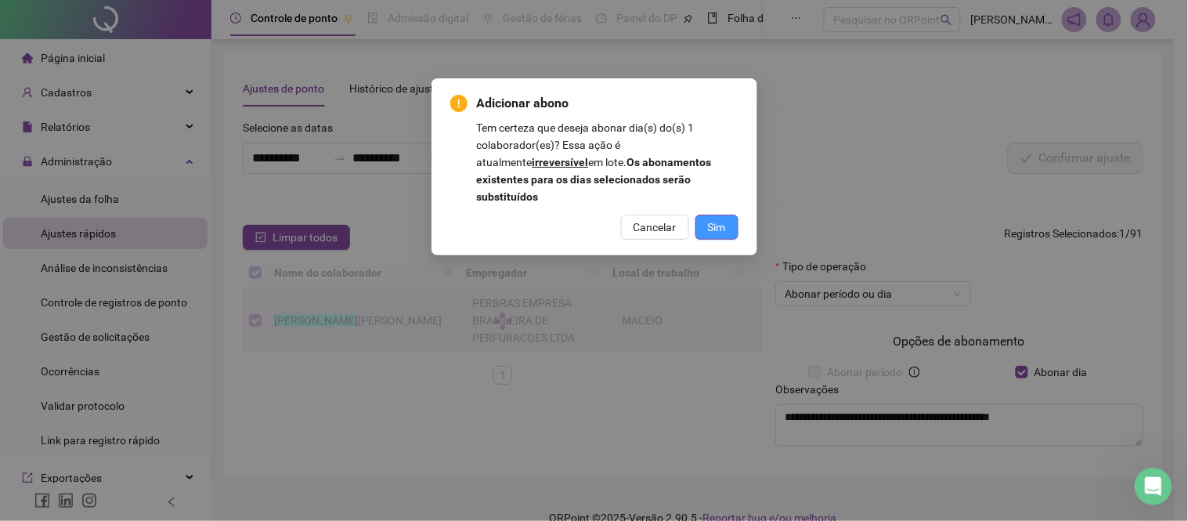
click at [728, 215] on button "Sim" at bounding box center [717, 227] width 43 height 25
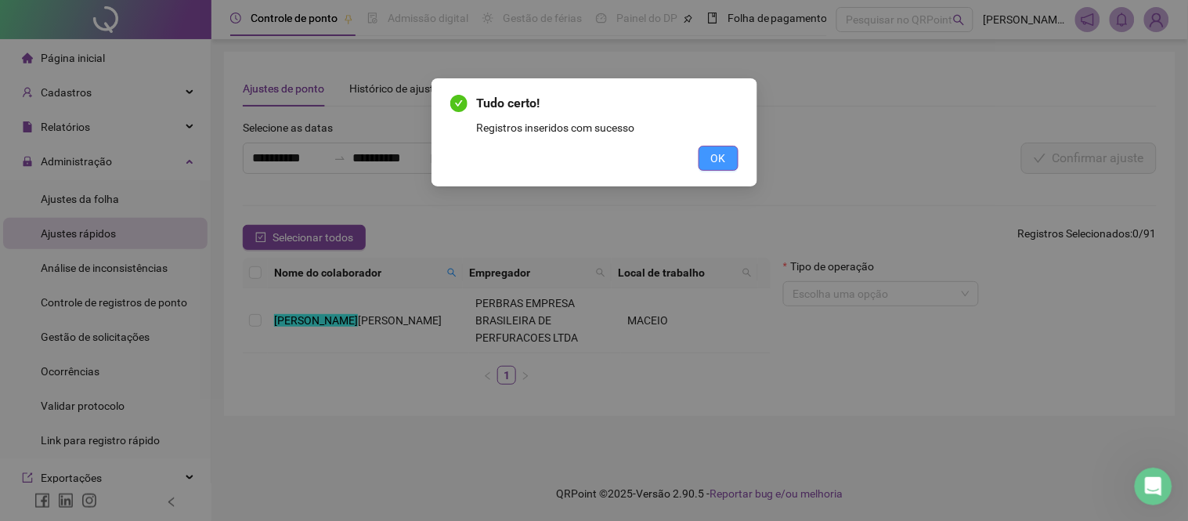
click at [730, 166] on button "OK" at bounding box center [719, 158] width 40 height 25
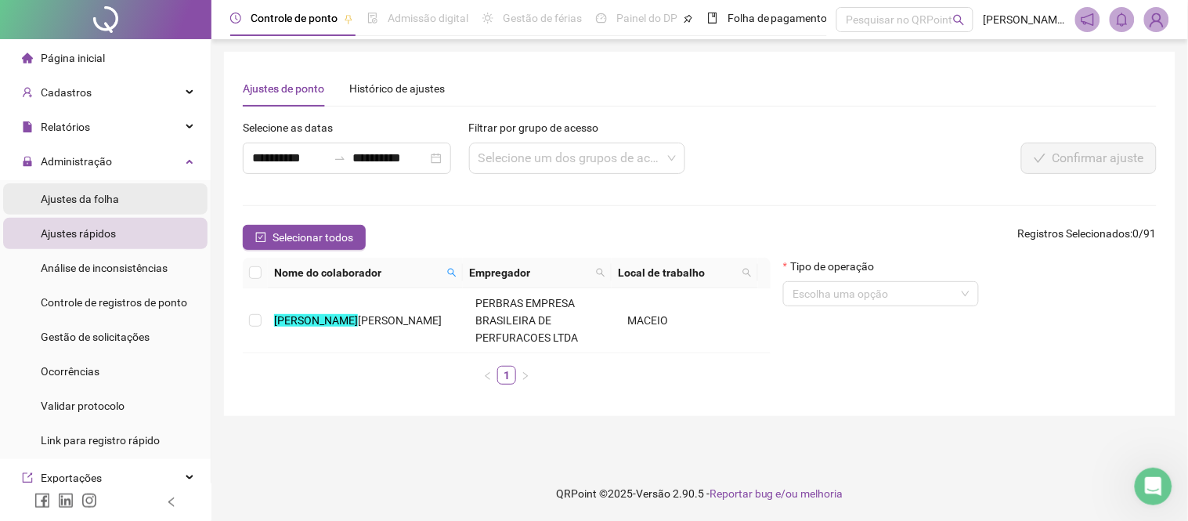
click at [76, 204] on span "Ajustes da folha" at bounding box center [80, 199] width 78 height 13
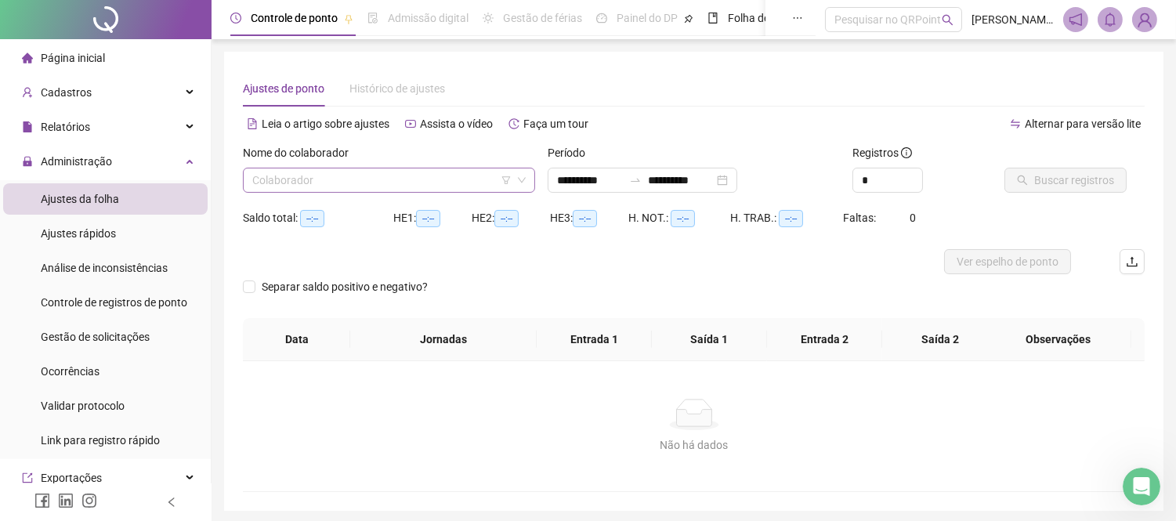
type input "**********"
click at [287, 174] on input "search" at bounding box center [381, 179] width 259 height 23
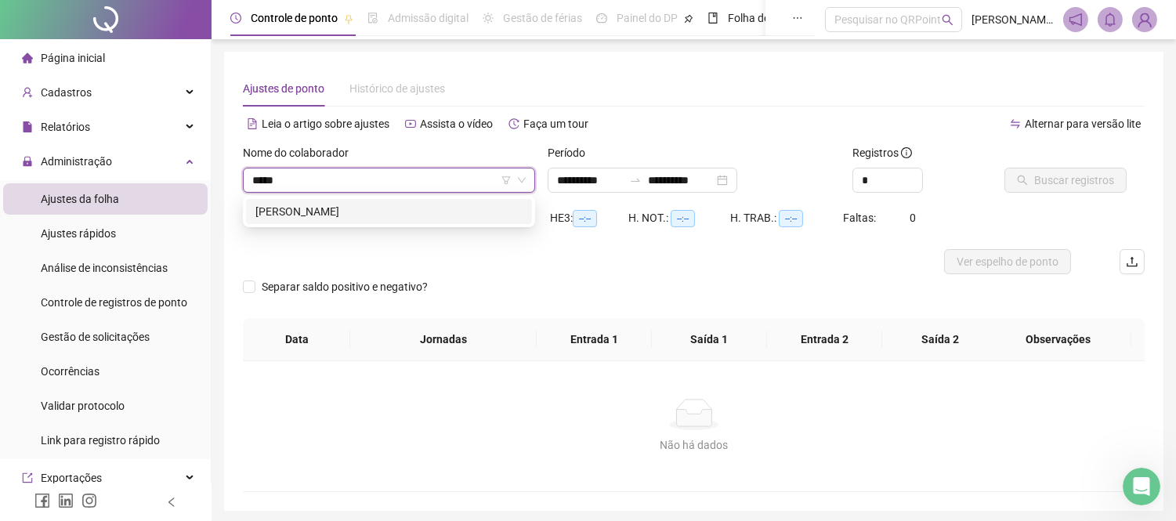
type input "******"
click at [324, 212] on div "[PERSON_NAME]" at bounding box center [388, 211] width 267 height 17
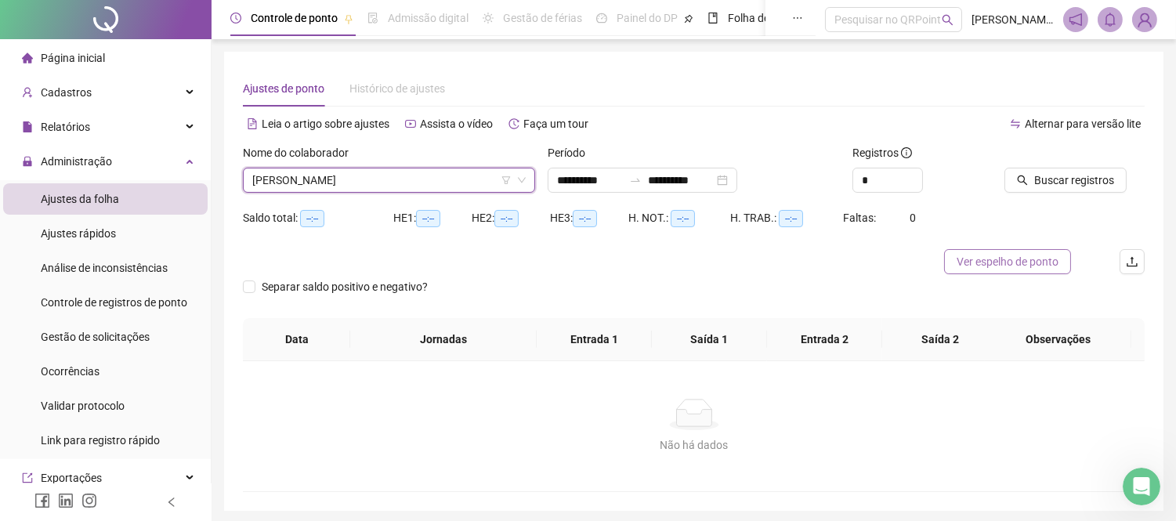
click at [1016, 261] on span "Ver espelho de ponto" at bounding box center [1007, 261] width 102 height 17
click at [345, 184] on span "[PERSON_NAME]" at bounding box center [388, 179] width 273 height 23
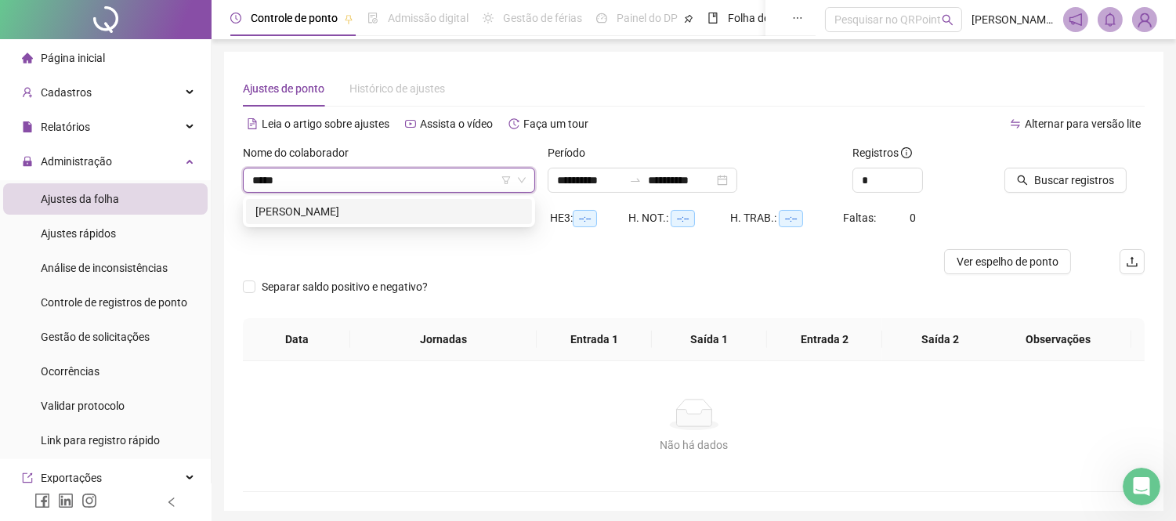
type input "******"
click at [329, 213] on div "[PERSON_NAME]" at bounding box center [388, 211] width 267 height 17
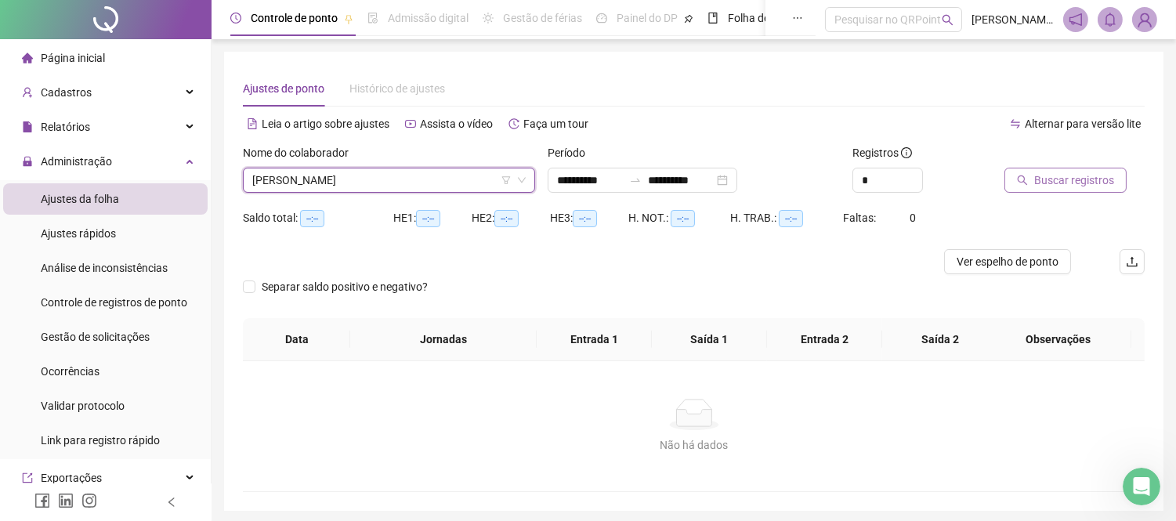
click at [1050, 184] on span "Buscar registros" at bounding box center [1074, 180] width 80 height 17
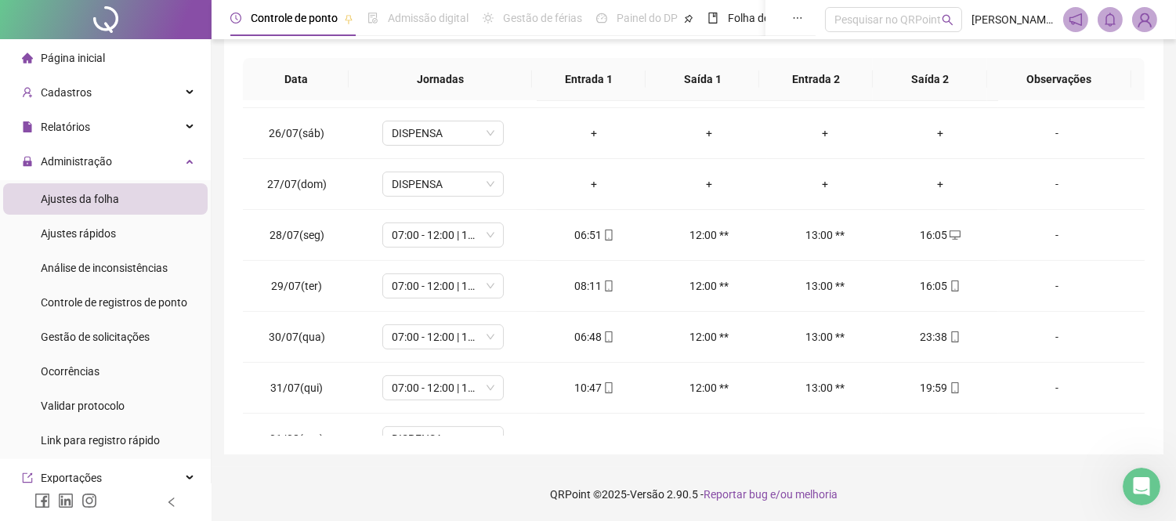
scroll to position [696, 0]
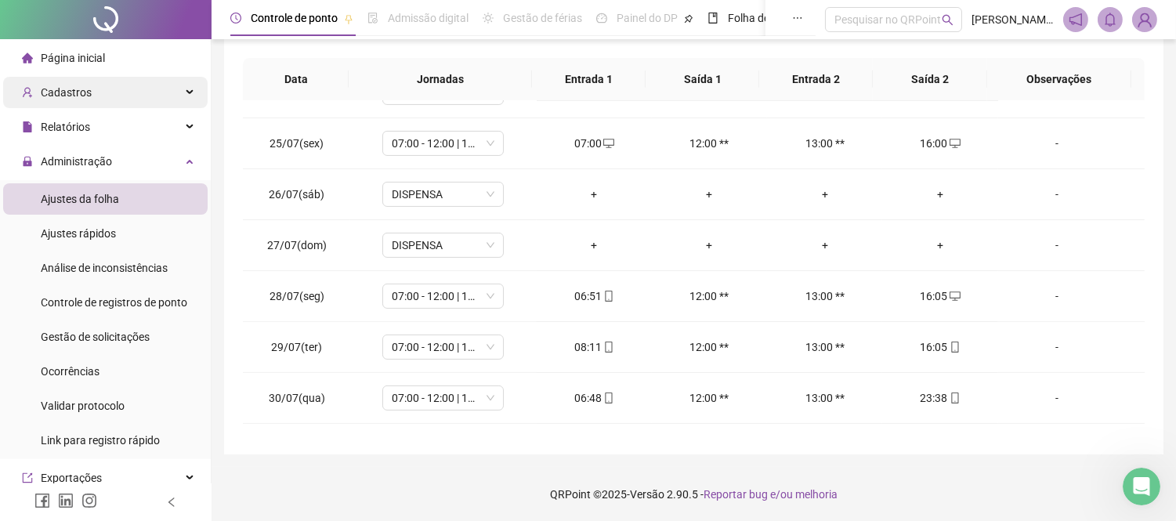
click at [131, 87] on div "Cadastros" at bounding box center [105, 92] width 204 height 31
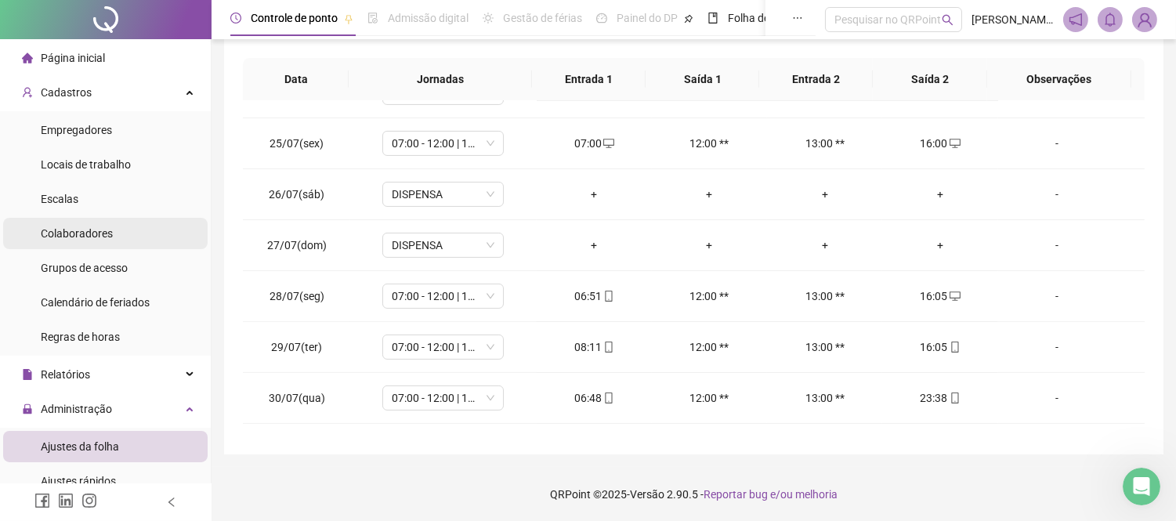
click at [95, 230] on span "Colaboradores" at bounding box center [77, 233] width 72 height 13
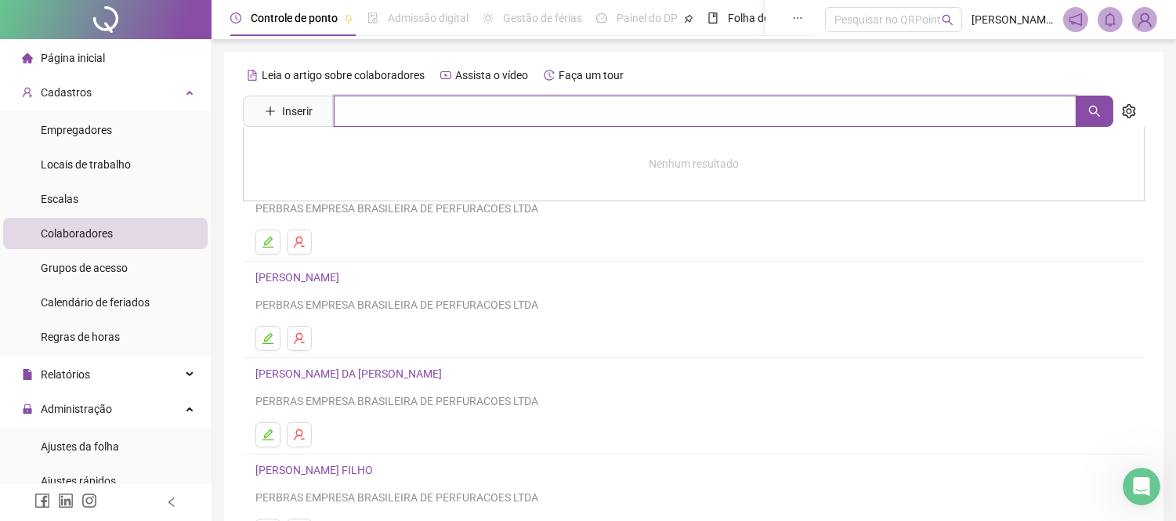
click at [425, 114] on input "text" at bounding box center [705, 111] width 743 height 31
type input "******"
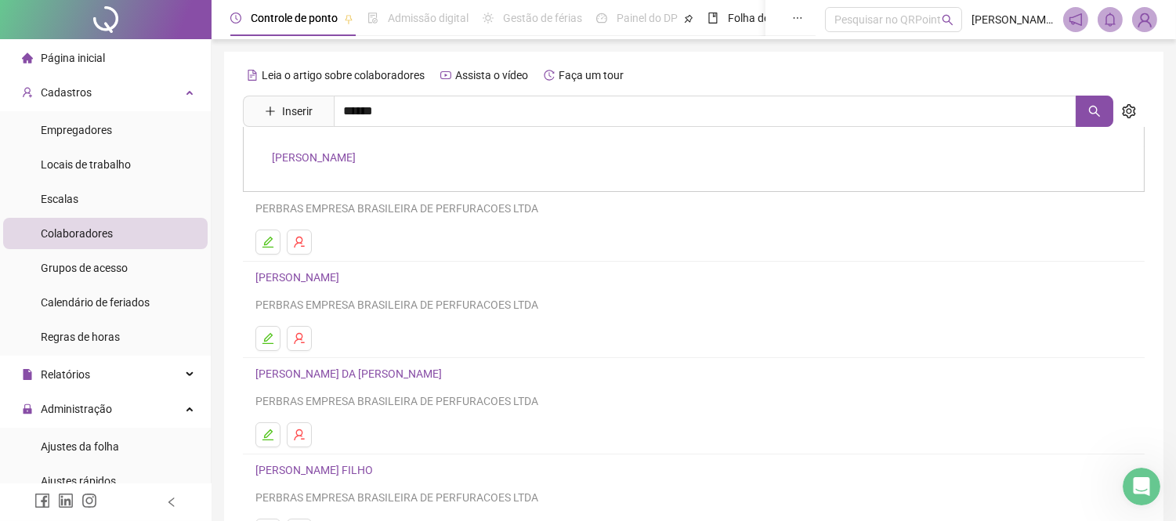
click at [304, 161] on link "[PERSON_NAME]" at bounding box center [314, 157] width 84 height 13
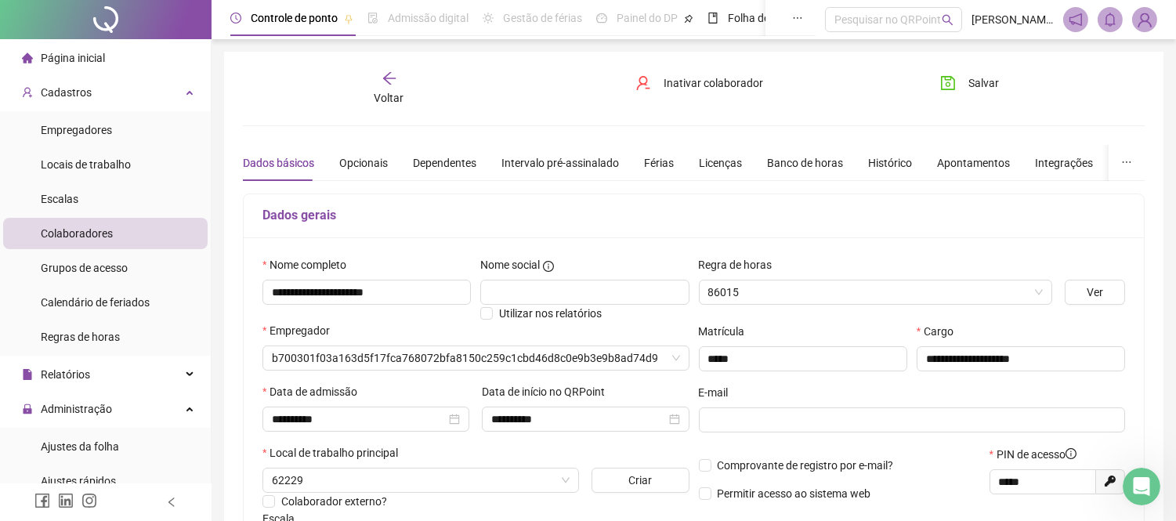
type input "**********"
click at [393, 77] on icon "arrow-left" at bounding box center [389, 78] width 16 height 16
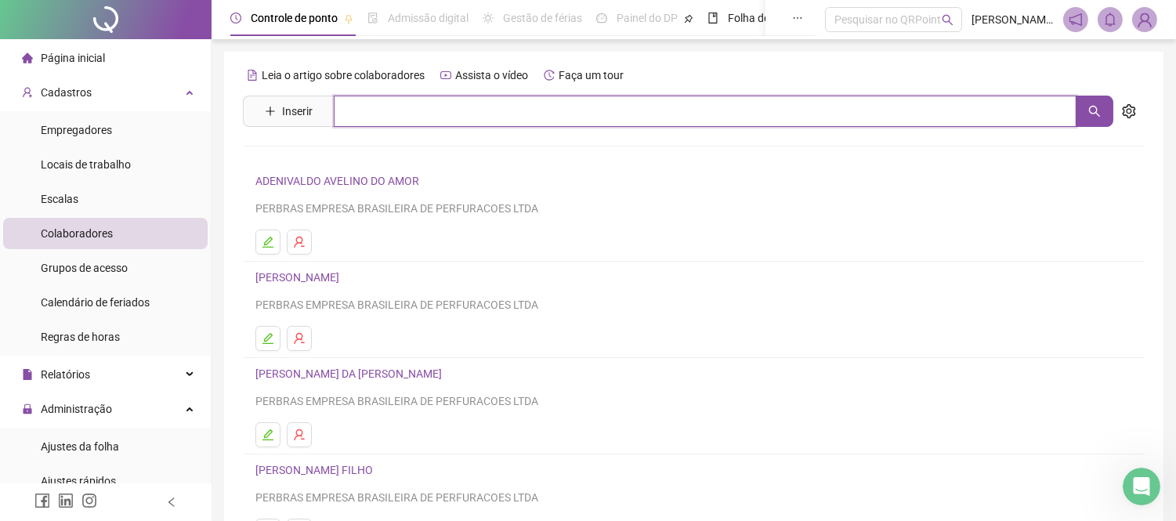
click at [392, 100] on input "text" at bounding box center [705, 111] width 743 height 31
type input "******"
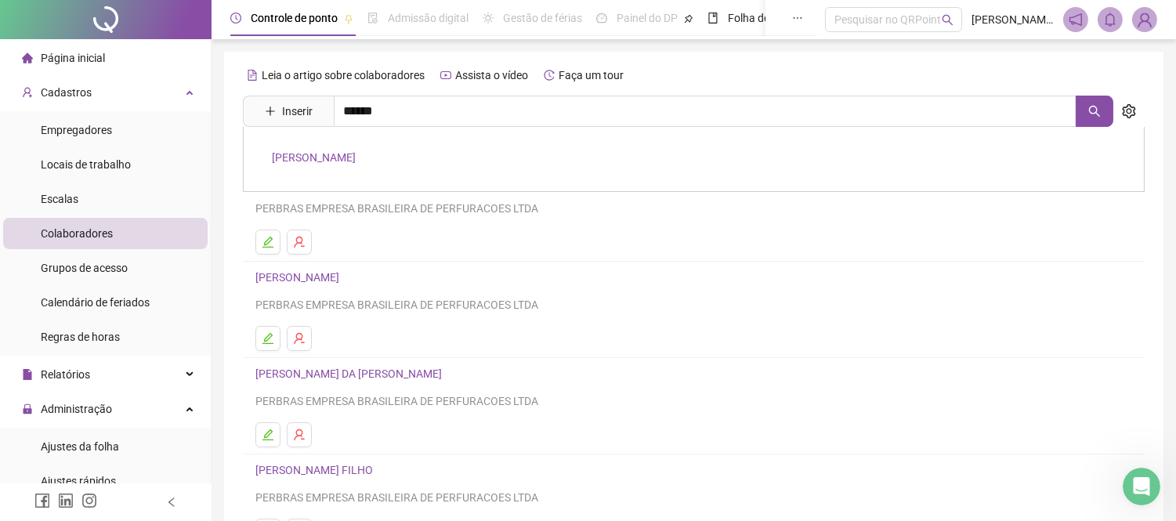
click at [356, 155] on link "[PERSON_NAME]" at bounding box center [314, 157] width 84 height 13
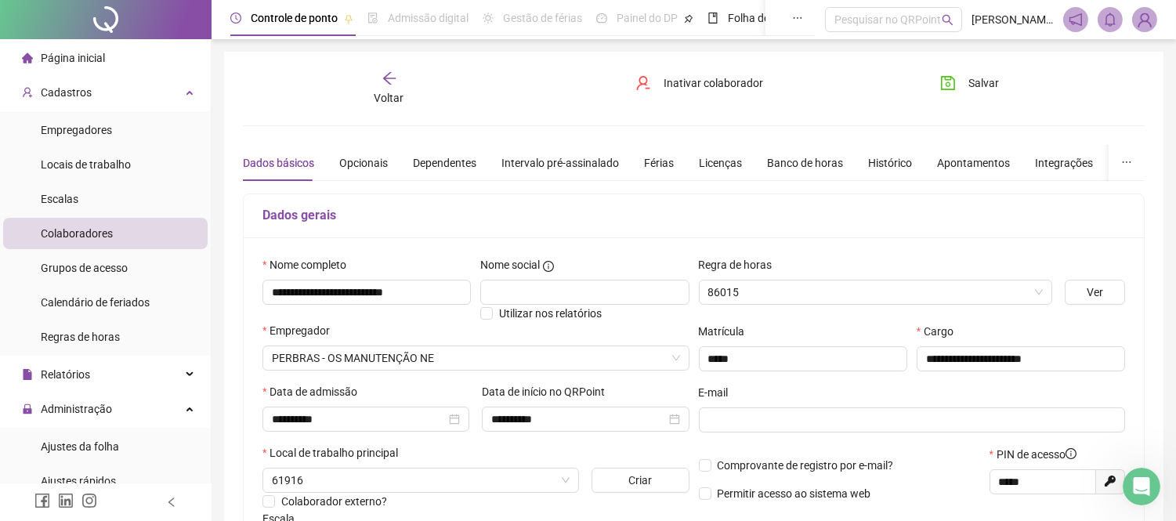
type input "**********"
click at [384, 81] on icon "arrow-left" at bounding box center [389, 78] width 16 height 16
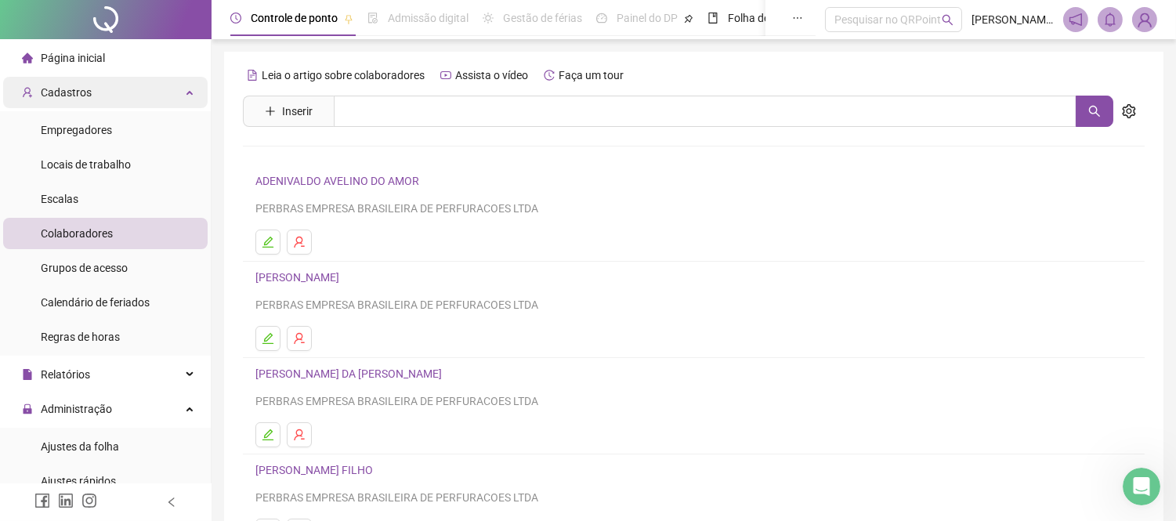
click at [132, 97] on div "Cadastros" at bounding box center [105, 92] width 204 height 31
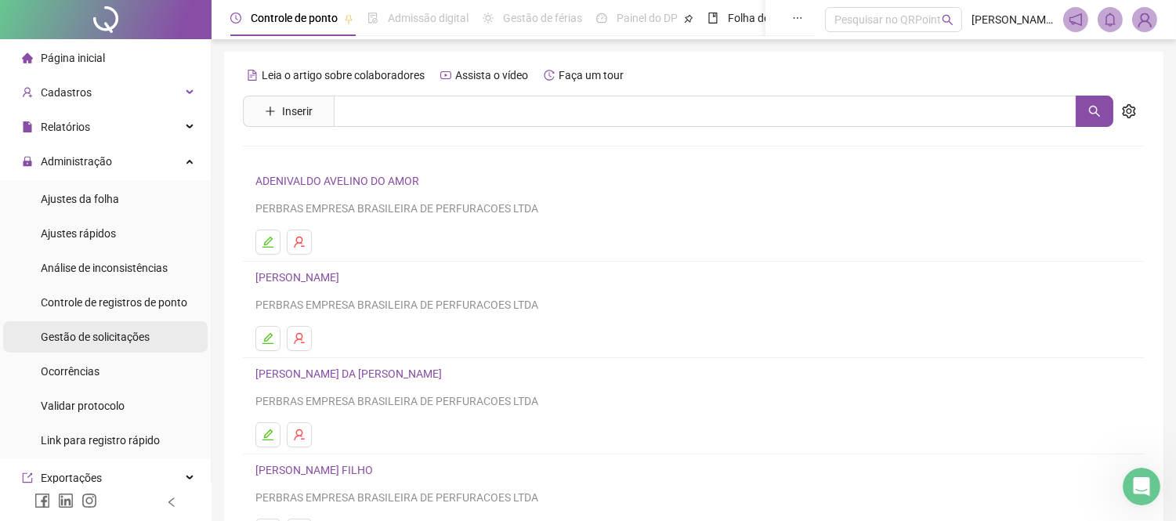
click at [103, 335] on span "Gestão de solicitações" at bounding box center [95, 337] width 109 height 13
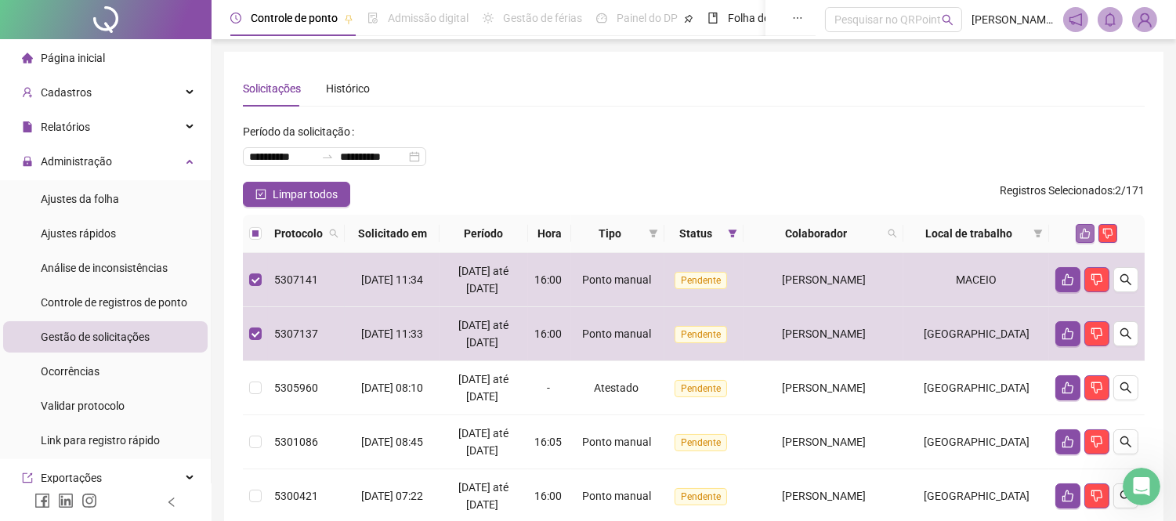
click at [1085, 239] on icon "like" at bounding box center [1084, 233] width 11 height 11
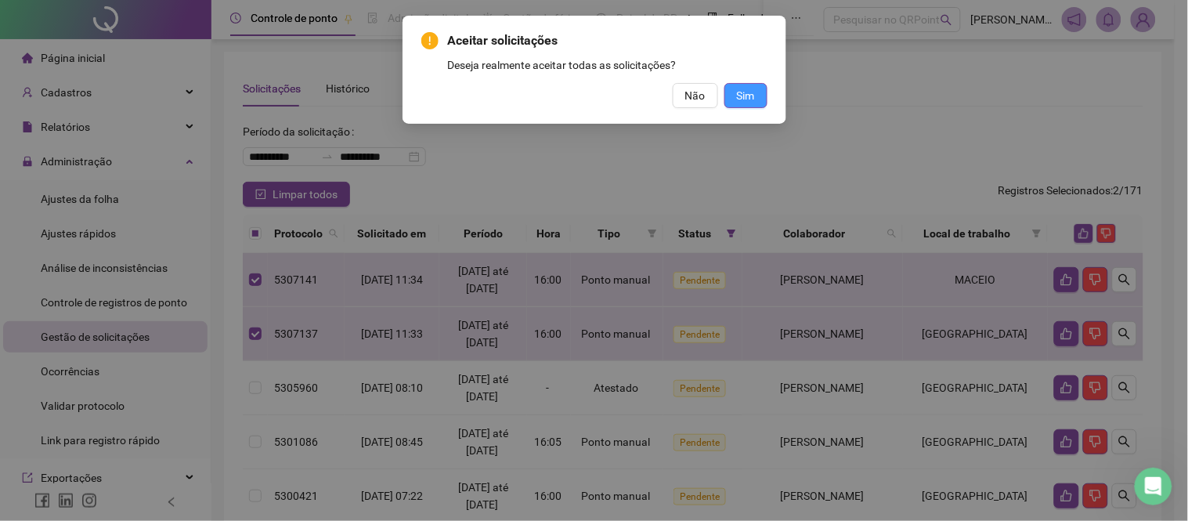
click at [746, 89] on span "Sim" at bounding box center [746, 95] width 18 height 17
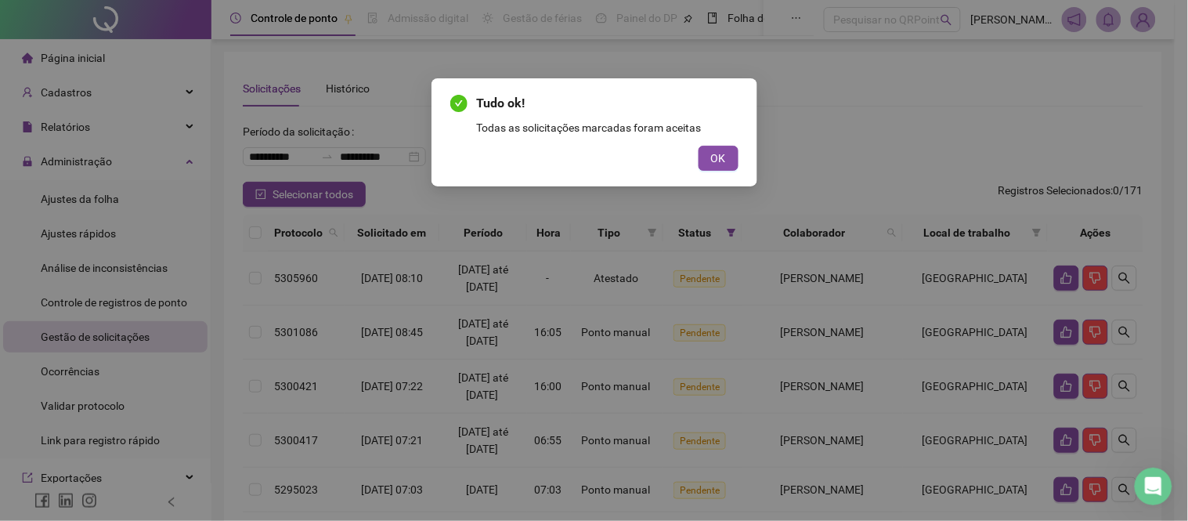
click at [689, 152] on div "OK" at bounding box center [594, 158] width 288 height 25
click at [708, 152] on button "OK" at bounding box center [719, 158] width 40 height 25
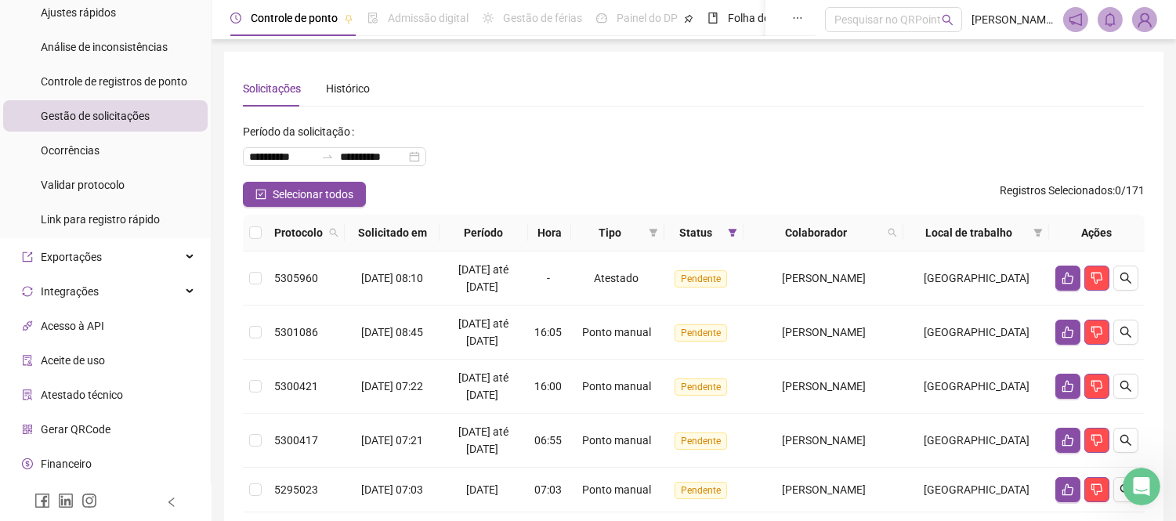
scroll to position [251, 0]
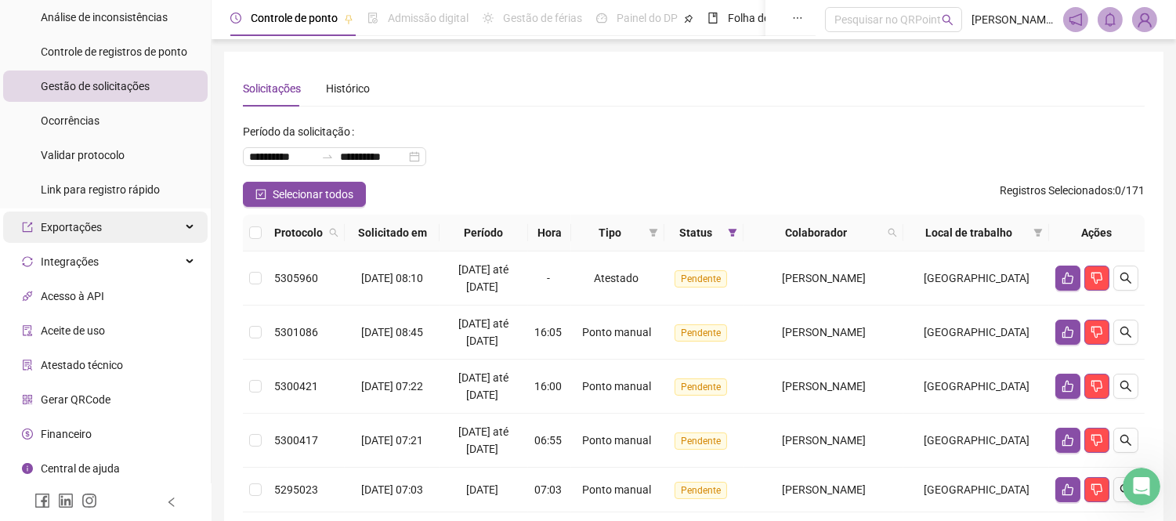
click at [104, 223] on div "Exportações" at bounding box center [105, 226] width 204 height 31
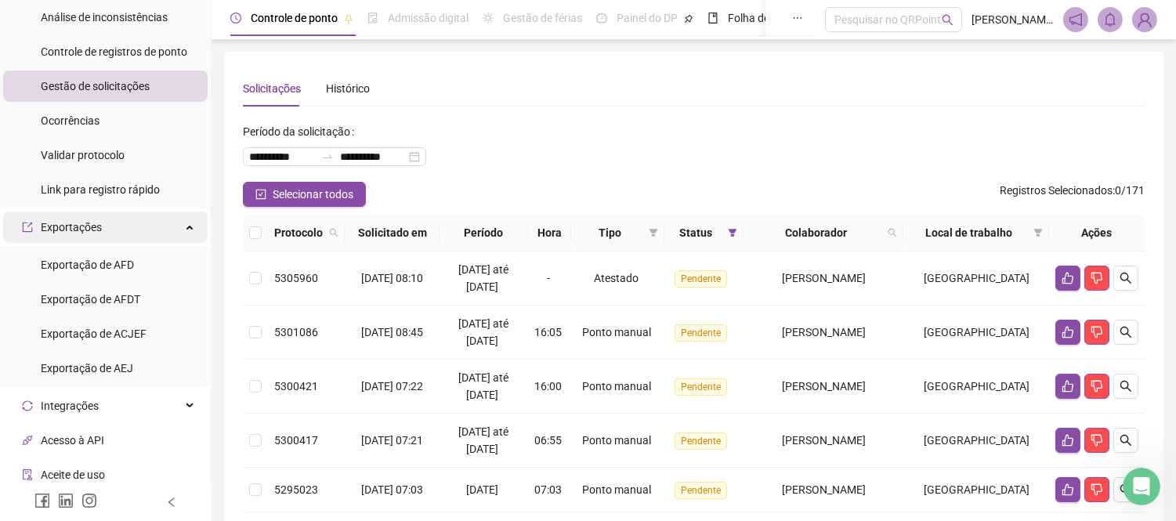
click at [104, 223] on div "Exportações" at bounding box center [105, 226] width 204 height 31
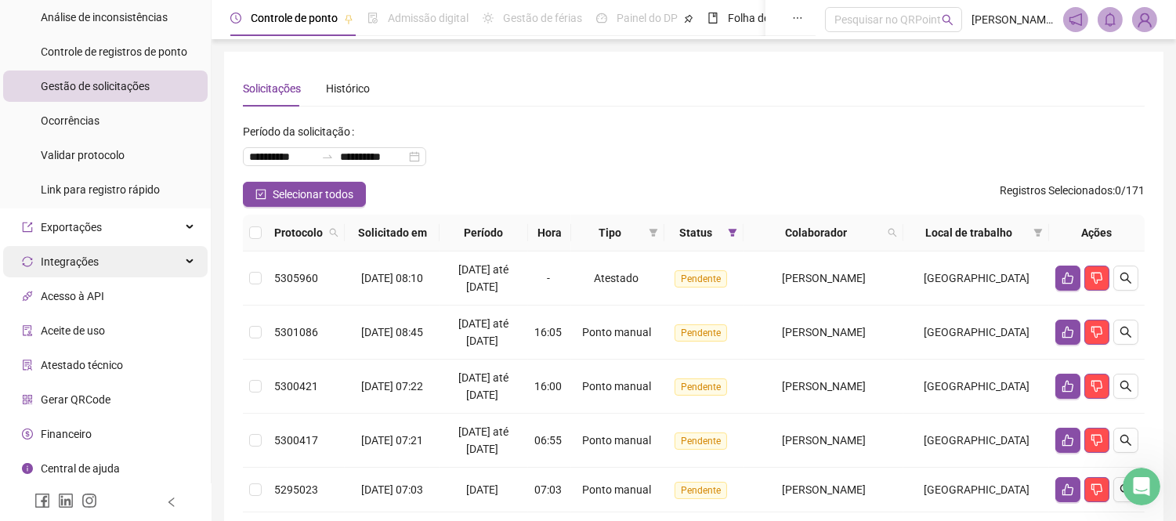
click at [88, 257] on span "Integrações" at bounding box center [70, 261] width 58 height 13
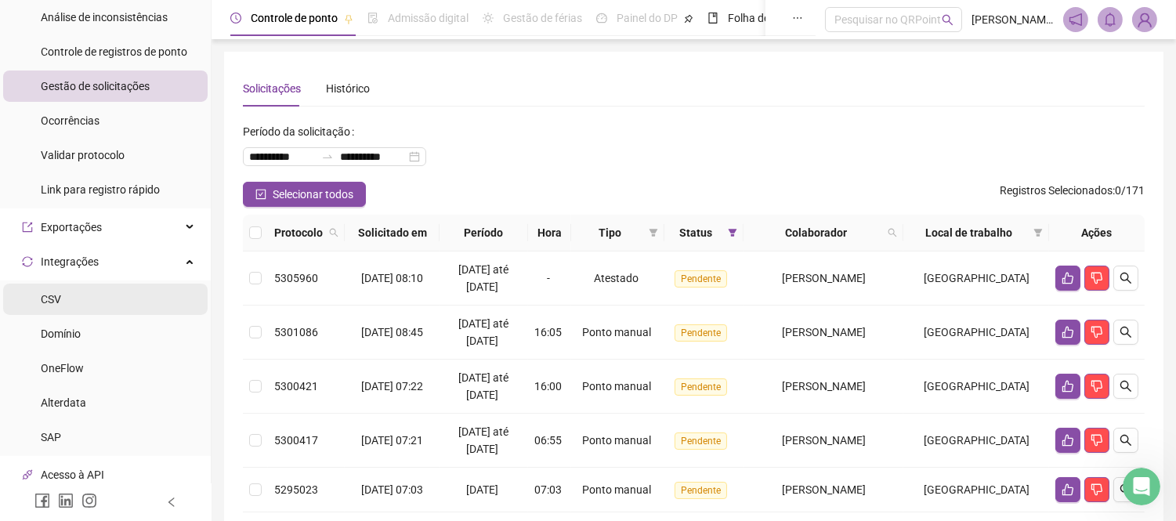
click at [81, 302] on li "CSV" at bounding box center [105, 299] width 204 height 31
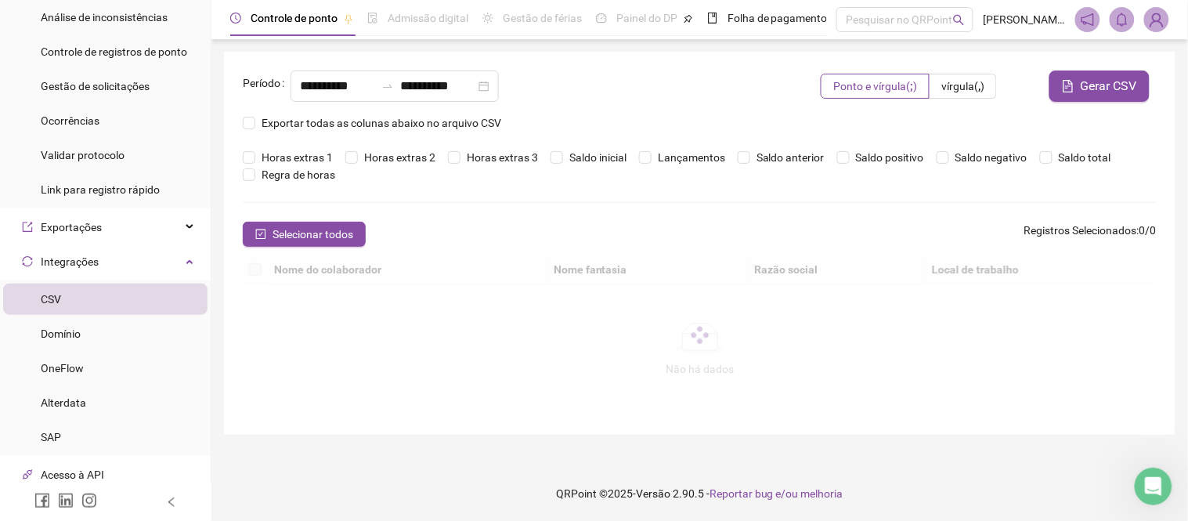
type input "**********"
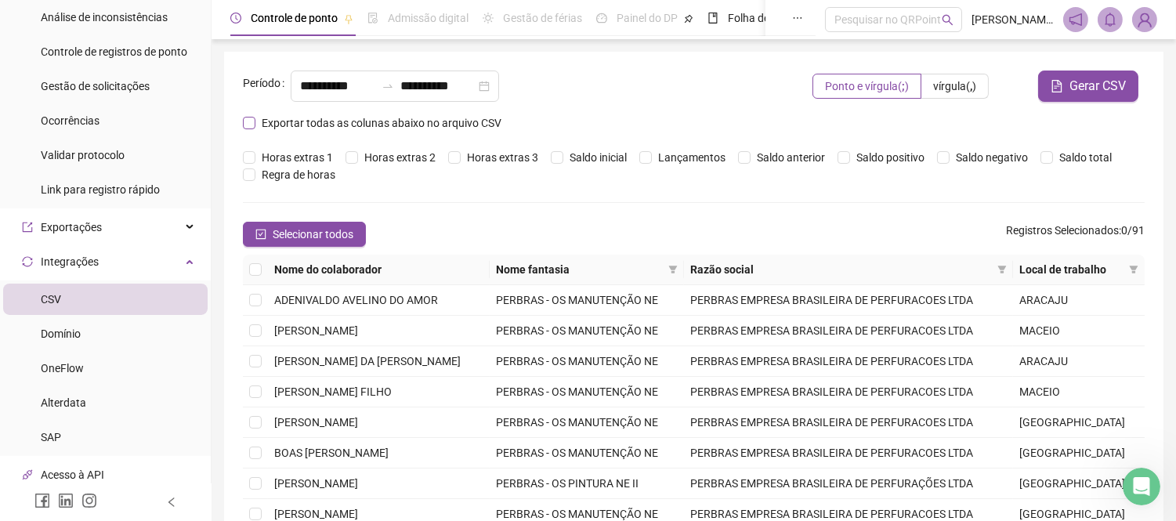
click at [263, 125] on span "Exportar todas as colunas abaixo no arquivo CSV" at bounding box center [381, 122] width 252 height 17
click at [677, 266] on icon "filter" at bounding box center [673, 270] width 9 height 8
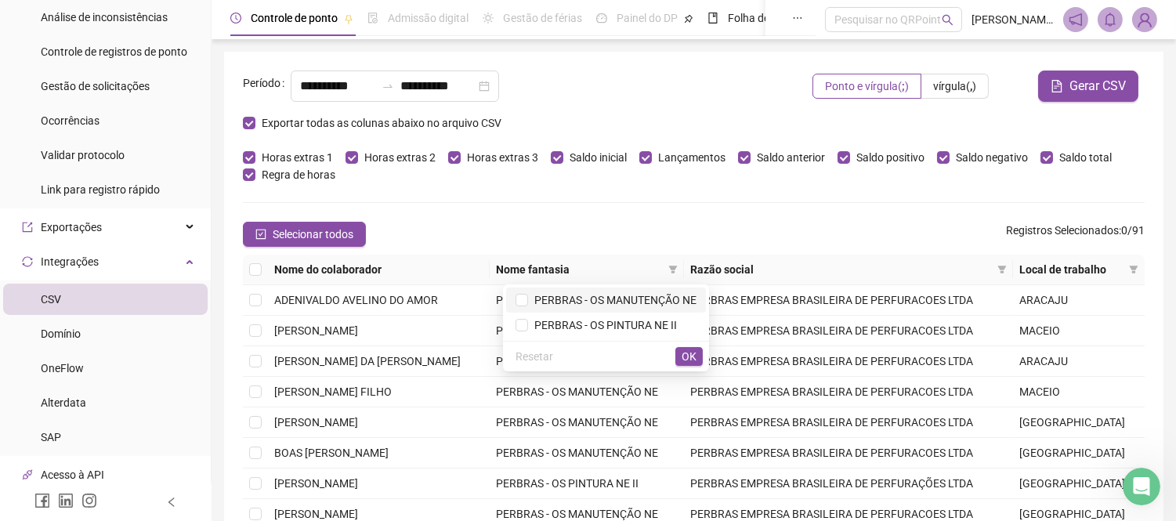
click at [664, 301] on span "PERBRAS - OS MANUTENÇÃO NE" at bounding box center [612, 300] width 168 height 13
click at [692, 359] on span "OK" at bounding box center [688, 356] width 15 height 17
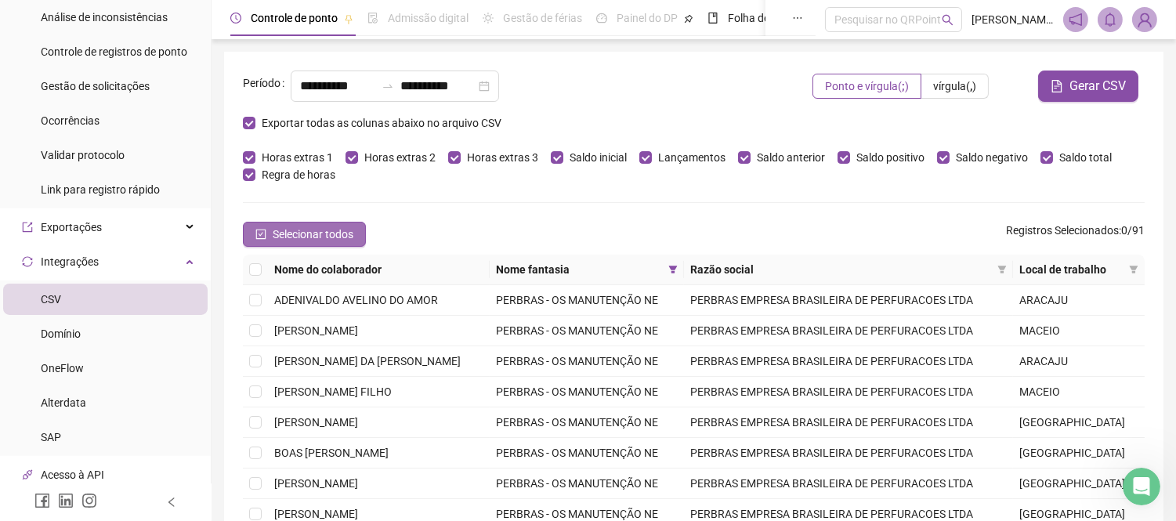
click at [291, 233] on span "Selecionar todos" at bounding box center [313, 234] width 81 height 17
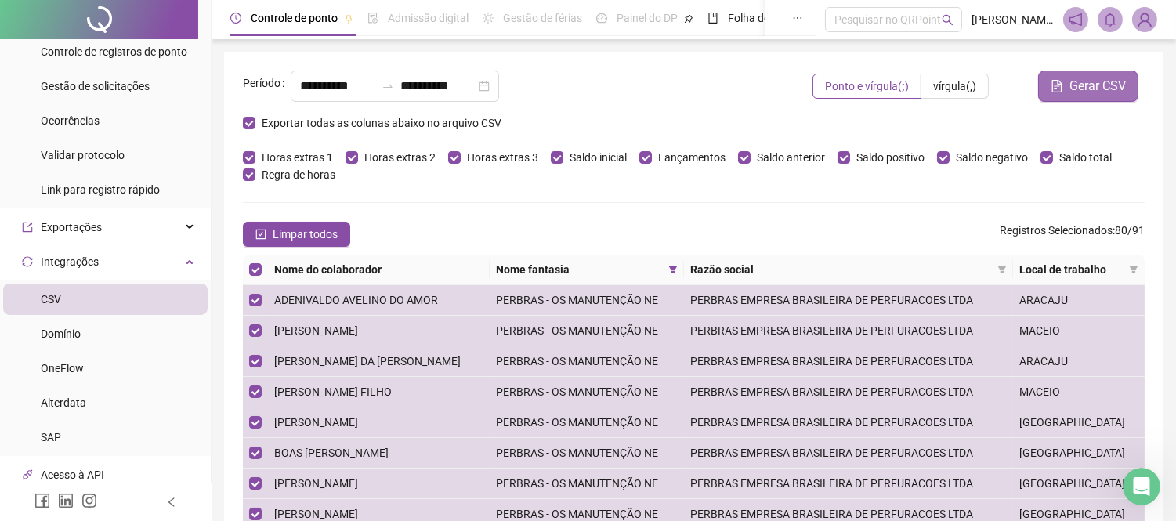
click at [1083, 87] on span "Gerar CSV" at bounding box center [1097, 86] width 56 height 19
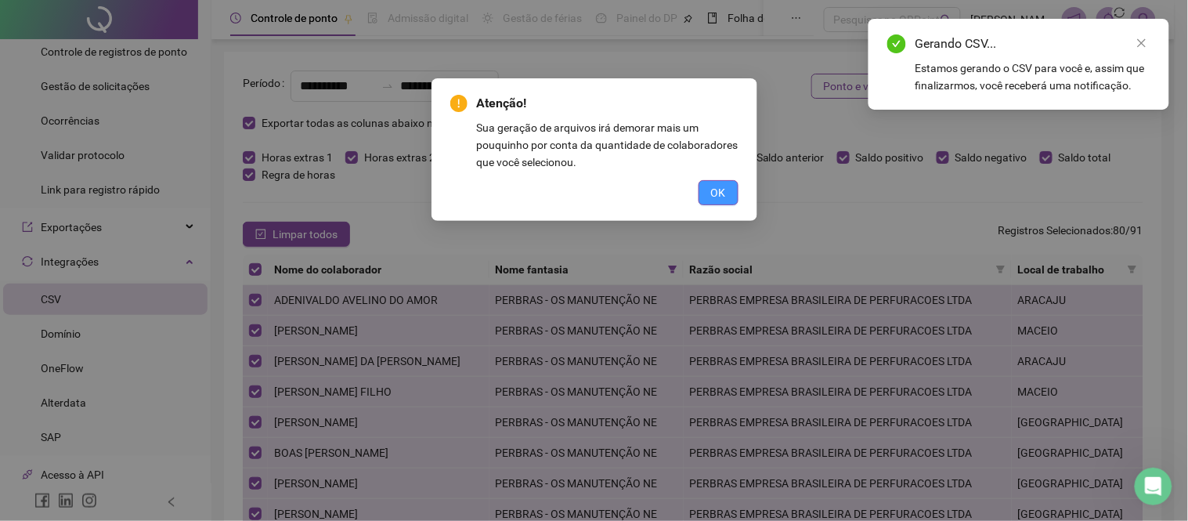
click at [710, 194] on button "OK" at bounding box center [719, 192] width 40 height 25
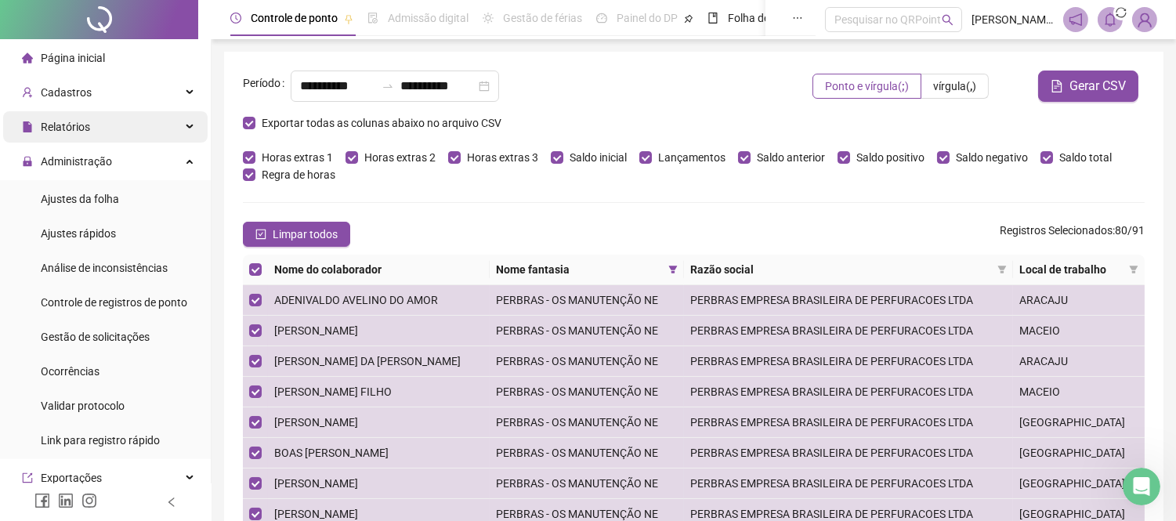
click at [137, 131] on div "Relatórios" at bounding box center [105, 126] width 204 height 31
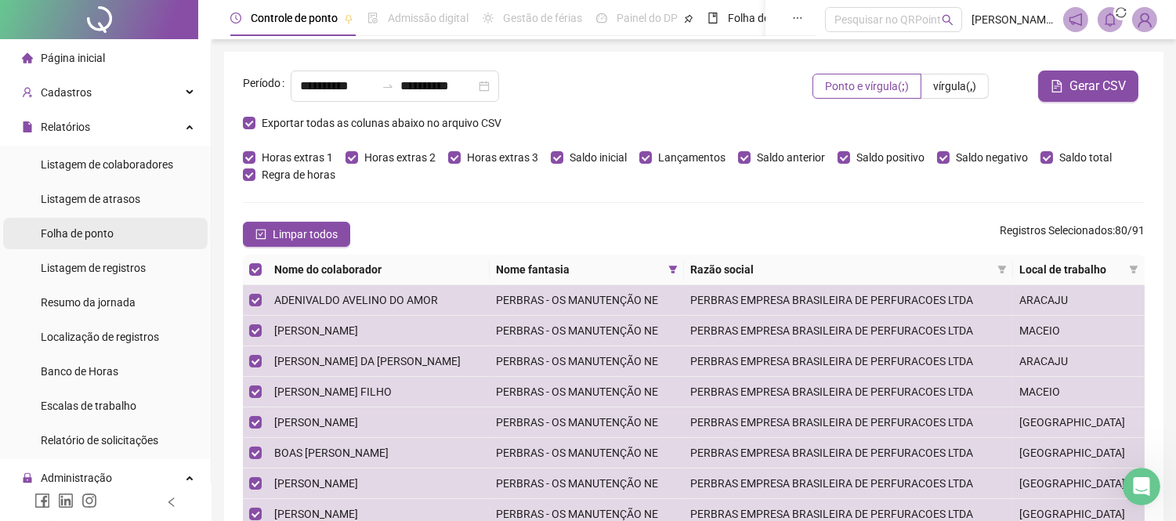
click at [95, 230] on span "Folha de ponto" at bounding box center [77, 233] width 73 height 13
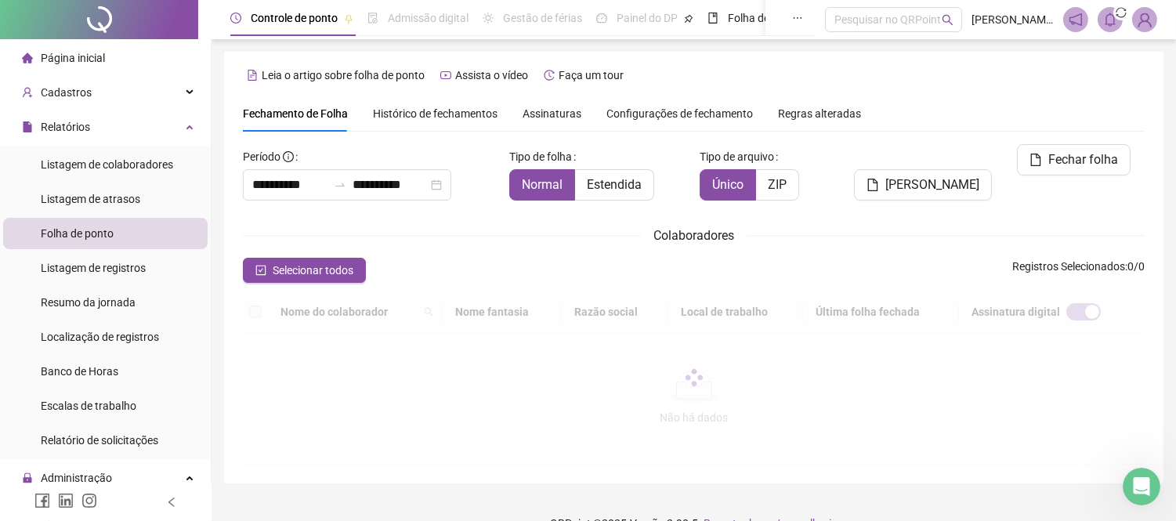
scroll to position [60, 0]
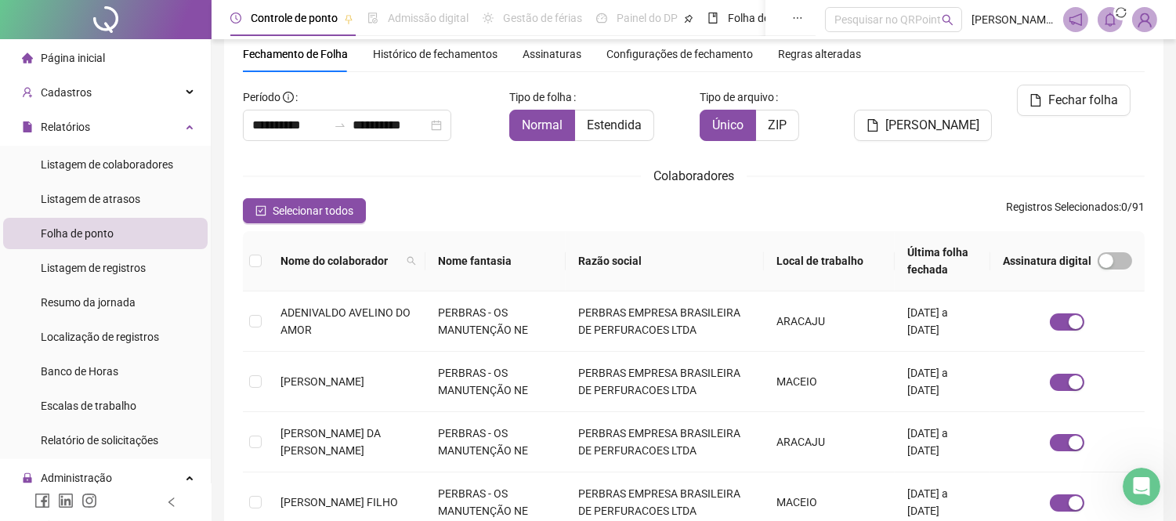
type input "**********"
click at [565, 197] on div "**********" at bounding box center [693, 515] width 901 height 860
click at [559, 267] on span at bounding box center [552, 260] width 16 height 23
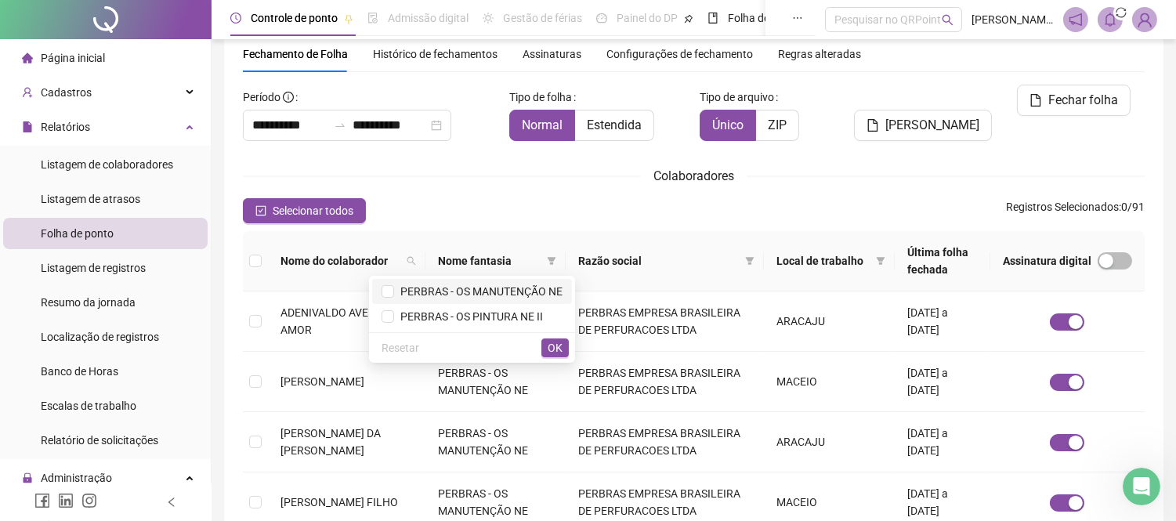
click at [541, 294] on span "PERBRAS - OS MANUTENÇÃO NE" at bounding box center [478, 291] width 168 height 13
click at [554, 349] on span "OK" at bounding box center [554, 347] width 15 height 17
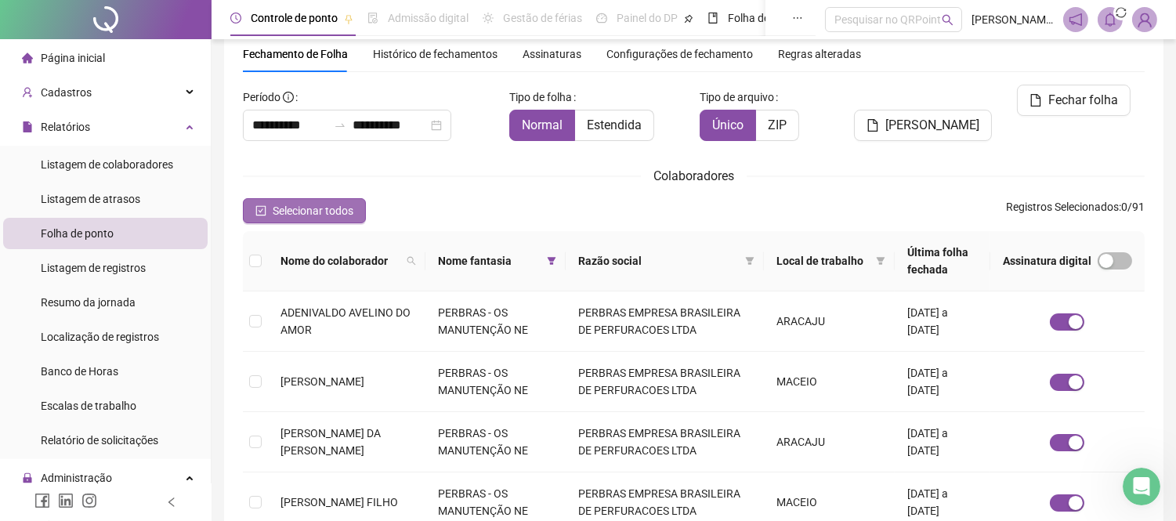
click at [302, 209] on span "Selecionar todos" at bounding box center [313, 210] width 81 height 17
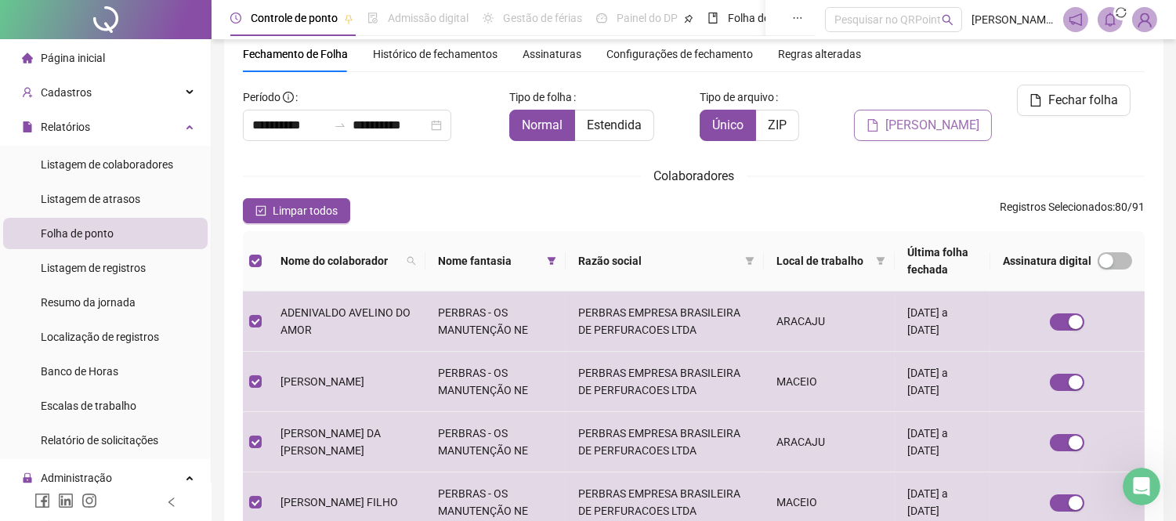
click at [929, 116] on span "[PERSON_NAME]" at bounding box center [932, 125] width 94 height 19
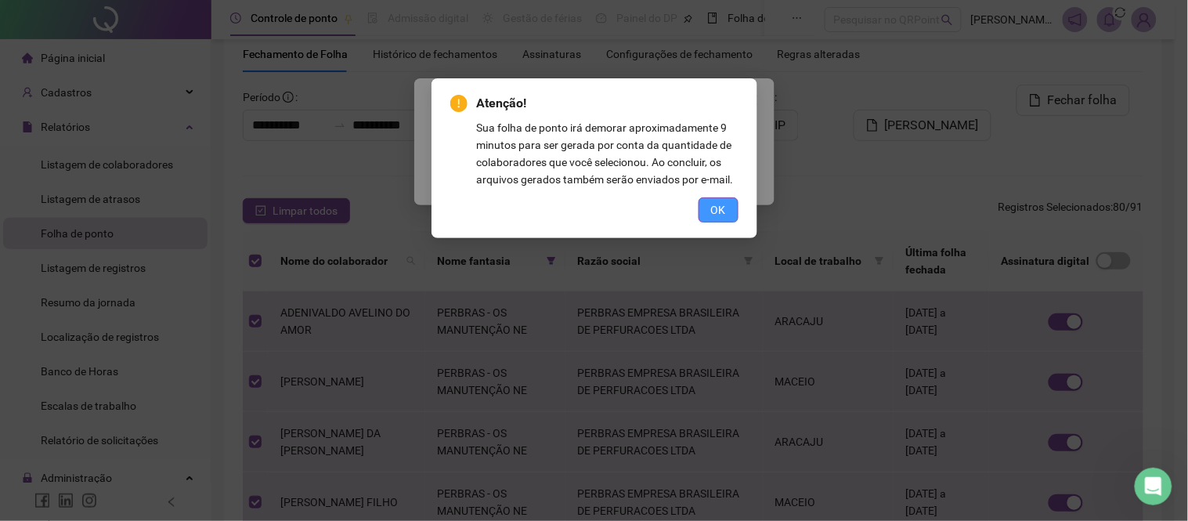
click at [707, 208] on button "OK" at bounding box center [719, 209] width 40 height 25
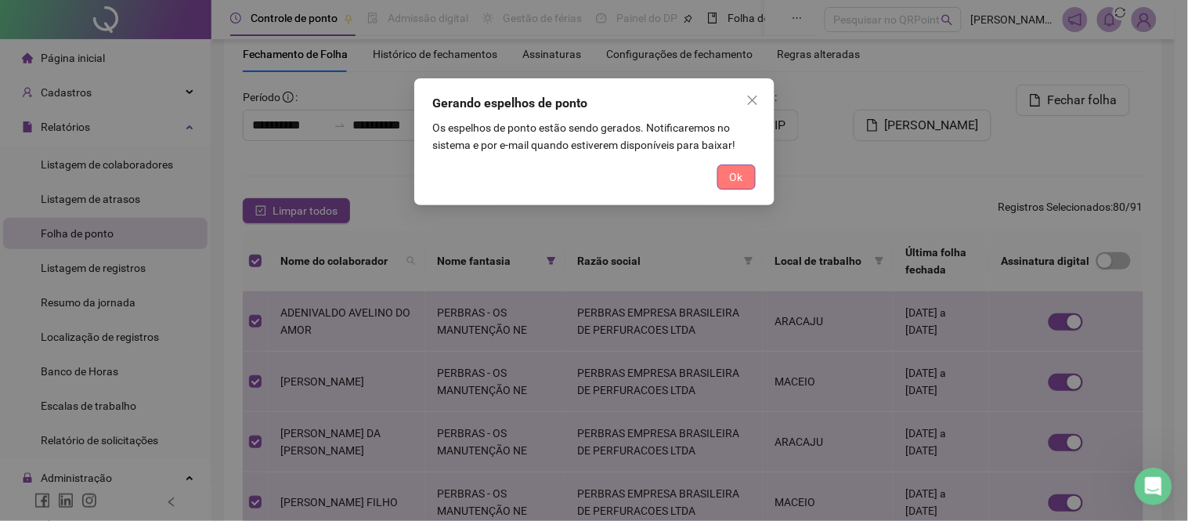
click at [736, 172] on span "Ok" at bounding box center [736, 176] width 13 height 17
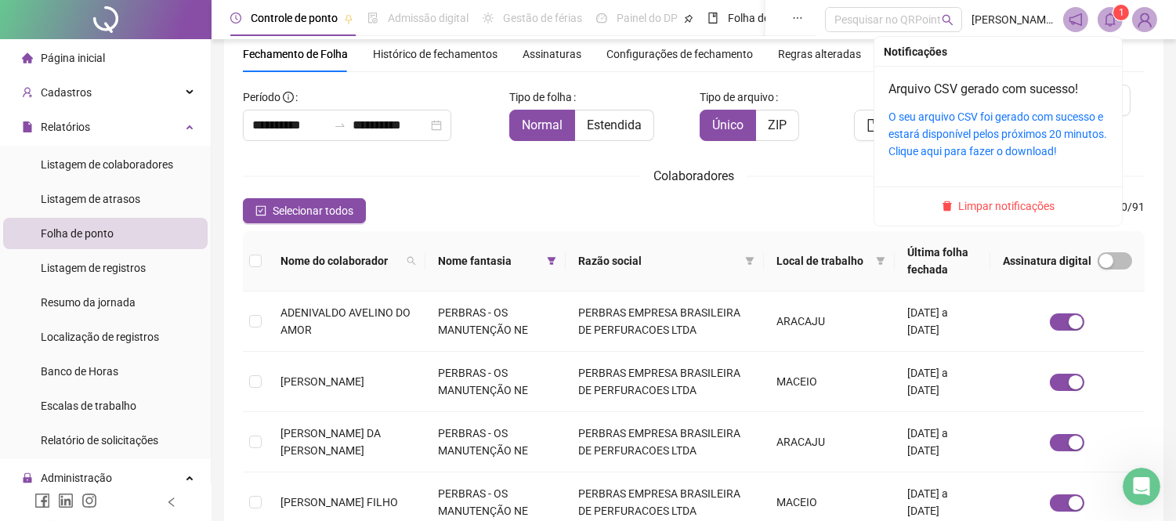
click at [1115, 22] on icon "bell" at bounding box center [1110, 20] width 14 height 14
click at [1013, 134] on link "O seu arquivo CSV foi gerado com sucesso e estará disponível pelos próximos 20 …" at bounding box center [997, 133] width 219 height 47
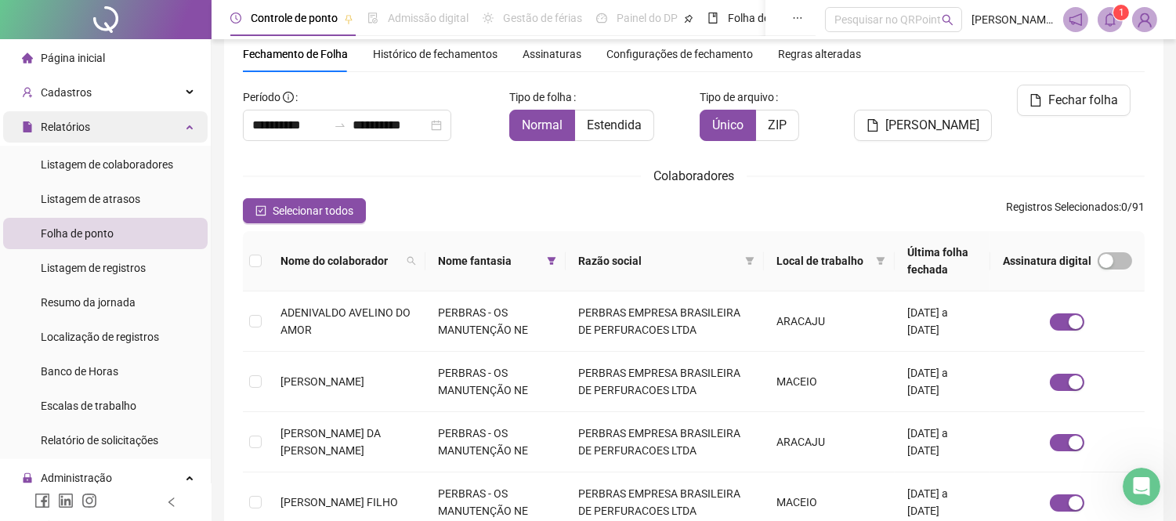
click at [122, 124] on div "Relatórios" at bounding box center [105, 126] width 204 height 31
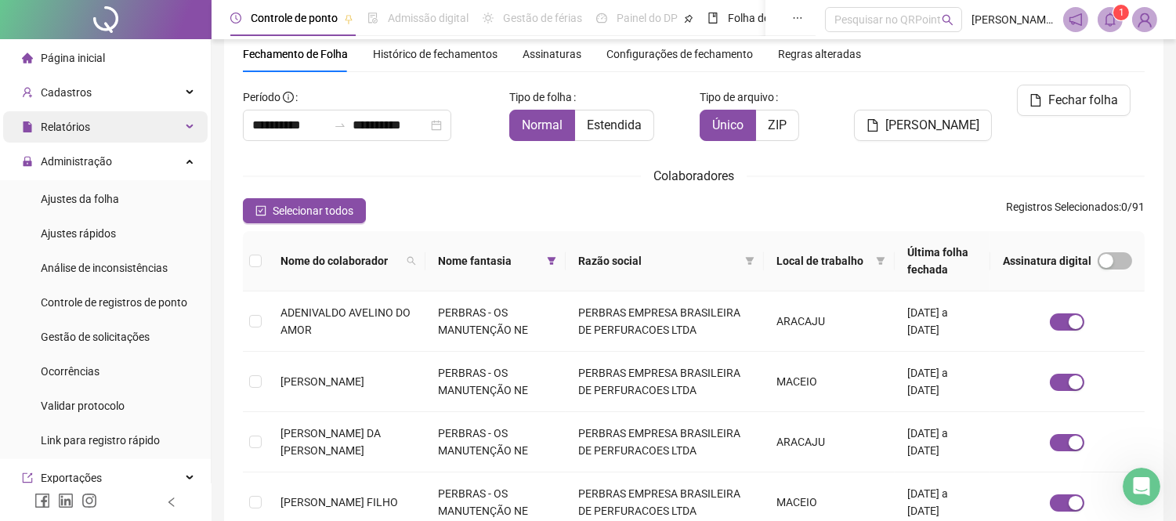
click at [122, 124] on div "Relatórios" at bounding box center [105, 126] width 204 height 31
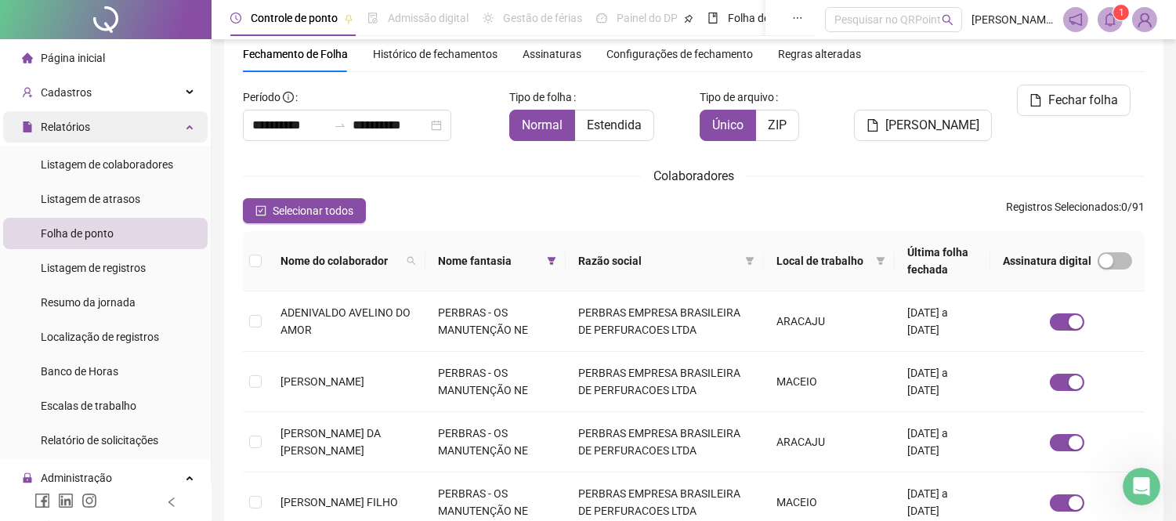
click at [122, 124] on div "Relatórios" at bounding box center [105, 126] width 204 height 31
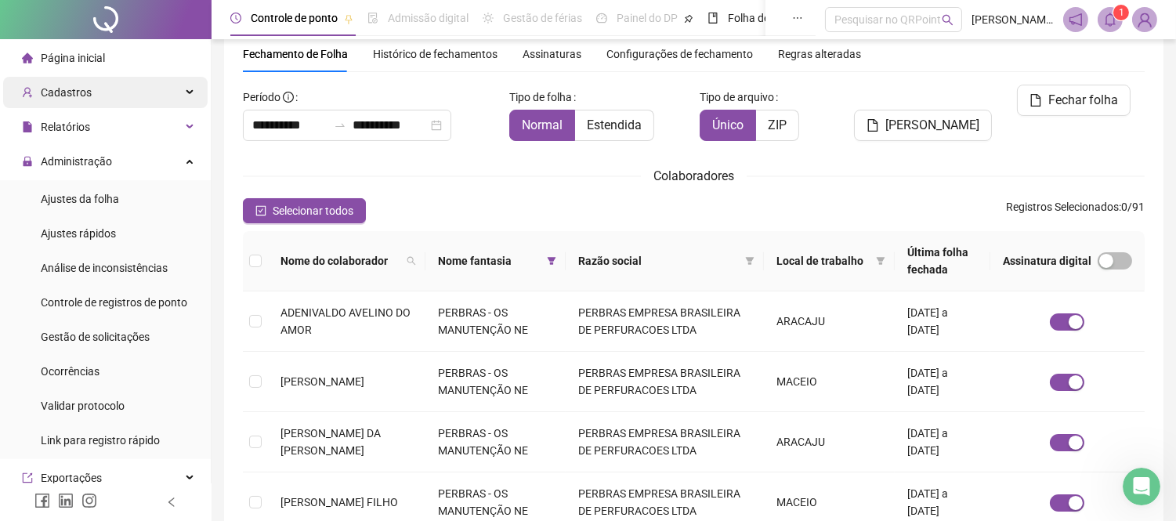
click at [152, 96] on div "Cadastros" at bounding box center [105, 92] width 204 height 31
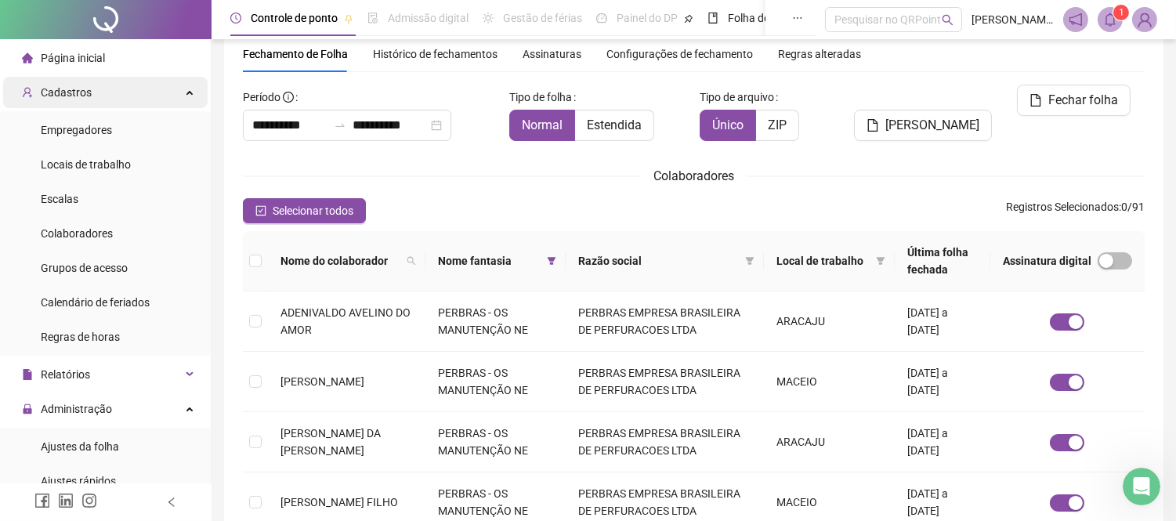
click at [145, 86] on div "Cadastros" at bounding box center [105, 92] width 204 height 31
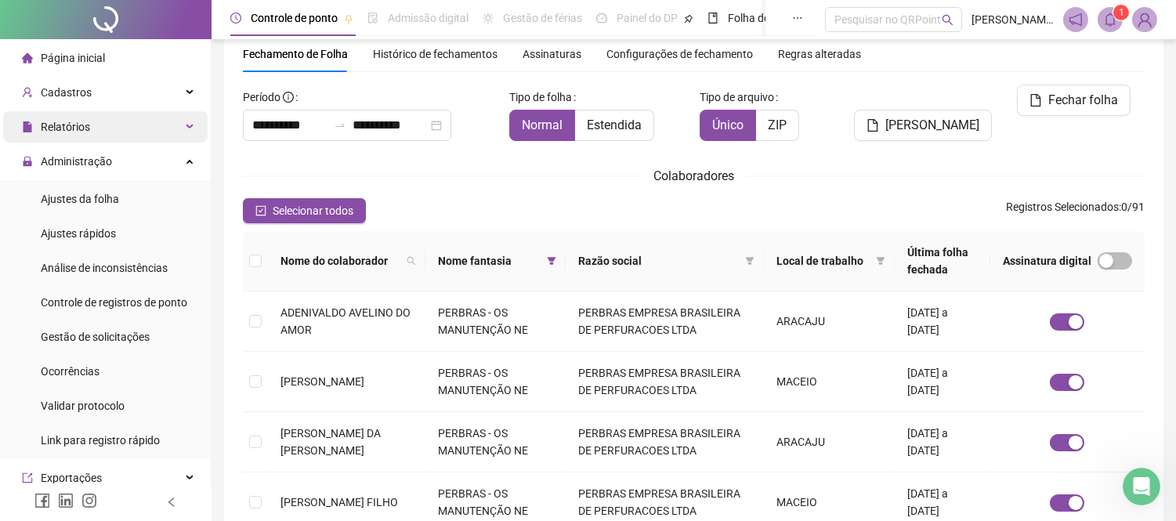
click at [130, 134] on div "Relatórios" at bounding box center [105, 126] width 204 height 31
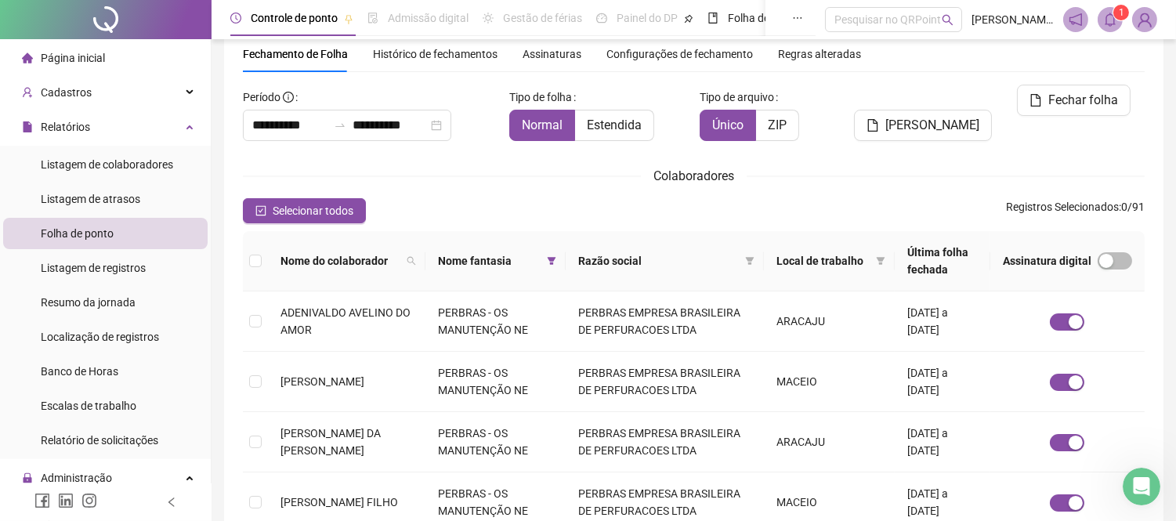
click at [98, 229] on span "Folha de ponto" at bounding box center [77, 233] width 73 height 13
click at [559, 265] on span at bounding box center [552, 260] width 16 height 23
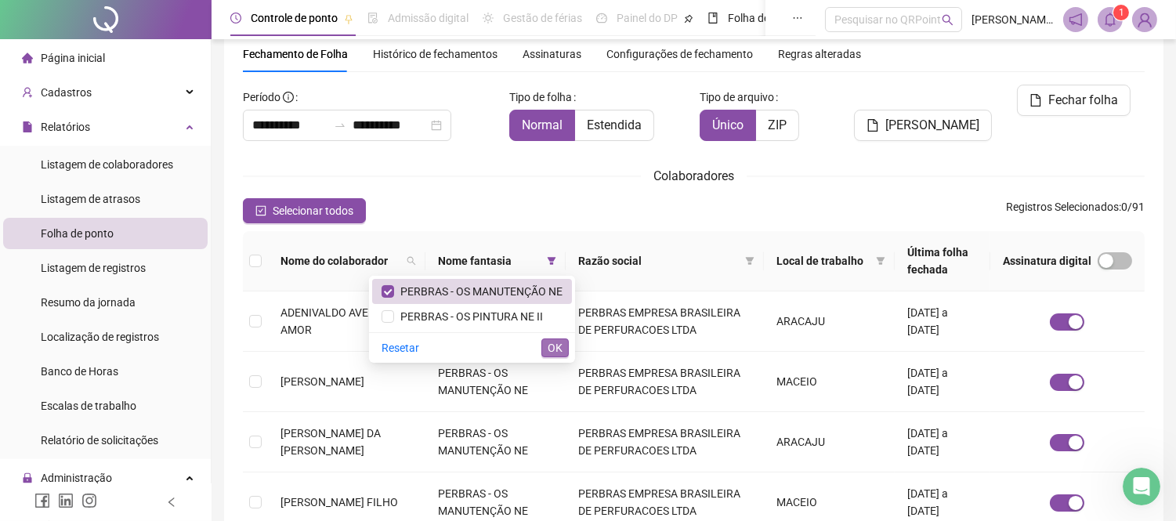
click at [555, 346] on span "OK" at bounding box center [554, 347] width 15 height 17
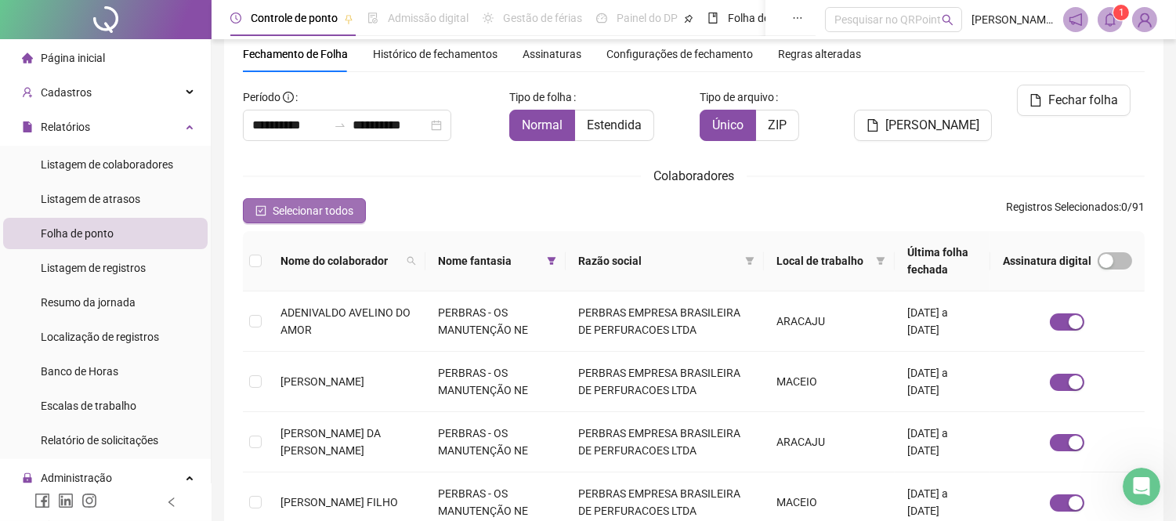
click at [311, 208] on span "Selecionar todos" at bounding box center [313, 210] width 81 height 17
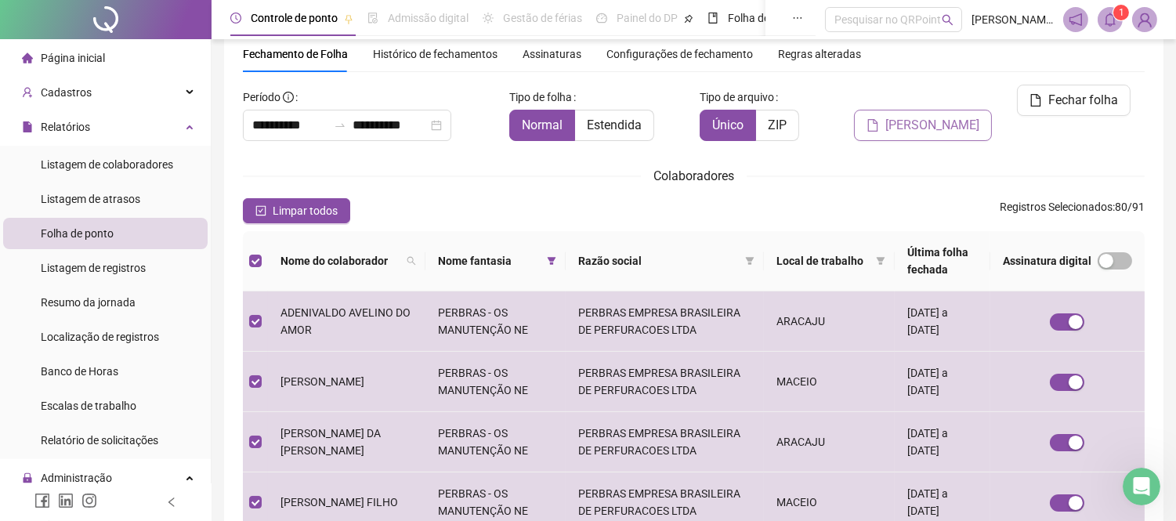
click at [923, 116] on span "[PERSON_NAME]" at bounding box center [932, 125] width 94 height 19
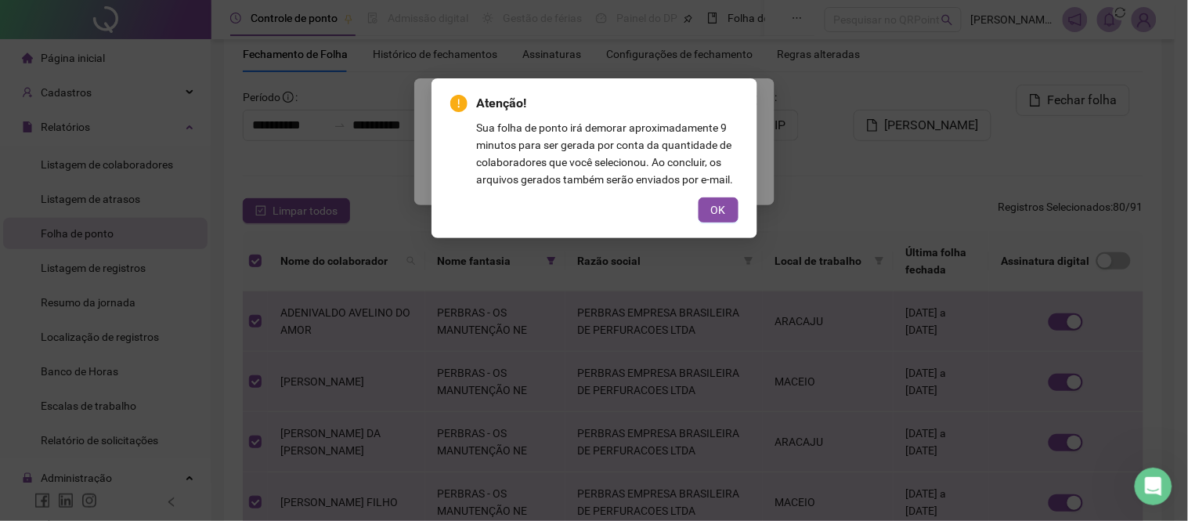
click at [719, 208] on span "OK" at bounding box center [718, 209] width 15 height 17
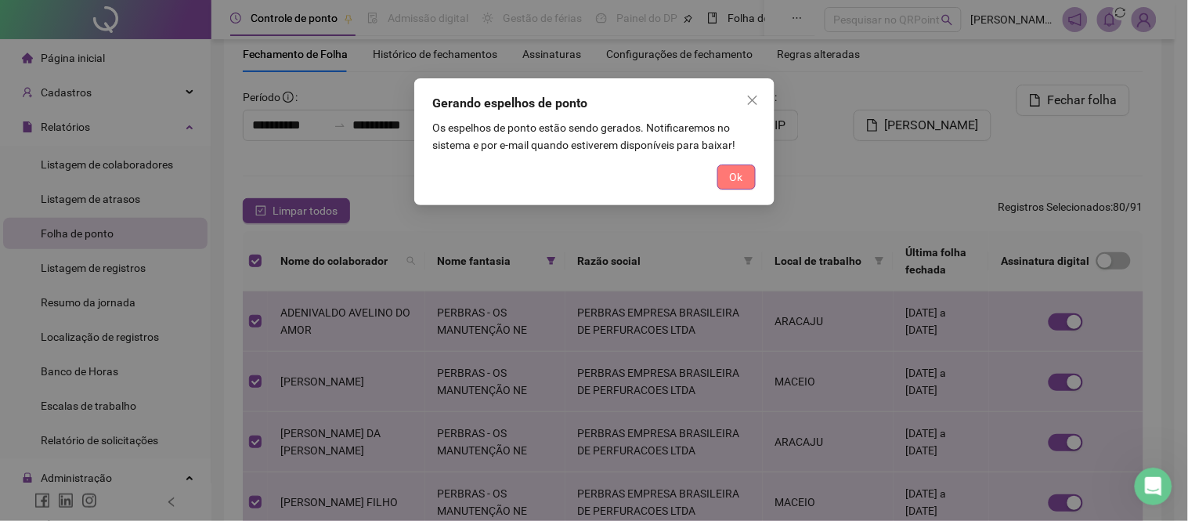
click at [725, 175] on button "Ok" at bounding box center [736, 176] width 38 height 25
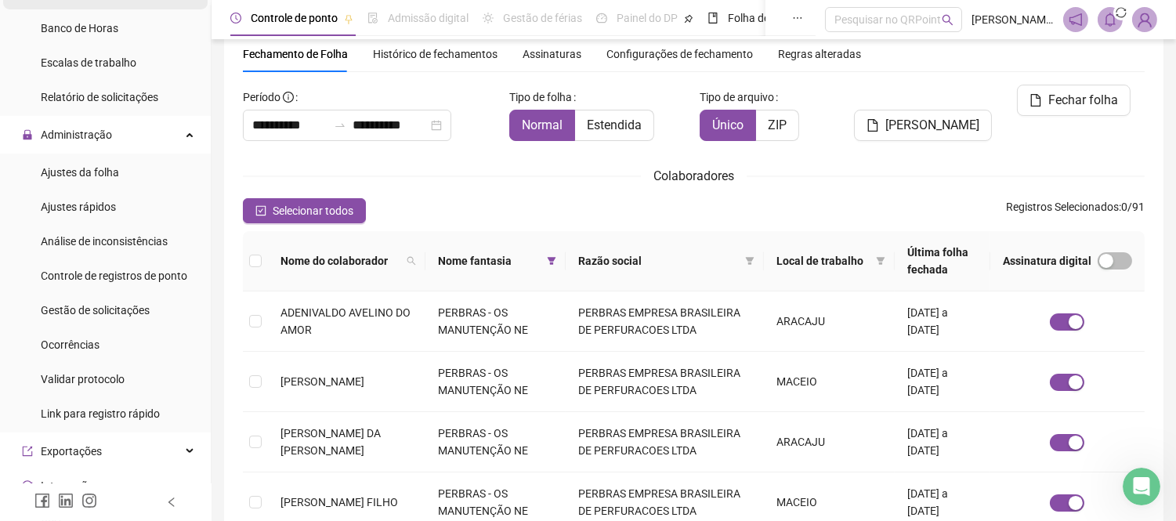
scroll to position [348, 0]
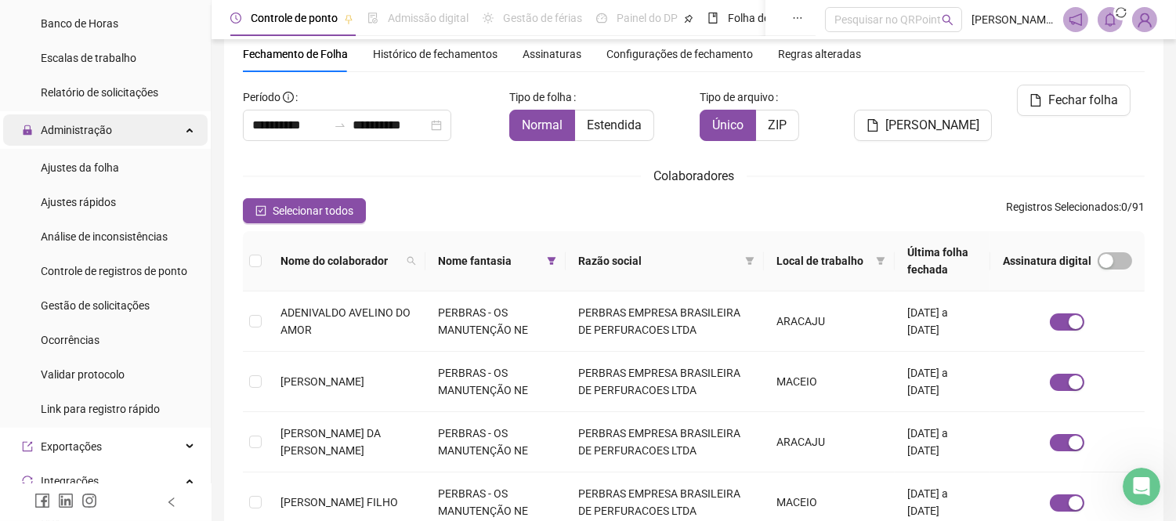
click at [128, 128] on div "Administração" at bounding box center [105, 129] width 204 height 31
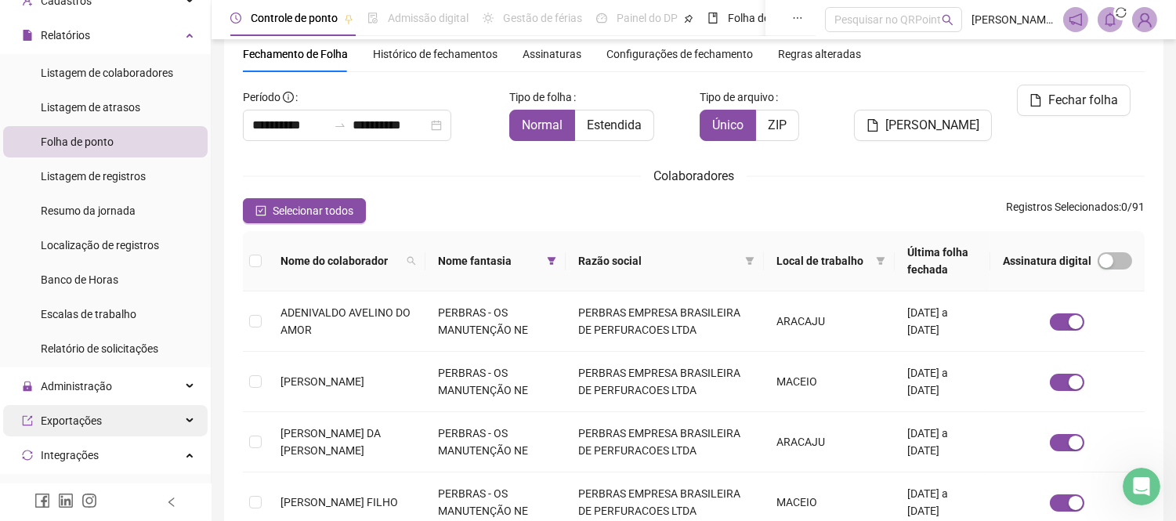
scroll to position [87, 0]
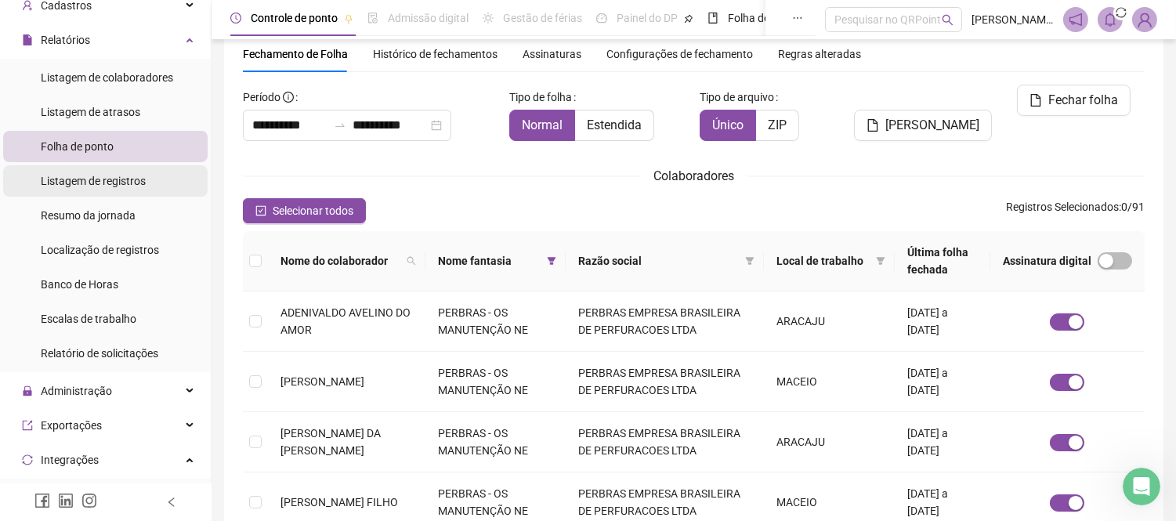
click at [120, 183] on span "Listagem de registros" at bounding box center [93, 181] width 105 height 13
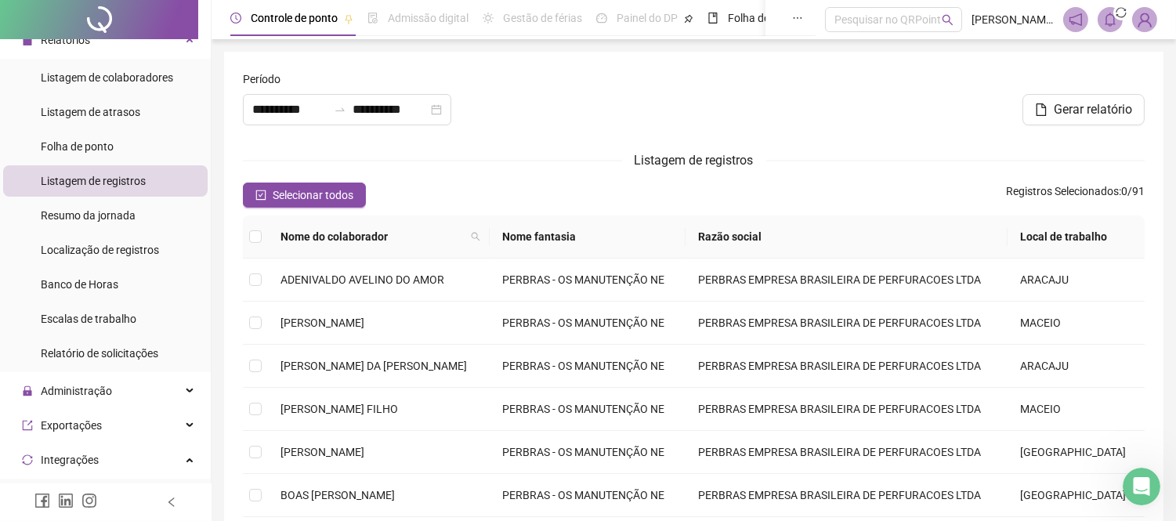
type input "**********"
click at [675, 238] on icon "filter" at bounding box center [671, 237] width 9 height 8
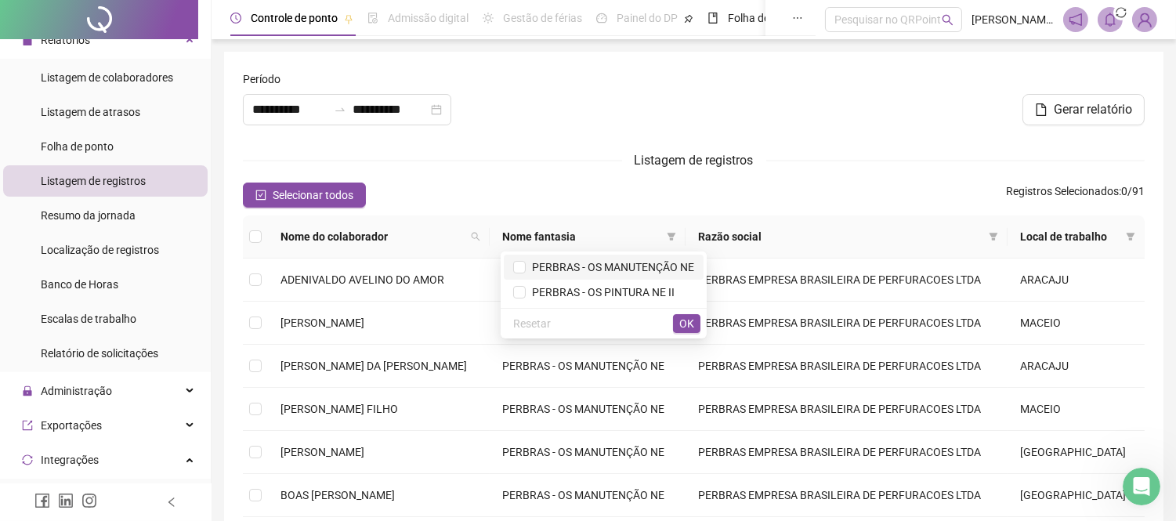
click at [653, 261] on span "PERBRAS - OS MANUTENÇÃO NE" at bounding box center [610, 267] width 168 height 13
click at [694, 326] on button "OK" at bounding box center [686, 323] width 27 height 19
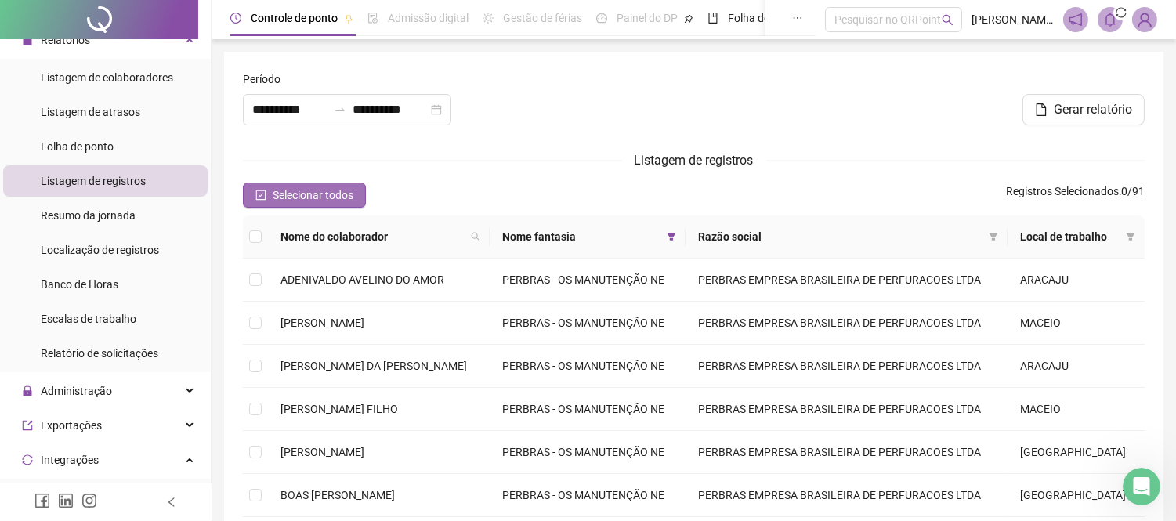
click at [320, 193] on span "Selecionar todos" at bounding box center [313, 194] width 81 height 17
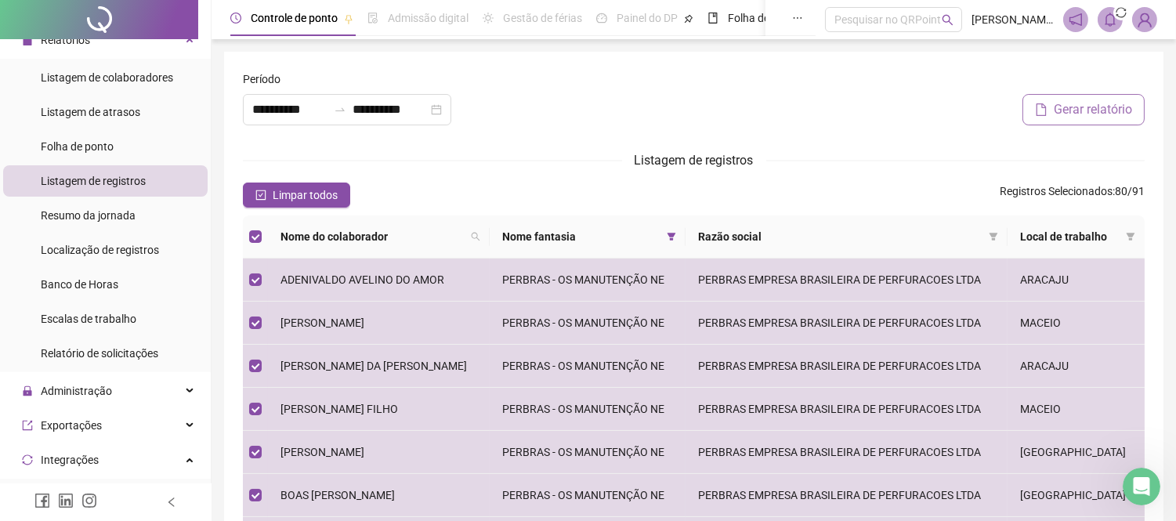
click at [1101, 113] on span "Gerar relatório" at bounding box center [1092, 109] width 78 height 19
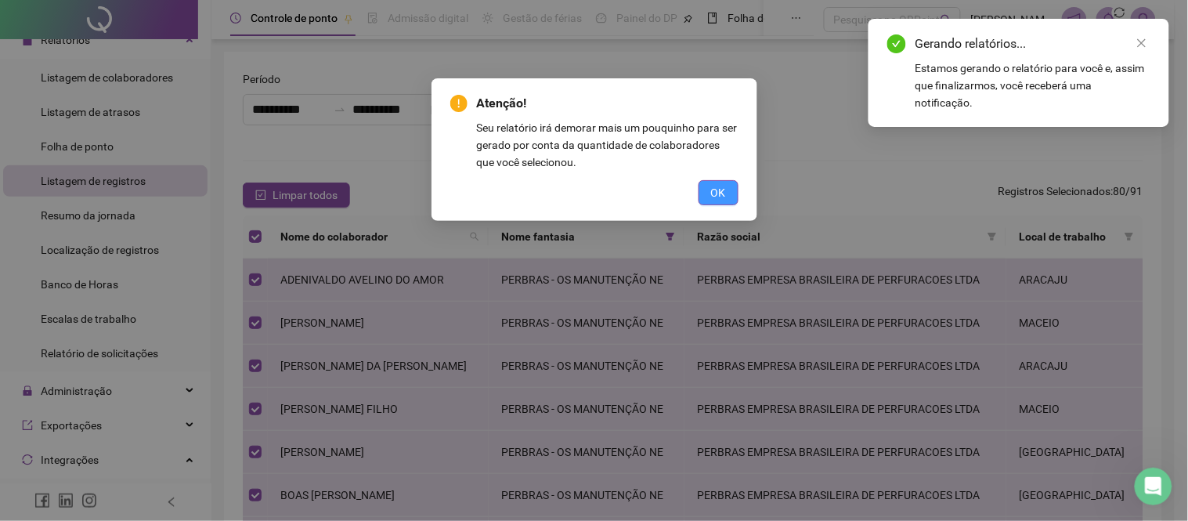
click at [718, 191] on span "OK" at bounding box center [718, 192] width 15 height 17
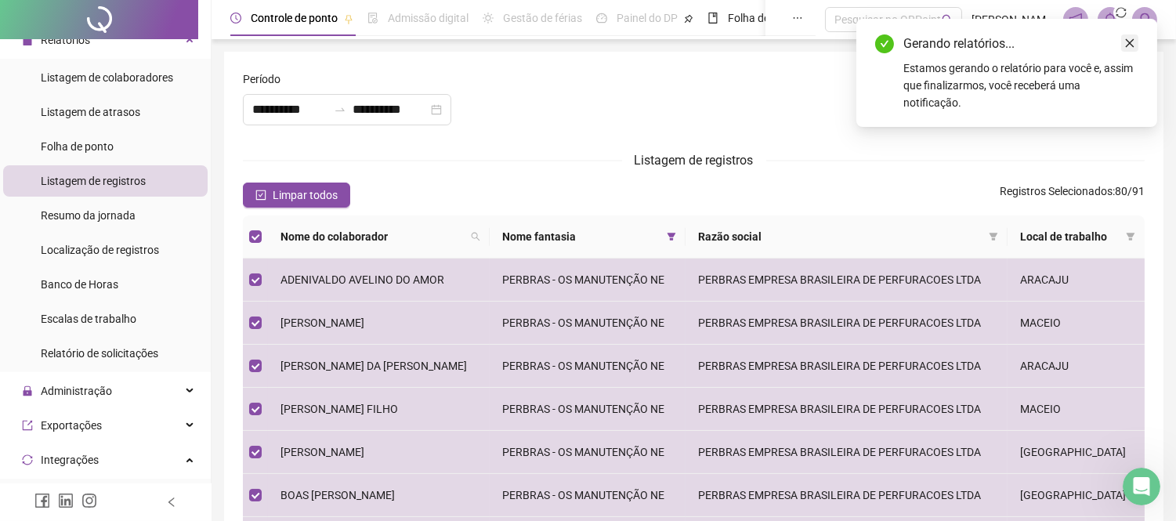
click at [1133, 42] on icon "close" at bounding box center [1129, 43] width 11 height 11
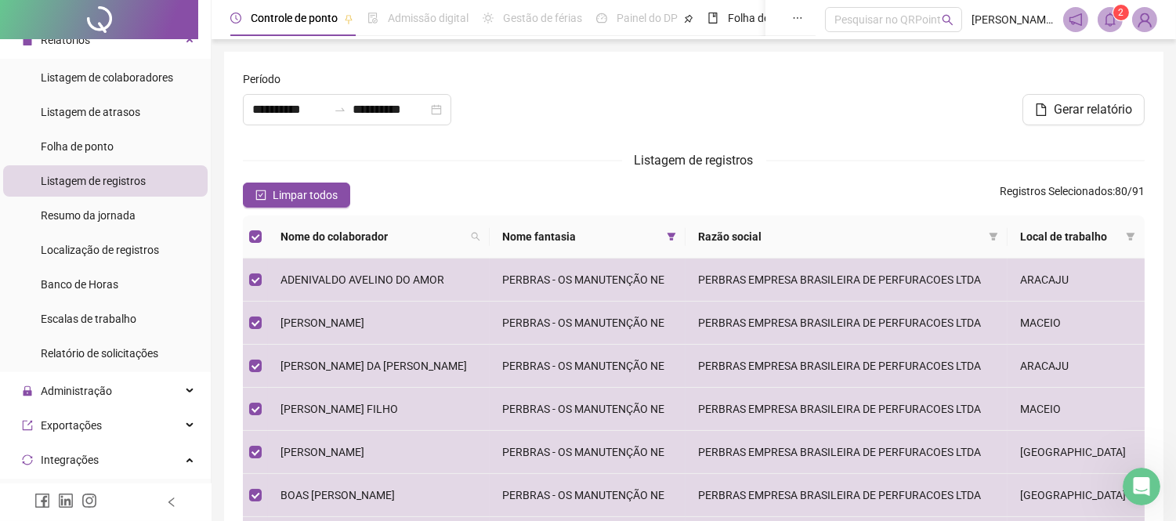
click at [1114, 28] on span at bounding box center [1109, 19] width 25 height 25
click at [1111, 23] on icon "bell" at bounding box center [1110, 20] width 14 height 14
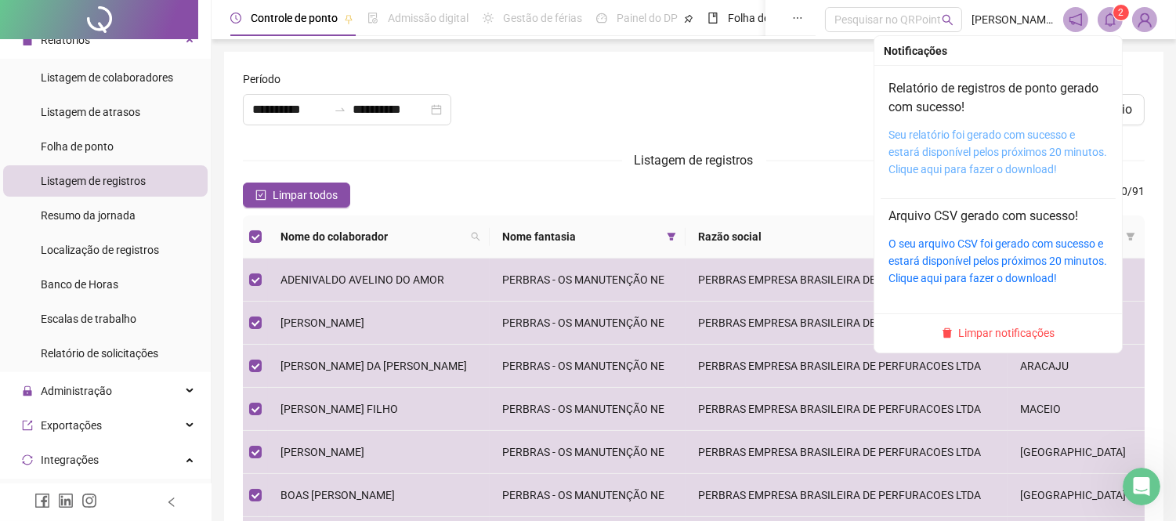
click at [997, 151] on link "Seu relatório foi gerado com sucesso e estará disponível pelos próximos 20 minu…" at bounding box center [997, 151] width 219 height 47
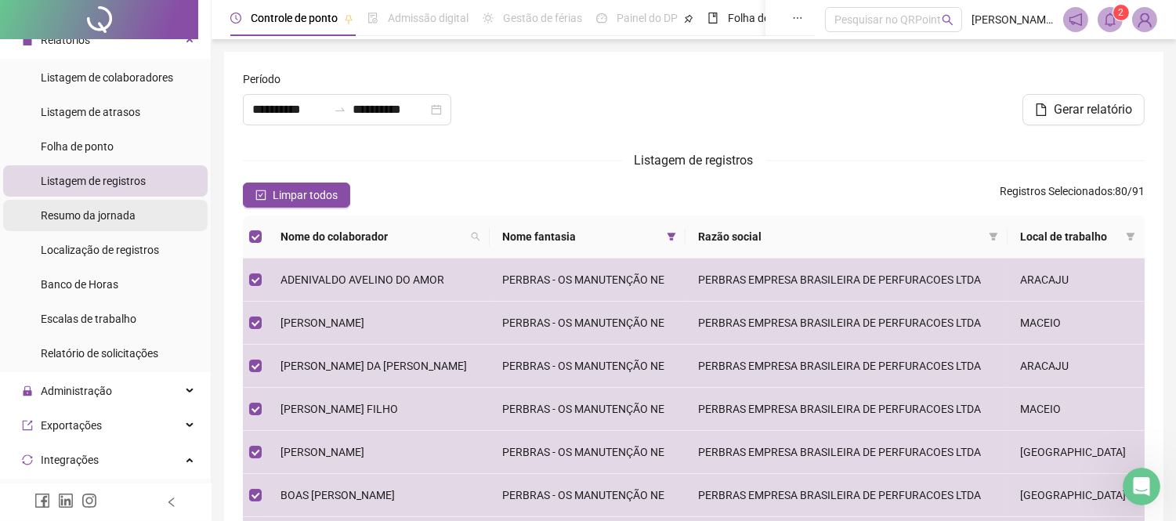
click at [77, 217] on span "Resumo da jornada" at bounding box center [88, 215] width 95 height 13
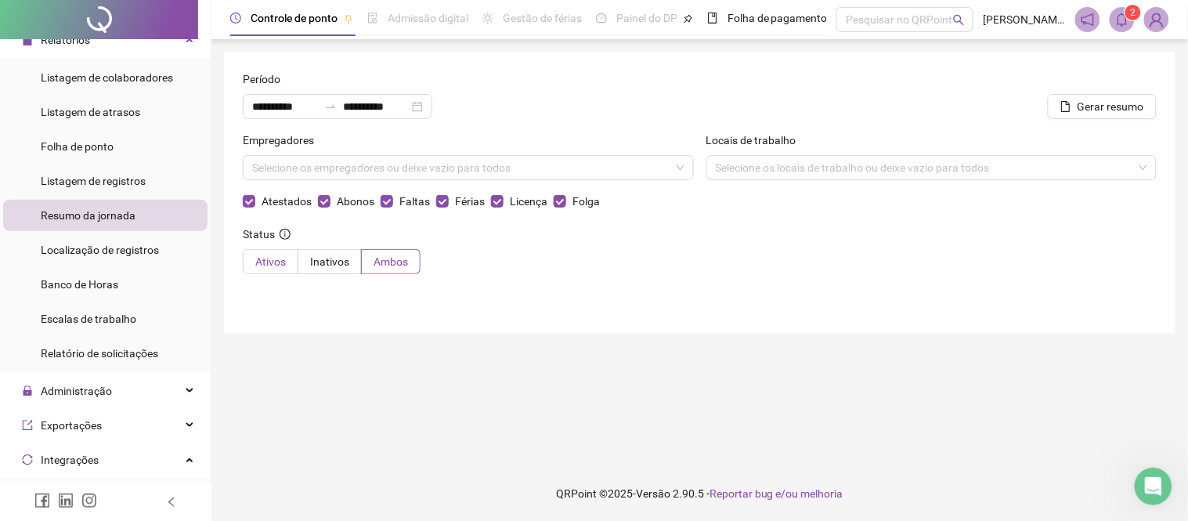
click at [265, 264] on span "Ativos" at bounding box center [270, 261] width 31 height 13
click at [432, 99] on div "**********" at bounding box center [338, 106] width 190 height 25
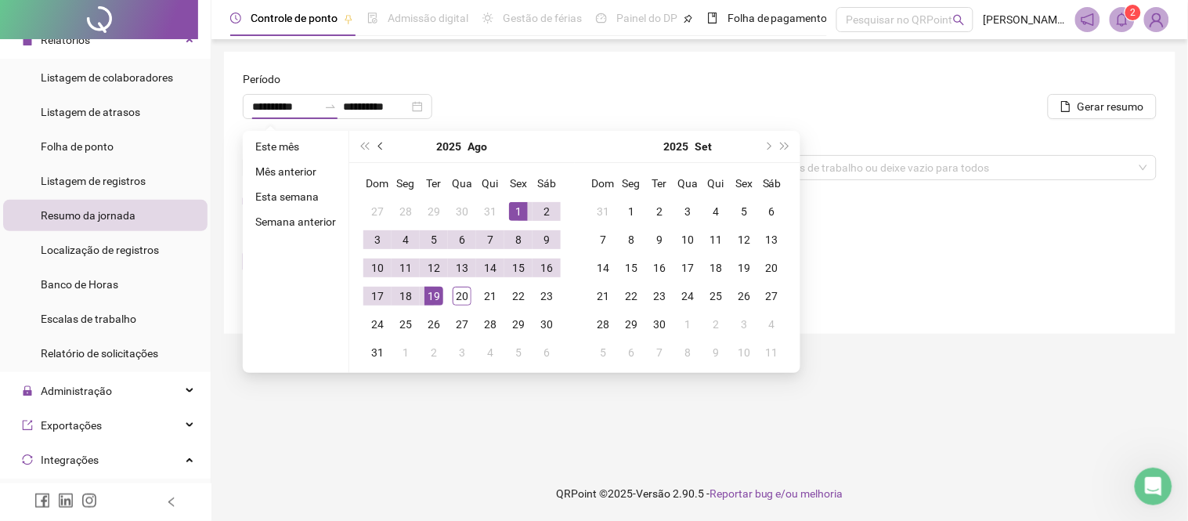
click at [378, 146] on span "prev-year" at bounding box center [382, 147] width 8 height 8
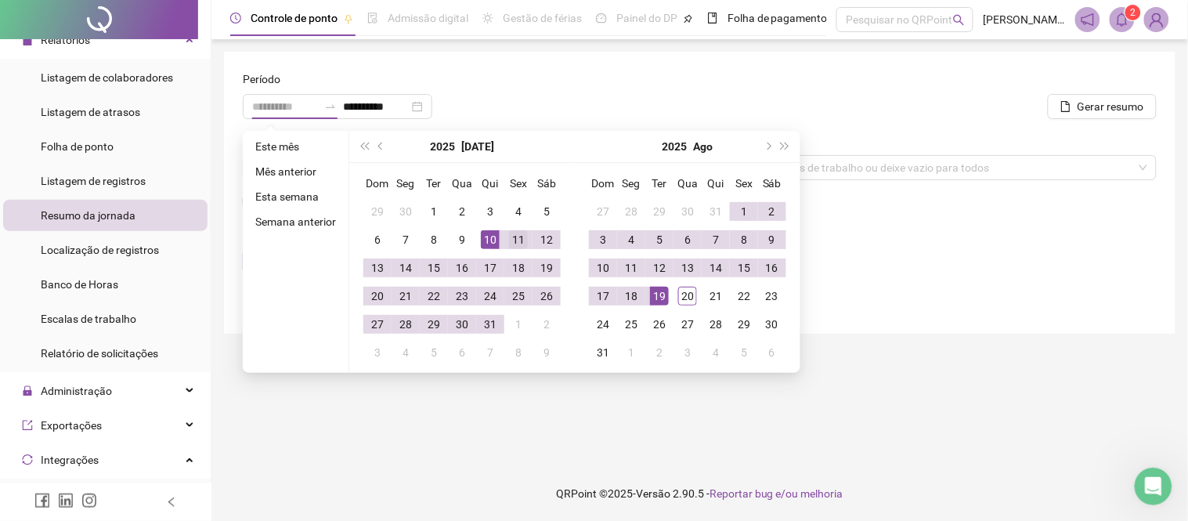
type input "**********"
click at [518, 237] on div "11" at bounding box center [518, 239] width 19 height 19
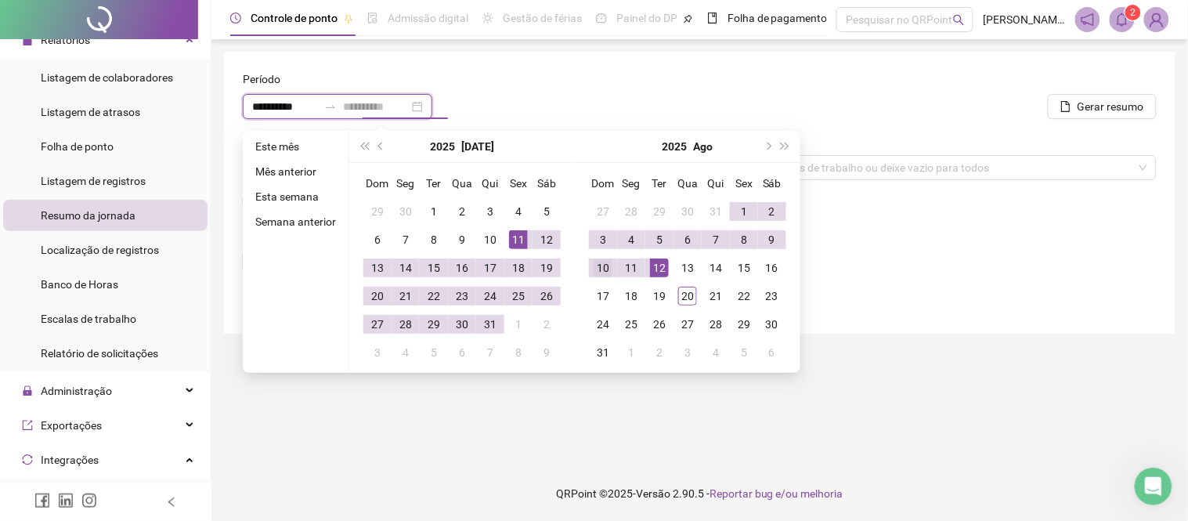
type input "**********"
click at [602, 263] on div "10" at bounding box center [603, 267] width 19 height 19
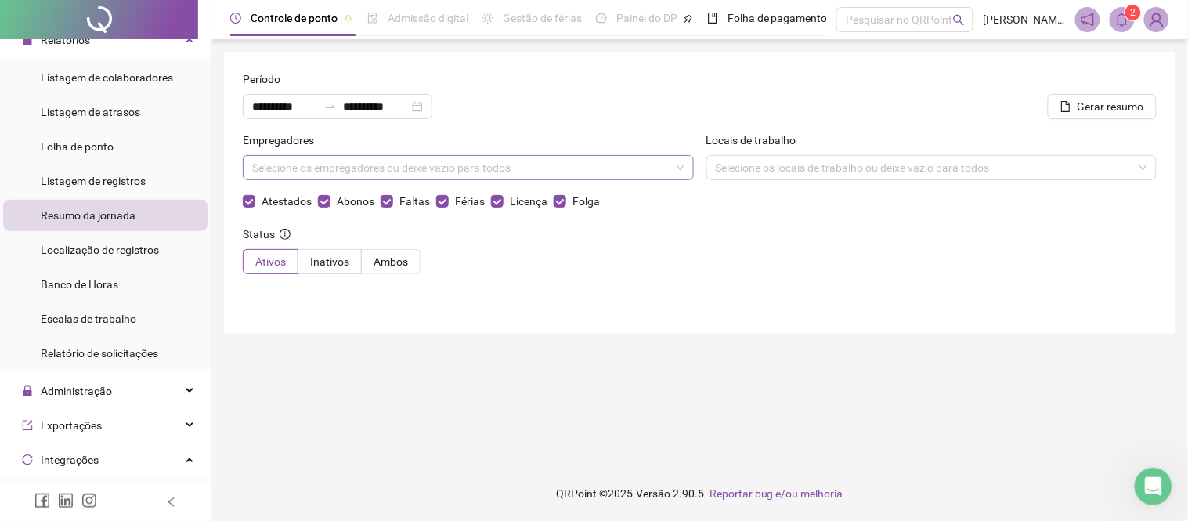
click at [668, 165] on div "Selecione os empregadores ou deixe vazio para todos" at bounding box center [468, 167] width 451 height 25
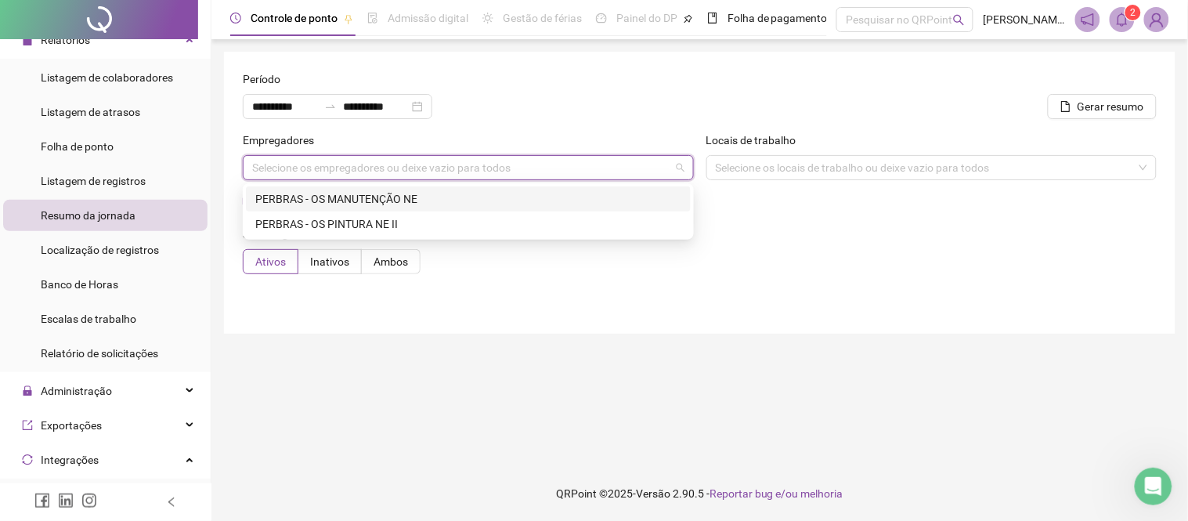
click at [398, 196] on div "PERBRAS - OS MANUTENÇÃO NE" at bounding box center [468, 198] width 426 height 17
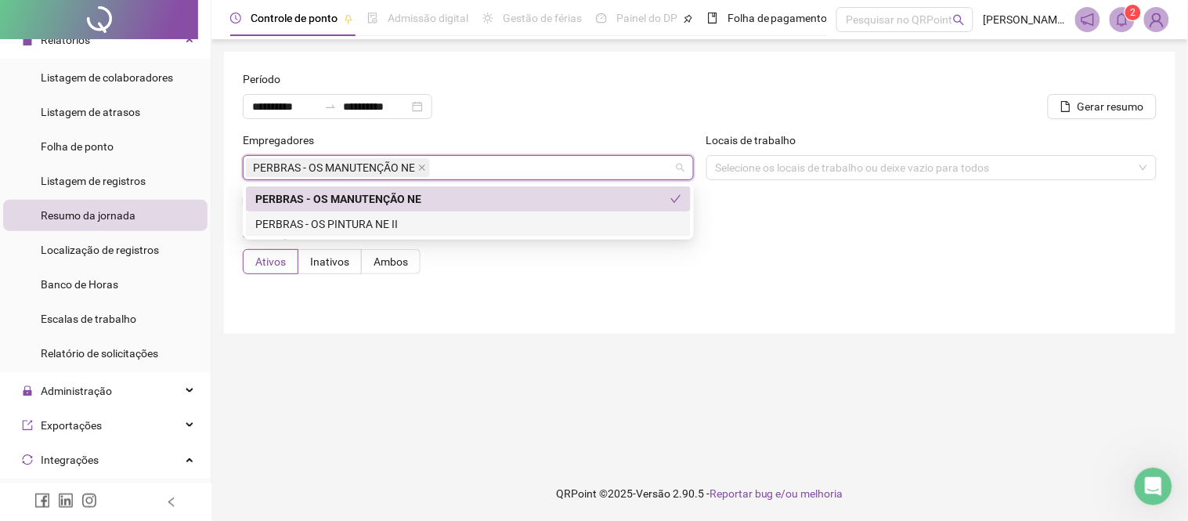
click at [649, 340] on main "**********" at bounding box center [700, 253] width 952 height 402
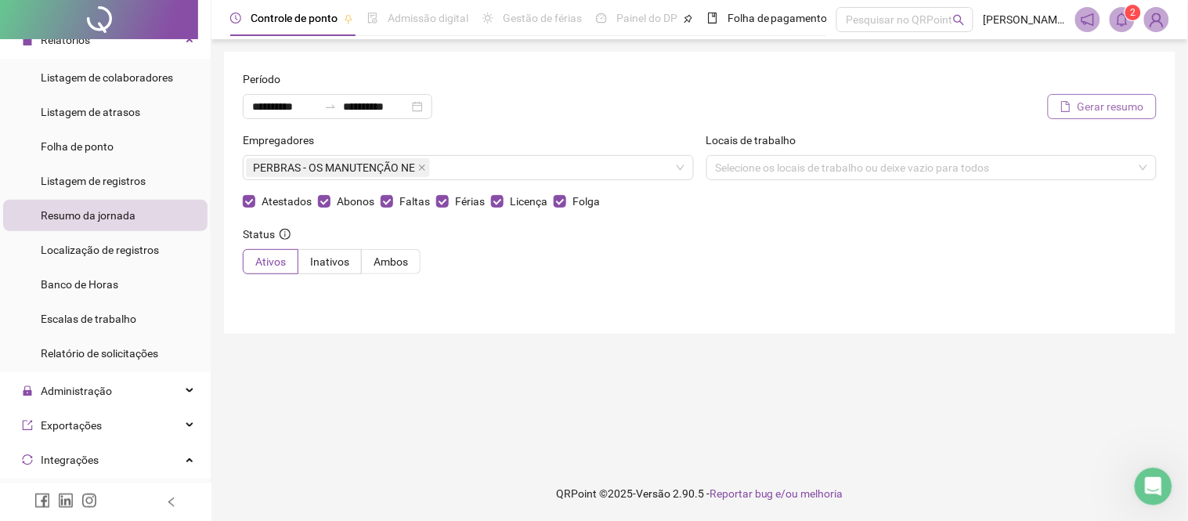
click at [1086, 107] on span "Gerar resumo" at bounding box center [1111, 106] width 67 height 17
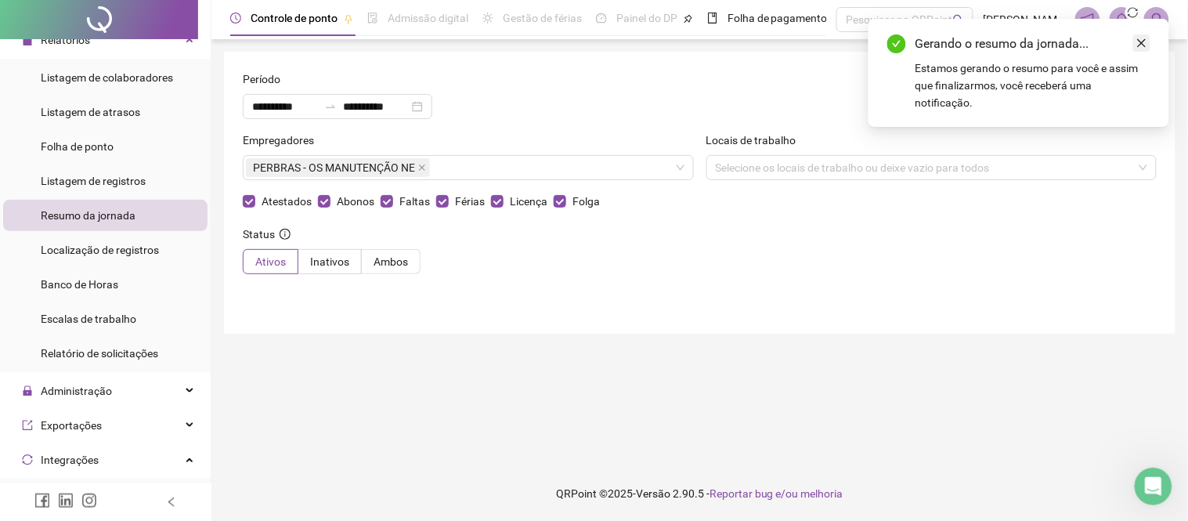
click at [1144, 39] on icon "close" at bounding box center [1141, 43] width 11 height 11
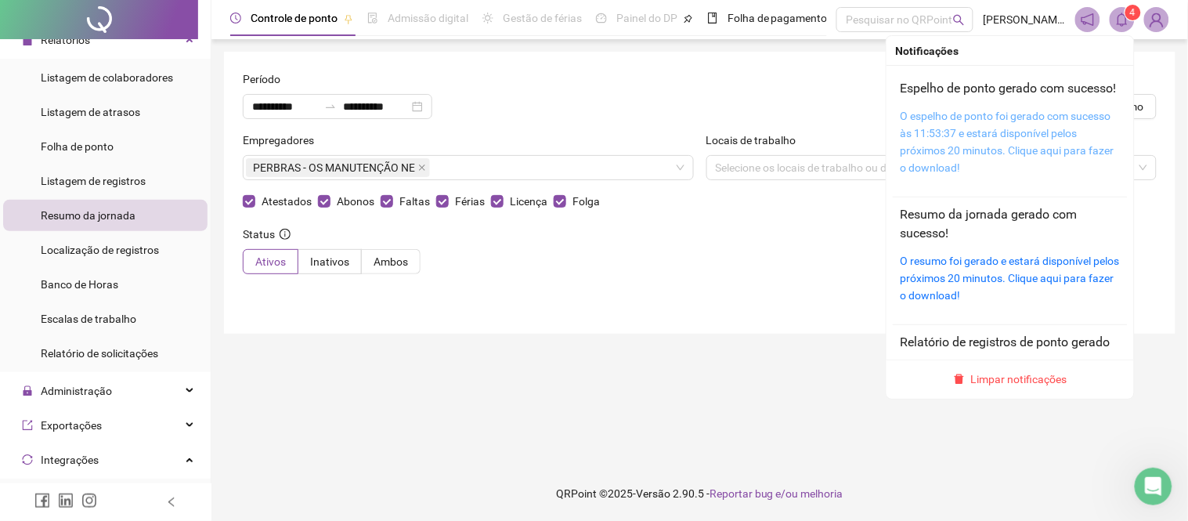
click at [964, 150] on link "O espelho de ponto foi gerado com sucesso às 11:53:37 e estará disponível pelos…" at bounding box center [1008, 142] width 214 height 64
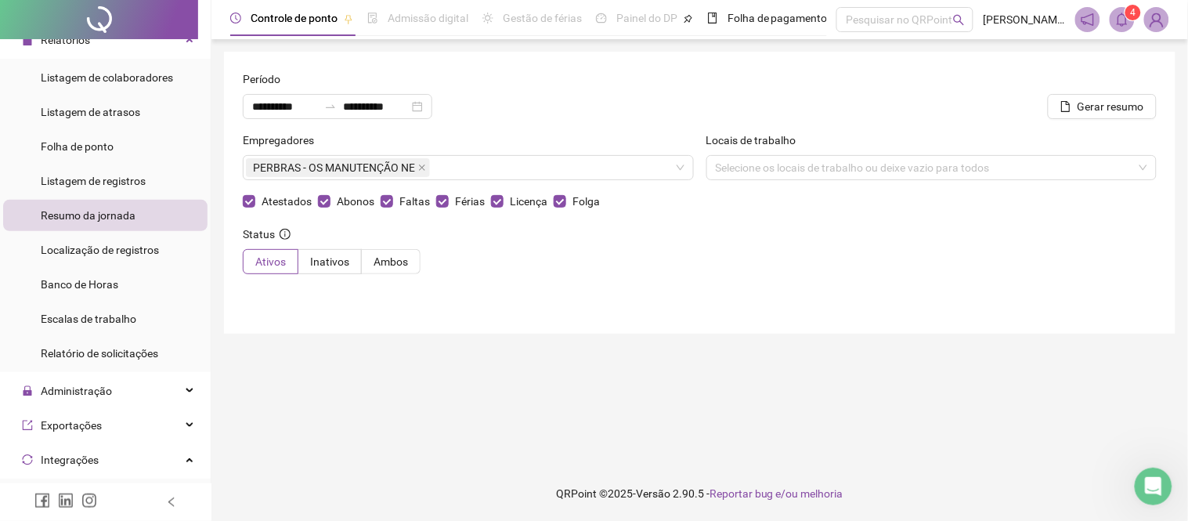
click at [849, 380] on main "**********" at bounding box center [700, 253] width 952 height 402
click at [754, 284] on div "Status Ativos Inativos Ambos" at bounding box center [700, 256] width 914 height 61
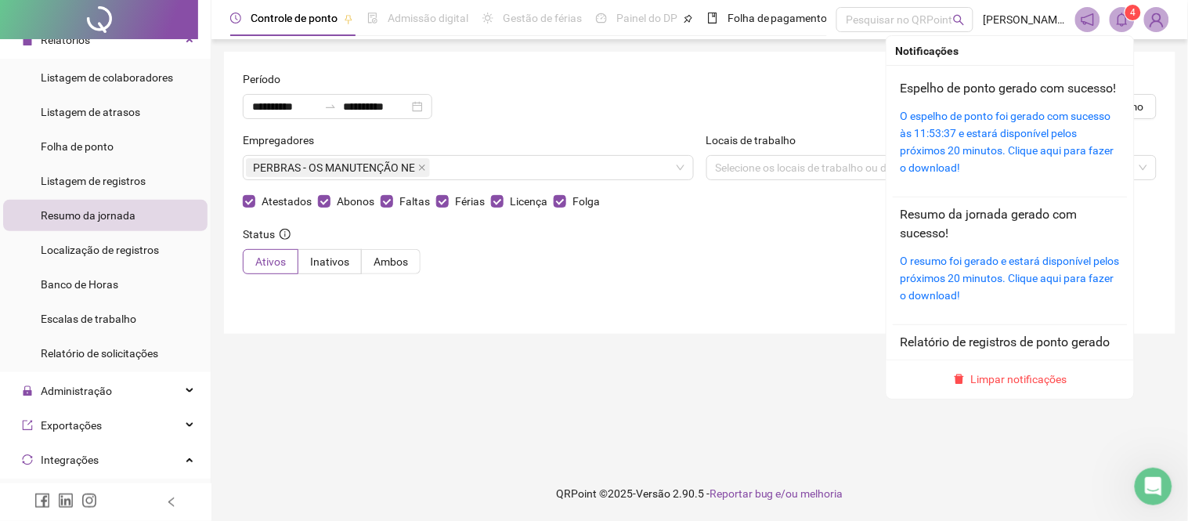
click at [1125, 21] on icon "bell" at bounding box center [1122, 20] width 14 height 14
click at [954, 282] on link "O resumo foi gerado e estará disponível pelos próximos 20 minutos. Clique aqui …" at bounding box center [1010, 278] width 219 height 47
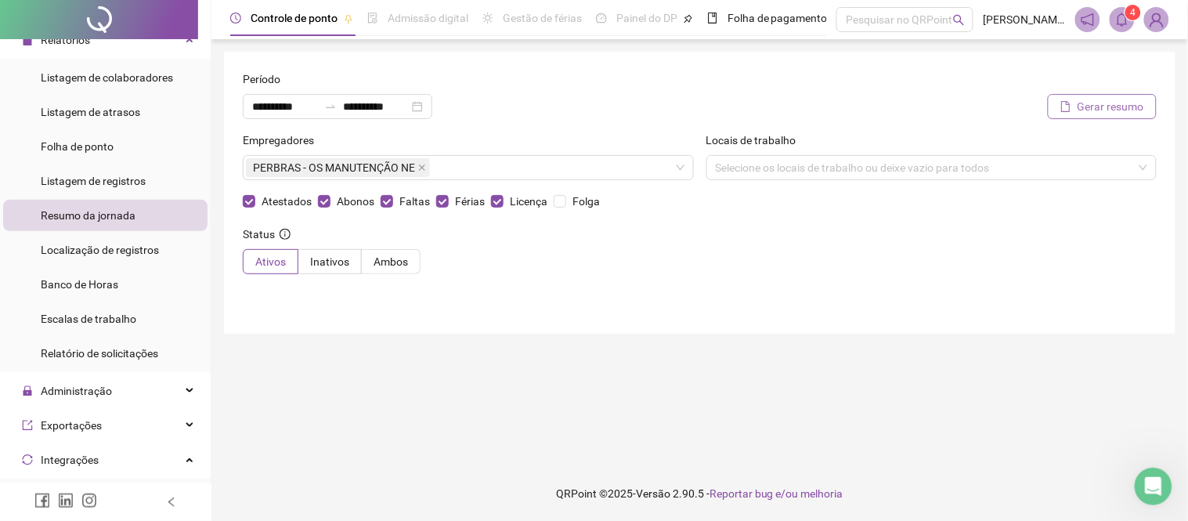
click at [1102, 110] on span "Gerar resumo" at bounding box center [1111, 106] width 67 height 17
click at [1120, 22] on icon "bell" at bounding box center [1122, 20] width 14 height 14
click at [603, 379] on main "**********" at bounding box center [700, 253] width 952 height 402
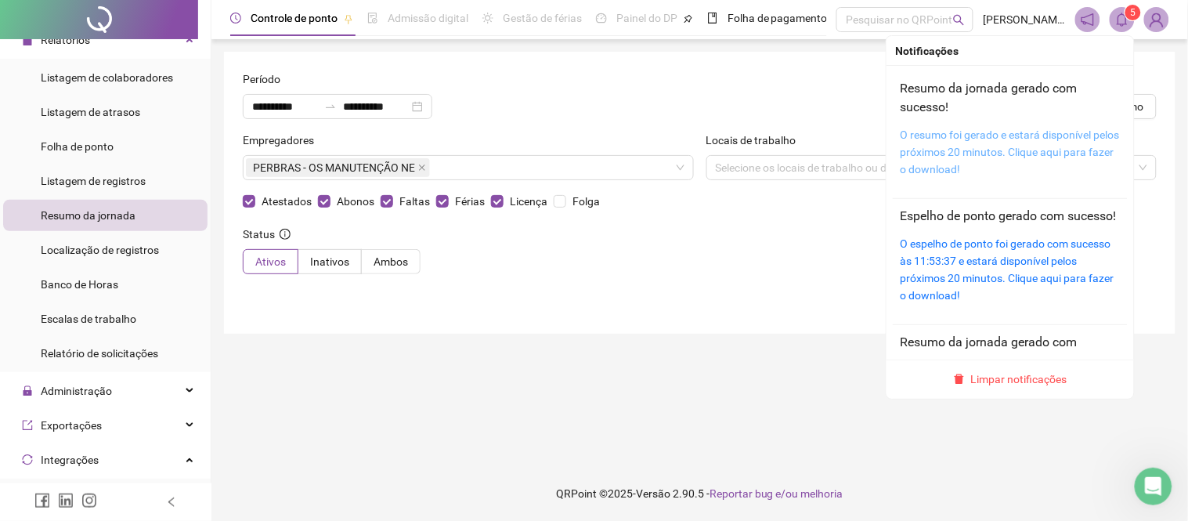
click at [1028, 146] on link "O resumo foi gerado e estará disponível pelos próximos 20 minutos. Clique aqui …" at bounding box center [1010, 151] width 219 height 47
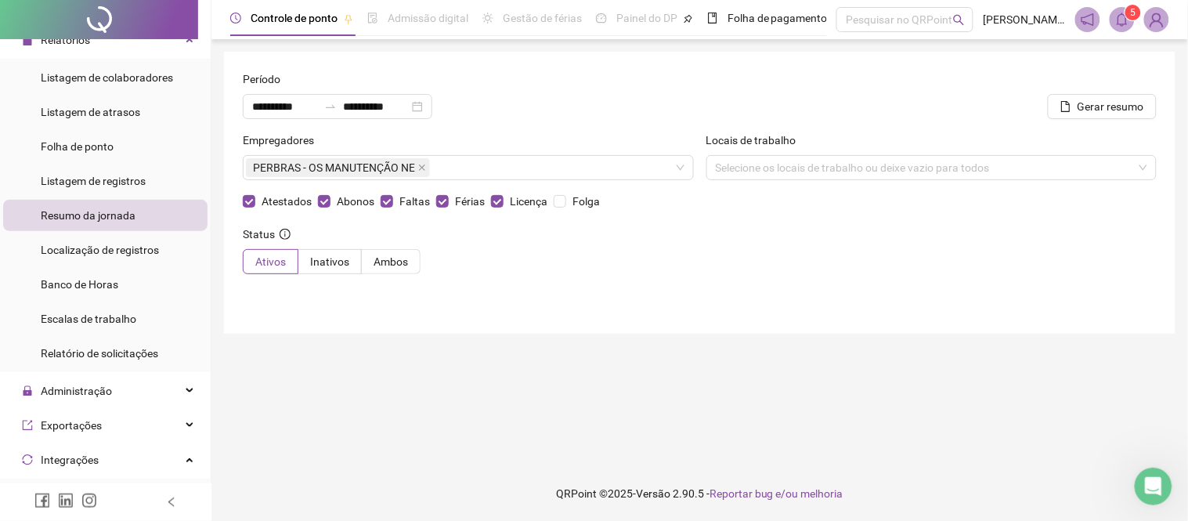
click at [638, 327] on div "**********" at bounding box center [700, 193] width 952 height 282
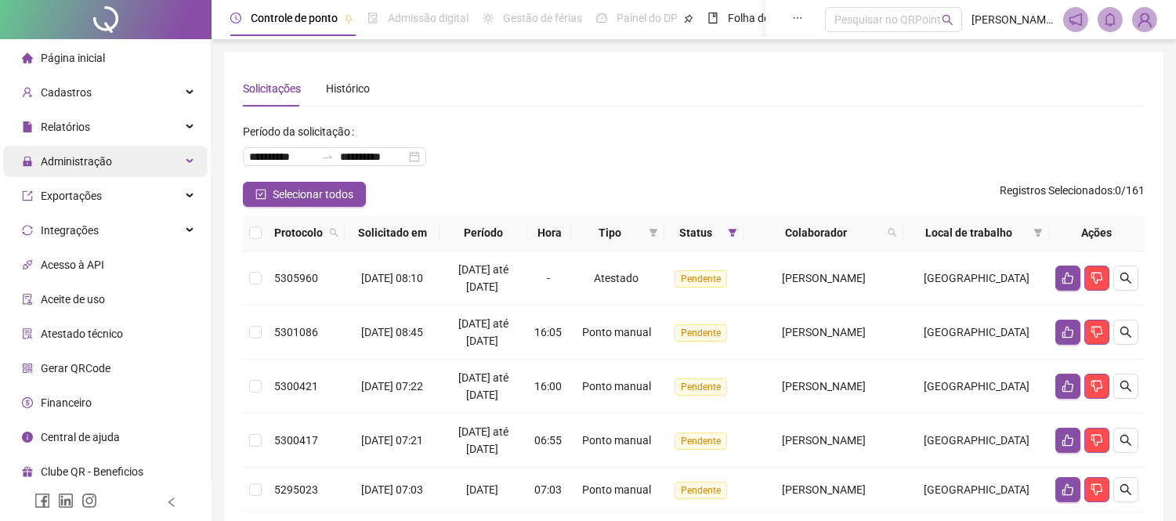
click at [121, 160] on div "Administração" at bounding box center [105, 161] width 204 height 31
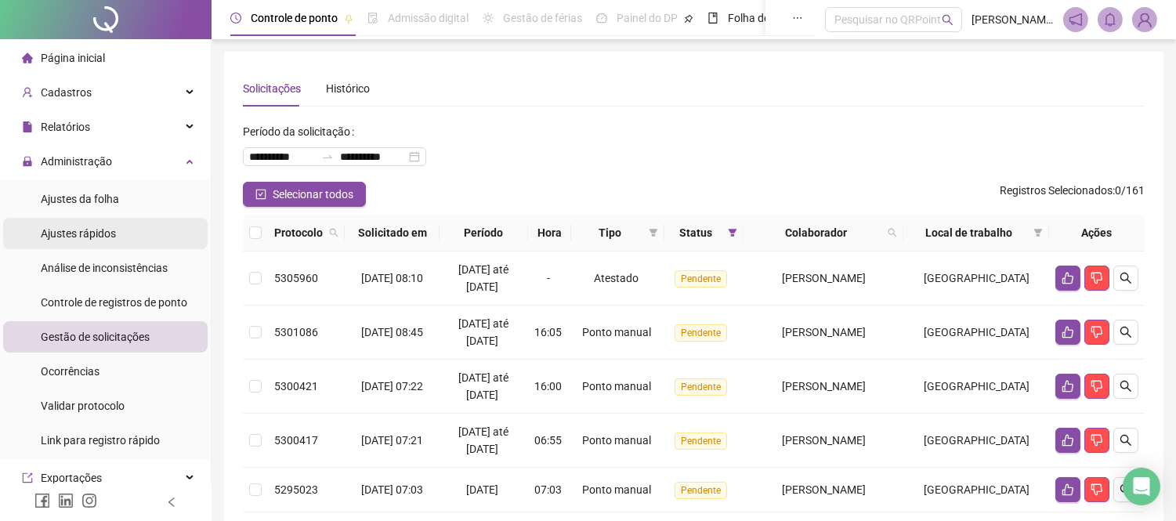
click at [124, 237] on li "Ajustes rápidos" at bounding box center [105, 233] width 204 height 31
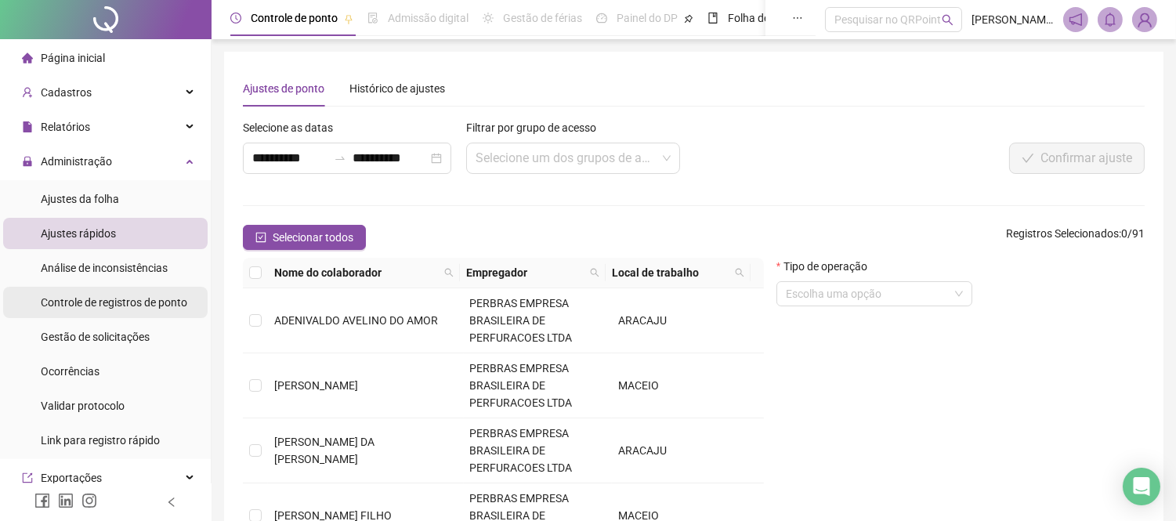
click at [121, 309] on div "Controle de registros de ponto" at bounding box center [114, 302] width 146 height 31
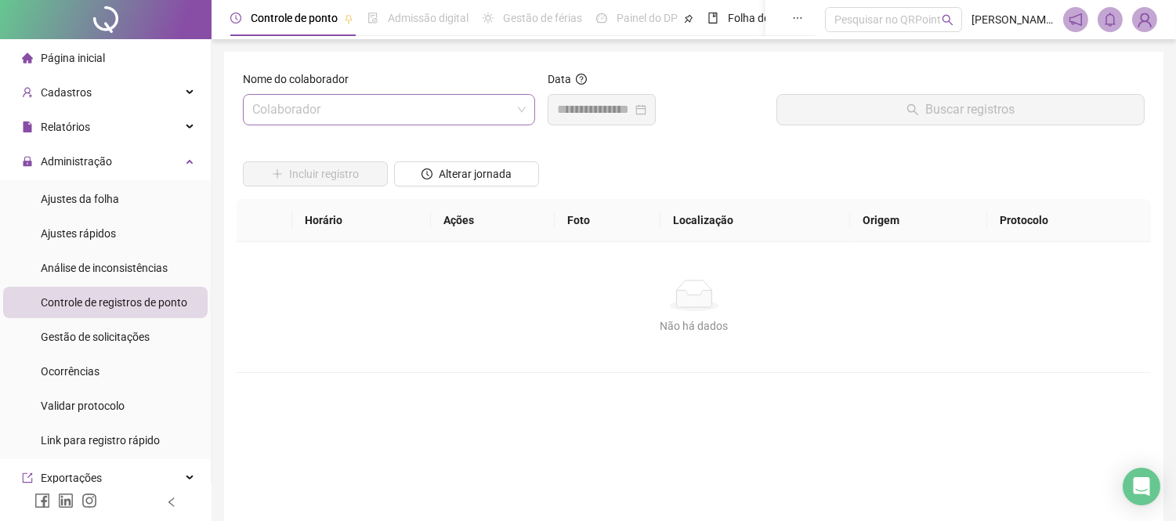
click at [417, 112] on input "search" at bounding box center [381, 110] width 259 height 30
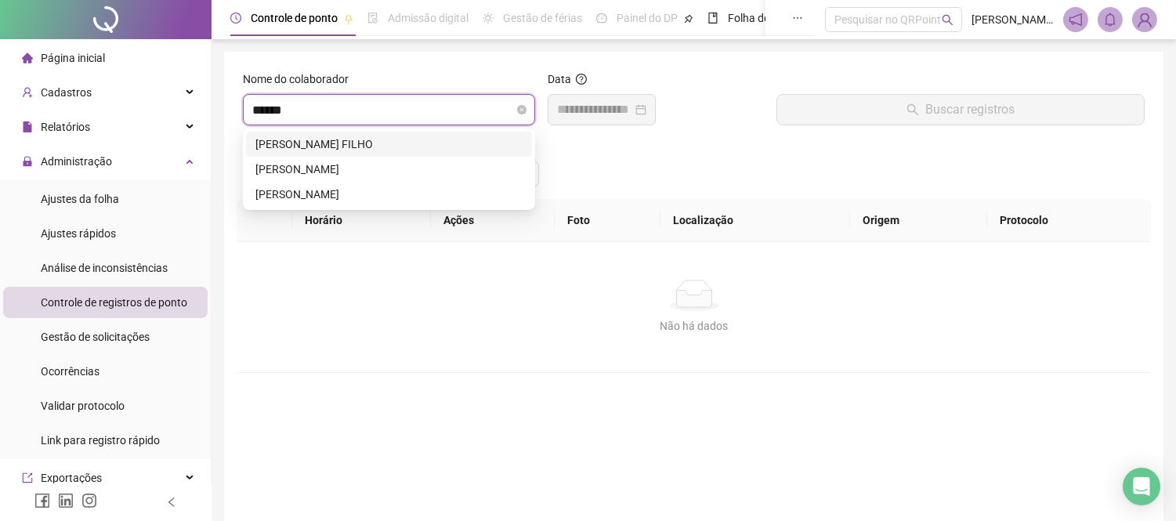
type input "******"
click at [361, 167] on div "[PERSON_NAME]" at bounding box center [388, 169] width 267 height 17
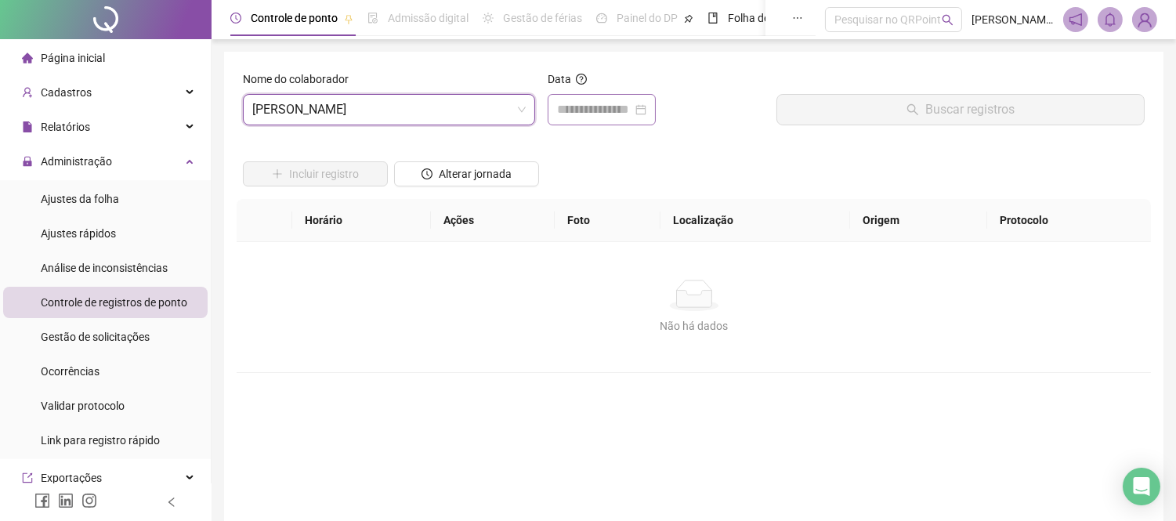
click at [614, 99] on div at bounding box center [601, 109] width 108 height 31
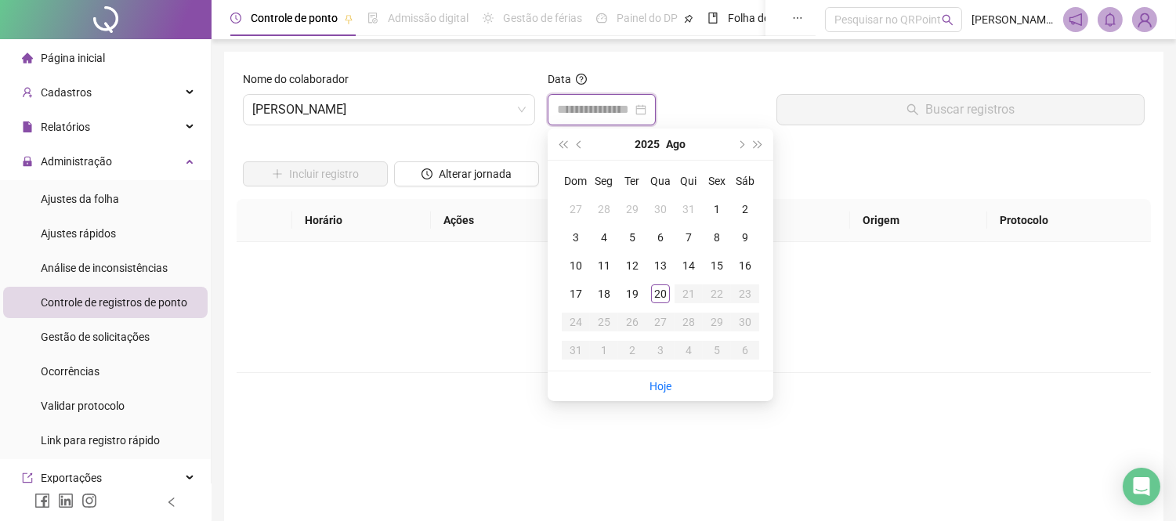
click at [604, 110] on input at bounding box center [594, 109] width 75 height 19
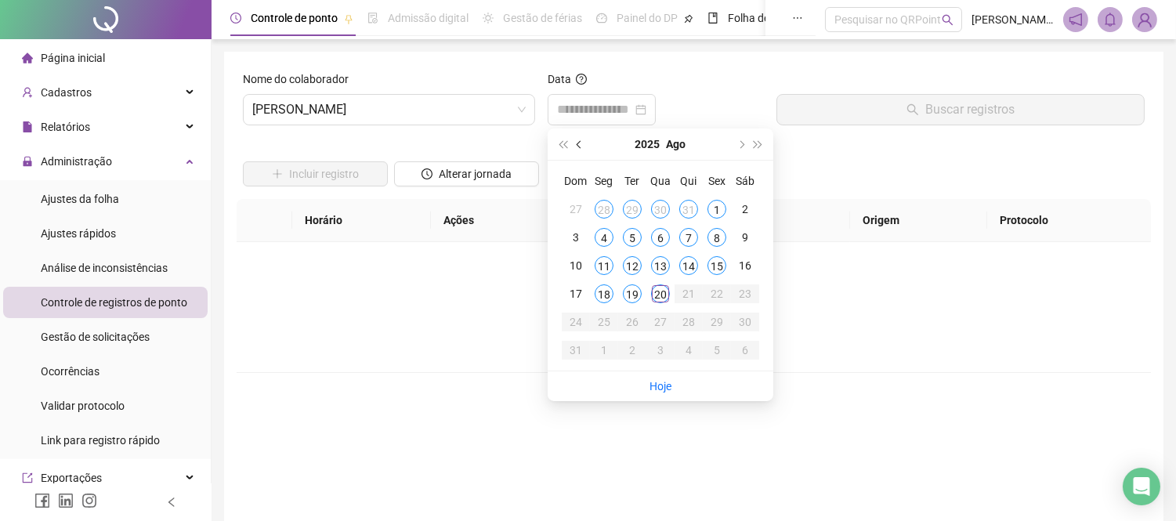
click at [582, 138] on button "prev-year" at bounding box center [579, 143] width 17 height 31
type input "**********"
click at [710, 235] on div "11" at bounding box center [716, 237] width 19 height 19
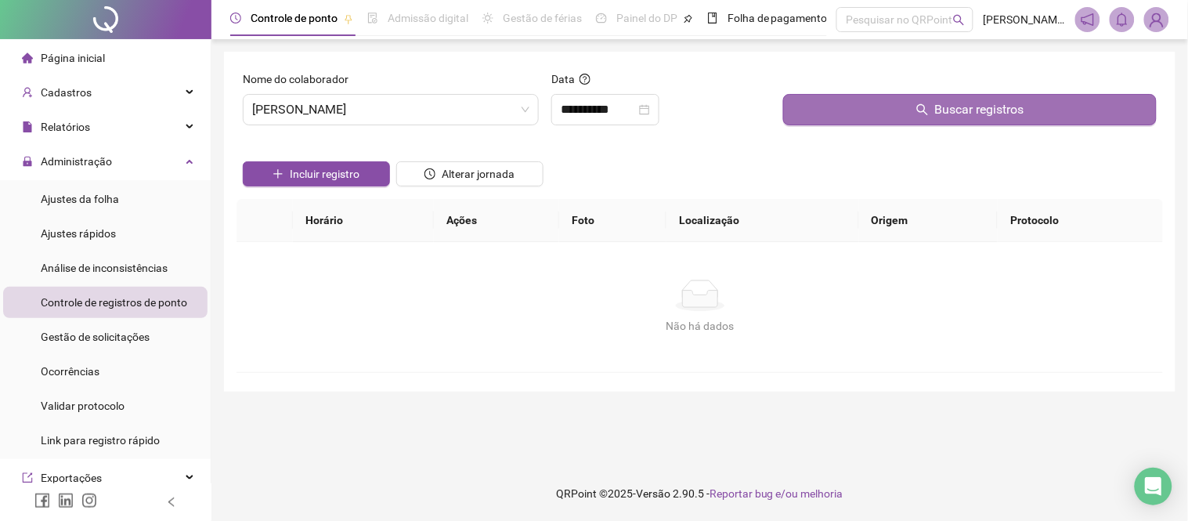
click at [906, 116] on button "Buscar registros" at bounding box center [970, 109] width 374 height 31
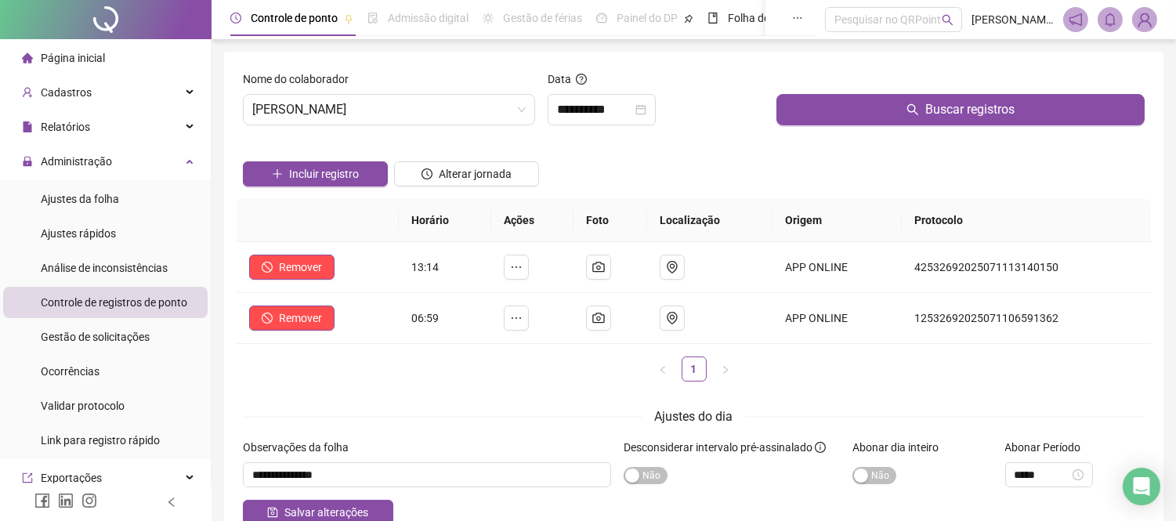
click at [684, 176] on div "Incluir registro Alterar jornada" at bounding box center [694, 168] width 908 height 61
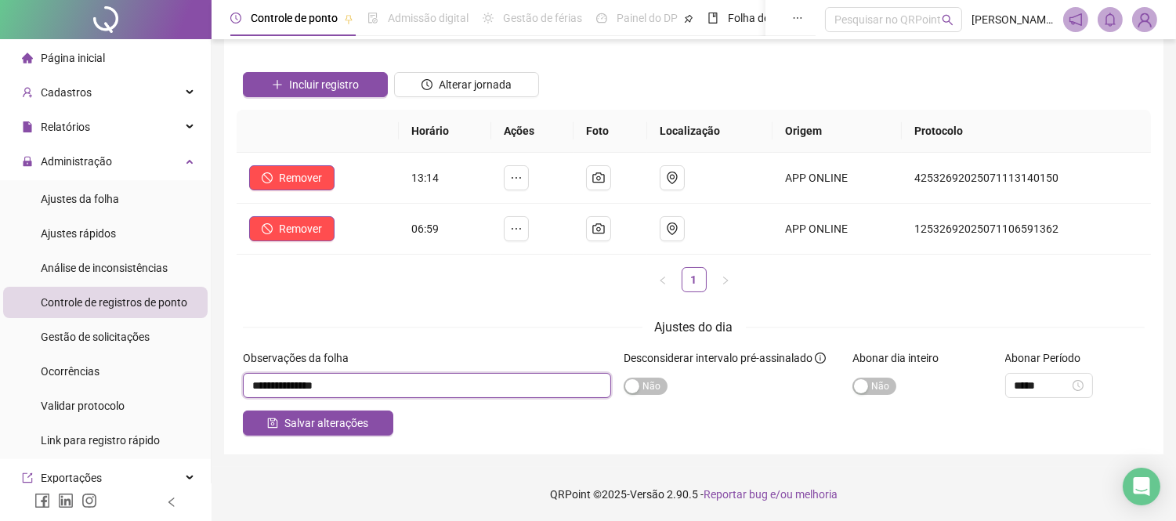
click at [585, 387] on input "textarea" at bounding box center [427, 385] width 368 height 25
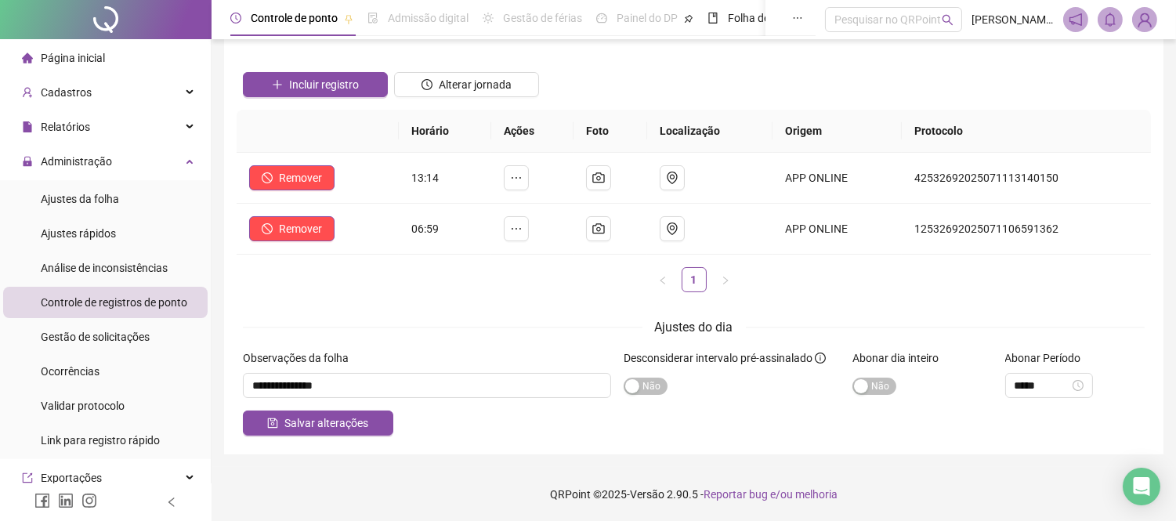
click at [392, 300] on div "Horário Ações Foto Localização Origem Protocolo Remover 13:14 APP ONLINE 425326…" at bounding box center [694, 207] width 914 height 195
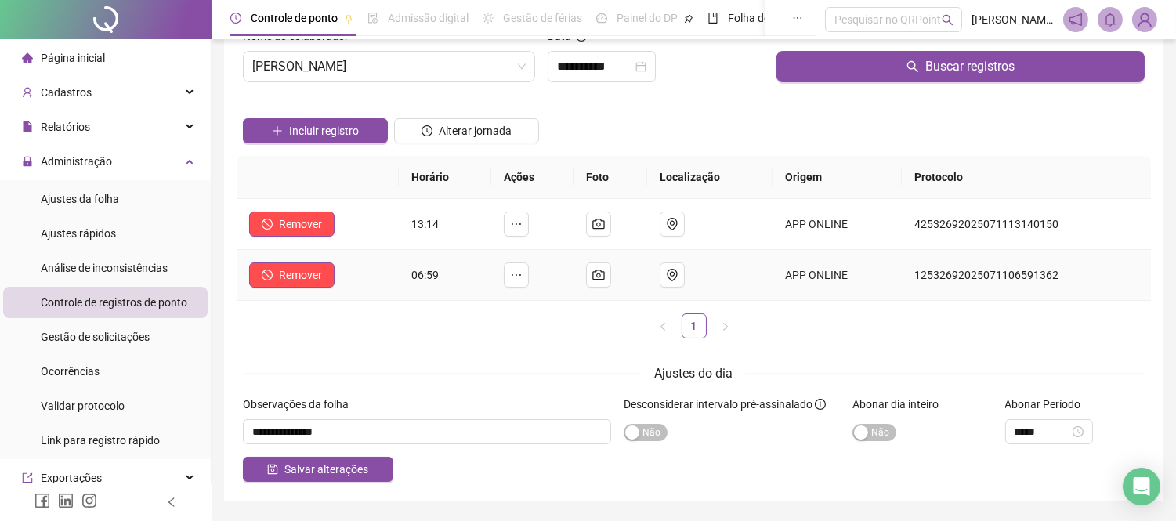
scroll to position [0, 0]
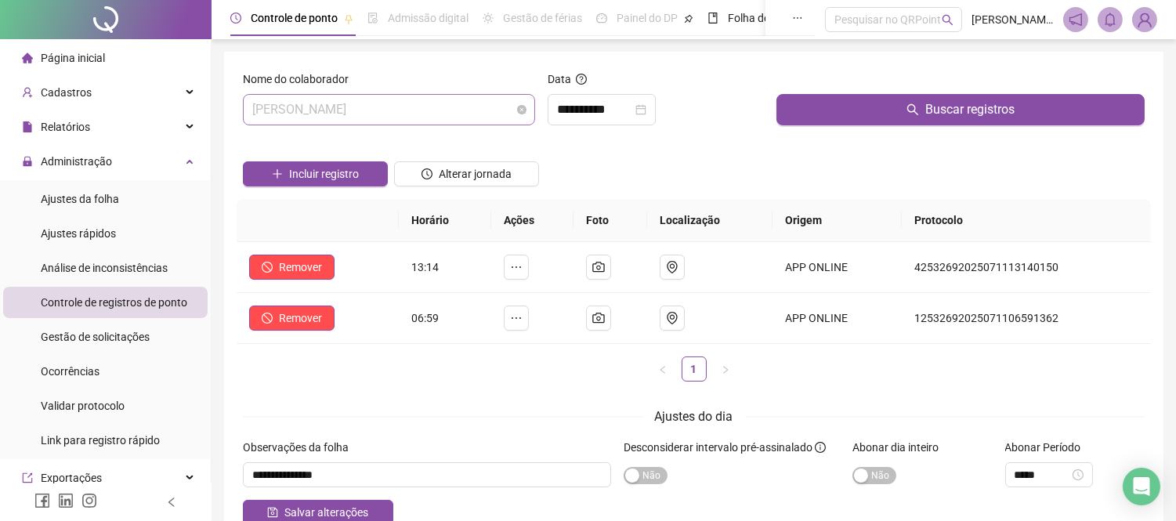
click at [379, 111] on span "[PERSON_NAME]" at bounding box center [388, 110] width 273 height 30
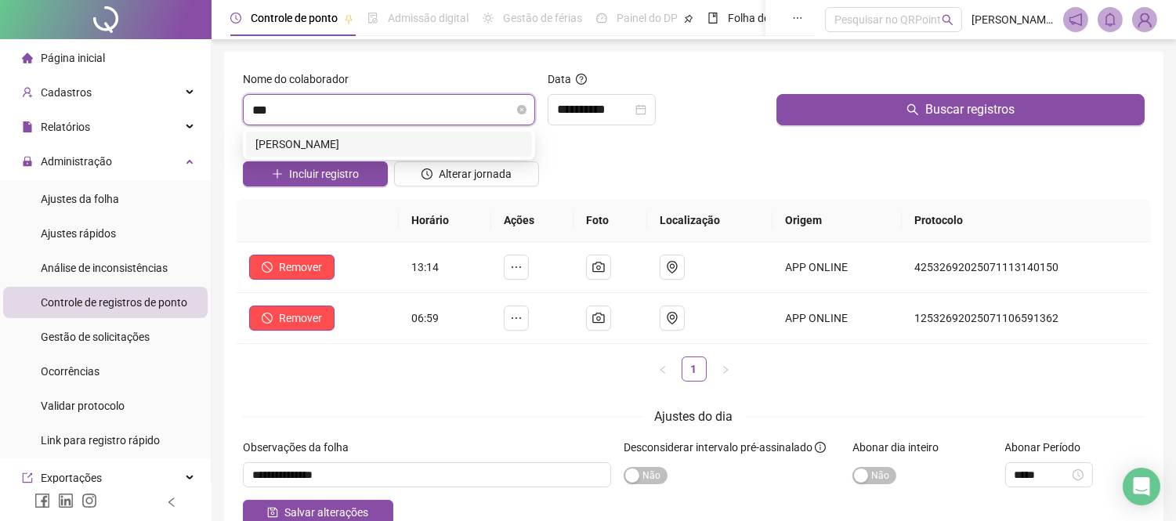
type input "****"
click at [374, 134] on div "[PERSON_NAME]" at bounding box center [389, 144] width 286 height 25
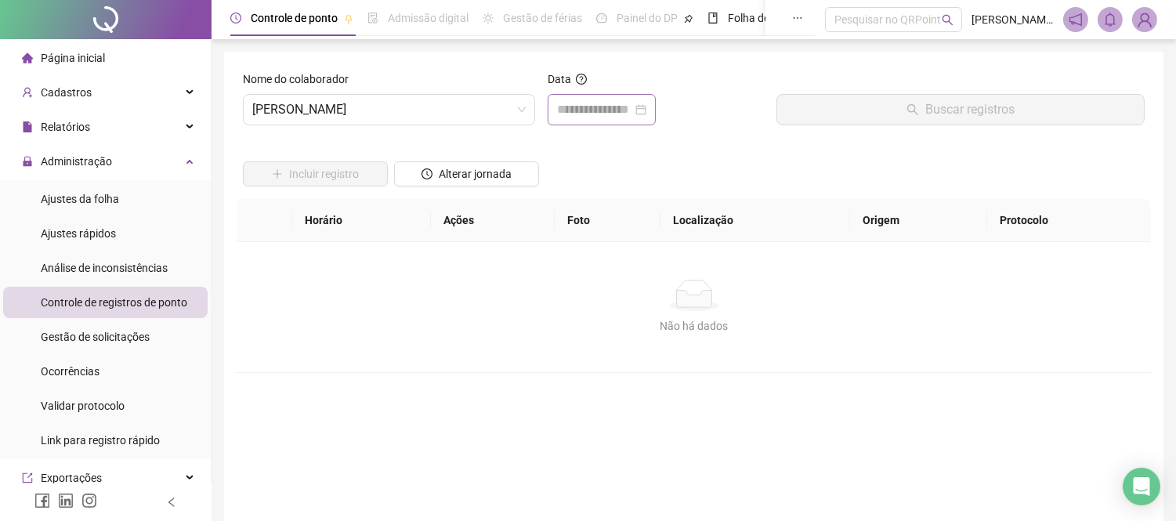
click at [588, 96] on div at bounding box center [601, 109] width 108 height 31
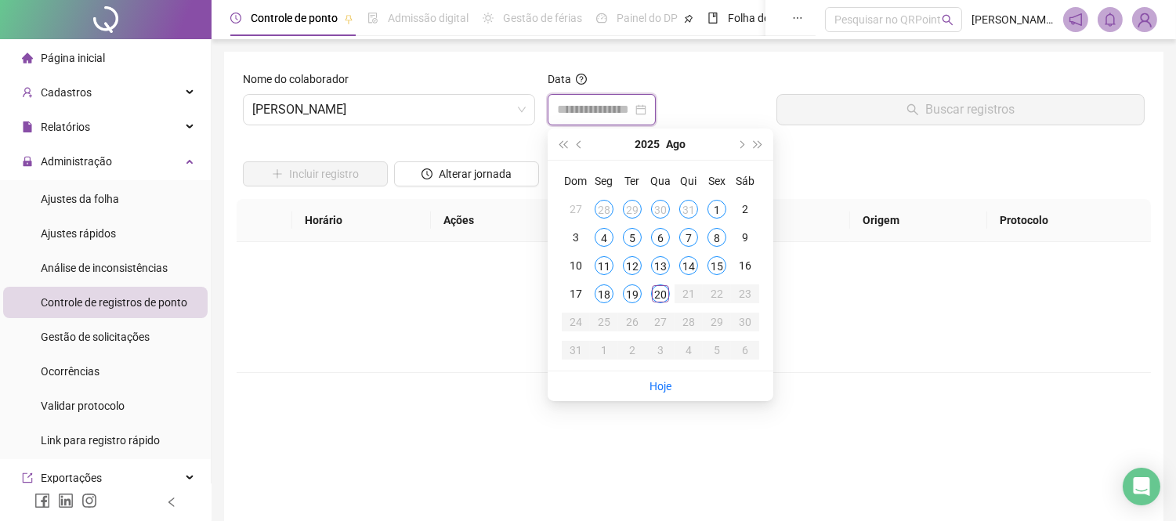
click at [585, 104] on input at bounding box center [594, 109] width 75 height 19
click at [690, 236] on div "7" at bounding box center [688, 237] width 19 height 19
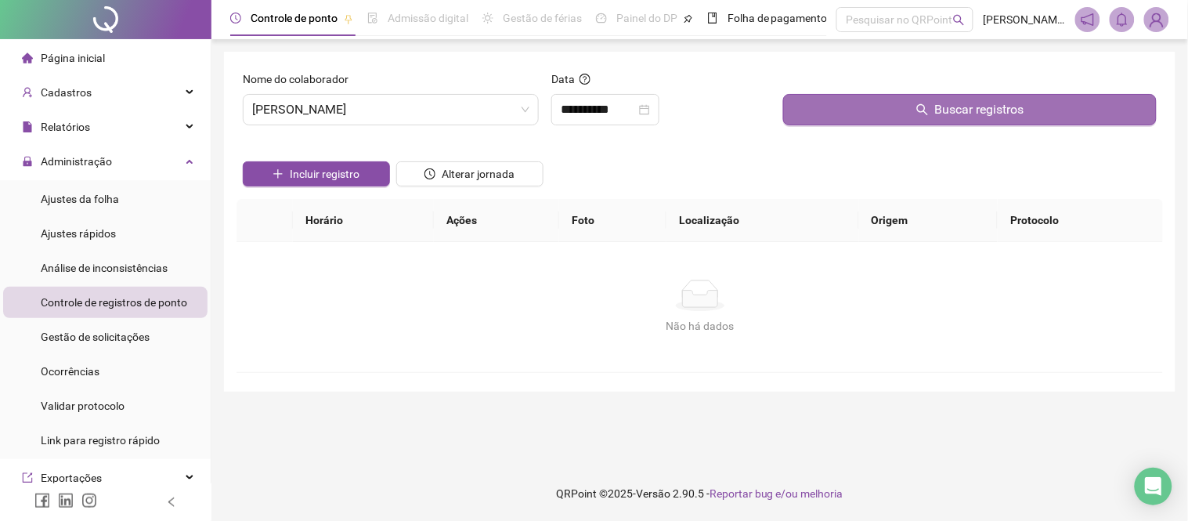
click at [909, 103] on button "Buscar registros" at bounding box center [970, 109] width 374 height 31
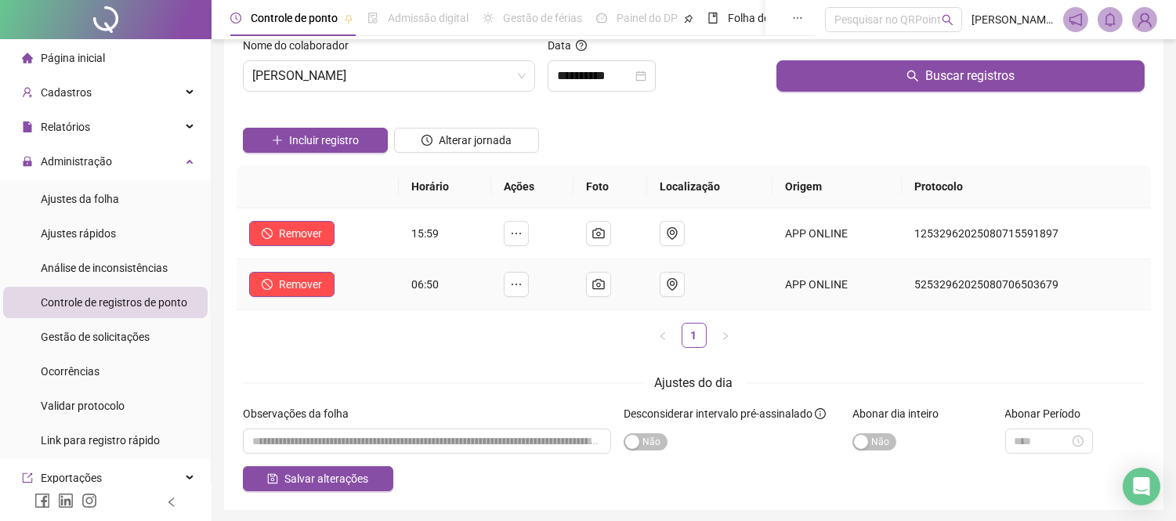
scroll to position [2, 0]
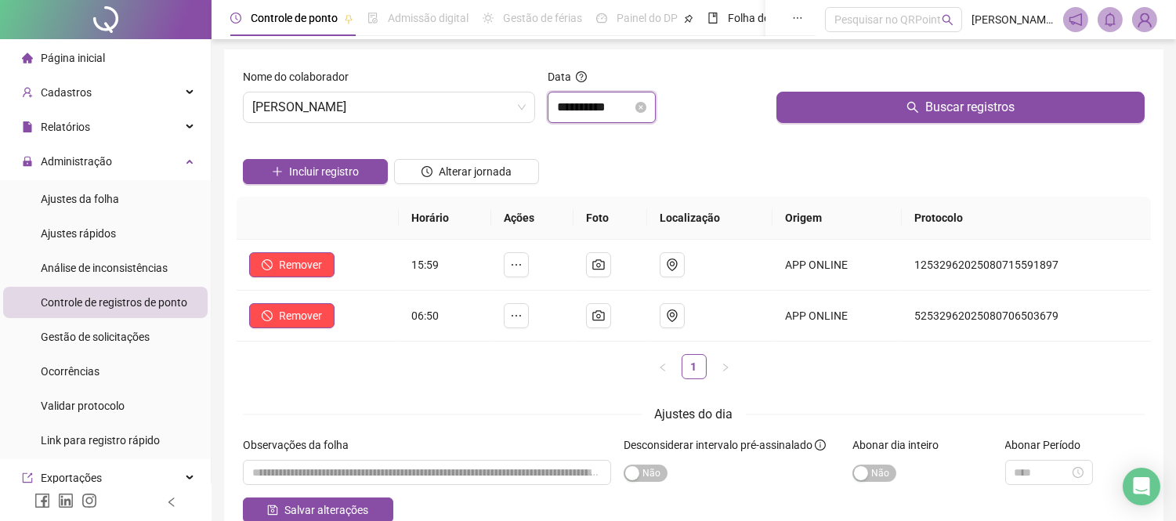
click at [575, 111] on input "**********" at bounding box center [594, 107] width 75 height 19
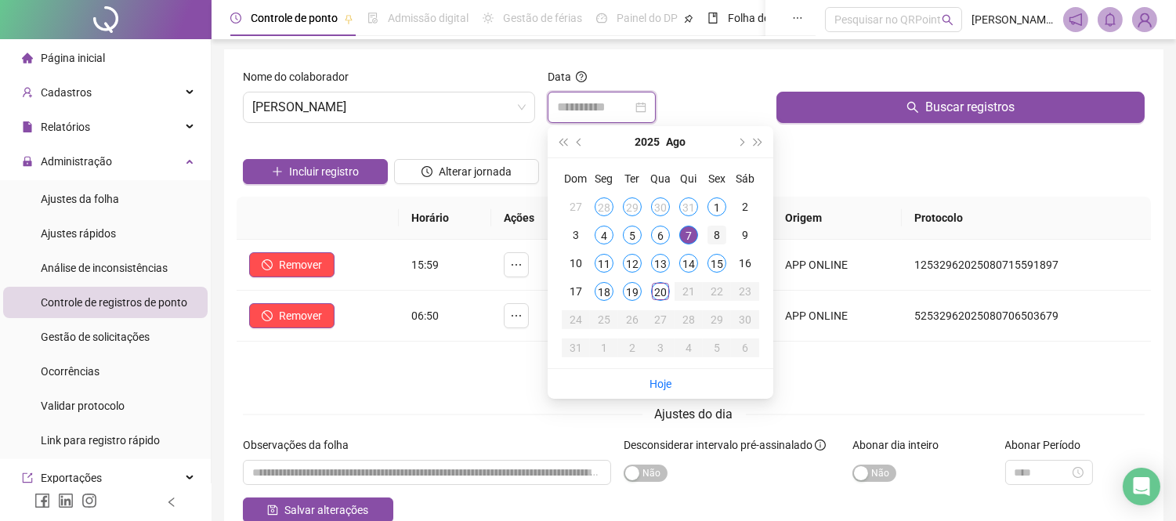
type input "**********"
click at [716, 227] on div "8" at bounding box center [716, 235] width 19 height 19
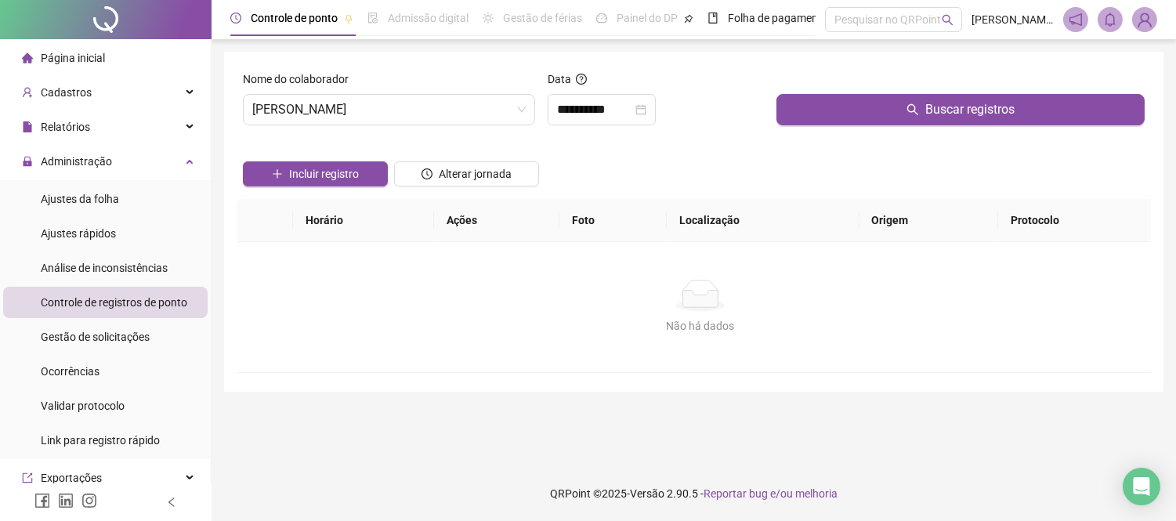
scroll to position [0, 0]
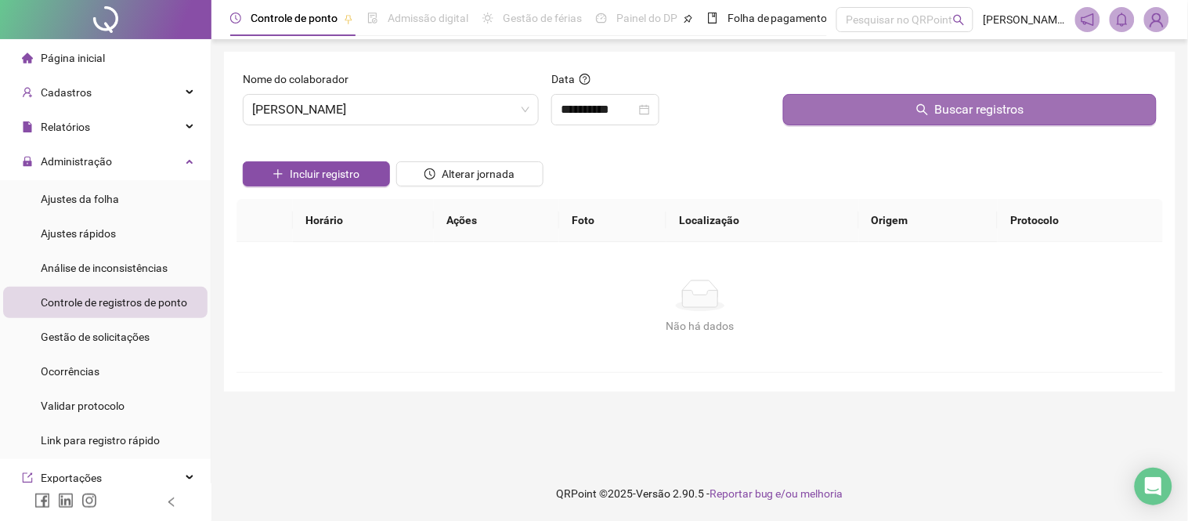
click at [856, 104] on button "Buscar registros" at bounding box center [970, 109] width 374 height 31
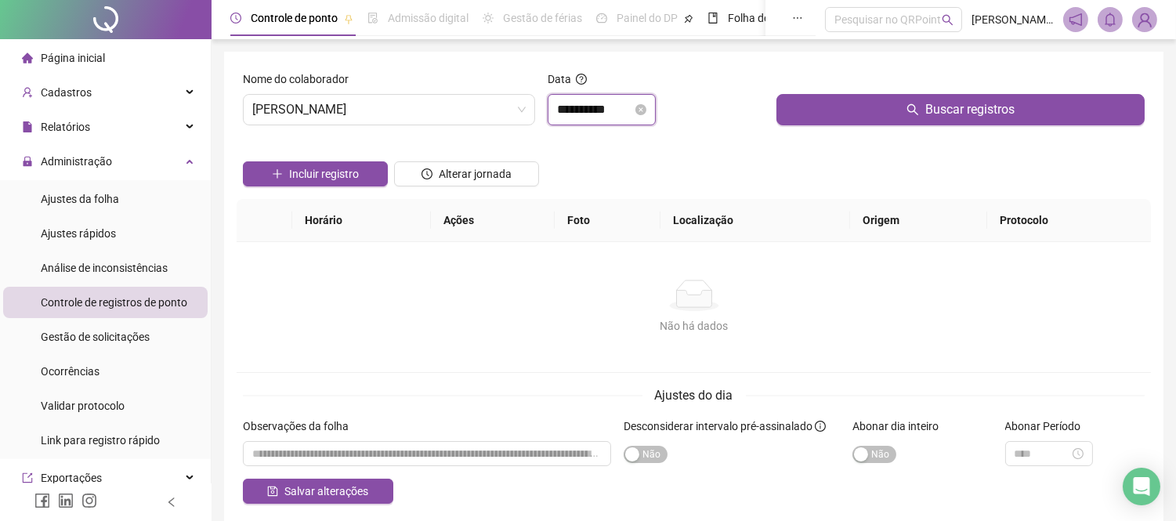
click at [575, 107] on input "**********" at bounding box center [594, 109] width 75 height 19
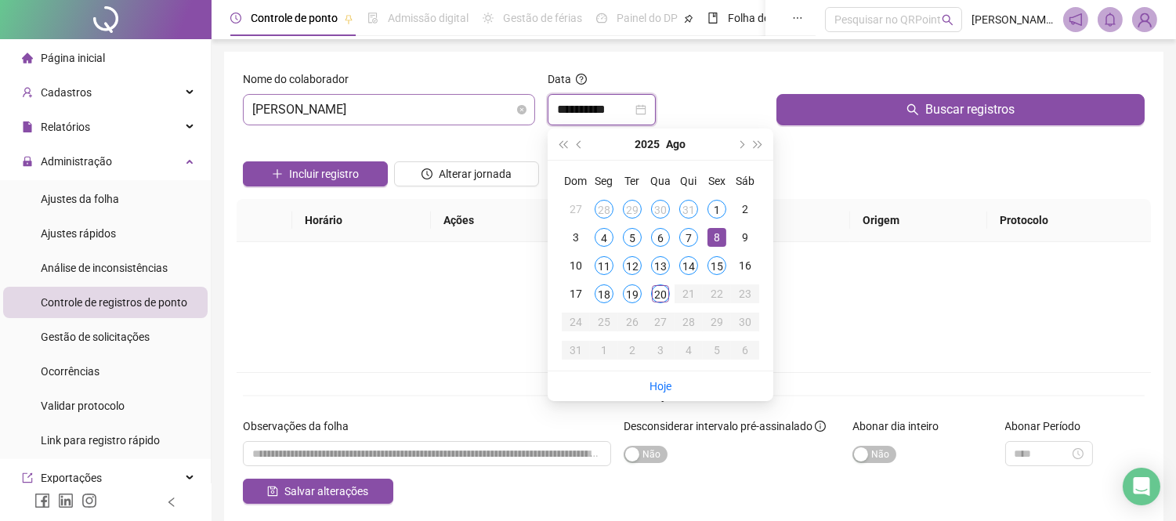
click at [428, 118] on span "[PERSON_NAME]" at bounding box center [388, 110] width 273 height 30
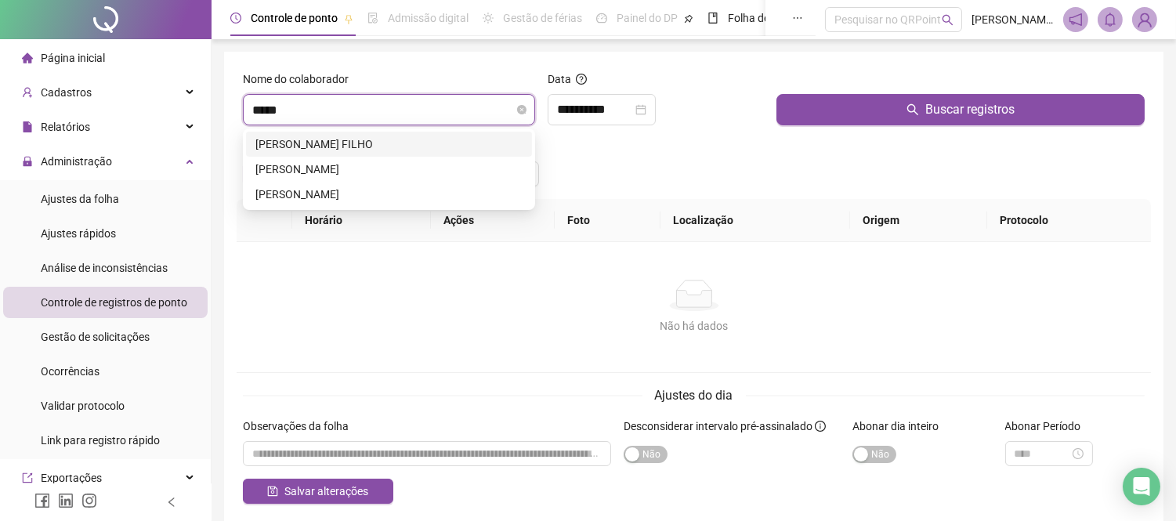
type input "******"
click at [368, 167] on div "[PERSON_NAME]" at bounding box center [388, 169] width 267 height 17
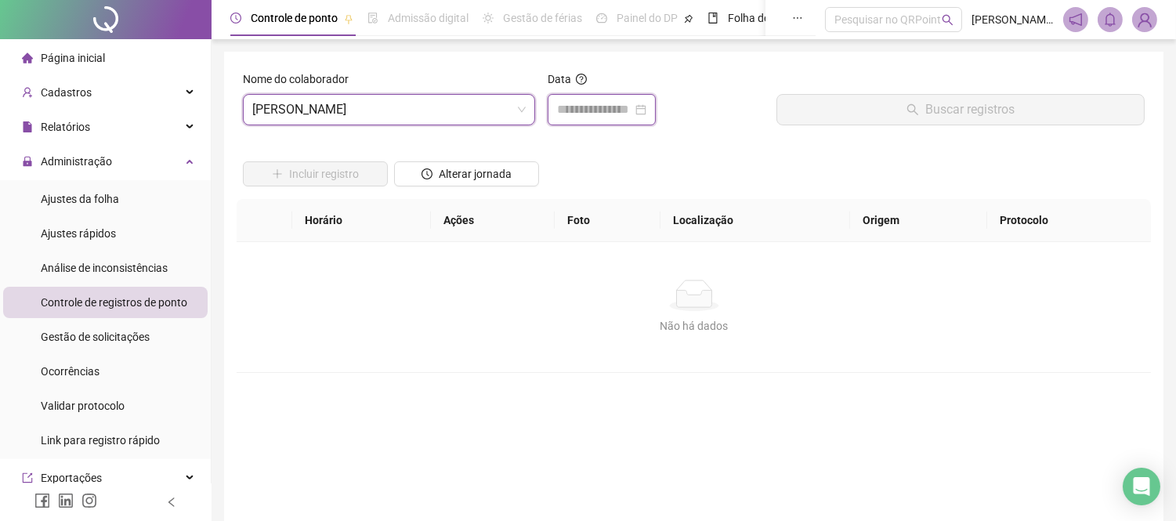
click at [603, 103] on input at bounding box center [594, 109] width 75 height 19
click at [598, 103] on input at bounding box center [594, 109] width 75 height 19
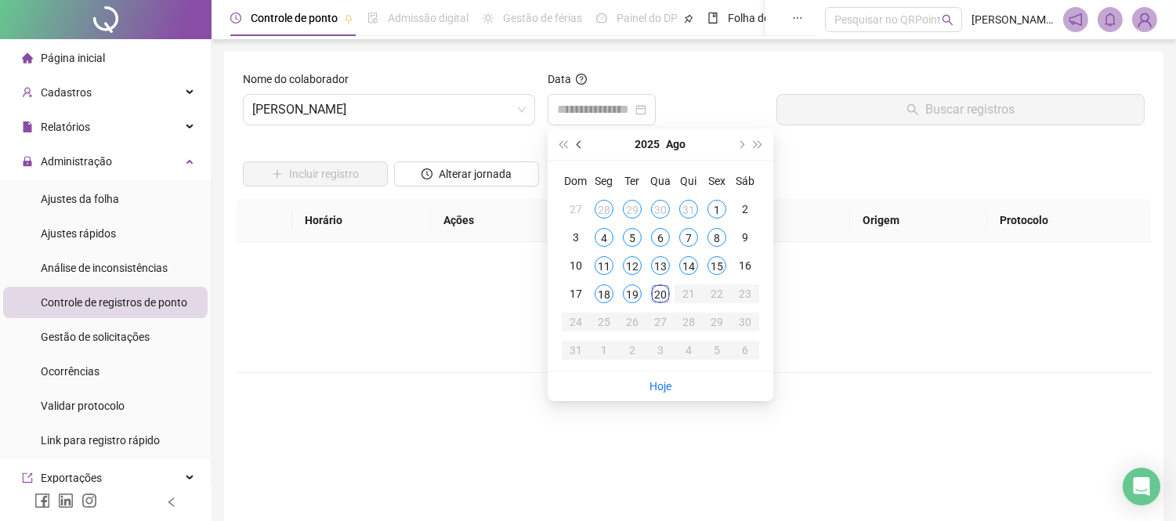
click at [586, 143] on button "prev-year" at bounding box center [579, 143] width 17 height 31
type input "**********"
click at [716, 232] on div "11" at bounding box center [716, 237] width 19 height 19
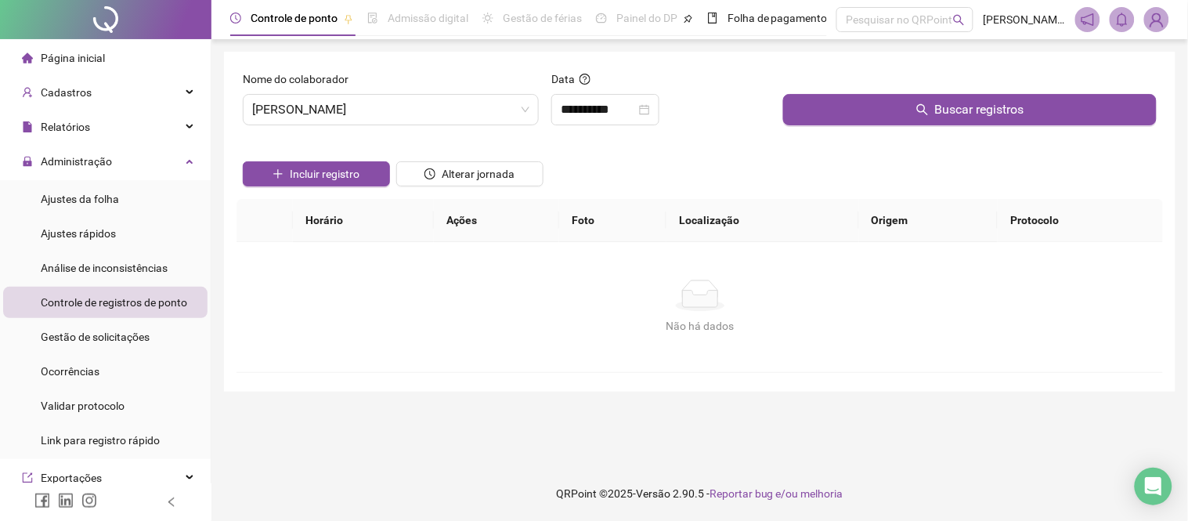
click at [832, 130] on div "Buscar registros" at bounding box center [970, 103] width 386 height 67
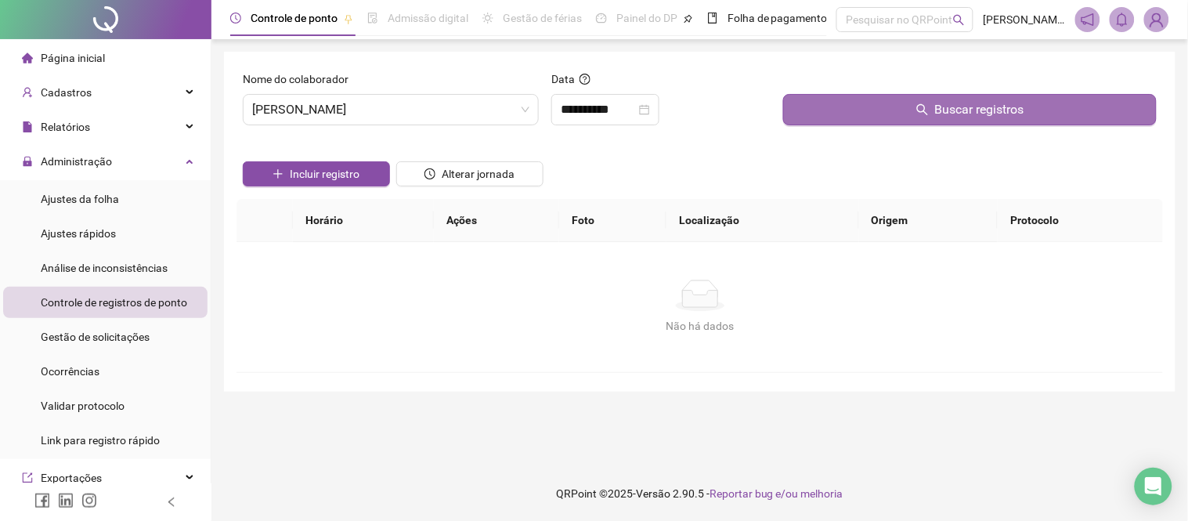
click at [847, 110] on button "Buscar registros" at bounding box center [970, 109] width 374 height 31
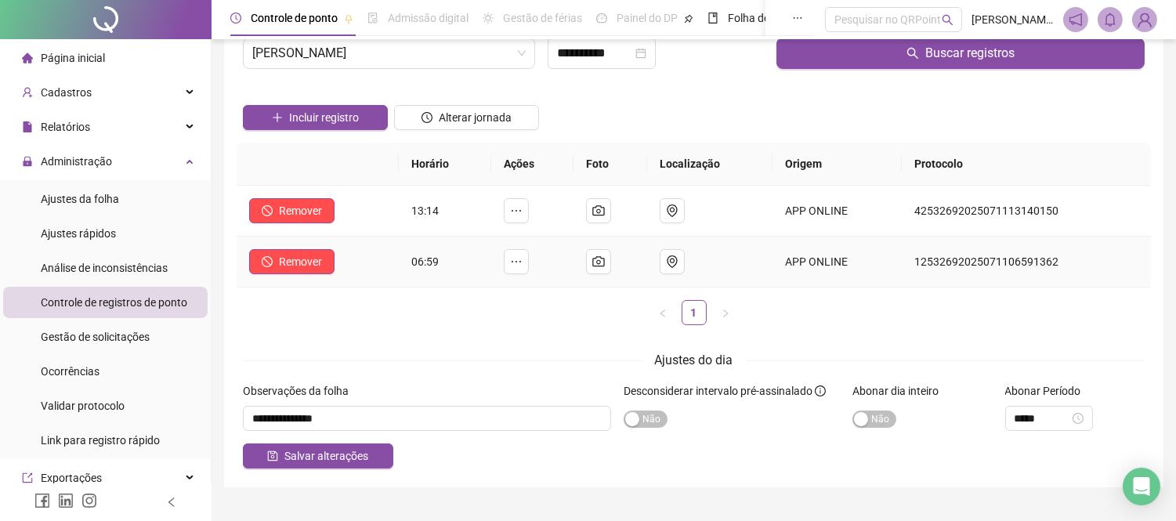
scroll to position [89, 0]
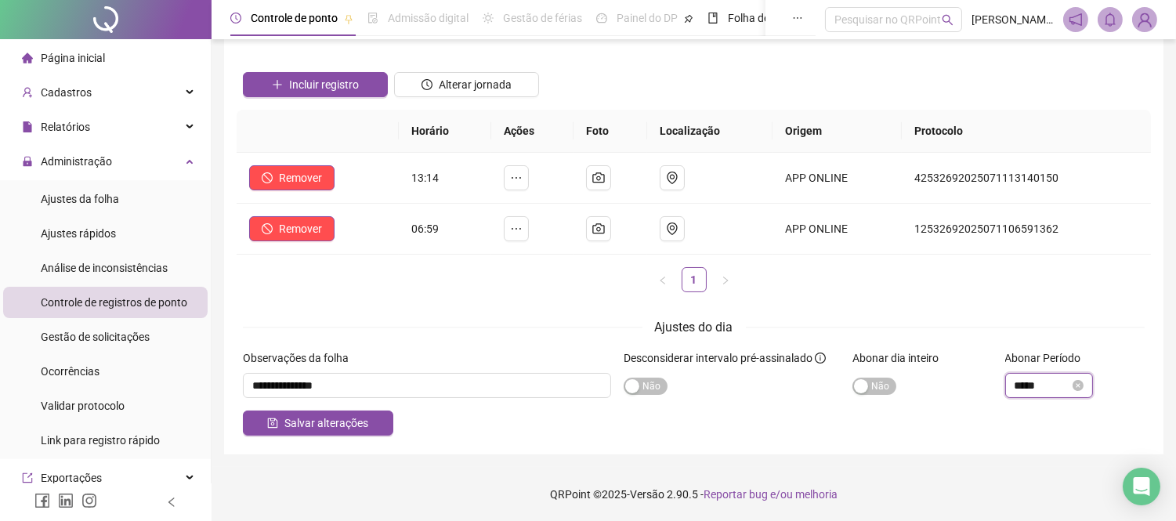
click at [1047, 385] on input "*****" at bounding box center [1041, 385] width 55 height 17
click at [949, 421] on div "Salvar alterações" at bounding box center [693, 422] width 901 height 25
click at [1083, 381] on icon "close-circle" at bounding box center [1077, 385] width 11 height 11
click at [321, 423] on span "Salvar alterações" at bounding box center [326, 422] width 84 height 17
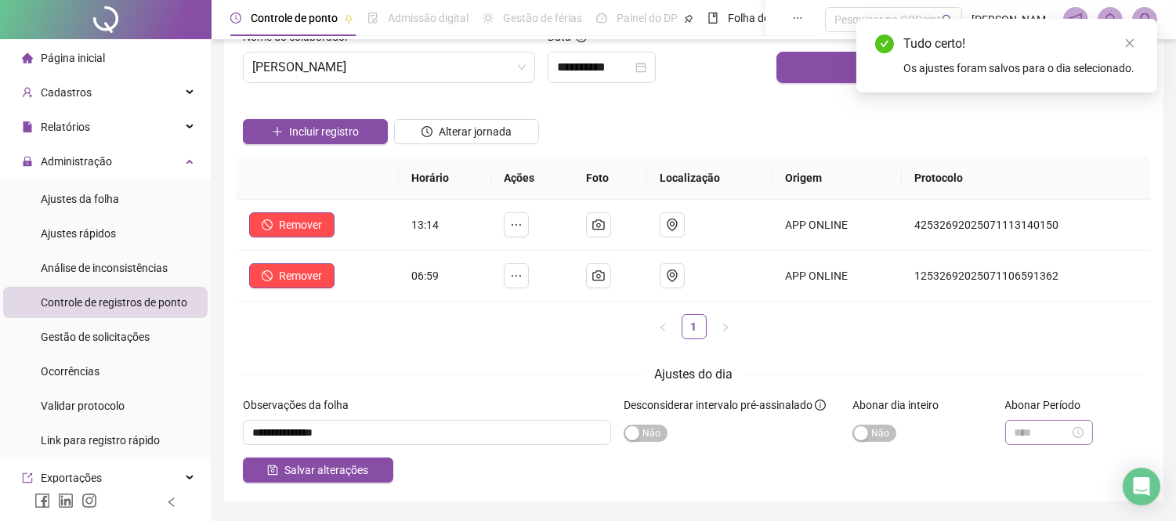
scroll to position [0, 0]
